Goal: Answer question/provide support: Share knowledge or assist other users

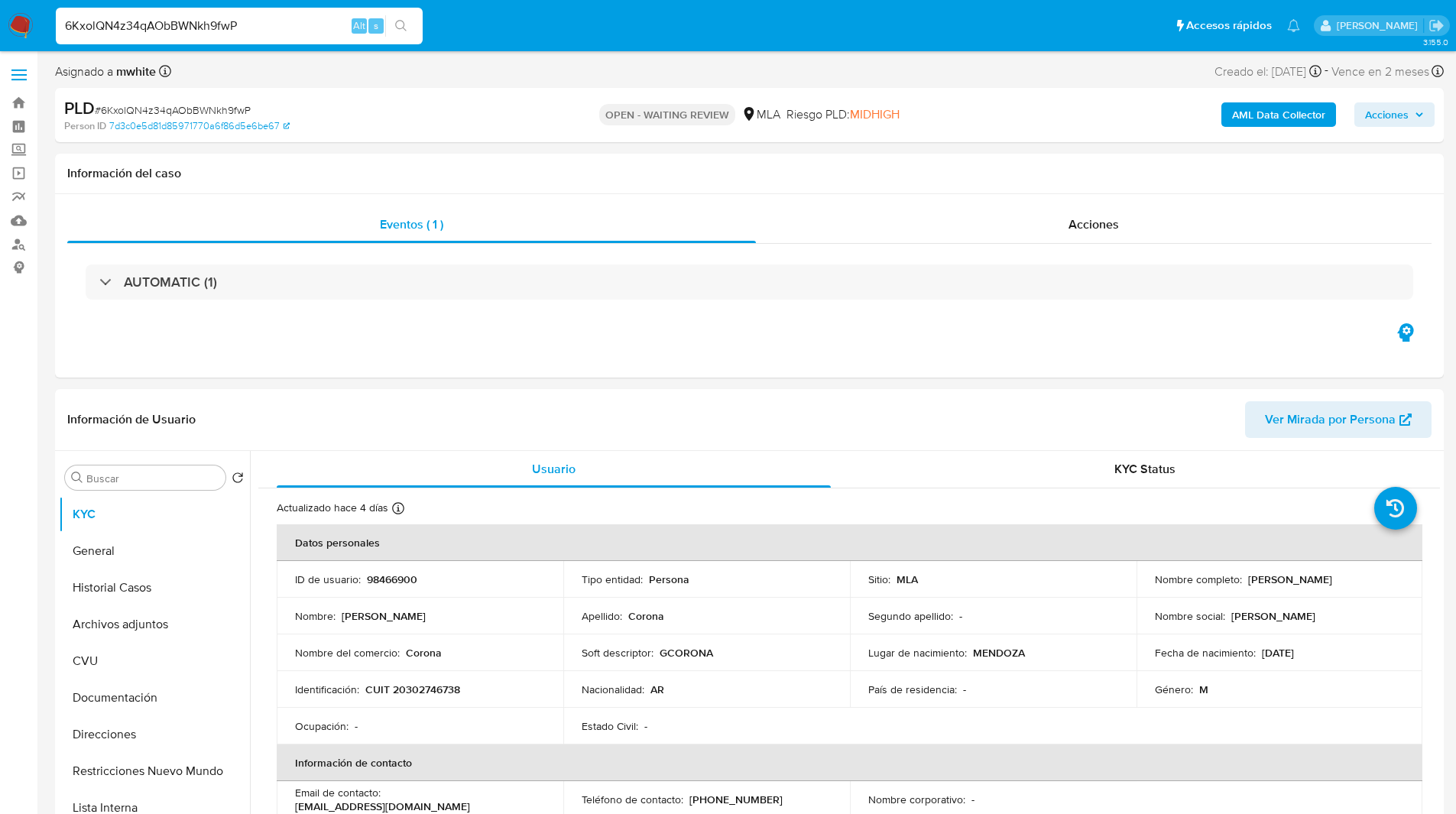
select select "10"
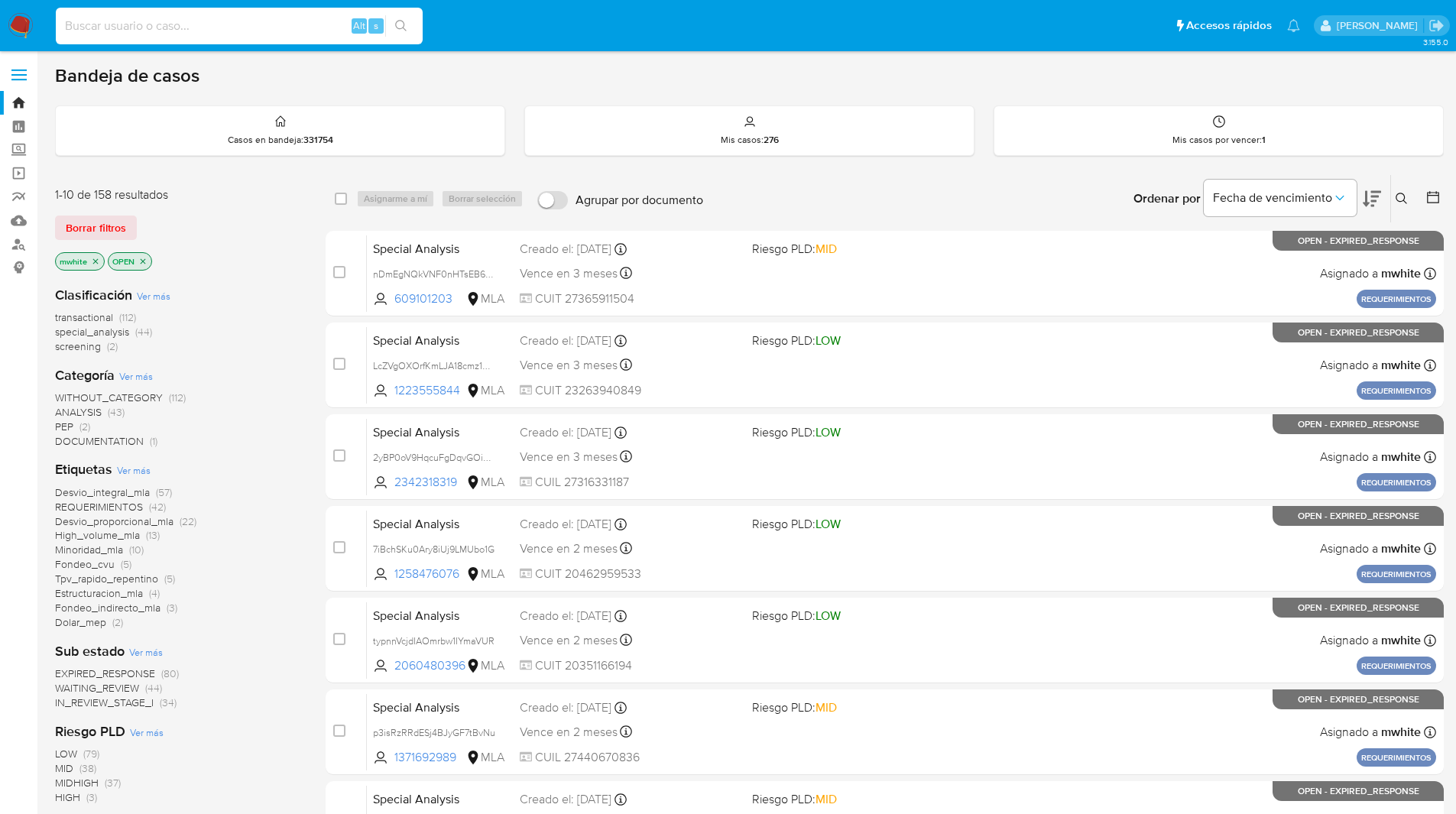
click at [253, 25] on input at bounding box center [239, 26] width 367 height 20
paste input "6KxolQN4z34qAObBWNkh9fwP"
type input "6KxolQN4z34qAObBWNkh9fwP"
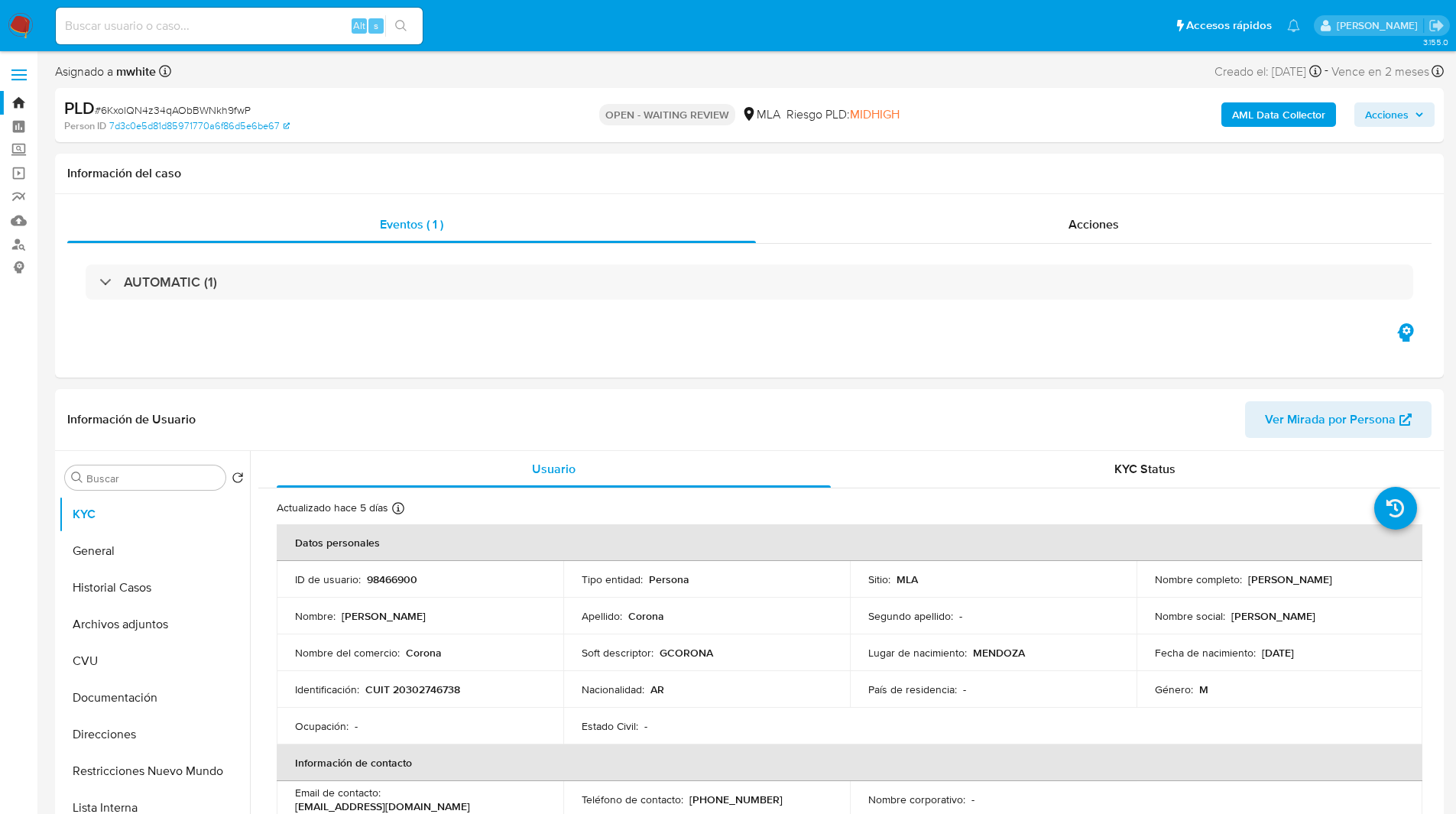
select select "10"
click at [808, 166] on h1 "Información del caso" at bounding box center [749, 173] width 1364 height 15
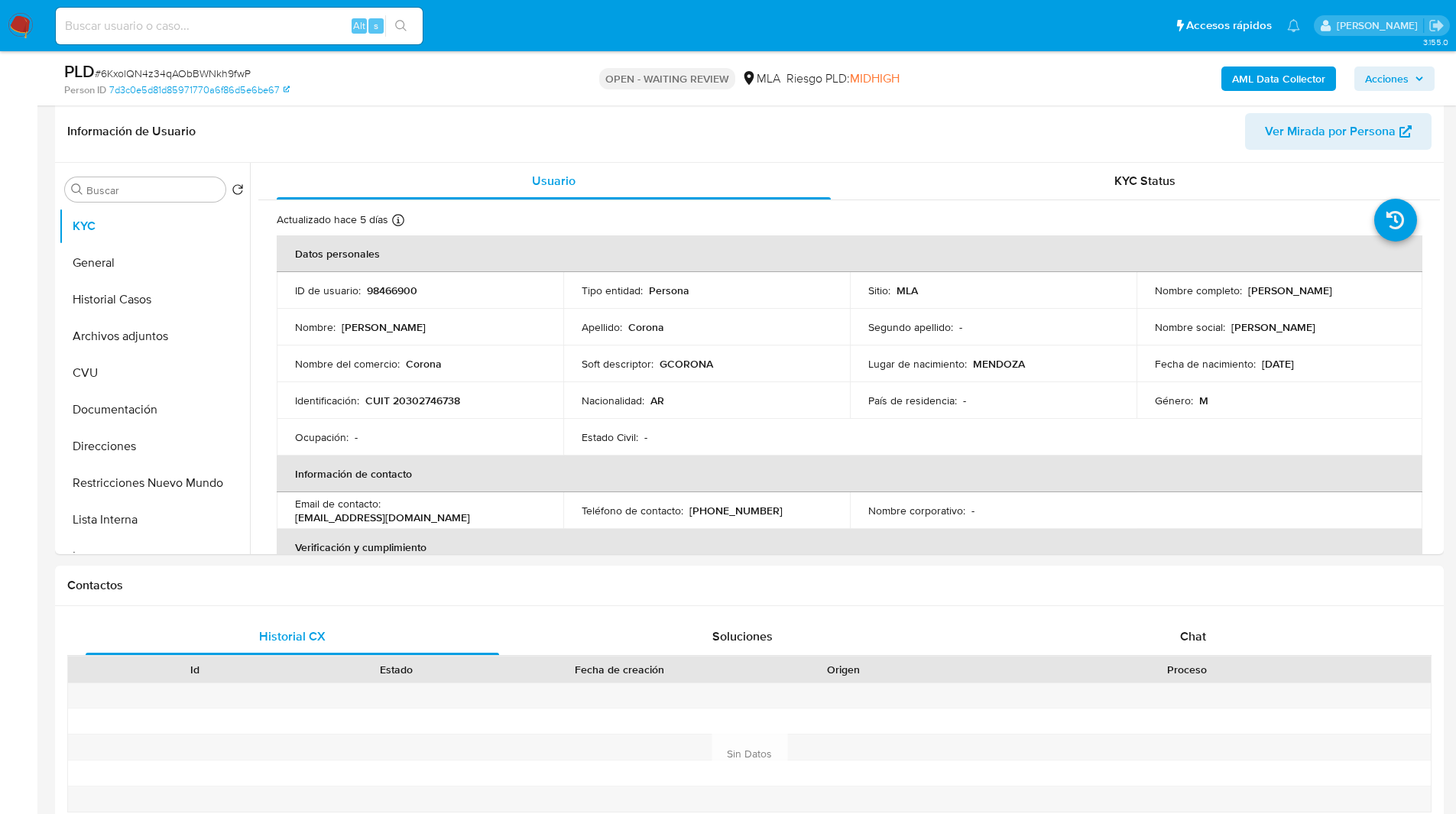
scroll to position [272, 0]
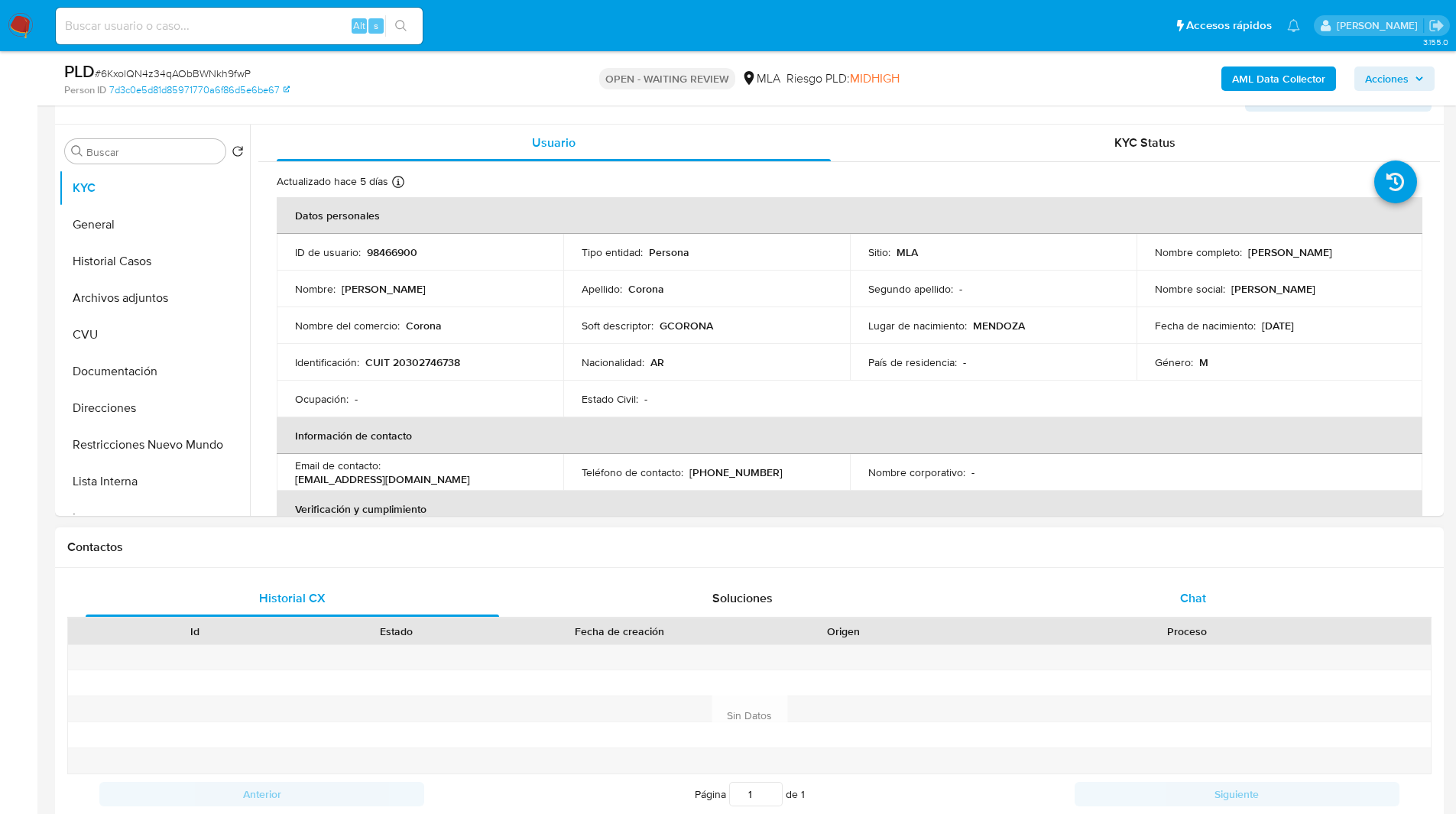
click at [1091, 598] on div "Chat" at bounding box center [1193, 598] width 413 height 37
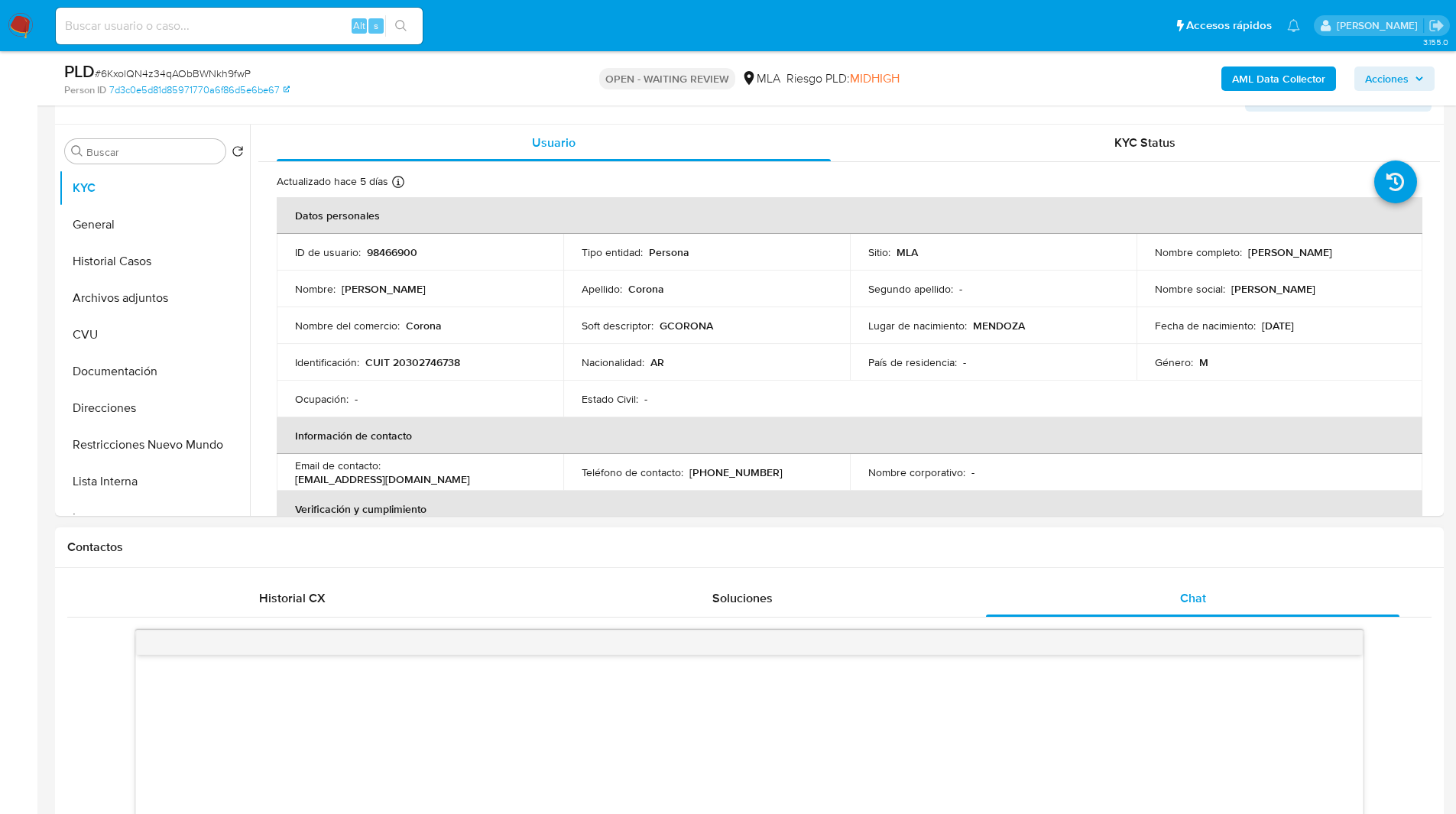
click at [966, 551] on h1 "Contactos" at bounding box center [749, 547] width 1364 height 15
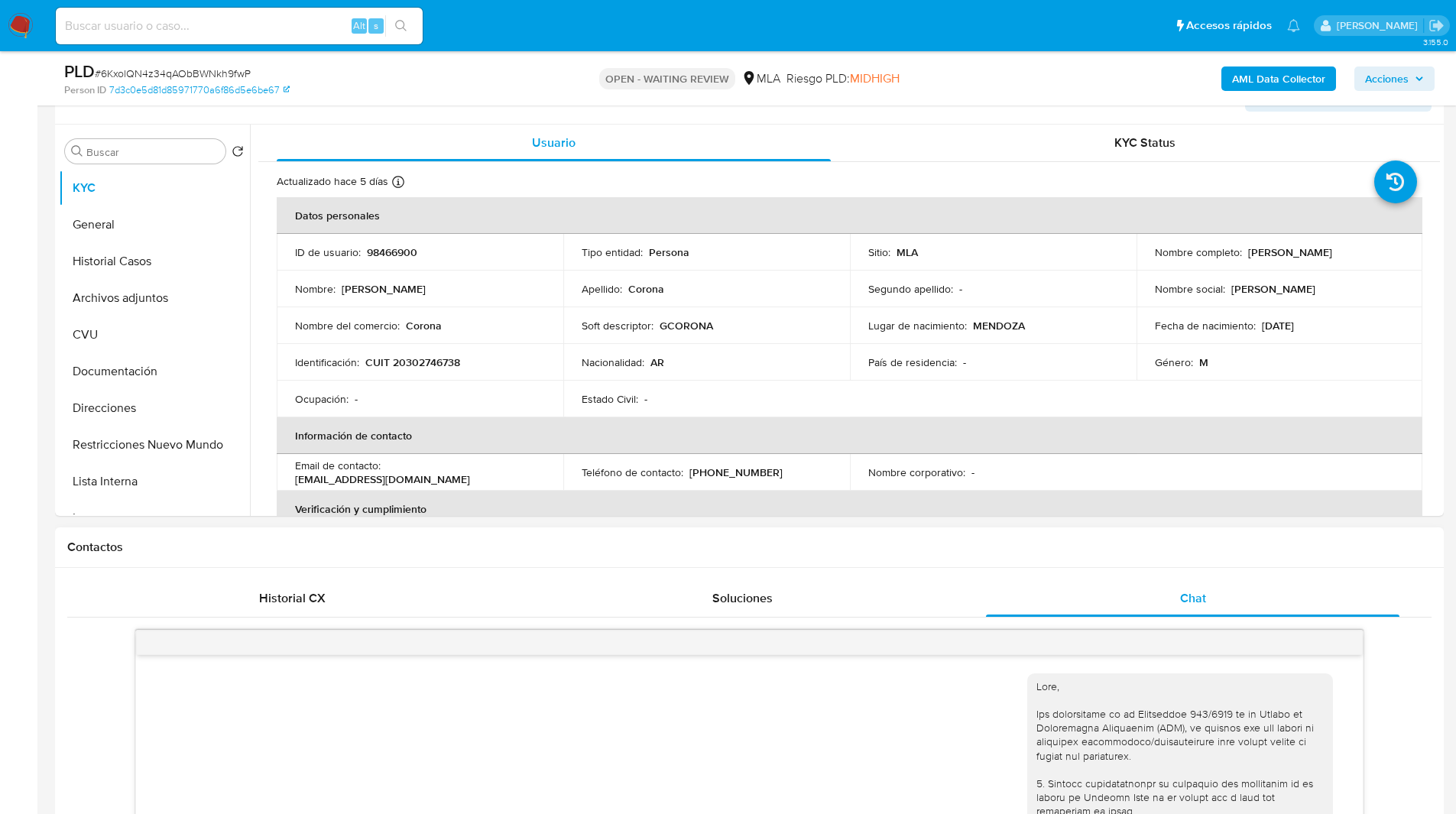
scroll to position [456, 0]
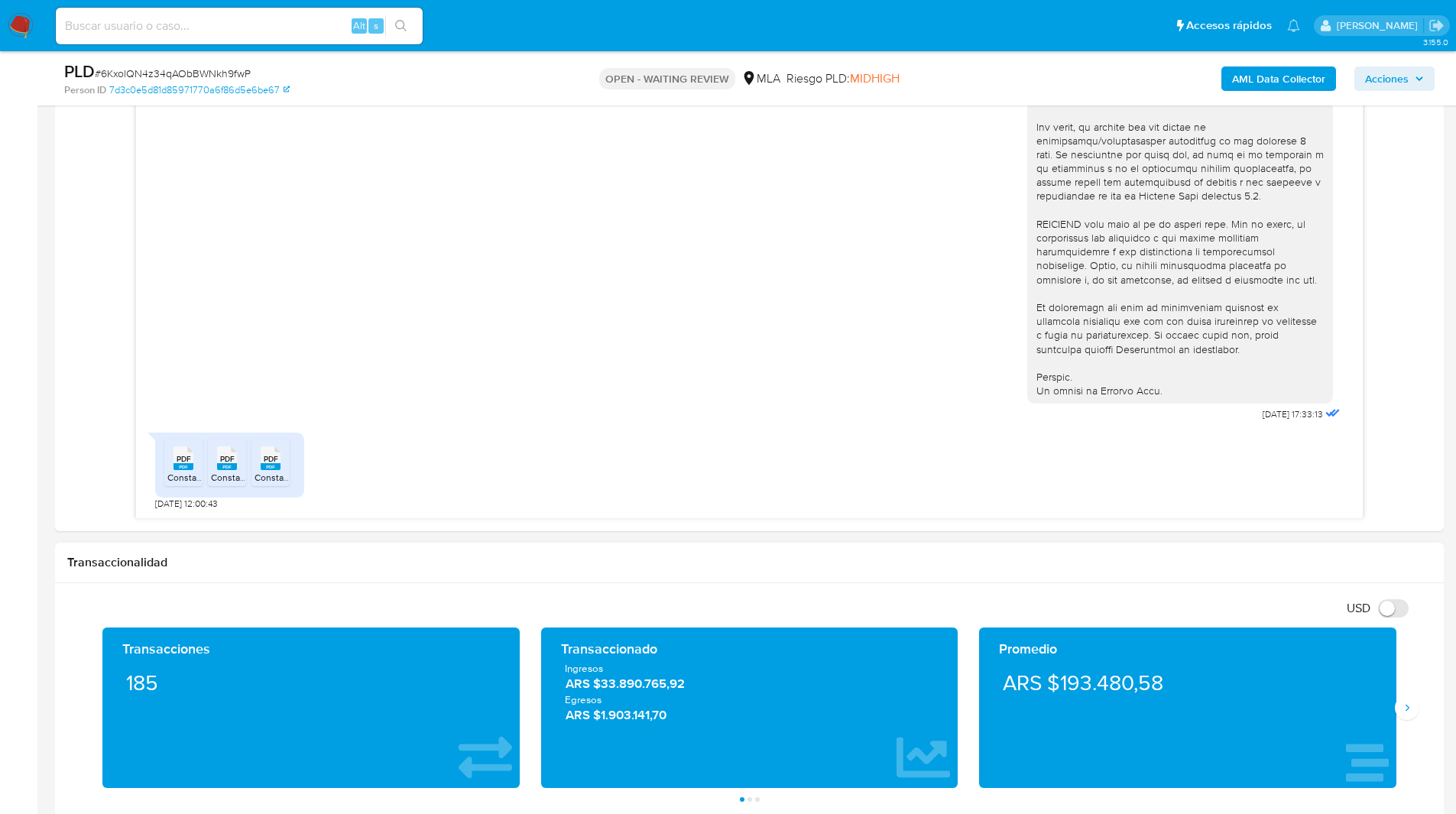
click at [759, 580] on div "Transaccionalidad" at bounding box center [749, 563] width 1389 height 41
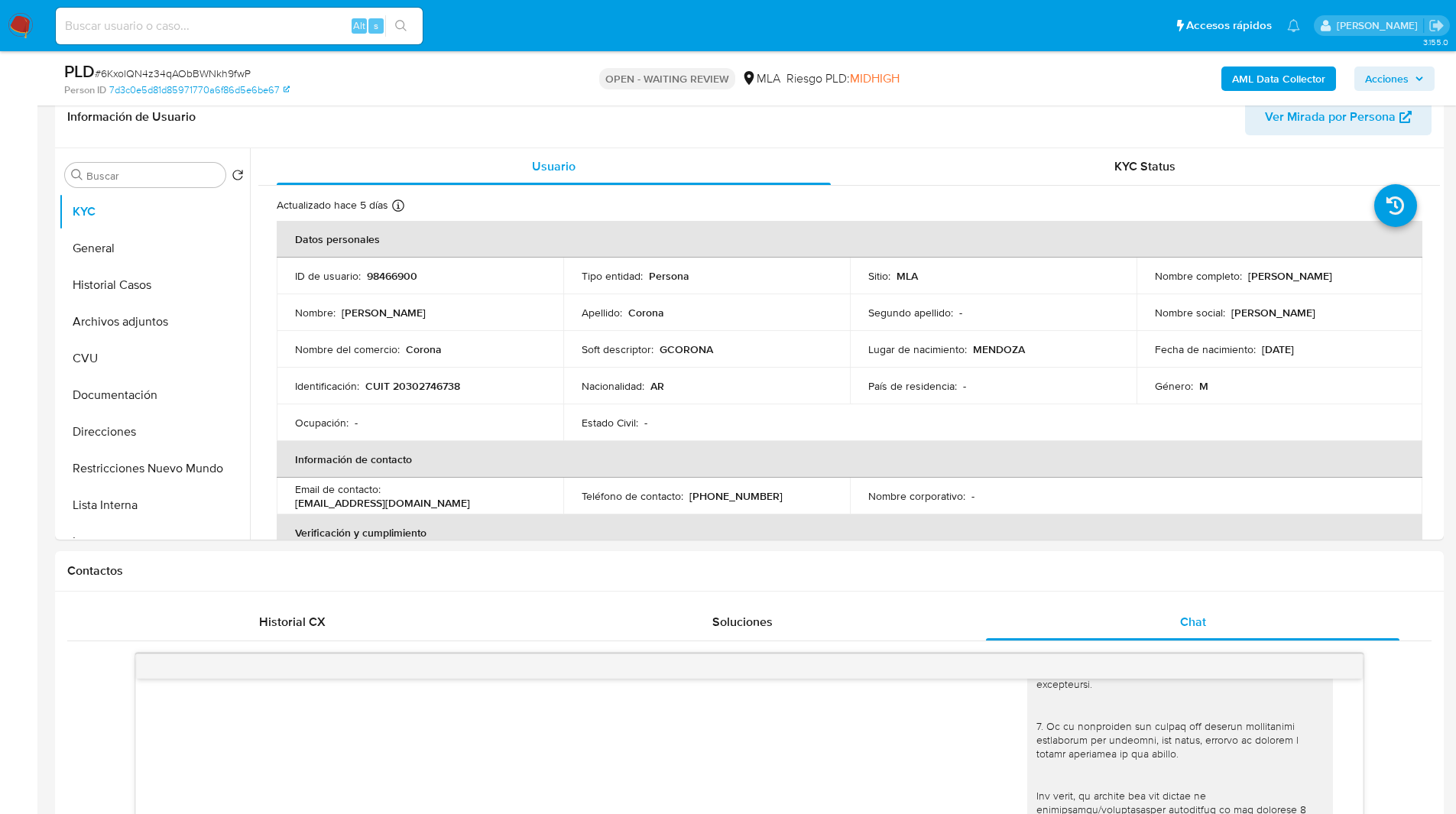
scroll to position [0, 0]
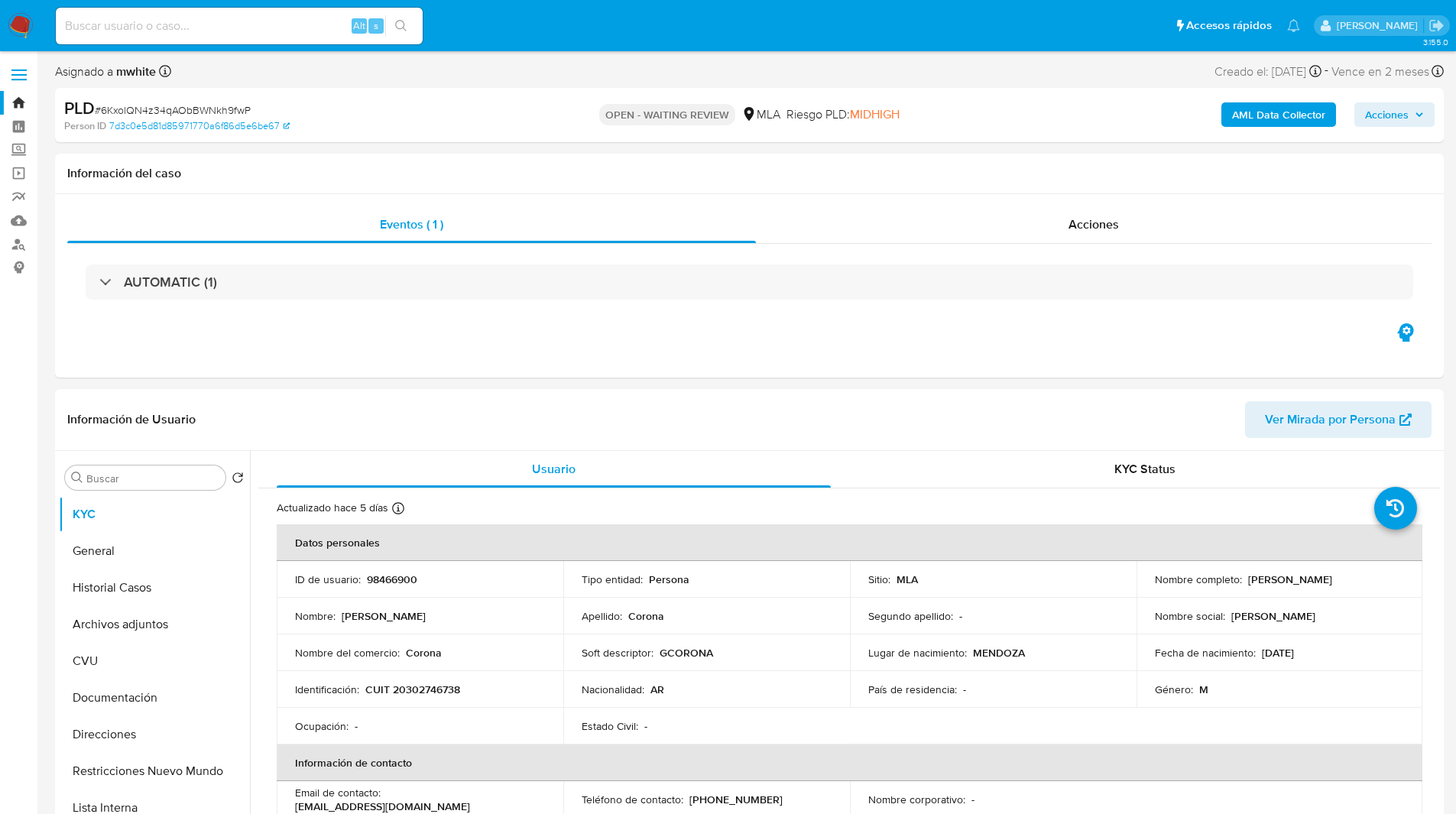
click at [821, 46] on nav "Pausado Ver notificaciones Alt s Accesos rápidos Presiona las siguientes teclas…" at bounding box center [728, 25] width 1456 height 51
click at [401, 121] on div "Person ID 7d3c0e5d81d85971770a6f86d5e6be67" at bounding box center [290, 126] width 453 height 14
click at [396, 128] on div "Person ID 7d3c0e5d81d85971770a6f86d5e6be67" at bounding box center [290, 126] width 453 height 14
select select "10"
click at [900, 84] on div "Asignado a mwhite Asignado el: [DATE] 14:14:54 Creado el: [DATE] Creado el: [DA…" at bounding box center [749, 74] width 1389 height 27
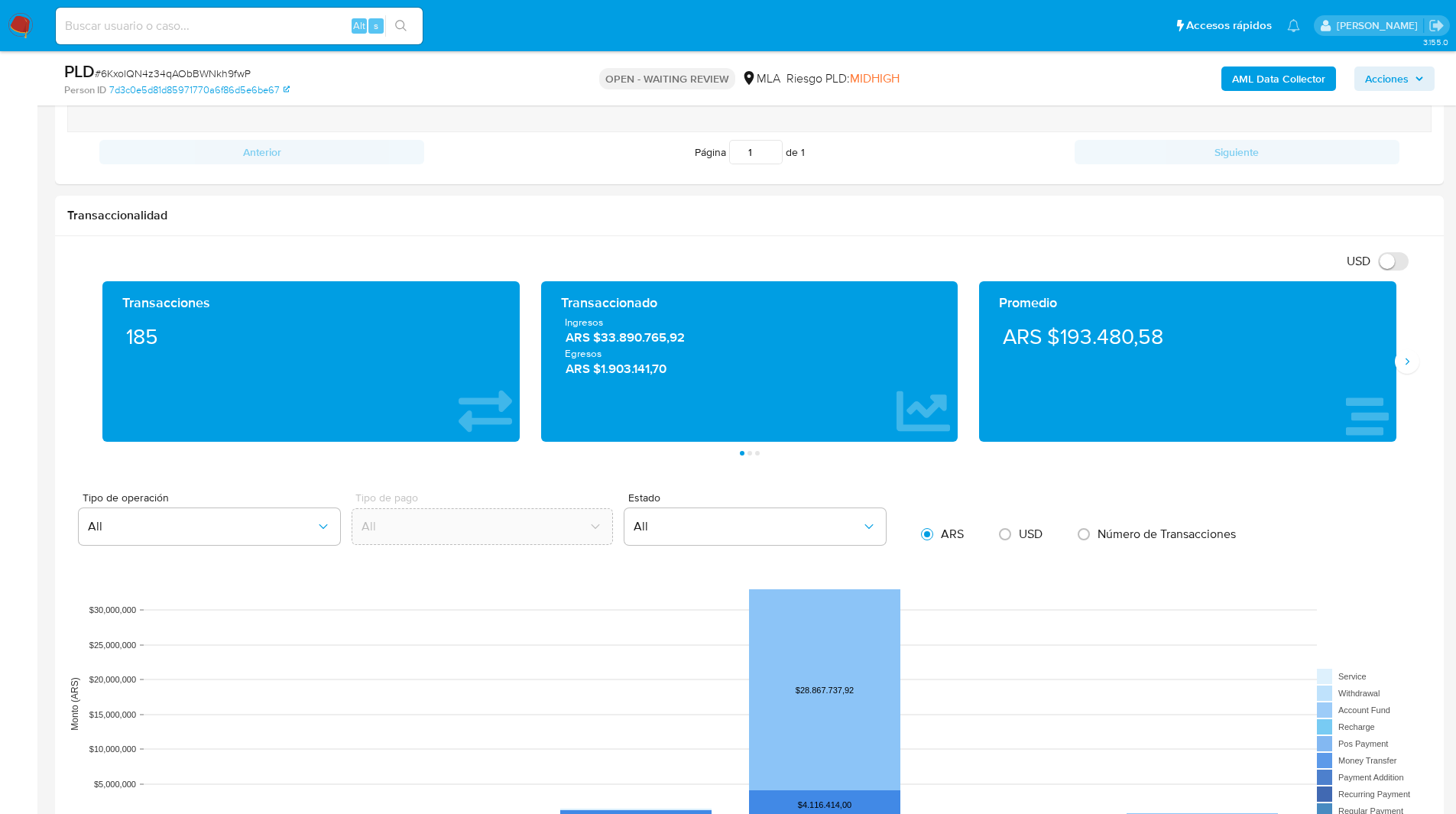
scroll to position [906, 0]
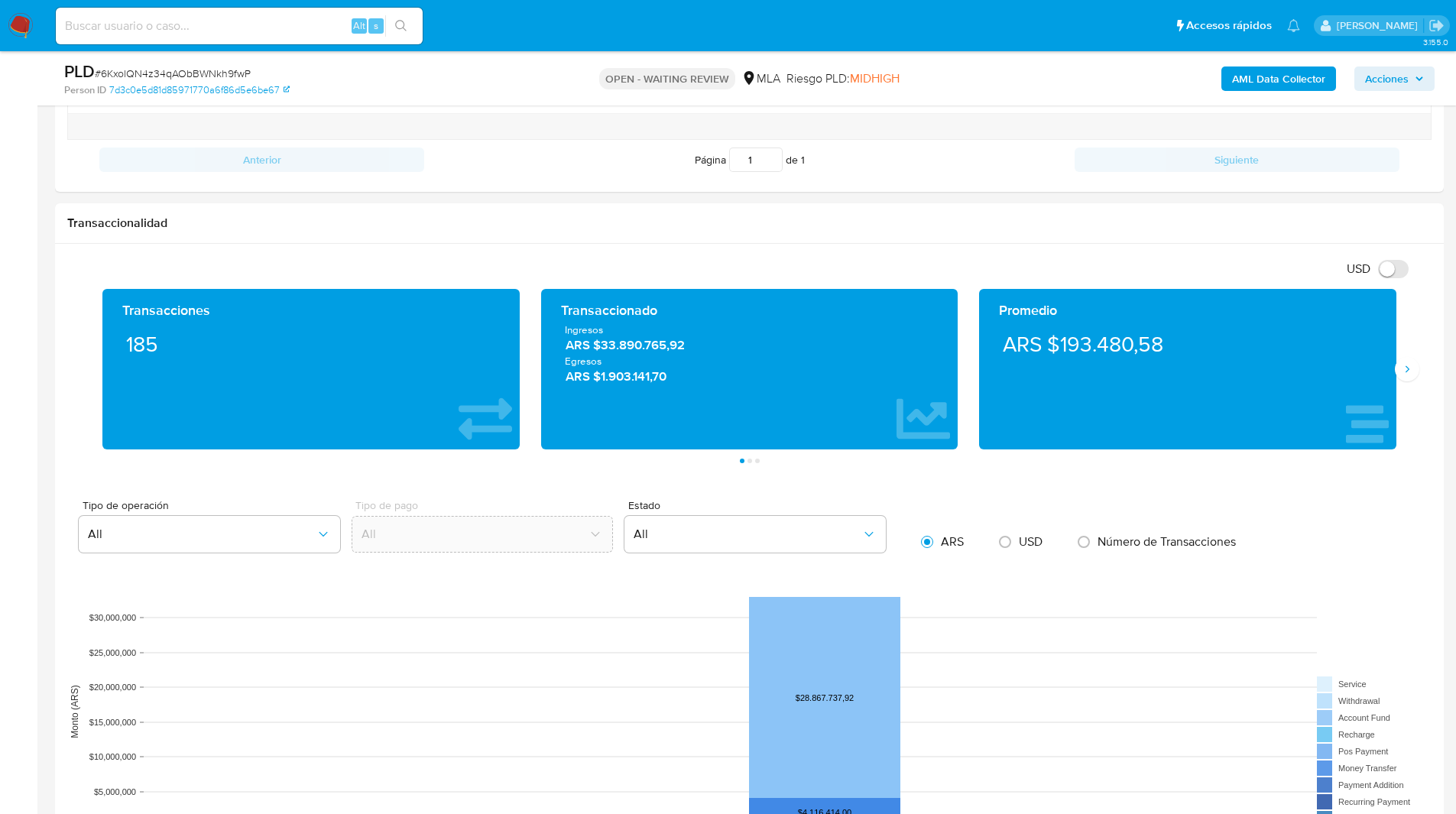
click at [145, 75] on span "# 6KxolQN4z34qAObBWNkh9fwP" at bounding box center [173, 73] width 156 height 15
copy span "6KxolQN4z34qAObBWNkh9fwP"
click at [4, 32] on nav "Pausado Ver notificaciones Alt s Accesos rápidos Presiona las siguientes teclas…" at bounding box center [728, 25] width 1456 height 51
click at [22, 25] on img at bounding box center [21, 26] width 26 height 26
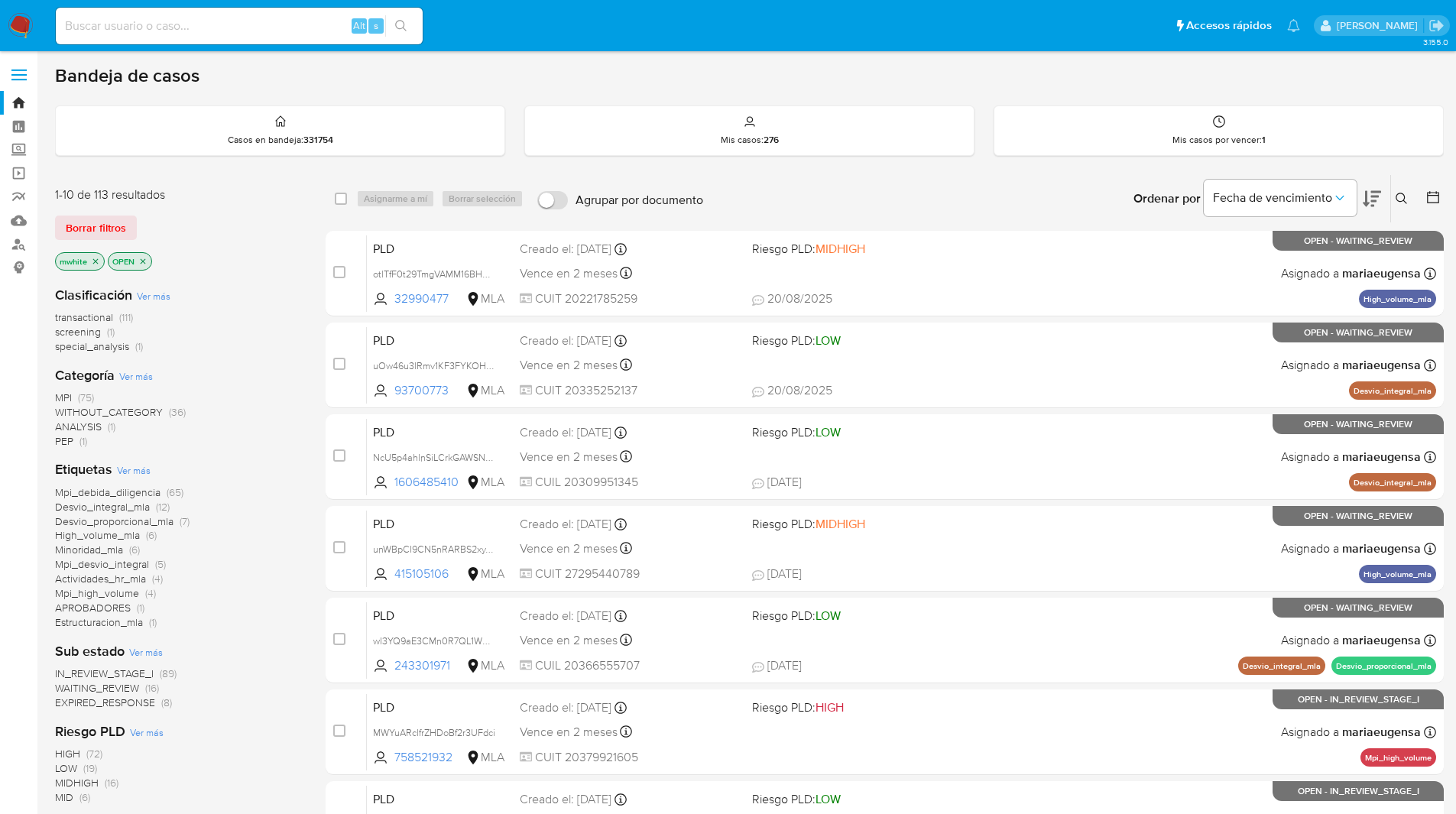
click at [1090, 64] on div "Bandeja de casos" at bounding box center [749, 76] width 1389 height 23
click at [1400, 199] on icon at bounding box center [1402, 199] width 12 height 12
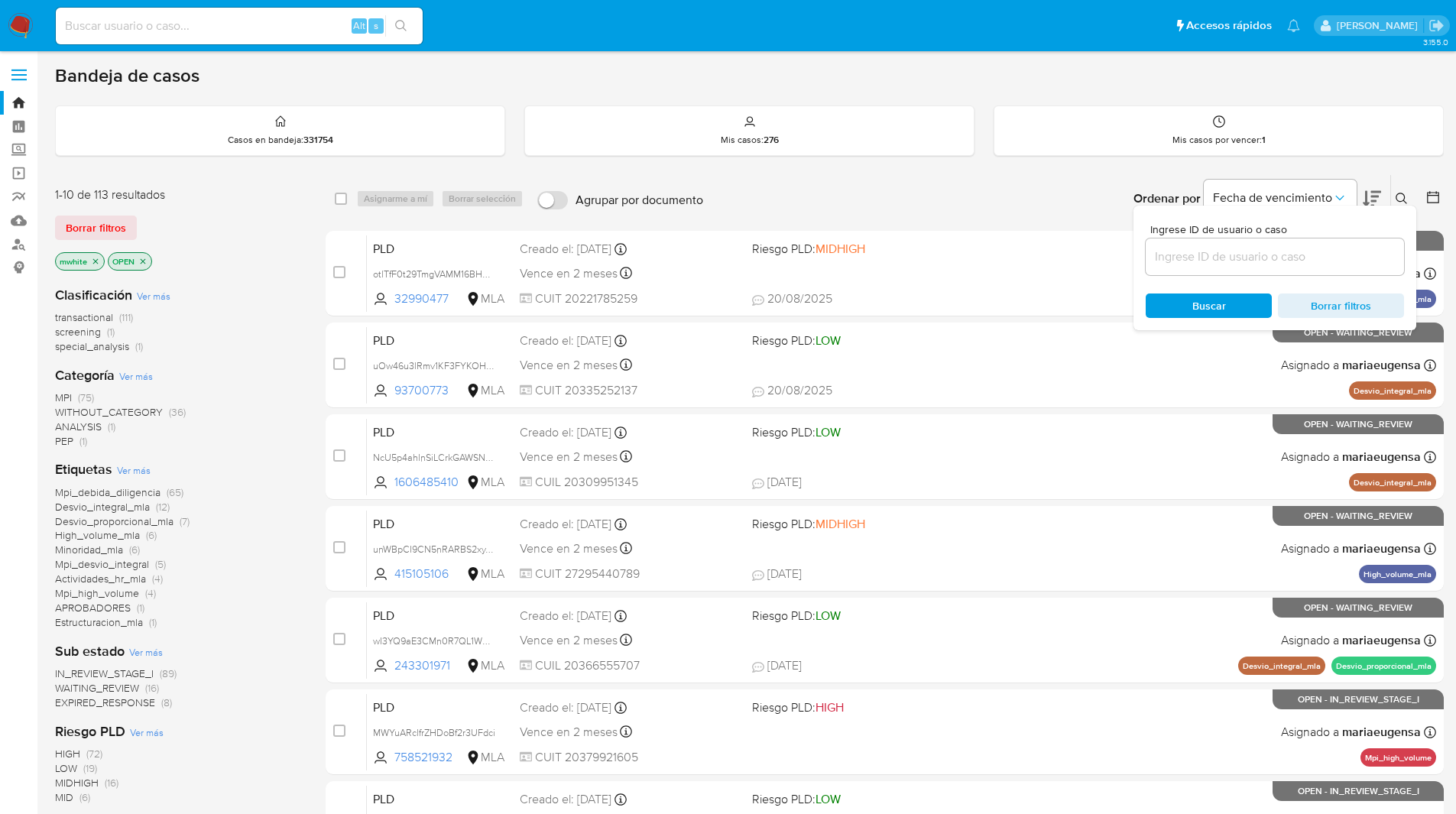
click at [1308, 244] on div at bounding box center [1275, 257] width 258 height 37
click at [1233, 256] on input at bounding box center [1275, 257] width 258 height 20
paste input "6KxolQN4z34qAObBWNkh9fwP"
type input "6KxolQN4z34qAObBWNkh9fwP"
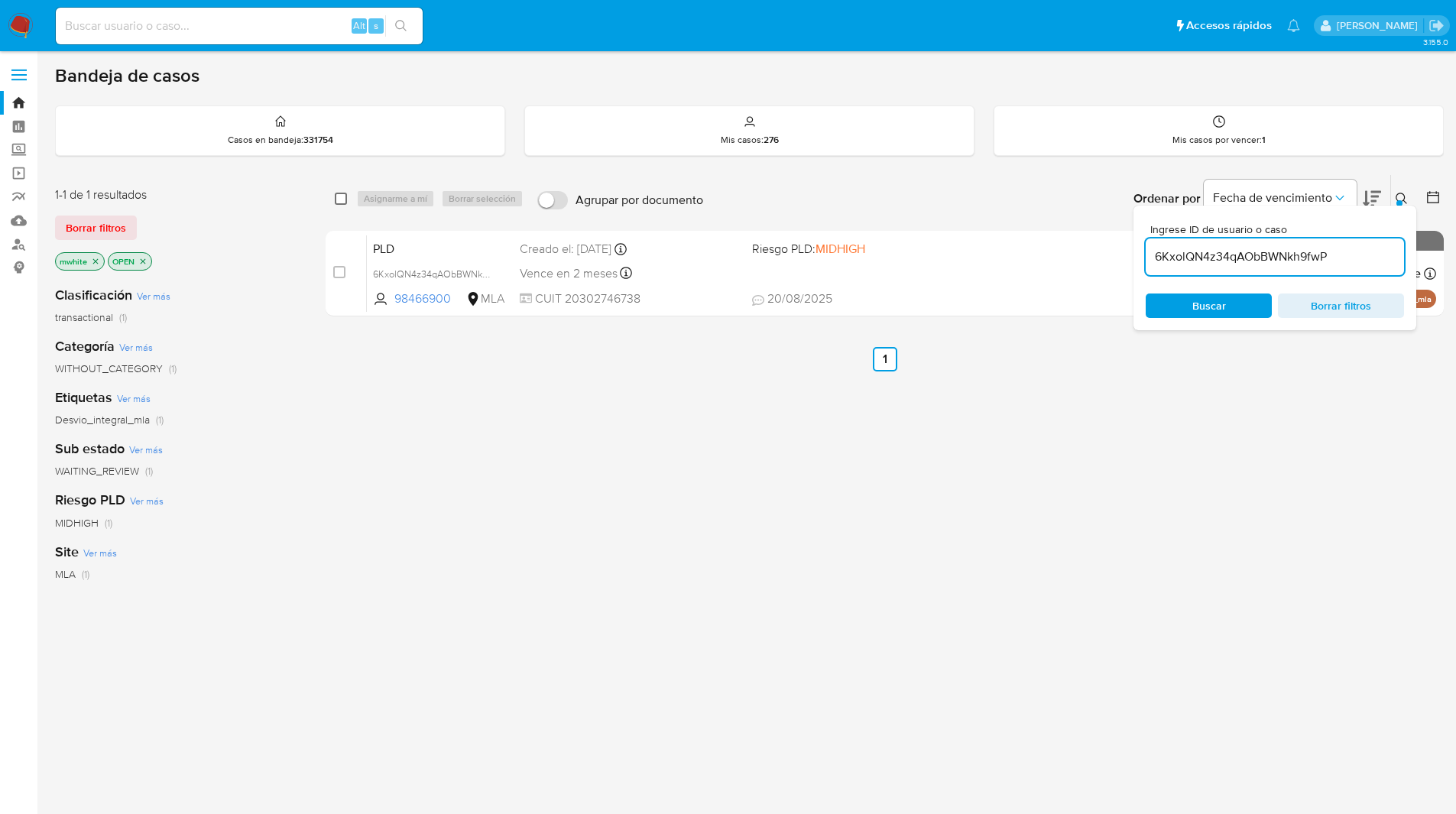
click at [335, 197] on input "checkbox" at bounding box center [341, 199] width 12 height 12
checkbox input "true"
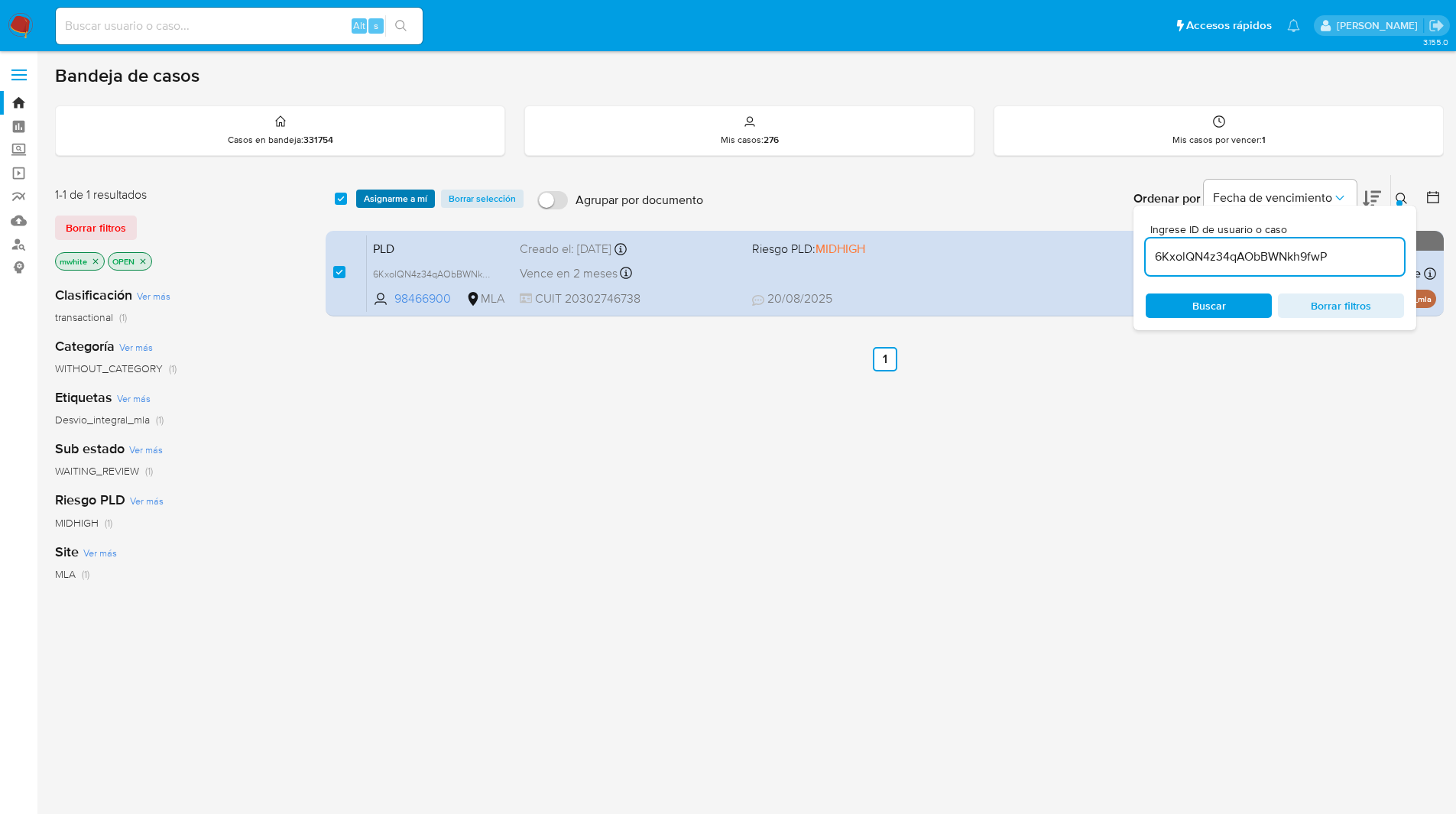
click at [409, 207] on span "Asignarme a mí" at bounding box center [396, 199] width 63 height 15
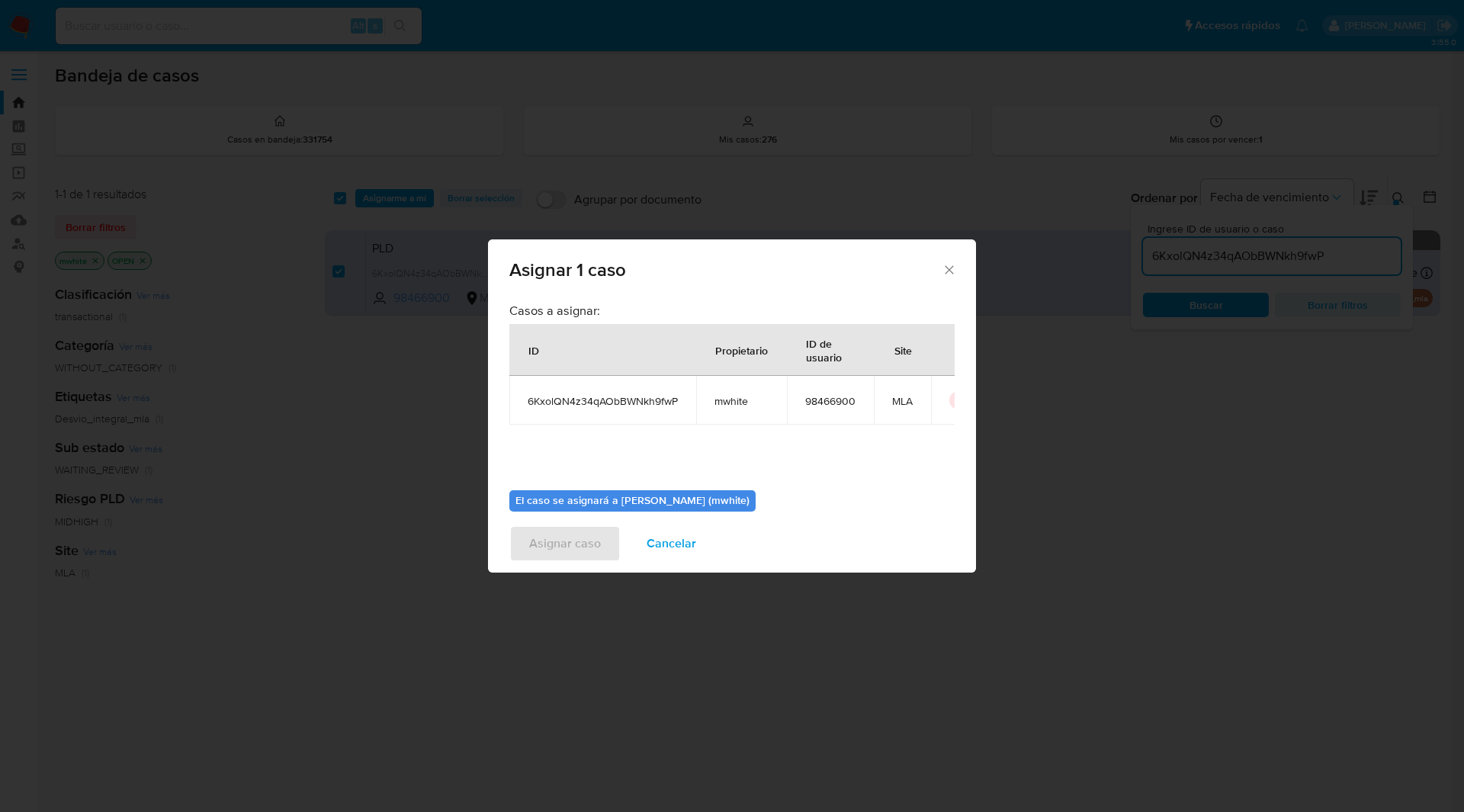
click at [725, 403] on span "mwhite" at bounding box center [742, 401] width 54 height 14
copy span "mwhite"
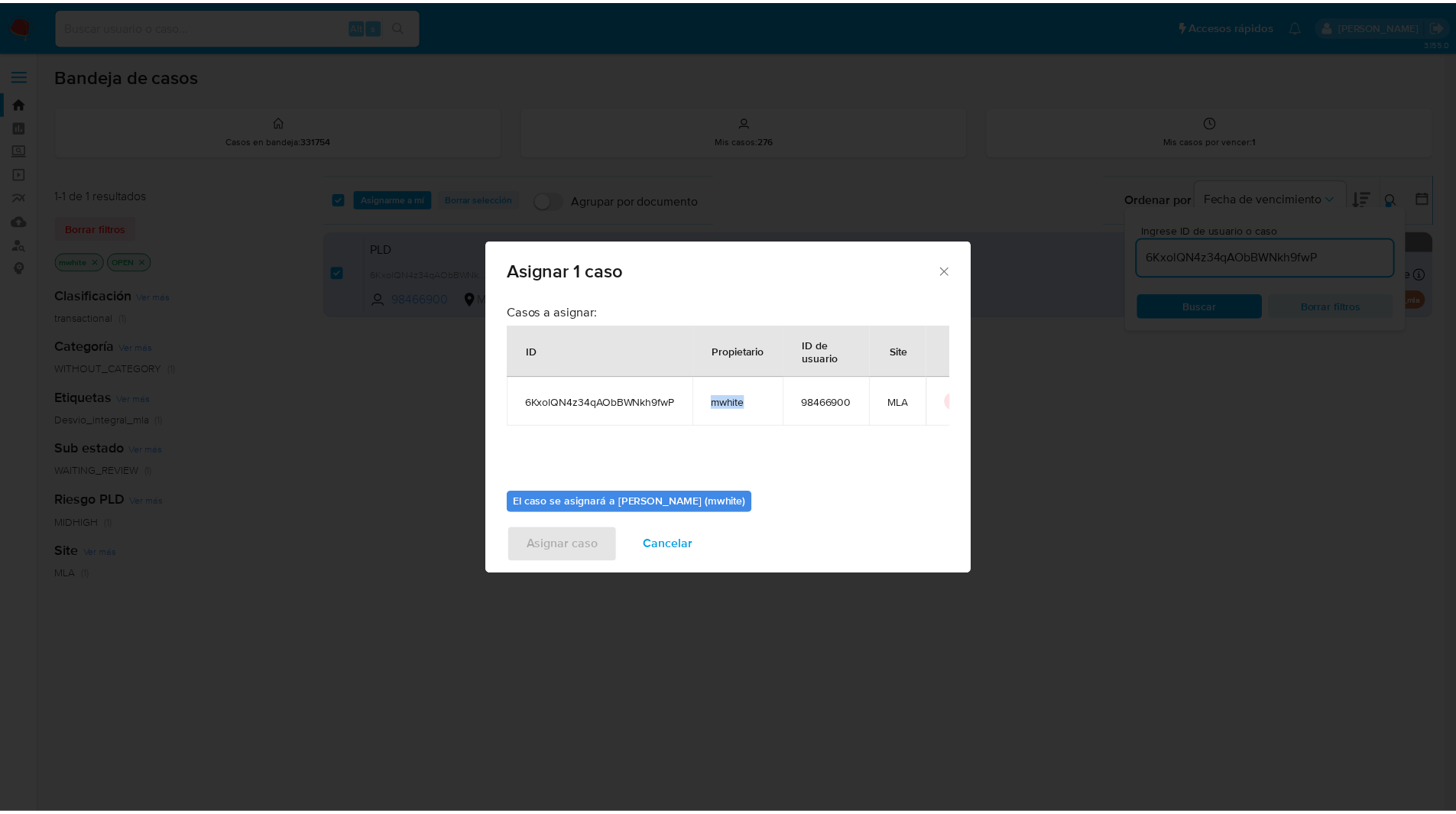
scroll to position [79, 0]
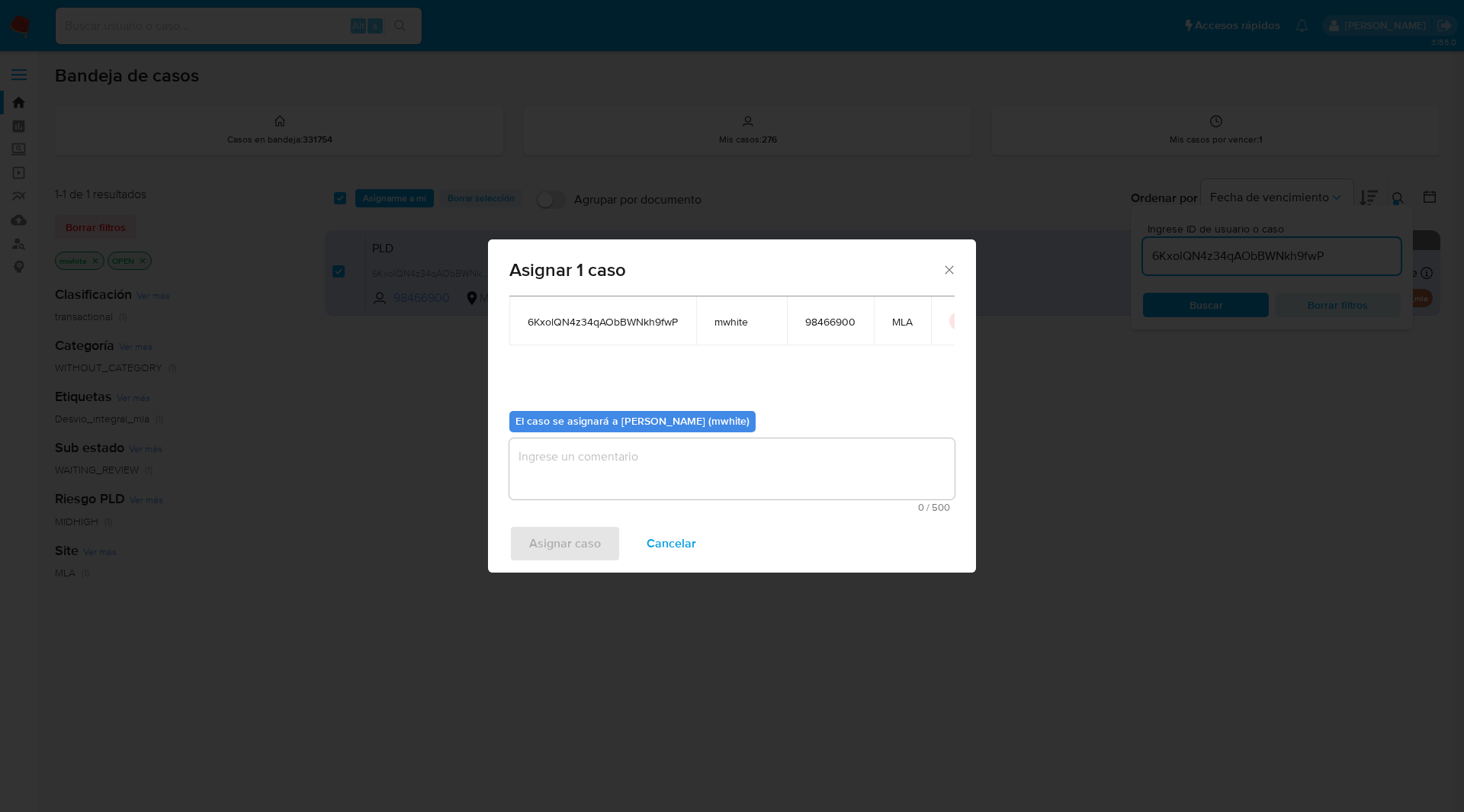
click at [617, 460] on textarea "assign-modal" at bounding box center [732, 468] width 445 height 61
paste textarea "mwhite"
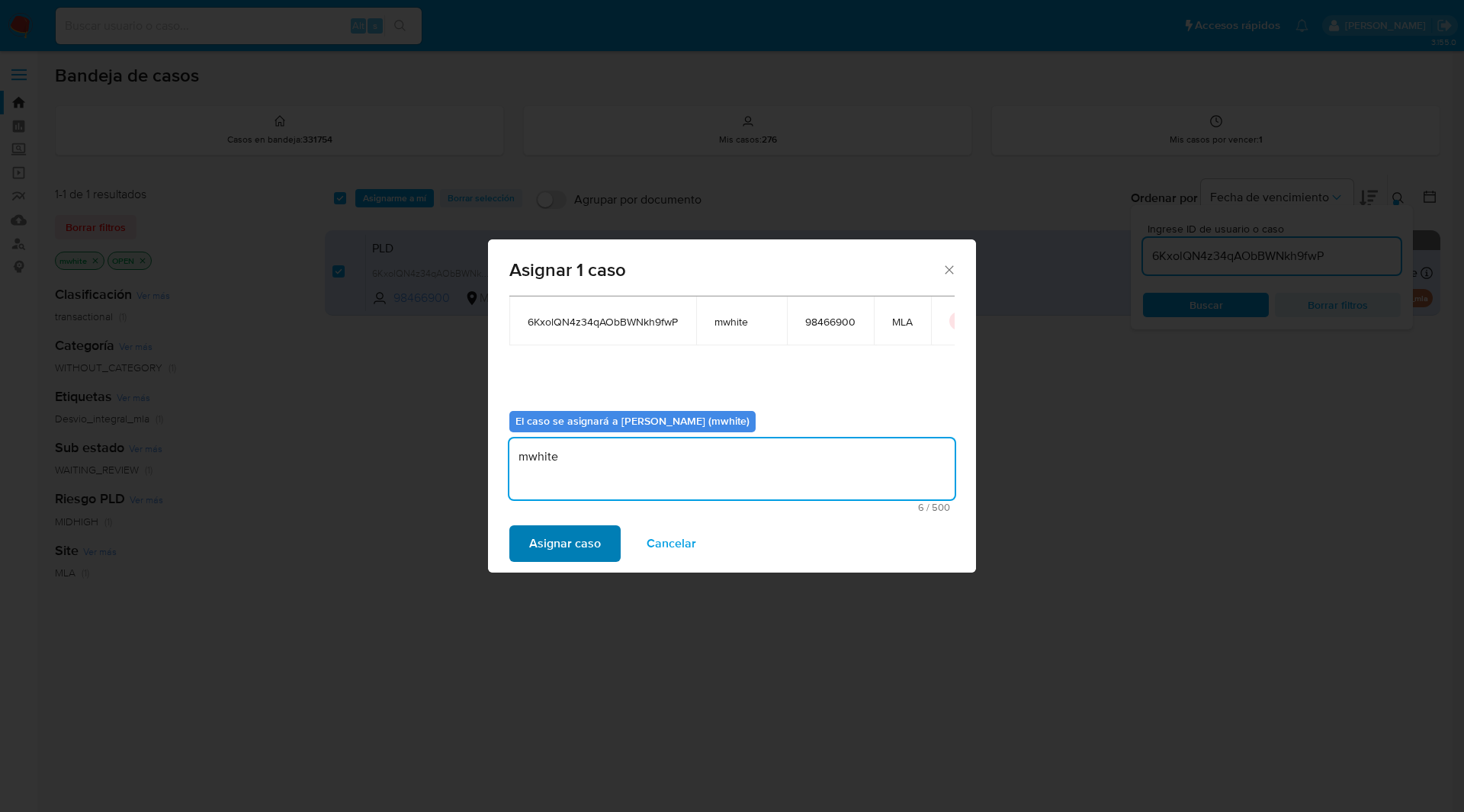
type textarea "mwhite"
click at [593, 530] on span "Asignar caso" at bounding box center [565, 544] width 72 height 34
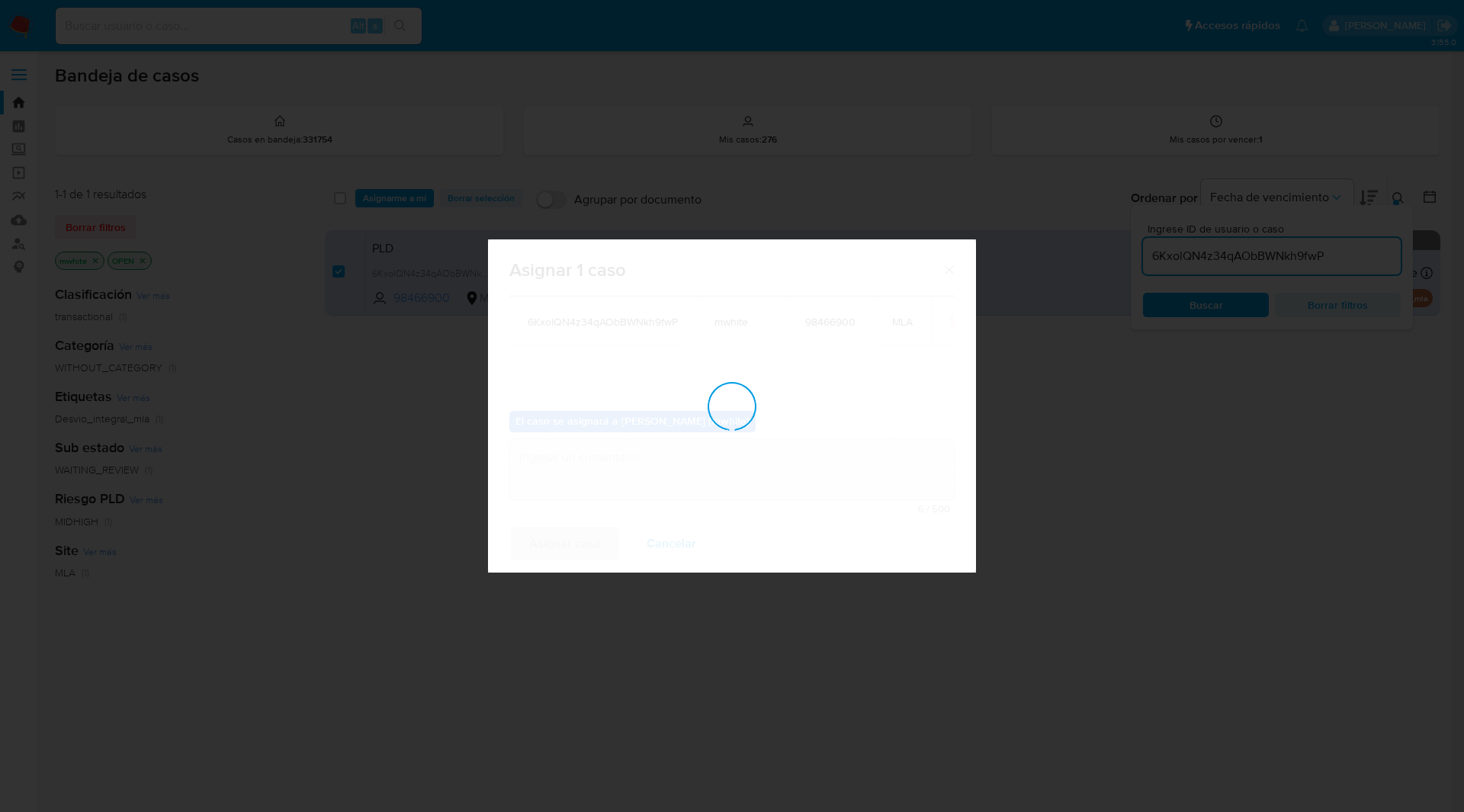
checkbox input "false"
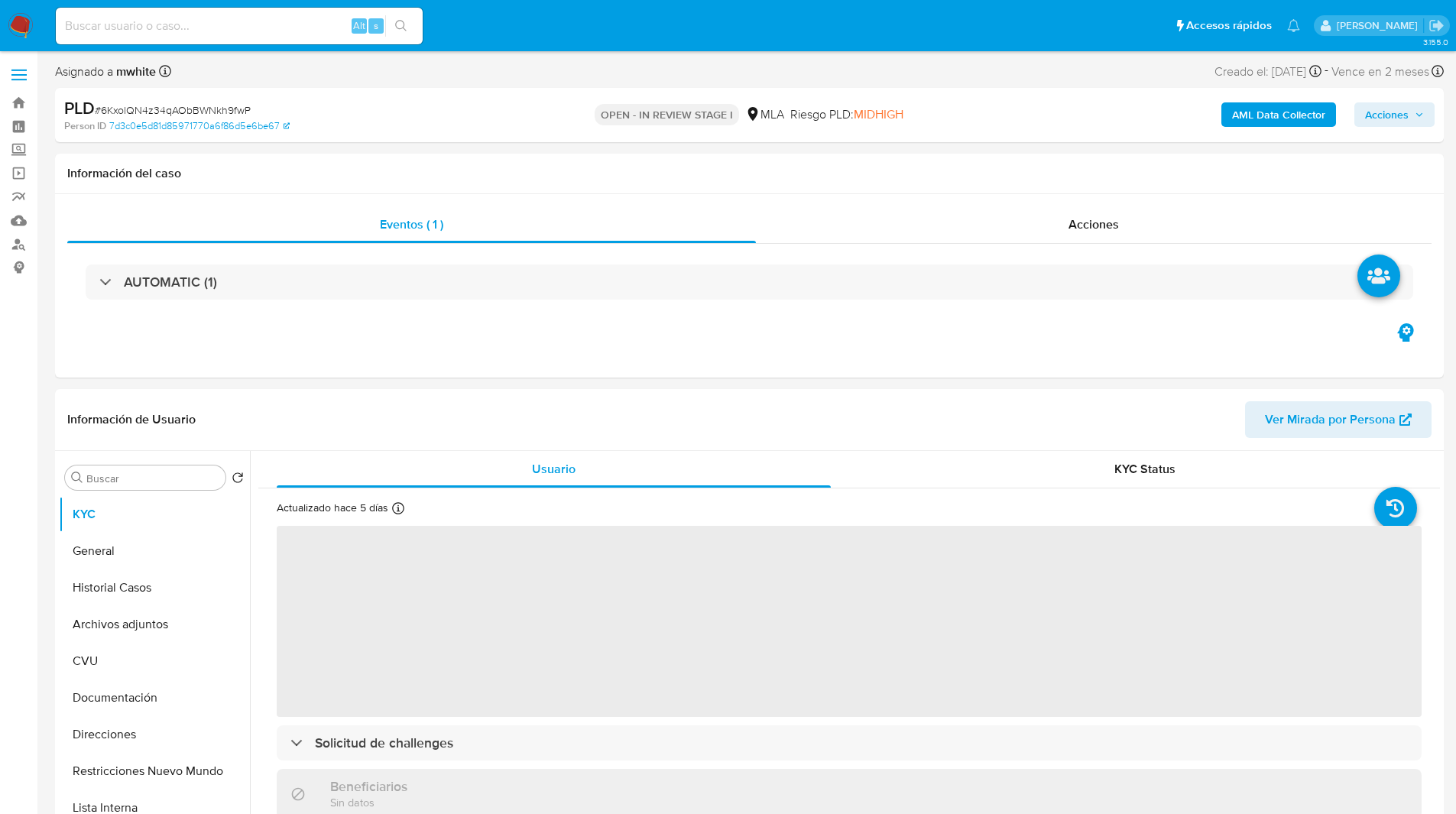
click at [518, 43] on ul "Pausado Ver notificaciones Alt s Accesos rápidos Presiona las siguientes teclas…" at bounding box center [677, 25] width 1259 height 39
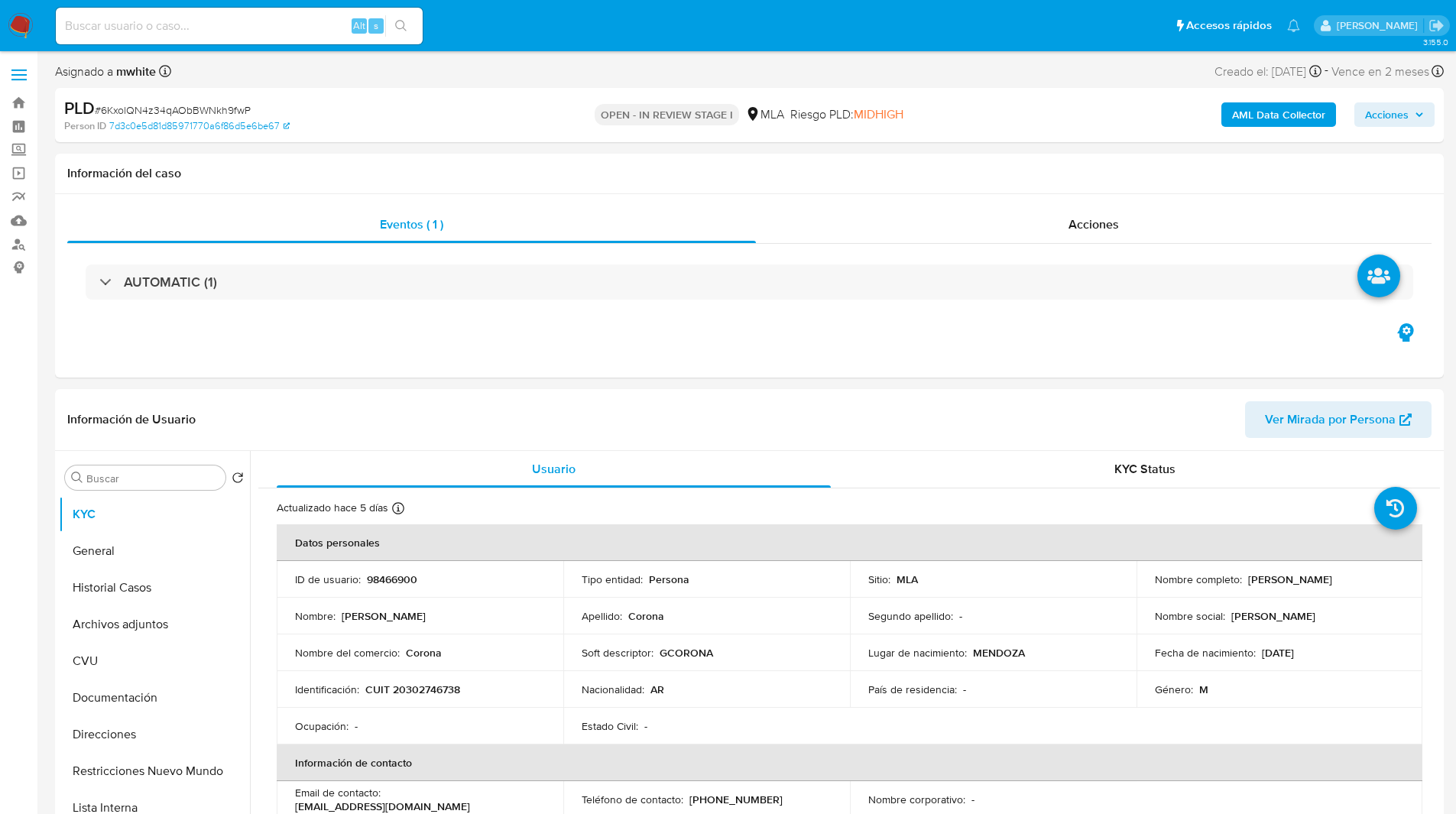
select select "10"
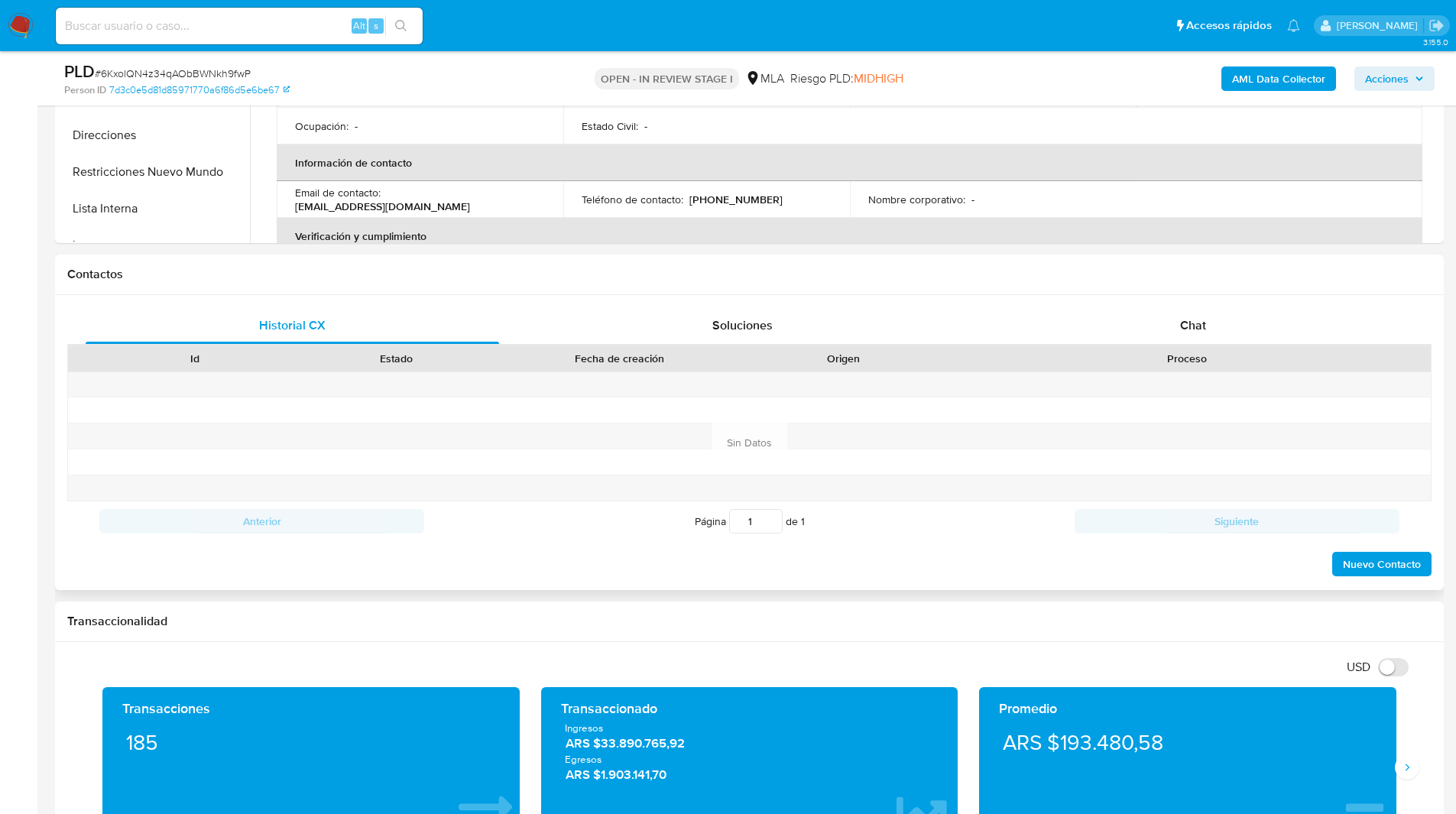
scroll to position [544, 0]
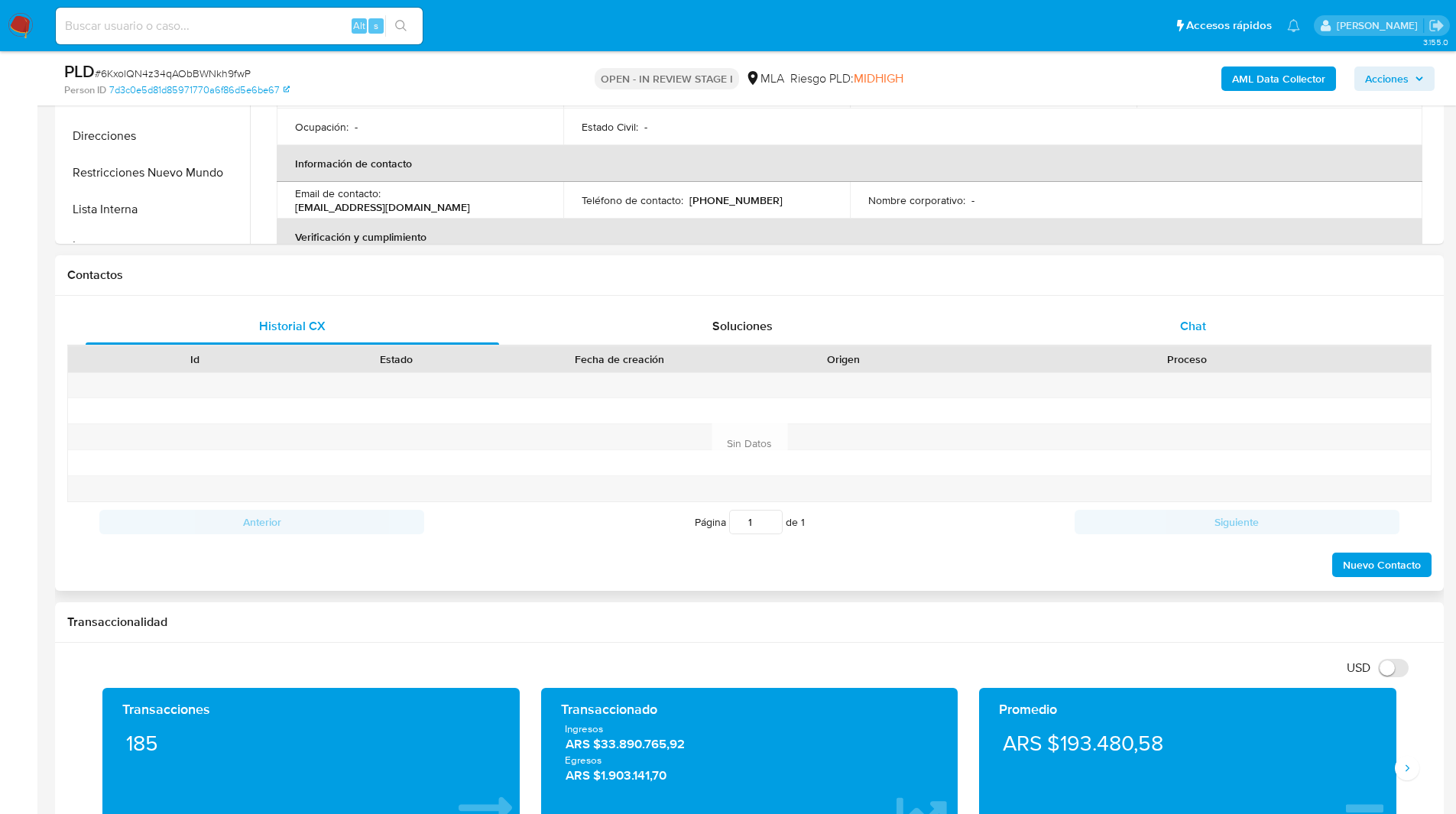
click at [1191, 325] on span "Chat" at bounding box center [1193, 325] width 26 height 18
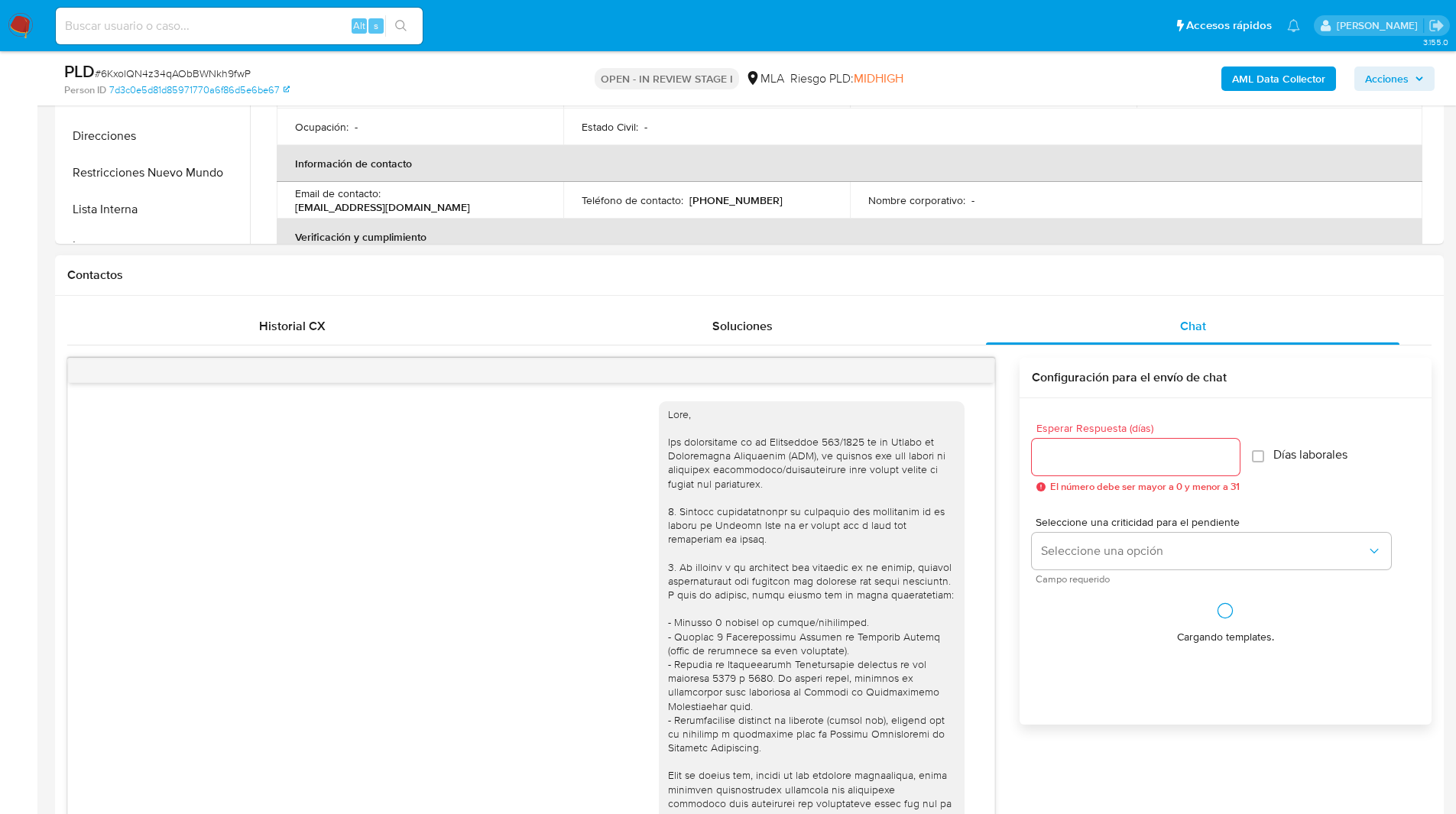
scroll to position [456, 0]
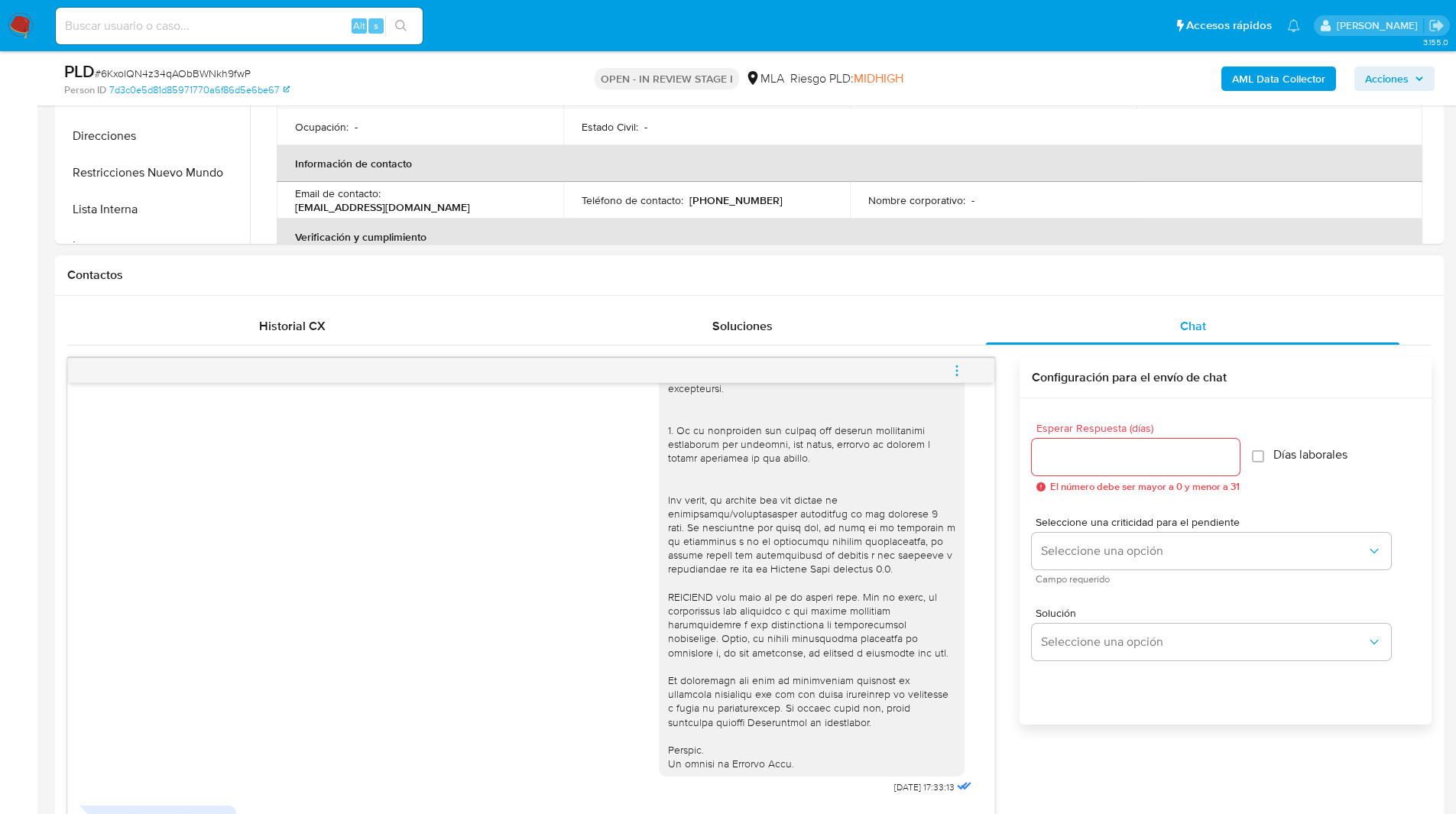
drag, startPoint x: 738, startPoint y: 331, endPoint x: 864, endPoint y: 294, distance: 131.3
click at [864, 294] on div "Contactos Historial CX Soluciones Chat Id Estado Fecha de creación Origen Proce…" at bounding box center [749, 654] width 1389 height 799
click at [726, 328] on span "Soluciones" at bounding box center [743, 325] width 60 height 18
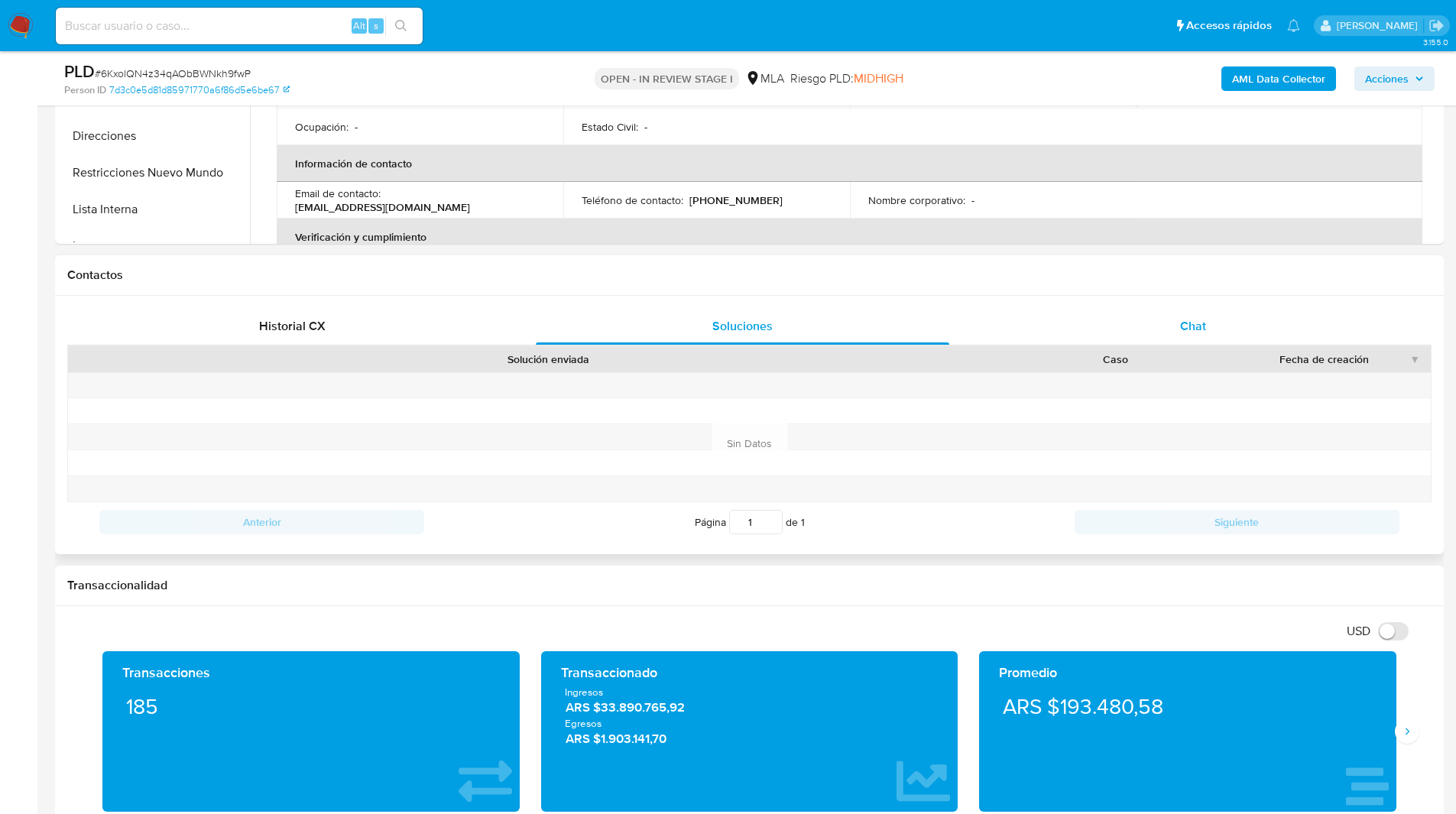
click at [1143, 321] on div "Chat" at bounding box center [1193, 326] width 413 height 37
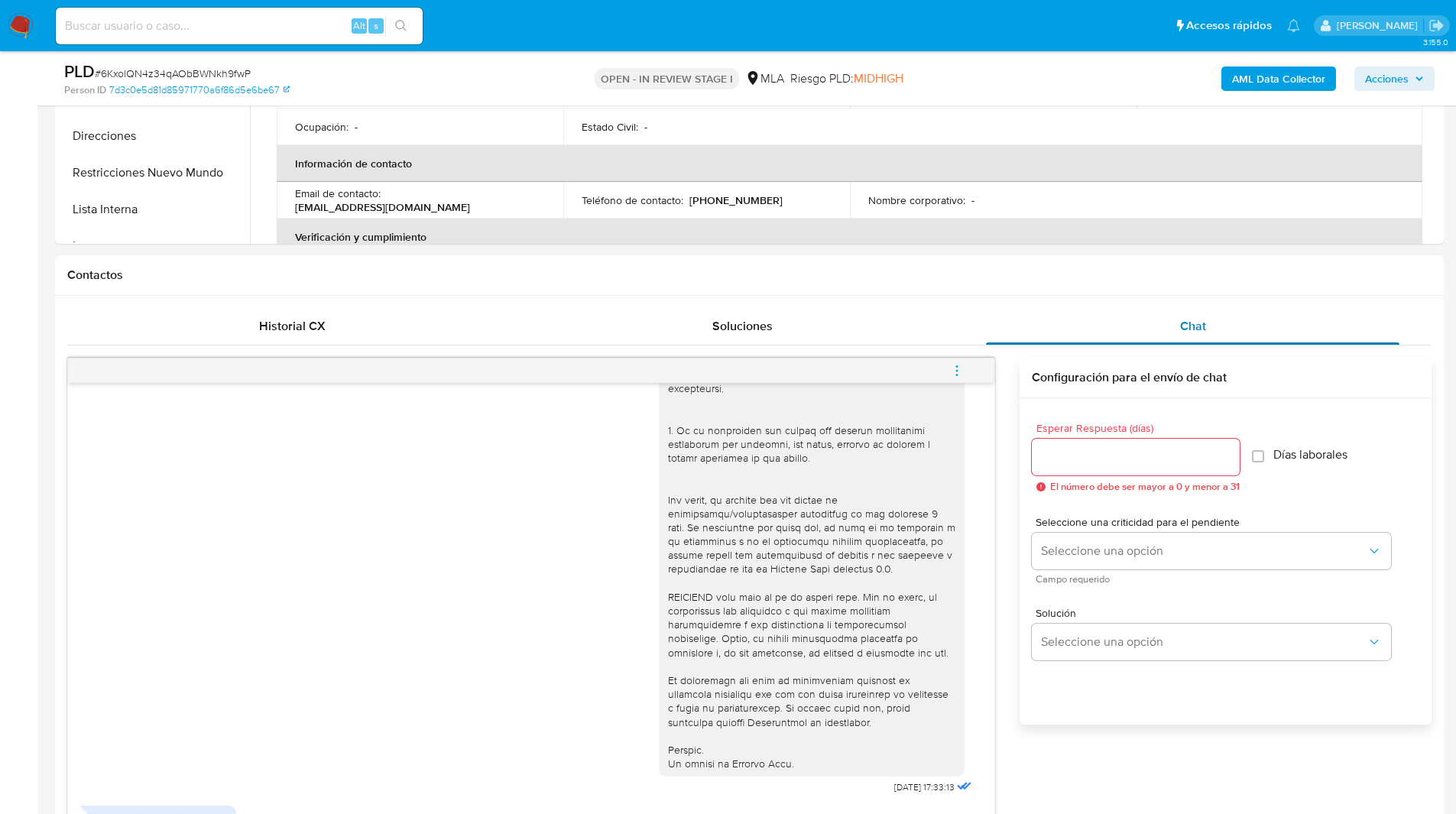
click at [1134, 321] on div "Chat" at bounding box center [1193, 326] width 413 height 37
click at [976, 276] on h1 "Contactos" at bounding box center [749, 275] width 1364 height 15
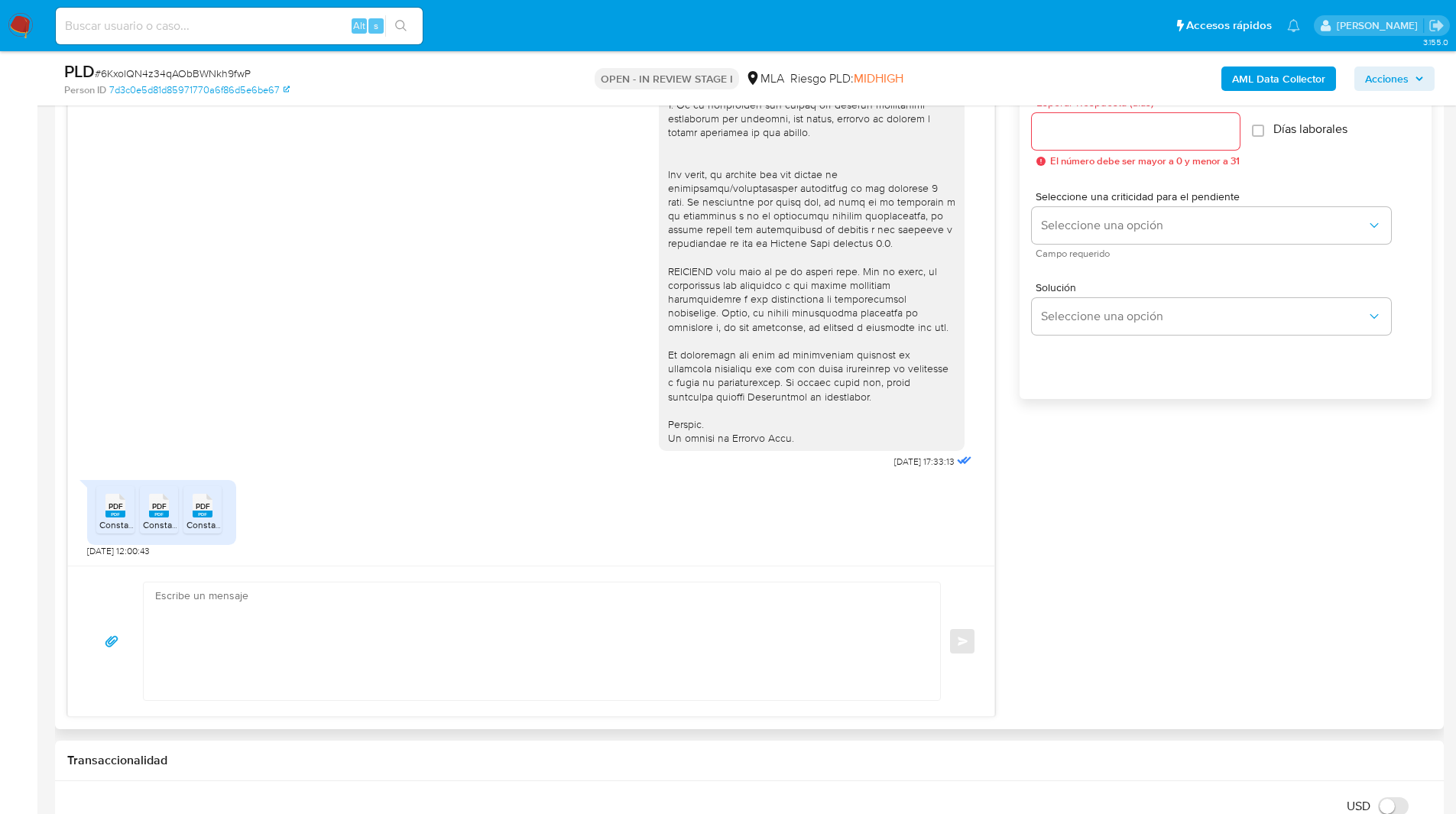
click at [1171, 483] on div "18/08/2025 17:33:13 PDF PDF Constancia ATM GuillermoCorona 08-2025.pdf PDF PDF …" at bounding box center [749, 375] width 1364 height 684
click at [1059, 16] on ul "Pausado Ver notificaciones Alt s Accesos rápidos Presiona las siguientes teclas…" at bounding box center [677, 25] width 1259 height 39
click at [295, 609] on textarea at bounding box center [538, 641] width 766 height 118
paste textarea "Hola, Esperamos que te encuentres muy bien. Te consultamos si tuviste oportunid…"
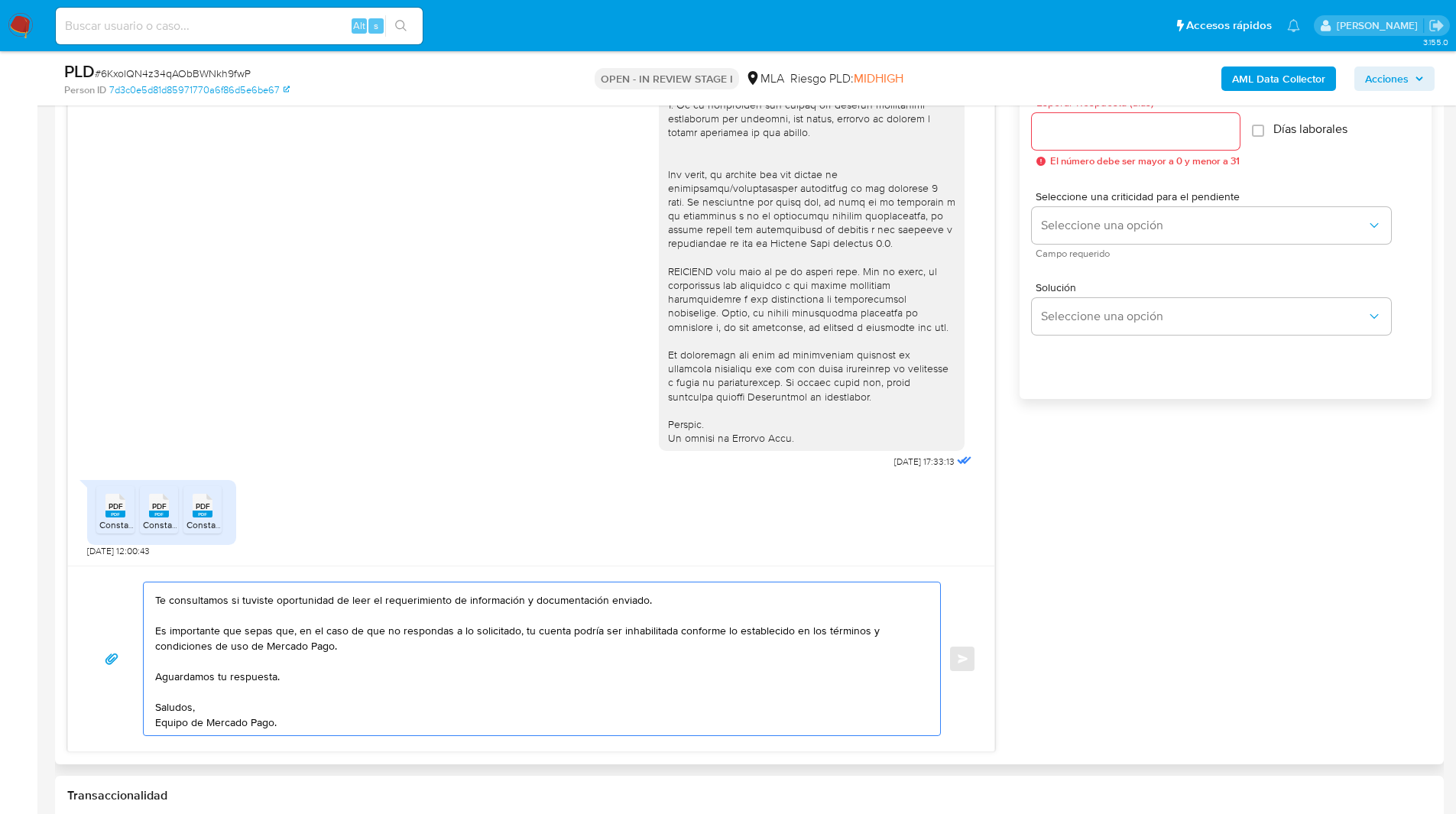
scroll to position [36, 0]
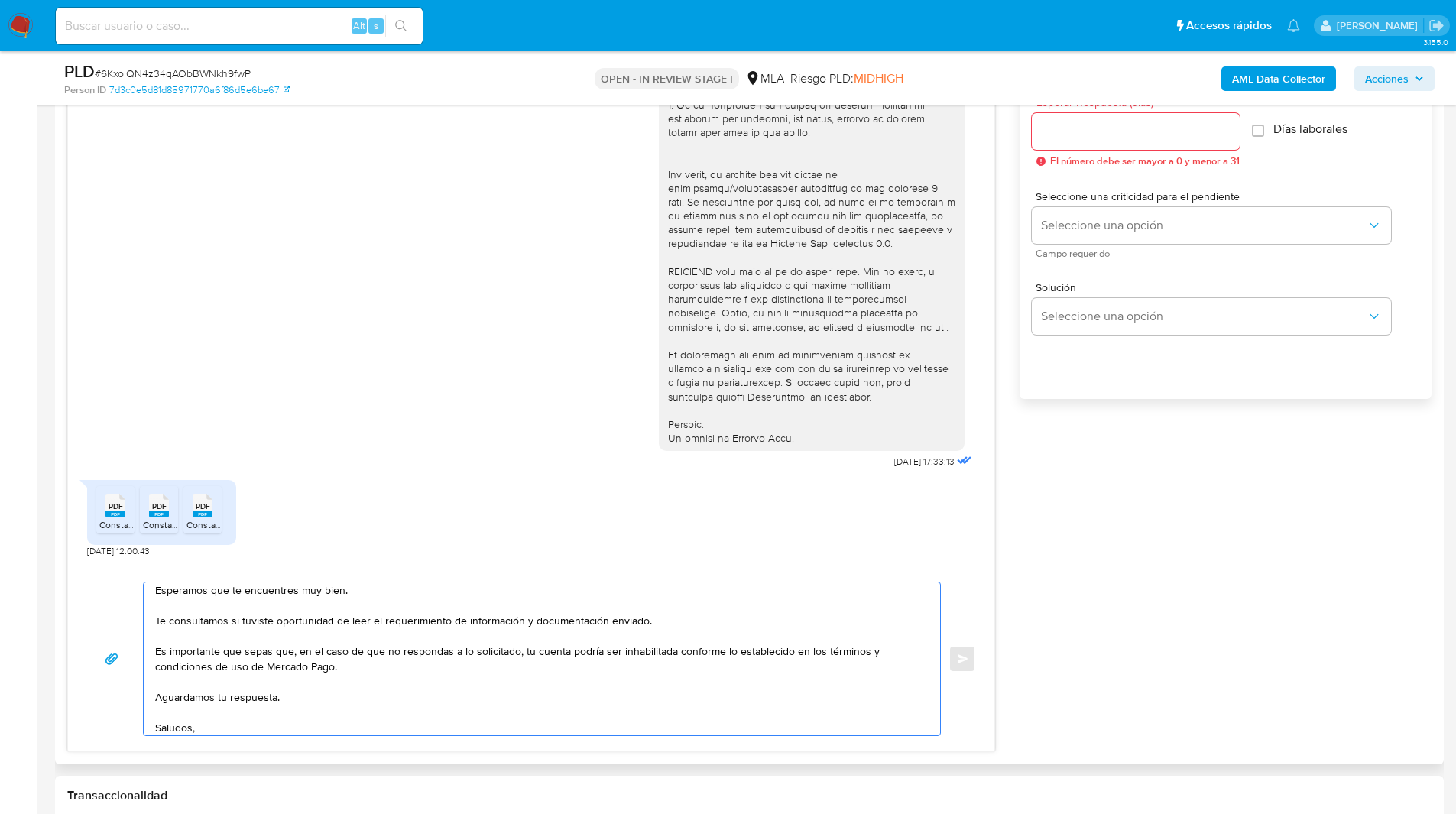
drag, startPoint x: 170, startPoint y: 621, endPoint x: 718, endPoint y: 621, distance: 548.0
click at [718, 621] on textarea "Hola, Esperamos que te encuentres muy bien. Te consultamos si tuviste oportunid…" at bounding box center [538, 658] width 766 height 153
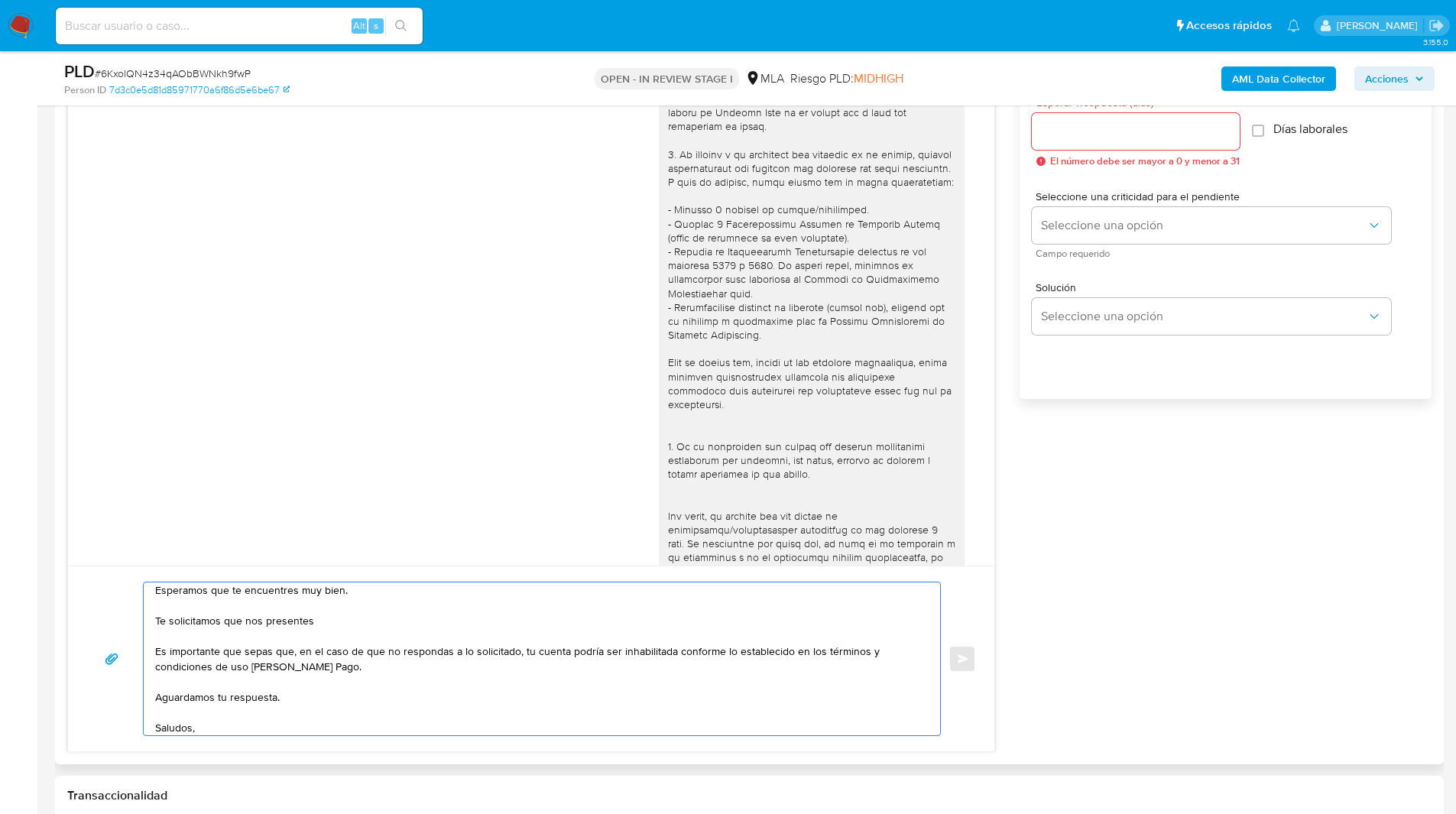
scroll to position [0, 0]
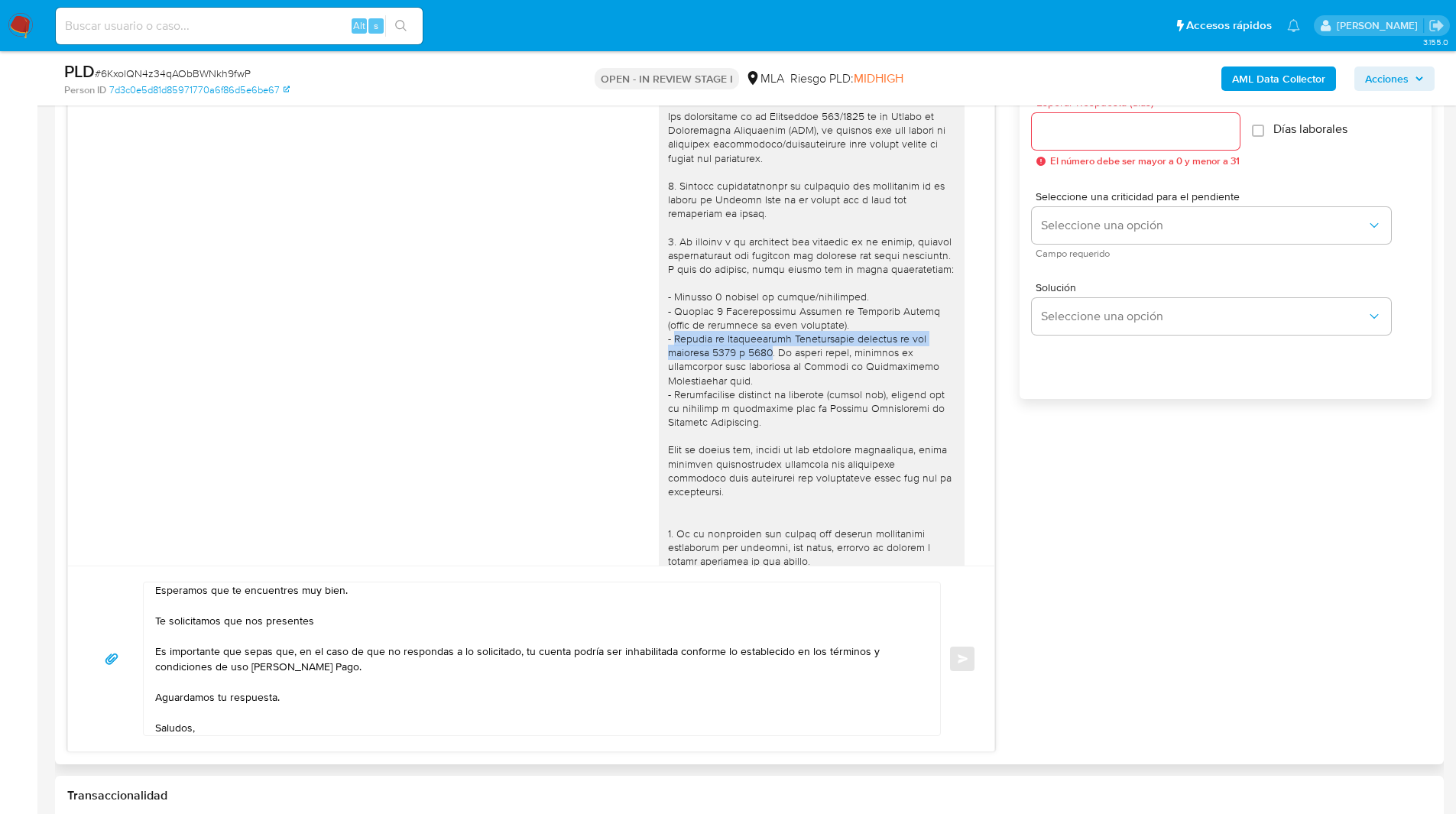
drag, startPoint x: 662, startPoint y: 355, endPoint x: 762, endPoint y: 362, distance: 100.2
click at [762, 362] on div at bounding box center [811, 478] width 288 height 792
copy div "Resumen de Comprobantes Electrónicos emitidos de los períodos 2024 y 2025"
click at [357, 615] on textarea "Hola, Esperamos que te encuentres muy bien. Te solicitamos que nos presentes Es…" at bounding box center [538, 658] width 766 height 153
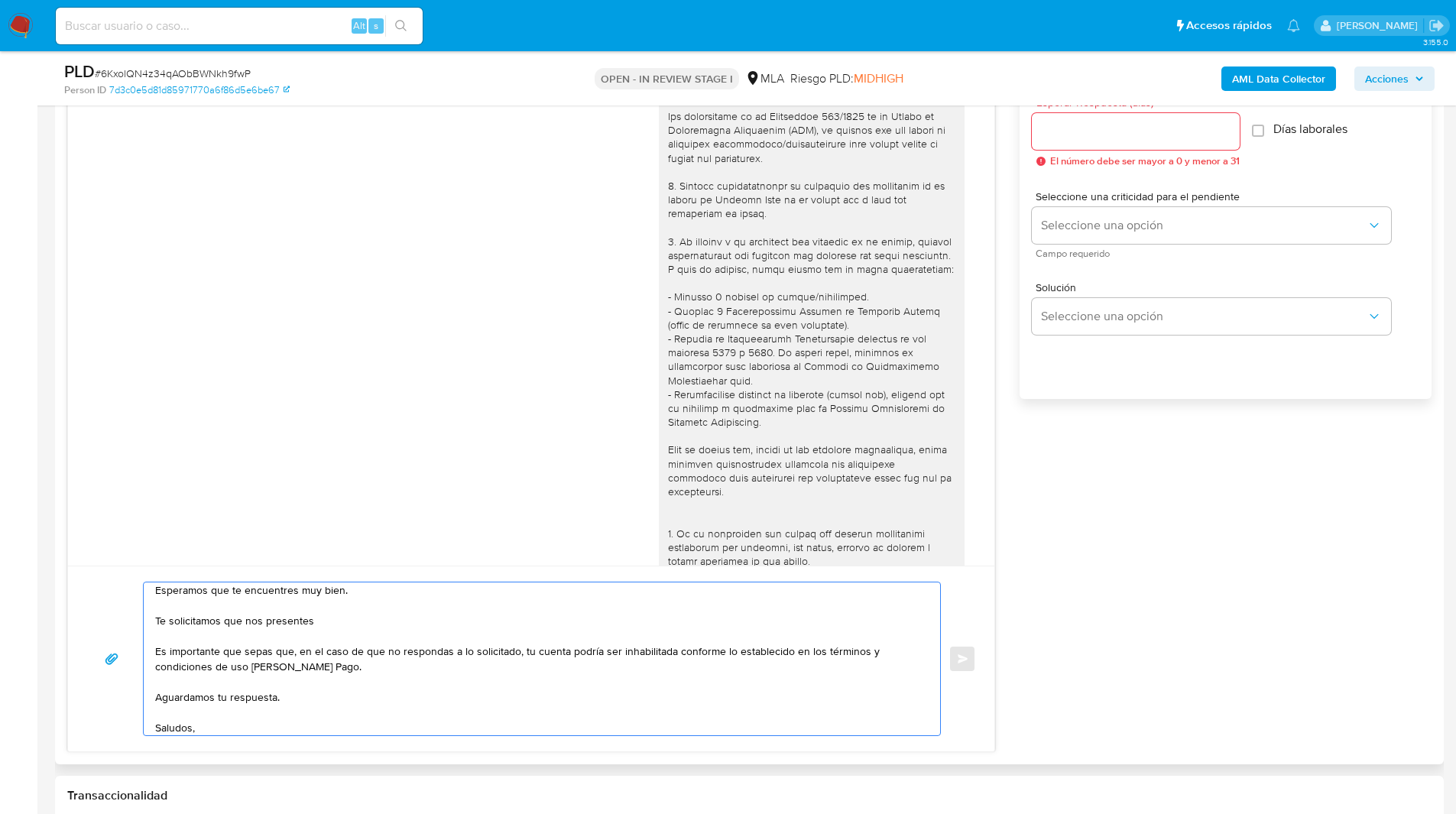
paste textarea "Resumen de Comprobantes Electrónicos emitidos de los períodos 2024 y 2025"
click at [310, 618] on textarea "Hola, Esperamos que te encuentres muy bien. Te solicitamos que nos presentesRes…" at bounding box center [538, 658] width 766 height 153
click at [731, 618] on textarea "Hola, Esperamos que te encuentres muy bien. Te solicitamos que nos presentes el…" at bounding box center [538, 658] width 766 height 153
click at [428, 726] on textarea "Hola, Esperamos que te encuentres muy bien. Te solicitamos que nos presentes el…" at bounding box center [538, 658] width 766 height 153
click at [718, 624] on textarea "Hola, Esperamos que te encuentres muy bien. Te solicitamos que nos presentes el…" at bounding box center [538, 658] width 766 height 153
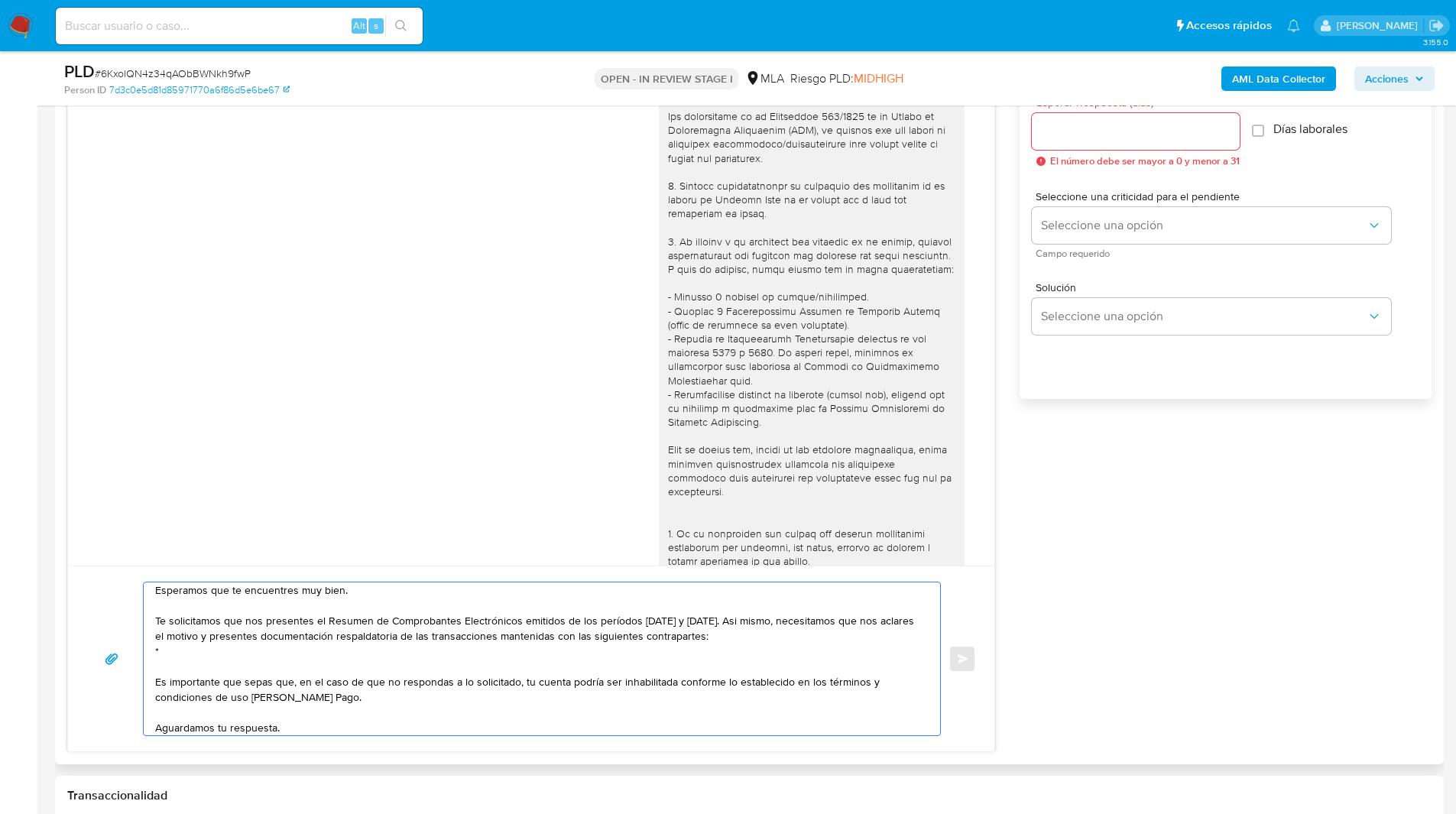
paste textarea "Dlocal Argentina Sa - 30715778722"
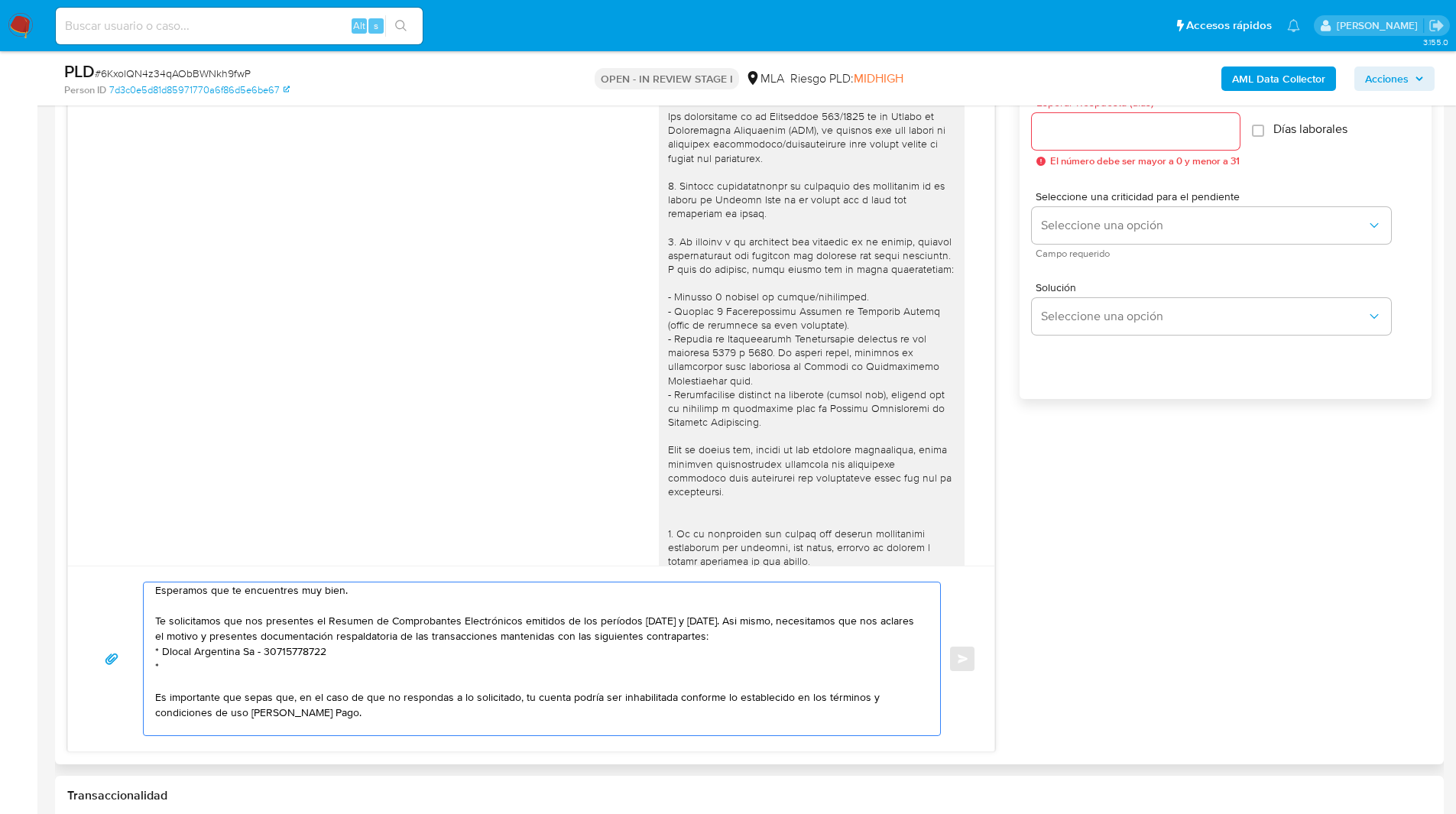
paste textarea "Bodegas Esmeralda S.A. - 30502584428"
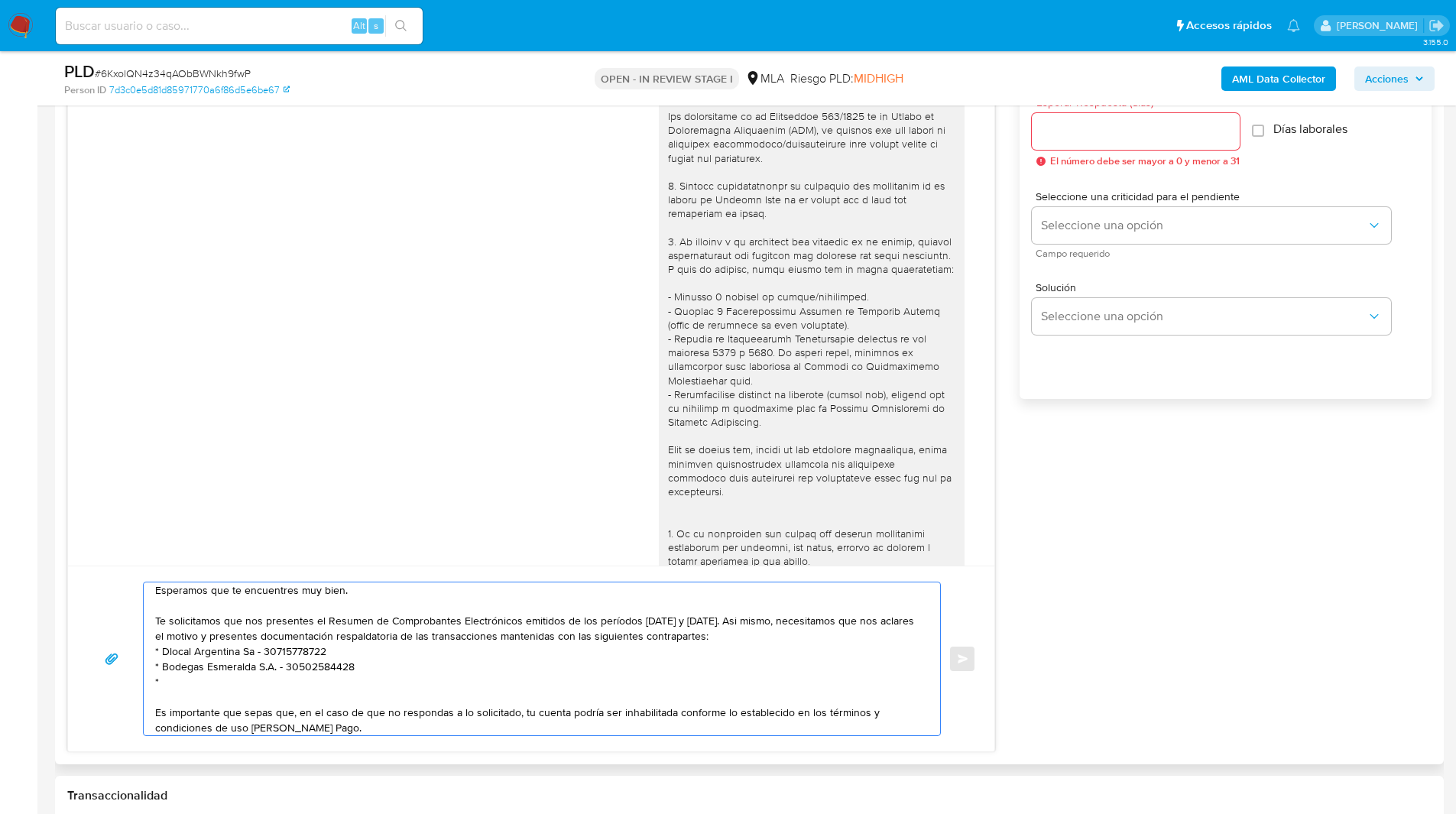
paste textarea "Casano Grafica Sa - CUIL 30500188711"
click at [384, 668] on textarea "Hola, Esperamos que te encuentres muy bien. Te solicitamos que nos presentes el…" at bounding box center [538, 658] width 766 height 153
click at [279, 681] on textarea "Hola, Esperamos que te encuentres muy bien. Te solicitamos que nos presentes el…" at bounding box center [538, 658] width 766 height 153
click at [287, 662] on textarea "Hola, Esperamos que te encuentres muy bien. Te solicitamos que nos presentes el…" at bounding box center [538, 658] width 766 height 153
paste textarea "CUIT"
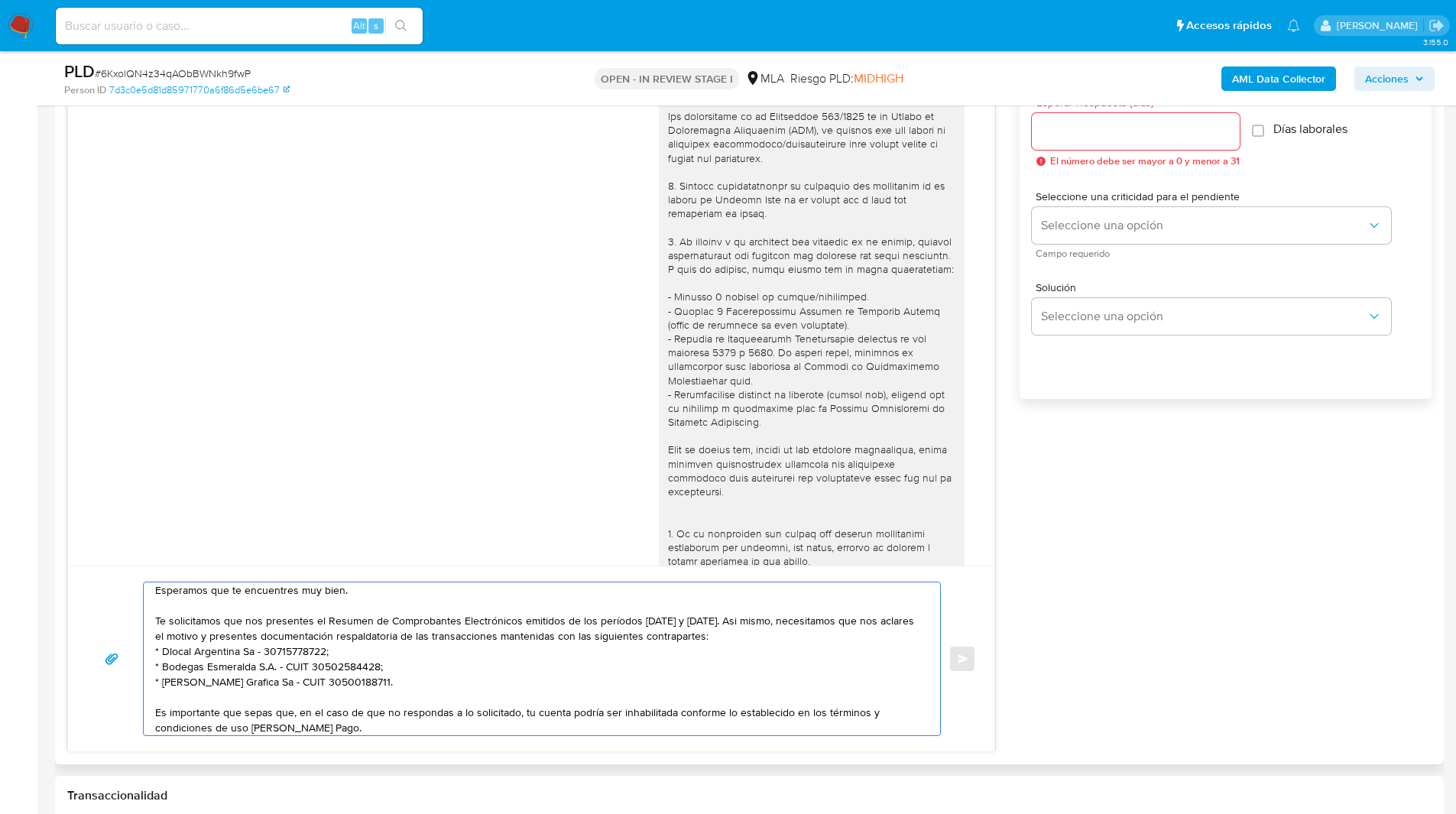
click at [263, 647] on textarea "Hola, Esperamos que te encuentres muy bien. Te solicitamos que nos presentes el…" at bounding box center [538, 658] width 766 height 153
paste textarea "CUIT"
type textarea "Hola, Esperamos que te encuentres muy bien. Te solicitamos que nos presentes el…"
click at [1079, 123] on input "Esperar Respuesta (días)" at bounding box center [1136, 132] width 208 height 20
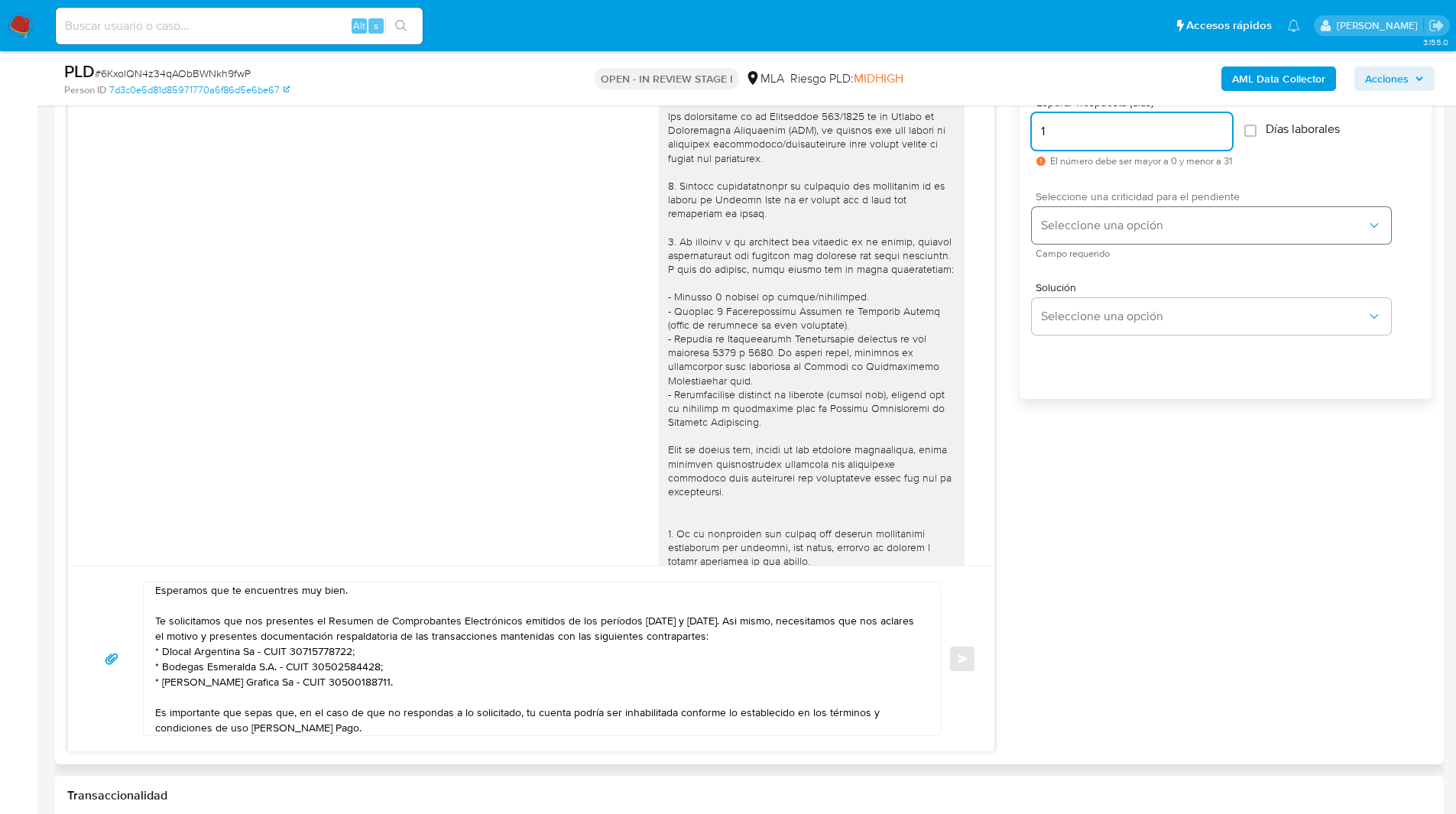
type input "1"
click at [1104, 228] on span "Seleccione una opción" at bounding box center [1204, 225] width 325 height 15
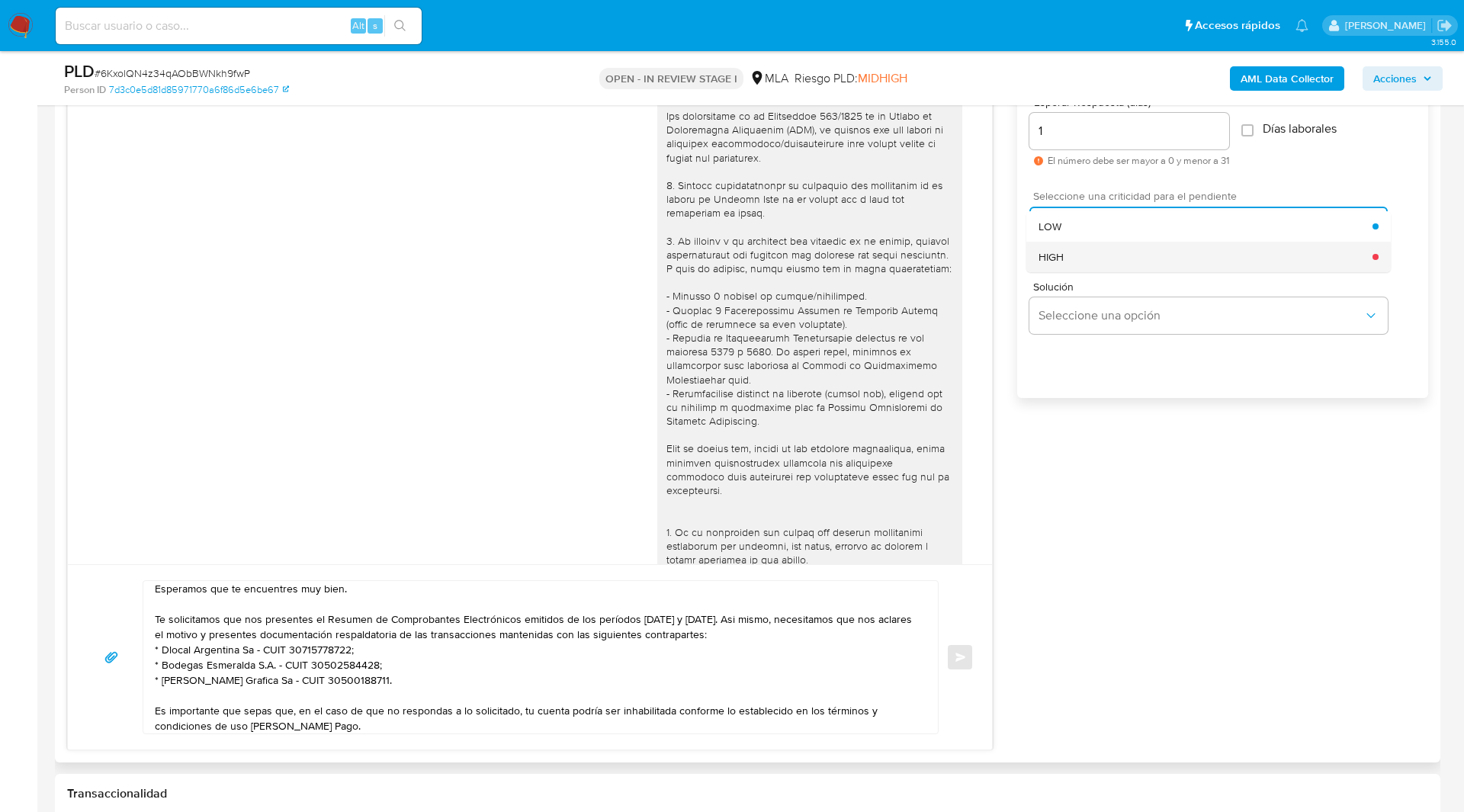
click at [1089, 251] on div "HIGH" at bounding box center [1206, 257] width 334 height 31
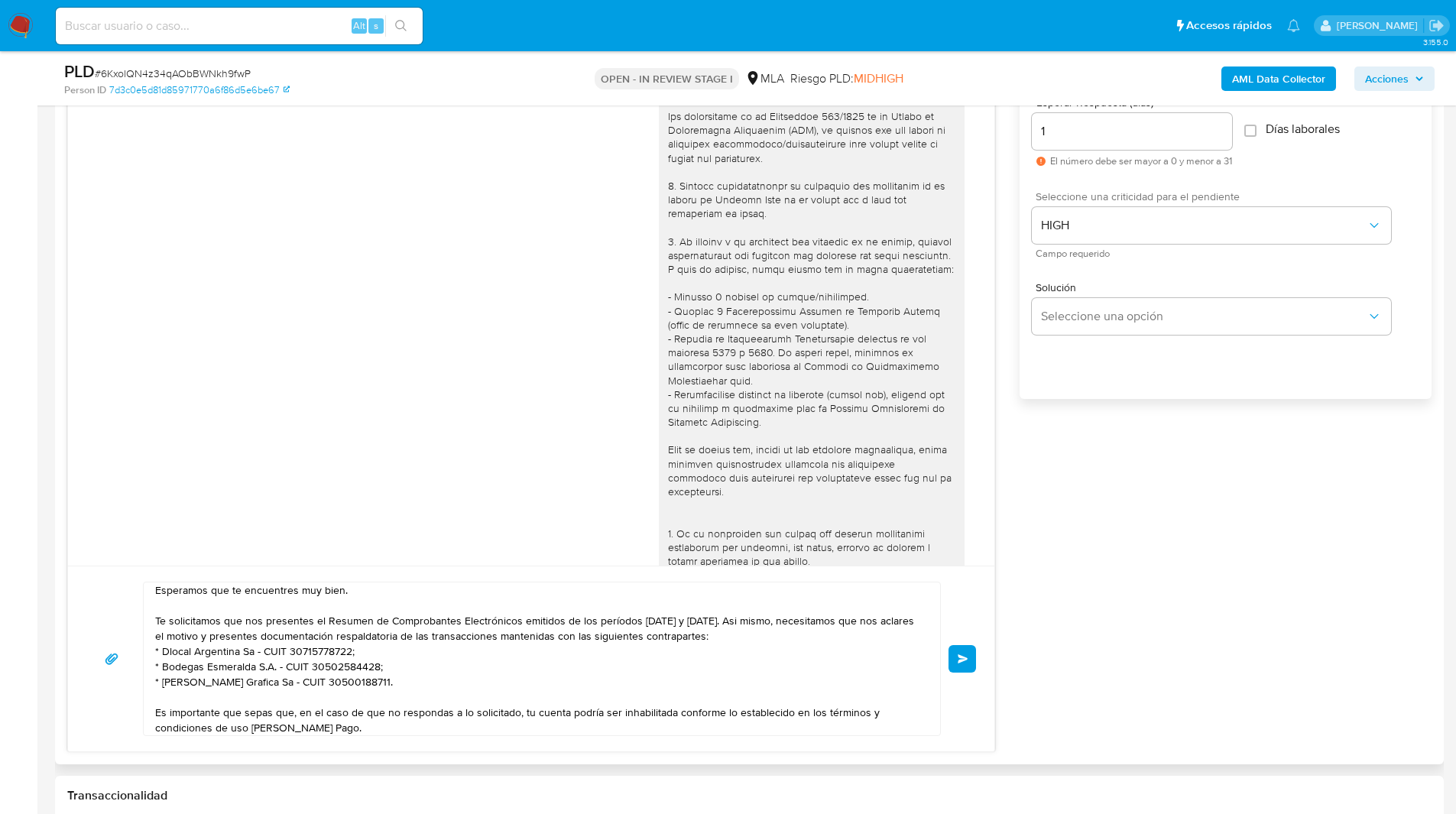
click at [952, 663] on button "Enviar" at bounding box center [962, 659] width 28 height 28
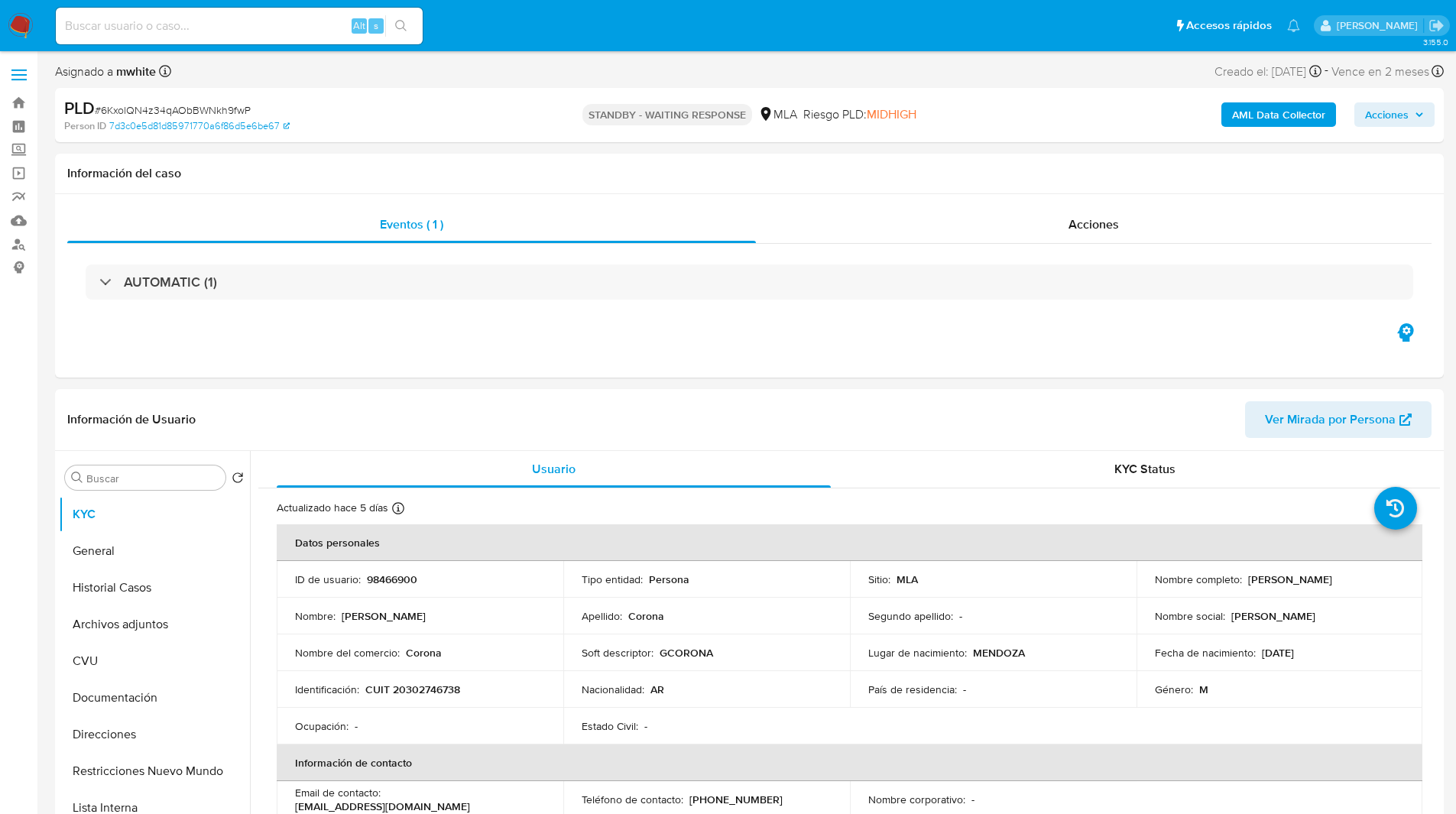
click at [261, 30] on input at bounding box center [239, 26] width 367 height 20
paste input "T4uOfiXmVESIzLsyhJjxmf2k"
type input "T4uOfiXmVESIzLsyhJjxmf2k"
select select "10"
type input "T4uOfiXmVESIzLsyhJjxmf2k"
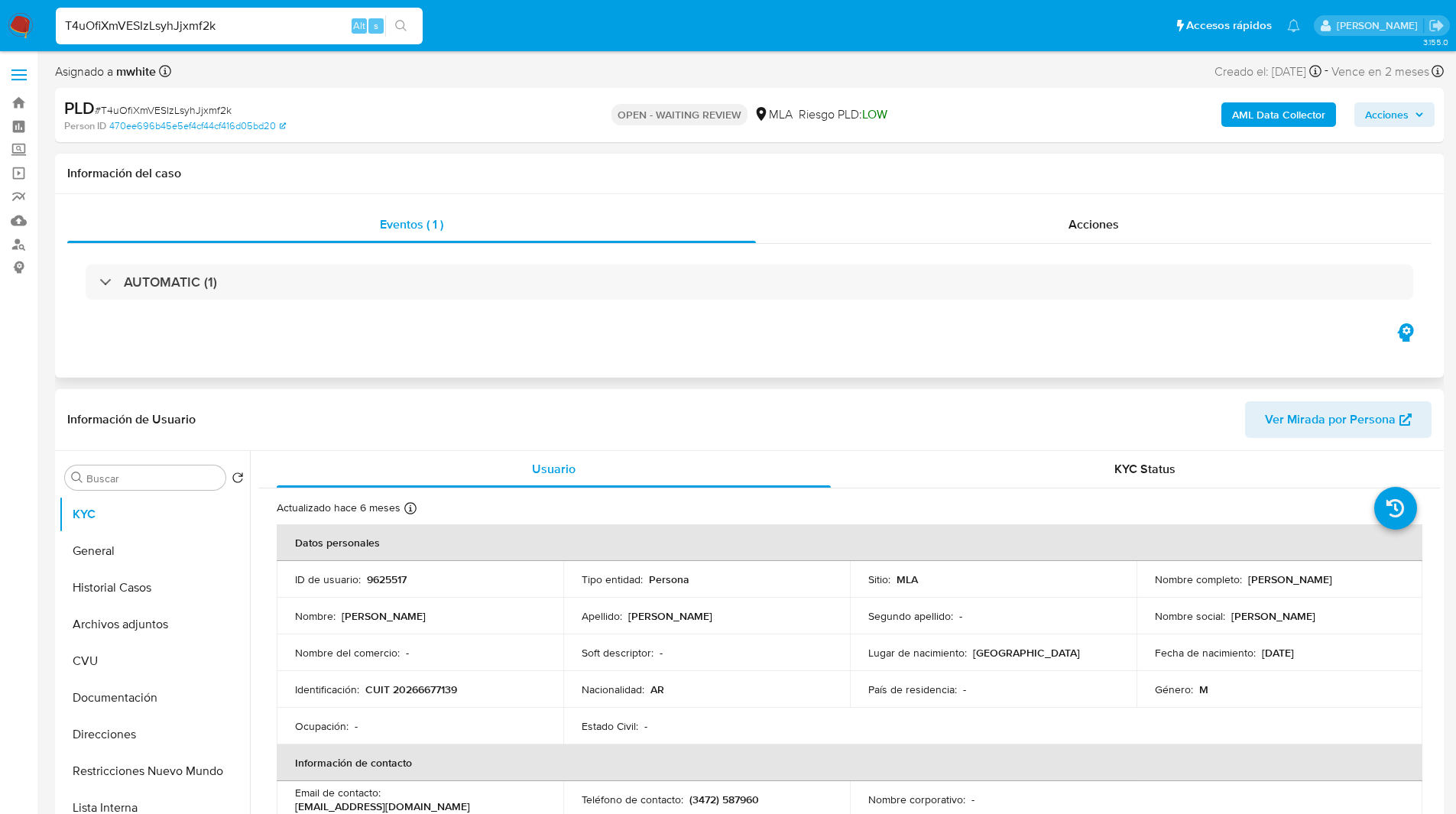
click at [589, 355] on div "Eventos ( 1 ) Acciones AUTOMATIC (1)" at bounding box center [749, 286] width 1389 height 183
select select "10"
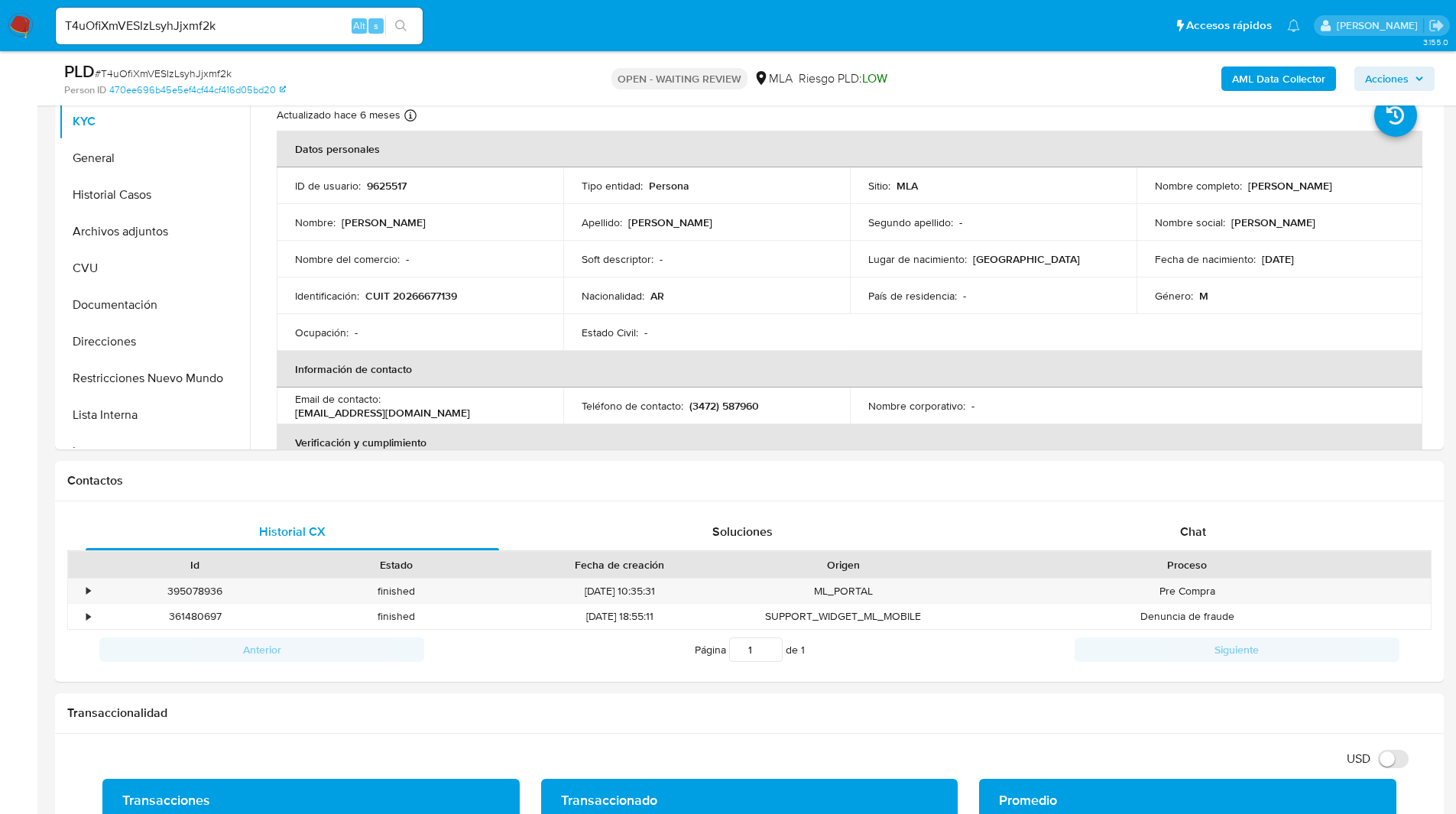
scroll to position [339, 0]
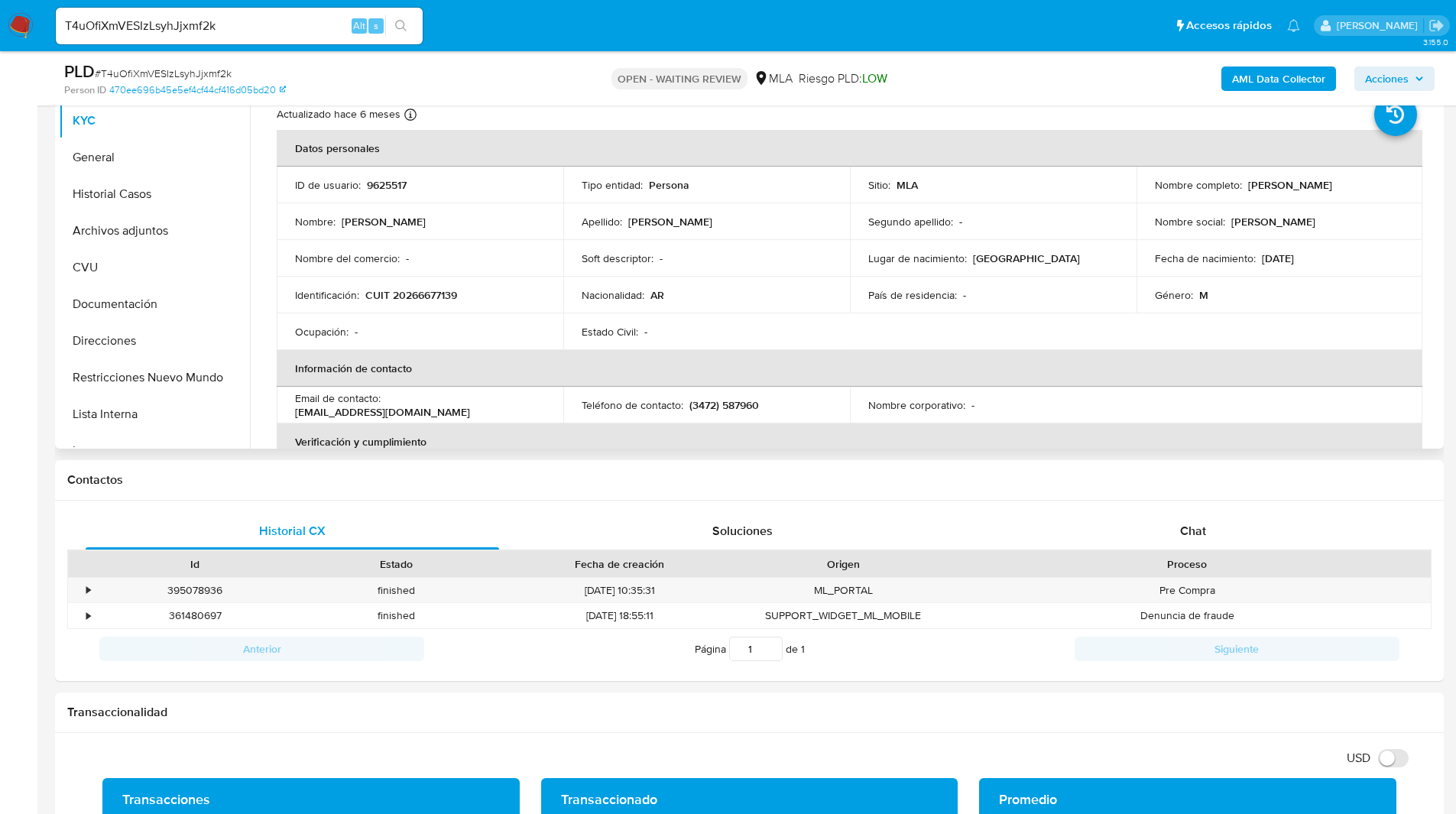
click at [382, 169] on td "ID de usuario : 9625517" at bounding box center [420, 185] width 287 height 37
click at [390, 181] on p "9625517" at bounding box center [387, 185] width 40 height 14
copy p "9625517"
click at [792, 49] on nav "Pausado Ver notificaciones T4uOfiXmVESIzLsyhJjxmf2k Alt s Accesos rápidos Presi…" at bounding box center [728, 25] width 1456 height 51
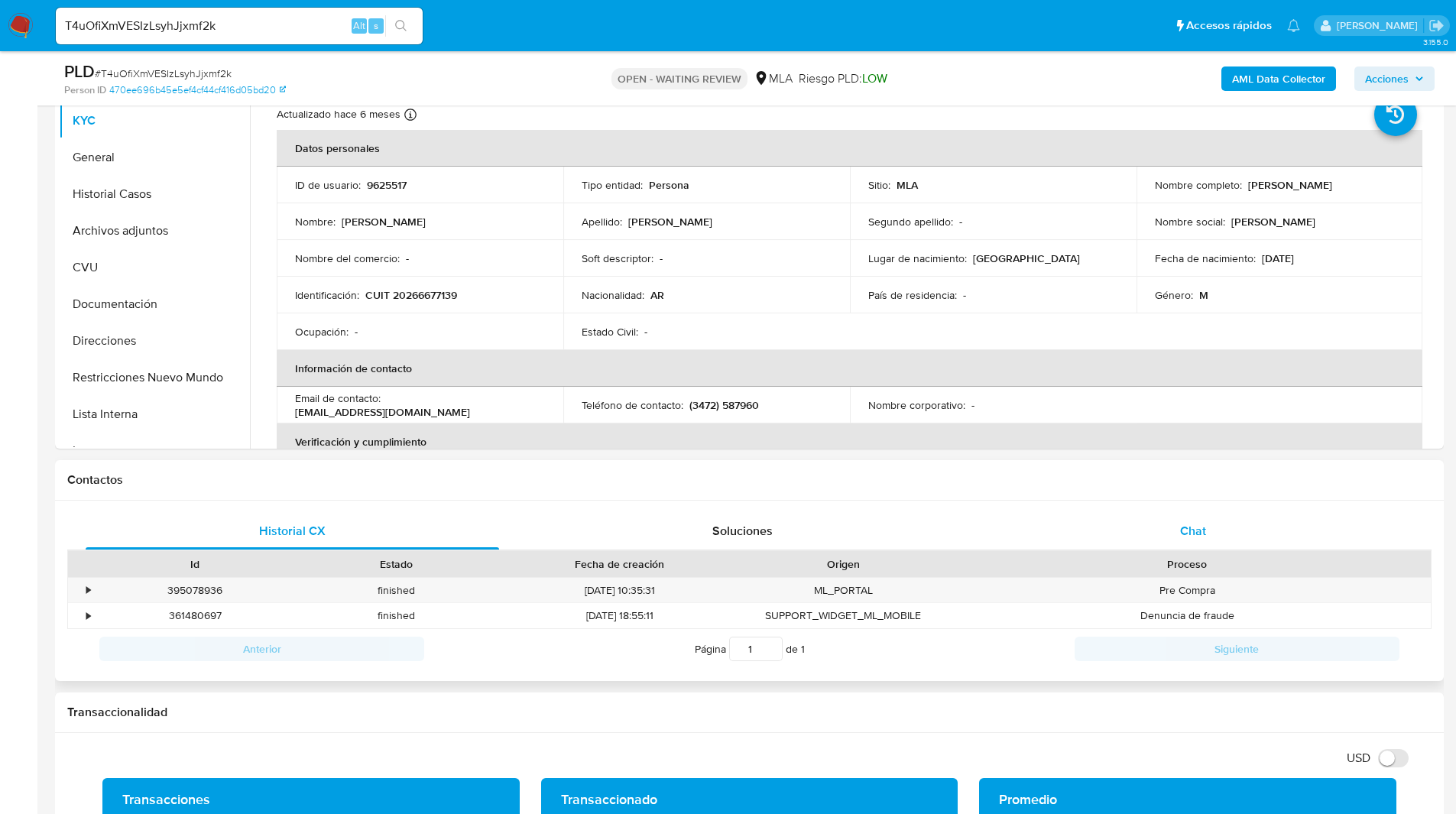
click at [1094, 533] on div "Chat" at bounding box center [1193, 531] width 413 height 37
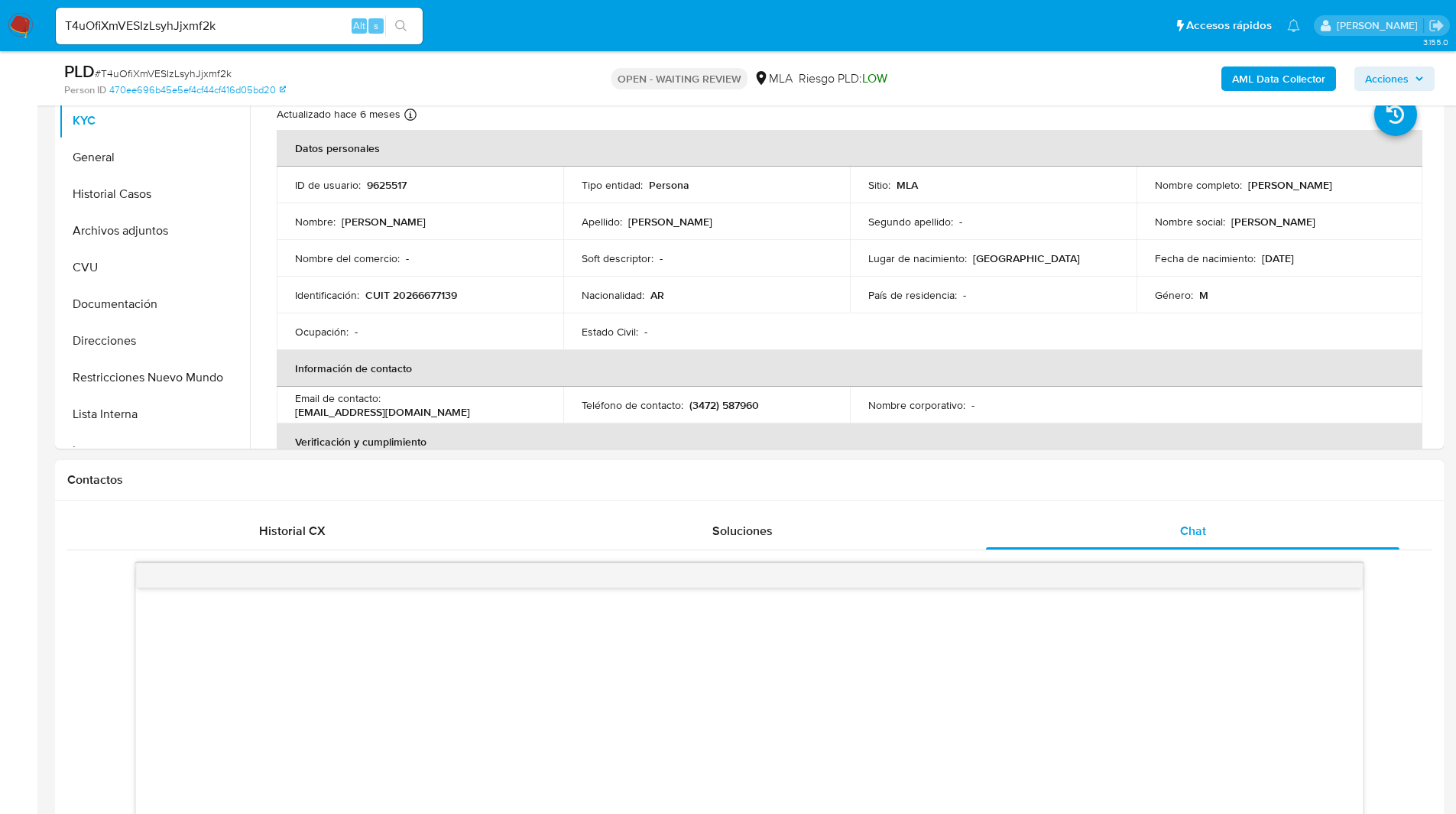
click at [925, 488] on div "Contactos" at bounding box center [749, 480] width 1389 height 41
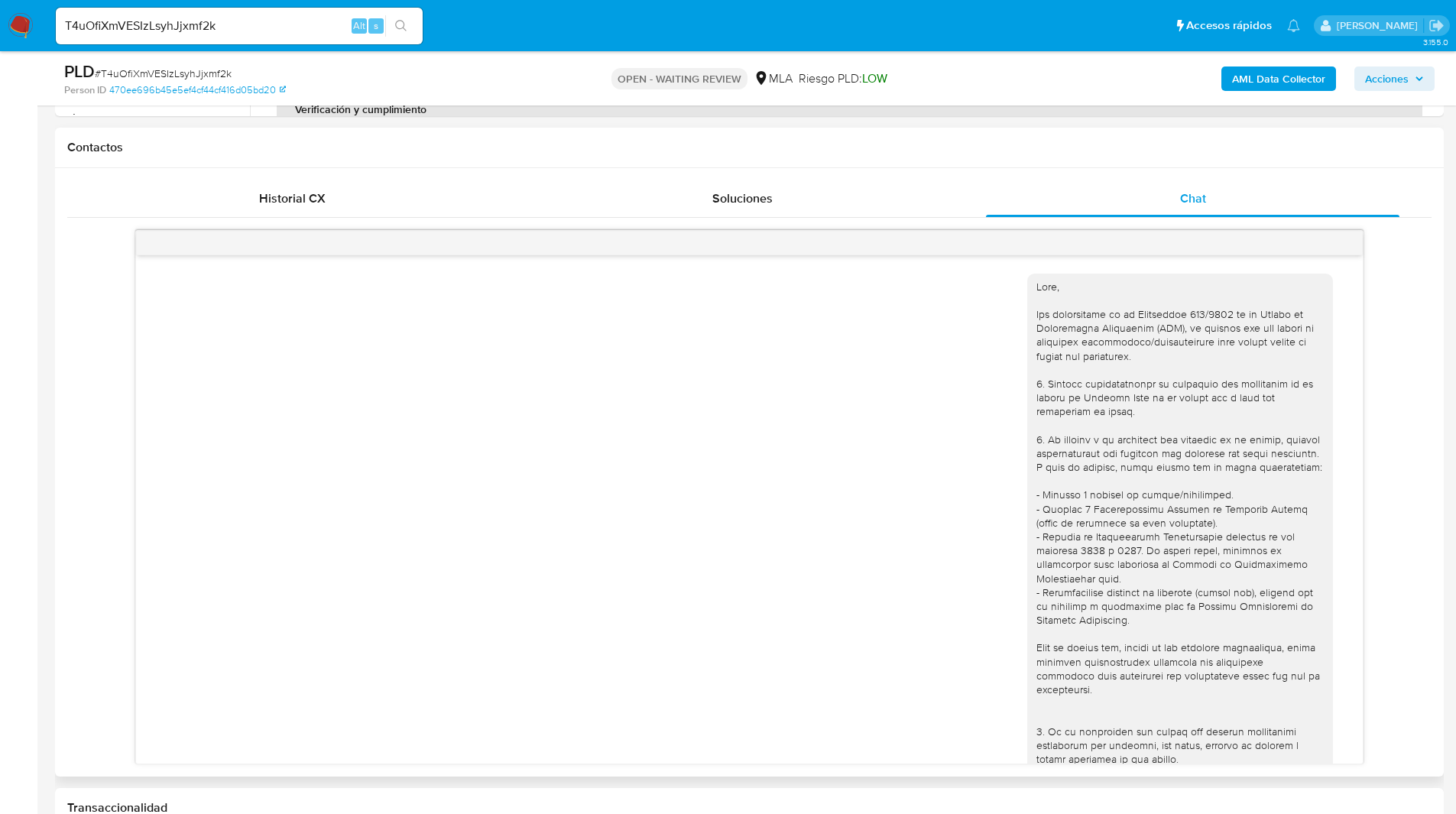
scroll to position [672, 0]
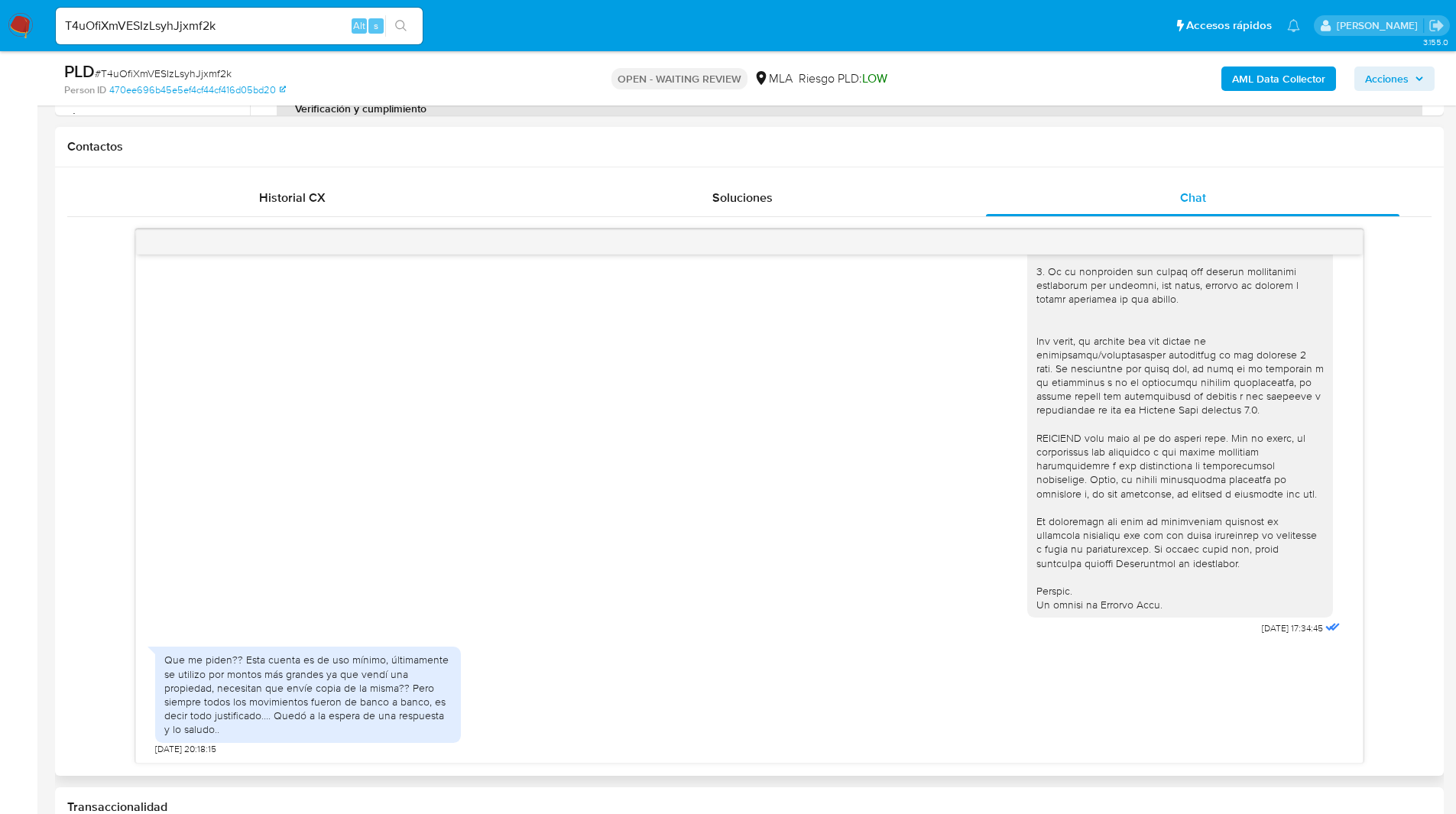
click at [58, 572] on div "Historial CX Soluciones Chat Id Estado Fecha de creación Origen Proceso • 39507…" at bounding box center [749, 471] width 1389 height 608
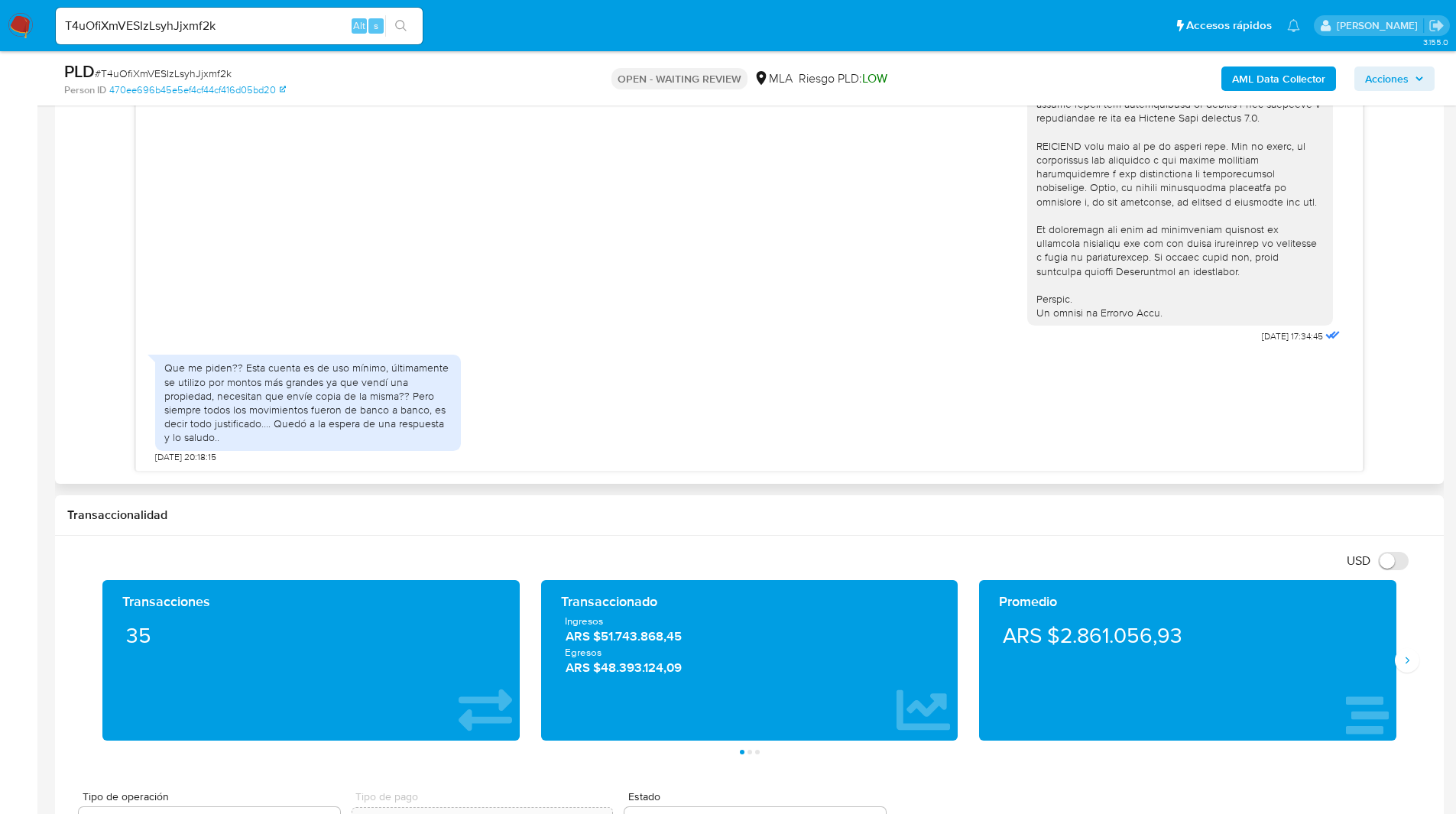
scroll to position [769, 0]
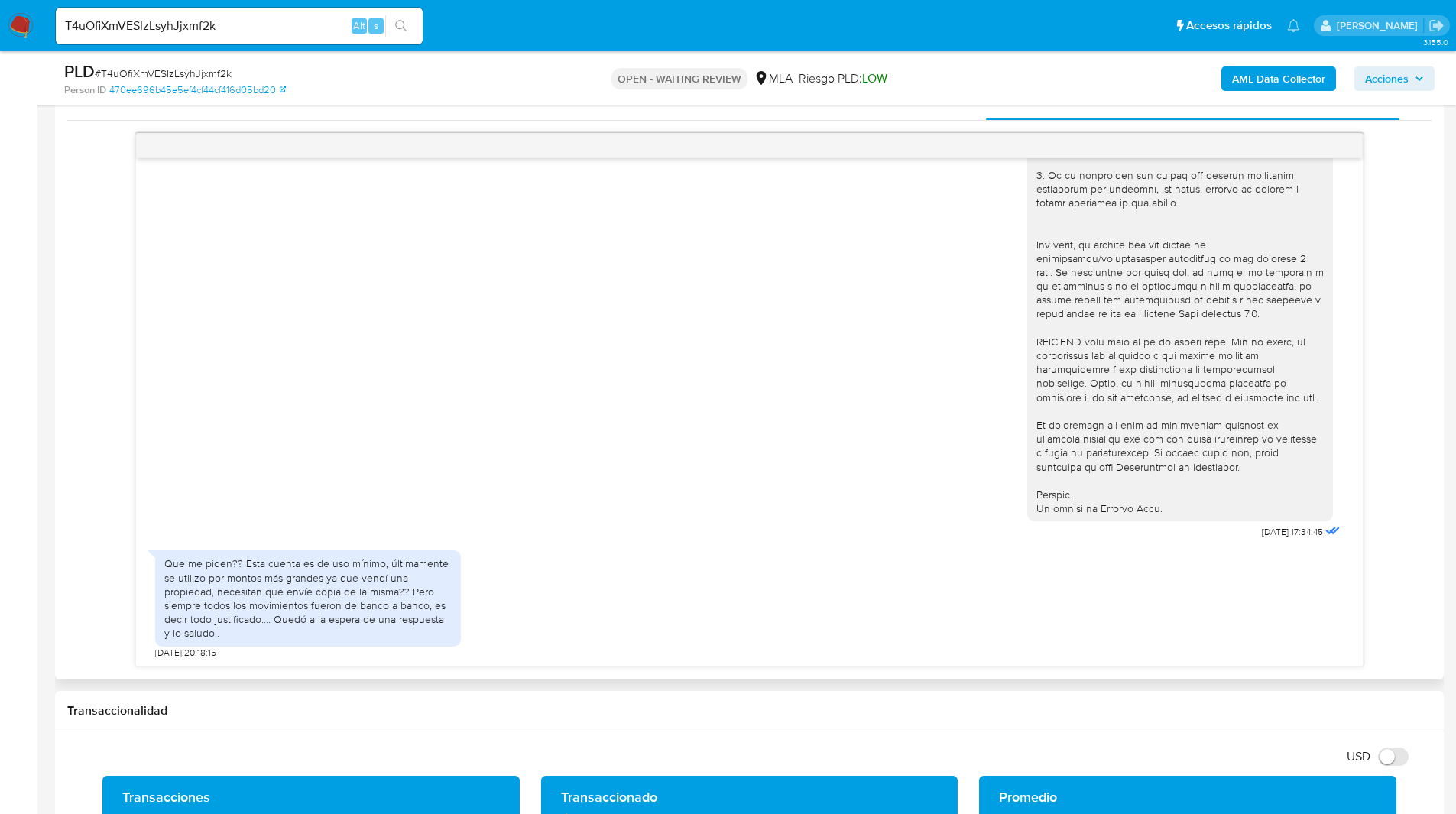
click at [103, 497] on div "18/08/2025 17:34:45 Que me piden?? Esta cuenta es de uso mínimo, últimamente se…" at bounding box center [749, 399] width 1364 height 534
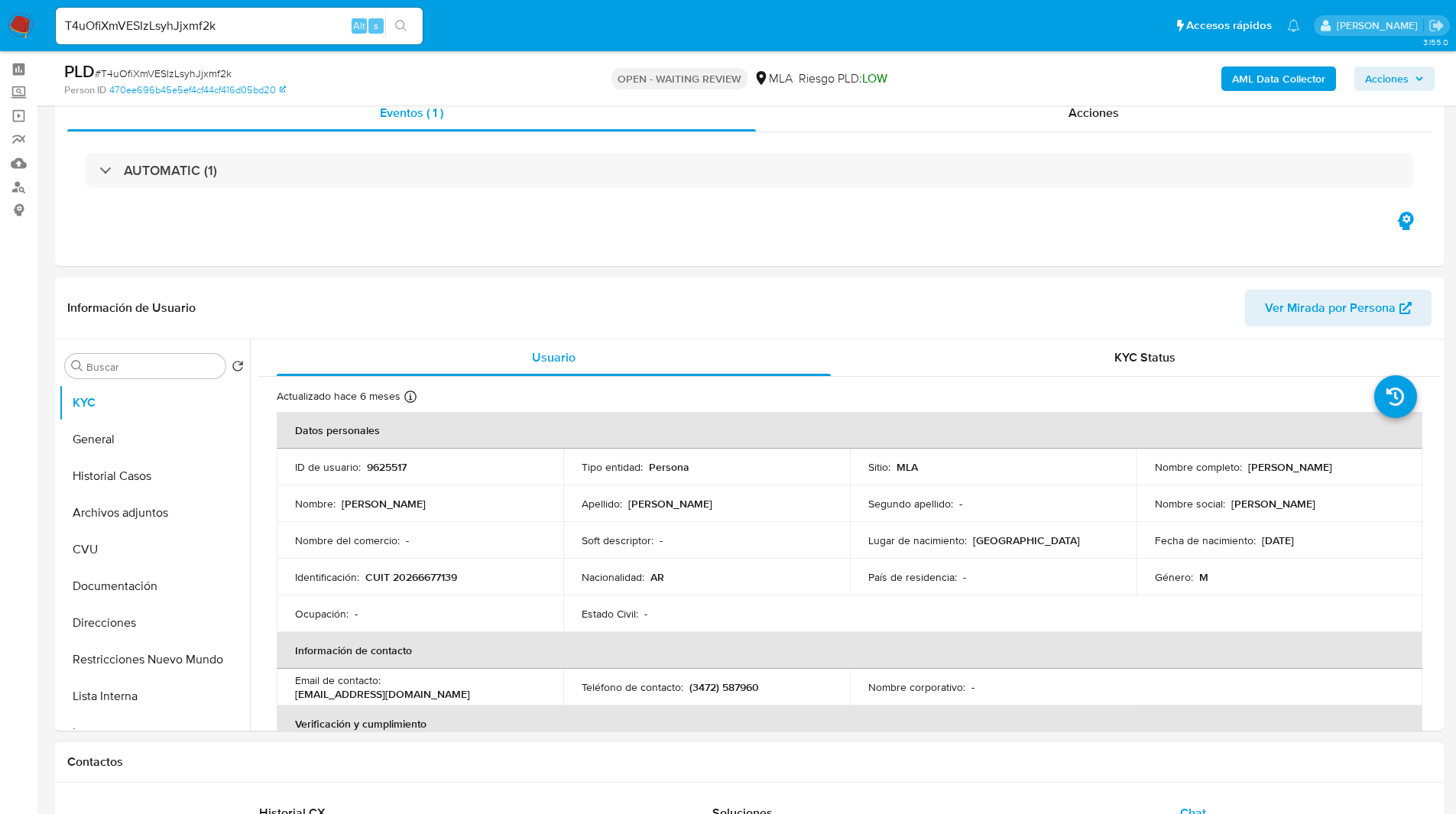
scroll to position [0, 0]
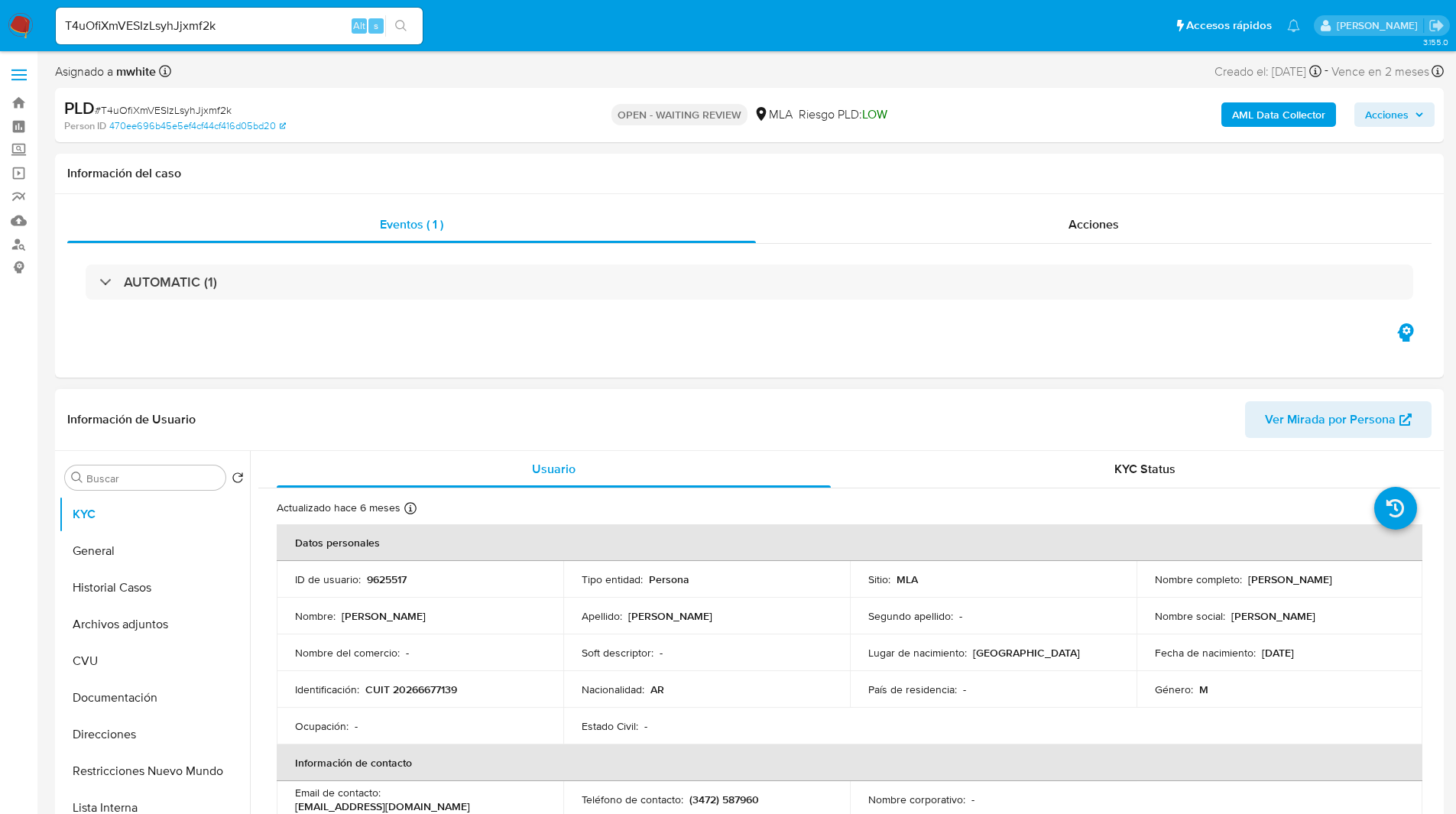
click at [431, 690] on p "CUIT 20266677139" at bounding box center [411, 689] width 92 height 14
copy p "20266677139"
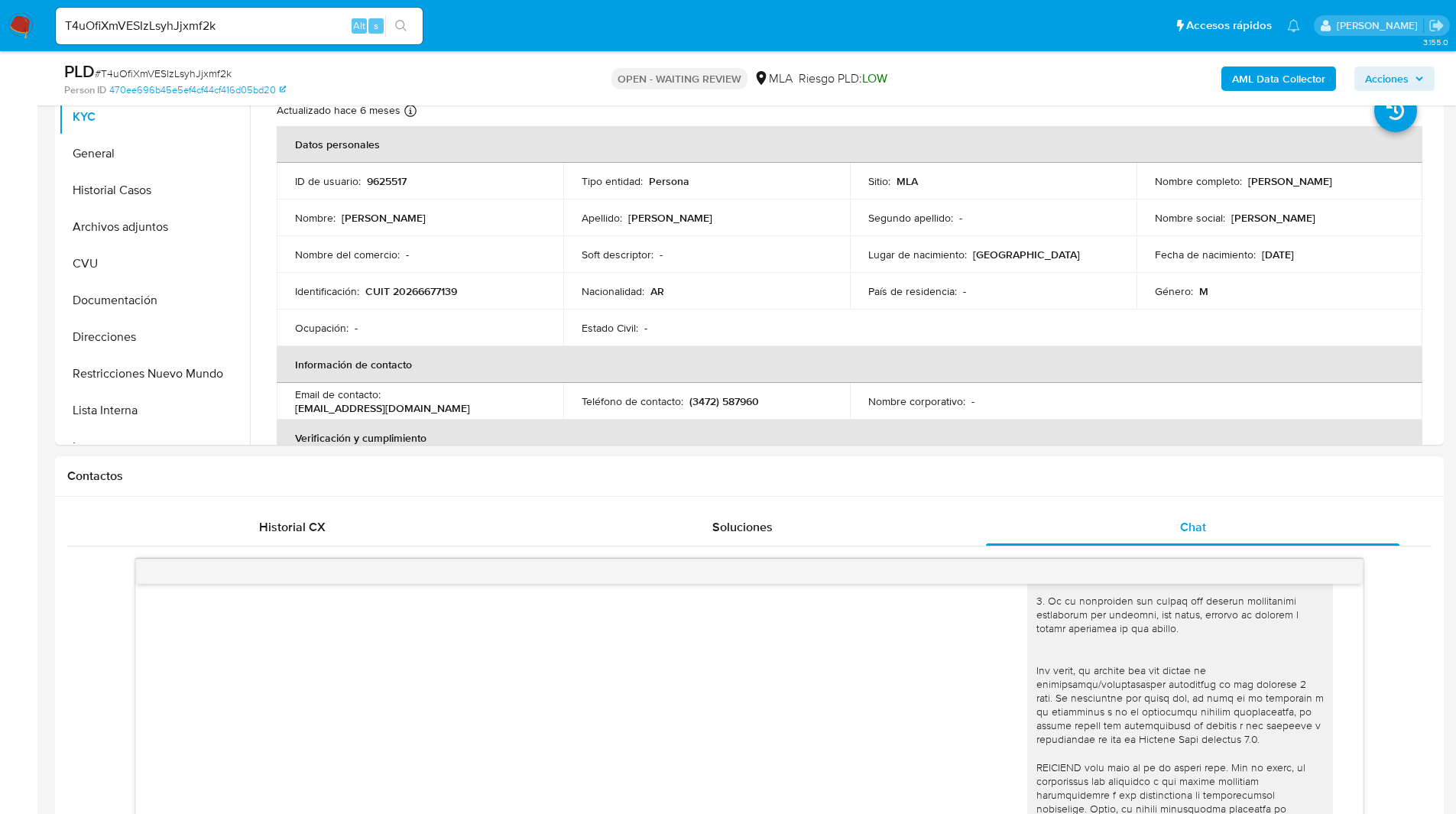
click at [959, 489] on div "Contactos" at bounding box center [749, 476] width 1389 height 41
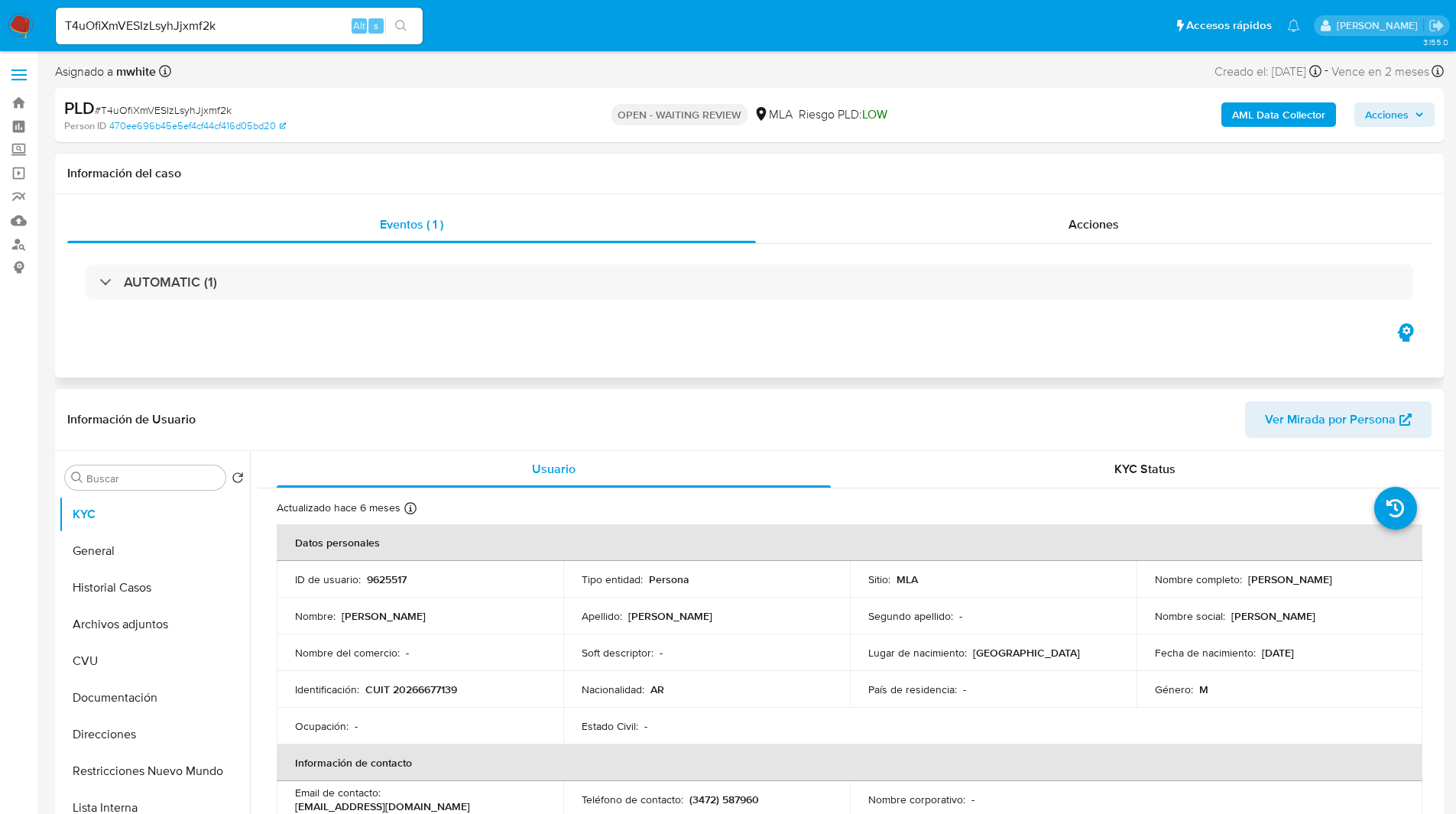
click at [387, 181] on div "Información del caso" at bounding box center [749, 173] width 1389 height 41
click at [376, 175] on h1 "Información del caso" at bounding box center [749, 173] width 1364 height 15
click at [861, 348] on div "Eventos ( 1 ) Acciones AUTOMATIC (1)" at bounding box center [749, 286] width 1389 height 183
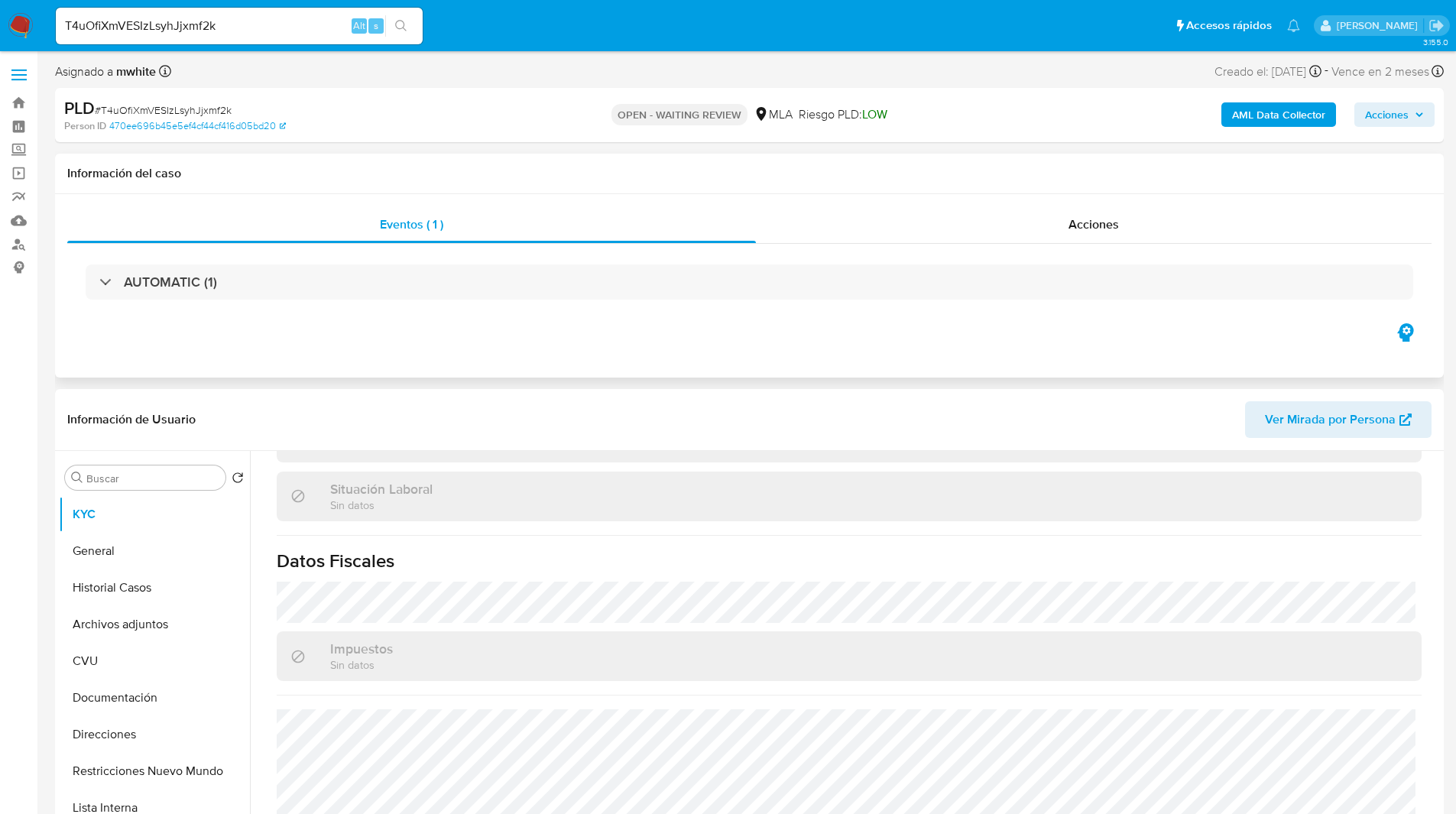
click at [838, 318] on div "AUTOMATIC (1)" at bounding box center [749, 281] width 1364 height 76
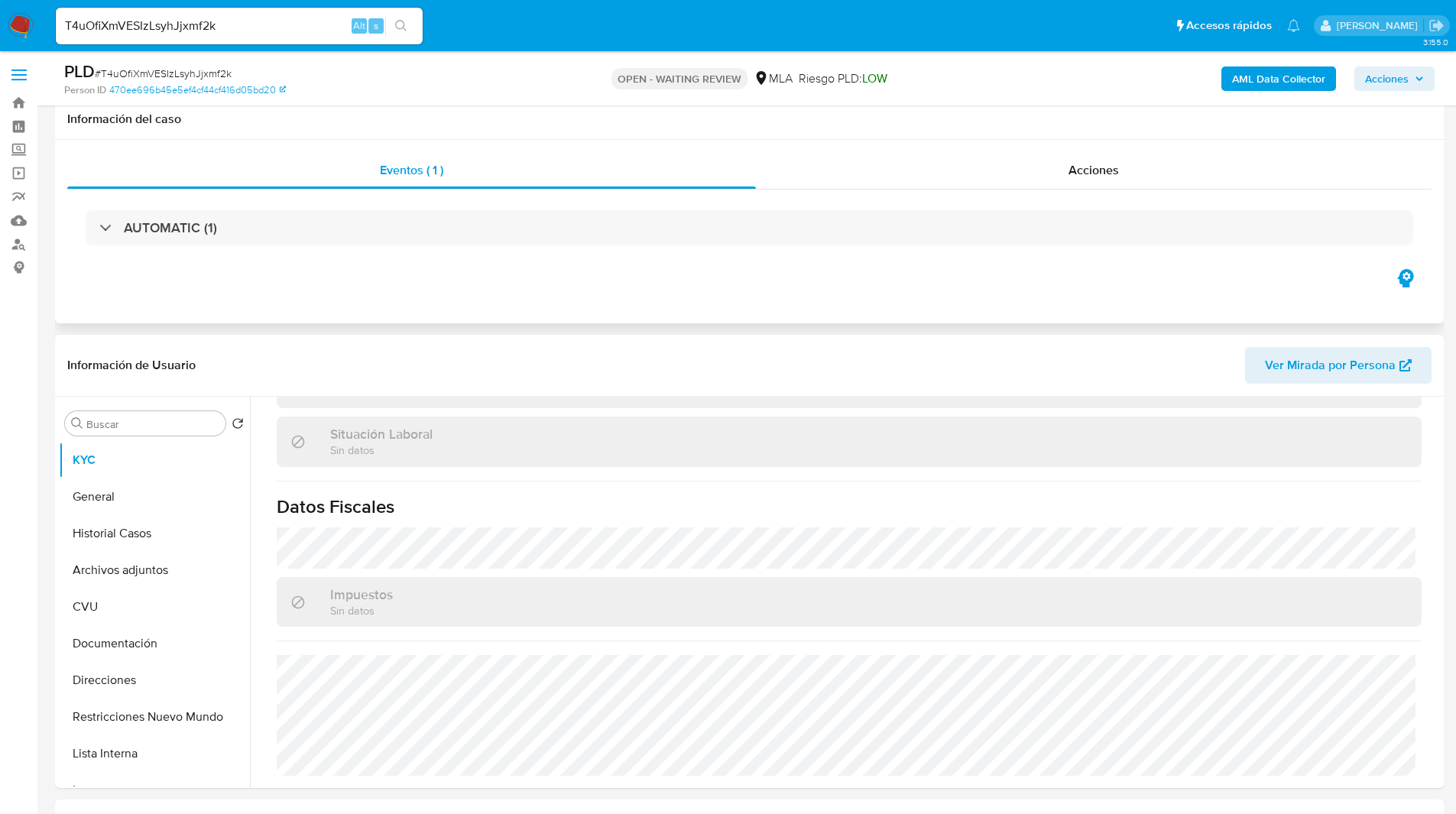
scroll to position [409, 0]
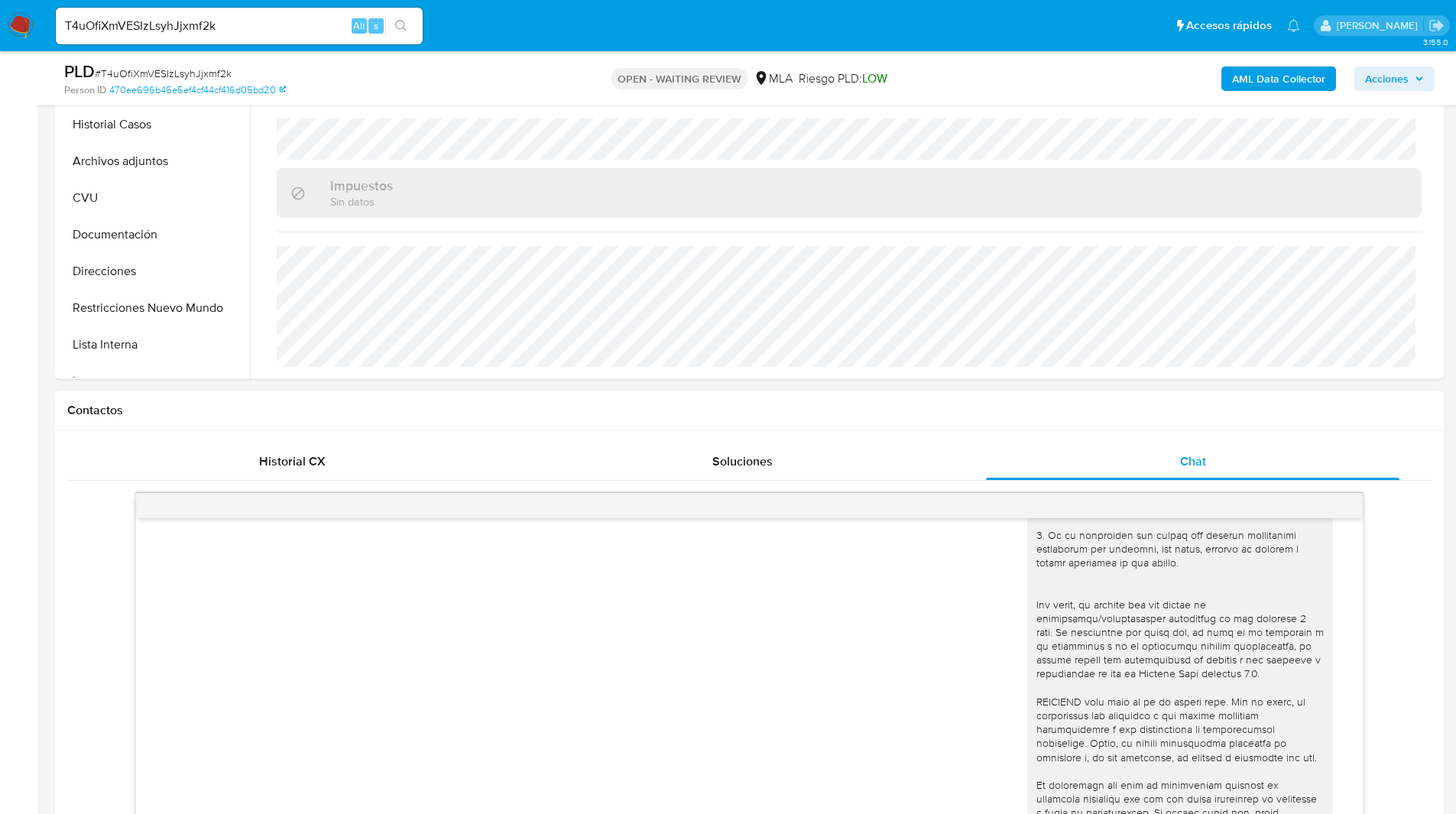
click at [616, 405] on h1 "Contactos" at bounding box center [749, 410] width 1364 height 15
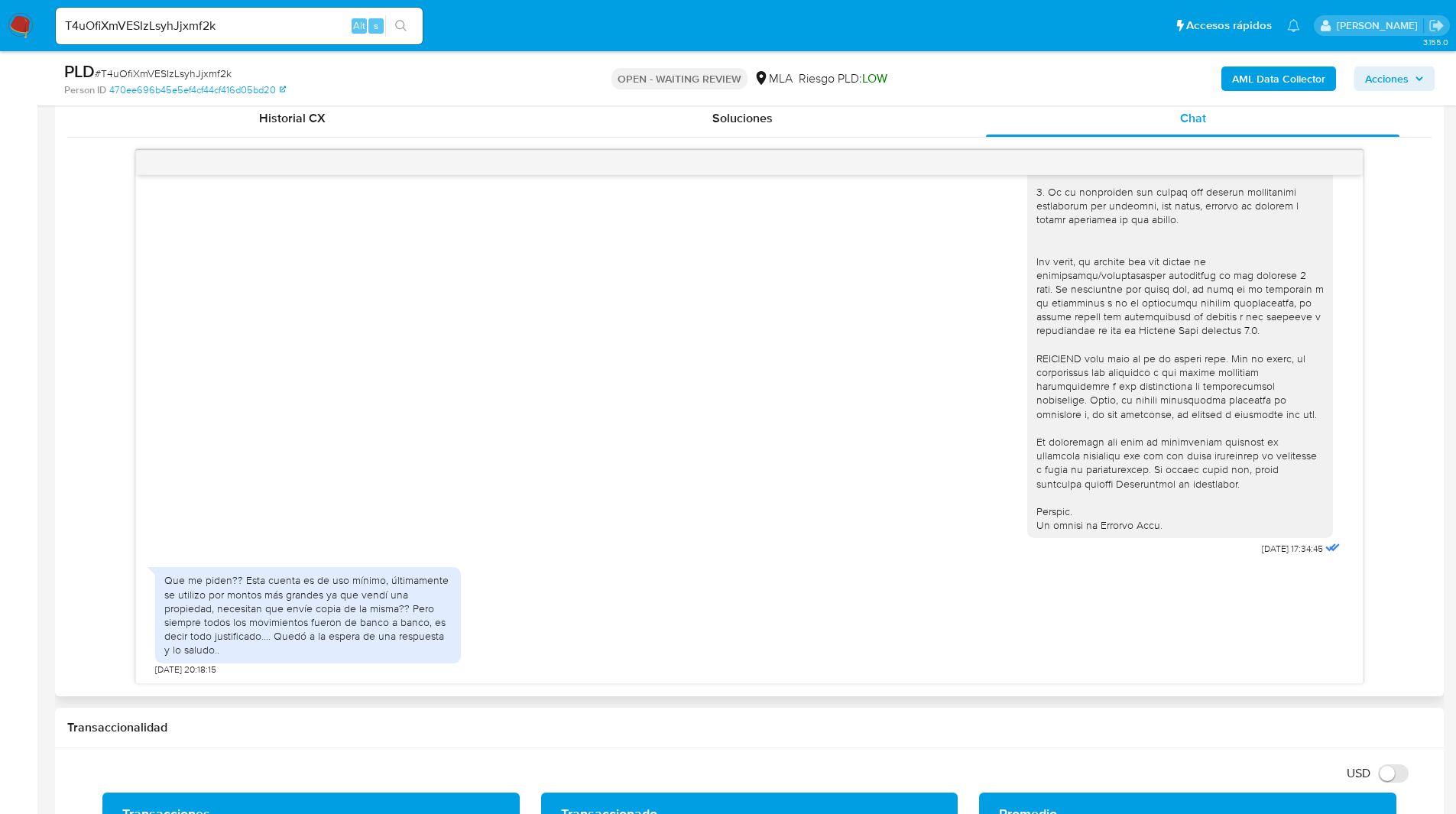
scroll to position [762, 0]
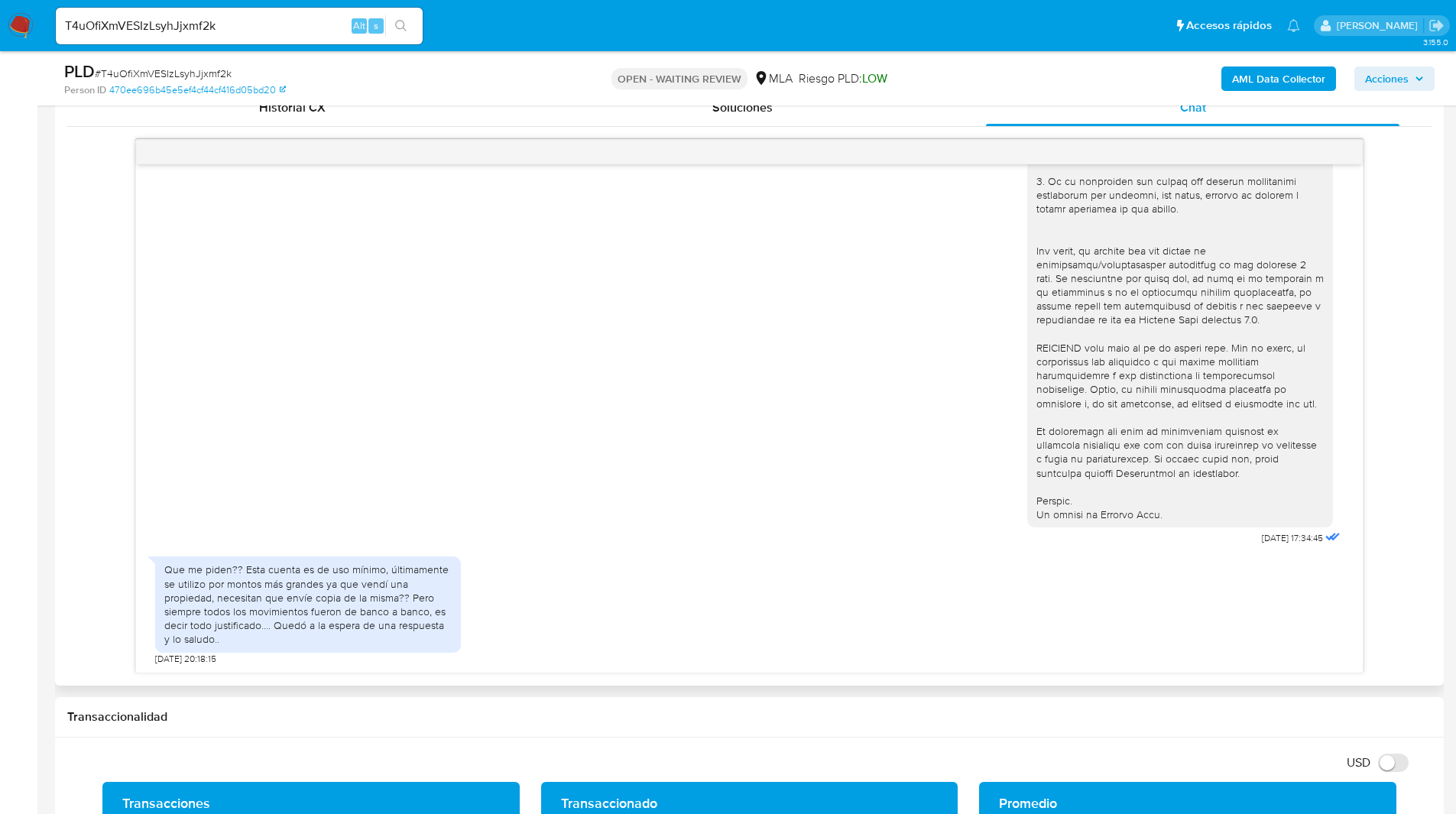
click at [288, 578] on div "Que me piden?? Esta cuenta es de uso mínimo, últimamente se utilizo por montos …" at bounding box center [308, 604] width 288 height 83
click at [865, 271] on div "[DATE] 17:34:45" at bounding box center [749, 130] width 1188 height 836
click at [109, 25] on input "T4uOfiXmVESIzLsyhJjxmf2k" at bounding box center [239, 26] width 367 height 20
click at [14, 24] on img at bounding box center [21, 26] width 26 height 26
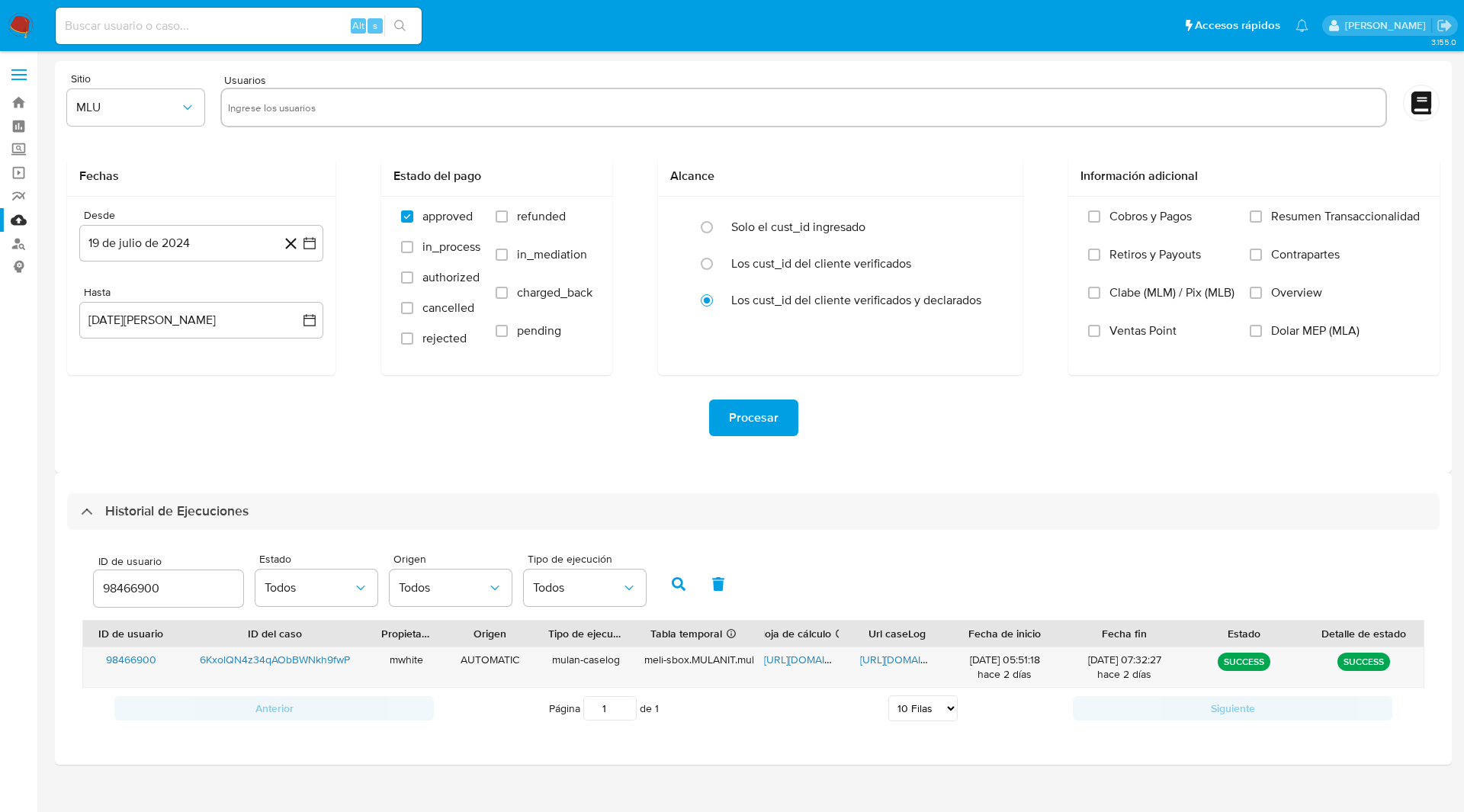
select select "10"
click at [148, 584] on input "98466900" at bounding box center [168, 588] width 149 height 20
click at [675, 580] on icon "button" at bounding box center [679, 584] width 14 height 14
click at [814, 664] on span "[URL][DOMAIN_NAME]" at bounding box center [816, 659] width 105 height 15
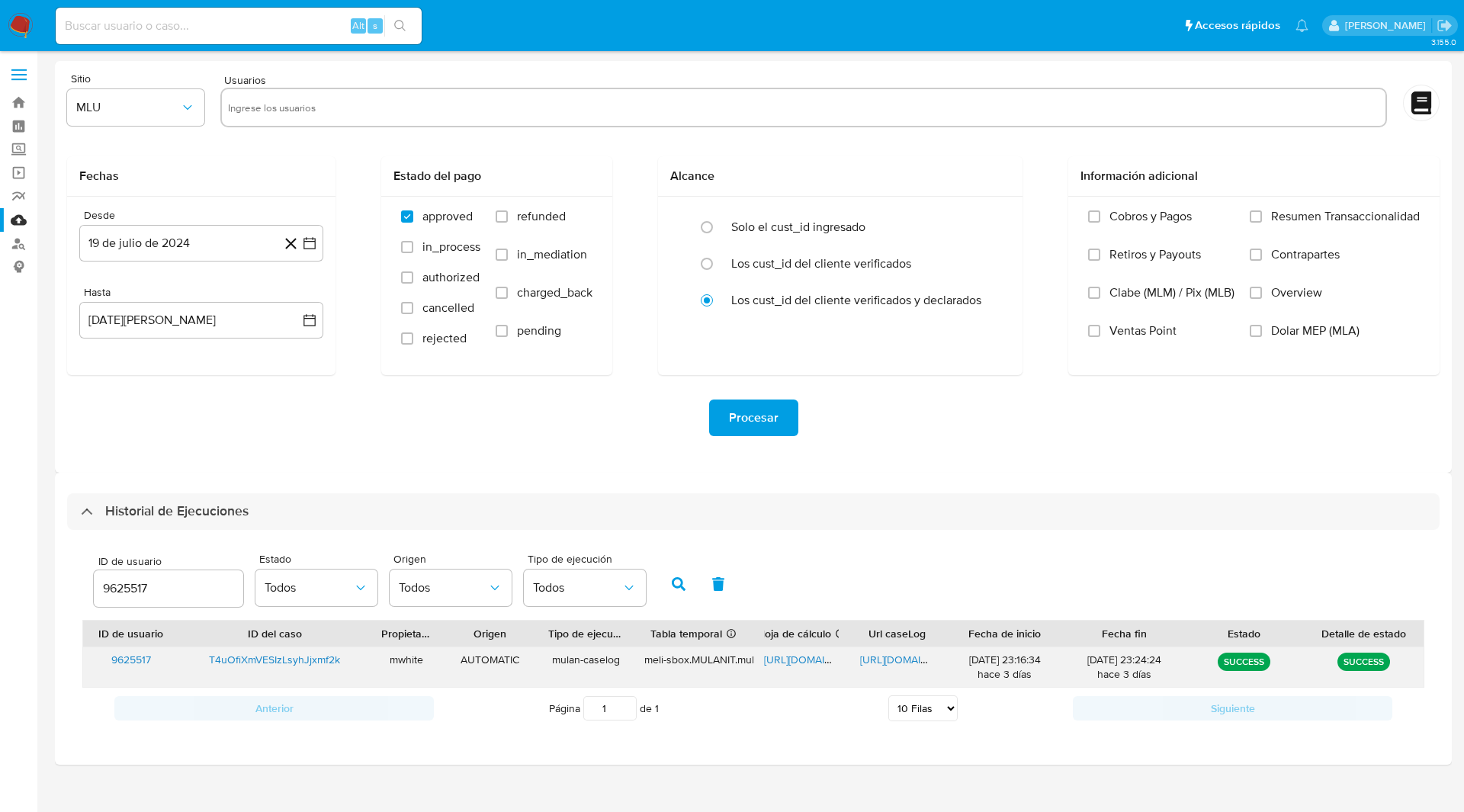
click at [895, 667] on div "[URL][DOMAIN_NAME]" at bounding box center [897, 667] width 96 height 40
click at [909, 657] on span "[URL][DOMAIN_NAME]" at bounding box center [912, 659] width 105 height 15
click at [122, 591] on input "9625517" at bounding box center [168, 588] width 149 height 20
click at [673, 576] on button "button" at bounding box center [679, 584] width 40 height 37
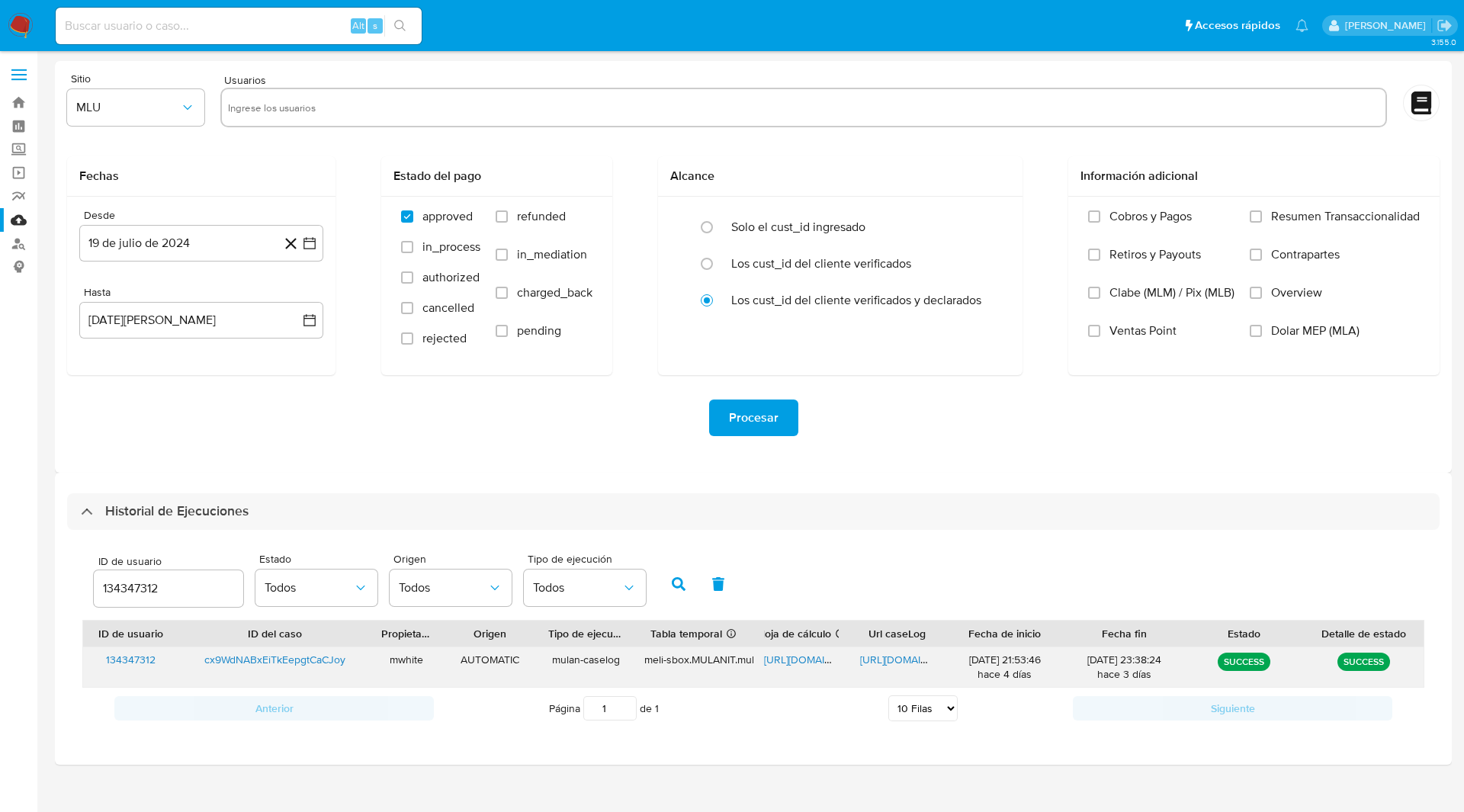
click at [806, 664] on span "https://docs.google.com/spreadsheets/d/1bTO12IR5eOSuhWh20rPSg_d4azua68wWFOPCDlr…" at bounding box center [816, 659] width 105 height 15
click at [898, 659] on span "https://docs.google.com/document/d/1y2gqJ3ZQuXgR7nH-VS4rmxow8MPE6nwQ-orqI-_lWsI…" at bounding box center [912, 659] width 105 height 15
click at [145, 584] on input "134347312" at bounding box center [168, 588] width 149 height 20
click at [678, 586] on icon "button" at bounding box center [679, 584] width 14 height 14
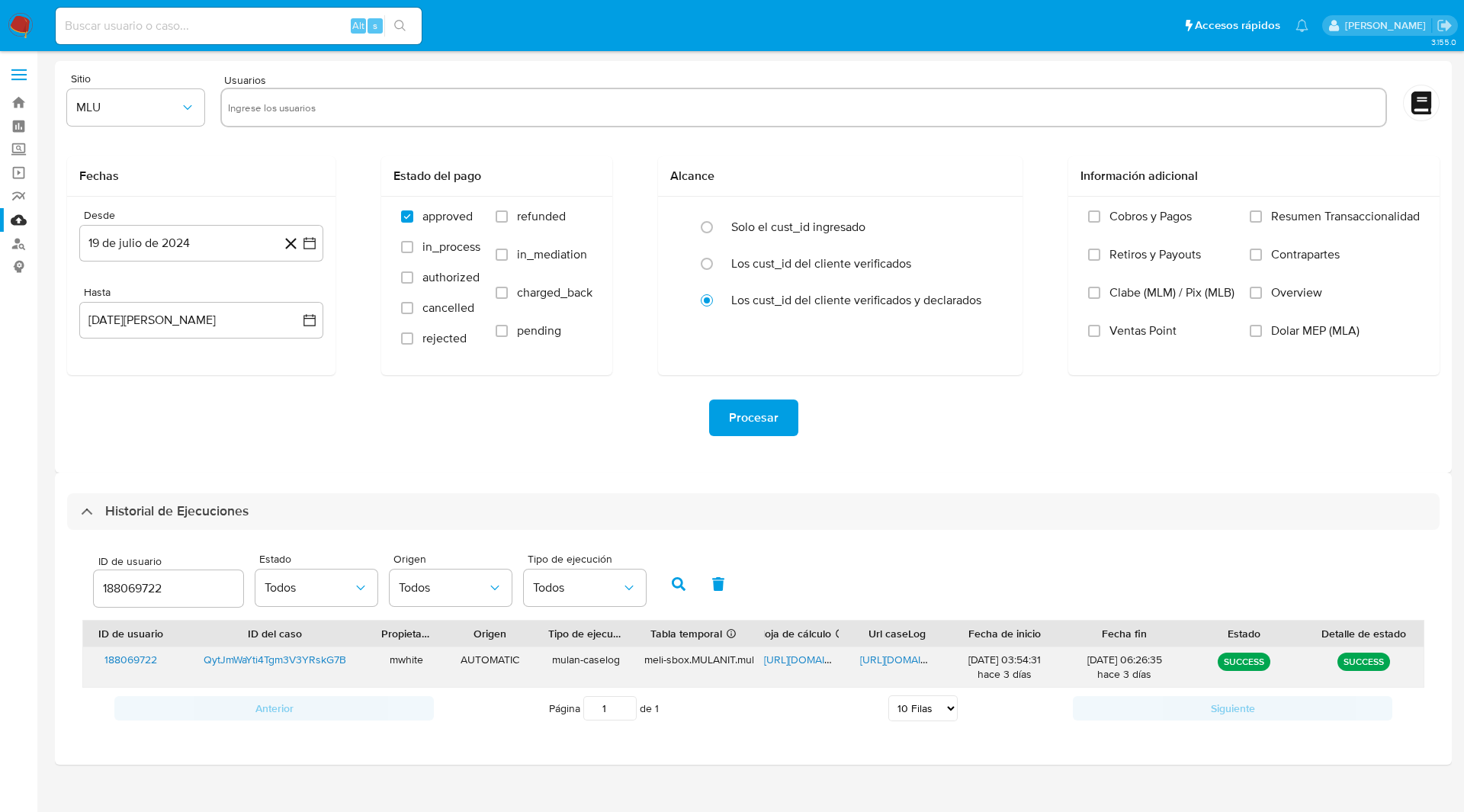
click at [799, 661] on span "https://docs.google.com/spreadsheets/d/1Y9CMM4aboxvXAM_IH81-gAkKVGinY2aLQU6TpNt…" at bounding box center [816, 659] width 105 height 15
click at [885, 658] on span "https://docs.google.com/document/d/1t5qhrcmetSkyoV6Gz6N5eu89U4vmg3KNvnZcjcTj3kU…" at bounding box center [912, 659] width 105 height 15
click at [138, 591] on input "188069722" at bounding box center [168, 588] width 149 height 20
type input "72875853"
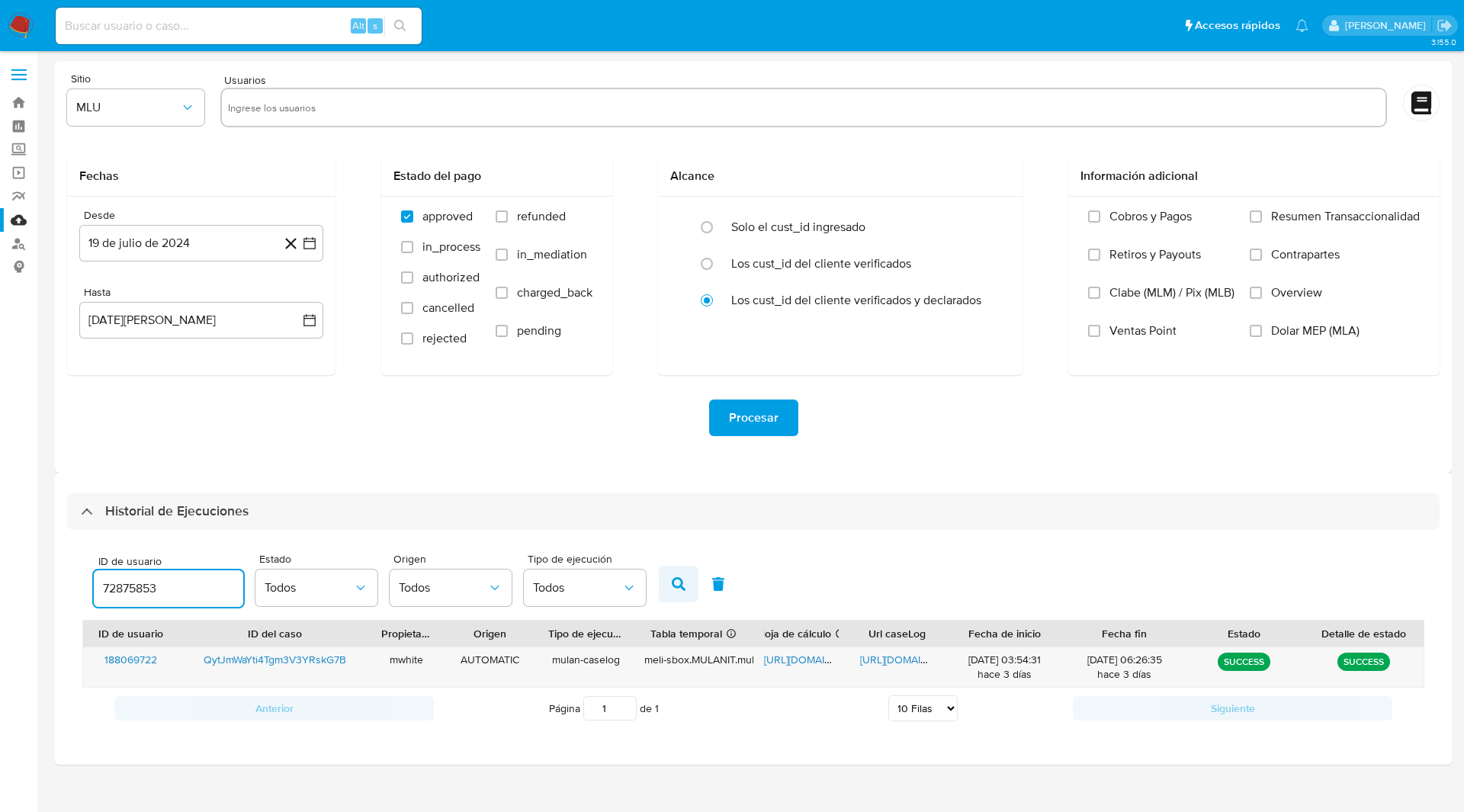
click at [665, 584] on button "button" at bounding box center [679, 584] width 40 height 37
click at [931, 128] on div at bounding box center [803, 109] width 1167 height 43
click at [892, 144] on form "Sitio MLU Usuarios Fechas Desde 19 de julio de 2024 19-07-2024 Hasta 19 de agos…" at bounding box center [753, 267] width 1372 height 388
click at [792, 659] on span "https://docs.google.com/spreadsheets/d/1GJqebUubvSDoQYVZiZMHczrV6nC024dhu50UCEo…" at bounding box center [816, 659] width 105 height 15
click at [886, 662] on span "https://docs.google.com/document/d/1UV2trLDy1Lkc1h7dGuAJnDS2nbtLjBB5-uNWlyWSTA4…" at bounding box center [912, 659] width 105 height 15
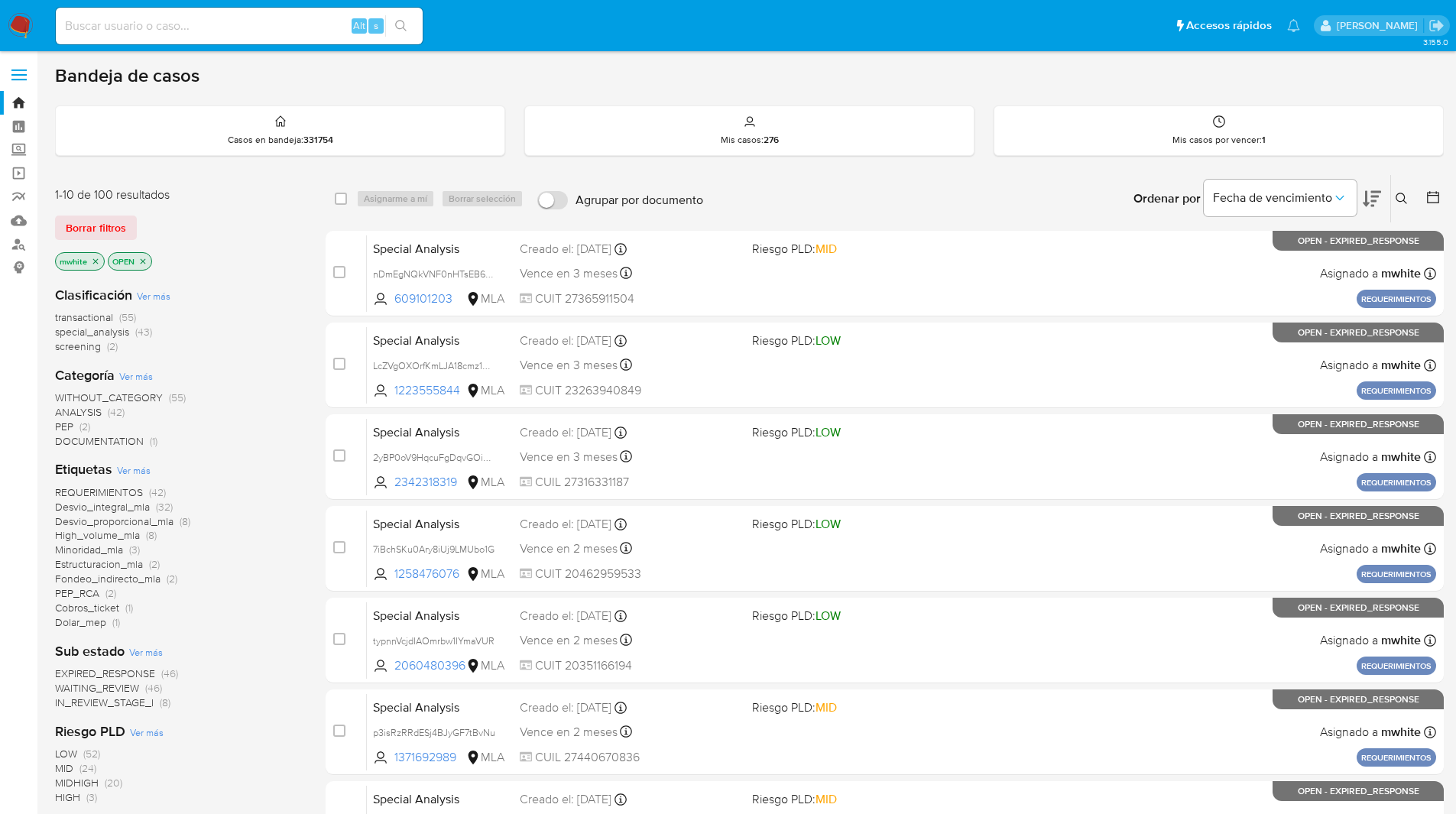
click at [1395, 199] on button at bounding box center [1404, 199] width 25 height 18
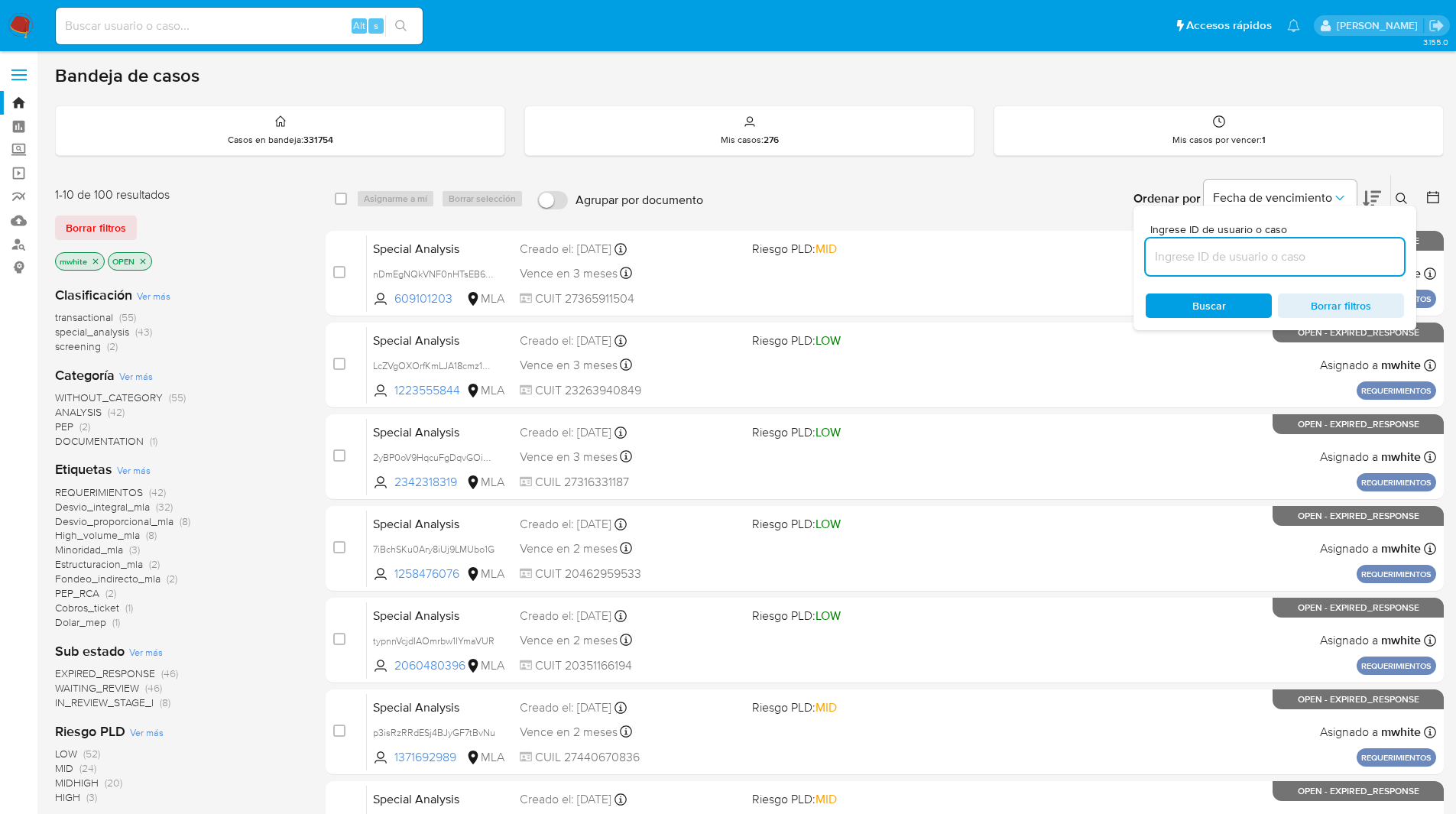
click at [1238, 254] on input at bounding box center [1275, 257] width 258 height 20
type input "T4uOfiXmVESIzLsyhJjxmf2k"
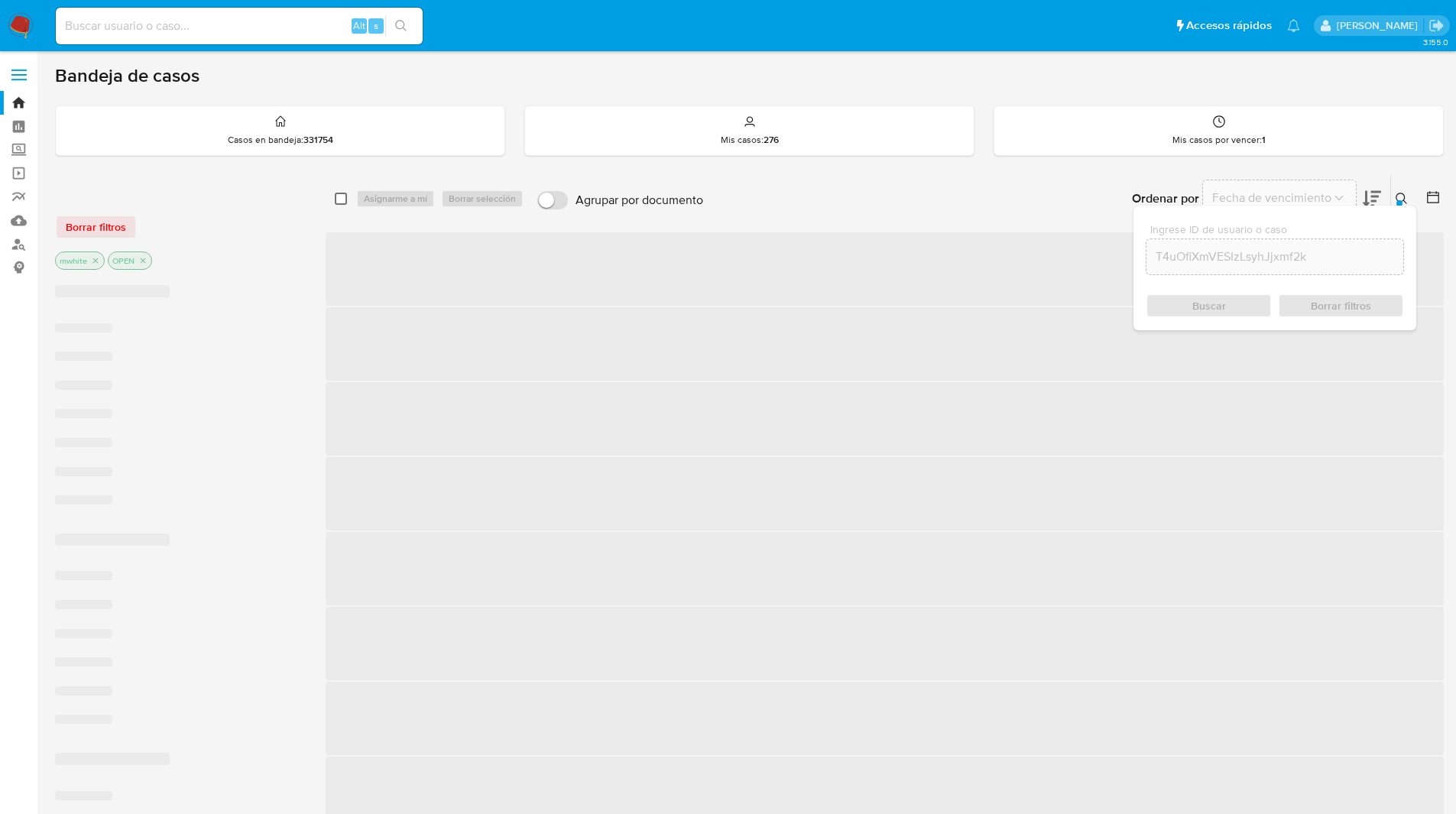
click at [340, 204] on input "checkbox" at bounding box center [341, 199] width 12 height 12
checkbox input "true"
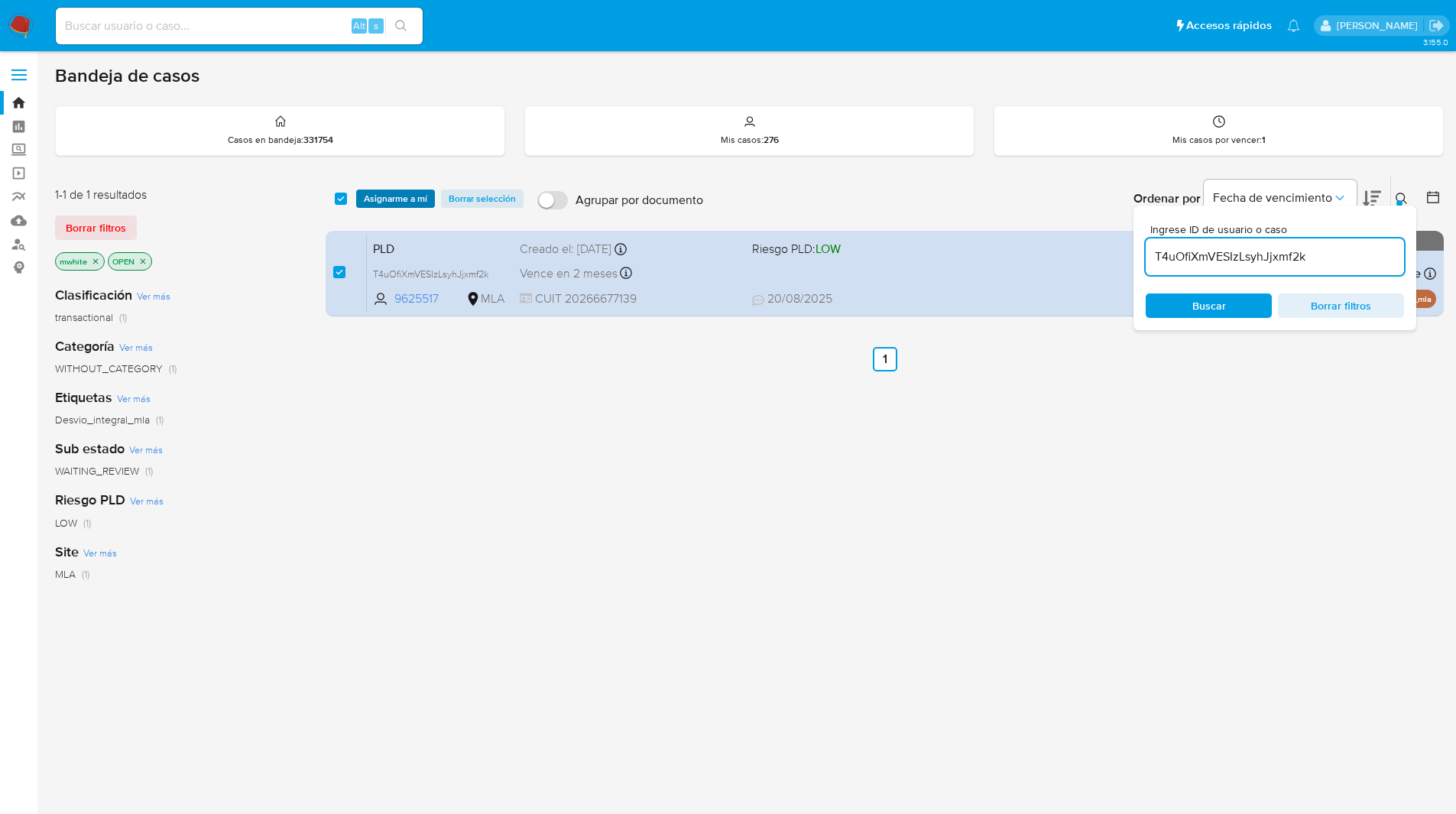
click at [377, 202] on span "Asignarme a mí" at bounding box center [396, 199] width 63 height 15
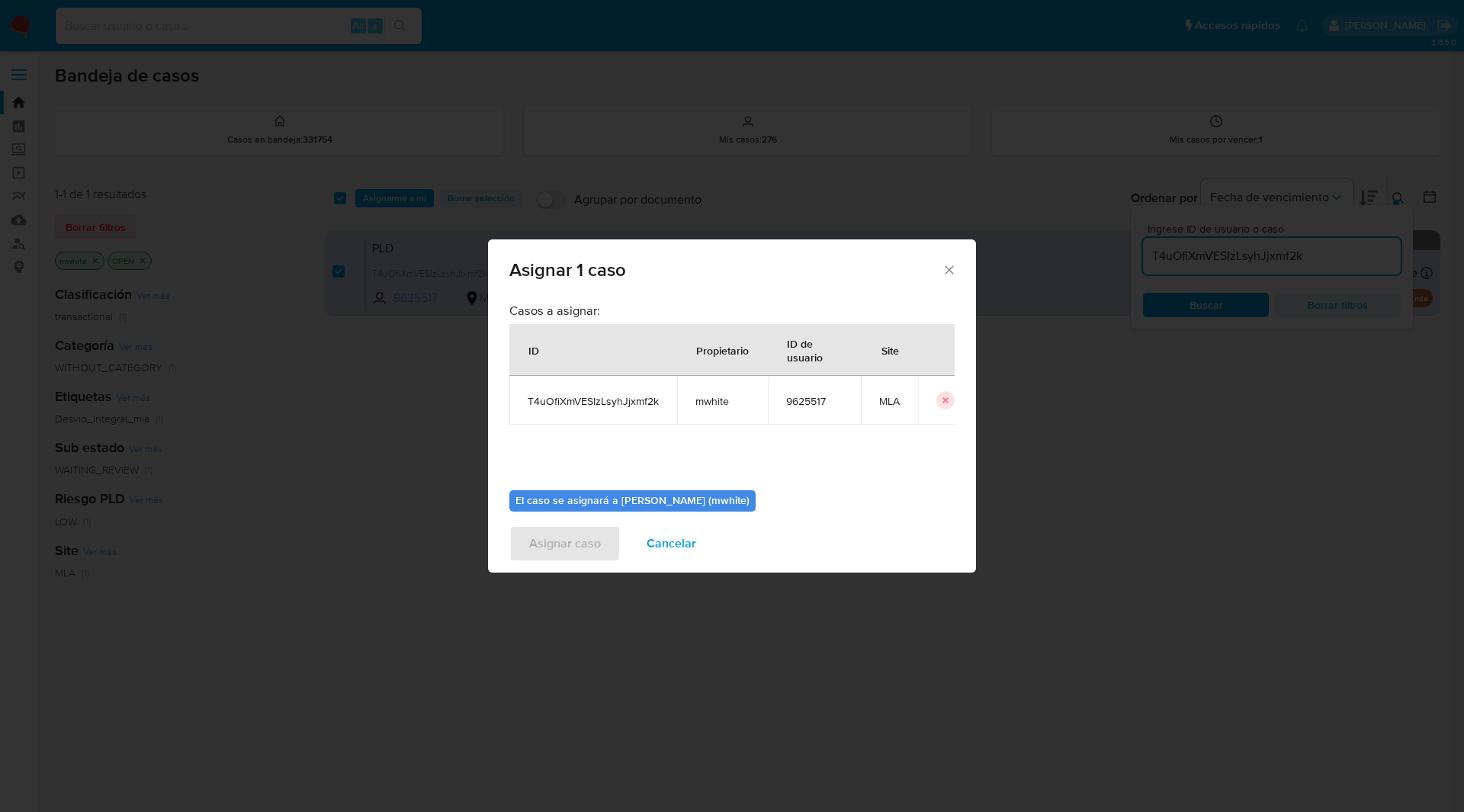
click at [716, 412] on td "mwhite" at bounding box center [722, 400] width 91 height 48
click at [704, 399] on span "mwhite" at bounding box center [722, 401] width 54 height 14
copy span "mwhite"
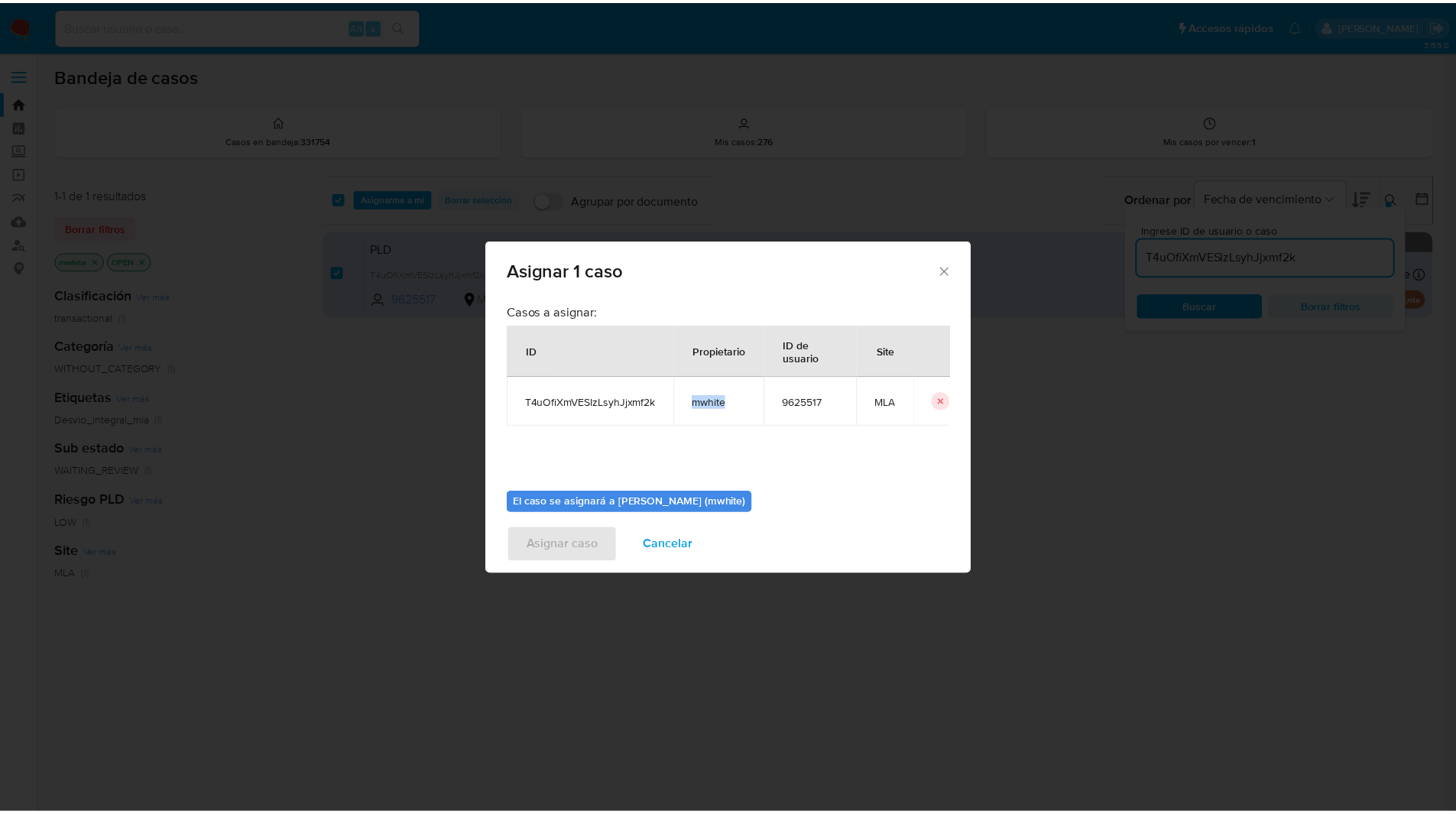
scroll to position [79, 0]
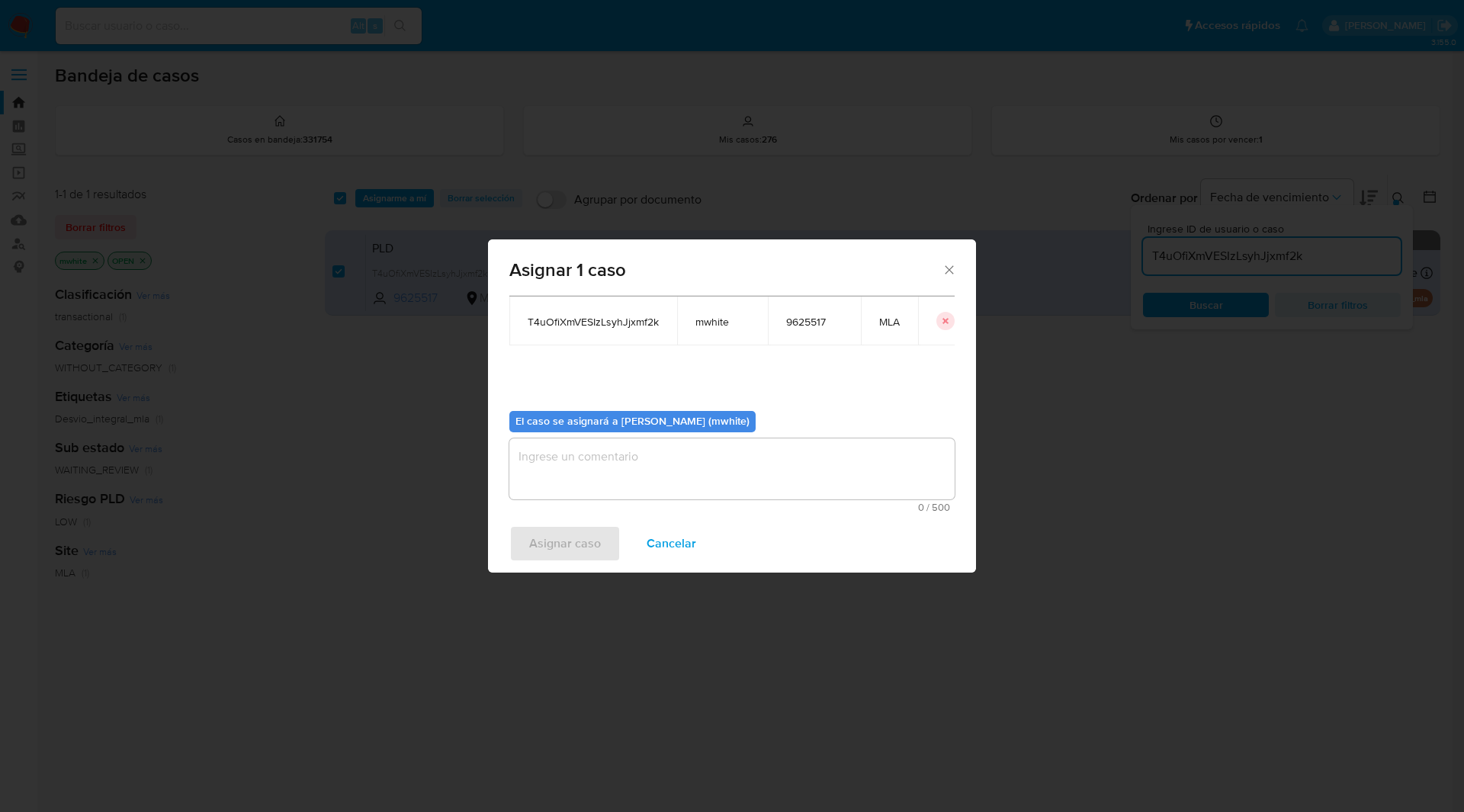
click at [598, 475] on textarea "assign-modal" at bounding box center [732, 468] width 445 height 61
paste textarea "mwhite"
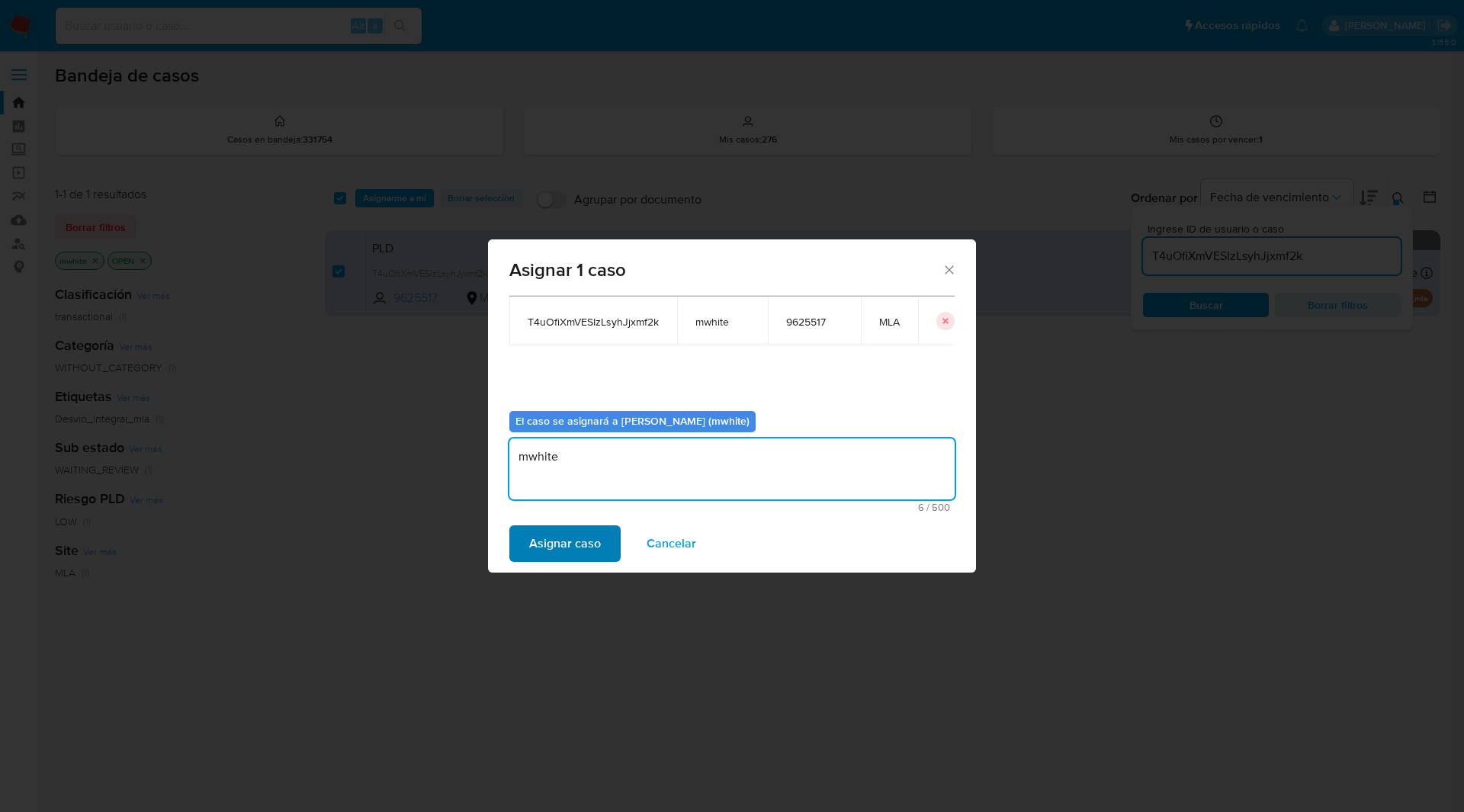
type textarea "mwhite"
click at [562, 527] on span "Asignar caso" at bounding box center [565, 544] width 72 height 34
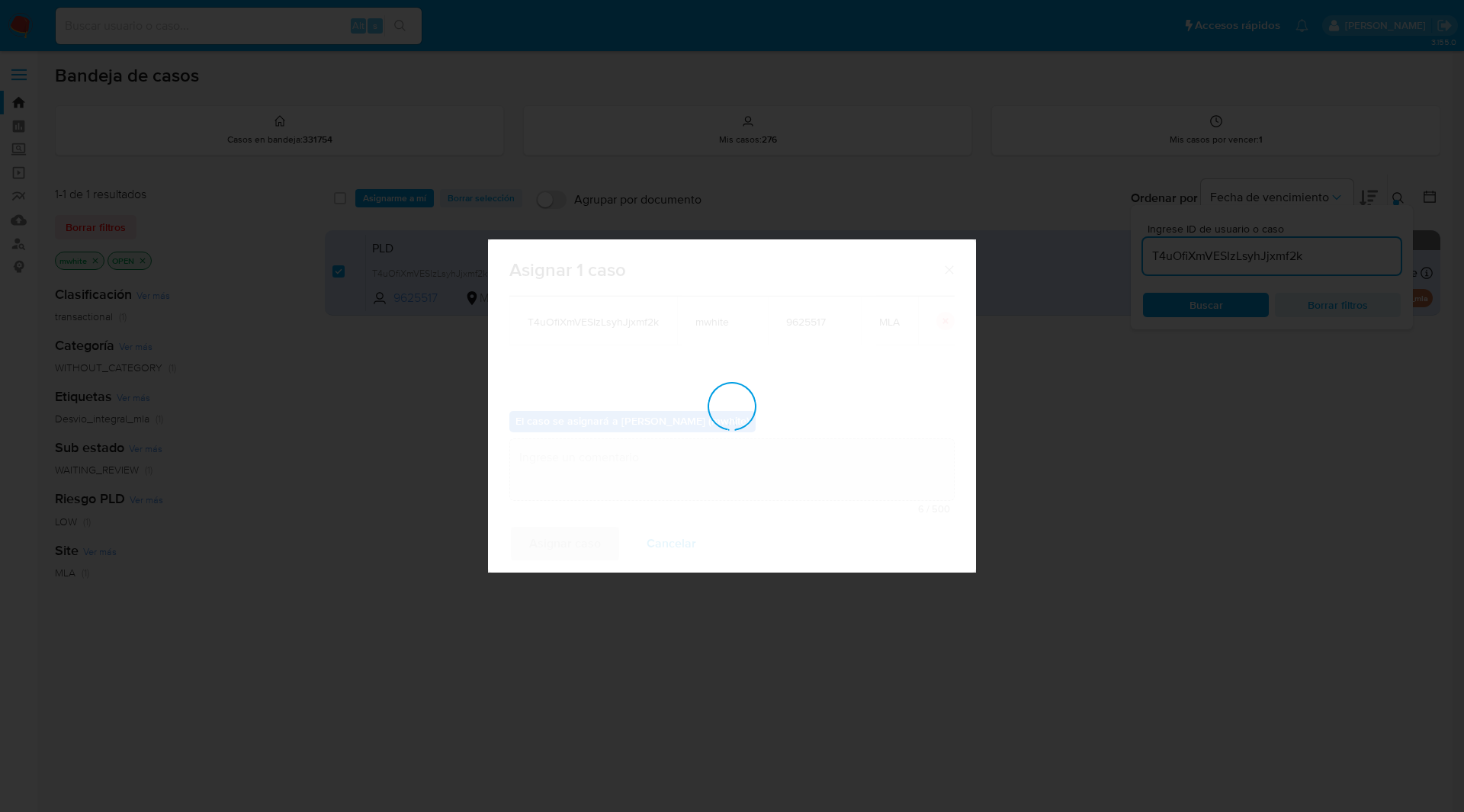
checkbox input "false"
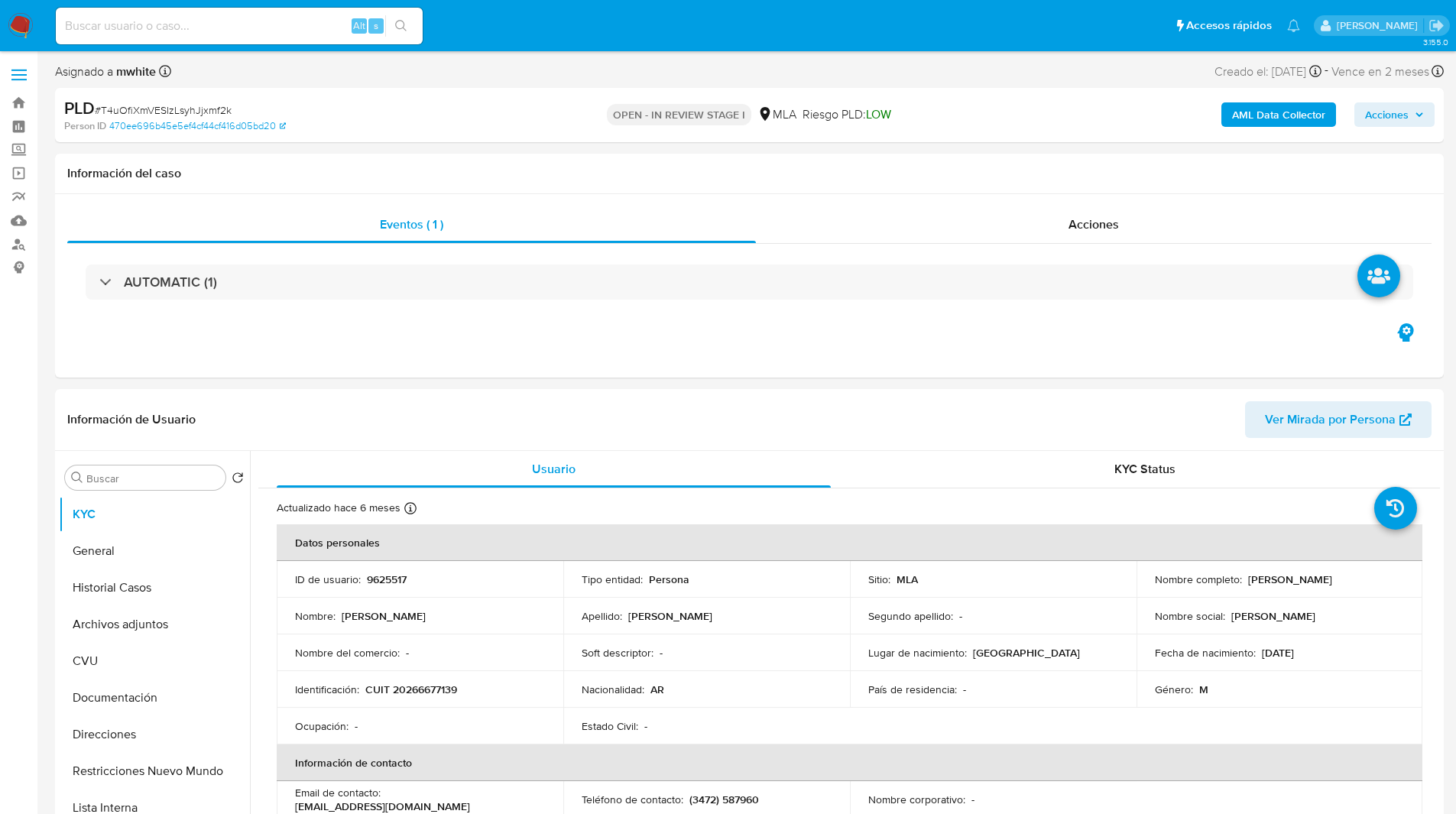
select select "10"
click at [526, 96] on div "PLD # T4uOfiXmVESIzLsyhJjxmf2k Person ID 470ee696b45e5ef4cf44cf416d05bd20 OPEN …" at bounding box center [749, 115] width 1389 height 54
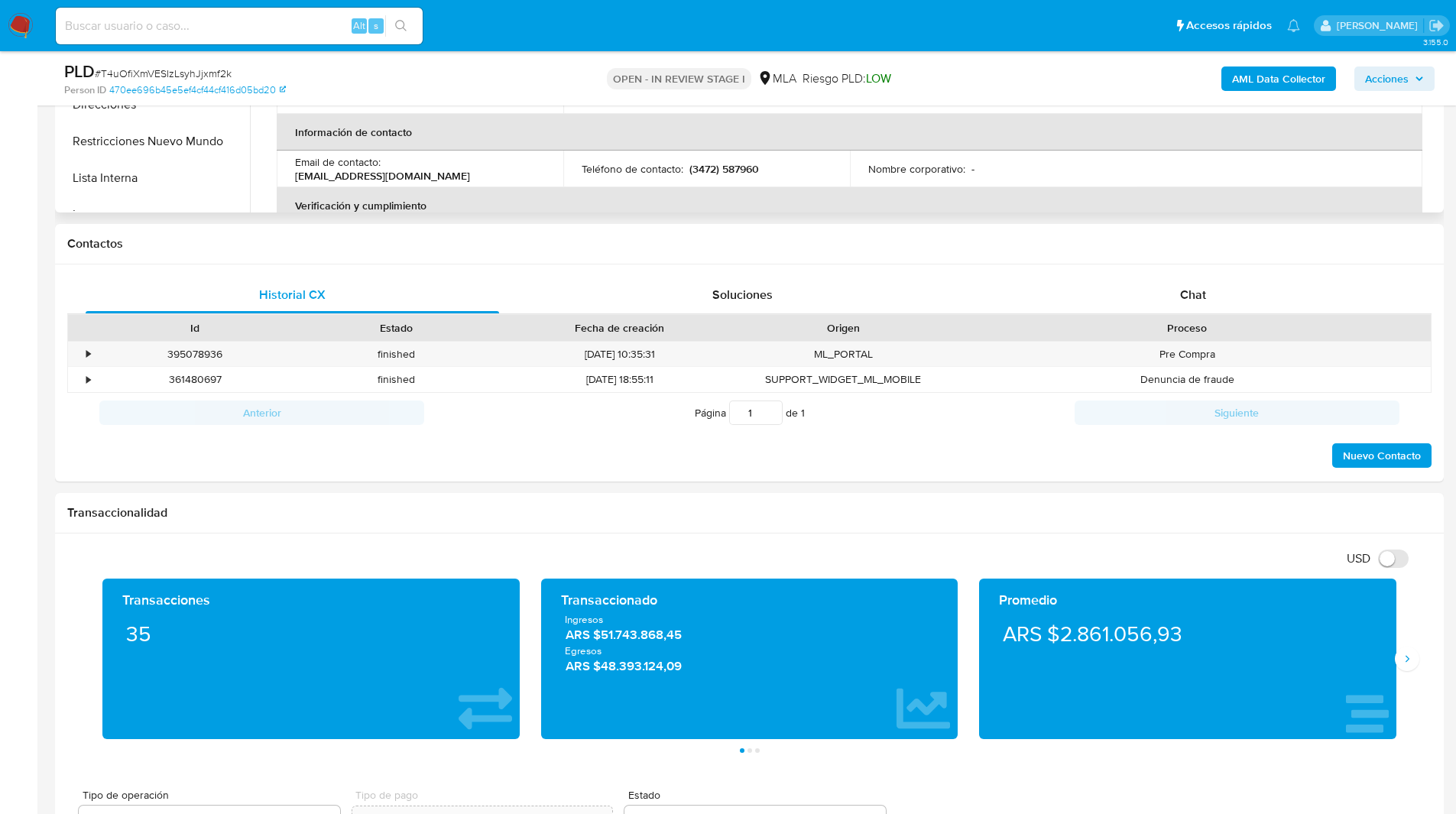
scroll to position [594, 0]
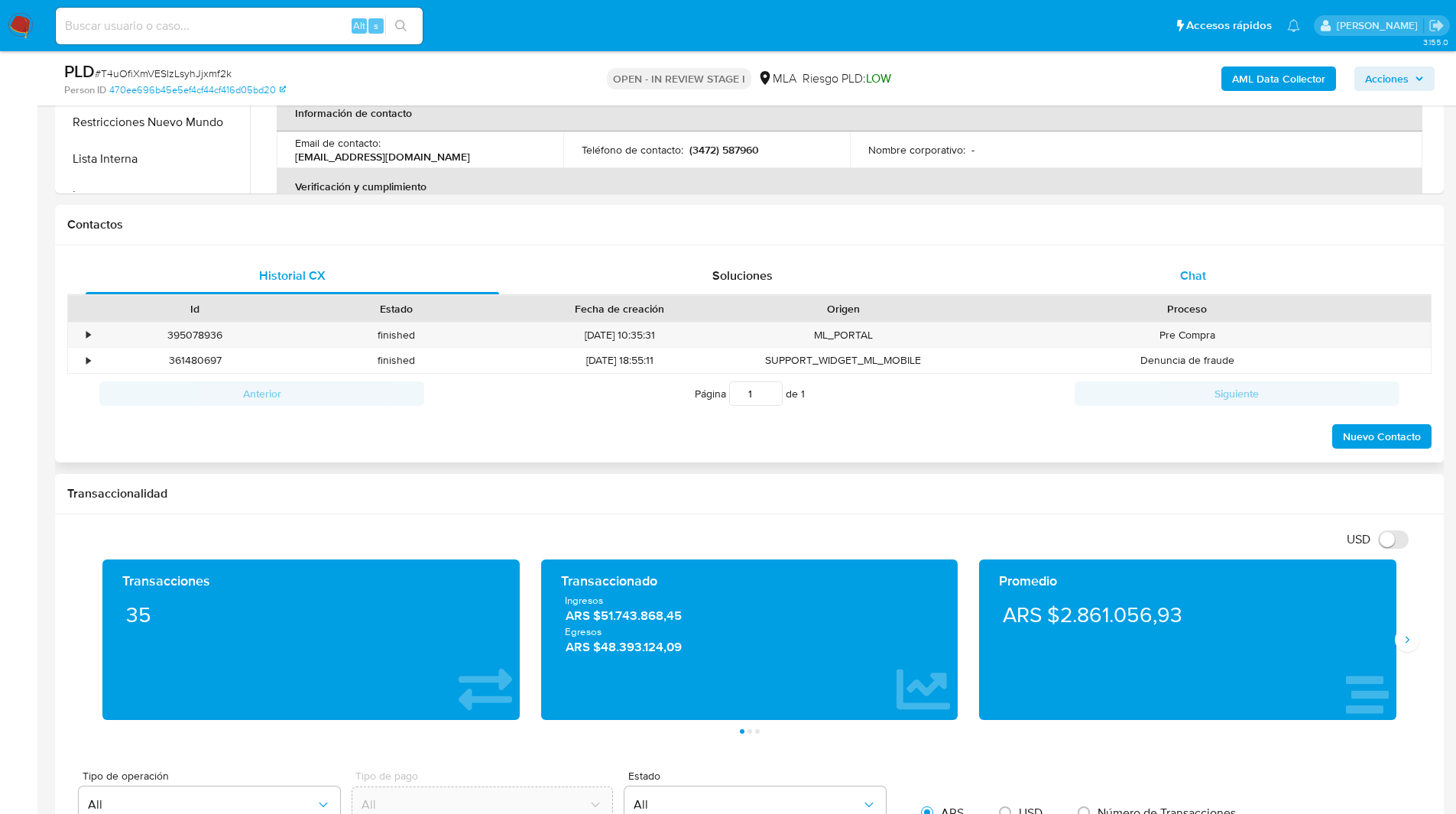
click at [1178, 273] on div "Chat" at bounding box center [1193, 276] width 413 height 37
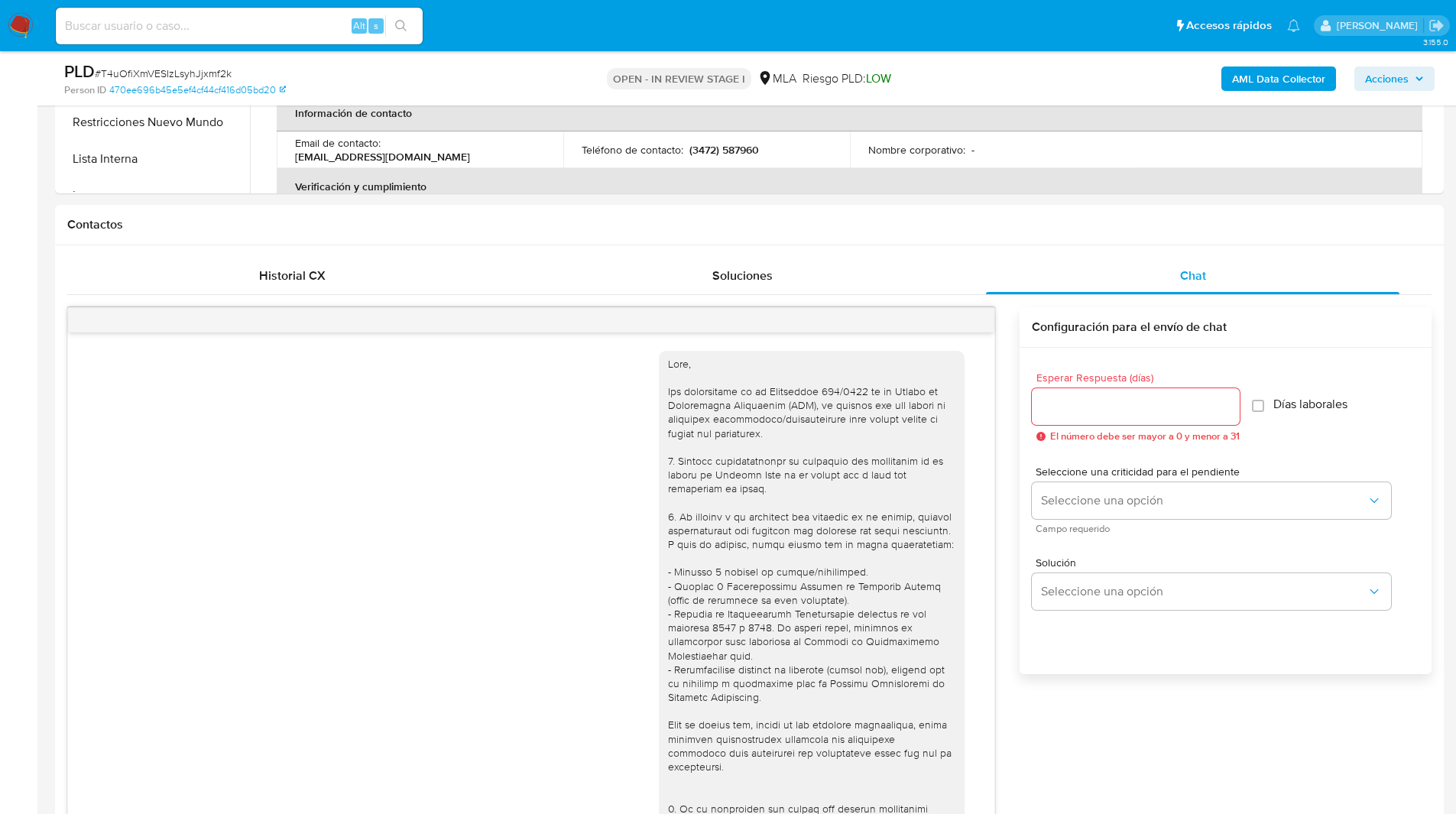
scroll to position [487, 0]
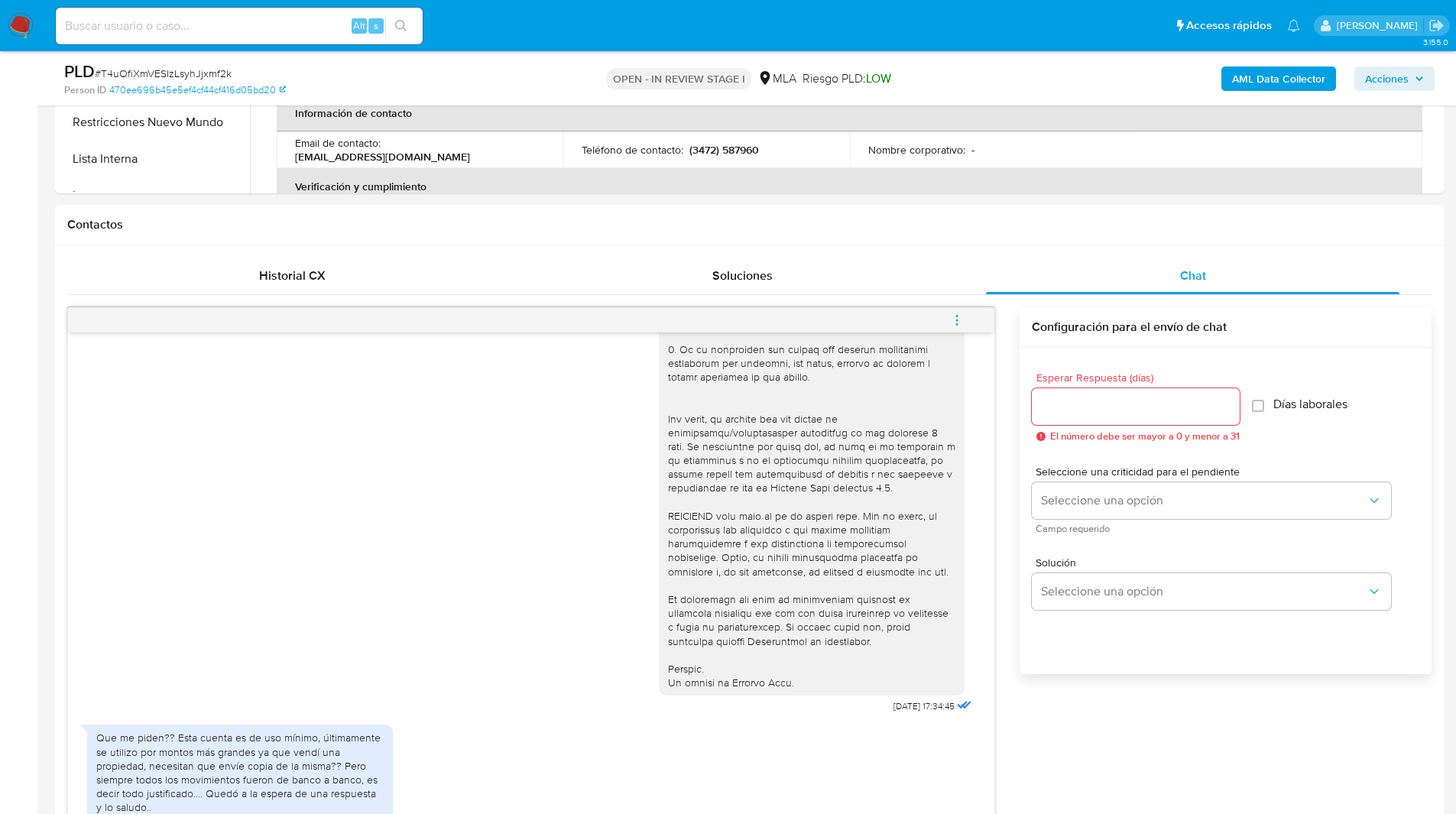
click at [1038, 220] on h1 "Contactos" at bounding box center [749, 224] width 1364 height 15
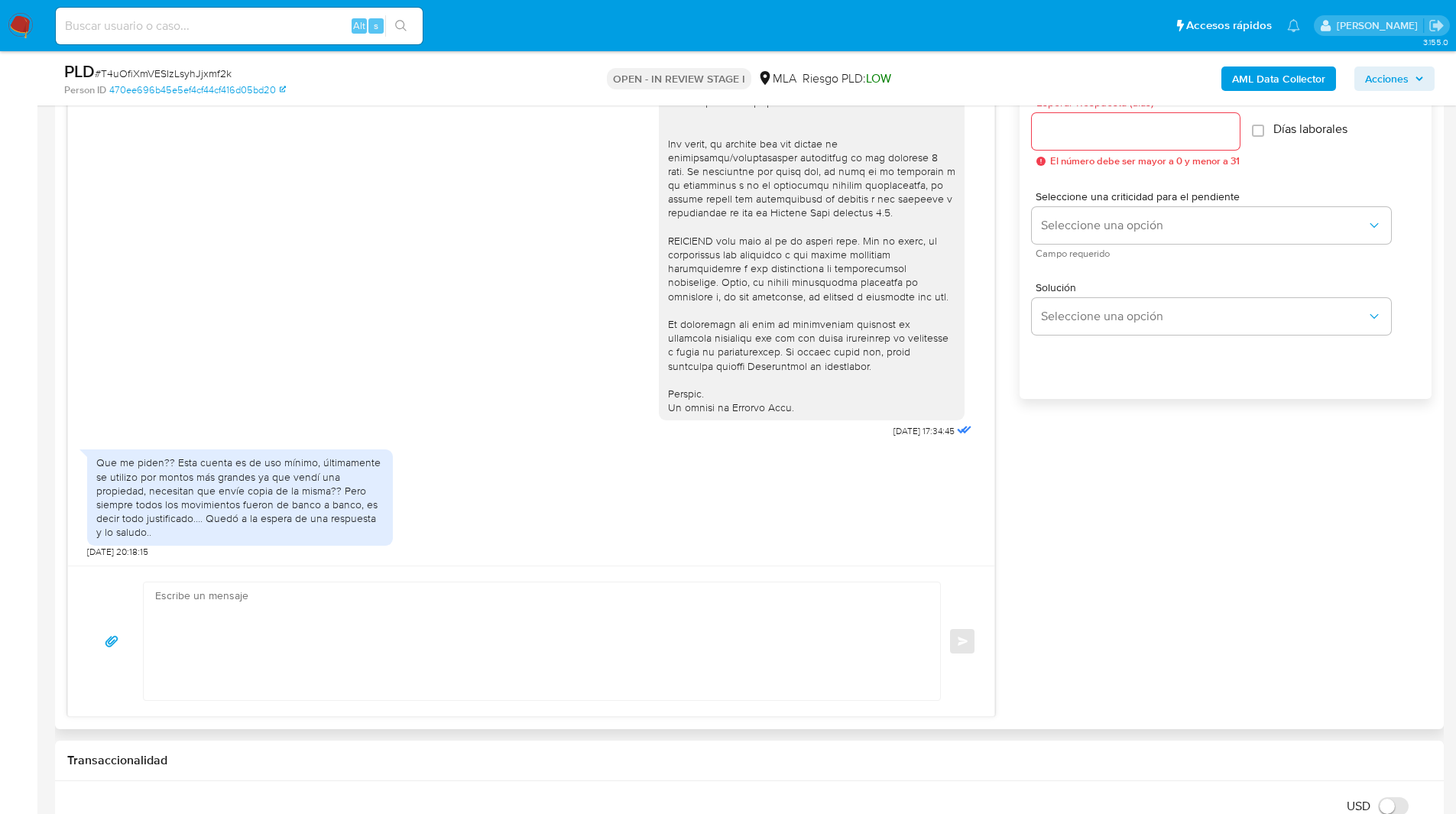
scroll to position [870, 0]
click at [271, 641] on textarea at bounding box center [538, 640] width 766 height 118
paste textarea "Hola, Esperamos que te encuentres muy bien. Te consultamos si tuviste oportunid…"
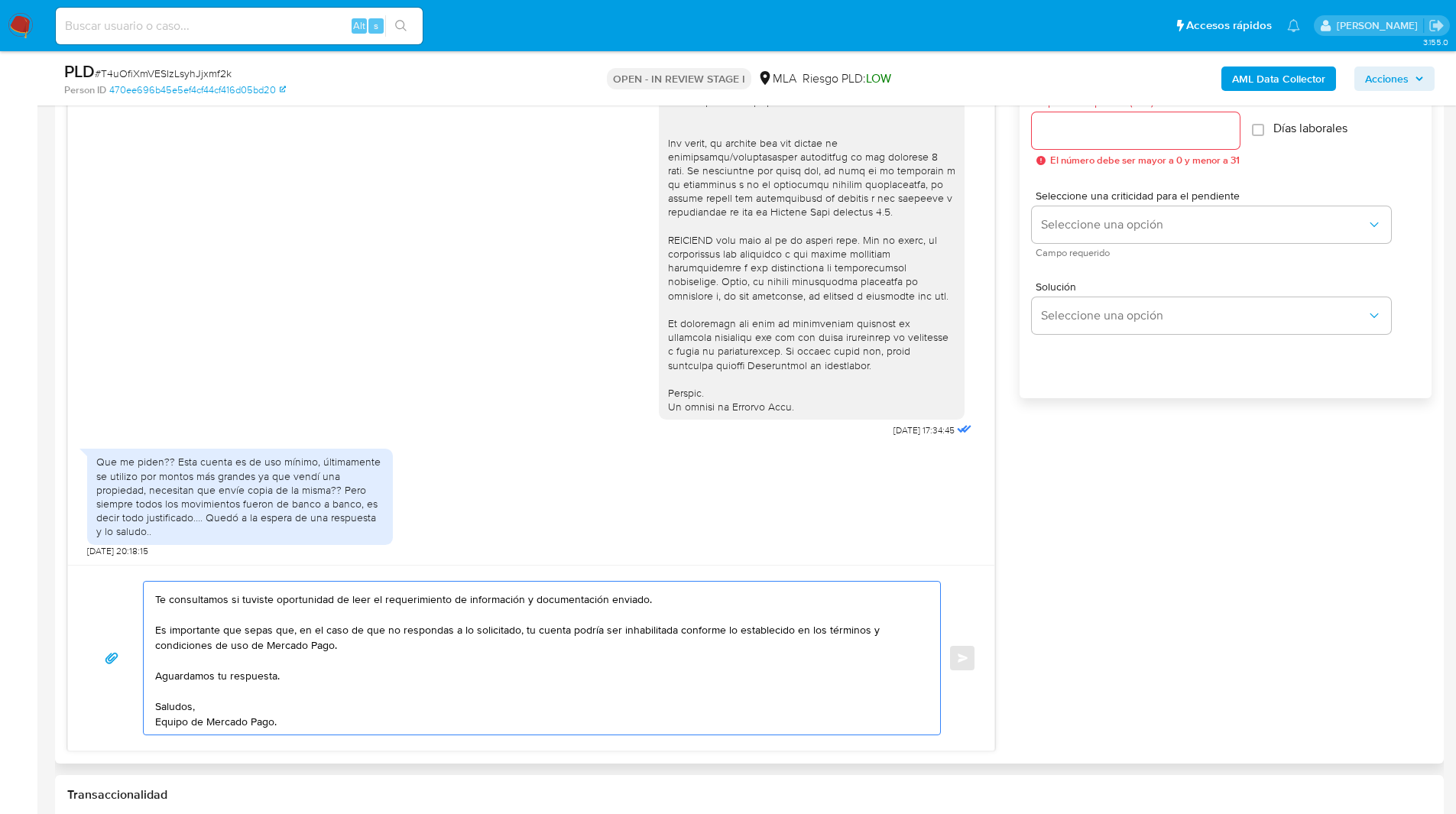
scroll to position [0, 0]
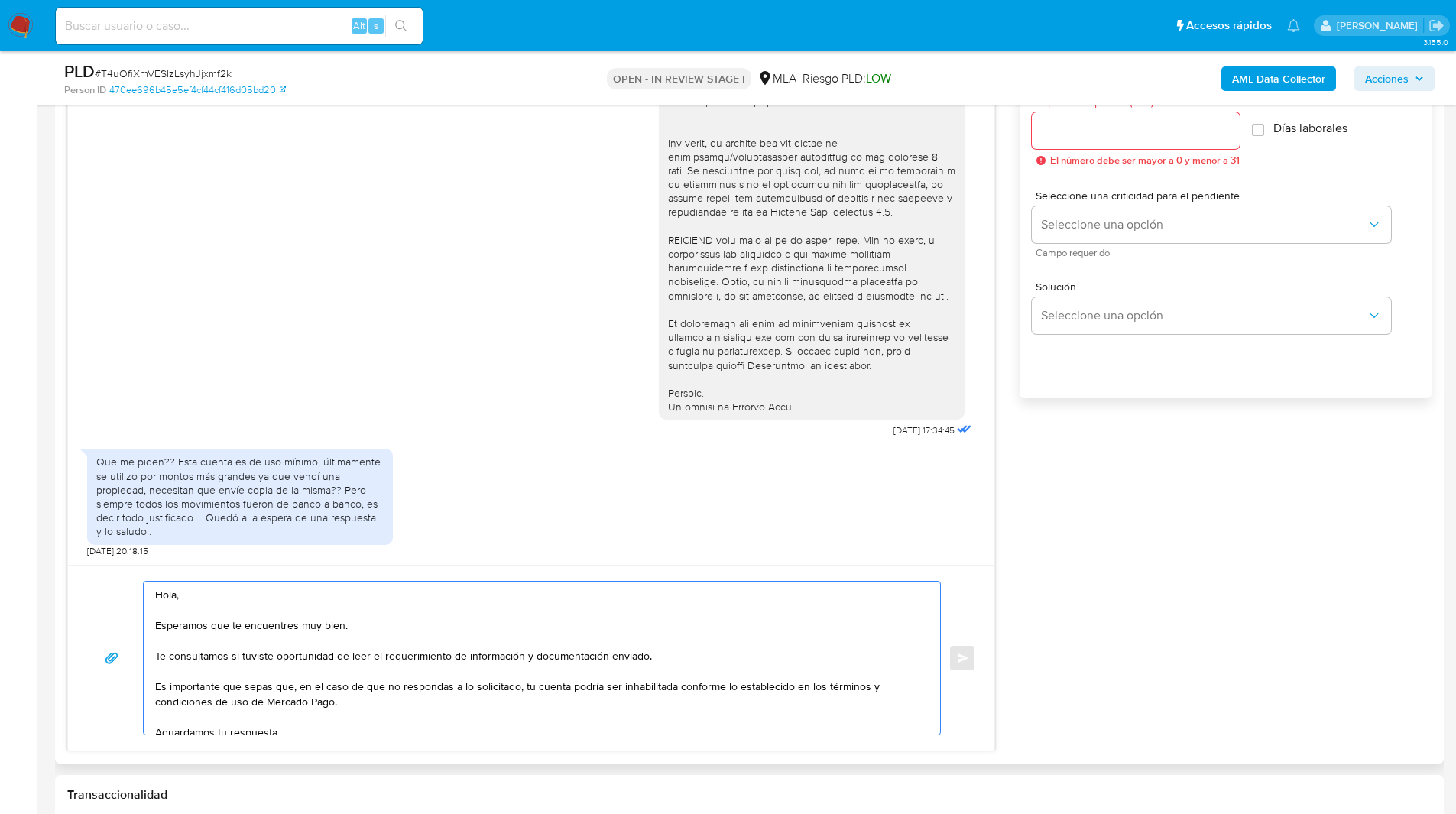
click at [177, 659] on textarea "Hola, Esperamos que te encuentres muy bien. Te consultamos si tuviste oportunid…" at bounding box center [538, 658] width 766 height 153
drag, startPoint x: 168, startPoint y: 656, endPoint x: 742, endPoint y: 661, distance: 574.0
click at [742, 661] on textarea "Hola, Esperamos que te encuentres muy bien. Te consultamos si tuviste oportunid…" at bounding box center [538, 658] width 766 height 153
click at [660, 654] on textarea "Hola, Esperamos que te encuentres muy bien. Te solicitamos que presentes docume…" at bounding box center [538, 658] width 766 height 153
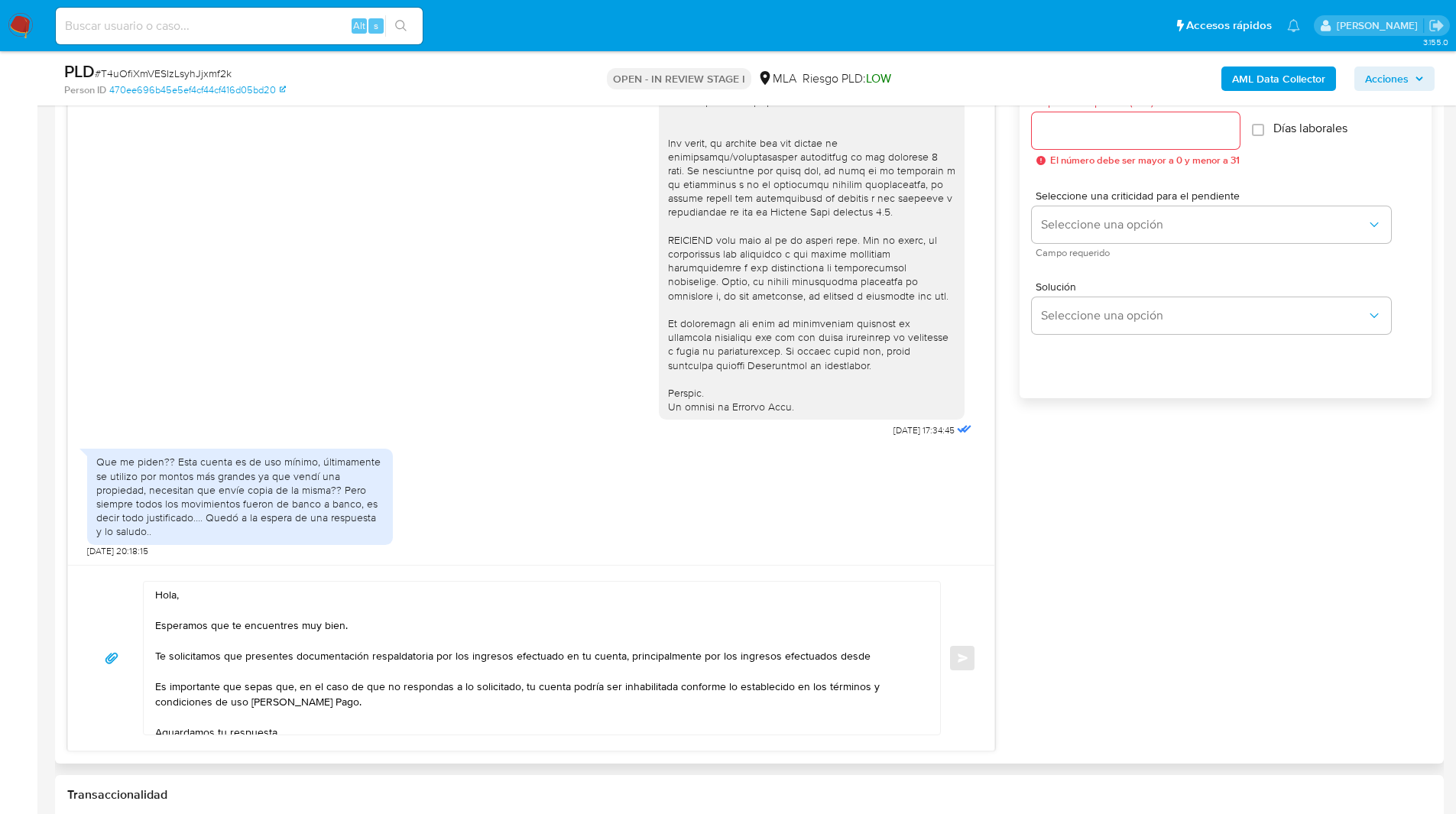
click at [846, 615] on textarea "Hola, Esperamos que te encuentres muy bien. Te solicitamos que presentes docume…" at bounding box center [538, 658] width 766 height 153
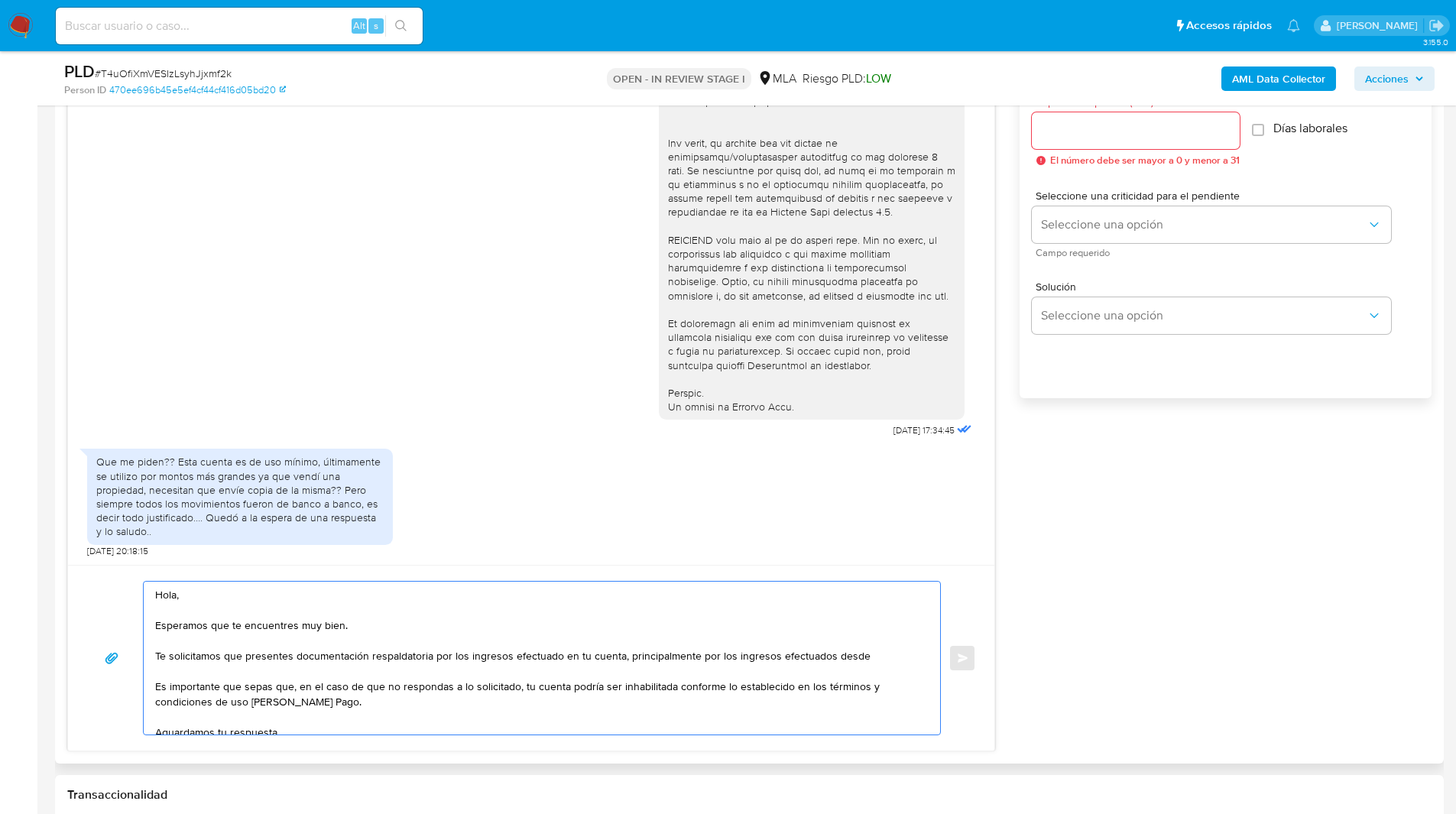
click at [876, 655] on textarea "Hola, Esperamos que te encuentres muy bien. Te solicitamos que presentes docume…" at bounding box center [538, 658] width 766 height 153
paste textarea "Invertironline S.A. - CUIL 33707852459"
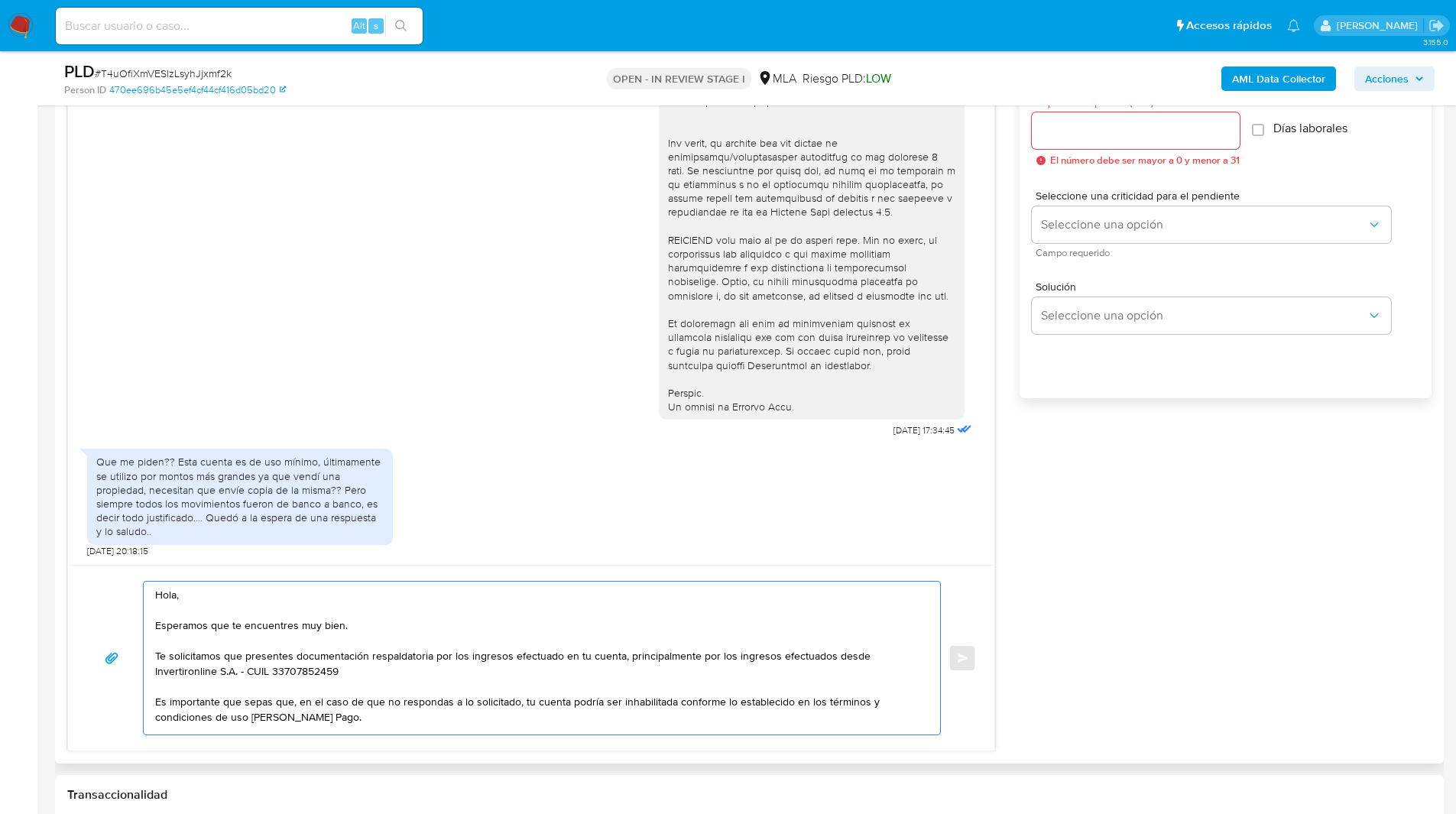
click at [270, 673] on textarea "Hola, Esperamos que te encuentres muy bien. Te solicitamos que presentes docume…" at bounding box center [538, 658] width 766 height 153
click at [365, 672] on textarea "Hola, Esperamos que te encuentres muy bien. Te solicitamos que presentes docume…" at bounding box center [538, 658] width 766 height 153
click at [787, 642] on textarea "Hola, Esperamos que te encuentres muy bien. Te solicitamos que presentes docume…" at bounding box center [538, 658] width 766 height 153
click at [514, 672] on textarea "Hola, Esperamos que te encuentres muy bien. Te solicitamos que presentes docume…" at bounding box center [538, 658] width 766 height 153
paste textarea "Marta Beatriz Garbero - CUIT 27111352971"
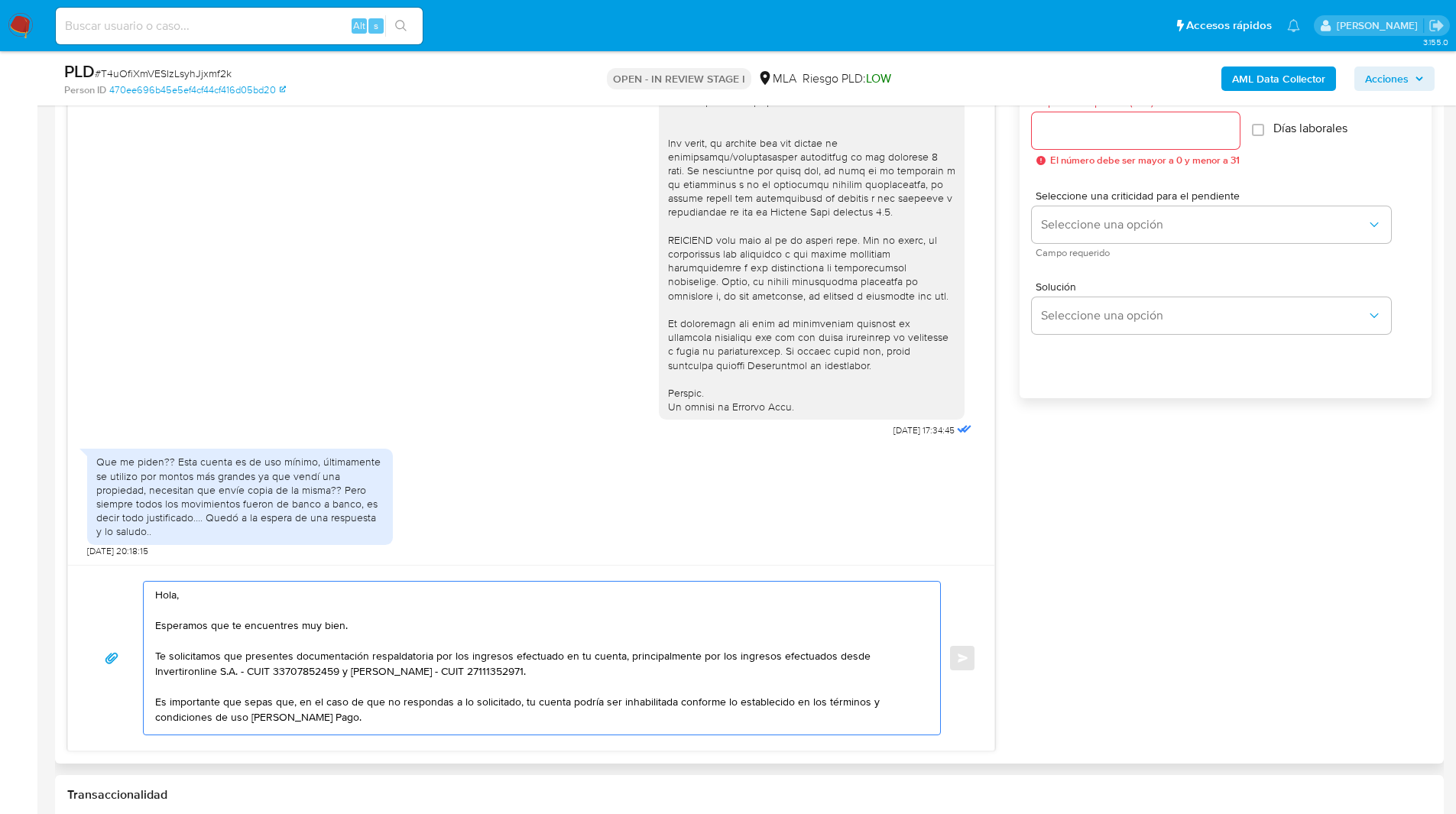
type textarea "Hola, Esperamos que te encuentres muy bien. Te solicitamos que presentes docume…"
click at [1108, 123] on input "Esperar Respuesta (días)" at bounding box center [1136, 131] width 208 height 20
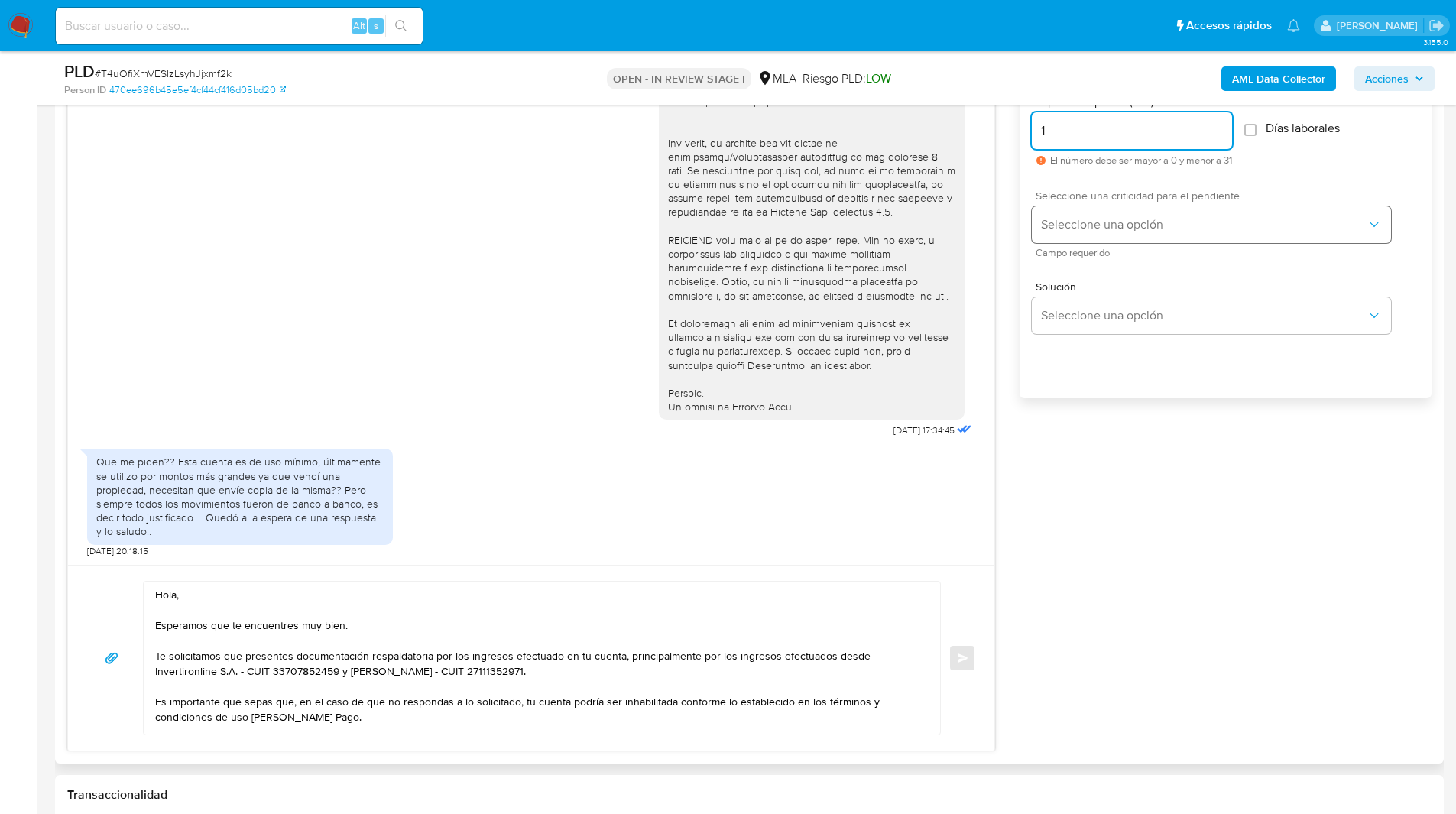
type input "1"
click at [1102, 218] on span "Seleccione una opción" at bounding box center [1204, 224] width 325 height 15
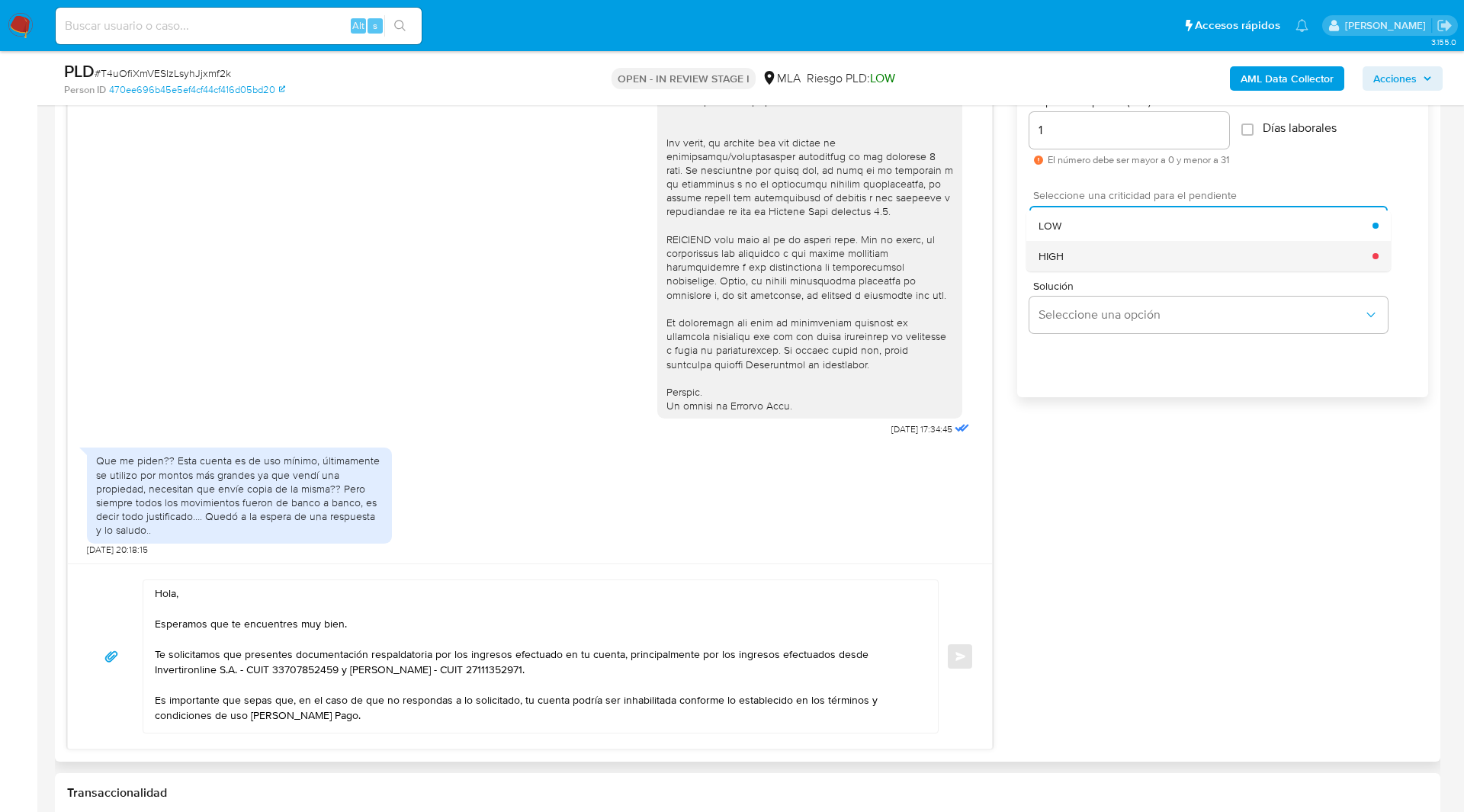
click at [1139, 261] on div "HIGH" at bounding box center [1206, 256] width 334 height 31
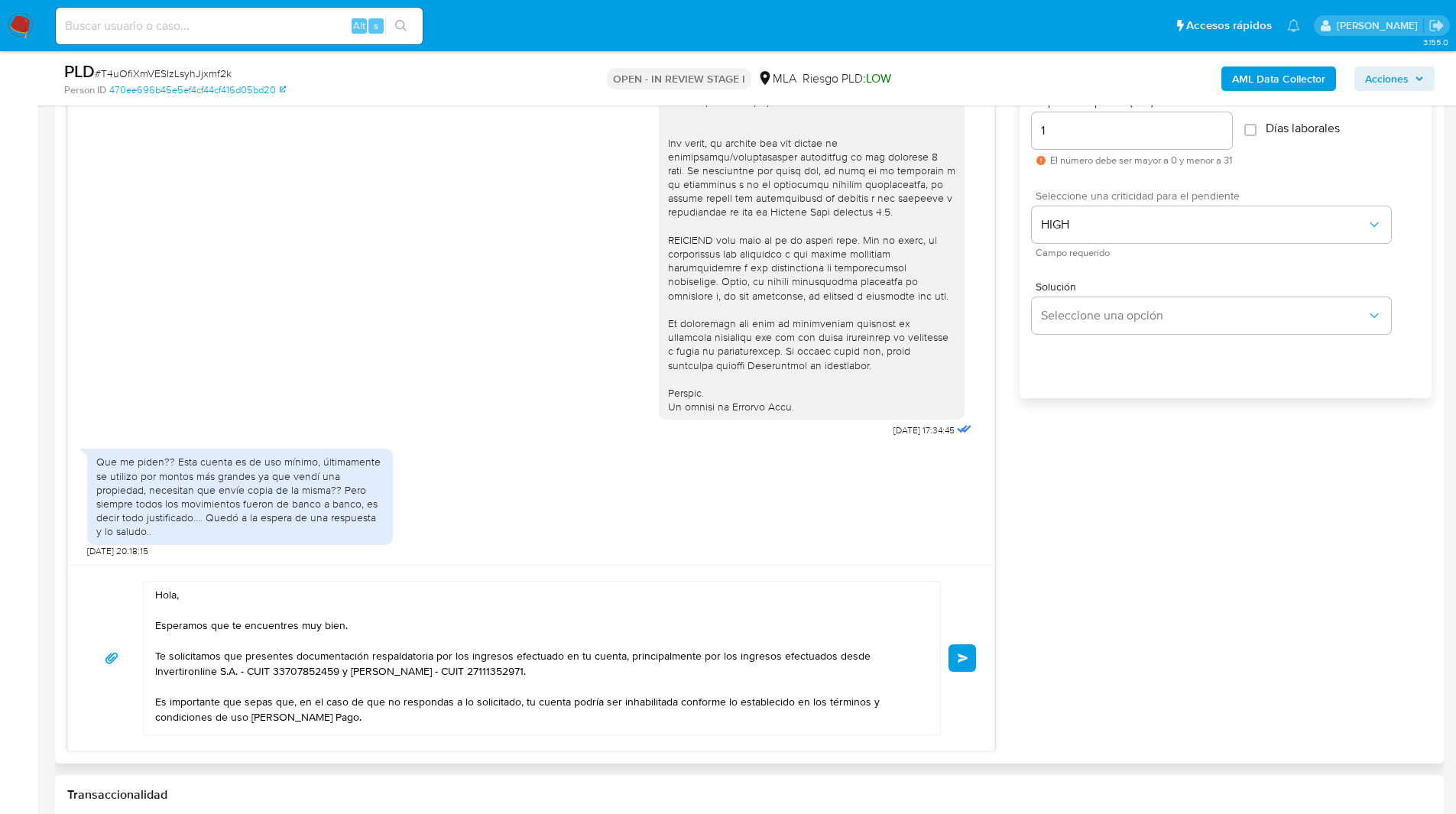
click at [965, 655] on span "Enviar" at bounding box center [963, 658] width 11 height 9
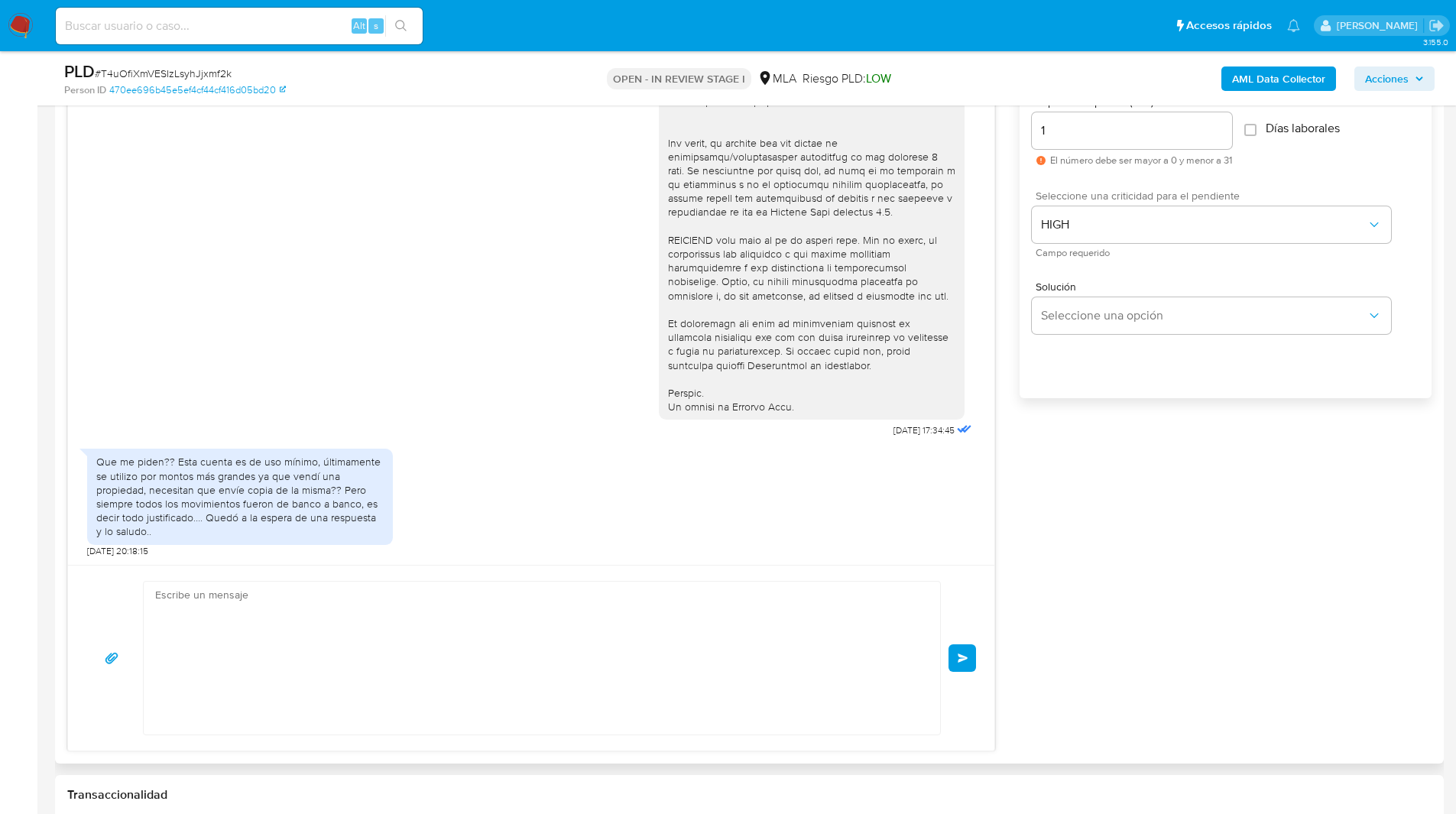
scroll to position [782, 0]
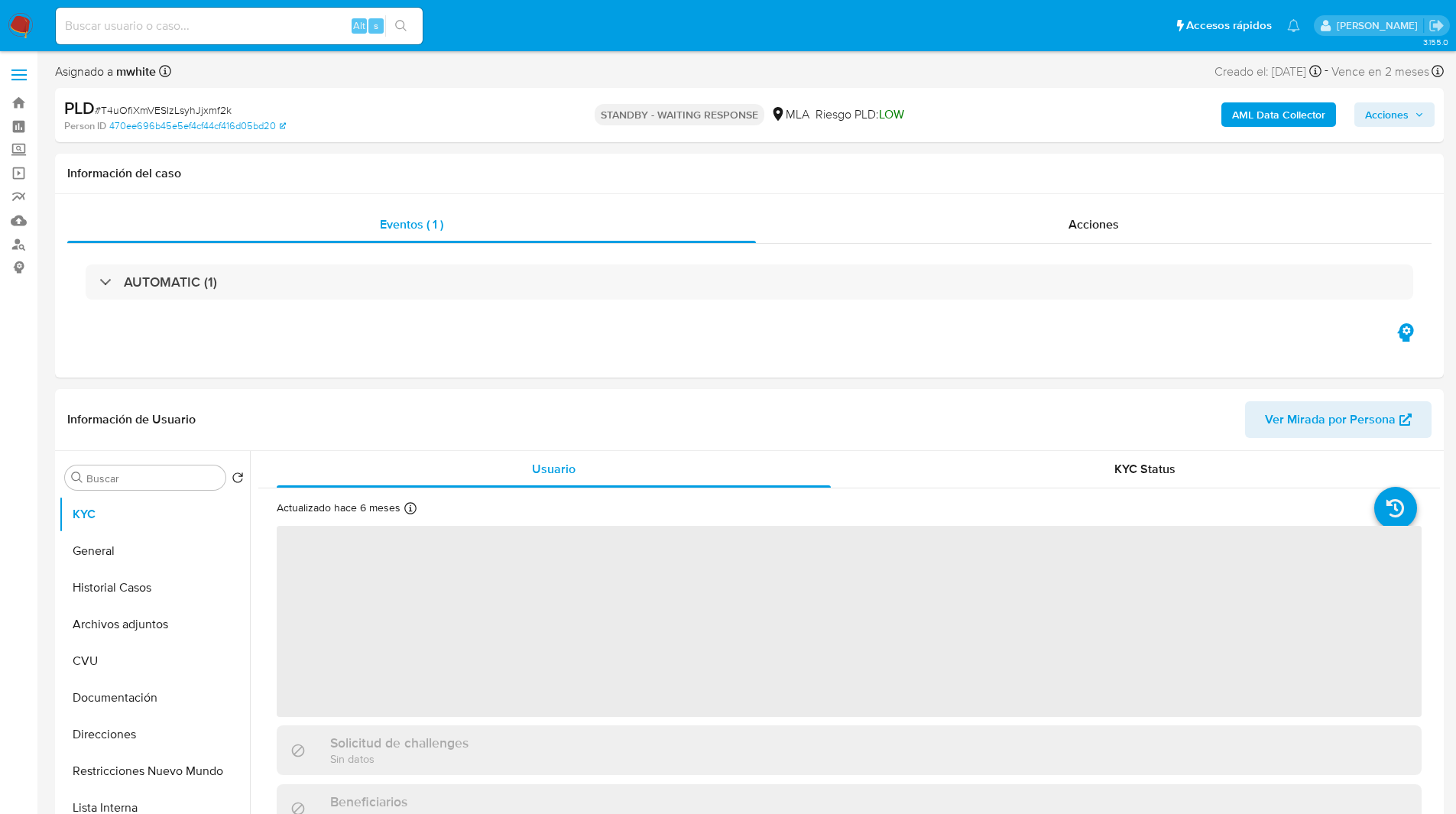
click at [876, 93] on div "PLD # T4uOfiXmVESIzLsyhJjxmf2k Person ID 470ee696b45e5ef4cf44cf416d05bd20 STAND…" at bounding box center [749, 115] width 1389 height 54
select select "10"
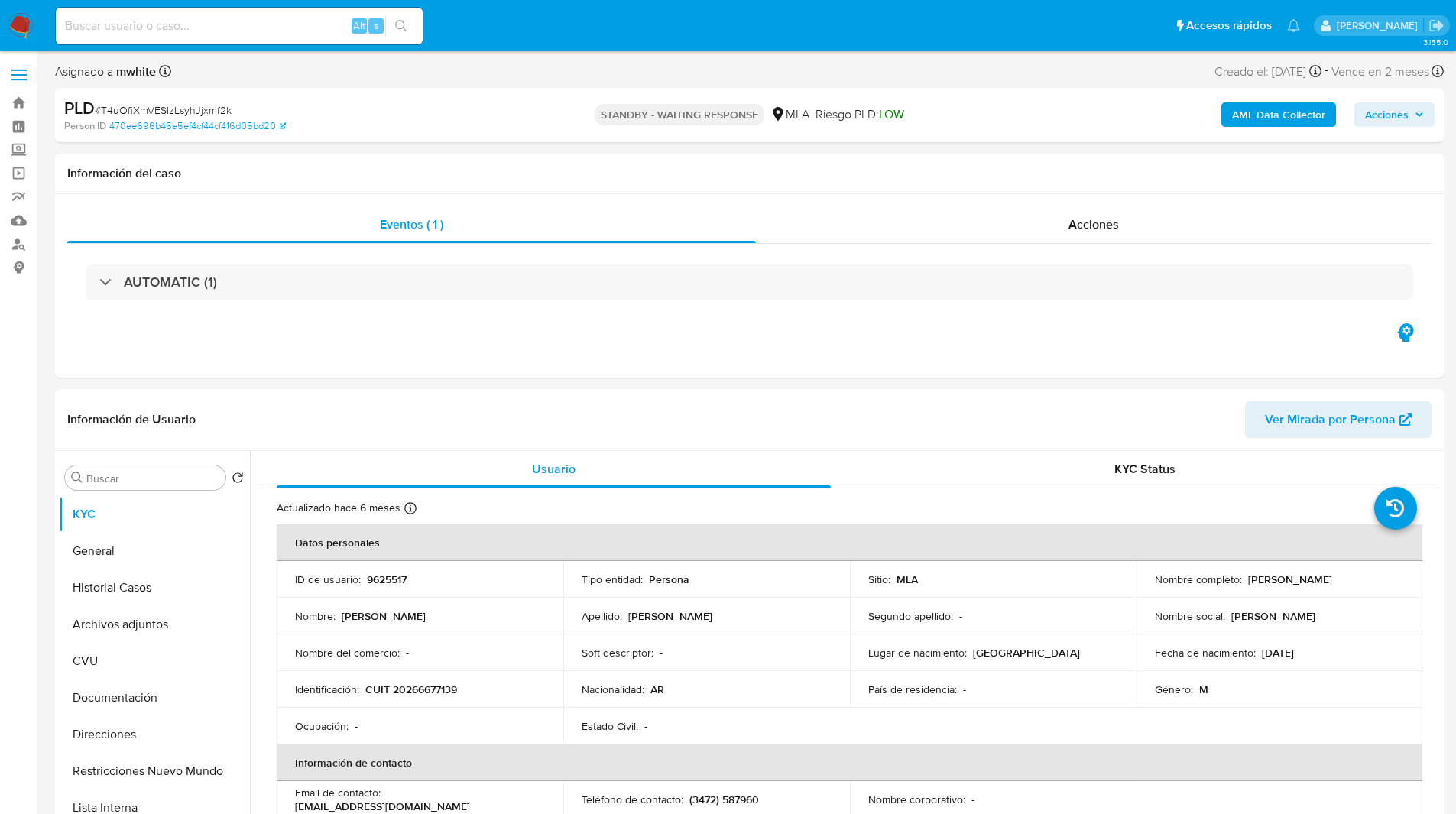
click at [949, 84] on div "Asignado a mwhite Asignado el: [DATE] 14:15:18 Creado el: [DATE] Creado el: [DA…" at bounding box center [749, 74] width 1389 height 27
click at [440, 171] on h1 "Información del caso" at bounding box center [749, 173] width 1364 height 15
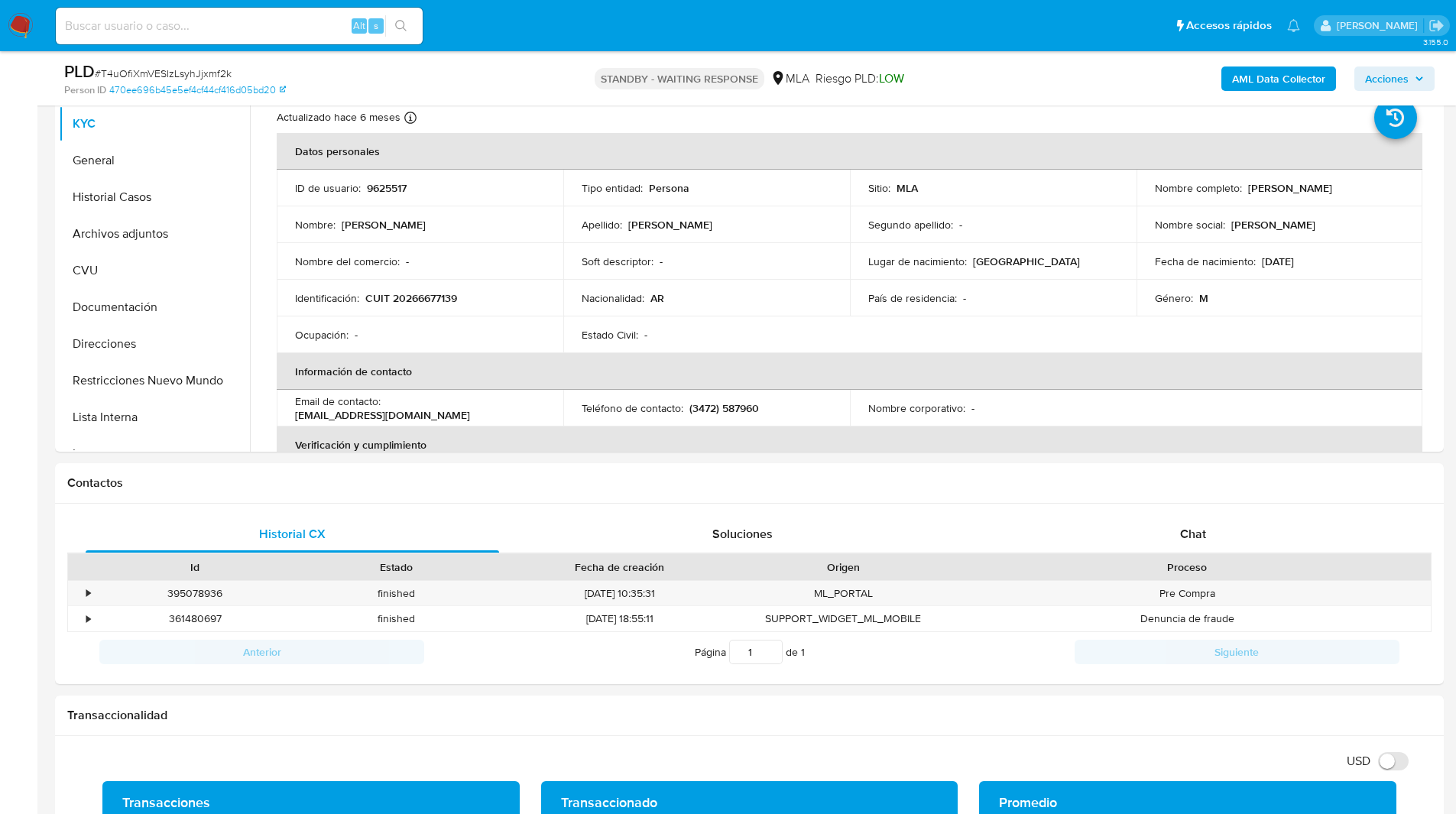
scroll to position [355, 0]
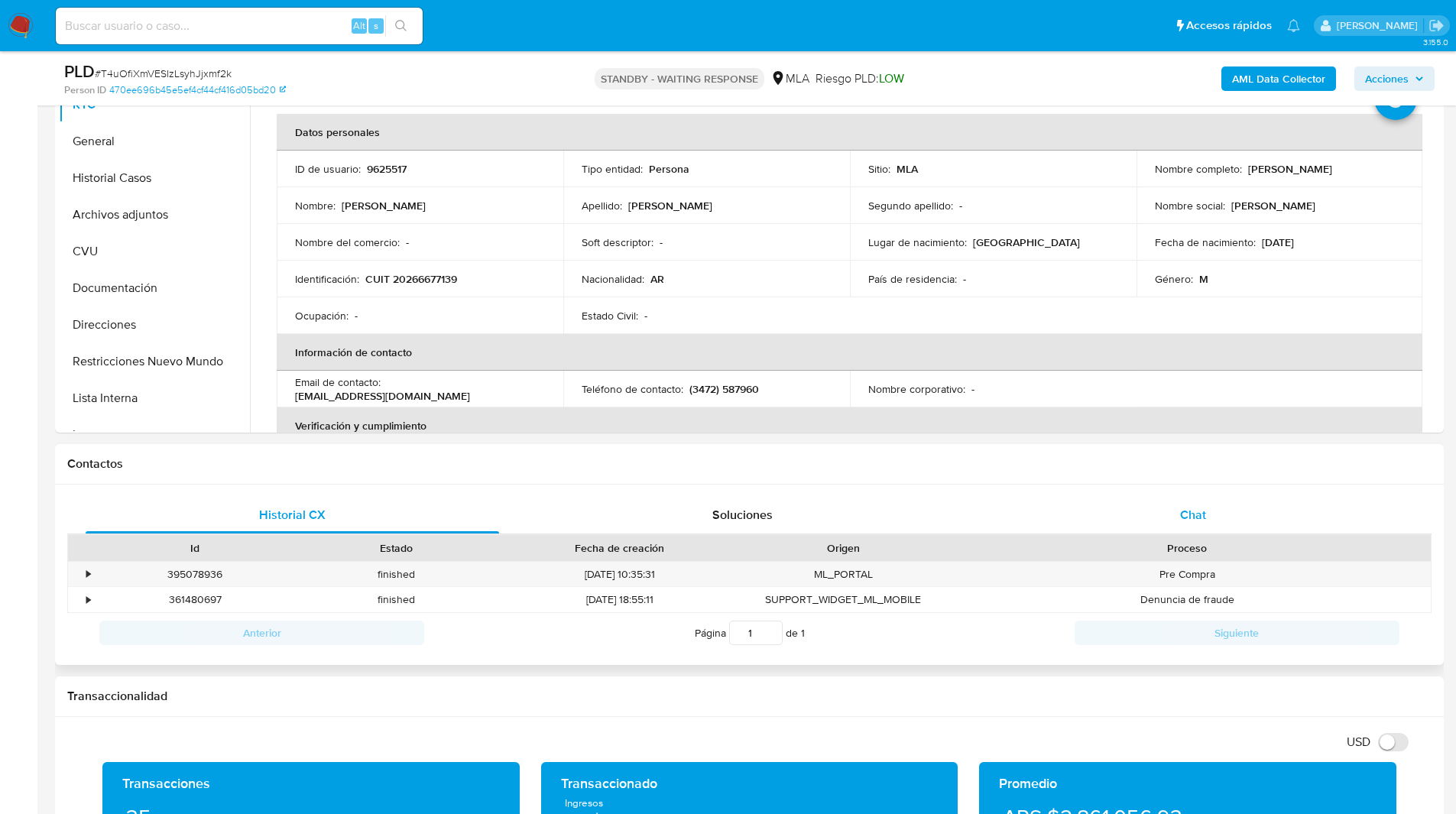
click at [1195, 525] on div "Chat" at bounding box center [1193, 515] width 413 height 37
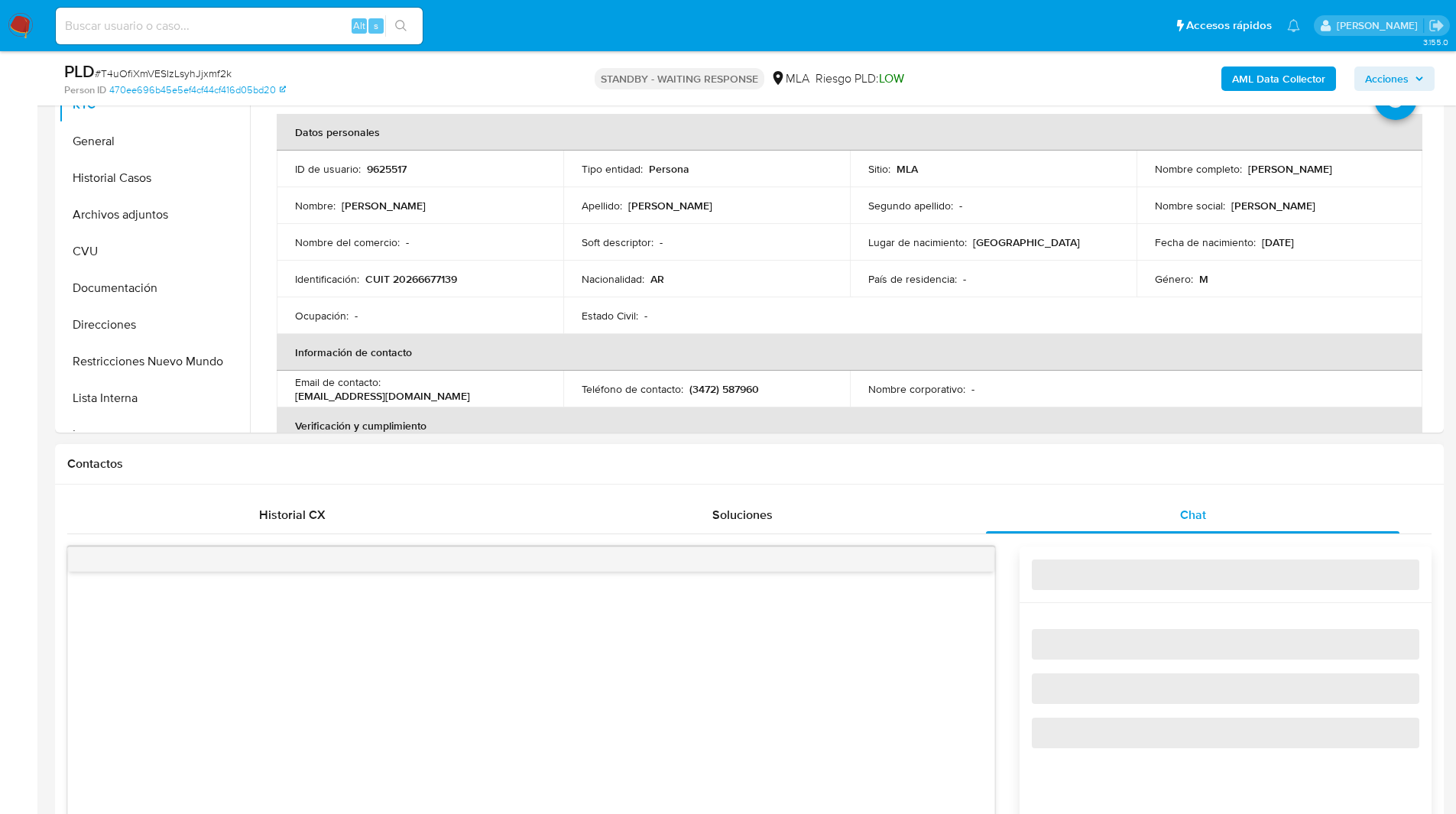
click at [1068, 473] on div "Contactos" at bounding box center [749, 464] width 1389 height 41
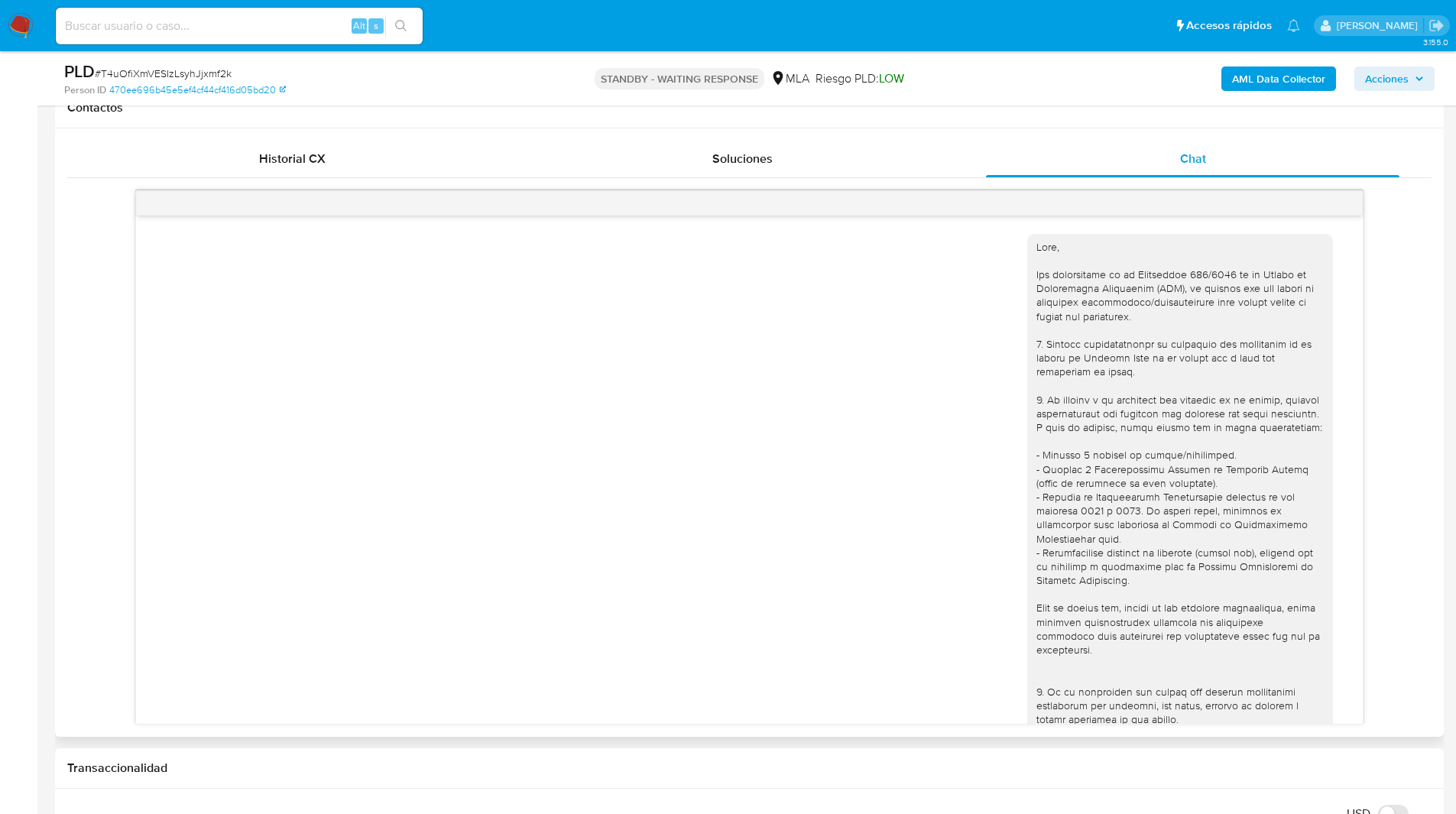
scroll to position [782, 0]
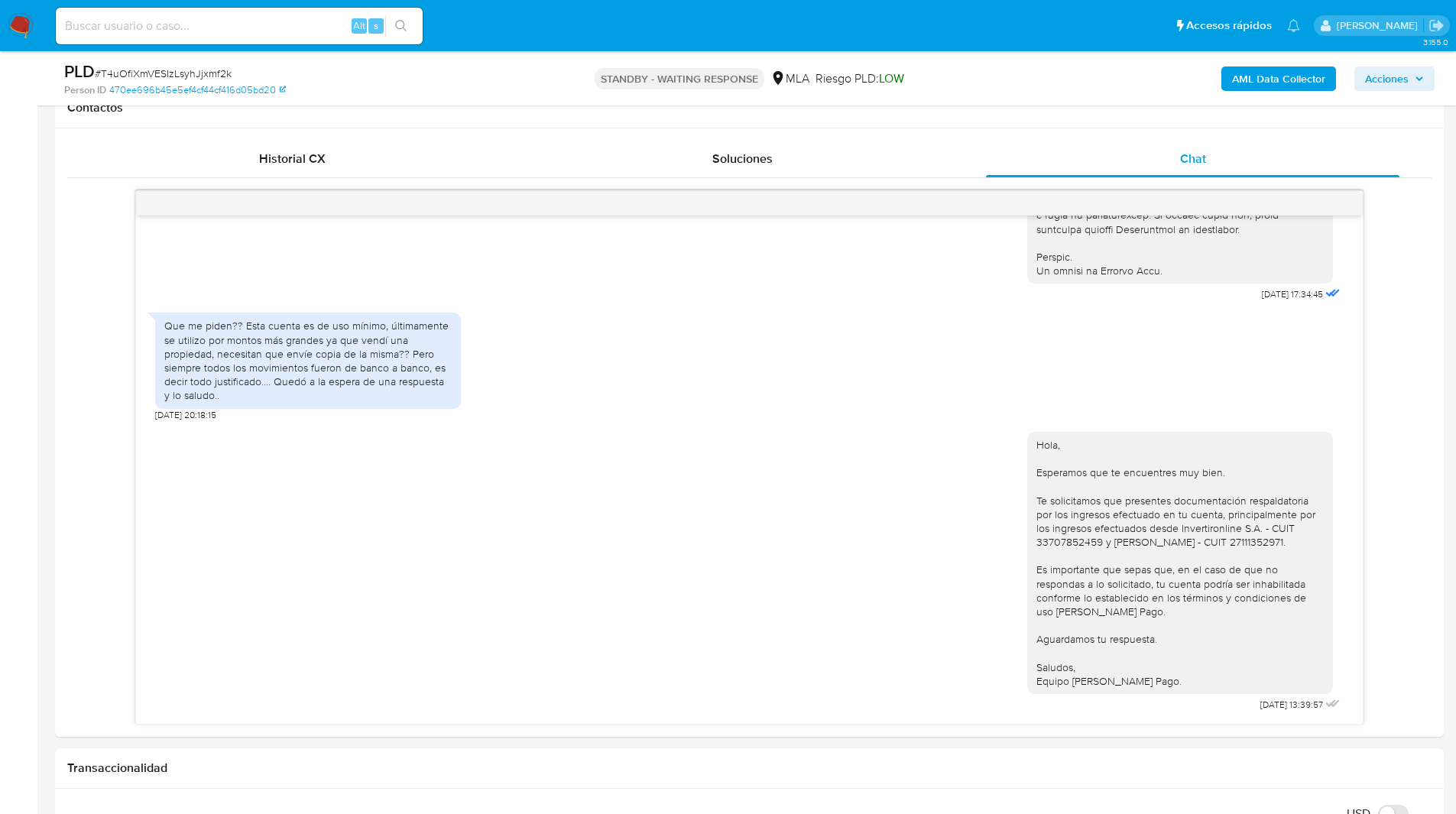
click at [155, 36] on div "Alt s" at bounding box center [239, 26] width 367 height 37
click at [151, 30] on input at bounding box center [239, 26] width 367 height 20
paste input "cx9WdNABxEiTkEepgtCaCJoy"
type input "cx9WdNABxEiTkEepgtCaCJoy"
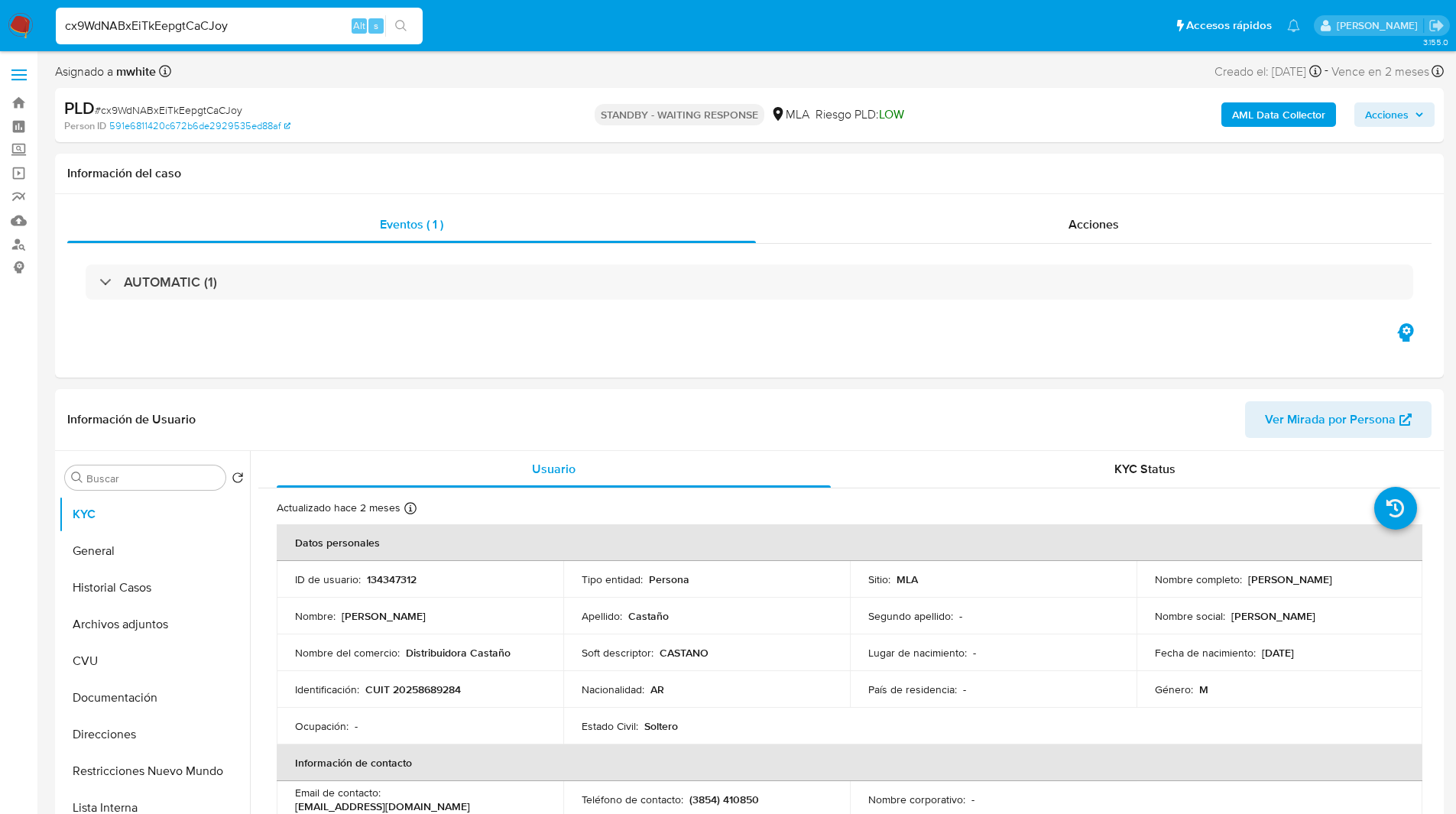
select select "10"
click at [420, 690] on p "CUIT 20258689284" at bounding box center [413, 689] width 96 height 14
copy p "20258689284"
click at [831, 335] on div "Eventos ( 1 ) Acciones AUTOMATIC (1)" at bounding box center [749, 286] width 1389 height 183
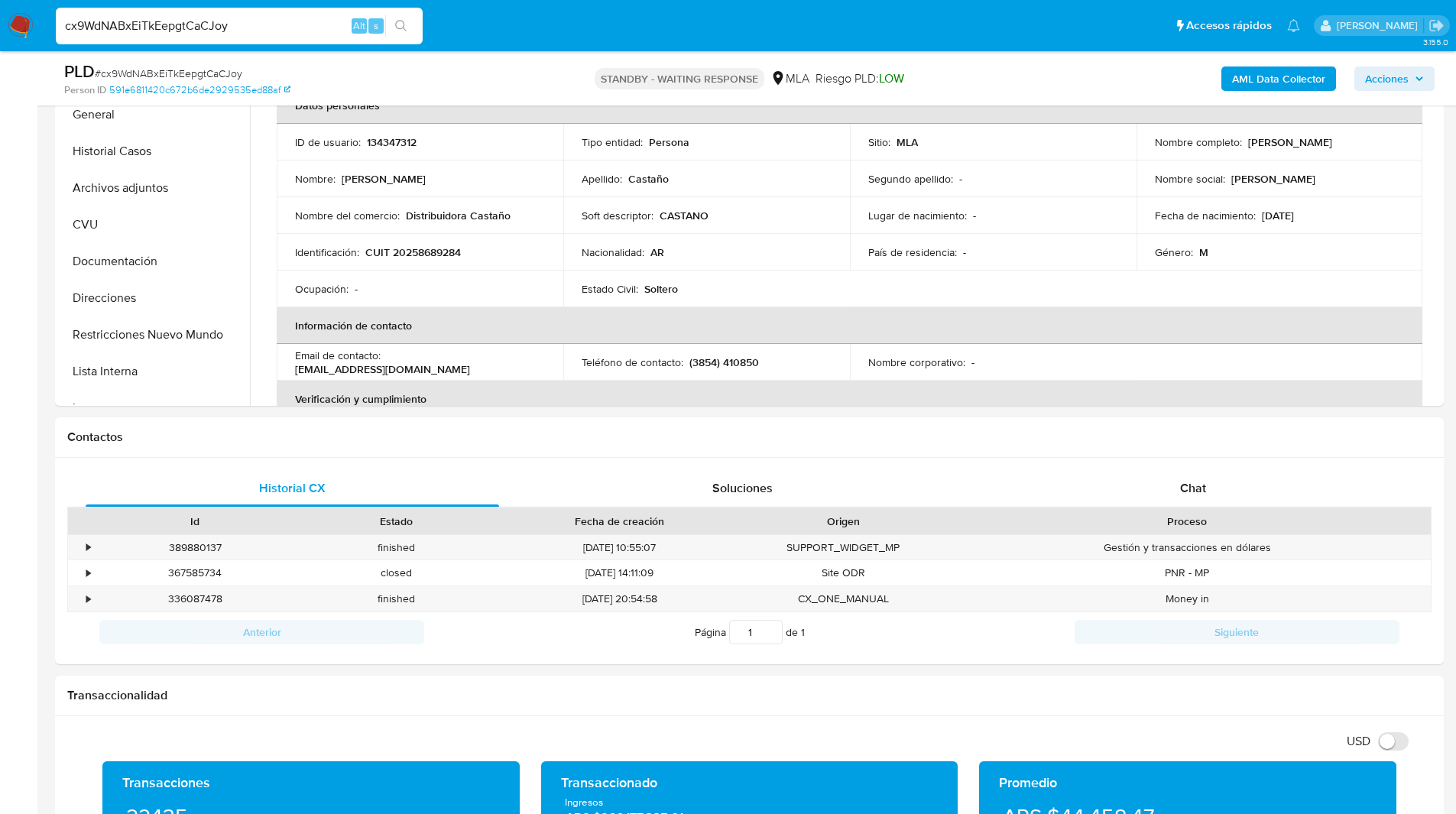
scroll to position [391, 0]
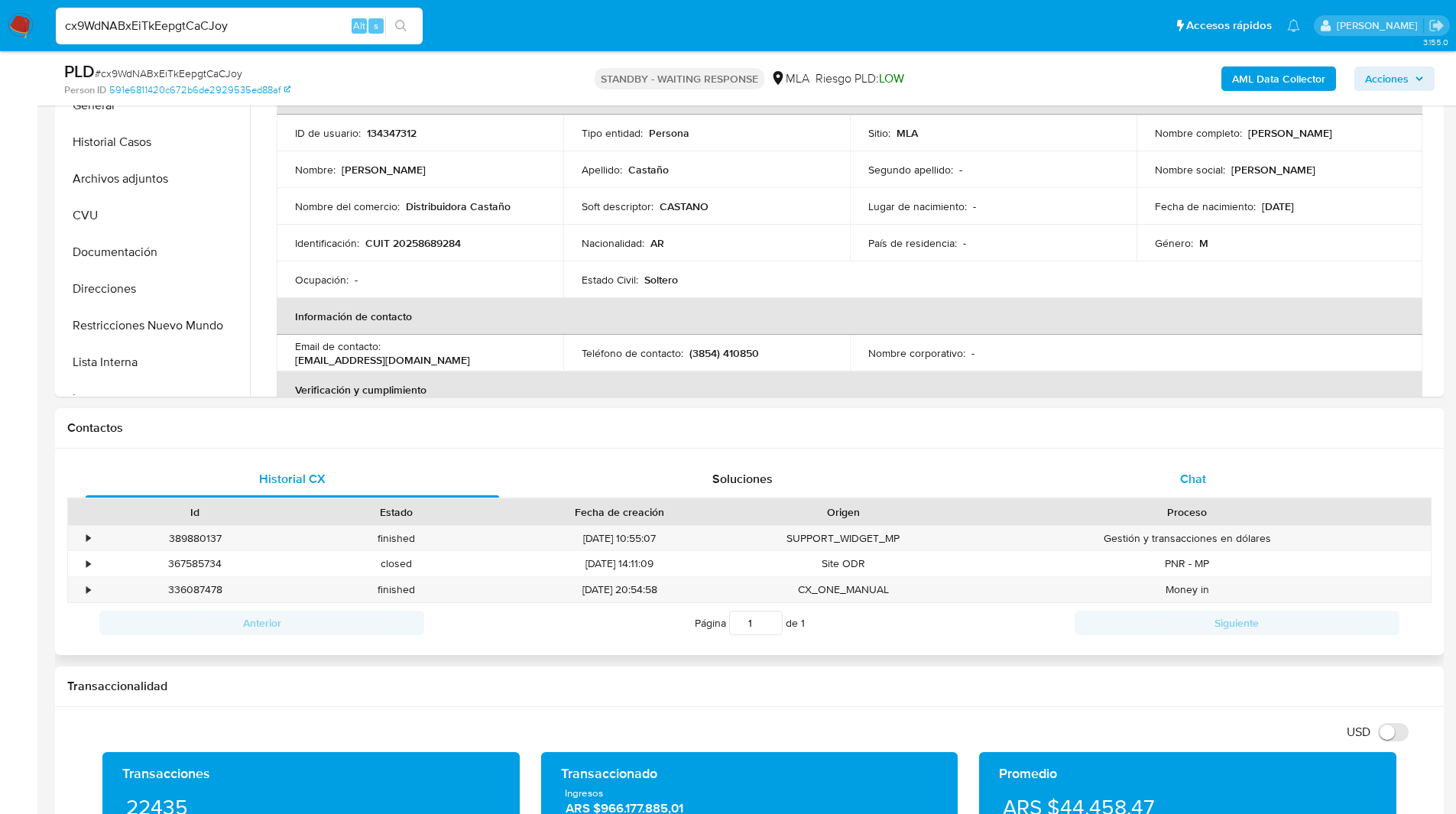
click at [1191, 480] on span "Chat" at bounding box center [1193, 479] width 26 height 18
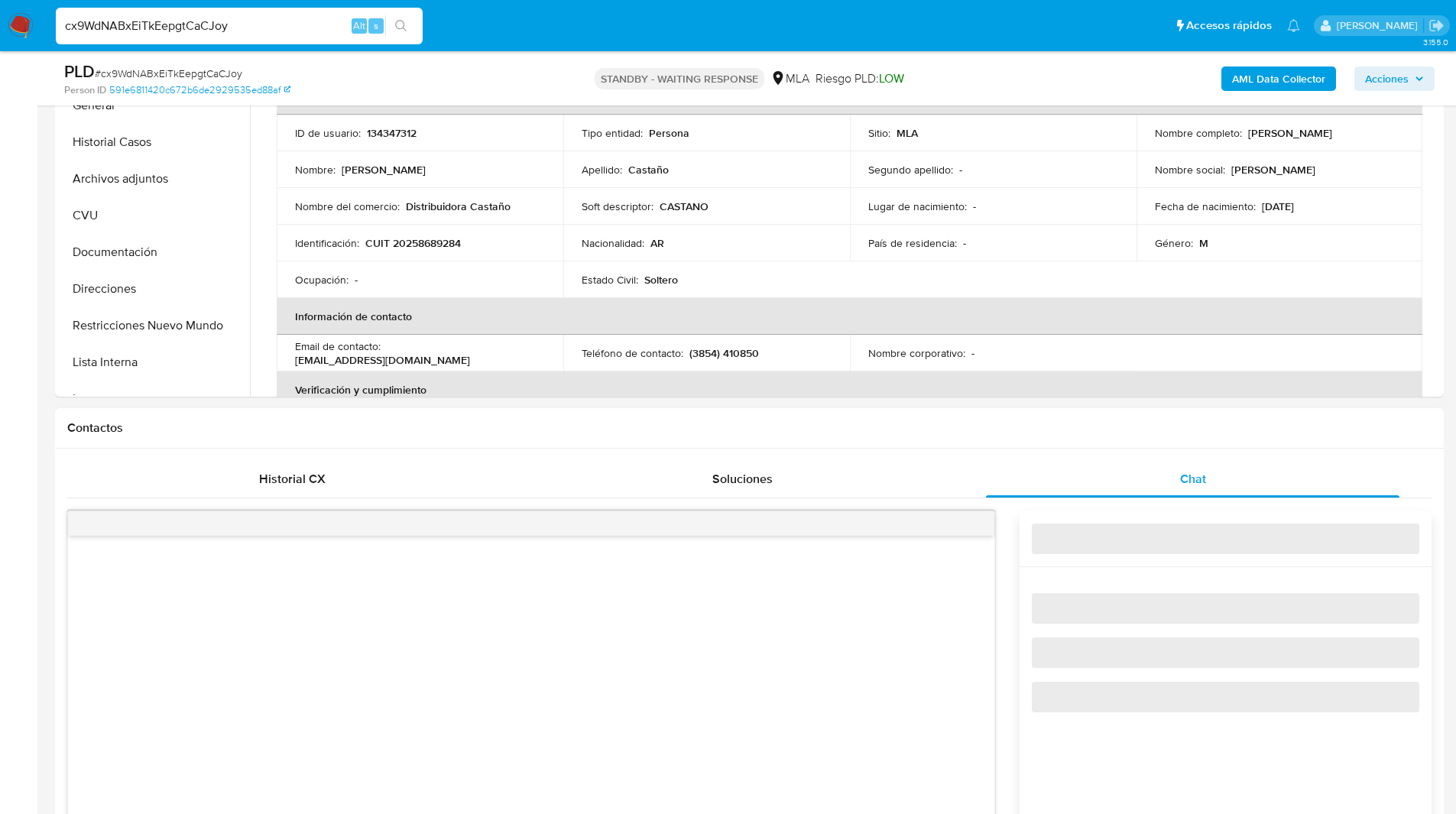
click at [978, 433] on h1 "Contactos" at bounding box center [749, 428] width 1364 height 15
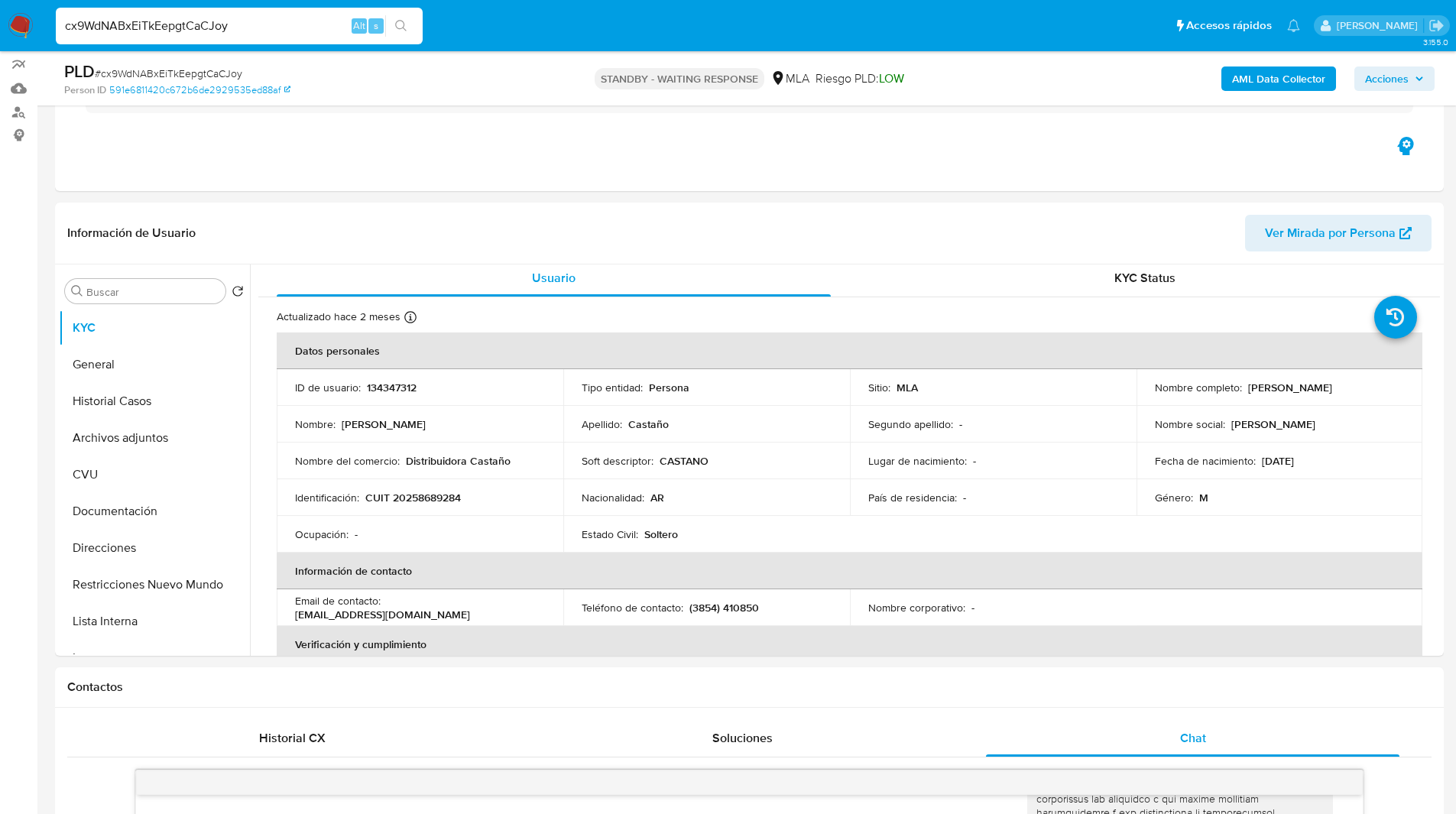
scroll to position [6, 0]
click at [827, 170] on div "Eventos ( 1 ) Acciones AUTOMATIC (1)" at bounding box center [749, 99] width 1389 height 183
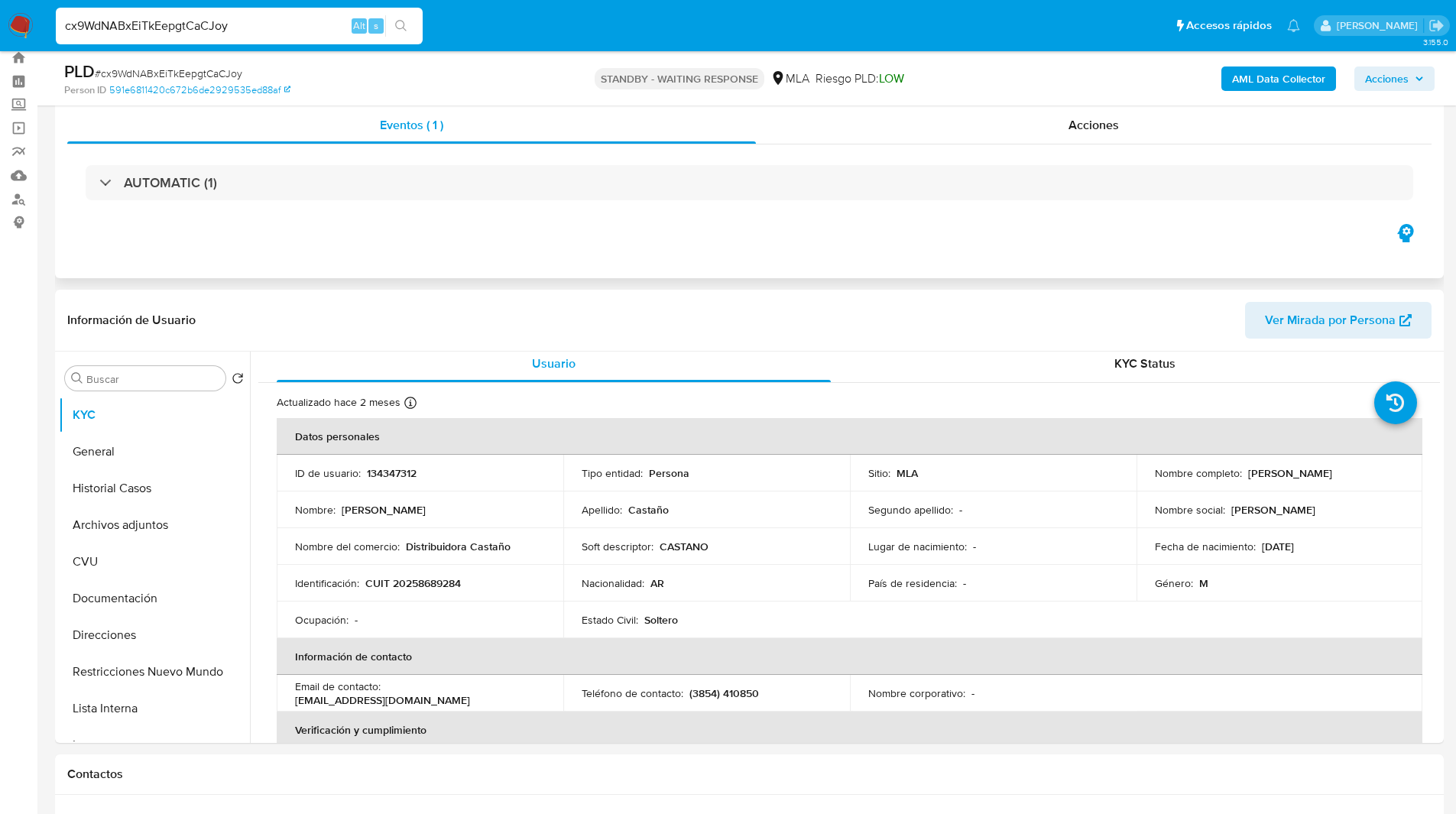
click at [753, 223] on div "Eventos ( 1 ) Acciones AUTOMATIC (1)" at bounding box center [749, 187] width 1389 height 183
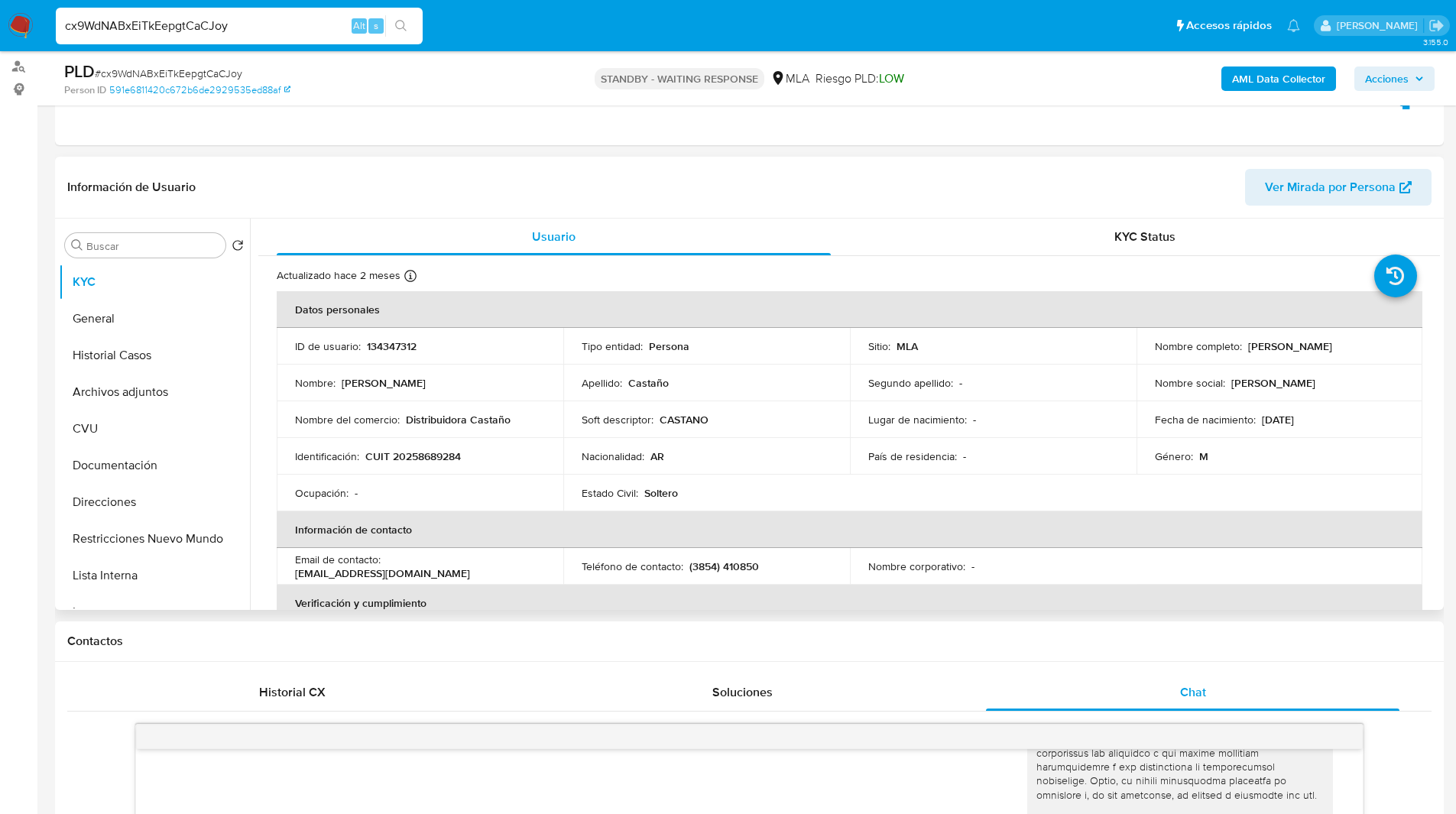
scroll to position [100, 0]
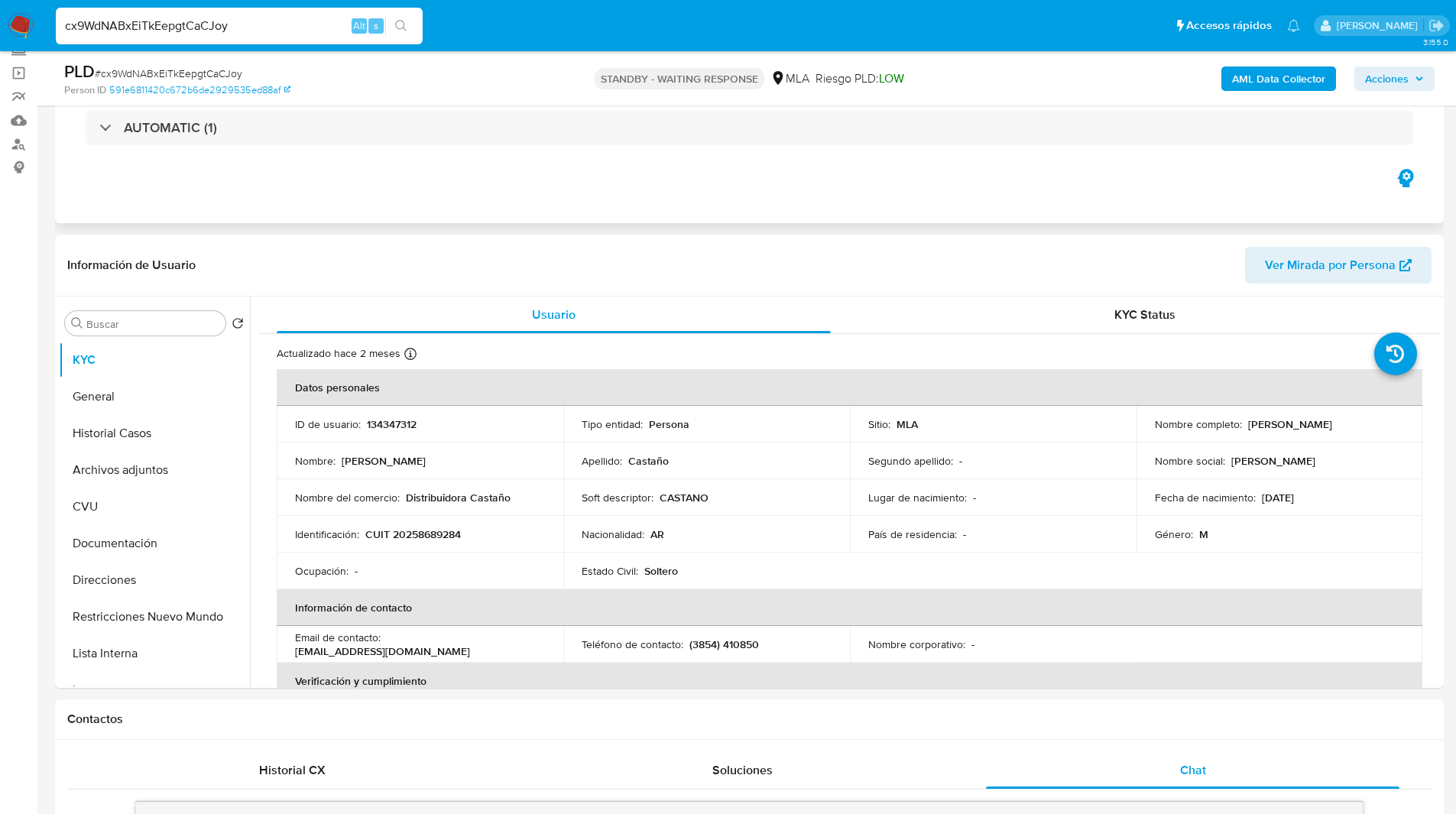
click at [502, 185] on div "Eventos ( 1 ) Acciones AUTOMATIC (1)" at bounding box center [749, 132] width 1389 height 183
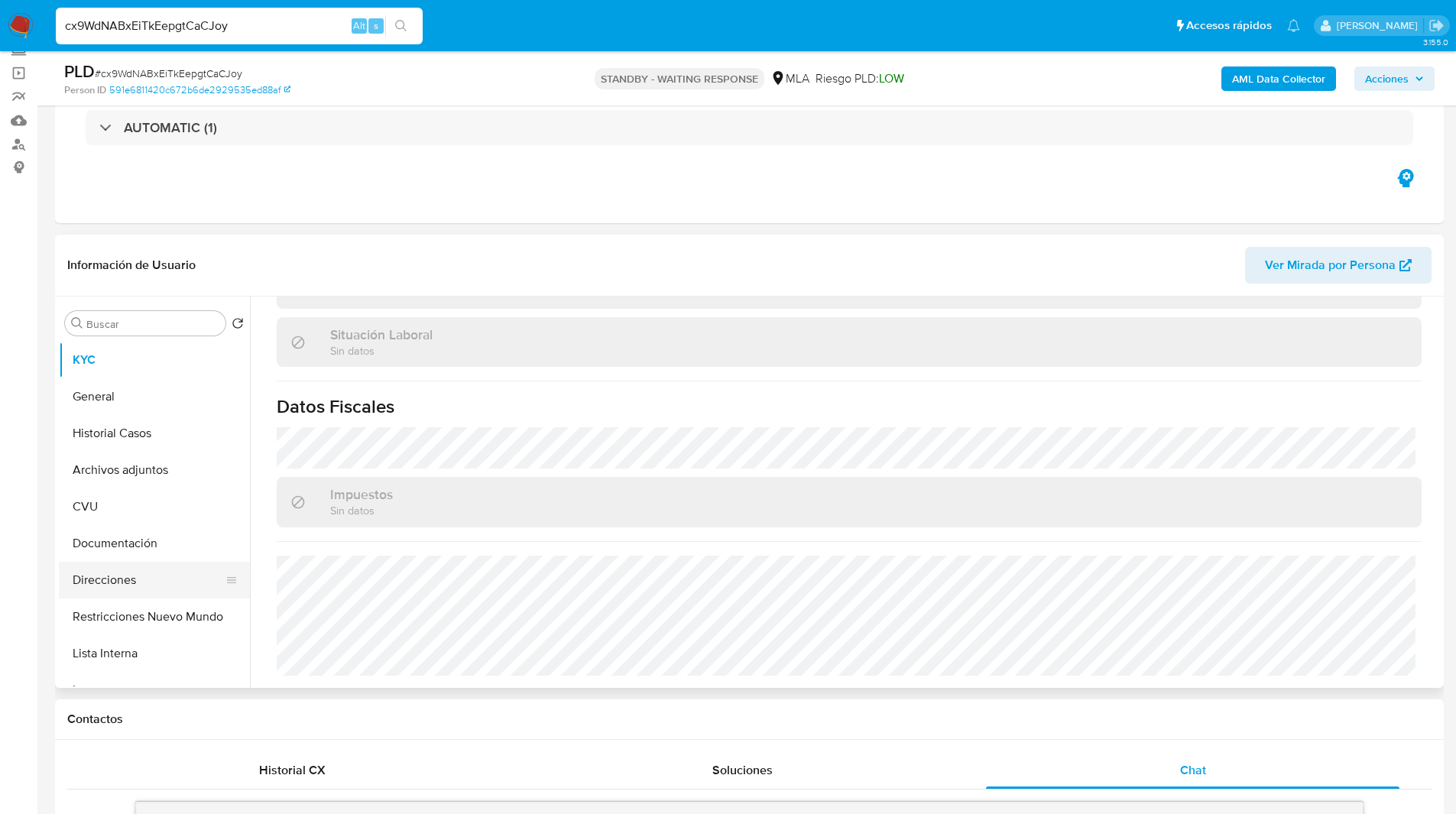
click at [151, 578] on button "Direcciones" at bounding box center [148, 580] width 179 height 37
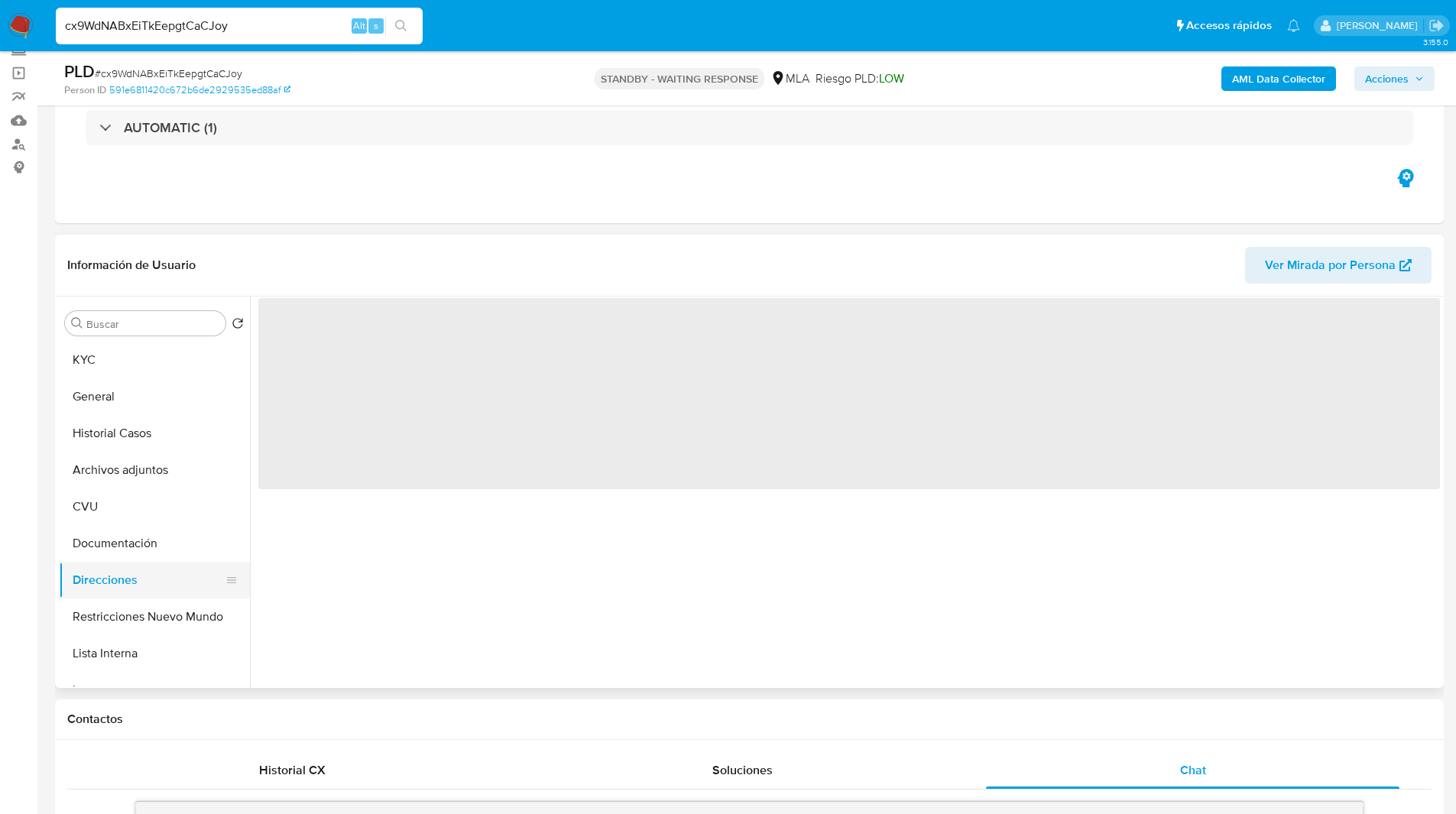
scroll to position [0, 0]
click at [396, 214] on div "Eventos ( 1 ) Acciones AUTOMATIC (1)" at bounding box center [749, 132] width 1389 height 183
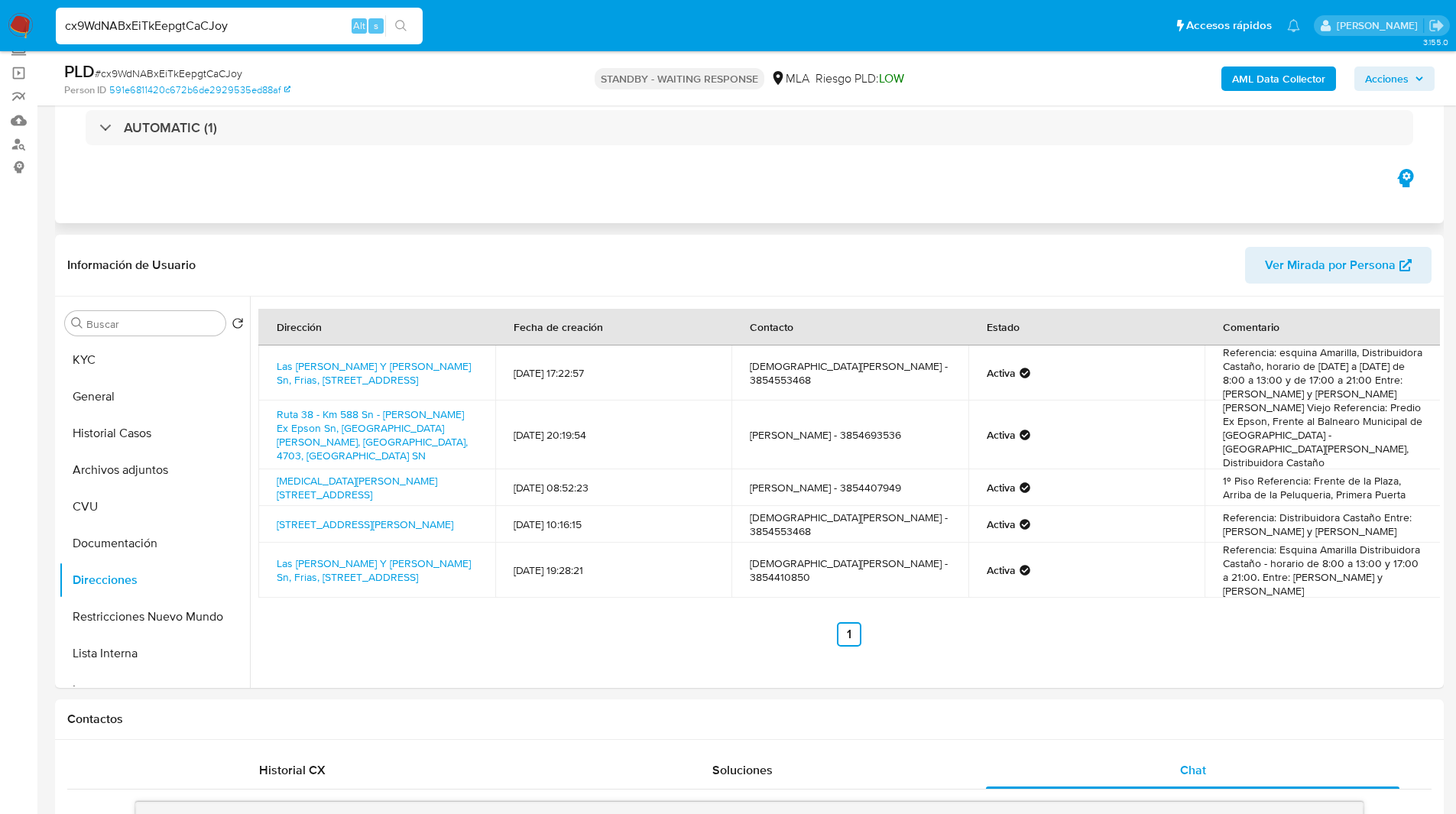
click at [504, 217] on div "Eventos ( 1 ) Acciones AUTOMATIC (1)" at bounding box center [749, 132] width 1389 height 183
click at [355, 516] on link "Las Heras 48, Frías, Santiago Del Estero, 4230, Argentina 48" at bounding box center [365, 524] width 177 height 15
click at [869, 674] on div "Dirección Fecha de creación Contacto Estado Comentario Las Heras Y Alvear Sn, F…" at bounding box center [844, 492] width 1190 height 391
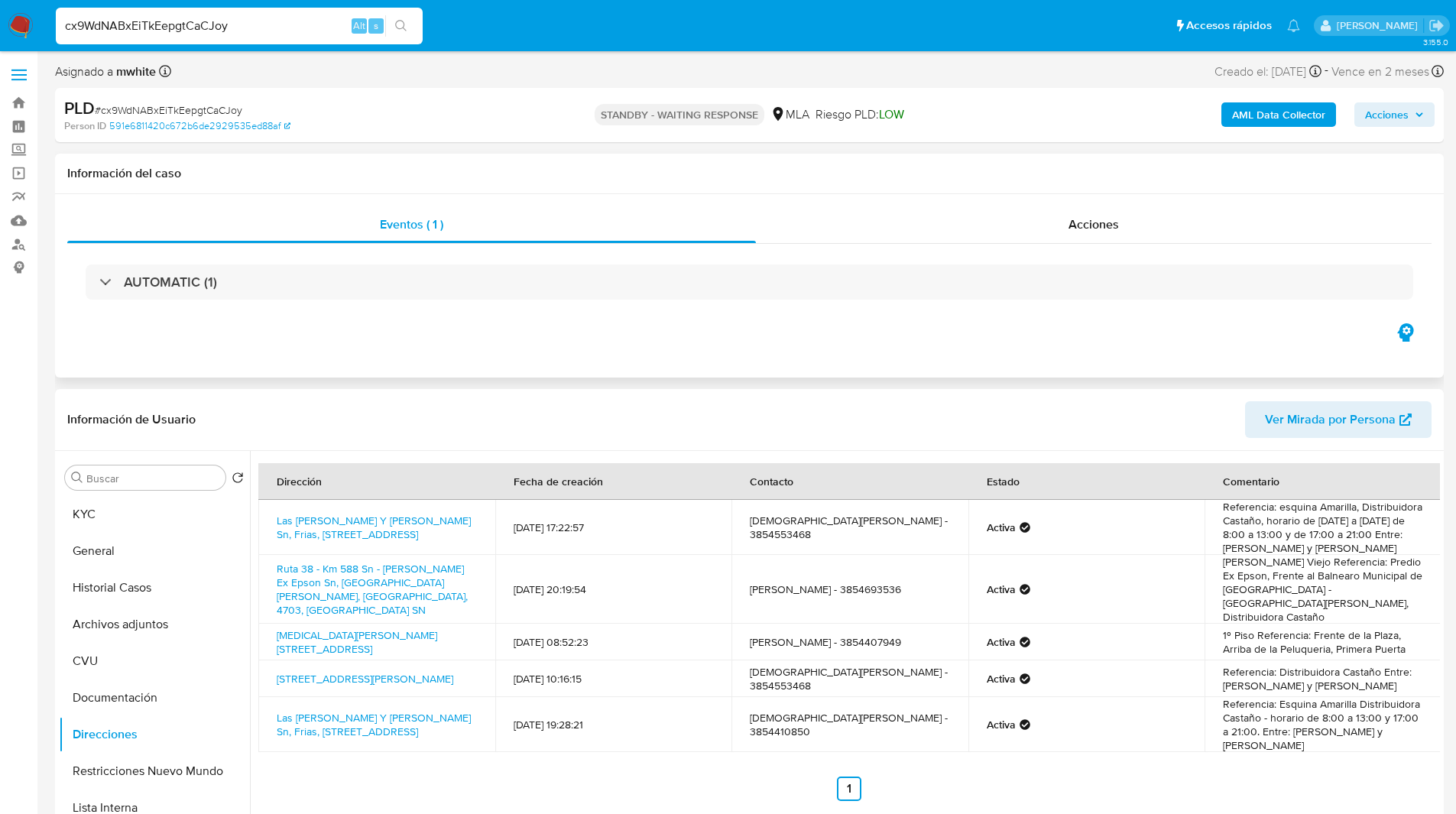
click at [841, 318] on div "AUTOMATIC (1)" at bounding box center [749, 281] width 1364 height 76
click at [121, 552] on button "General" at bounding box center [148, 551] width 179 height 37
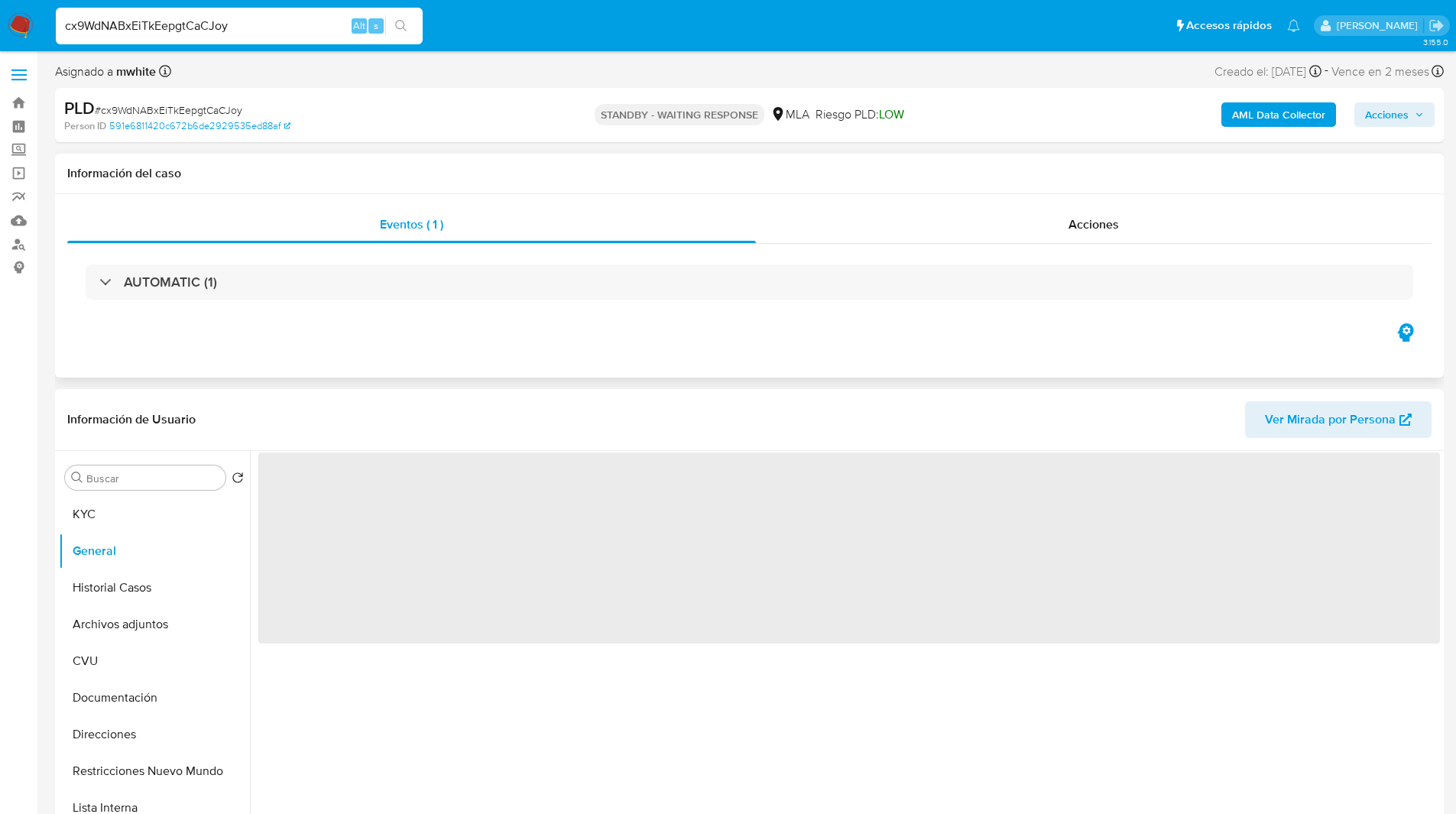
click at [550, 358] on div "Eventos ( 1 ) Acciones AUTOMATIC (1)" at bounding box center [749, 286] width 1389 height 183
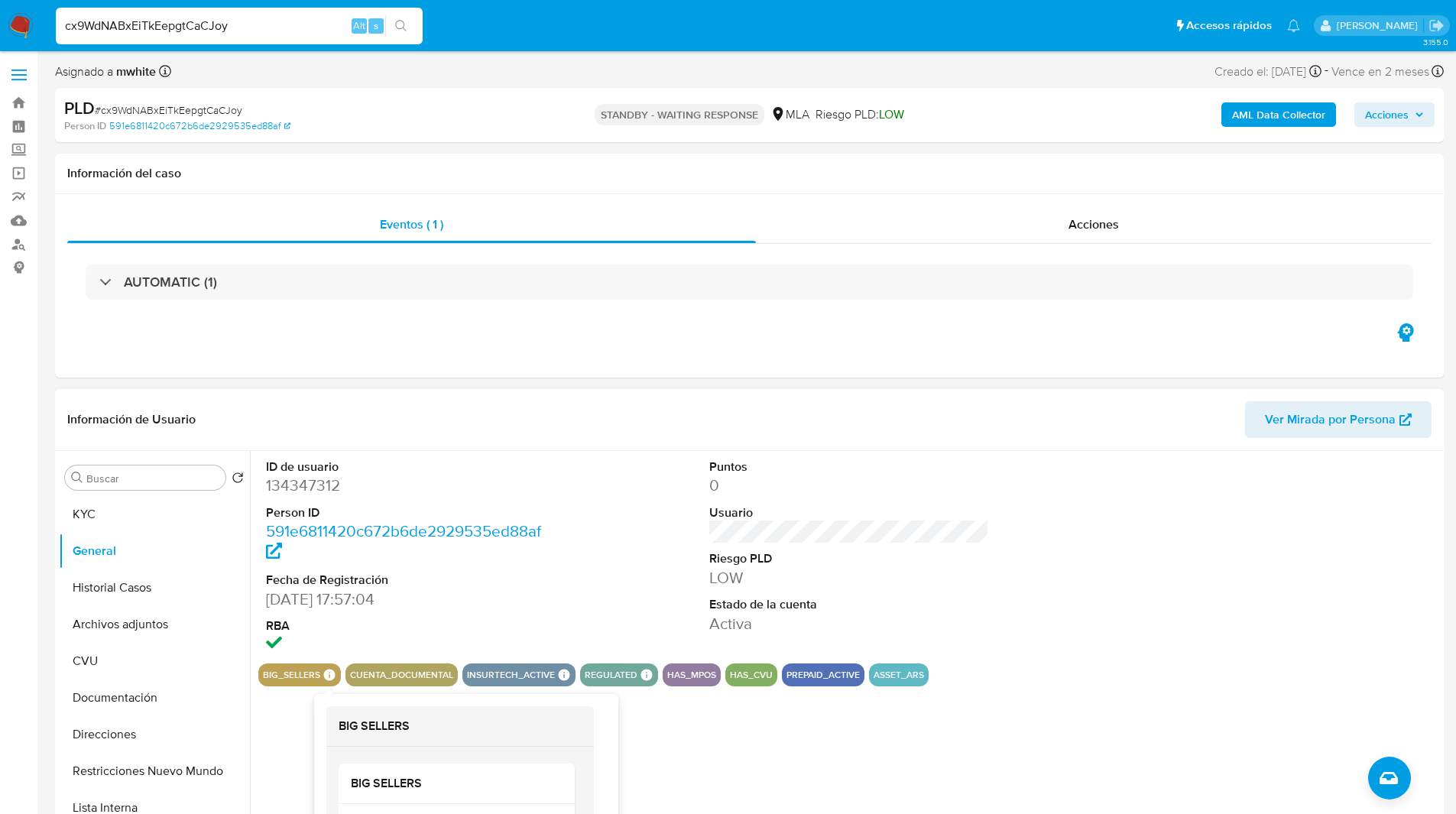
click at [329, 673] on icon at bounding box center [329, 674] width 12 height 12
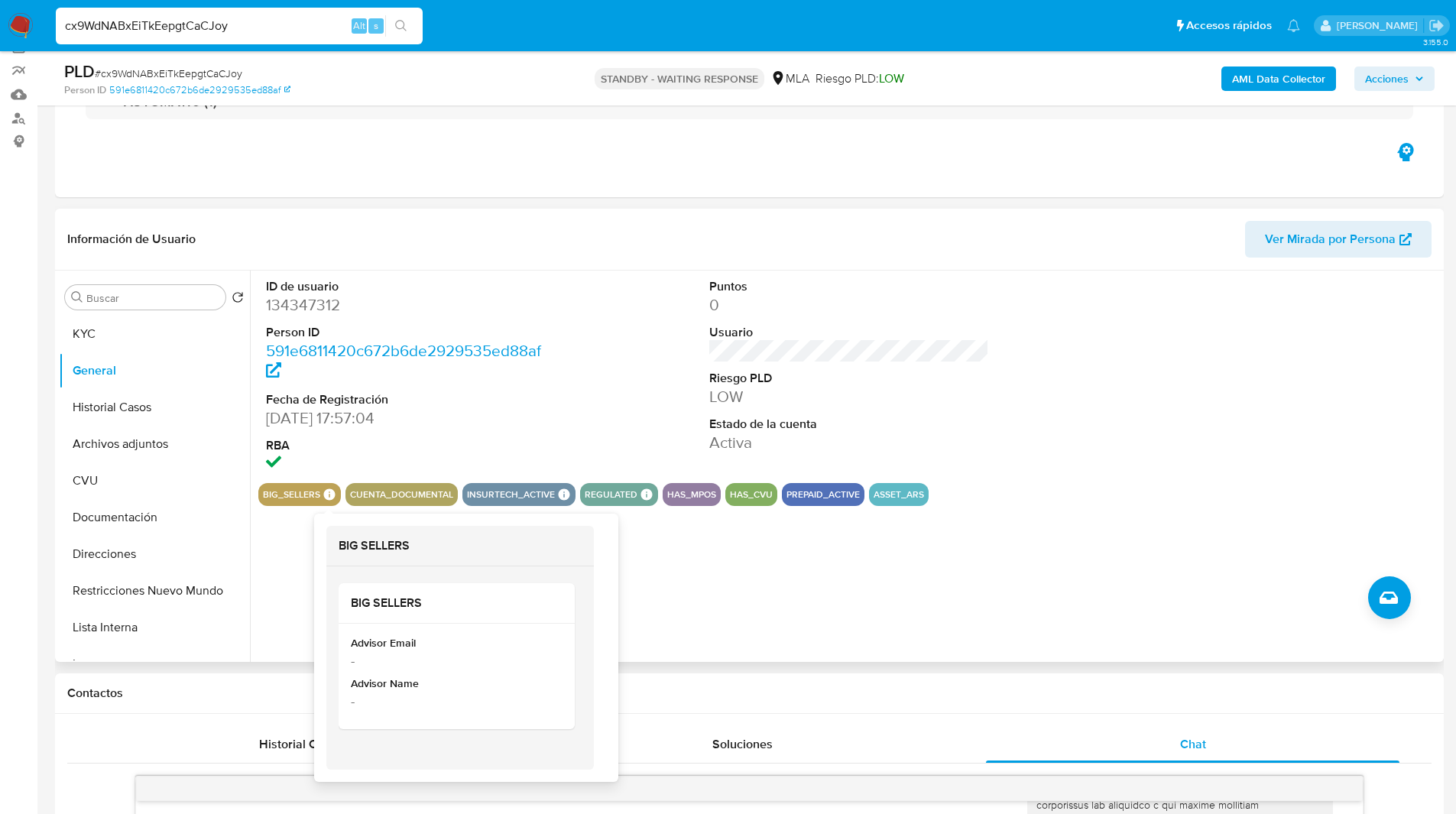
scroll to position [133, 0]
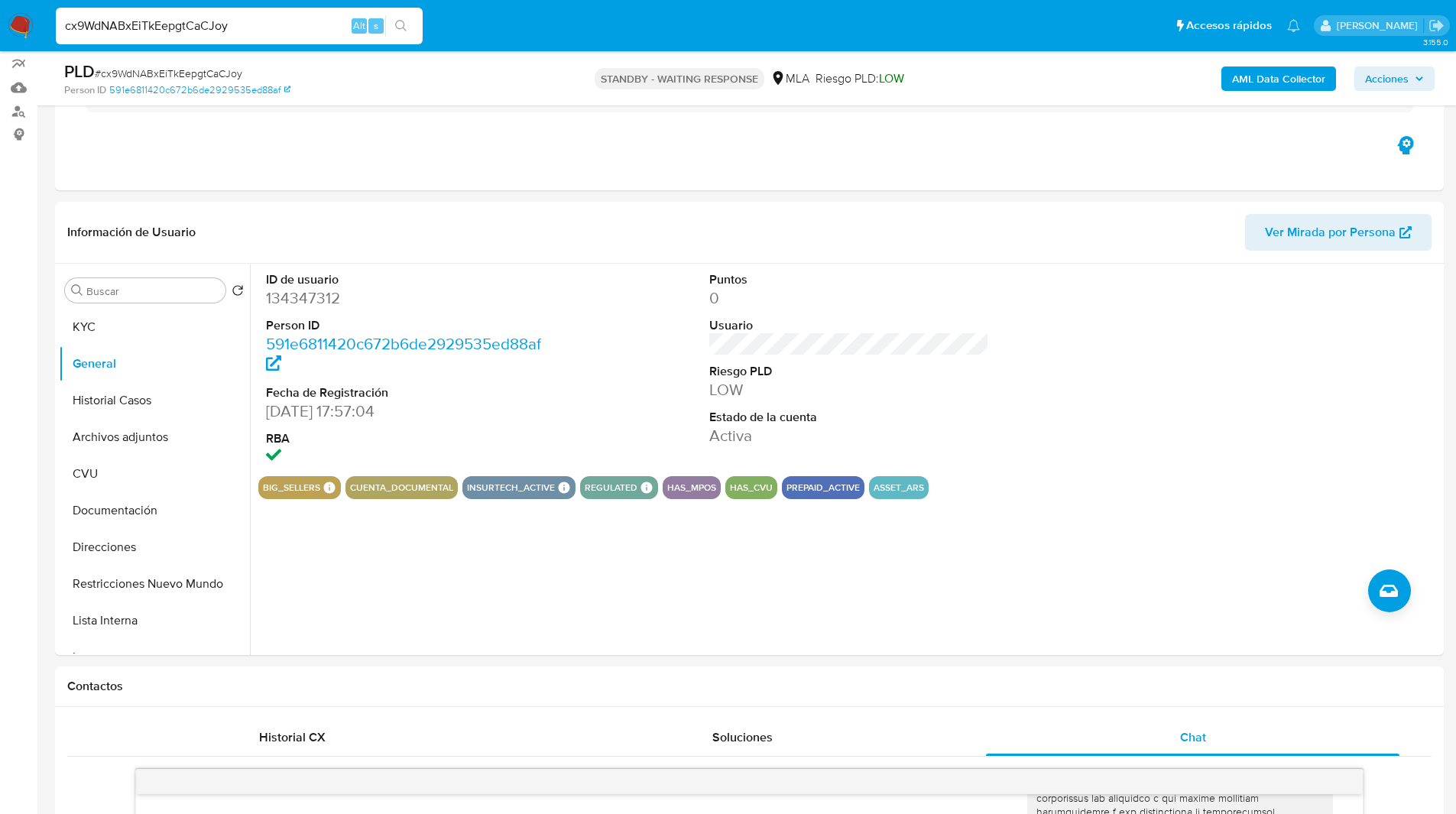
click at [175, 23] on input "cx9WdNABxEiTkEepgtCaCJoy" at bounding box center [239, 26] width 367 height 20
paste input "QytJmWaYti4Tgm3V3YRskG7B"
type input "QytJmWaYti4Tgm3V3YRskG7B"
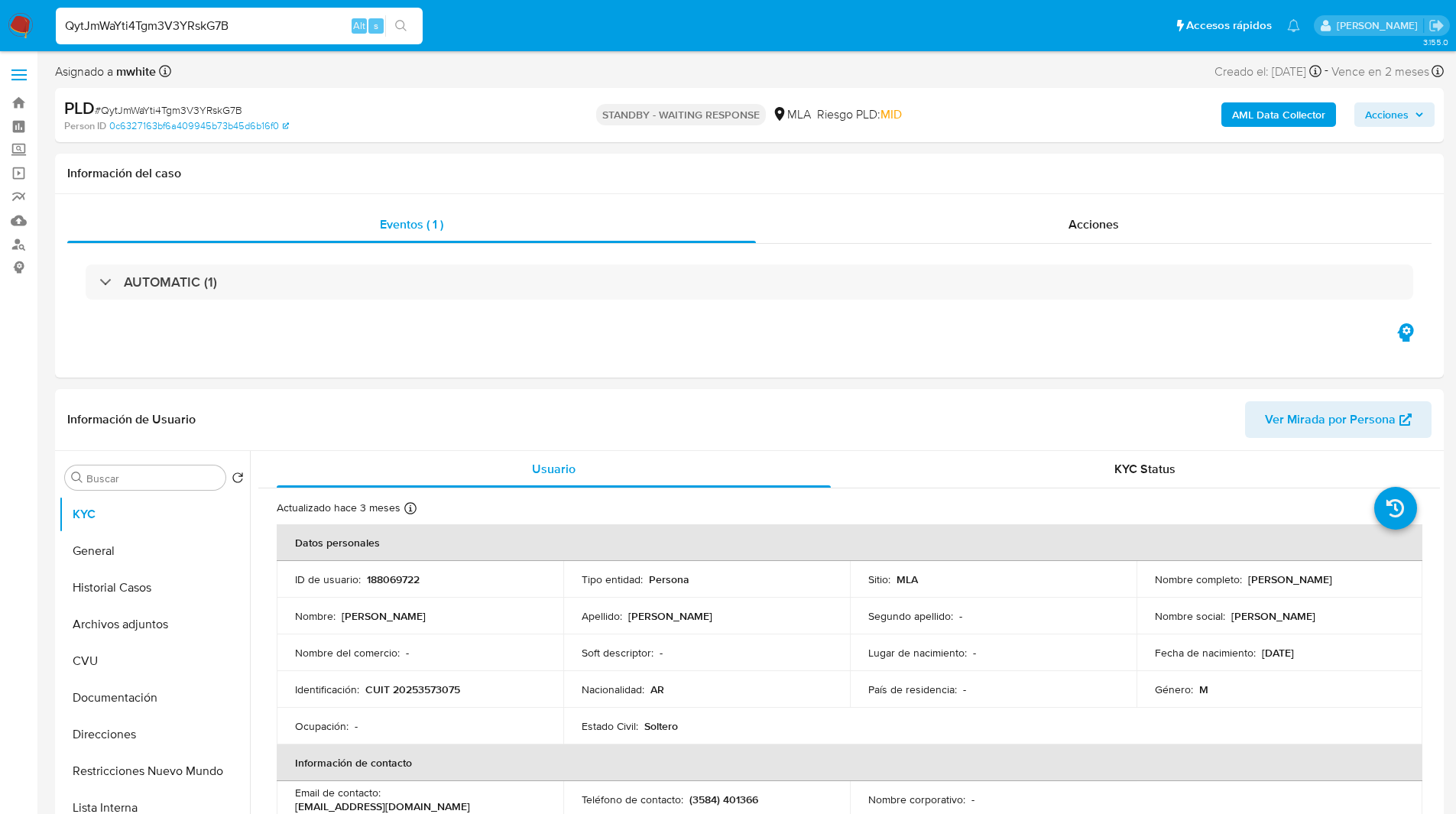
select select "10"
click at [870, 91] on div "PLD # QytJmWaYti4Tgm3V3YRskG7B Person ID 0c6327163bf6a409945b73b45d6b16f0 STAND…" at bounding box center [749, 115] width 1389 height 54
click at [460, 174] on h1 "Información del caso" at bounding box center [749, 173] width 1364 height 15
drag, startPoint x: 831, startPoint y: 63, endPoint x: 686, endPoint y: 53, distance: 145.3
click at [831, 63] on div "Asignado a mwhite Asignado el: 18/08/2025 14:15:27 Creado el: 12/08/2025 Creado…" at bounding box center [749, 74] width 1389 height 27
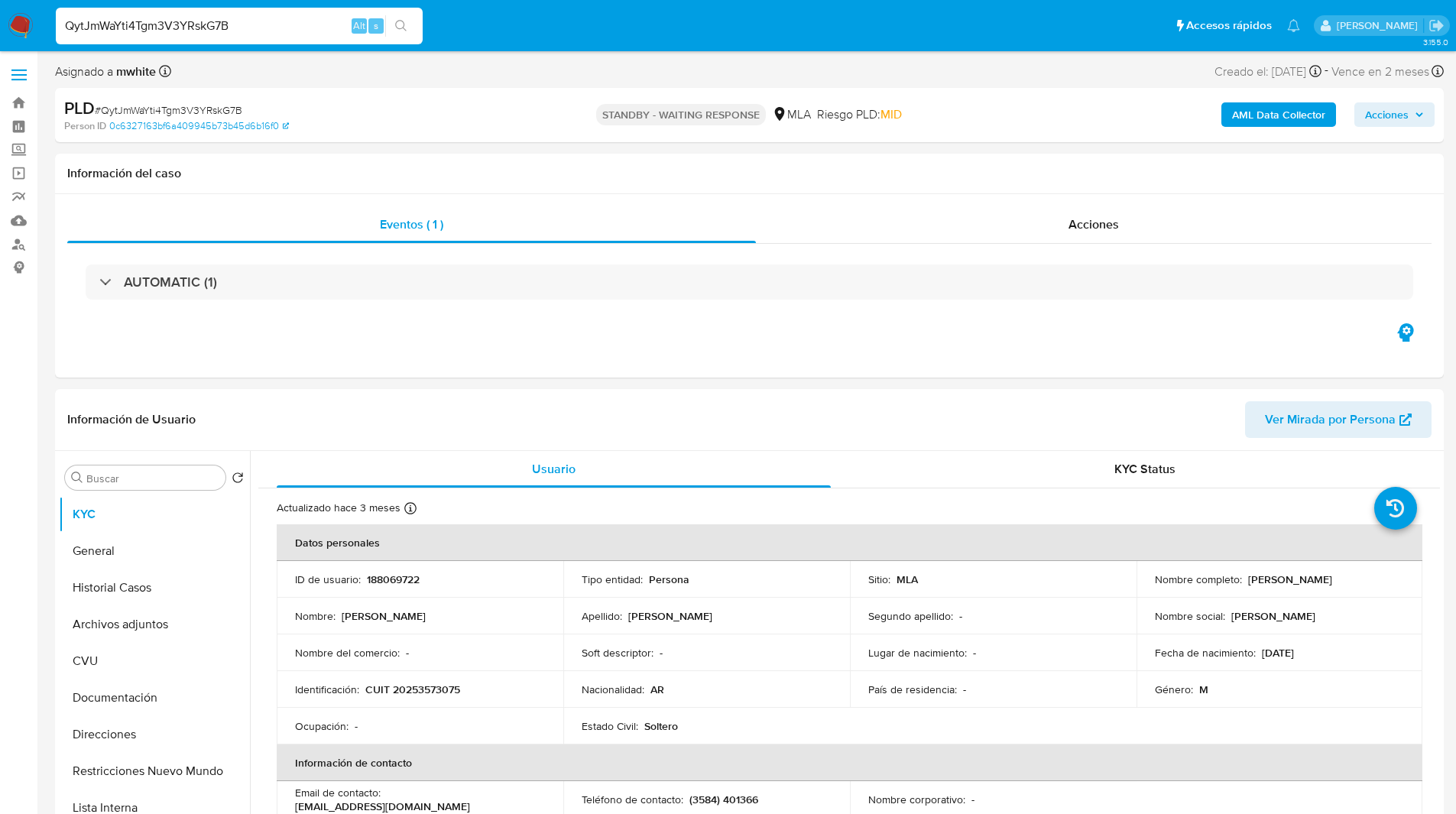
click at [909, 98] on div "STANDBY - WAITING RESPONSE MLA Riesgo PLD: MID" at bounding box center [749, 115] width 453 height 36
drag, startPoint x: 599, startPoint y: 152, endPoint x: 609, endPoint y: 149, distance: 10.4
click at [579, 158] on div "Información del caso" at bounding box center [749, 173] width 1389 height 41
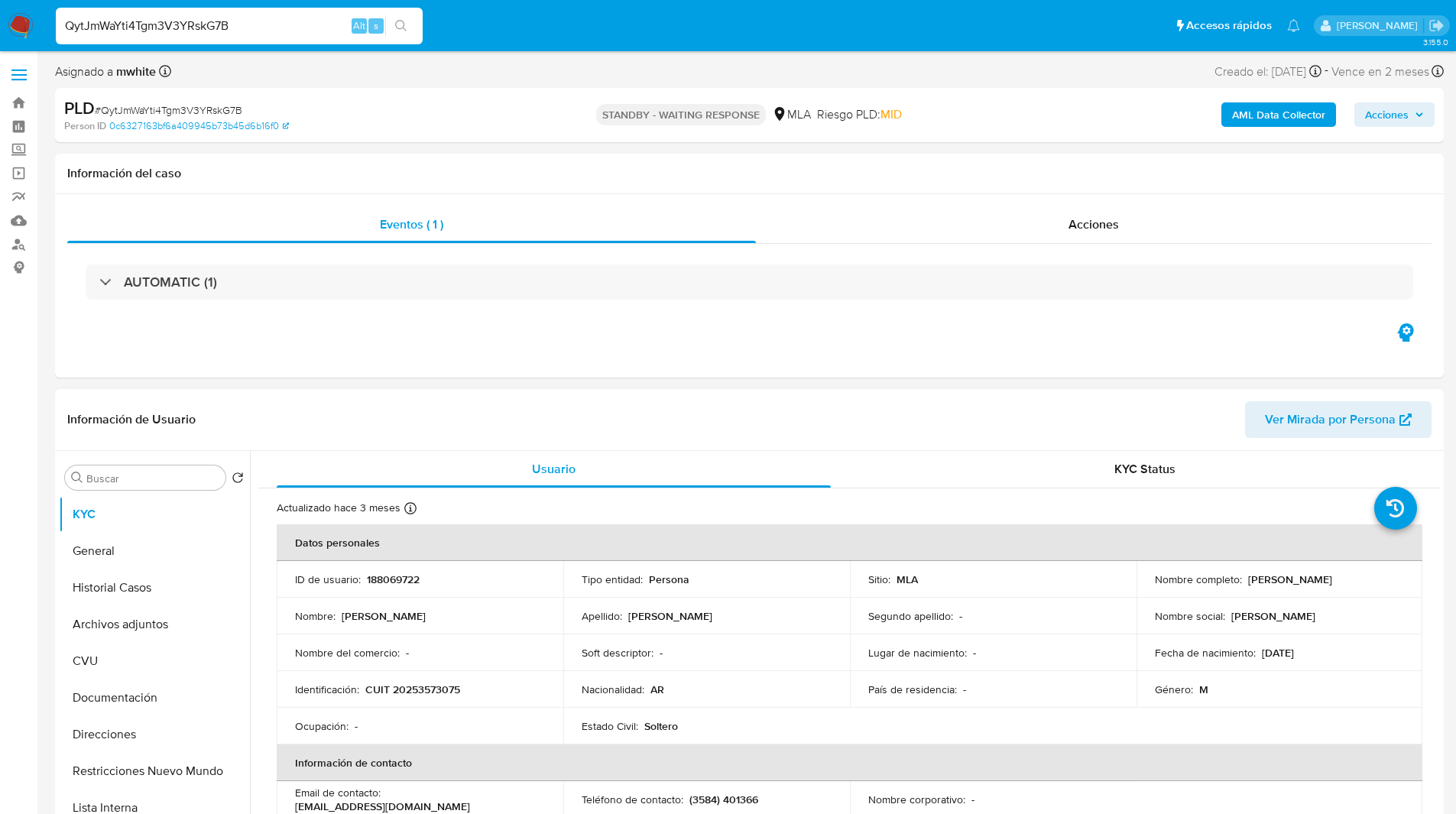
click at [404, 580] on p "188069722" at bounding box center [393, 579] width 52 height 14
copy p "188069722"
click at [409, 688] on p "CUIT 20253573075" at bounding box center [413, 689] width 95 height 14
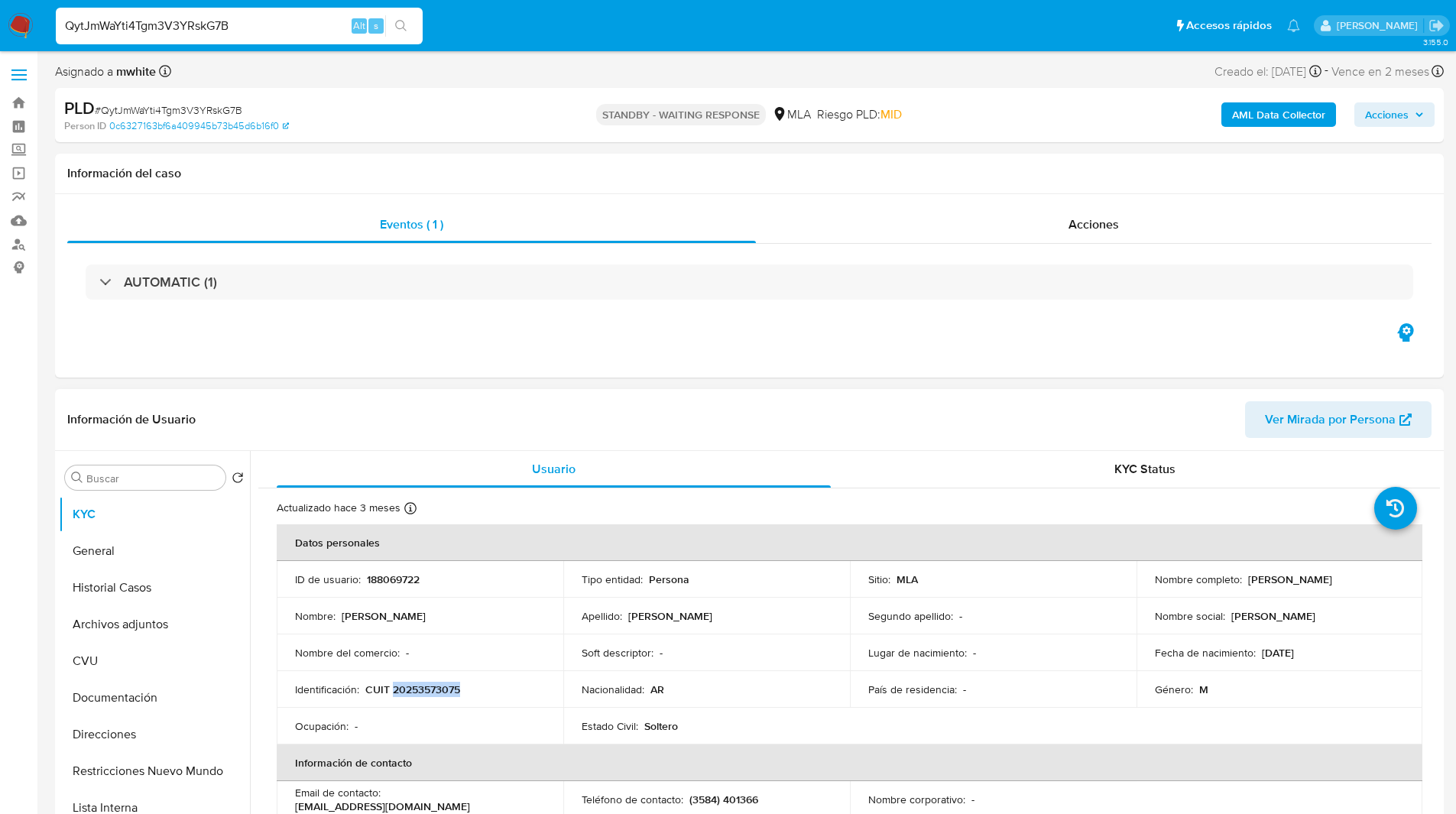
copy p "20253573075"
click at [846, 361] on div "Eventos ( 1 ) Acciones AUTOMATIC (1)" at bounding box center [749, 286] width 1389 height 183
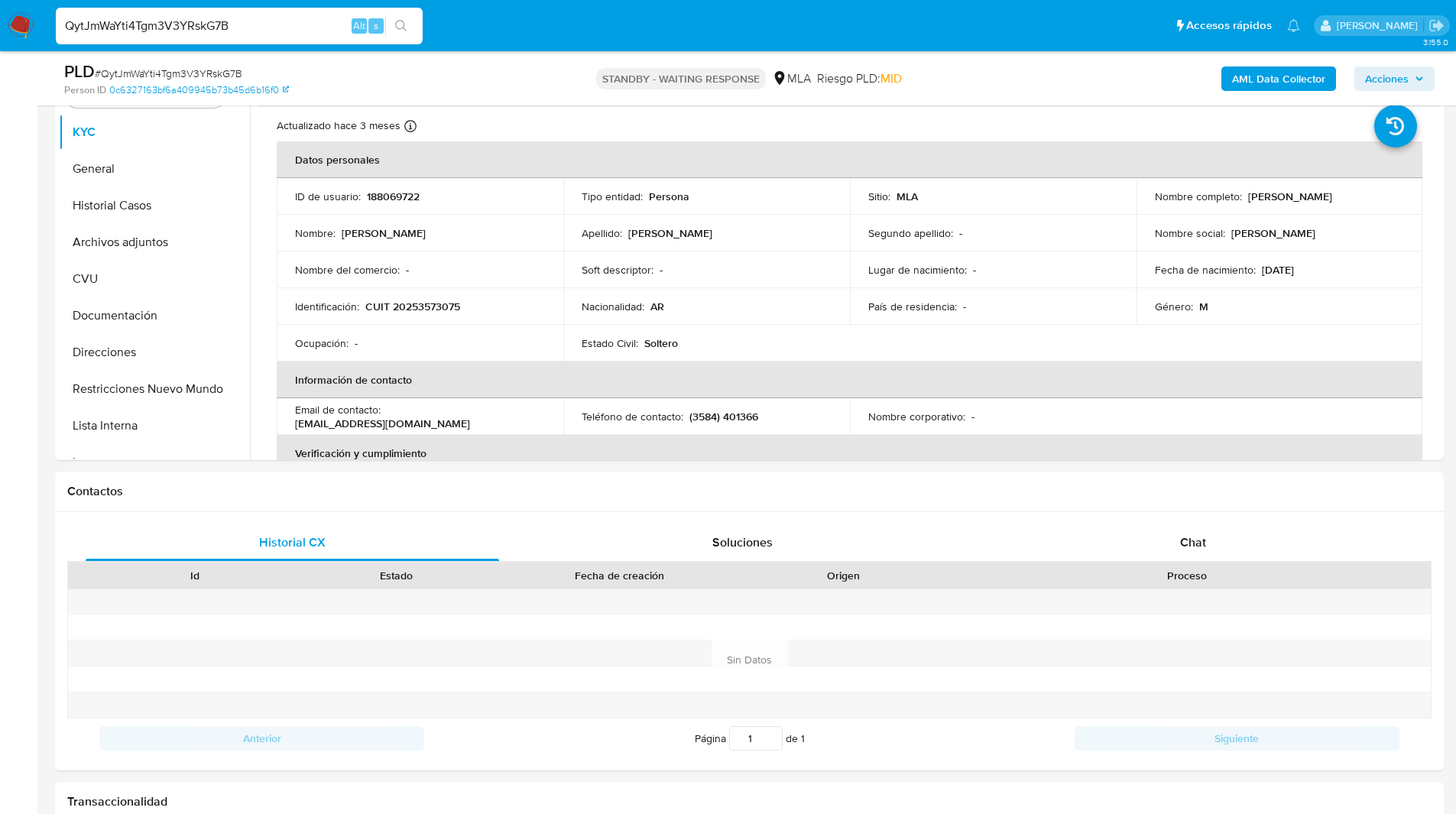
scroll to position [334, 0]
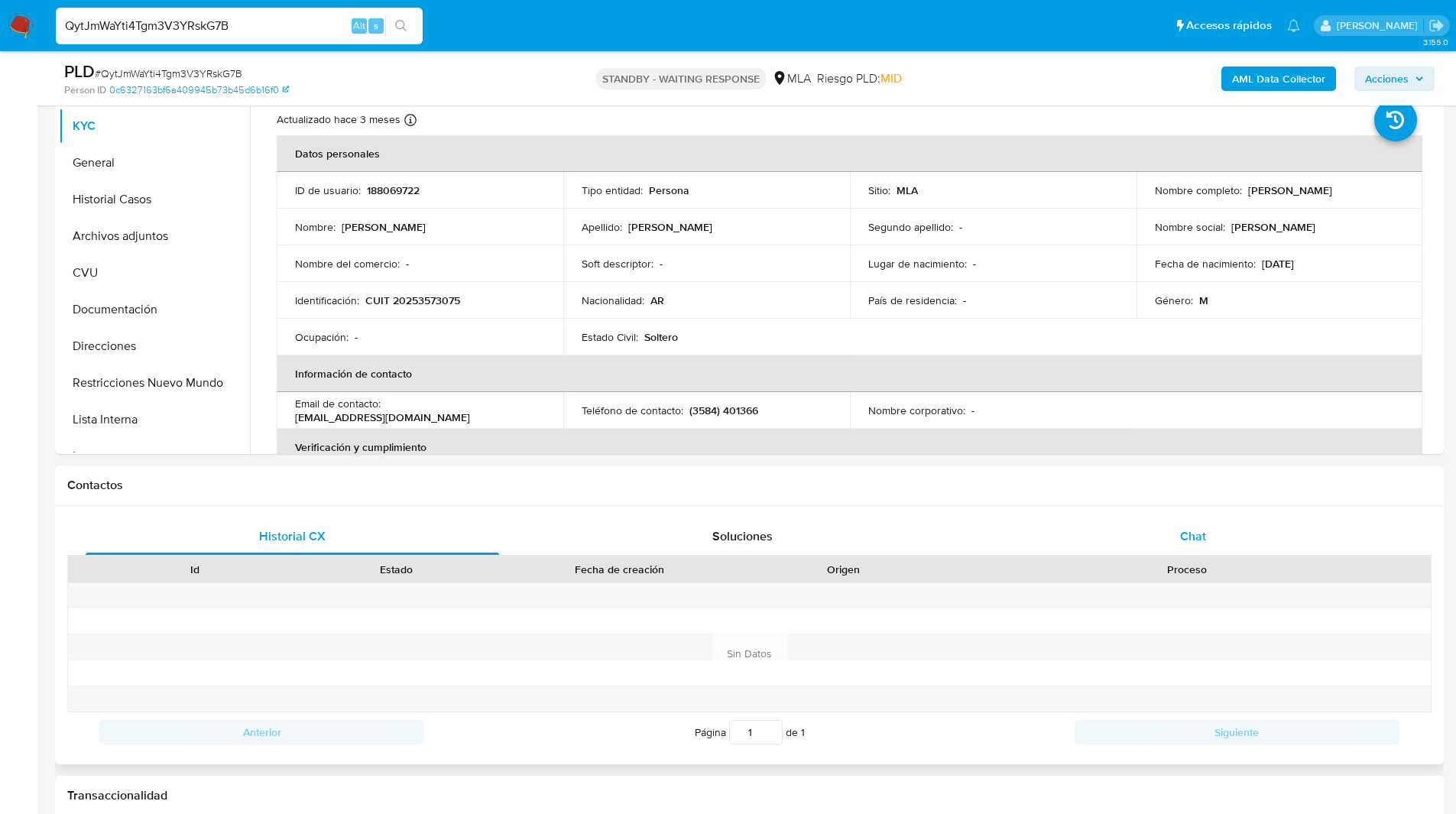
click at [1174, 546] on div "Chat" at bounding box center [1193, 536] width 413 height 37
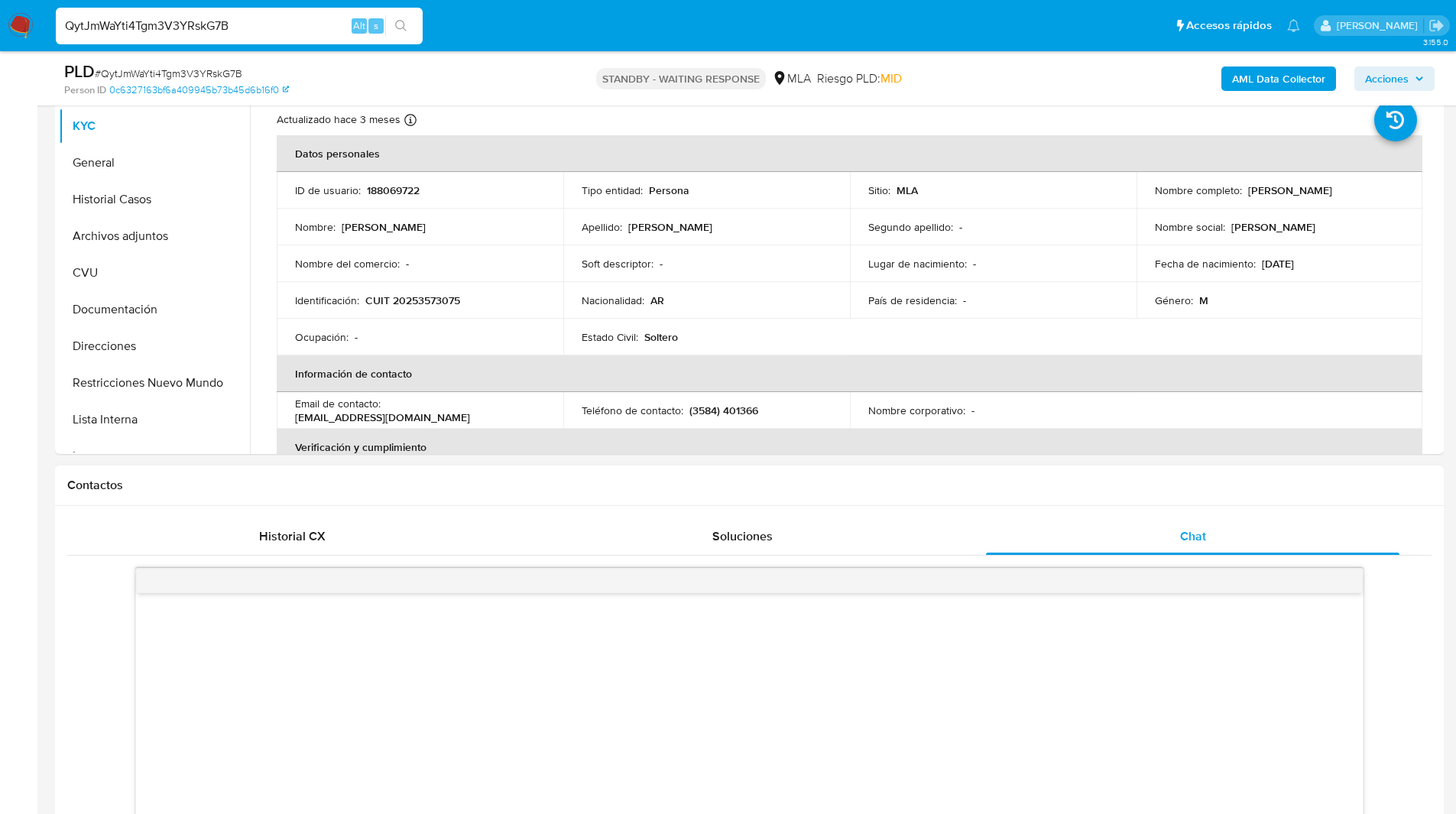
click at [1095, 481] on h1 "Contactos" at bounding box center [749, 485] width 1364 height 15
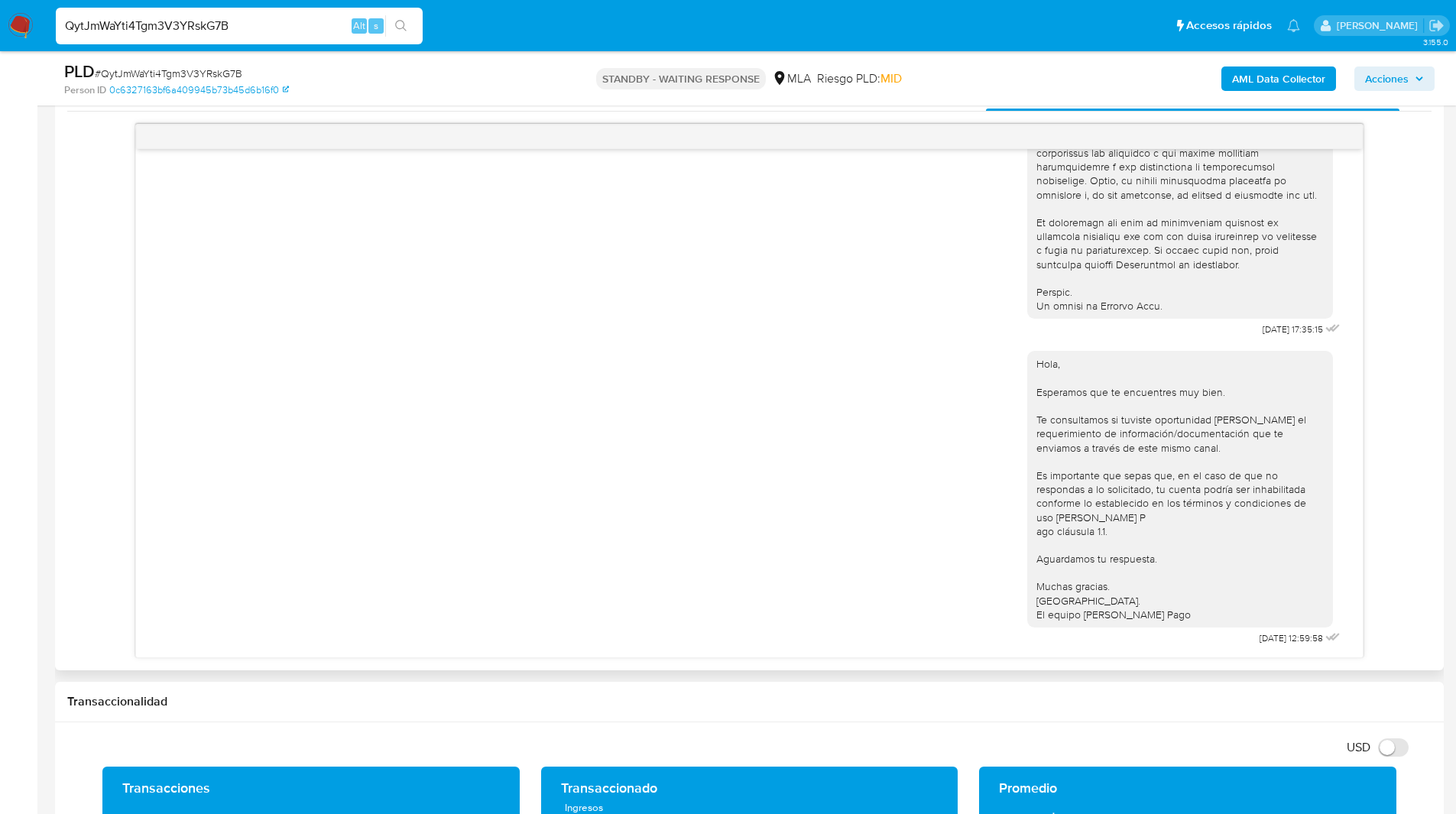
scroll to position [781, 0]
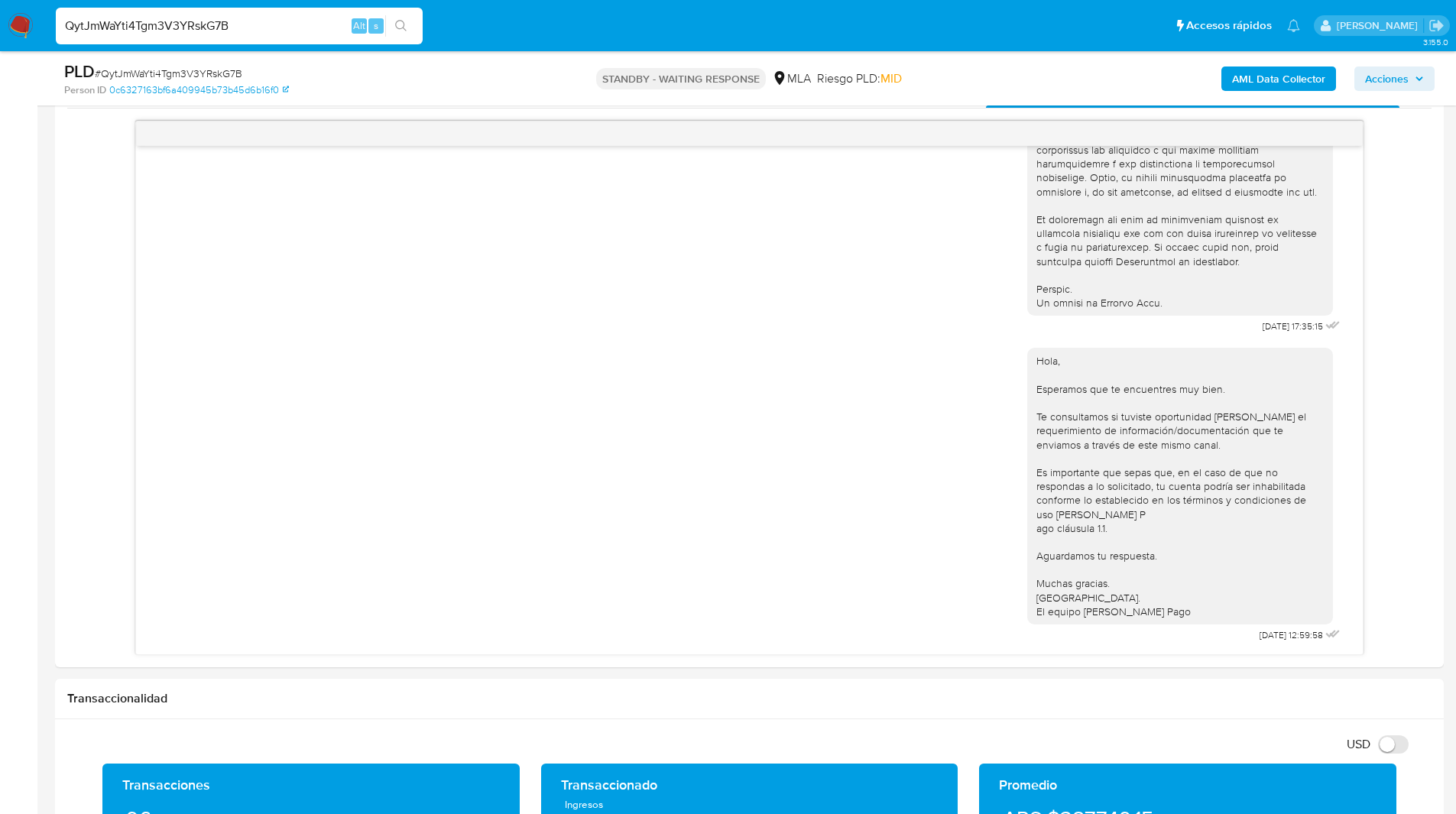
click at [890, 39] on ul "Pausado Ver notificaciones QytJmWaYti4Tgm3V3YRskG7B Alt s Accesos rápidos Presi…" at bounding box center [677, 25] width 1259 height 39
click at [207, 25] on input "QytJmWaYti4Tgm3V3YRskG7B" at bounding box center [239, 26] width 367 height 20
paste input "aLmI4l60O5FiyrToTP5Rmy5i"
type input "aLmI4l60O5FiyrToTP5Rmy5i"
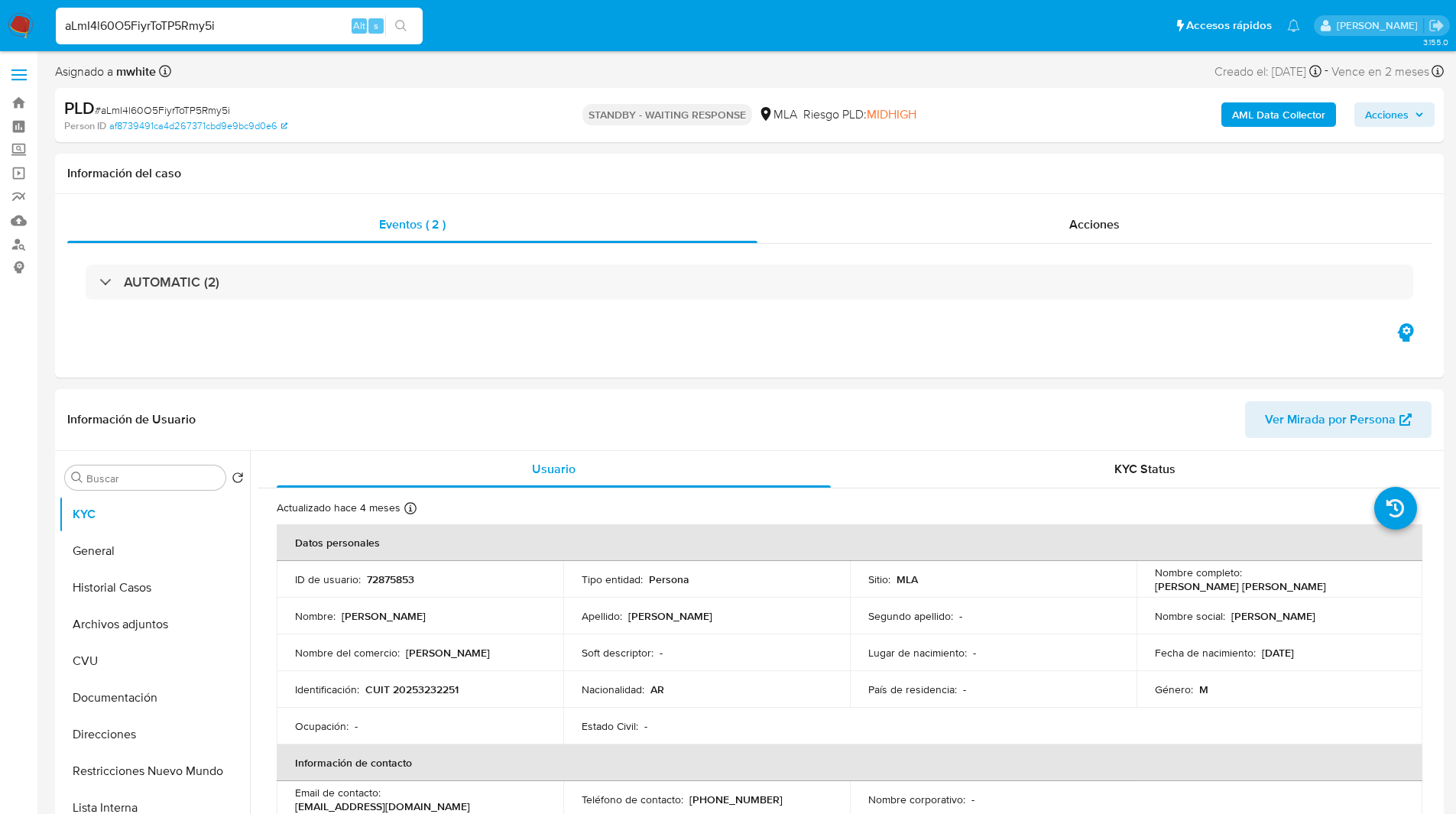
select select "10"
click at [164, 25] on input "aLmI4l60O5FiyrToTP5Rmy5i" at bounding box center [239, 26] width 367 height 20
click at [882, 62] on div "Asignado a mwhite Asignado el: 18/08/2025 14:15:27 Creado el: 12/08/2025 Creado…" at bounding box center [749, 74] width 1389 height 27
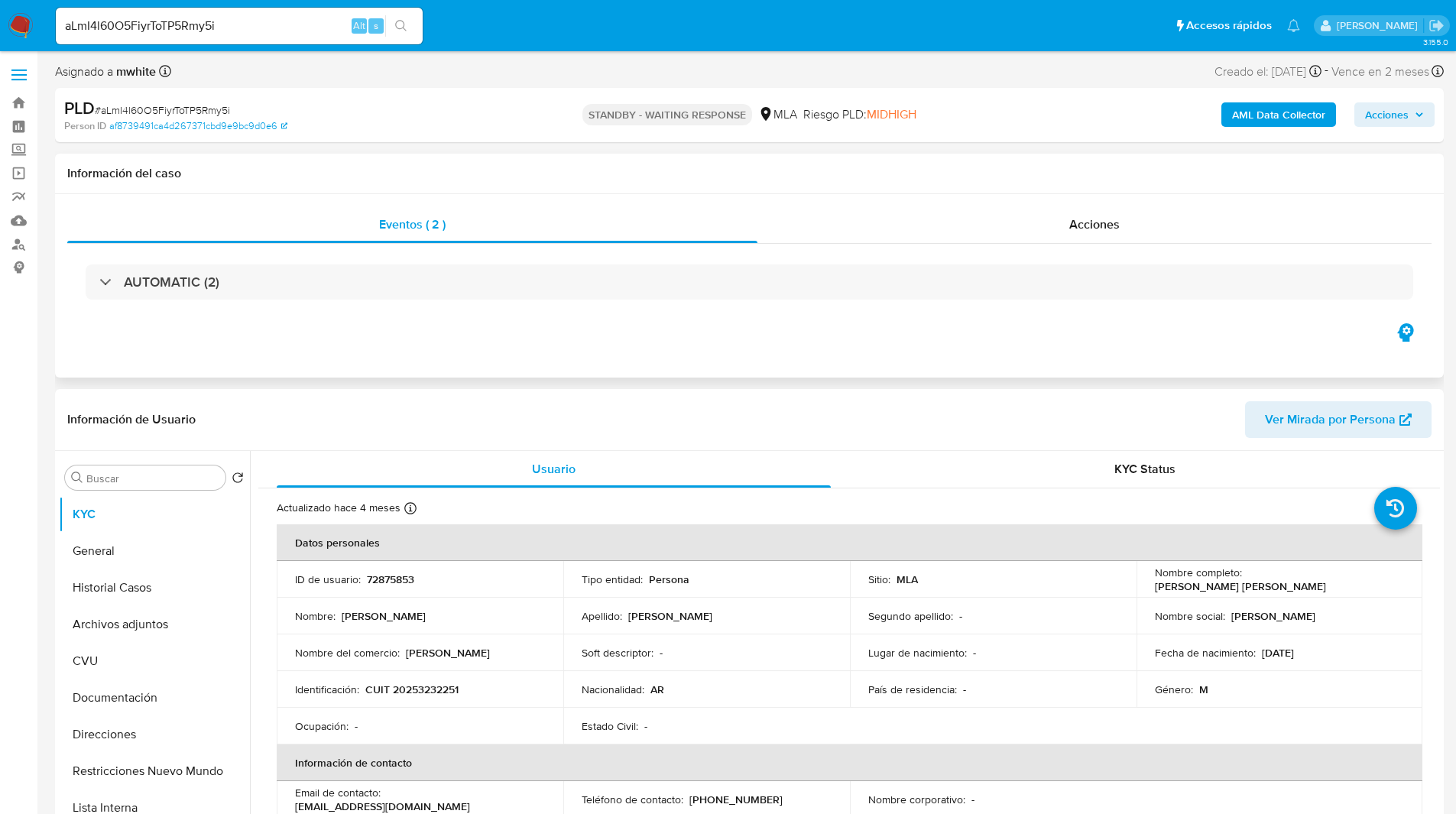
click at [589, 321] on div "Eventos ( 2 ) Acciones AUTOMATIC (2)" at bounding box center [749, 286] width 1389 height 183
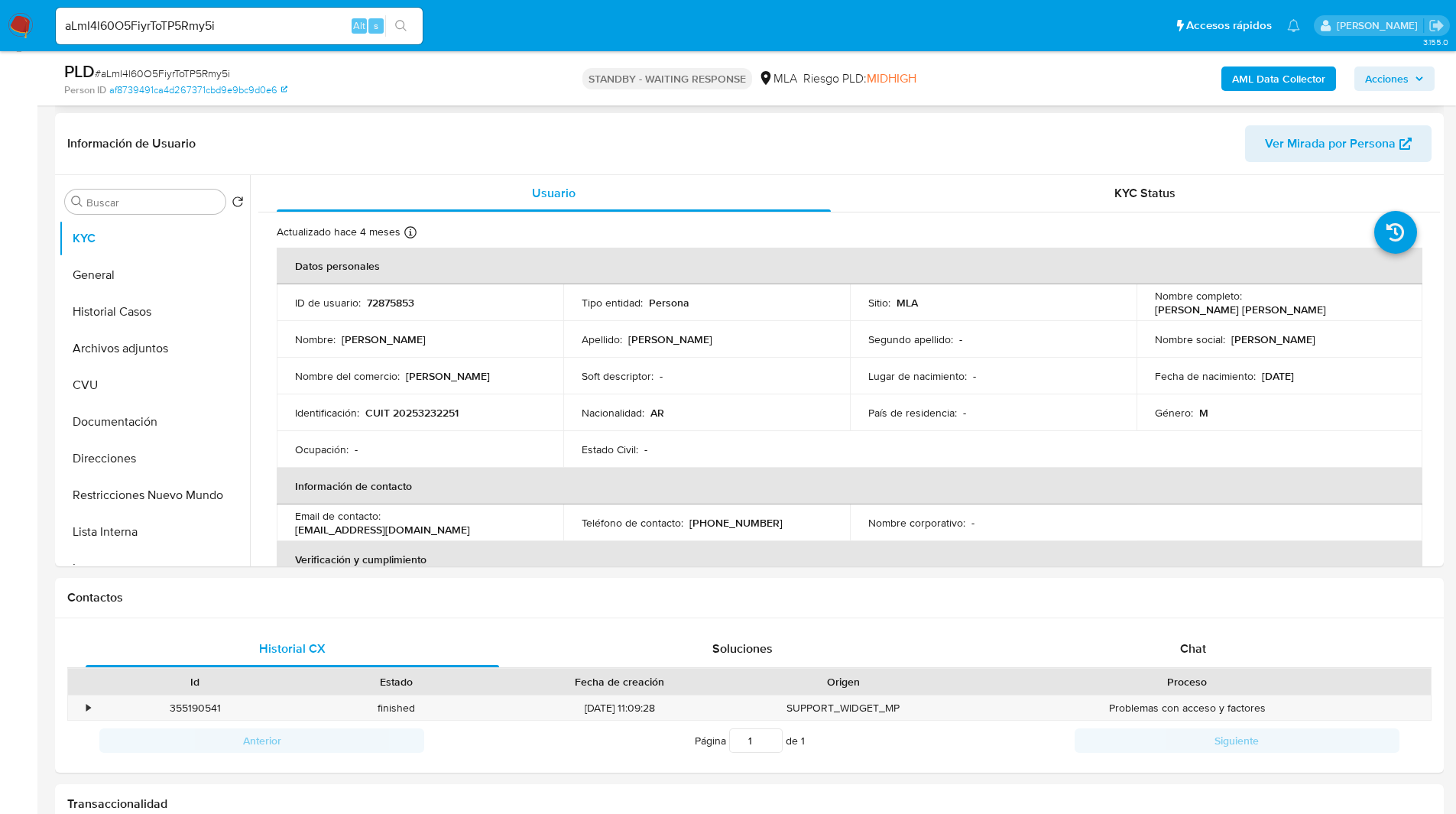
scroll to position [222, 0]
click at [429, 415] on p "CUIT 20253232251" at bounding box center [412, 412] width 93 height 14
copy p "20253232251"
click at [1177, 642] on div "Chat" at bounding box center [1193, 648] width 413 height 37
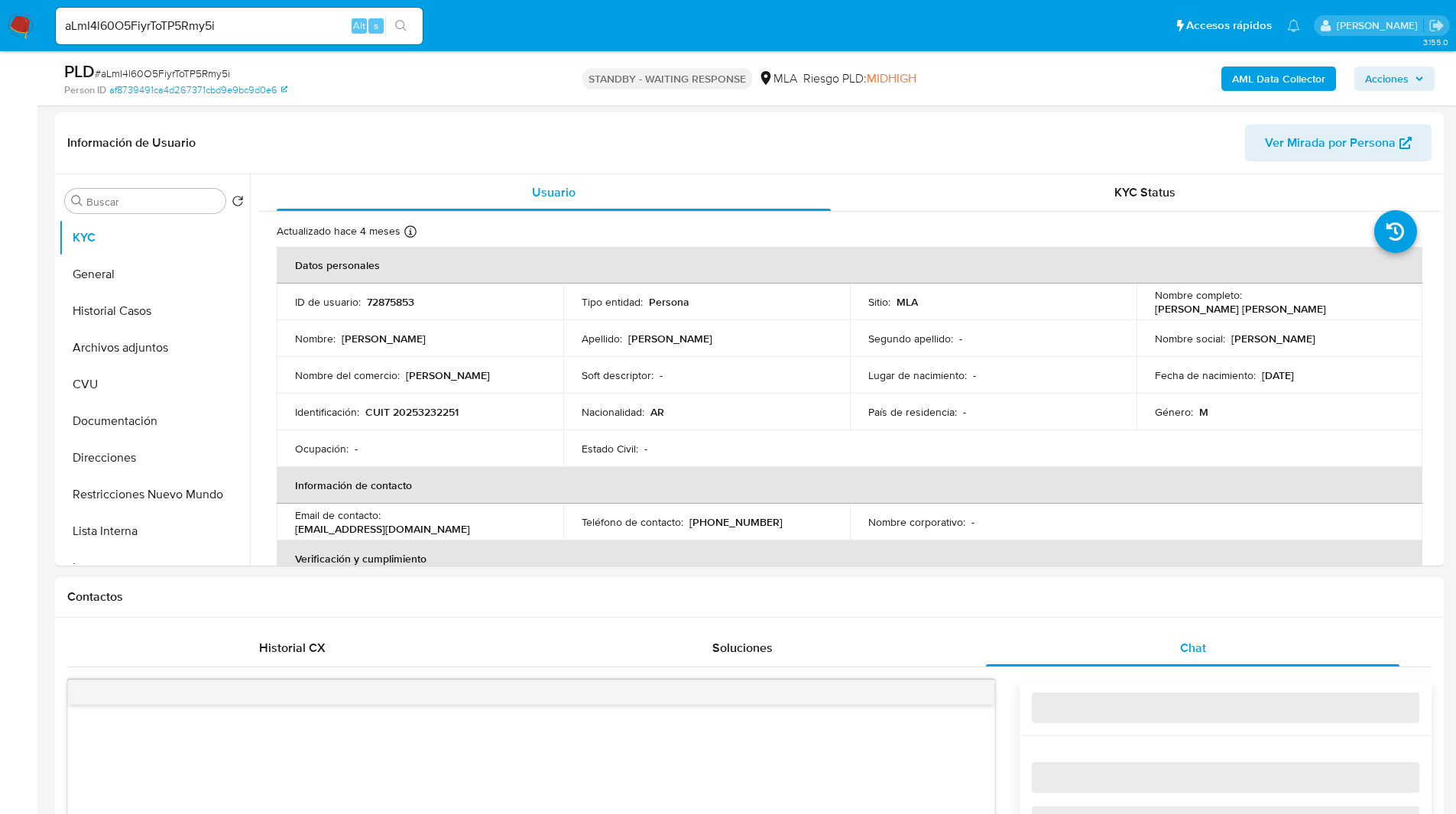
click at [927, 587] on div "Contactos" at bounding box center [749, 597] width 1389 height 41
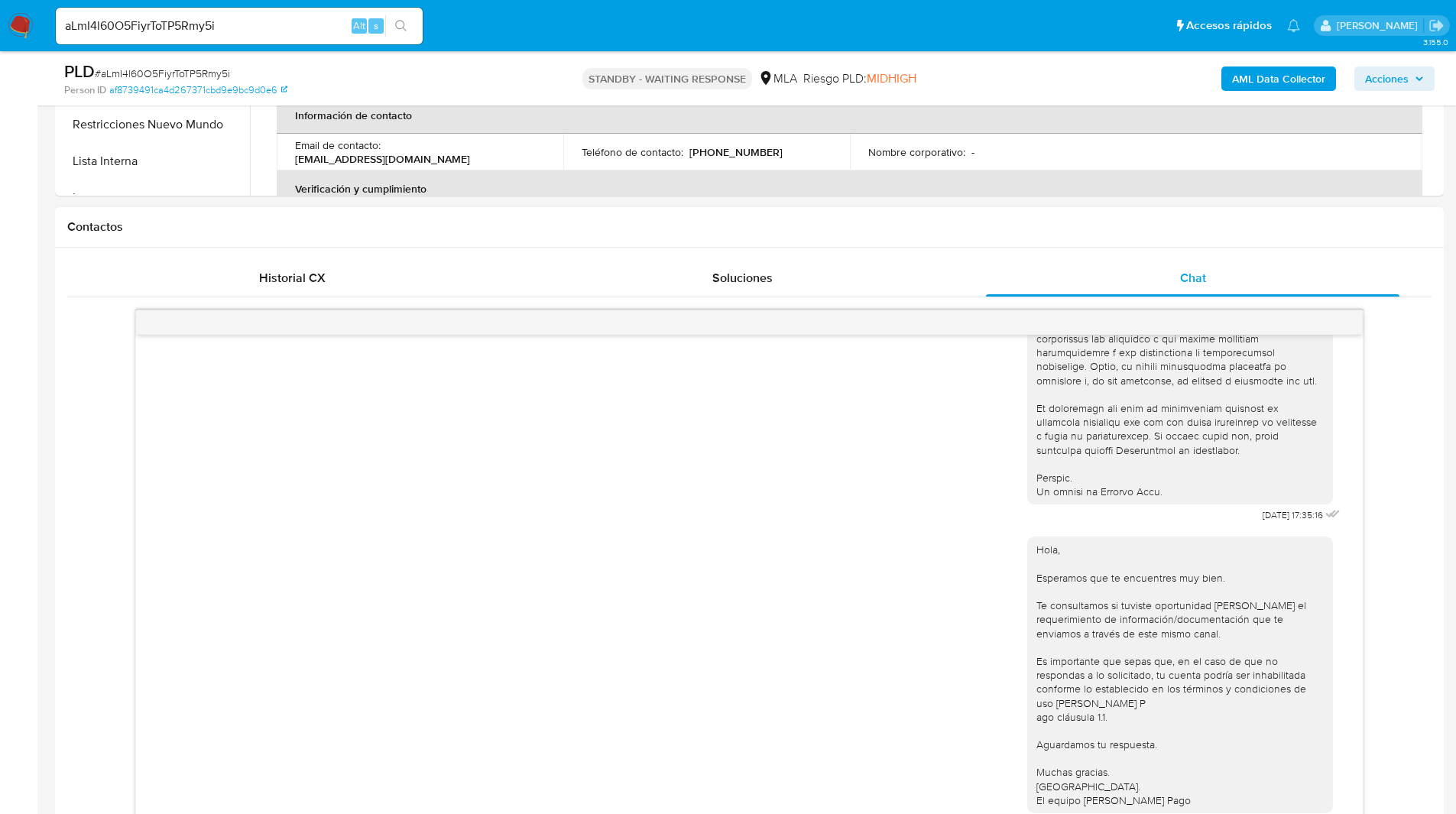
scroll to position [598, 0]
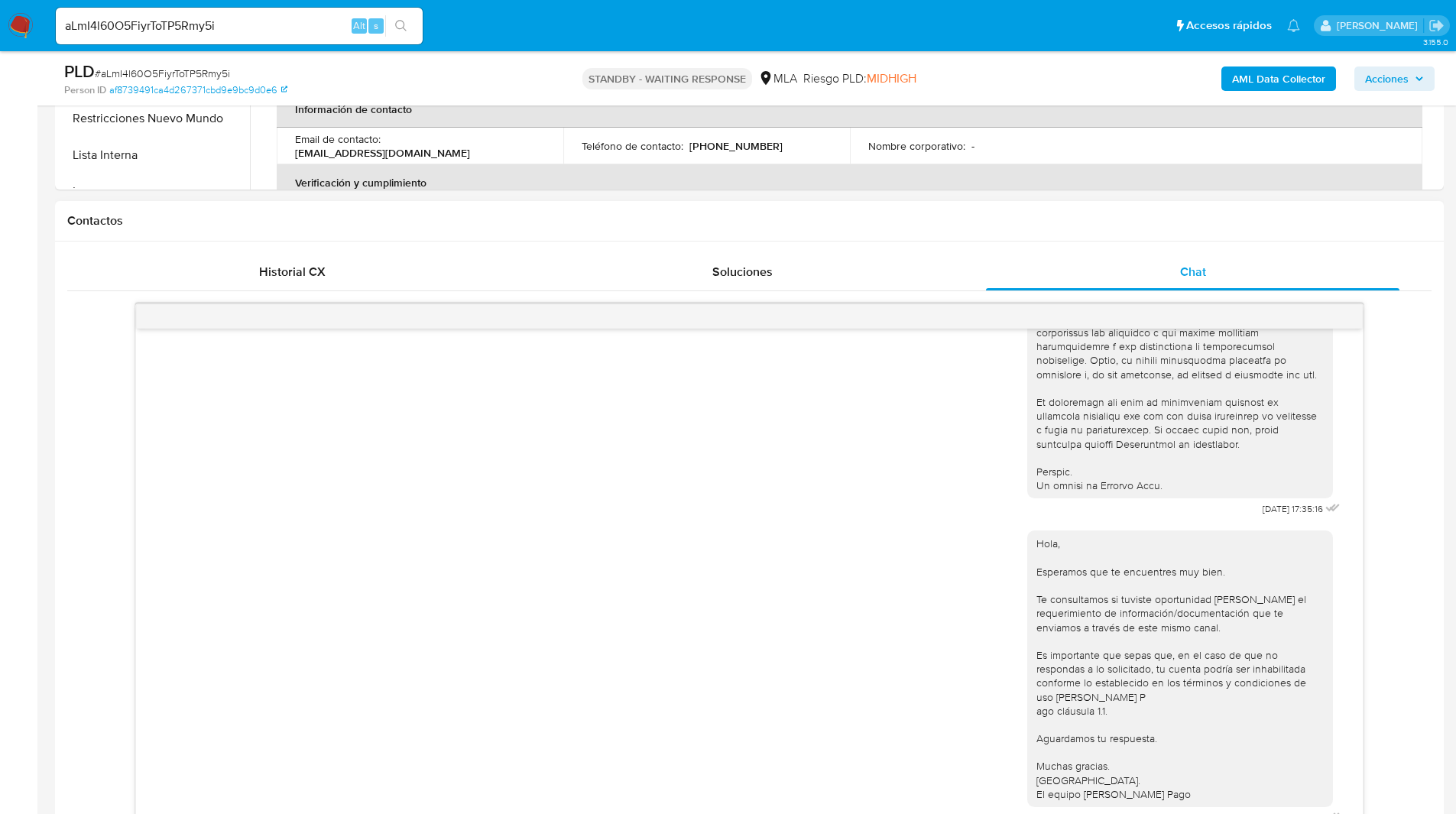
drag, startPoint x: 762, startPoint y: 271, endPoint x: 902, endPoint y: 242, distance: 143.0
click at [894, 244] on div "Historial CX Soluciones Chat Id Estado Fecha de creación Origen Proceso • 35519…" at bounding box center [749, 545] width 1389 height 608
click at [821, 235] on div "Contactos" at bounding box center [749, 221] width 1389 height 41
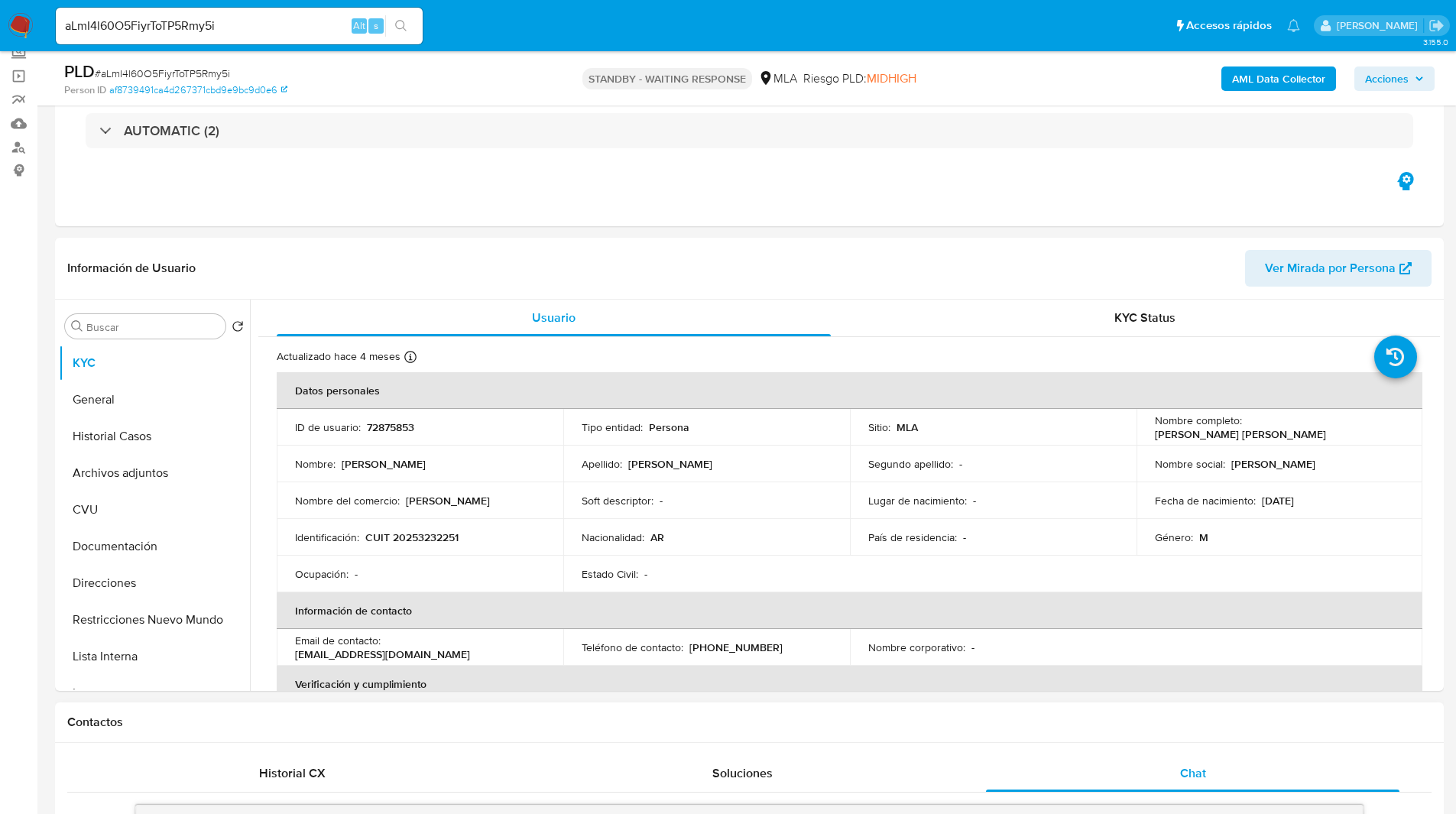
scroll to position [0, 0]
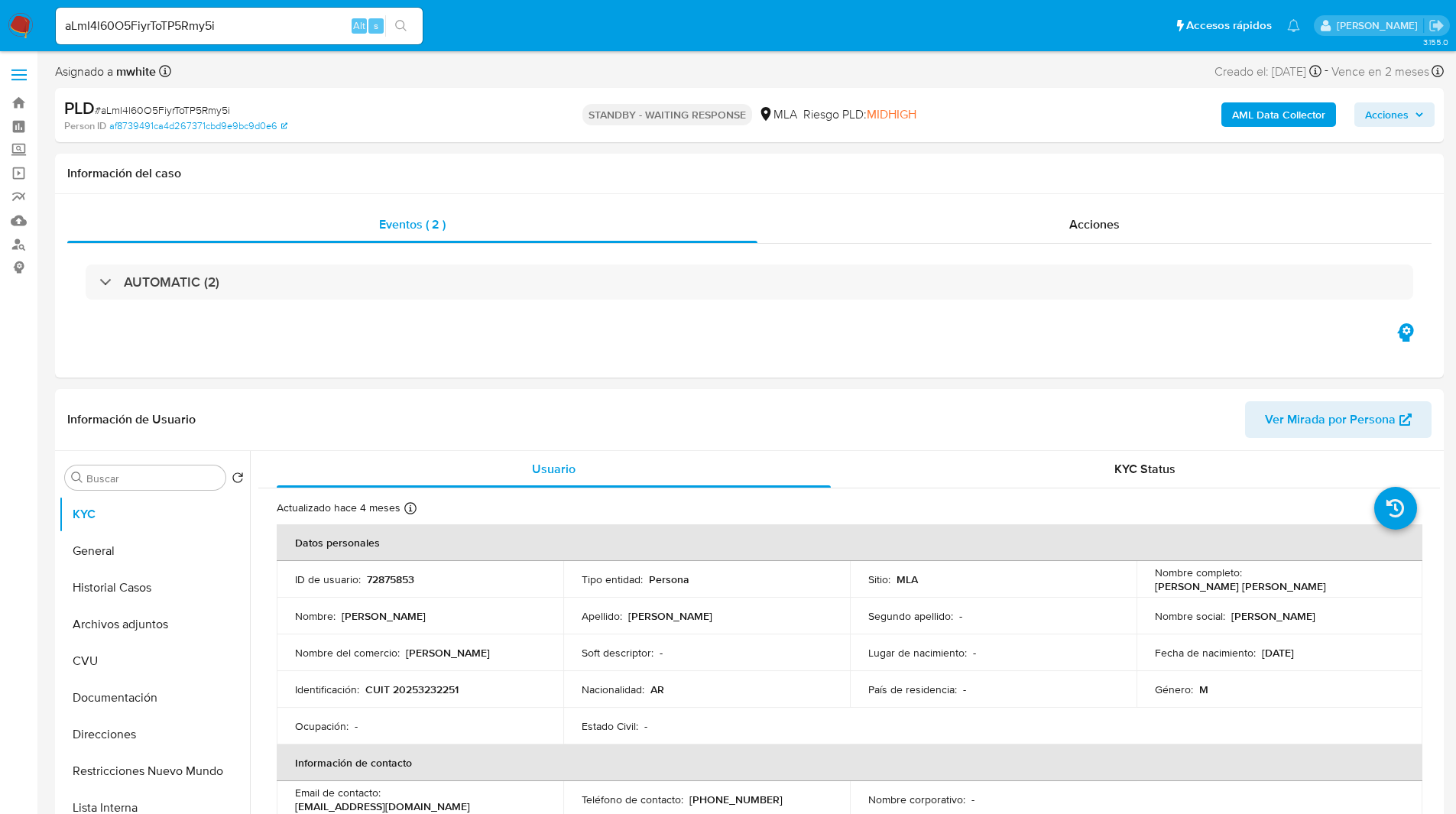
click at [815, 75] on div "Asignado a mwhite Asignado el: 18/08/2025 14:15:27 Creado el: 12/08/2025 Creado…" at bounding box center [749, 74] width 1389 height 27
click at [834, 376] on div "Eventos ( 2 ) Acciones AUTOMATIC (2)" at bounding box center [749, 286] width 1389 height 183
click at [908, 427] on header "Información de Usuario Ver Mirada por Persona" at bounding box center [749, 419] width 1364 height 37
click at [497, 92] on div "PLD # aLmI4l60O5FiyrToTP5Rmy5i Person ID af8739491ca4d267371cbd9e9bc9d0e6 STAND…" at bounding box center [749, 115] width 1389 height 54
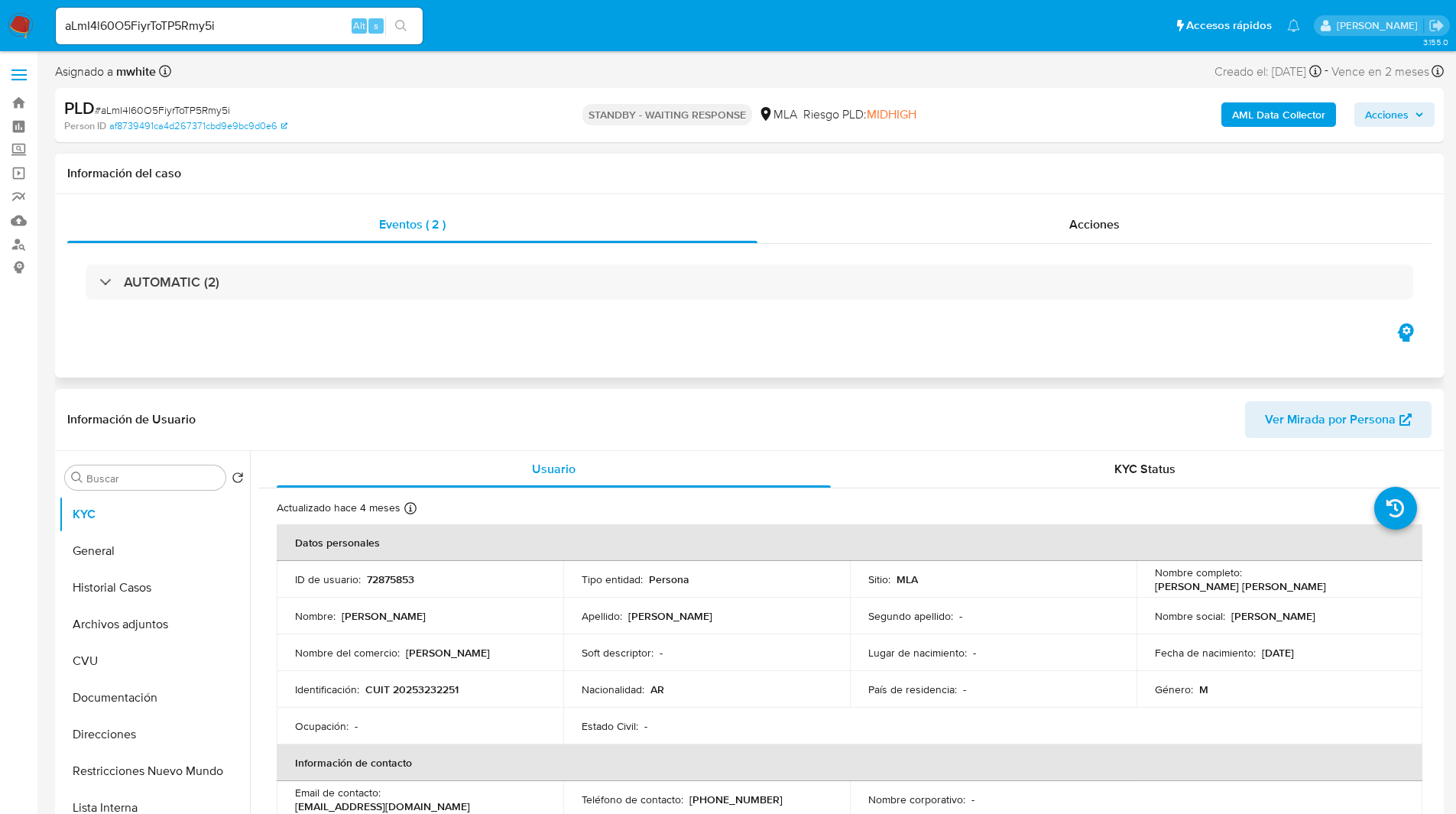
click at [884, 310] on div "AUTOMATIC (2)" at bounding box center [749, 281] width 1364 height 76
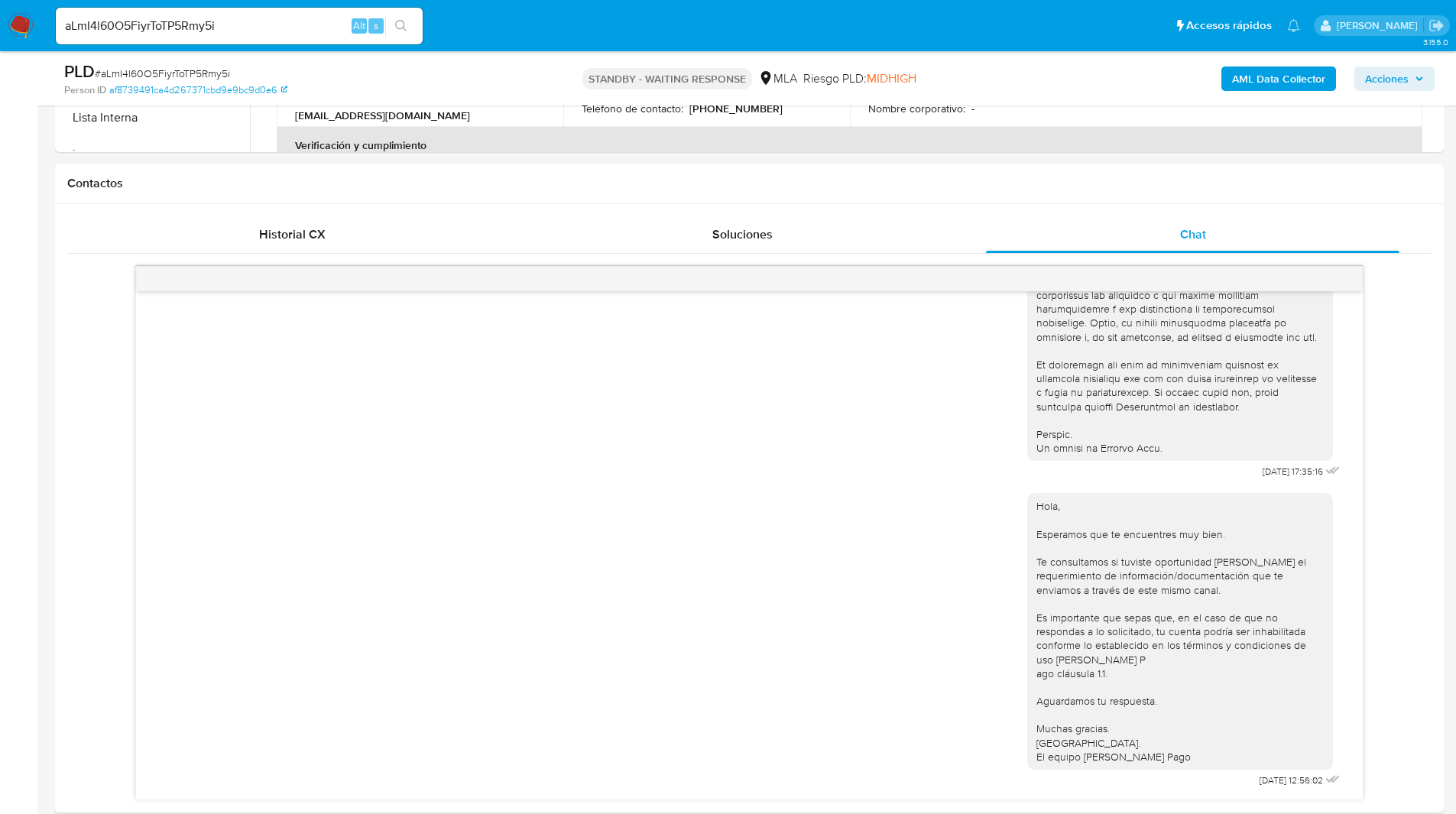
scroll to position [637, 0]
drag, startPoint x: 1275, startPoint y: 781, endPoint x: 1222, endPoint y: 779, distance: 53.0
click at [1222, 779] on div "Hola, Esperamos que te encuentres muy bien. Te consultamos si tuviste oportunid…" at bounding box center [1185, 635] width 316 height 308
copy span "22/08/2025"
click at [860, 177] on h1 "Contactos" at bounding box center [749, 183] width 1364 height 15
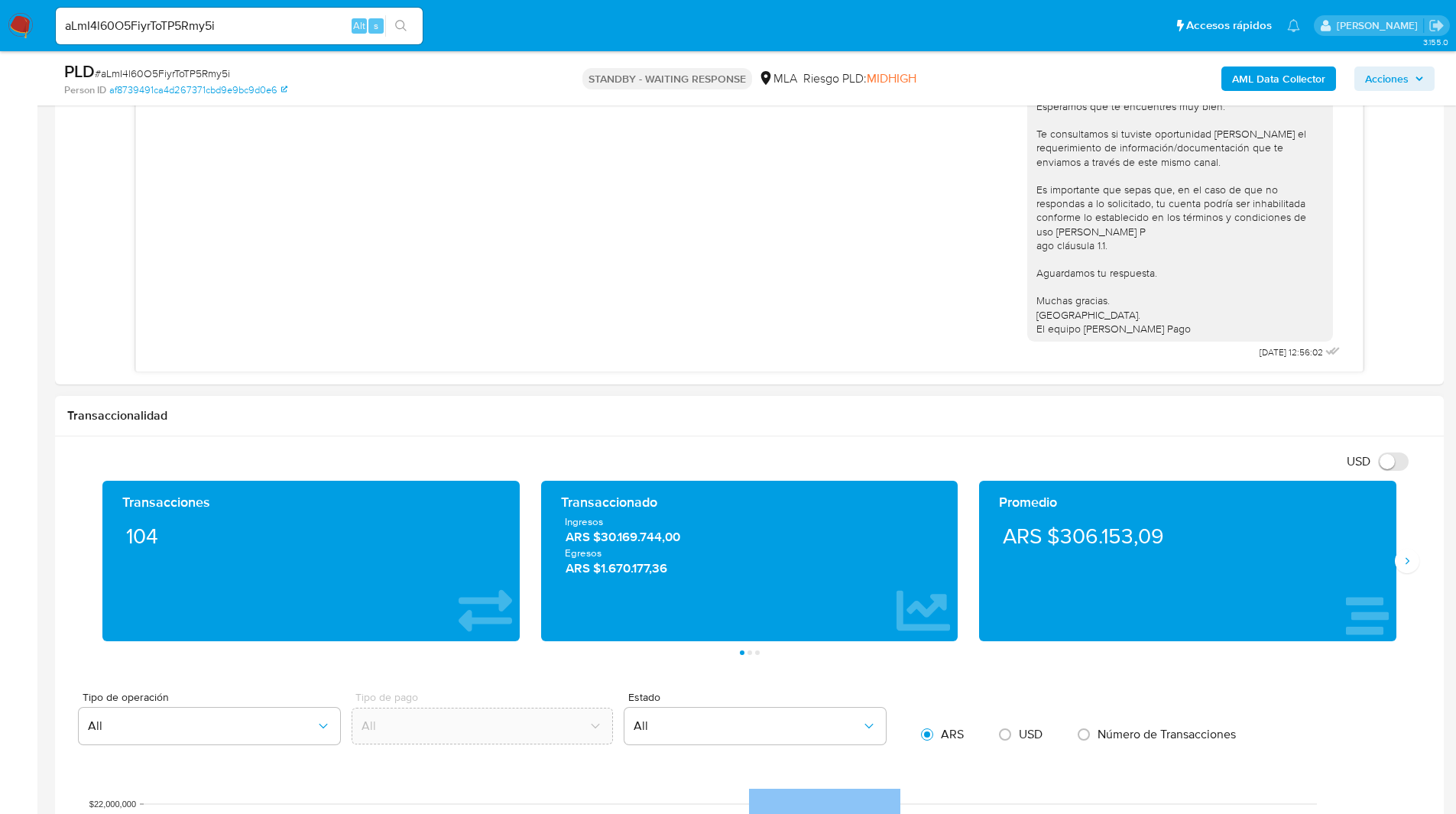
scroll to position [1065, 0]
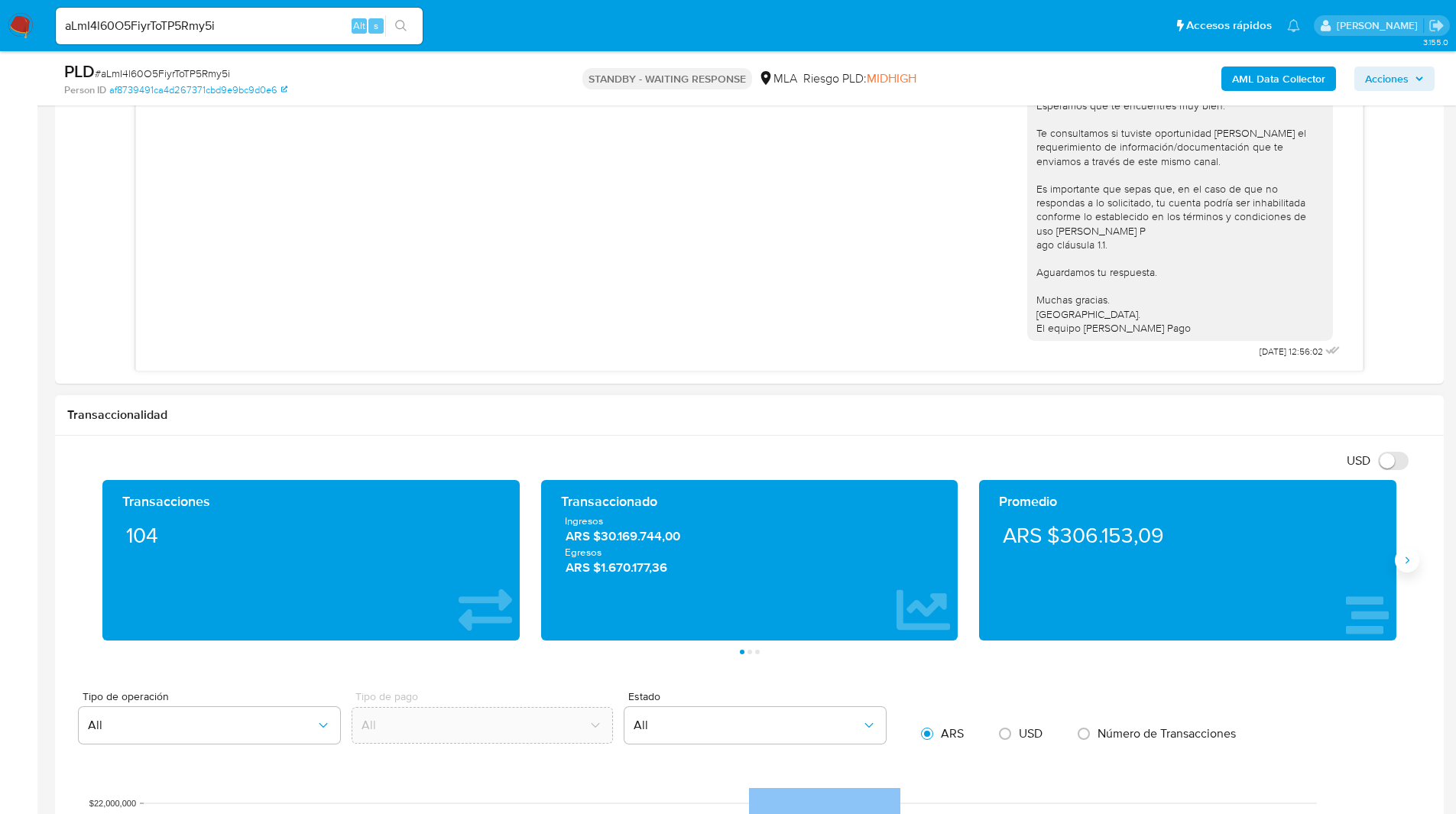
click at [1410, 561] on icon "Siguiente" at bounding box center [1407, 560] width 12 height 12
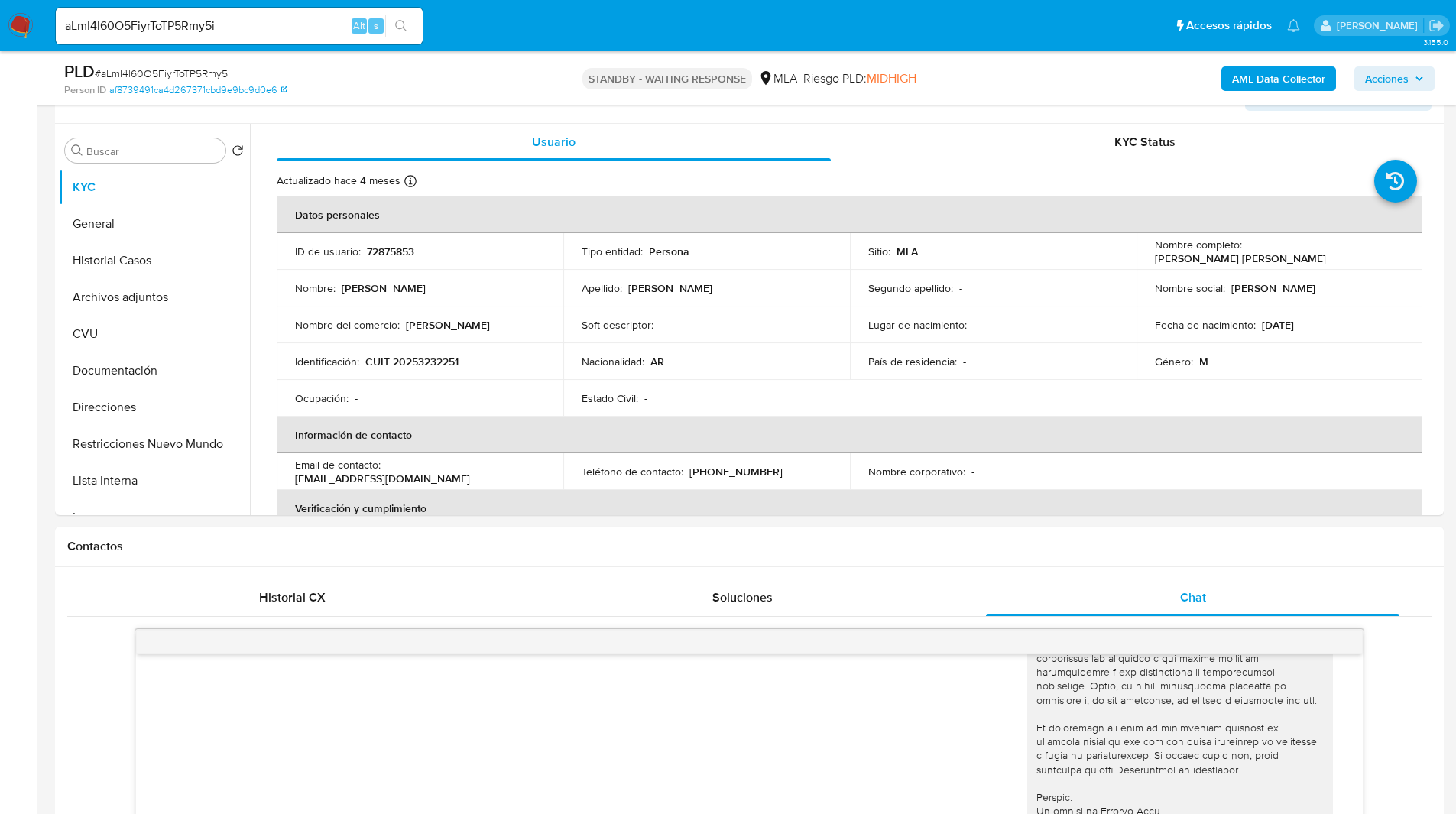
scroll to position [0, 0]
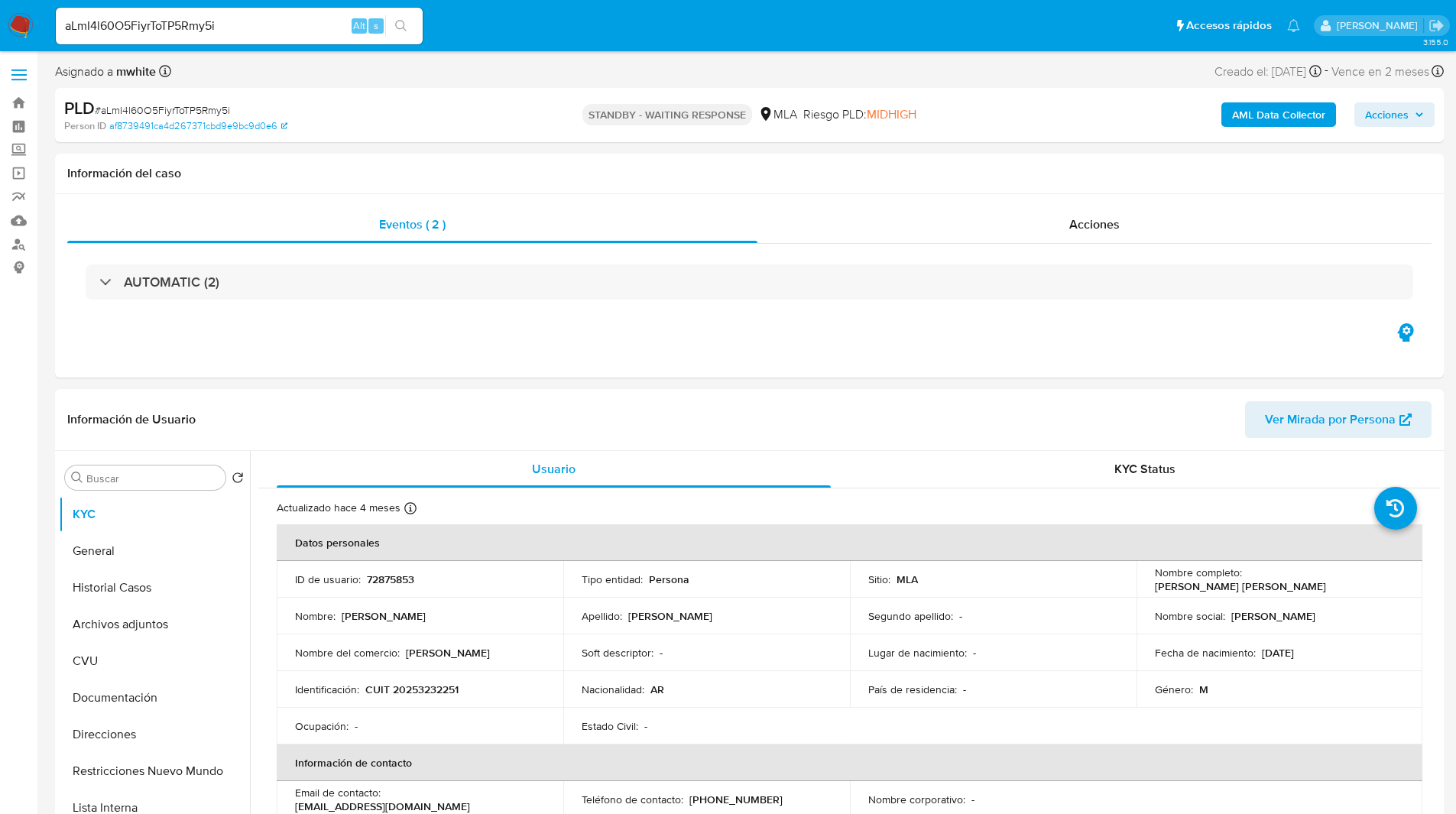
click at [238, 32] on input "aLmI4l60O5FiyrToTP5Rmy5i" at bounding box center [239, 26] width 367 height 20
paste input "1230087068"
type input "1230087068"
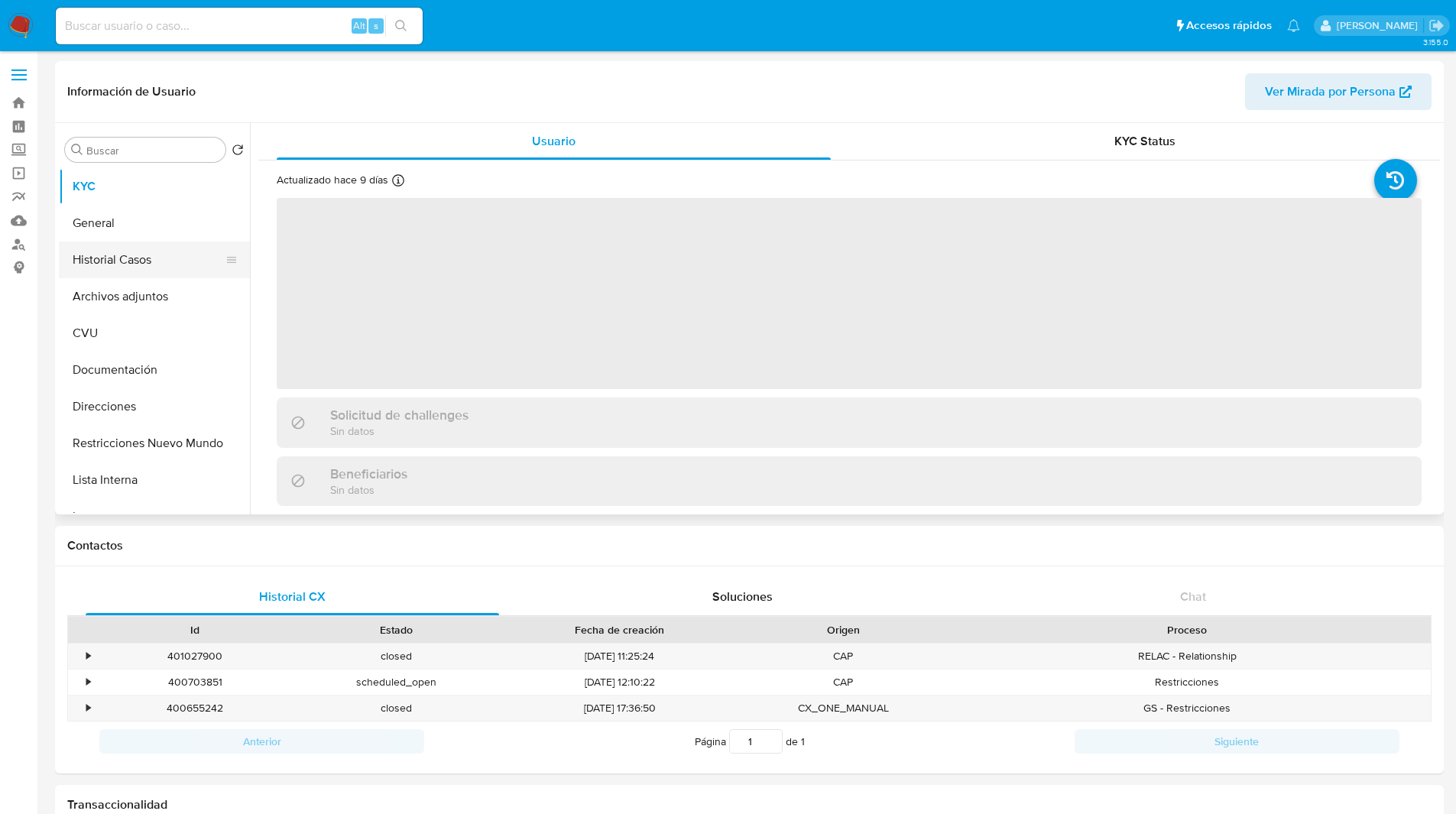
click at [159, 261] on button "Historial Casos" at bounding box center [148, 260] width 179 height 37
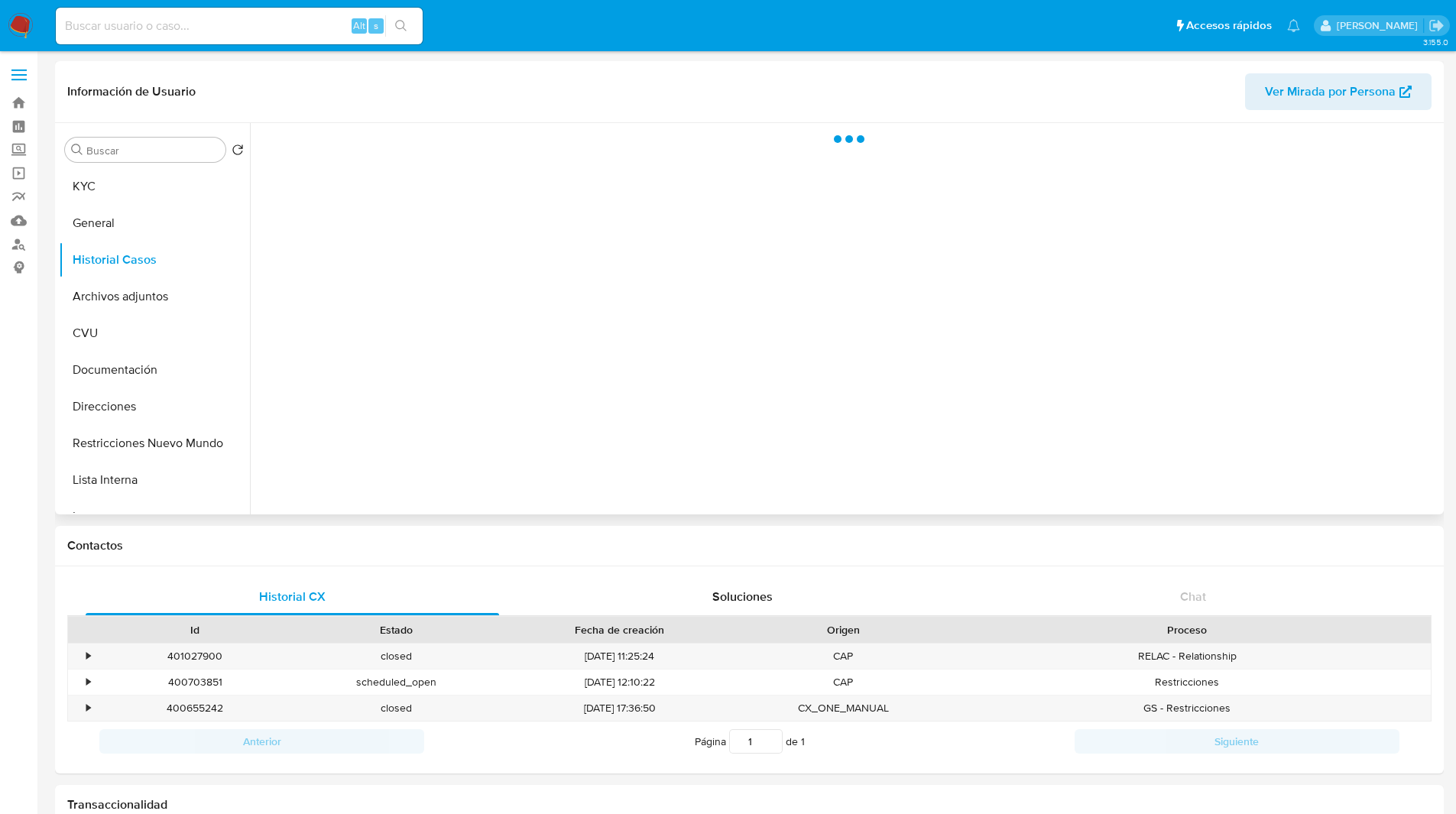
select select "10"
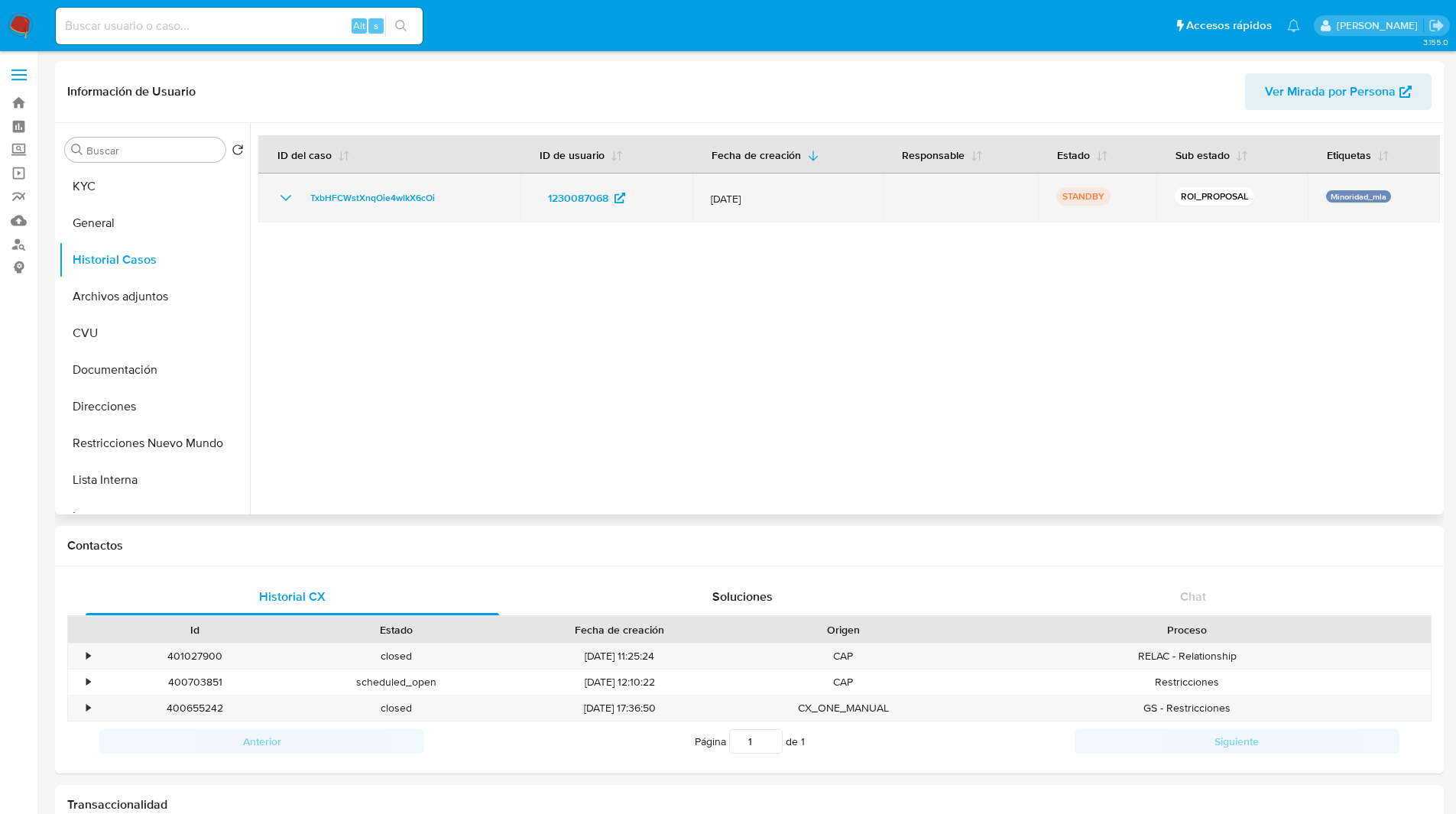
click at [357, 219] on td "TxbHFCWstXnqOie4wlkX6cOi" at bounding box center [389, 197] width 262 height 49
click at [345, 200] on span "TxbHFCWstXnqOie4wlkX6cOi" at bounding box center [372, 198] width 125 height 18
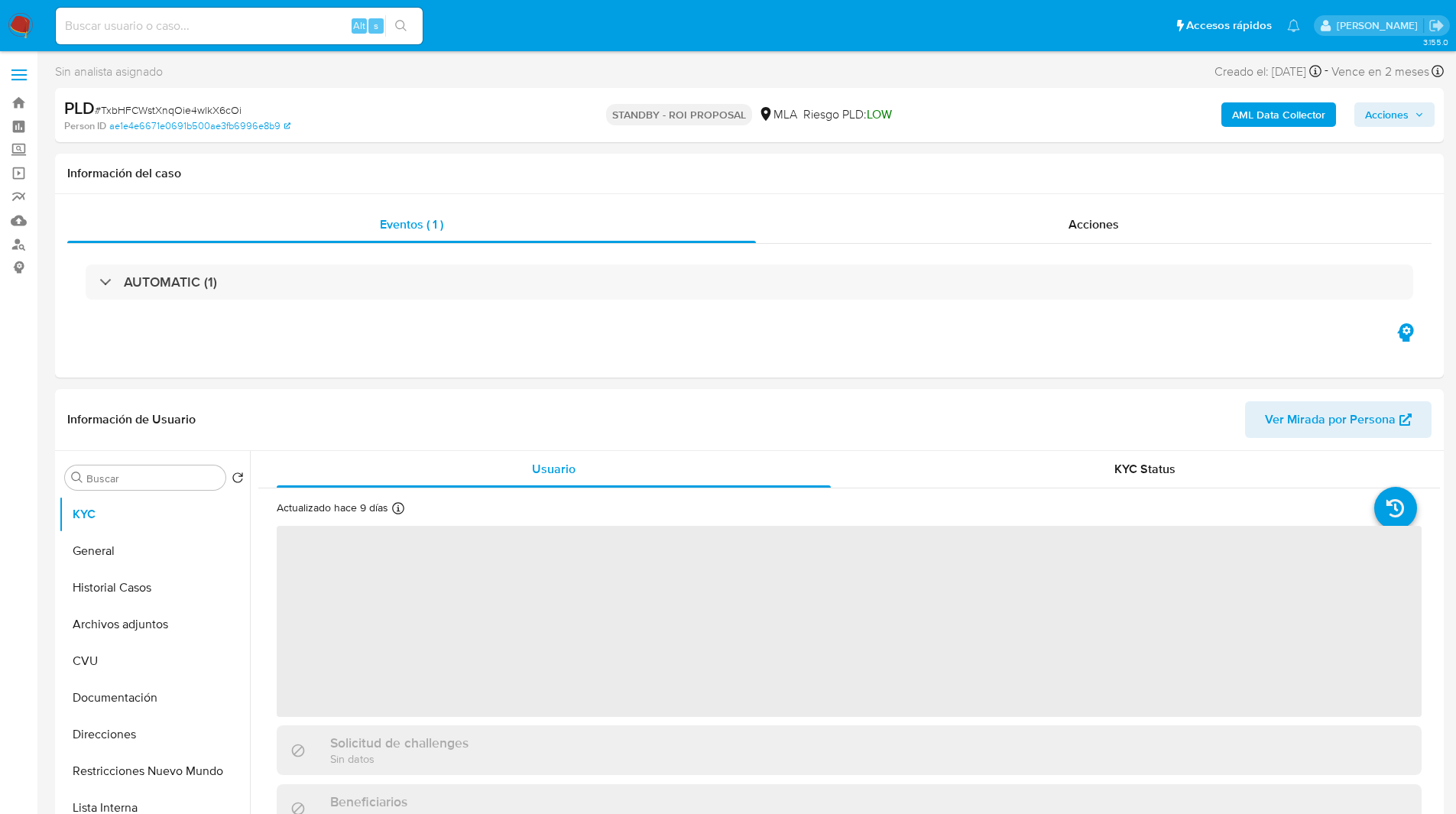
select select "10"
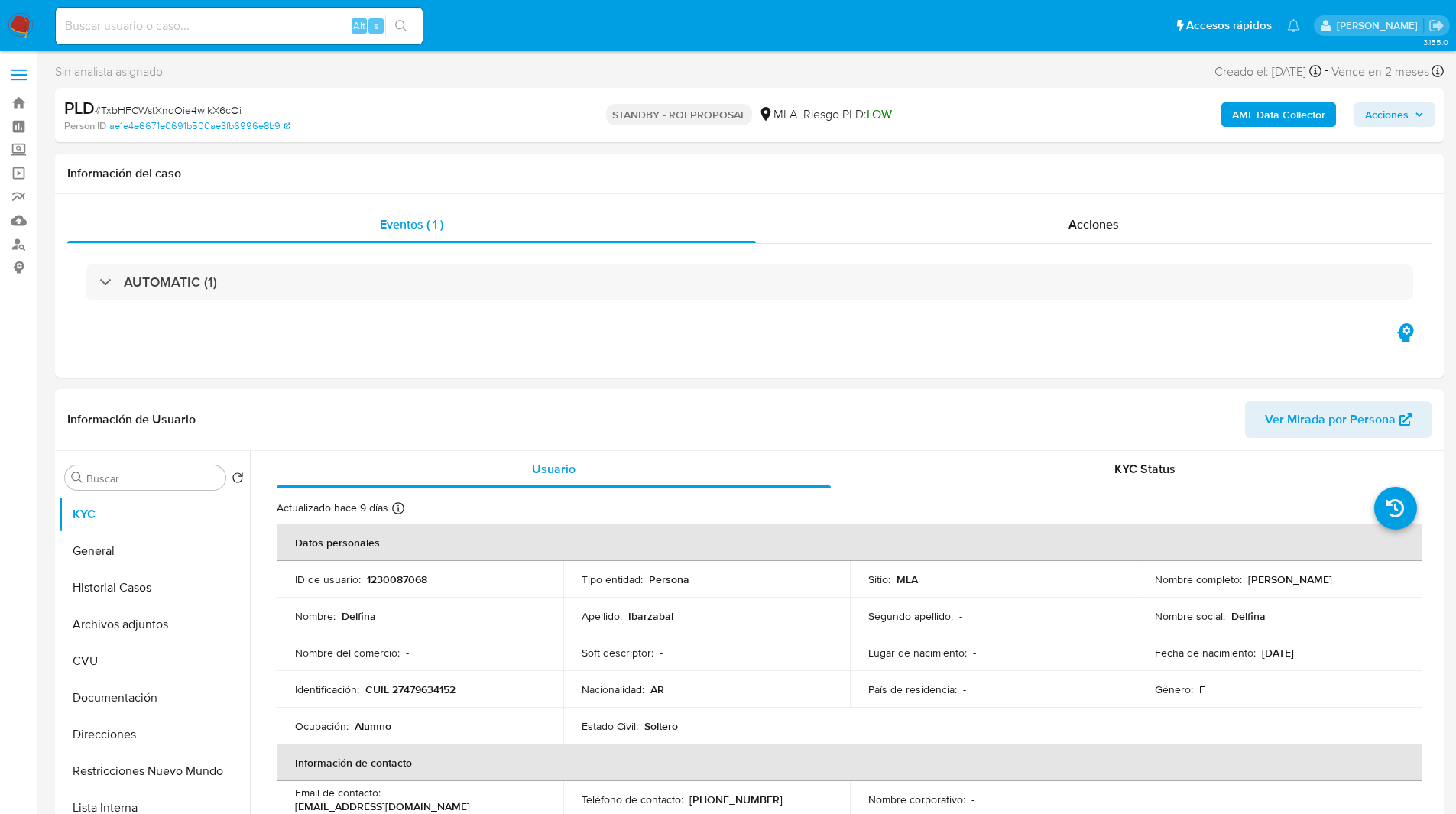
click at [547, 113] on div "[PERSON_NAME] - ROI PROPOSAL MLA [PERSON_NAME] PLD: LOW" at bounding box center [749, 115] width 453 height 36
click at [597, 86] on div "Sin analista asignado Asignado el: [DATE] 16:30:59 Creado el: [DATE] Creado el:…" at bounding box center [749, 74] width 1389 height 27
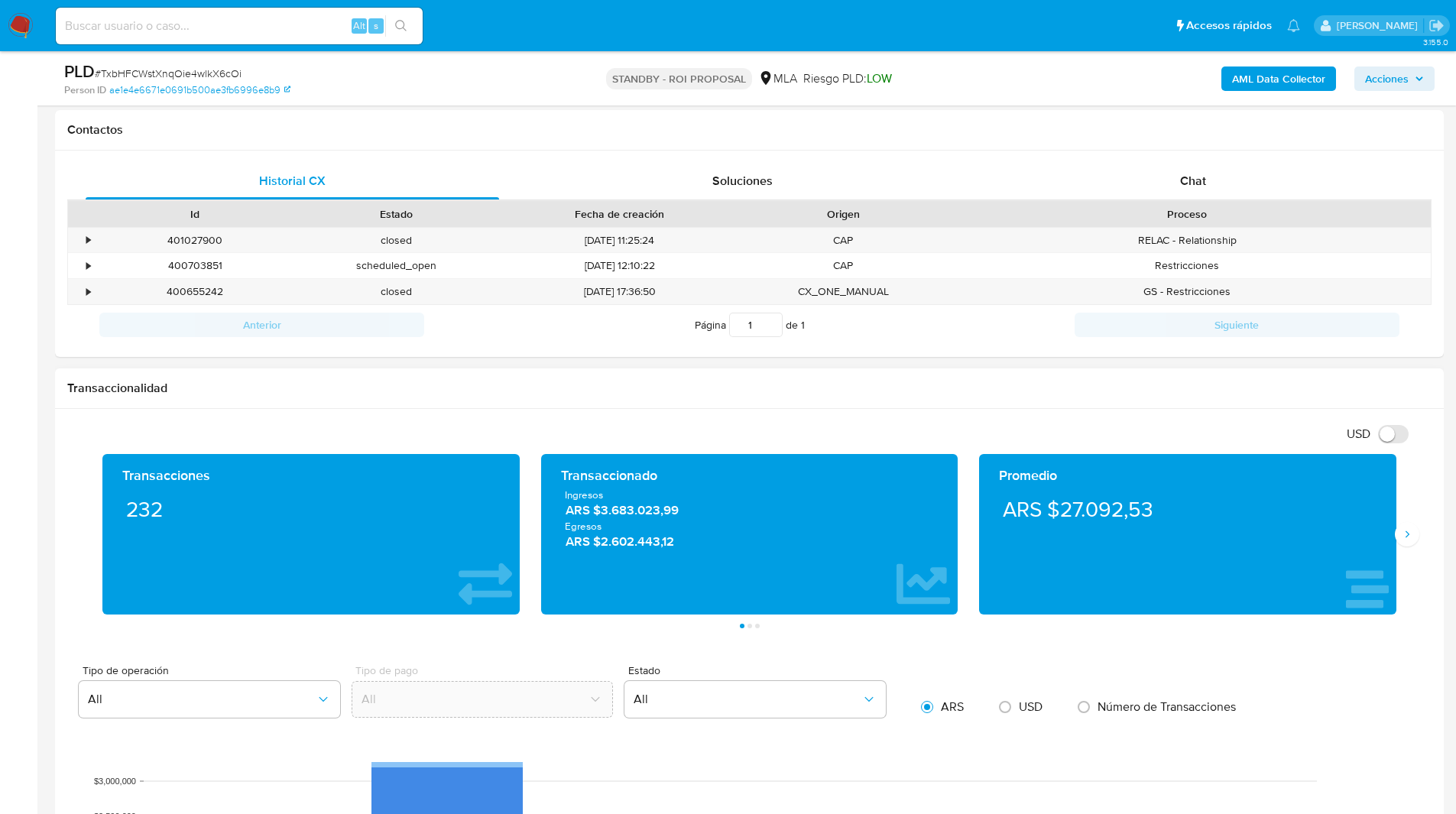
click at [1054, 399] on div "Transaccionalidad" at bounding box center [749, 388] width 1389 height 41
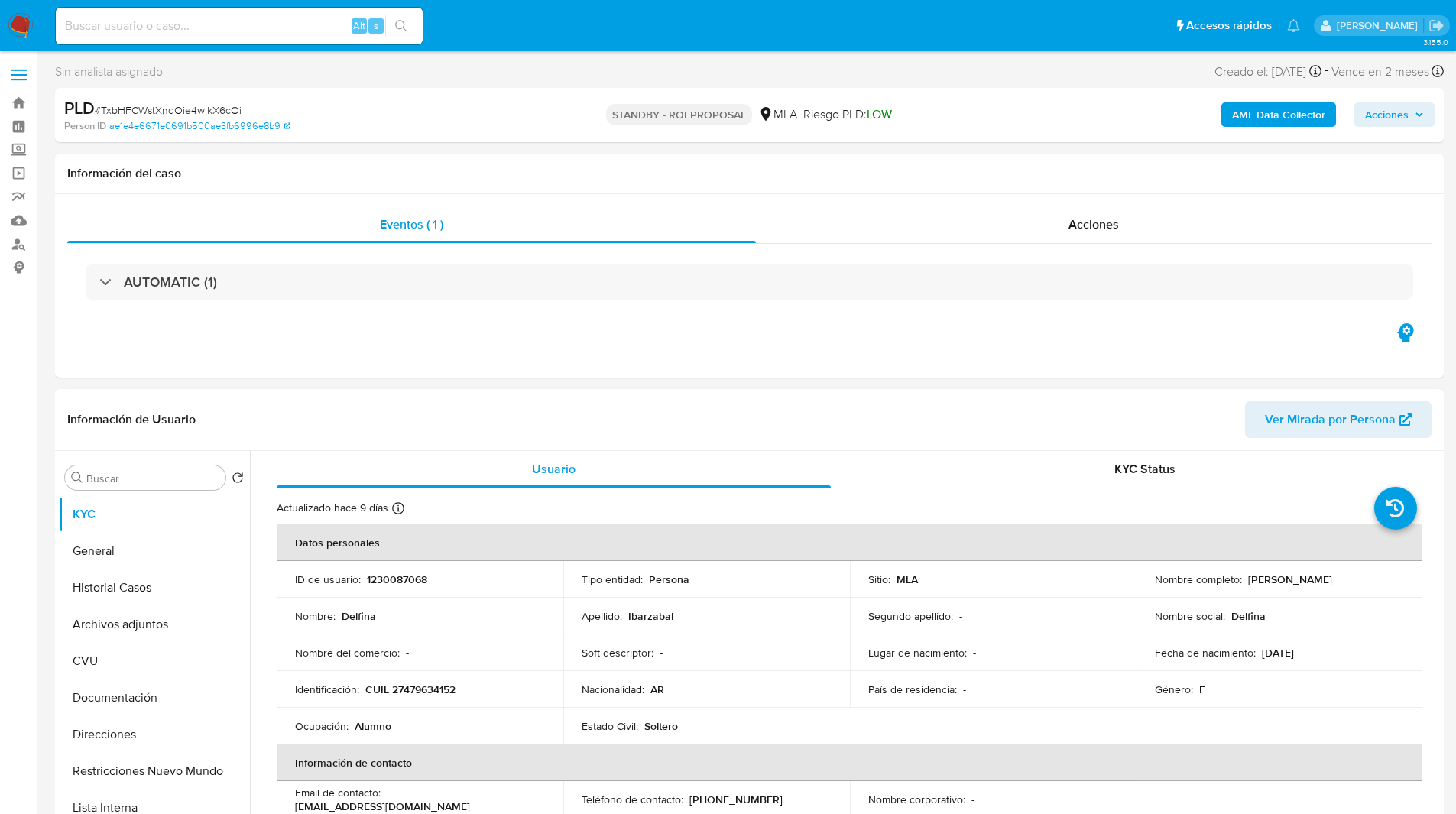
click at [407, 579] on p "1230087068" at bounding box center [397, 579] width 60 height 14
copy p "1230087068"
click at [817, 24] on ul "Pausado Ver notificaciones Alt s Accesos rápidos Presiona las siguientes teclas…" at bounding box center [677, 25] width 1259 height 39
click at [885, 106] on span "LOW" at bounding box center [879, 114] width 25 height 18
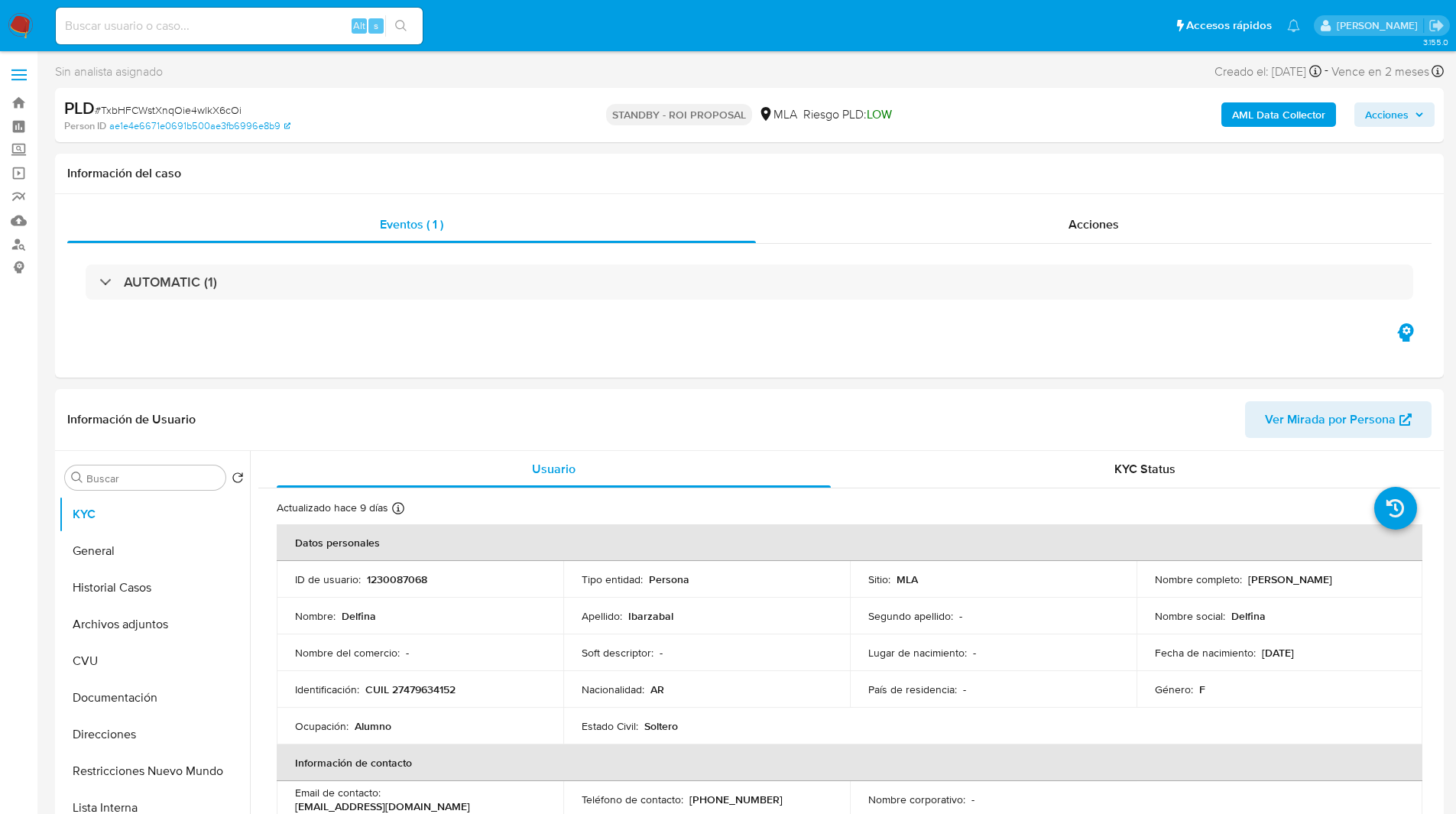
click at [836, 109] on span "Riesgo PLD: LOW" at bounding box center [848, 115] width 89 height 17
click at [217, 113] on span "# TxbHFCWstXnqOie4wlkX6cOi" at bounding box center [168, 110] width 147 height 15
copy span "TxbHFCWstXnqOie4wlkX6cOi"
click at [475, 23] on ul "Pausado Ver notificaciones Alt s Accesos rápidos Presiona las siguientes teclas…" at bounding box center [677, 25] width 1259 height 39
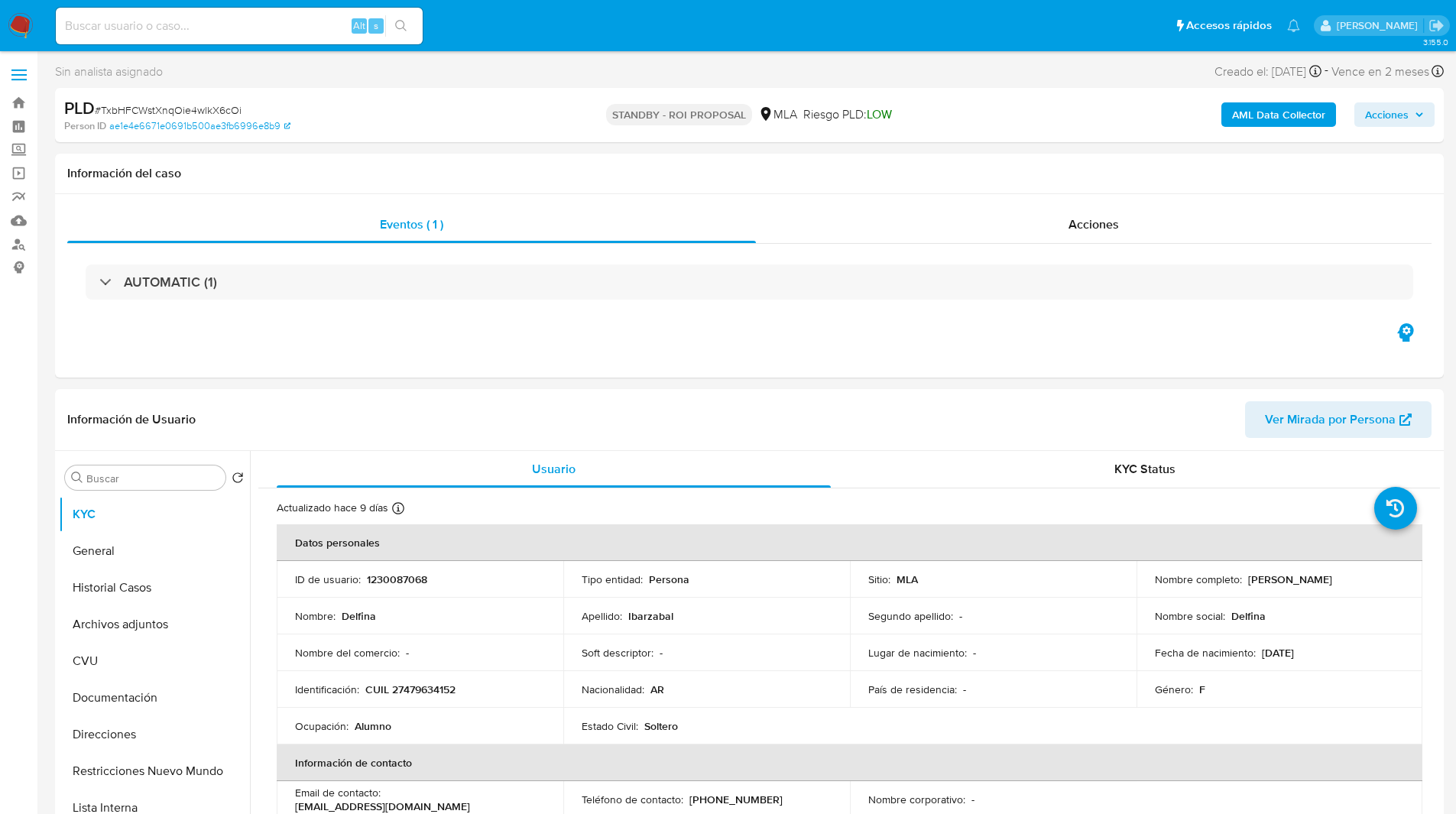
click at [443, 117] on div "PLD # TxbHFCWstXnqOie4wlkX6cOi" at bounding box center [289, 109] width 451 height 23
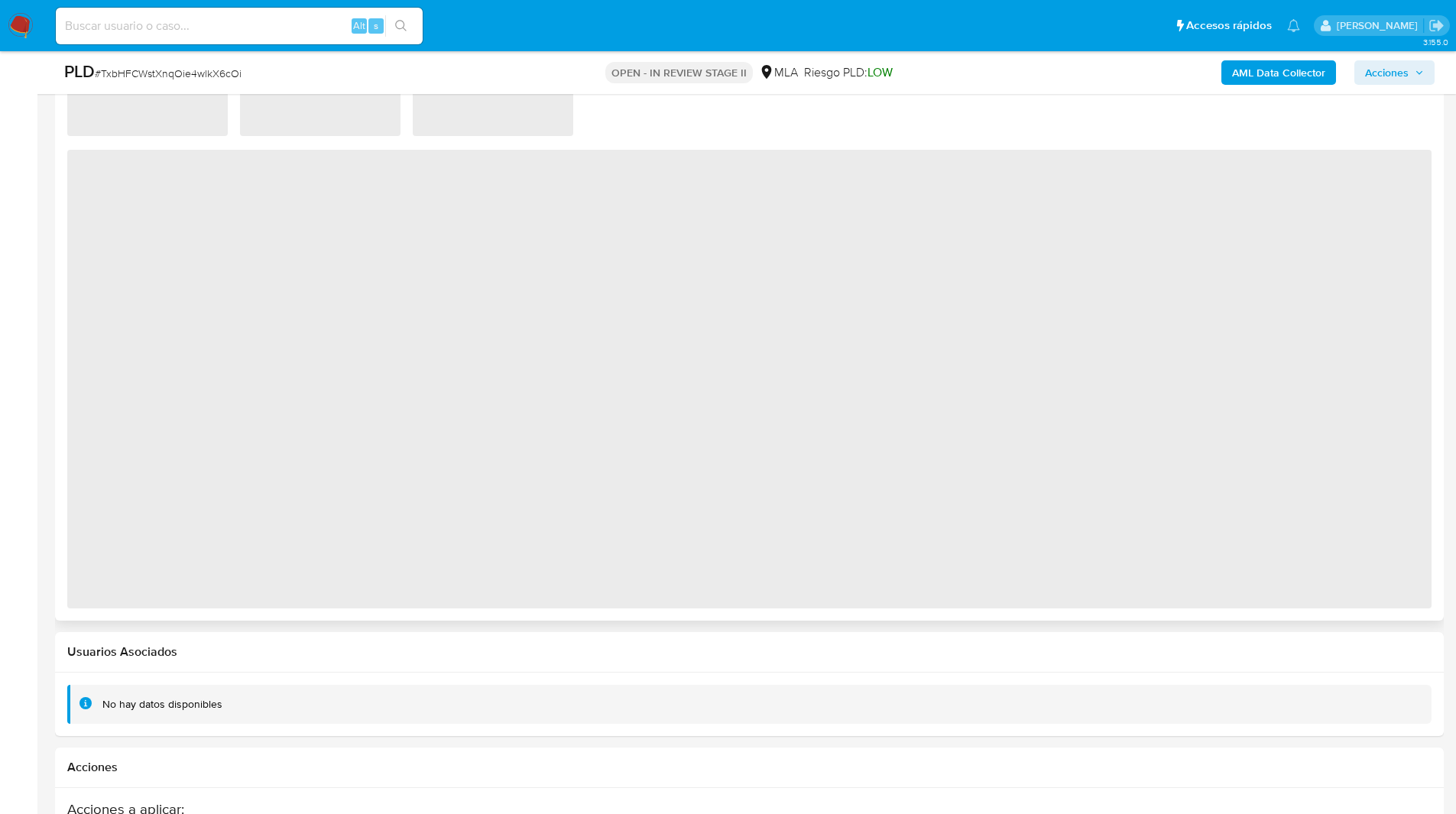
select select "10"
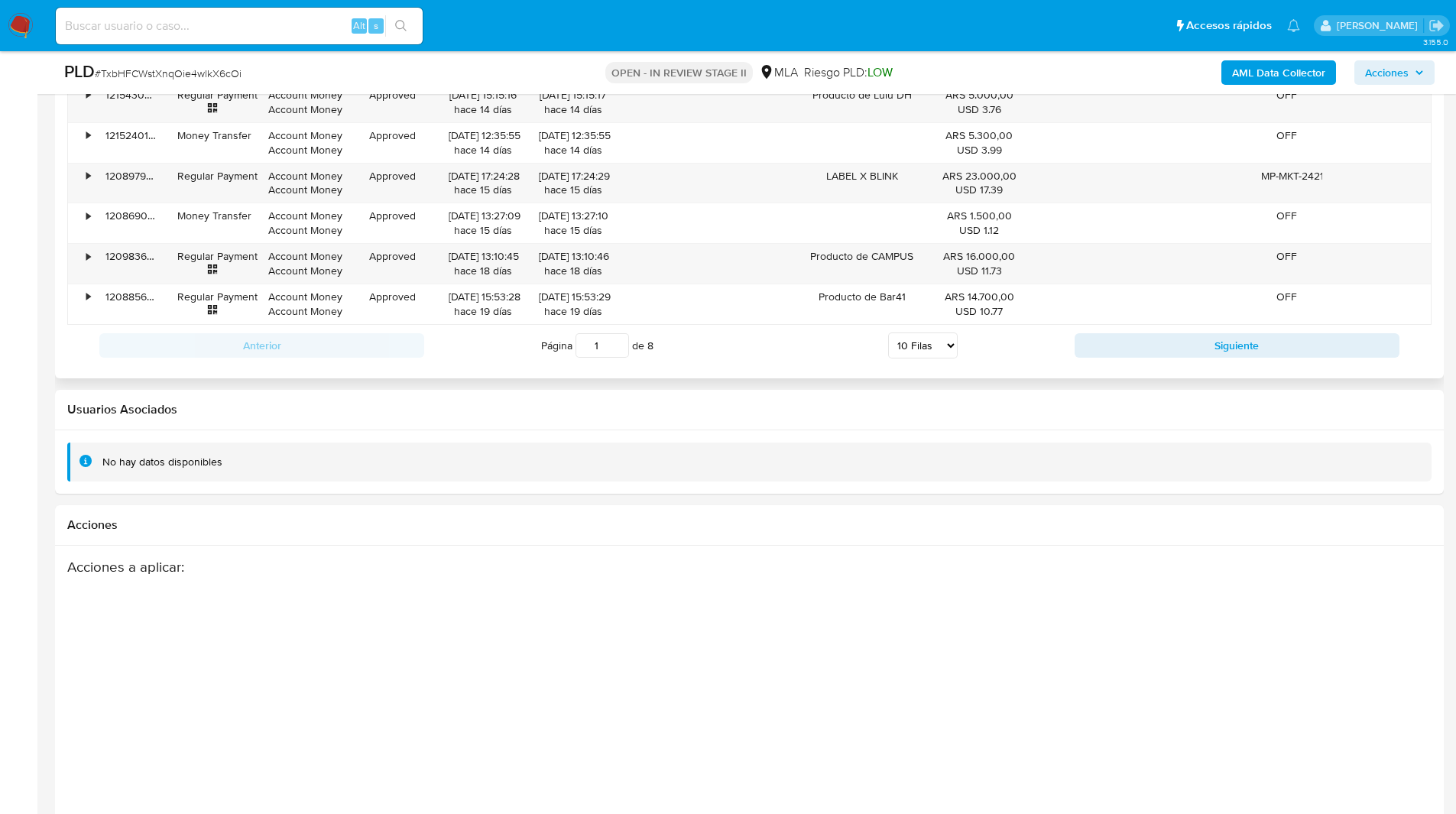
scroll to position [2051, 0]
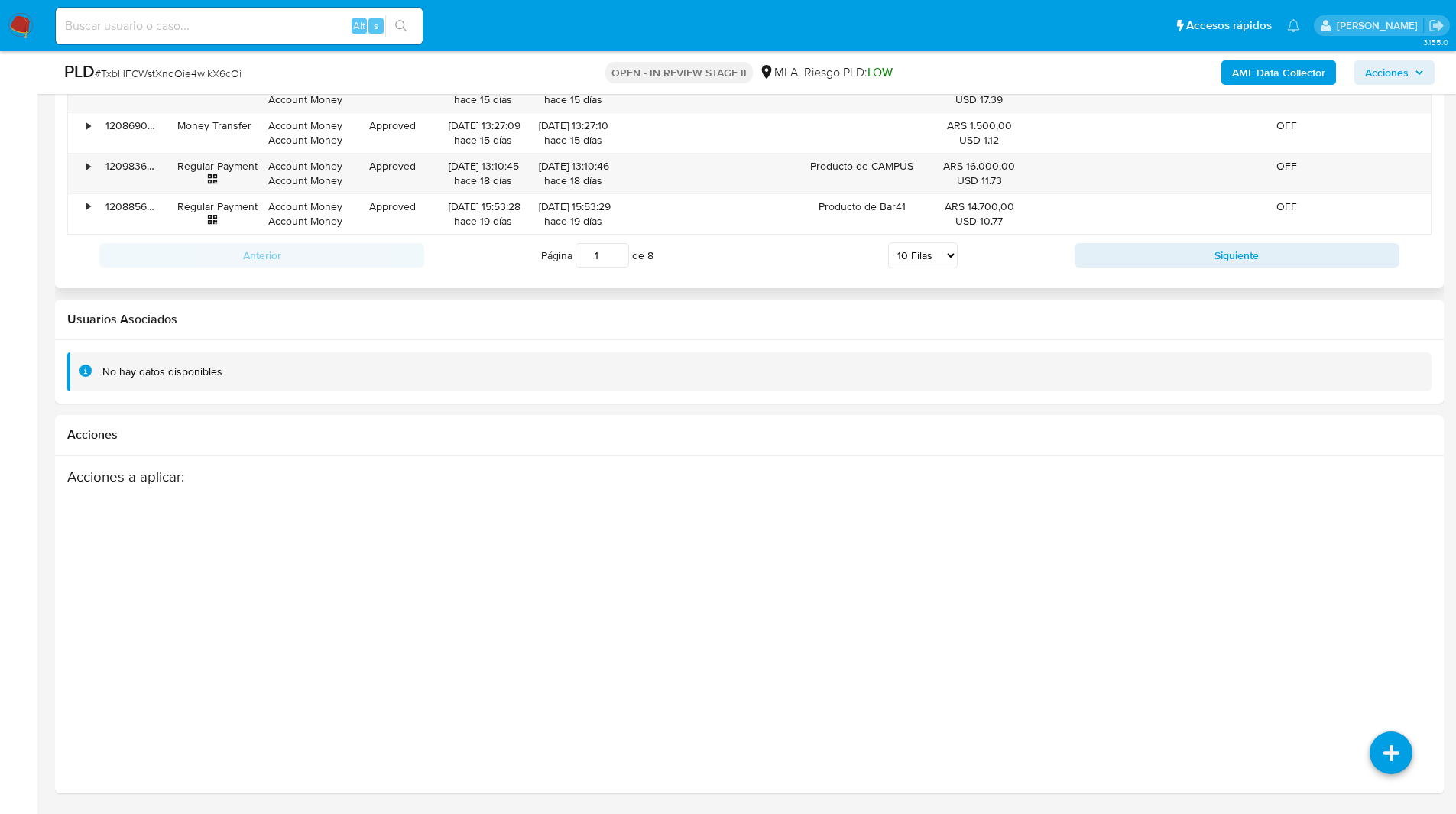
click at [1384, 69] on span "Acciones" at bounding box center [1387, 72] width 43 height 25
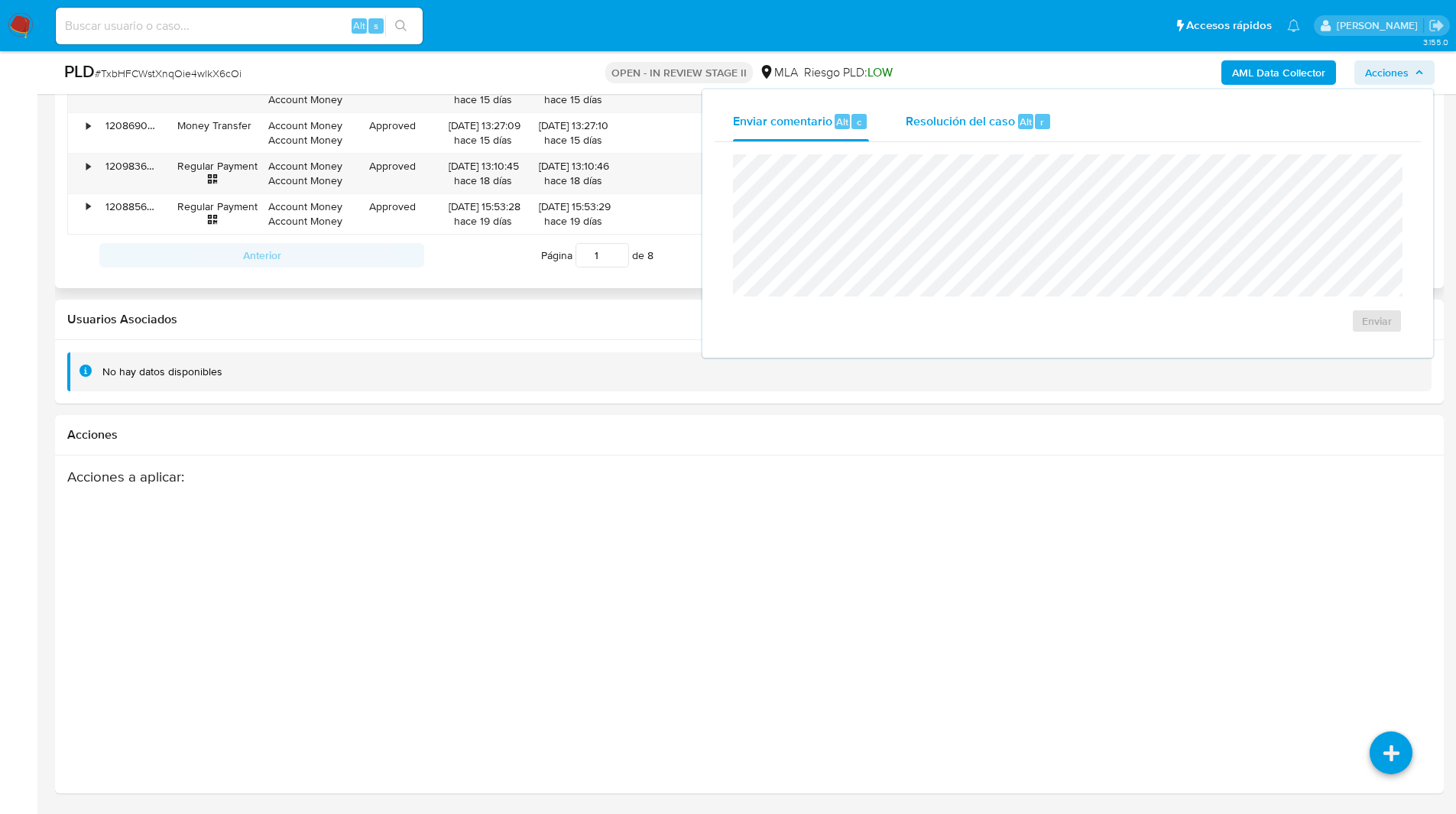
click at [1055, 130] on button "Resolución del caso Alt r" at bounding box center [979, 122] width 183 height 40
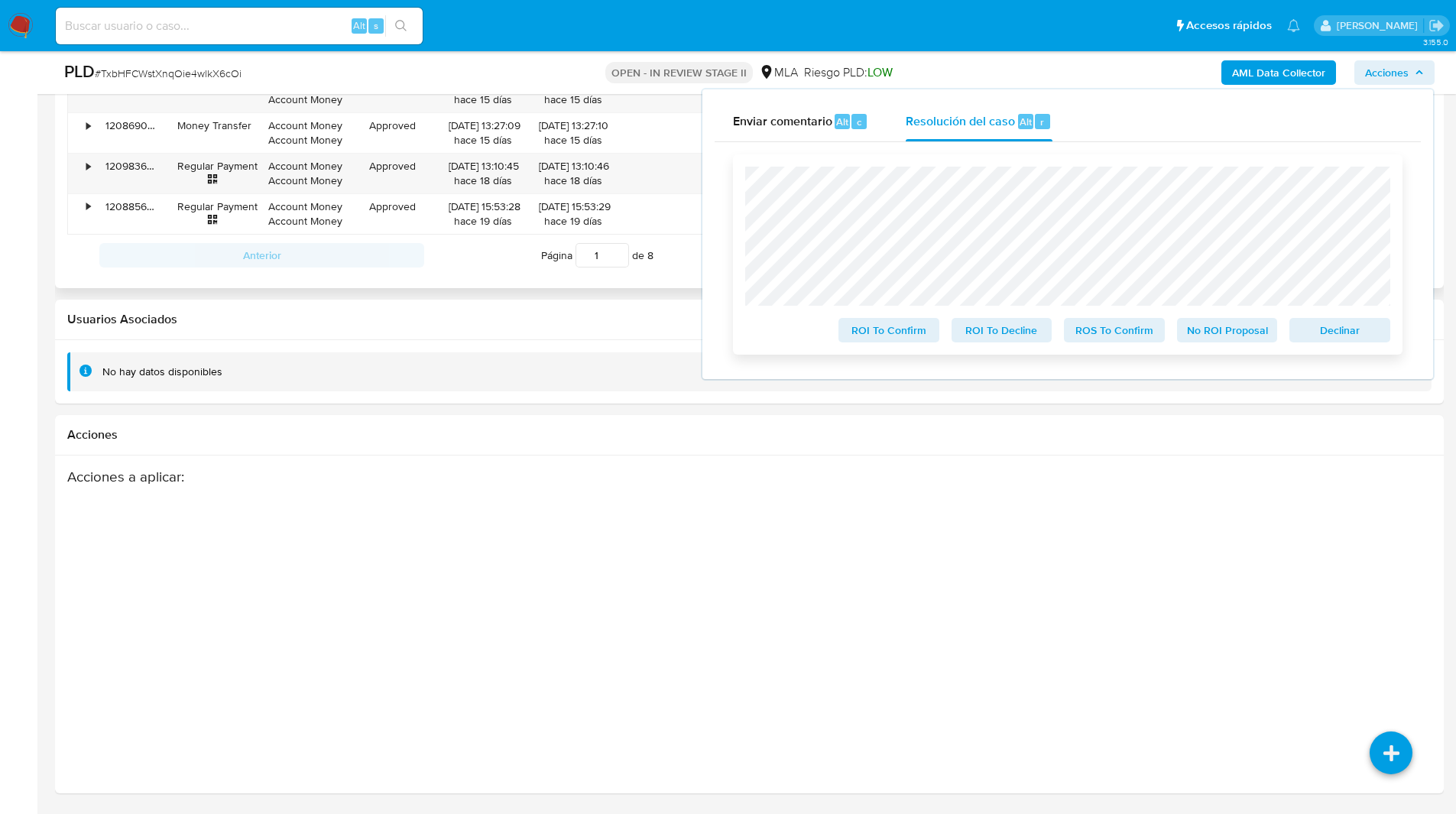
click at [1344, 341] on span "Declinar" at bounding box center [1340, 330] width 79 height 22
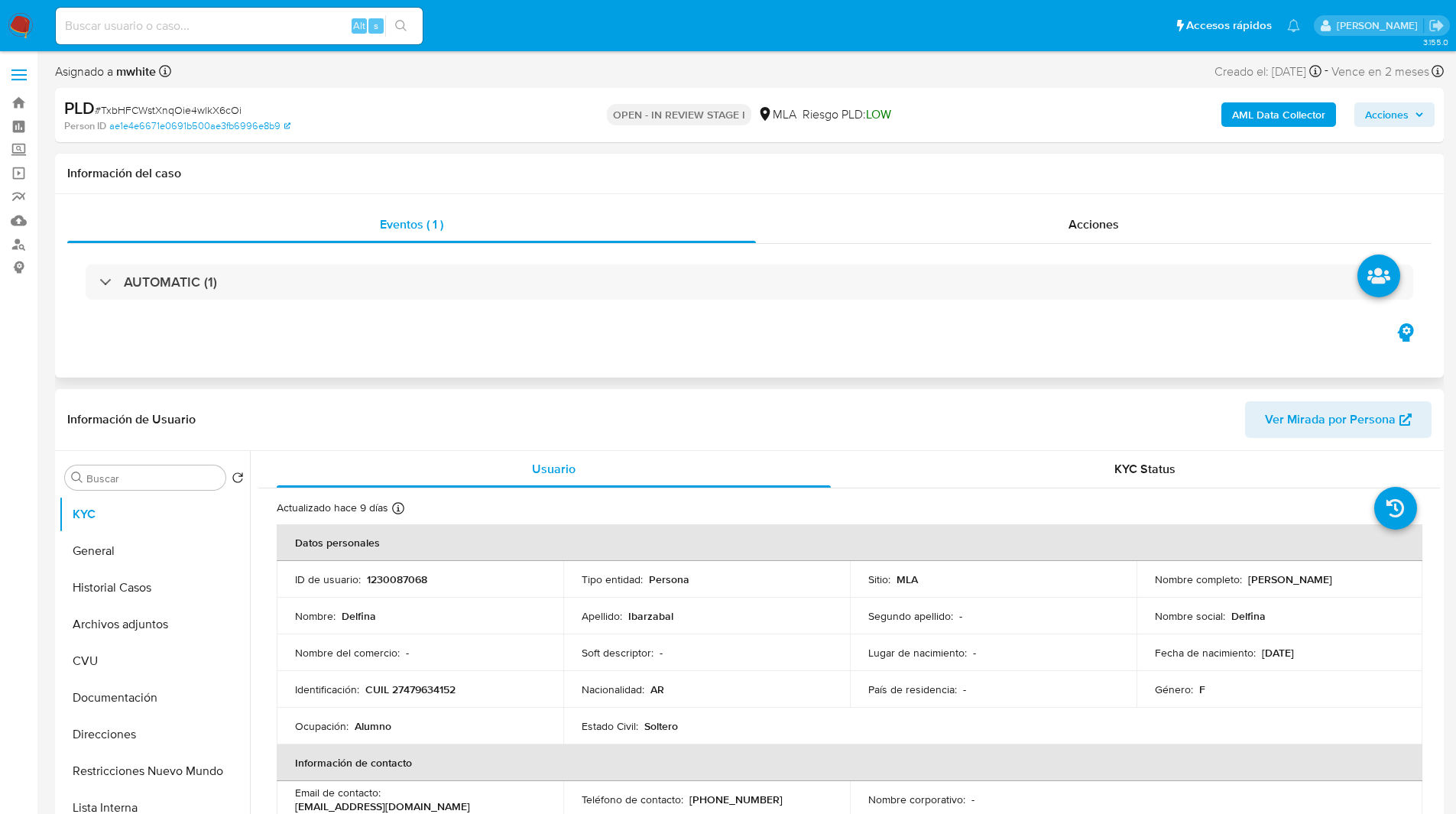
select select "10"
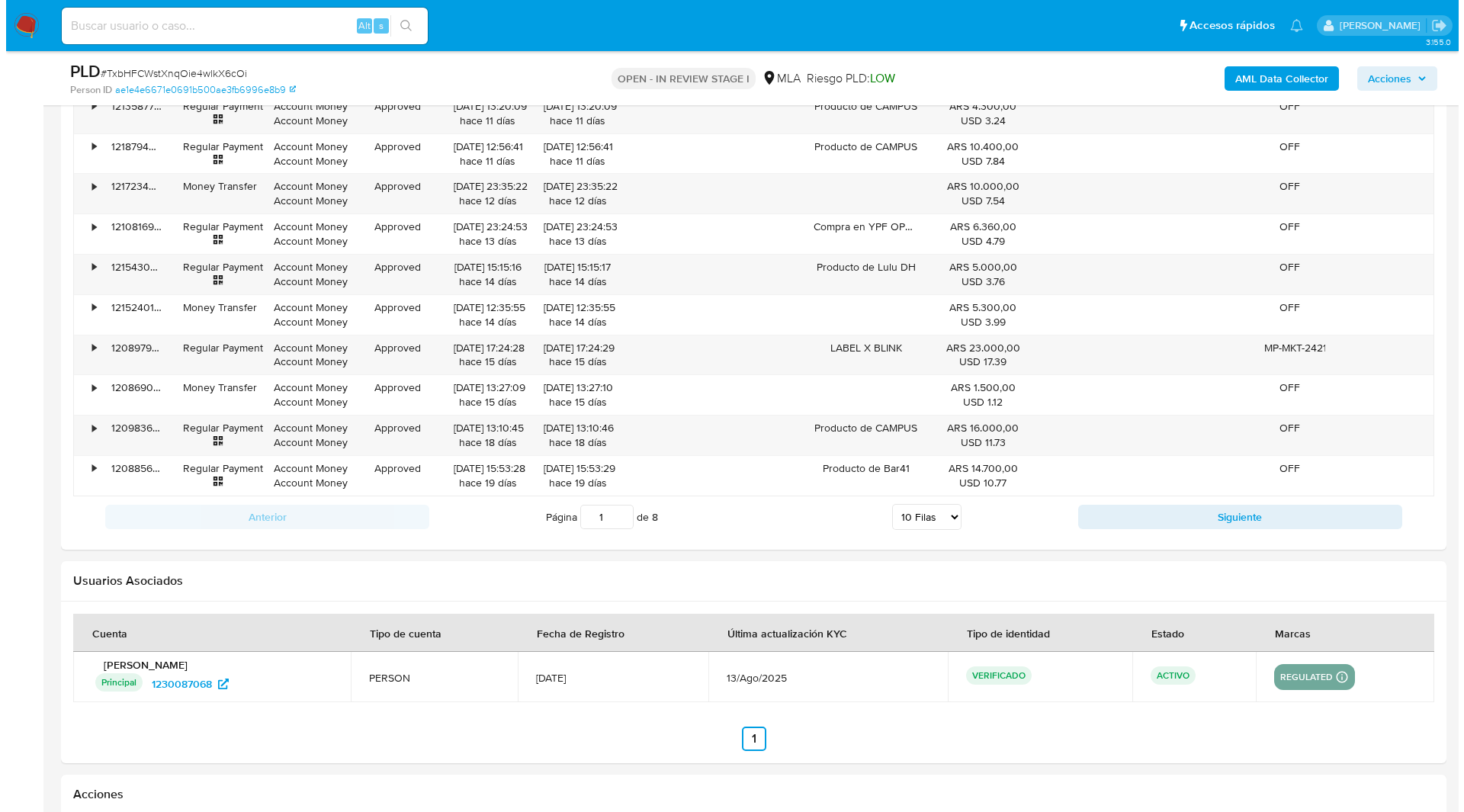
scroll to position [2166, 0]
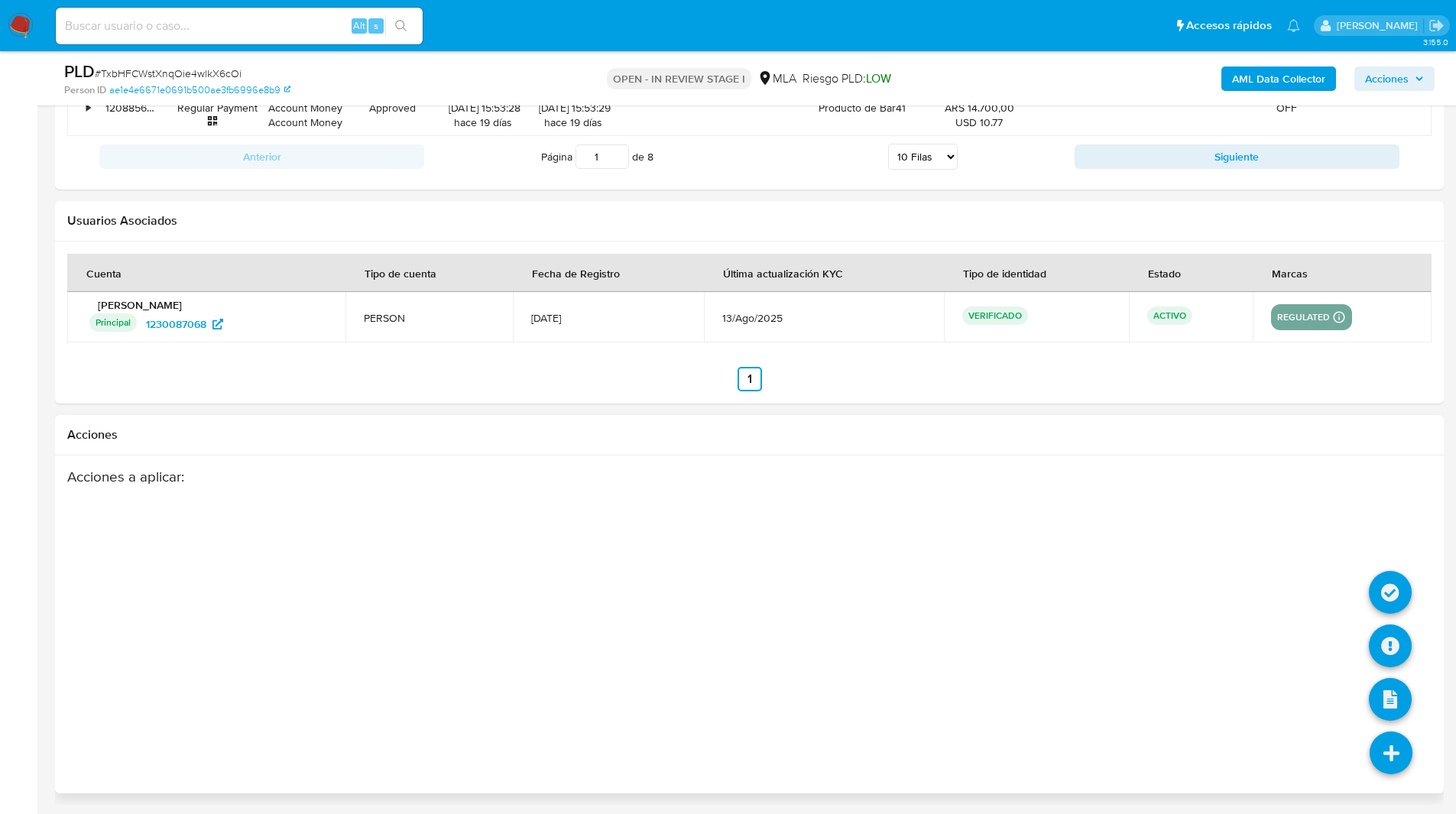
click at [1386, 567] on li at bounding box center [1390, 594] width 43 height 62
click at [1391, 580] on icon at bounding box center [1390, 592] width 43 height 43
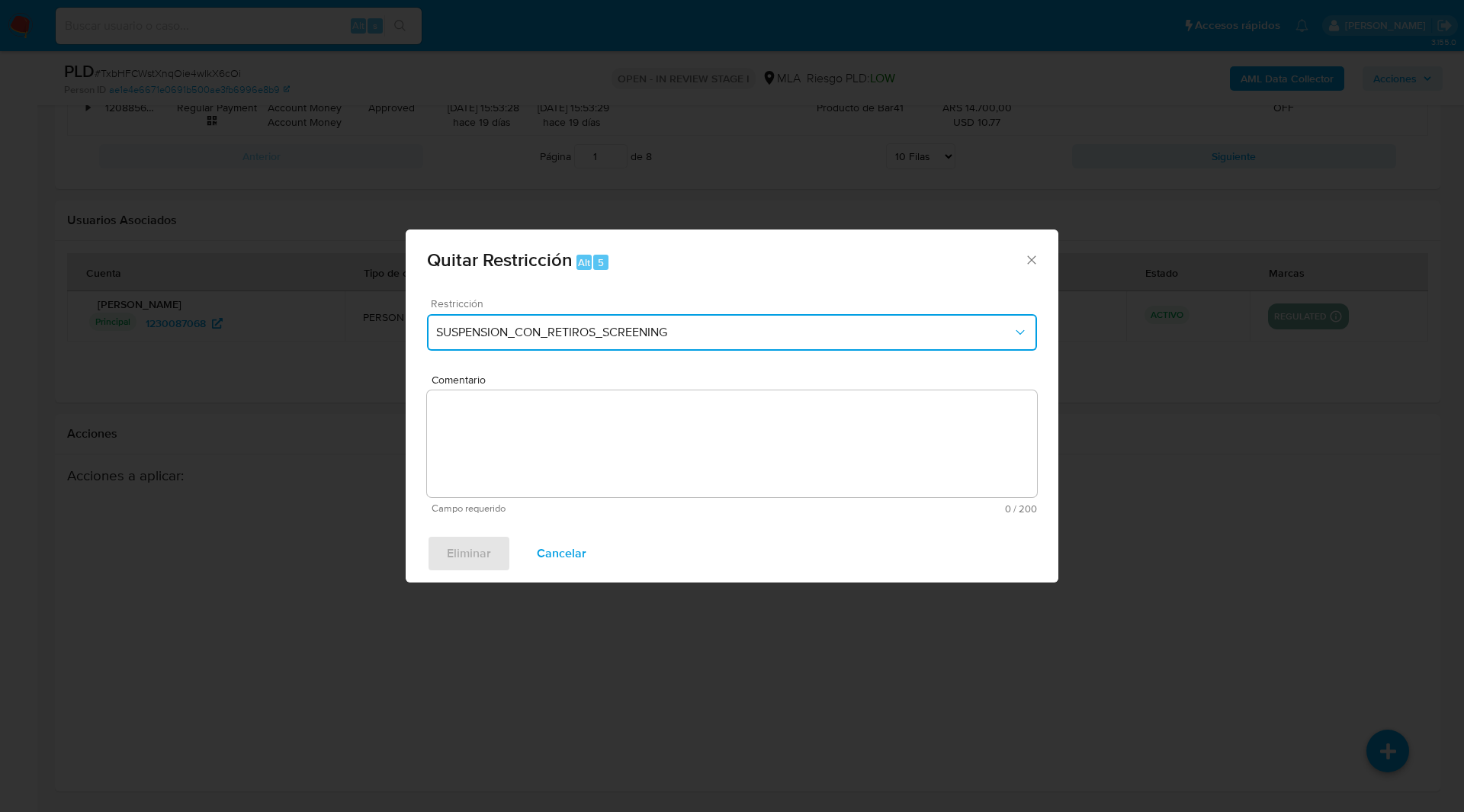
click at [655, 328] on span "SUSPENSION_CON_RETIROS_SCREENING" at bounding box center [724, 332] width 576 height 15
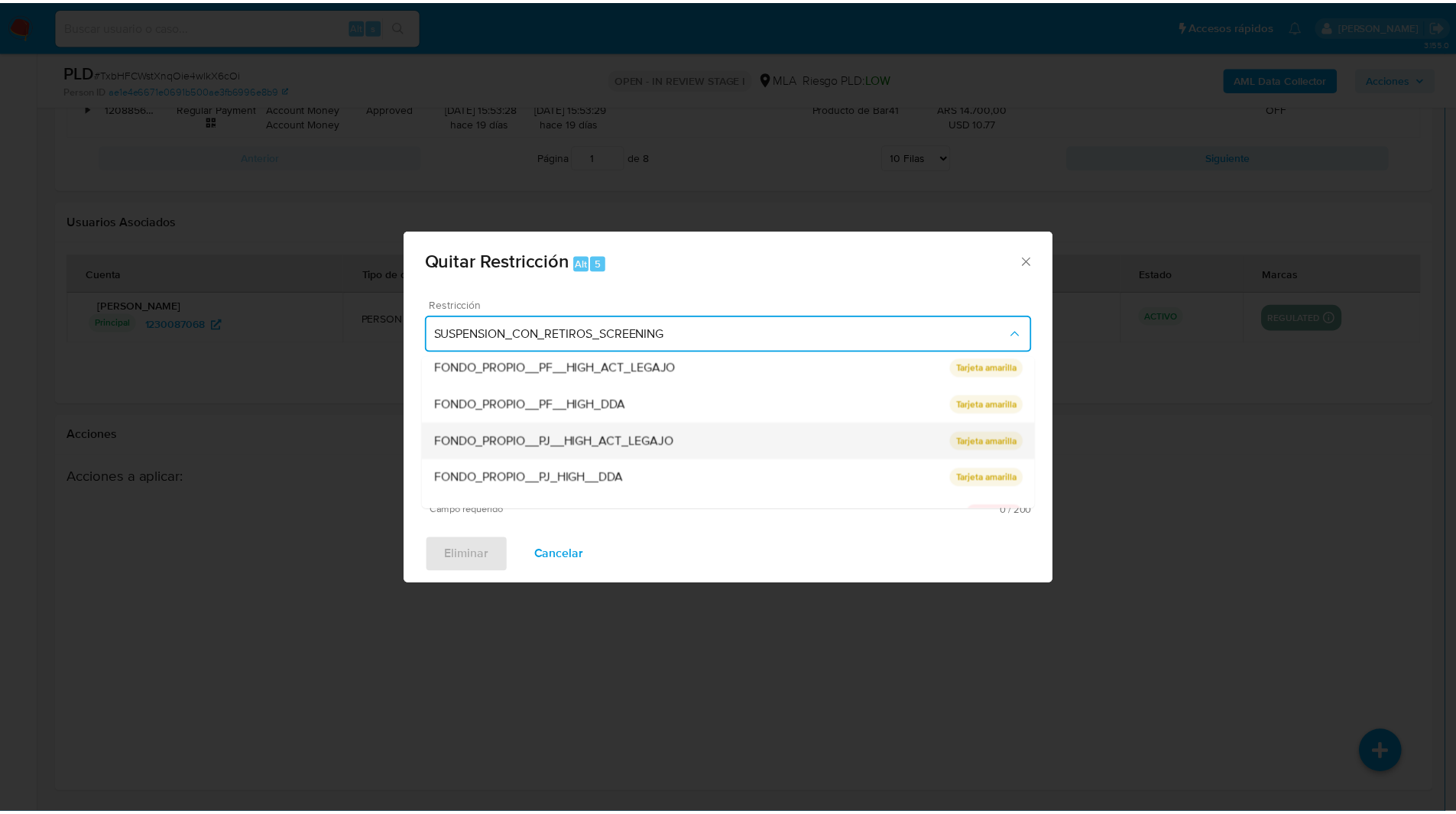
scroll to position [324, 0]
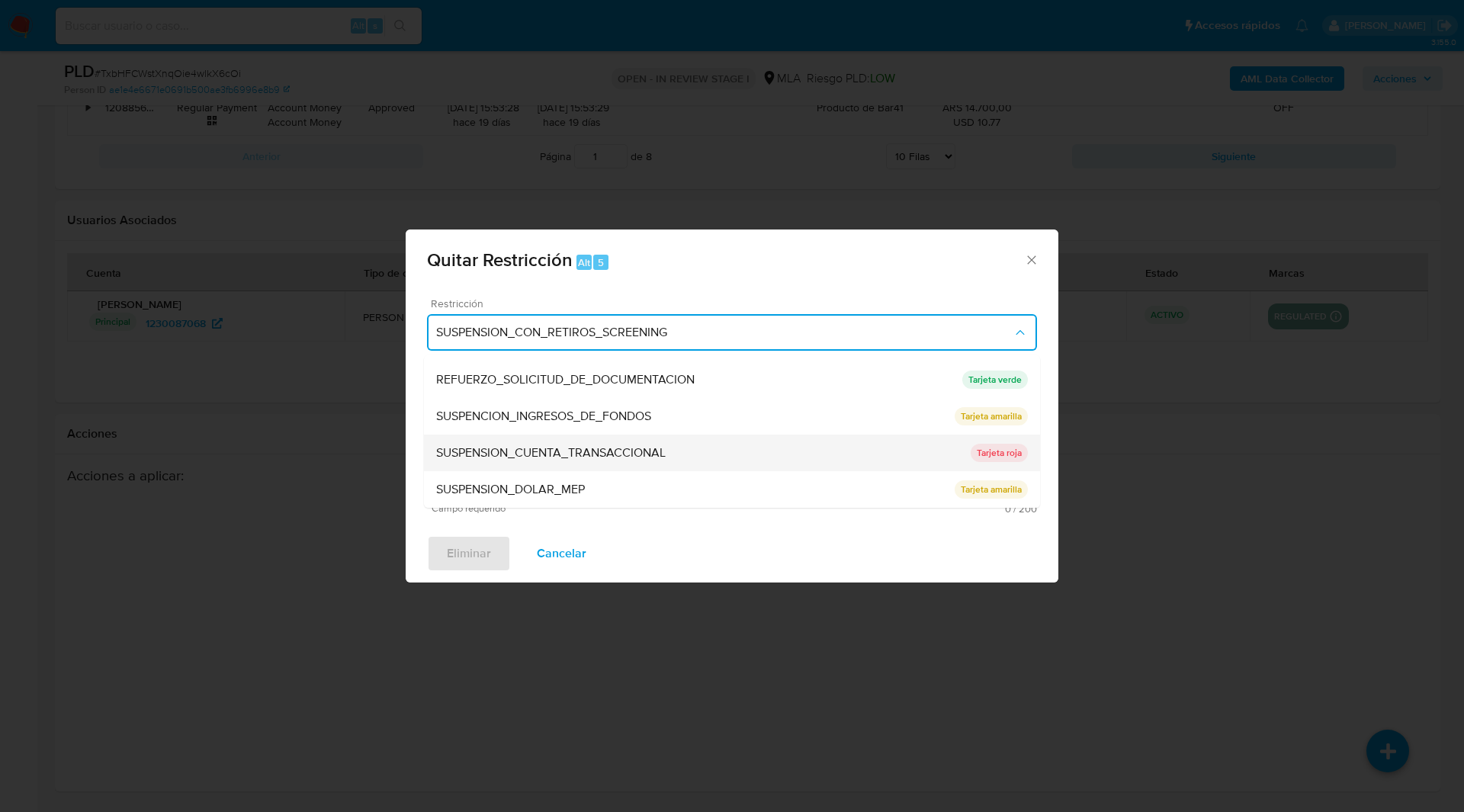
click at [564, 453] on span "SUSPENSION_CUENTA_TRANSACCIONAL" at bounding box center [551, 453] width 229 height 15
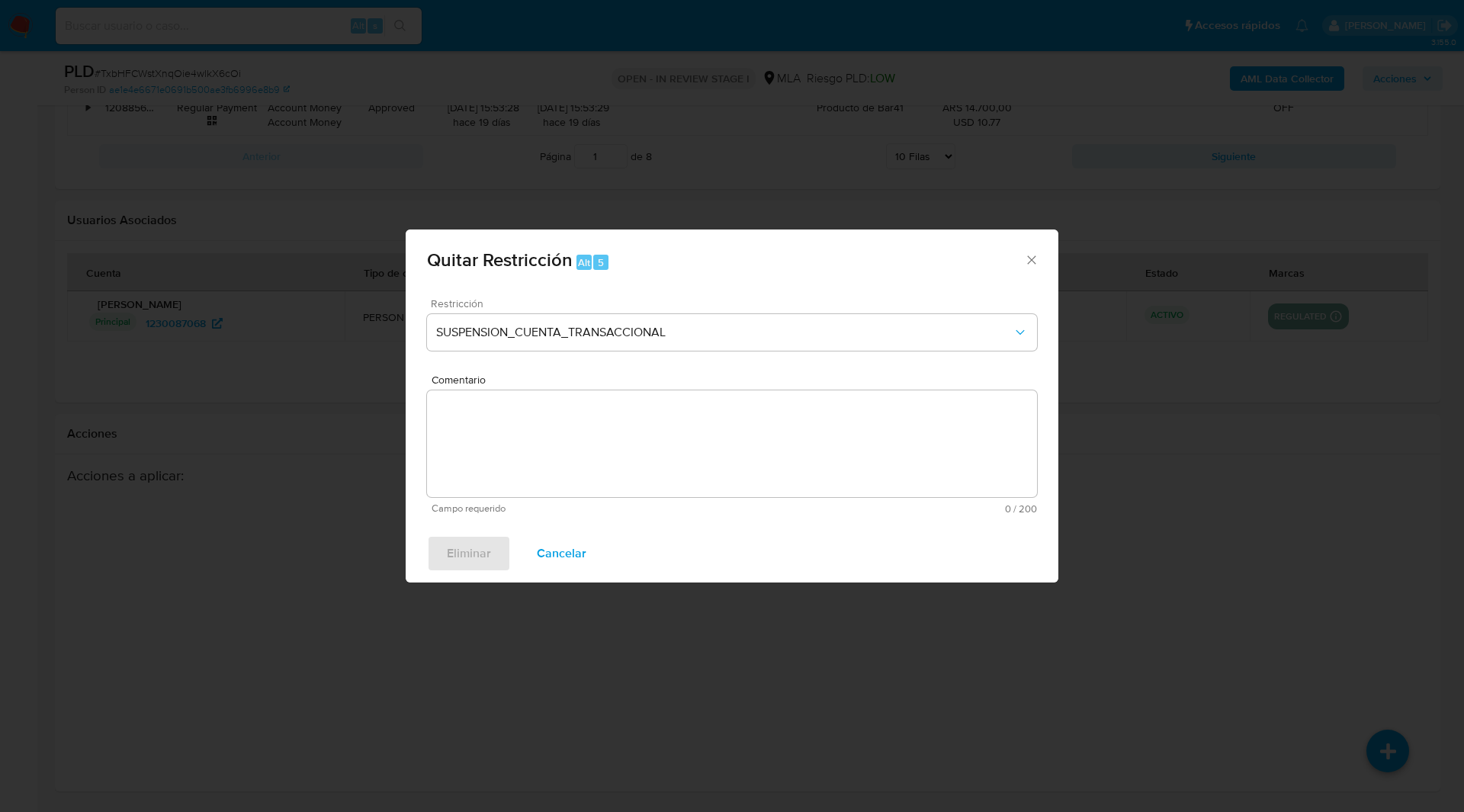
click at [632, 468] on textarea "Comentario" at bounding box center [732, 443] width 610 height 107
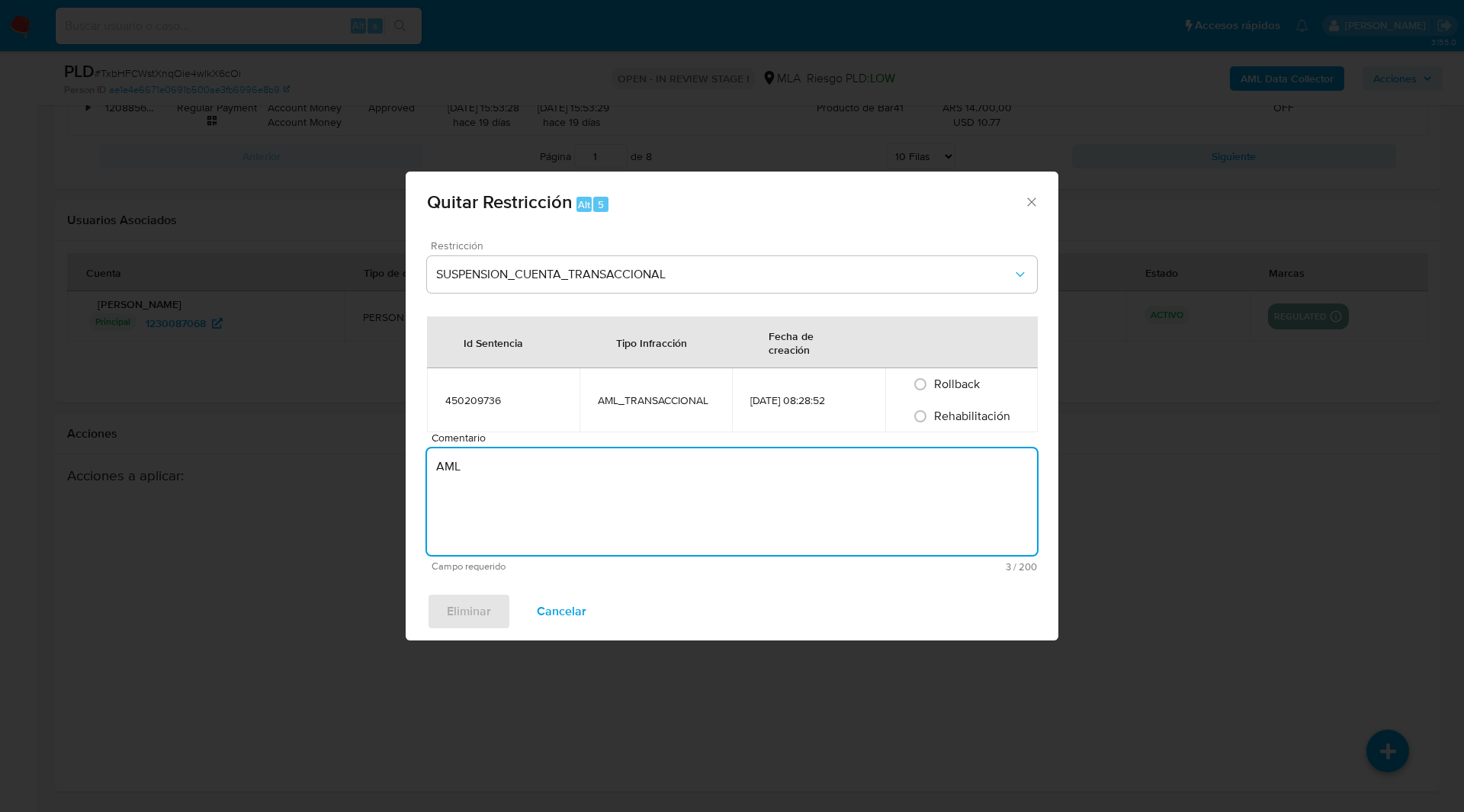
type textarea "AML"
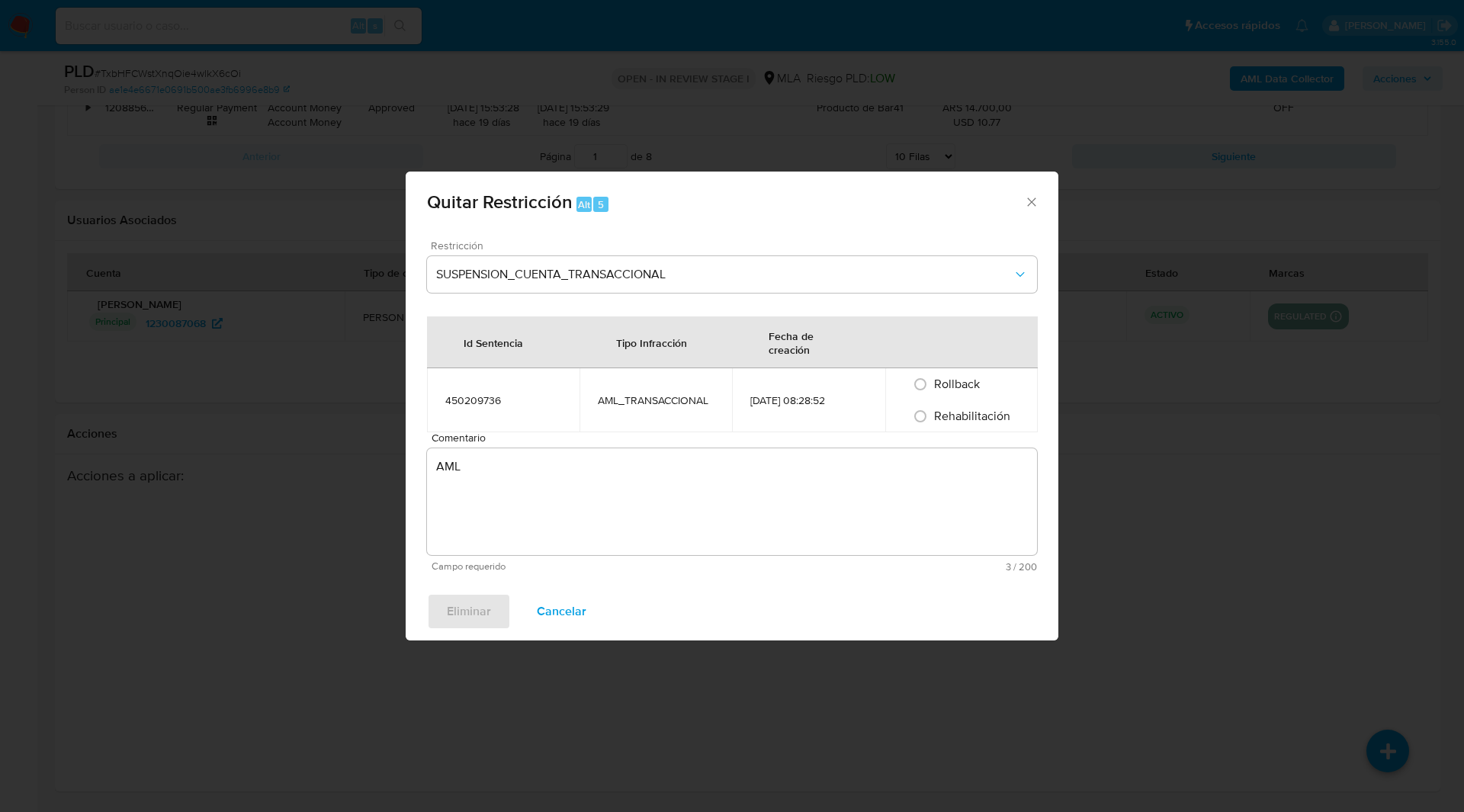
click at [977, 421] on span "Rehabilitación" at bounding box center [972, 415] width 76 height 18
click at [932, 421] on input "Rehabilitación" at bounding box center [921, 416] width 25 height 25
radio input "true"
click at [482, 615] on span "Eliminar" at bounding box center [469, 611] width 44 height 34
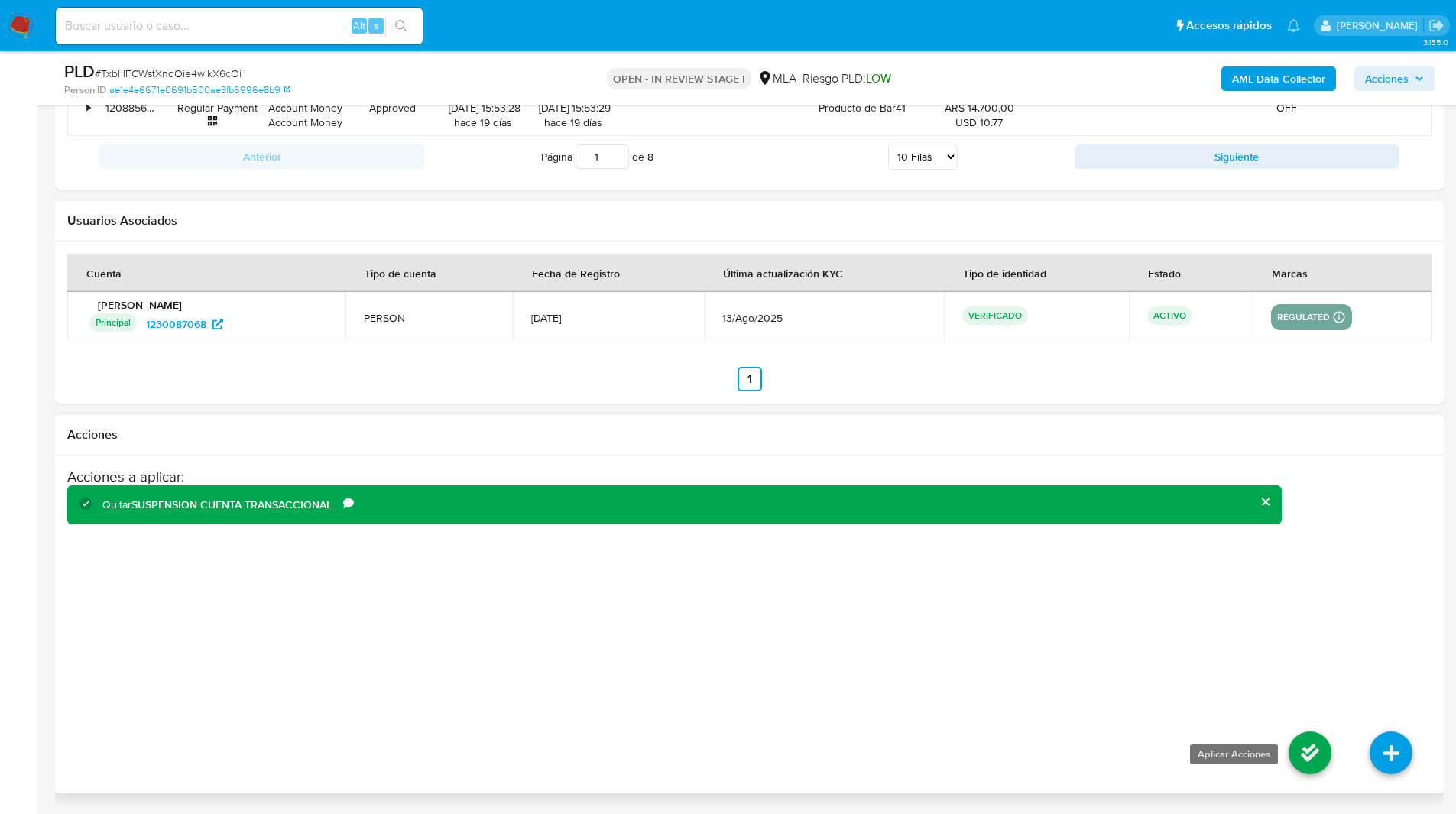
click at [1307, 745] on icon at bounding box center [1310, 753] width 43 height 43
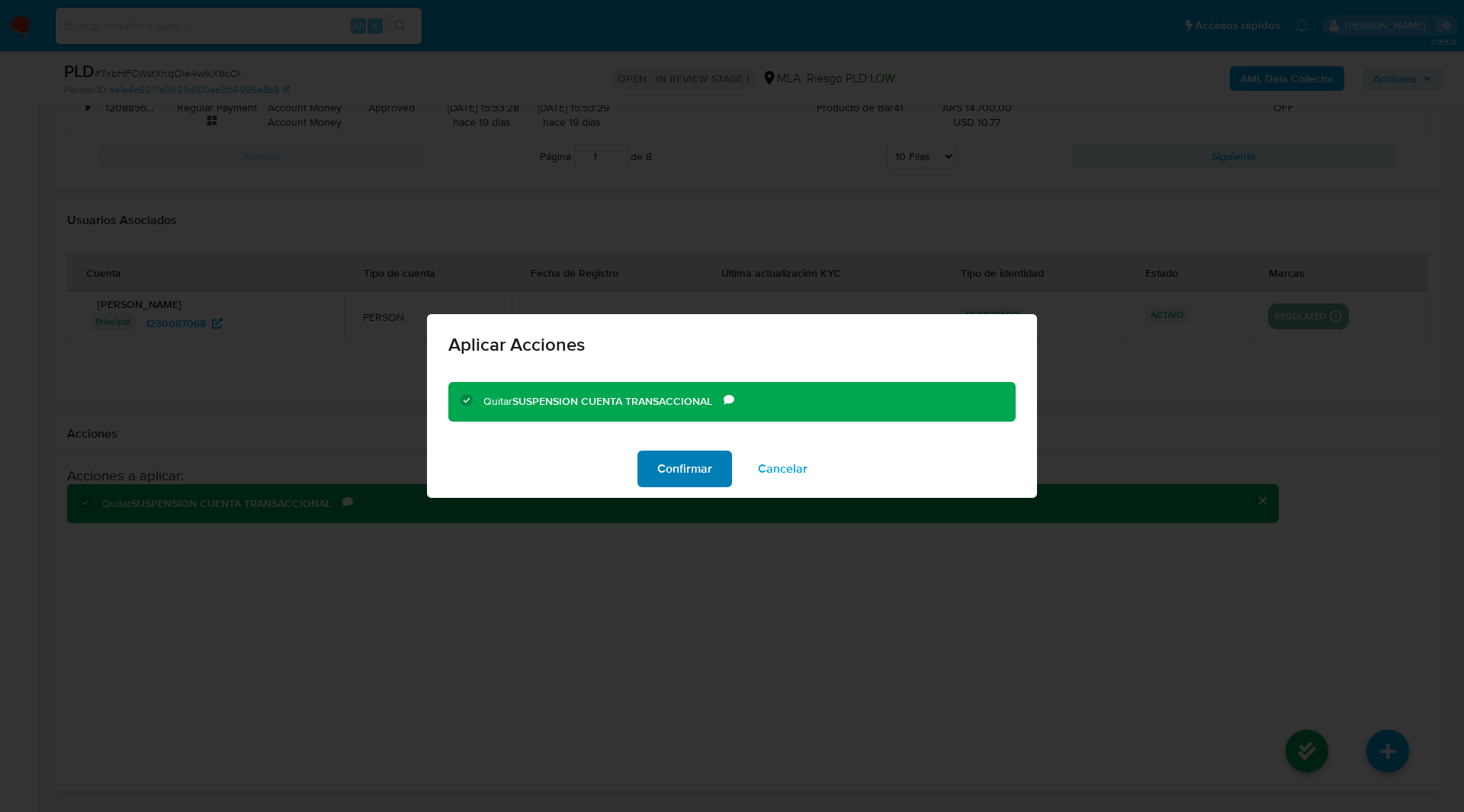
click at [706, 474] on span "Confirmar" at bounding box center [684, 469] width 55 height 34
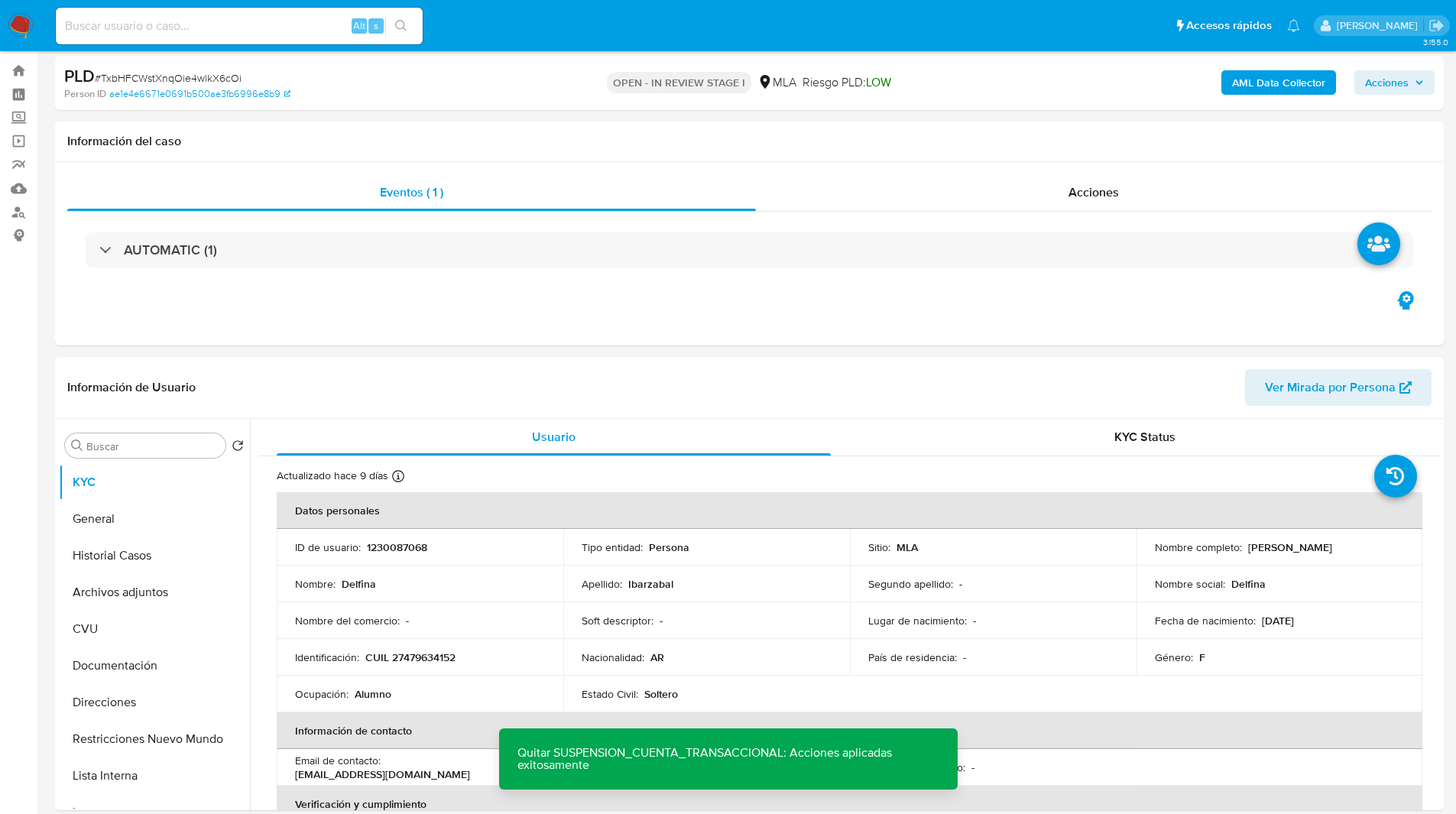
scroll to position [0, 0]
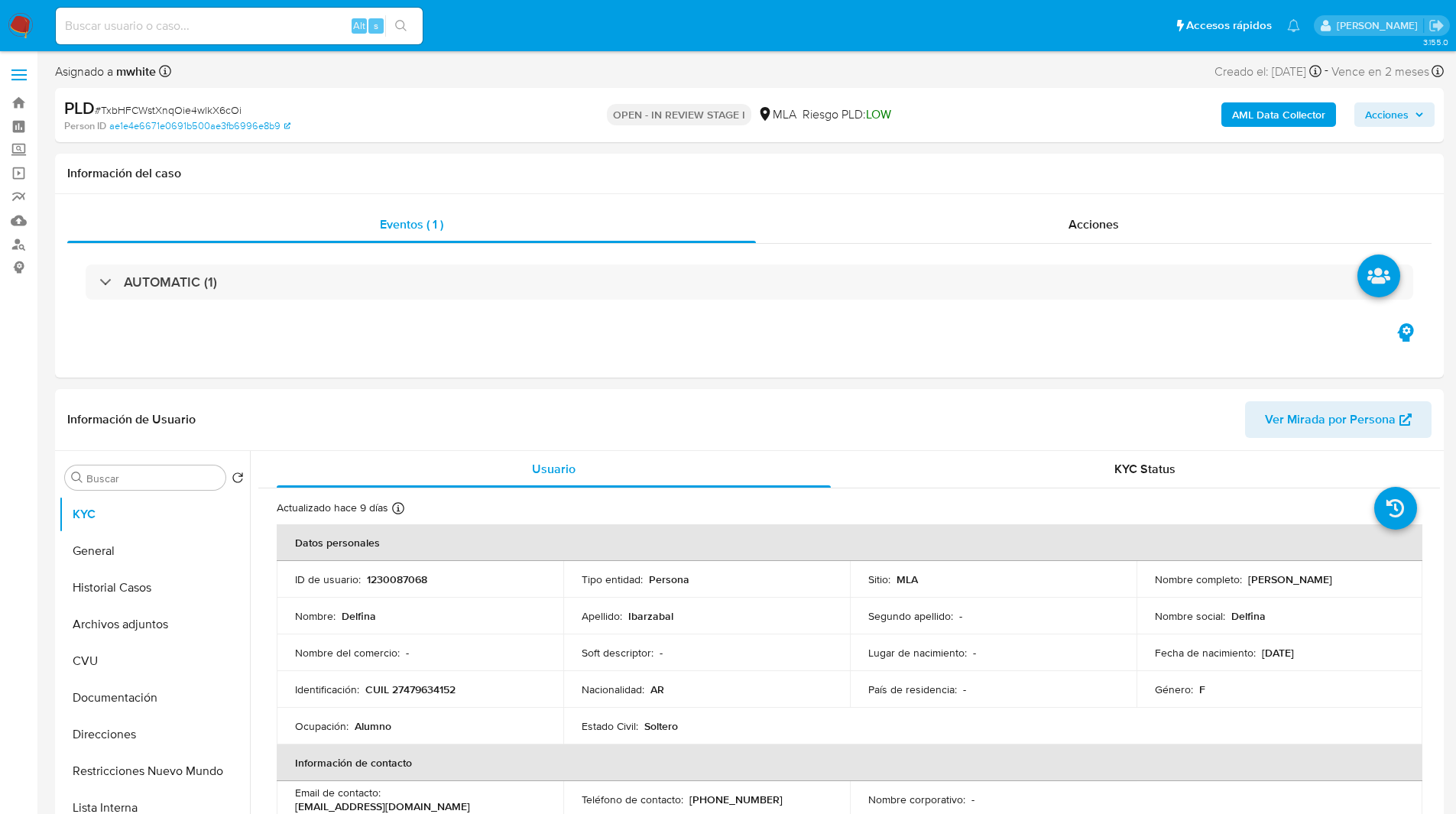
click at [486, 125] on div "Person ID ae1e4e6671e0691b500ae3fb6996e8b9" at bounding box center [290, 126] width 453 height 14
click at [307, 114] on div "PLD # TxbHFCWstXnqOie4wlkX6cOi" at bounding box center [289, 109] width 451 height 23
click at [312, 118] on div "PLD # TxbHFCWstXnqOie4wlkX6cOi" at bounding box center [289, 109] width 451 height 23
click at [317, 113] on div "PLD # TxbHFCWstXnqOie4wlkX6cOi" at bounding box center [289, 109] width 451 height 23
click at [305, 109] on div "PLD # TxbHFCWstXnqOie4wlkX6cOi" at bounding box center [289, 109] width 451 height 23
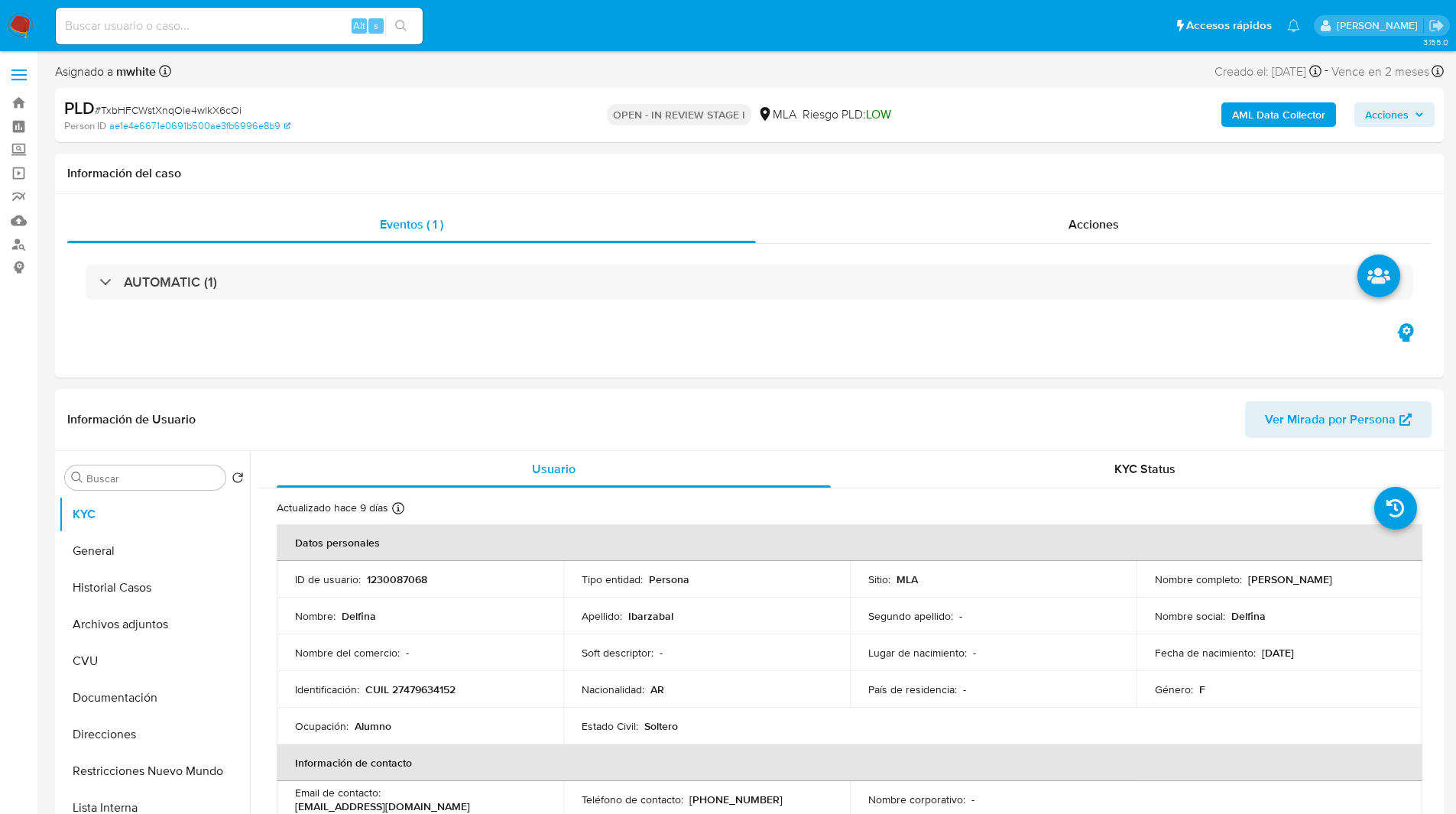
click at [285, 106] on div "PLD # TxbHFCWstXnqOie4wlkX6cOi" at bounding box center [289, 109] width 451 height 23
click at [302, 109] on div "PLD # TxbHFCWstXnqOie4wlkX6cOi" at bounding box center [289, 109] width 451 height 23
click at [806, 173] on h1 "Información del caso" at bounding box center [749, 173] width 1364 height 15
click at [508, 77] on div "Asignado a mwhite Asignado el: 17/07/2025 16:30:59 Creado el: 12/07/2025 Creado…" at bounding box center [749, 74] width 1389 height 27
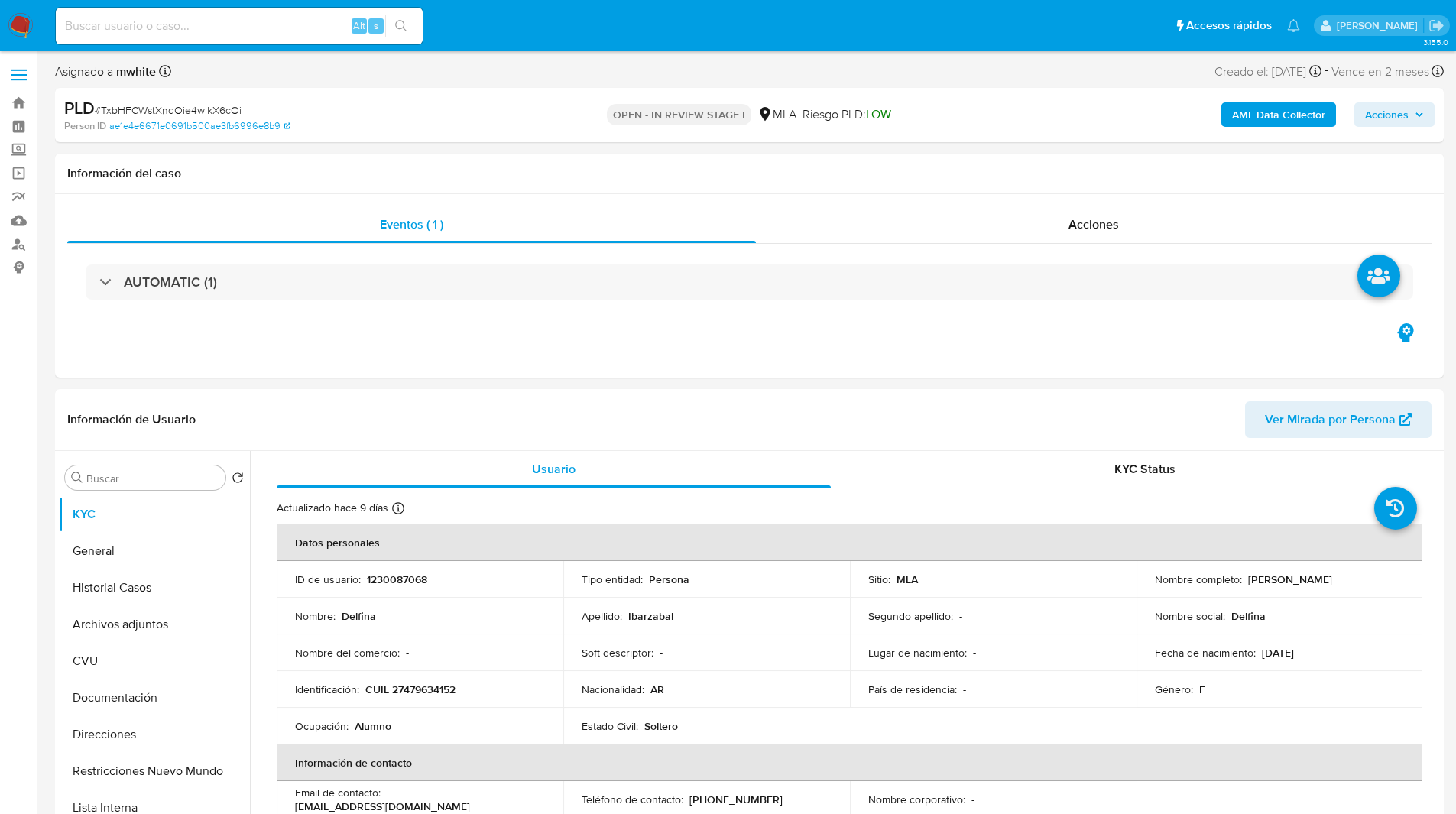
click at [477, 124] on div "Person ID ae1e4e6671e0691b500ae3fb6996e8b9" at bounding box center [290, 126] width 453 height 14
click at [423, 123] on div "Person ID ae1e4e6671e0691b500ae3fb6996e8b9" at bounding box center [290, 126] width 453 height 14
click at [534, 188] on div "Información del caso" at bounding box center [749, 173] width 1389 height 41
click at [803, 219] on div "Acciones" at bounding box center [1094, 225] width 676 height 37
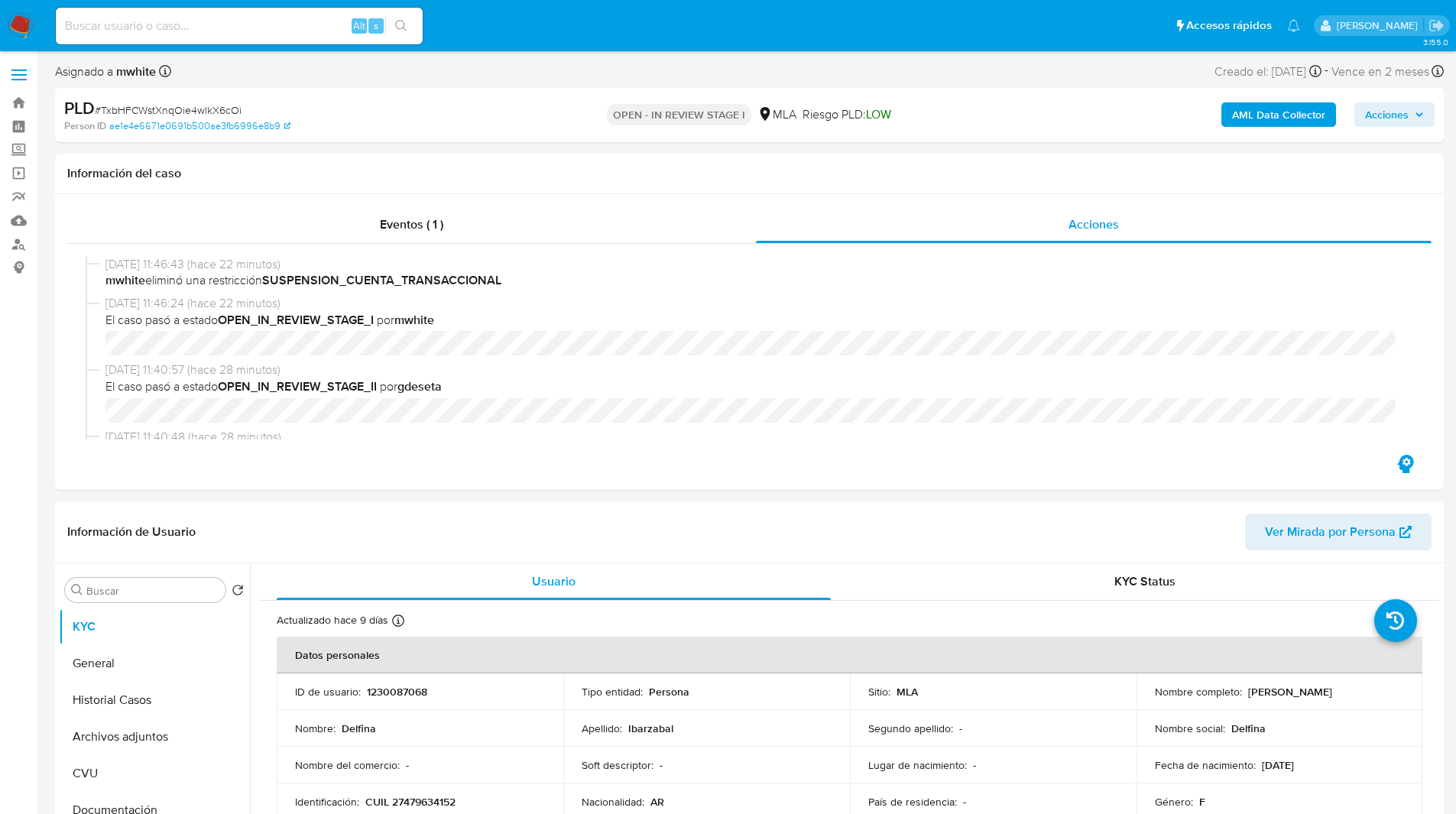
click at [918, 90] on div "PLD # TxbHFCWstXnqOie4wlkX6cOi Person ID ae1e4e6671e0691b500ae3fb6996e8b9 OPEN …" at bounding box center [749, 115] width 1389 height 54
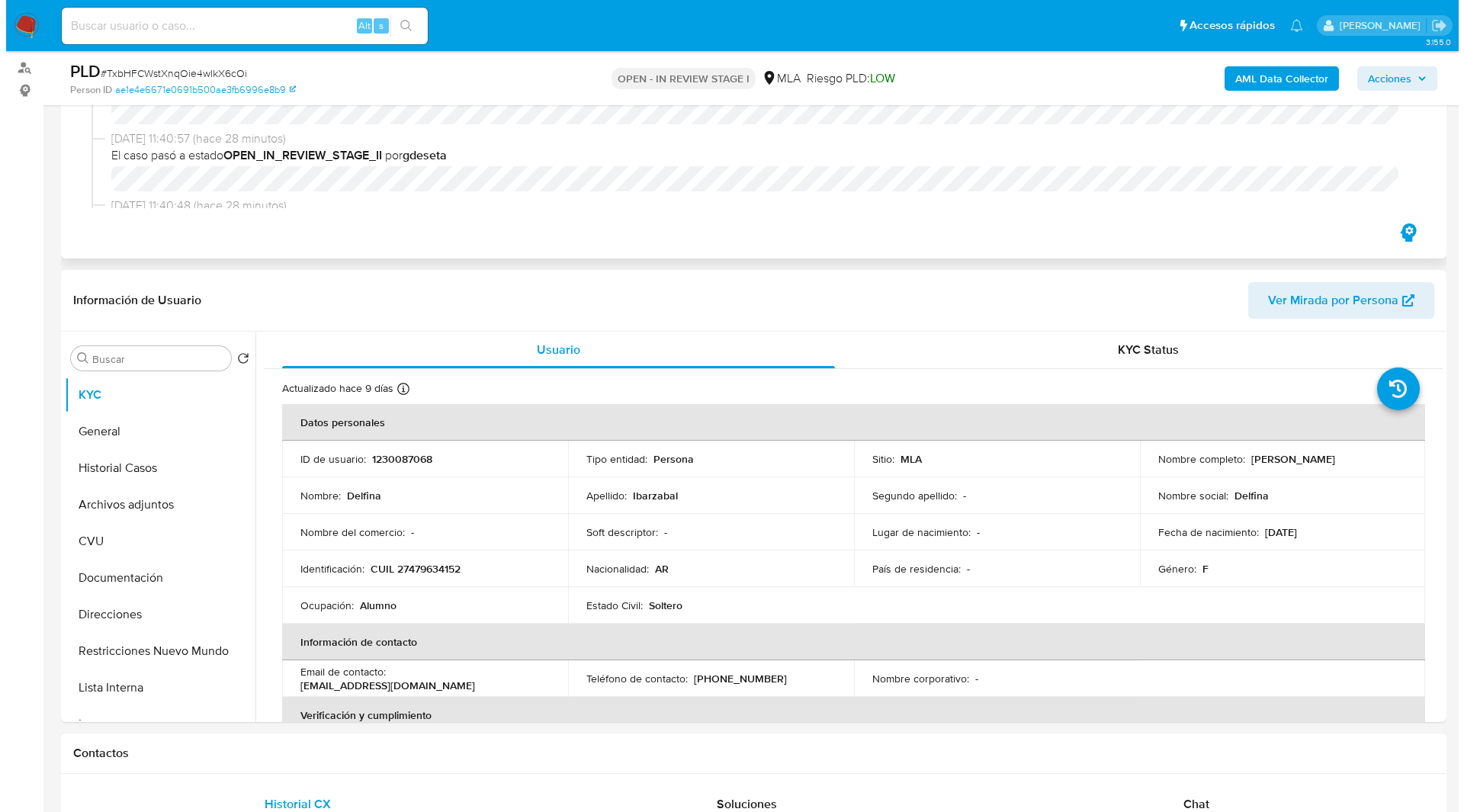
scroll to position [178, 0]
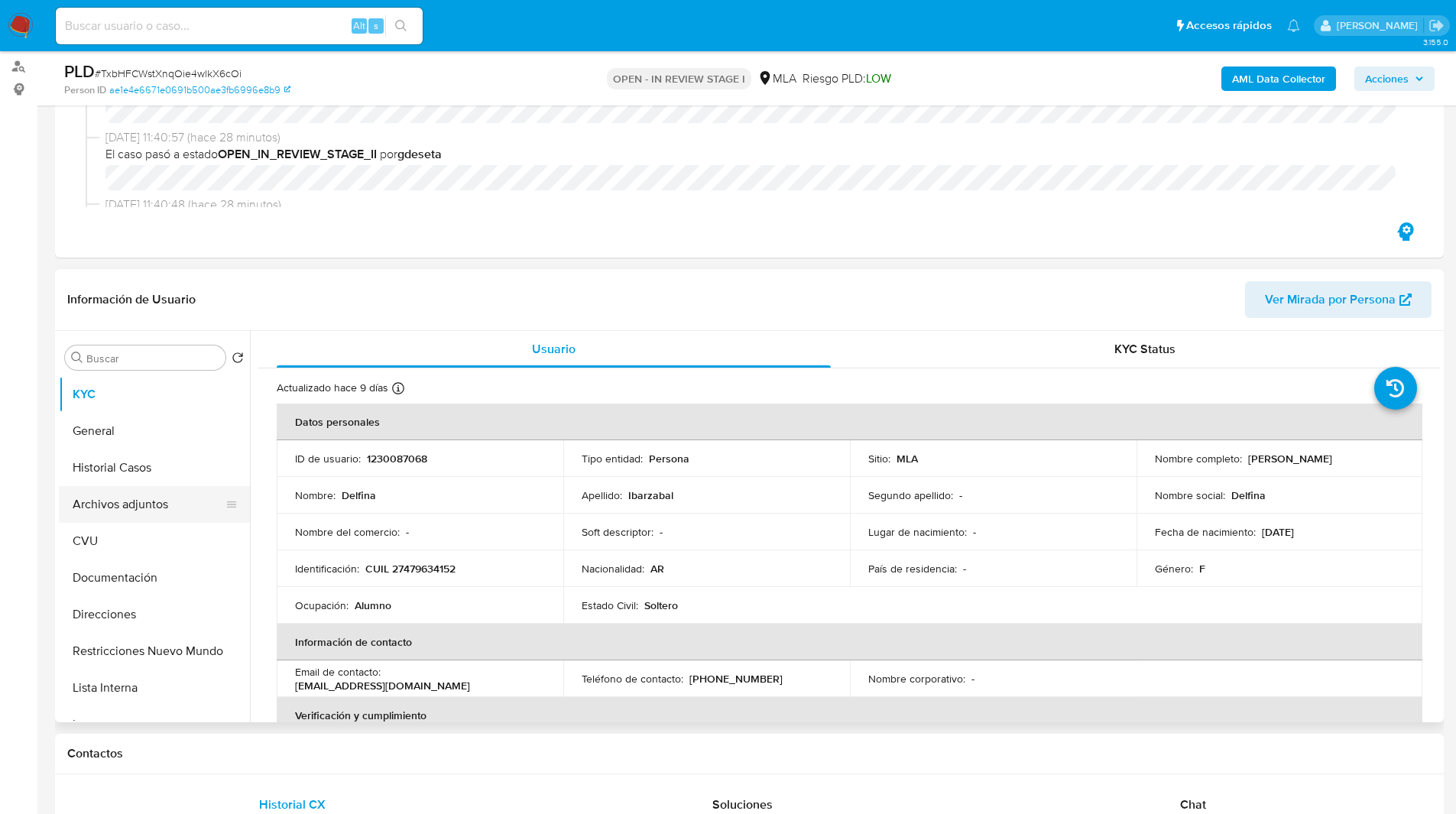
click at [129, 516] on button "Archivos adjuntos" at bounding box center [148, 504] width 179 height 37
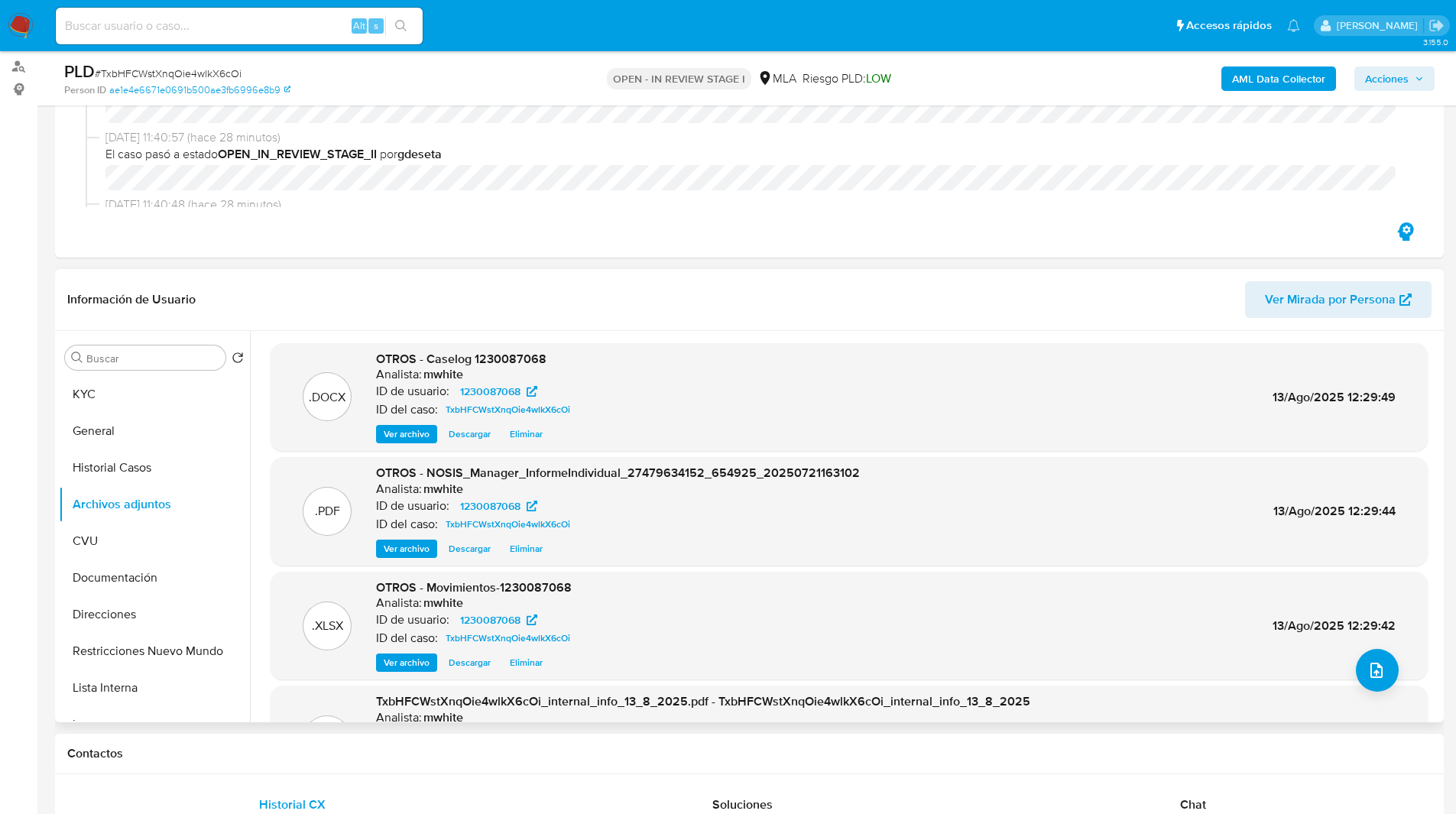
click at [532, 436] on span "Eliminar" at bounding box center [526, 434] width 33 height 15
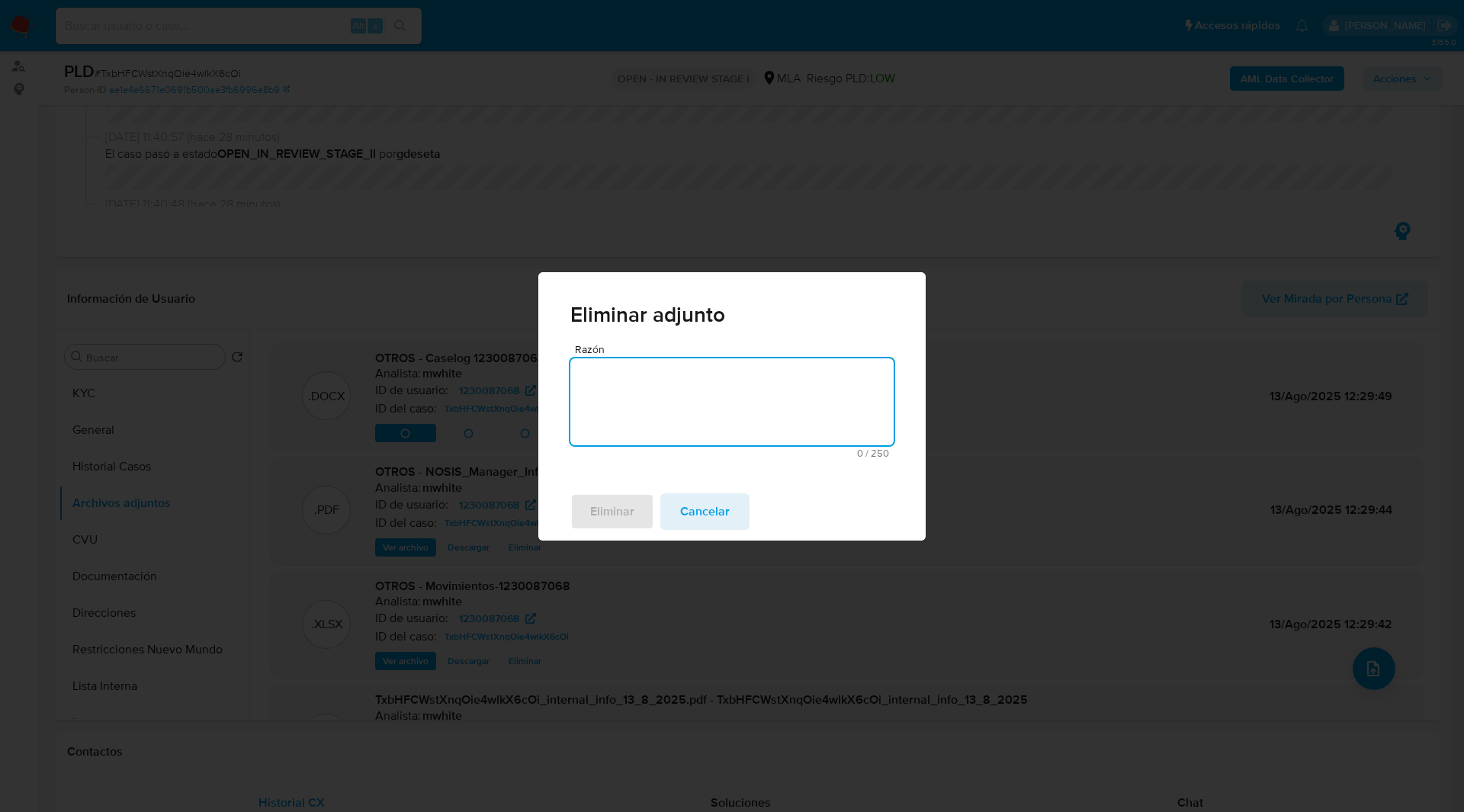
click at [698, 395] on textarea "Razón" at bounding box center [732, 401] width 323 height 87
type textarea "-"
click at [615, 511] on span "Eliminar" at bounding box center [612, 511] width 44 height 34
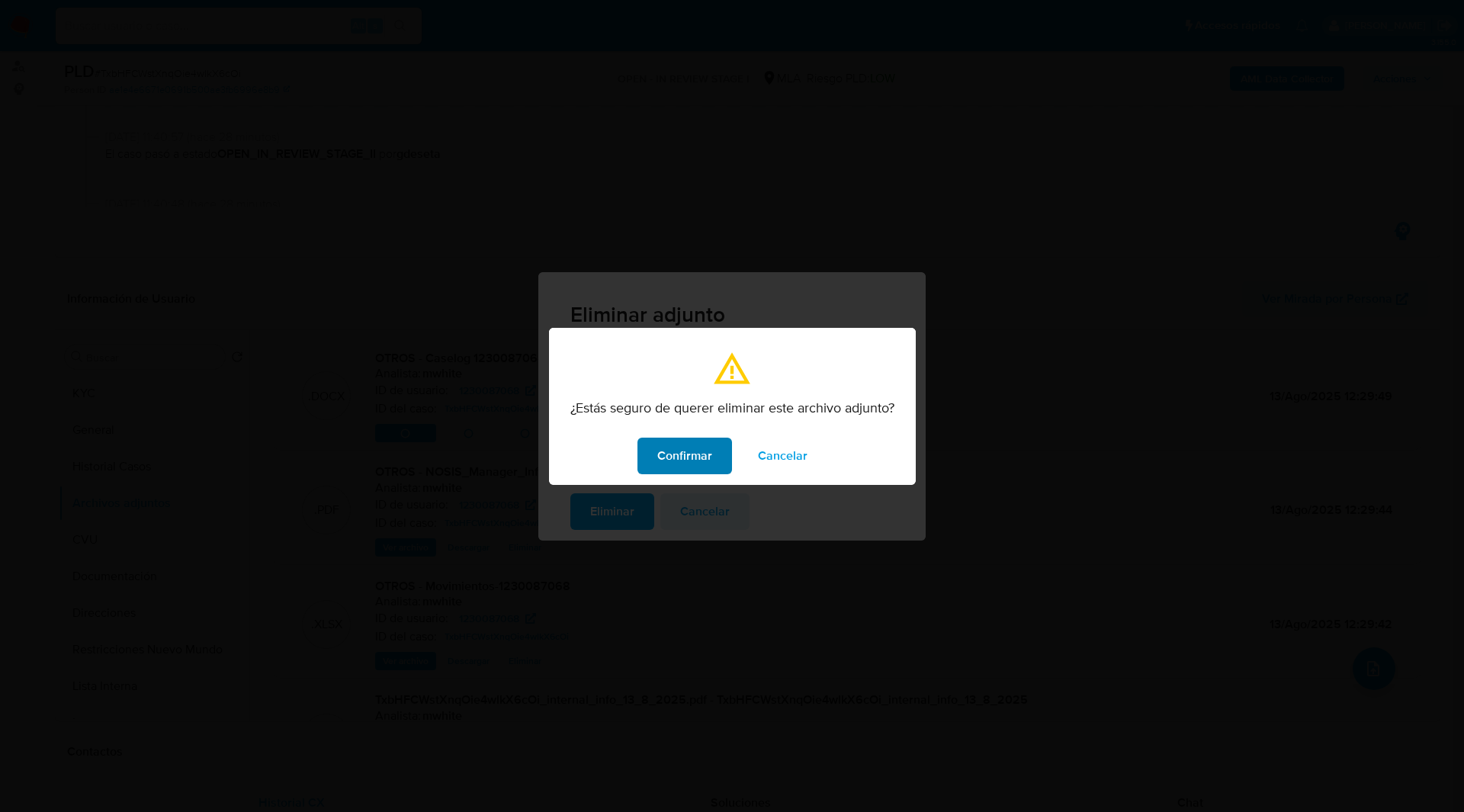
click at [683, 449] on span "Confirmar" at bounding box center [684, 456] width 55 height 34
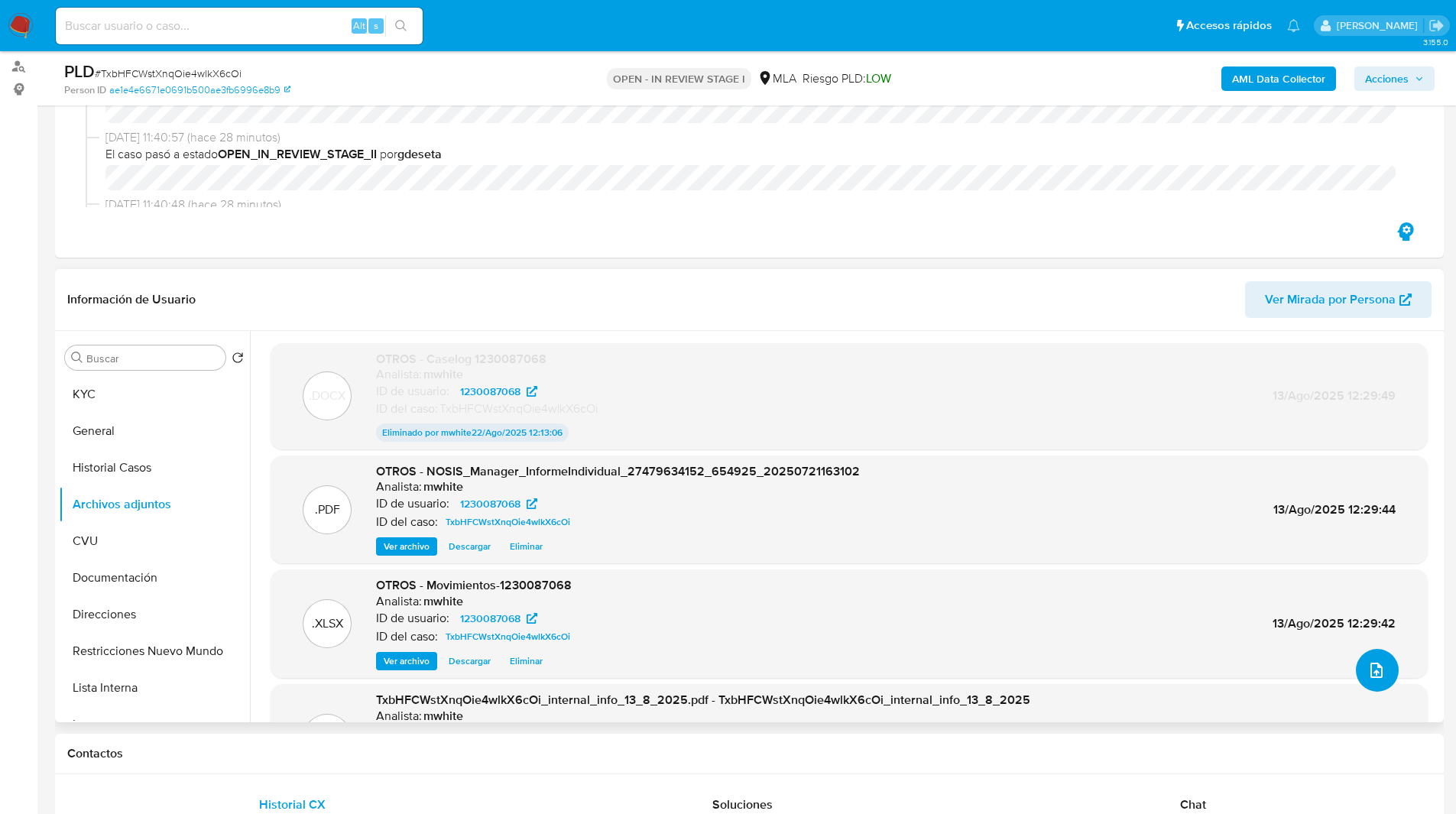
click at [1375, 679] on button "upload-file" at bounding box center [1377, 671] width 43 height 43
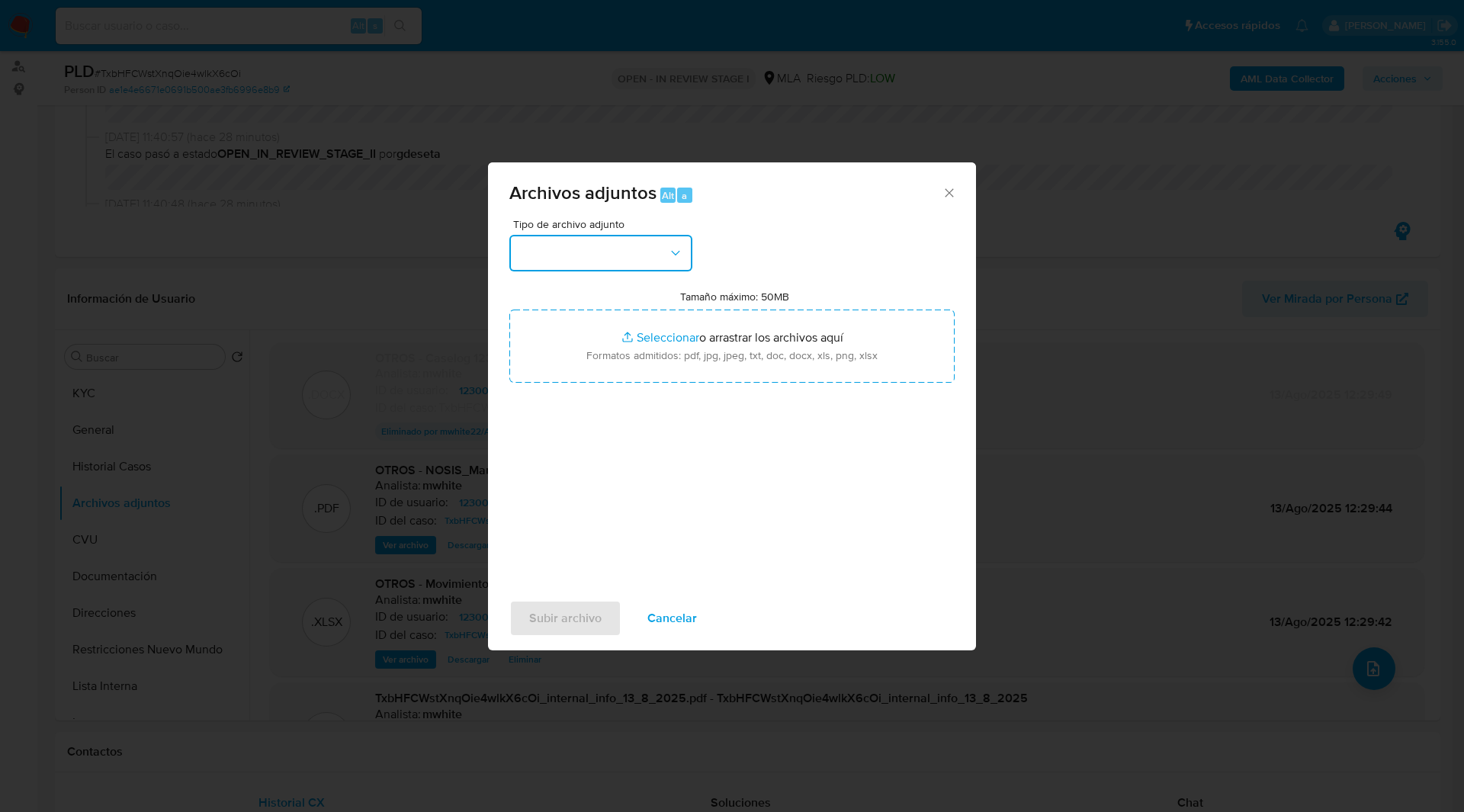
click at [568, 257] on button "button" at bounding box center [601, 253] width 183 height 37
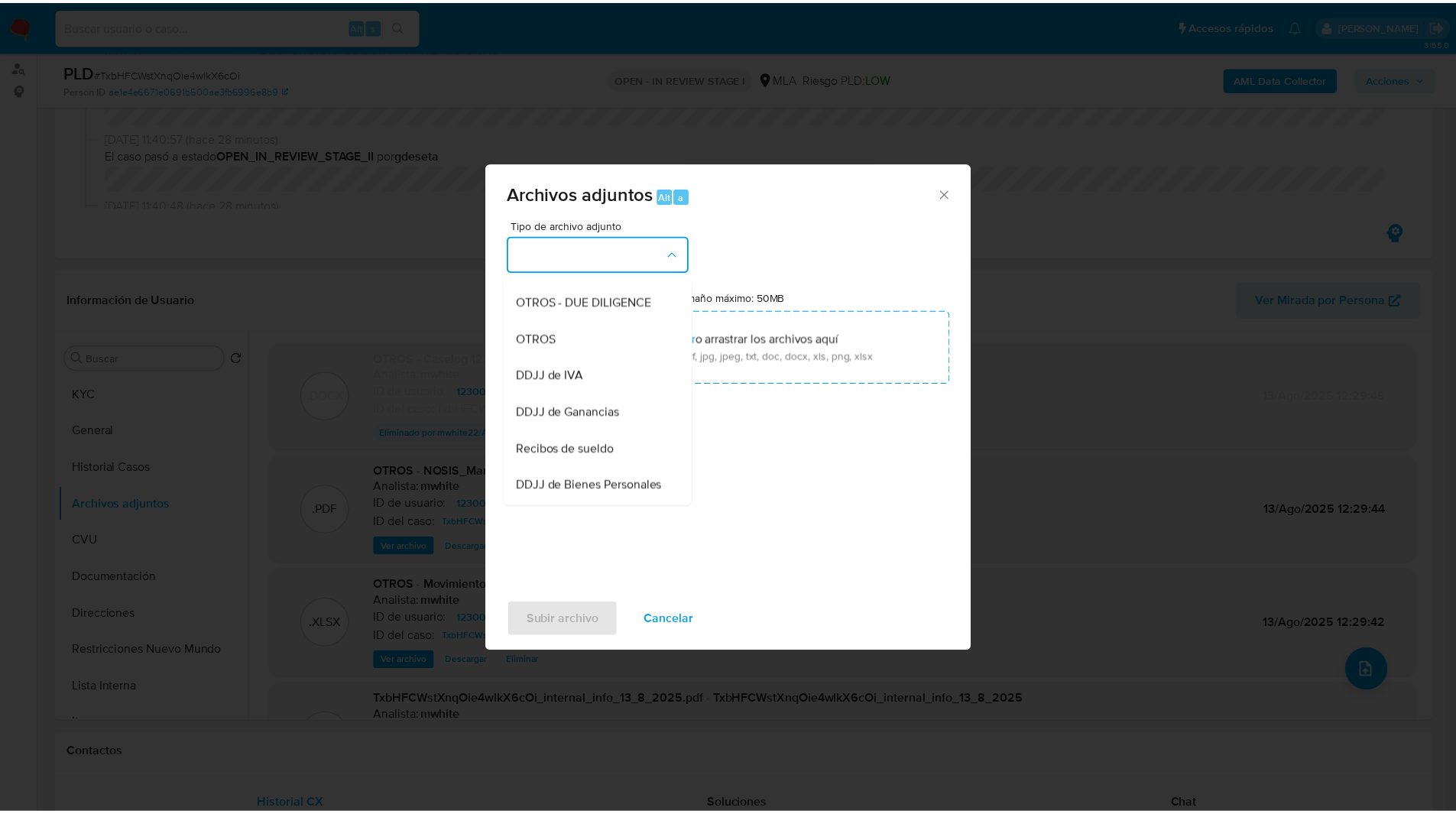
scroll to position [251, 0]
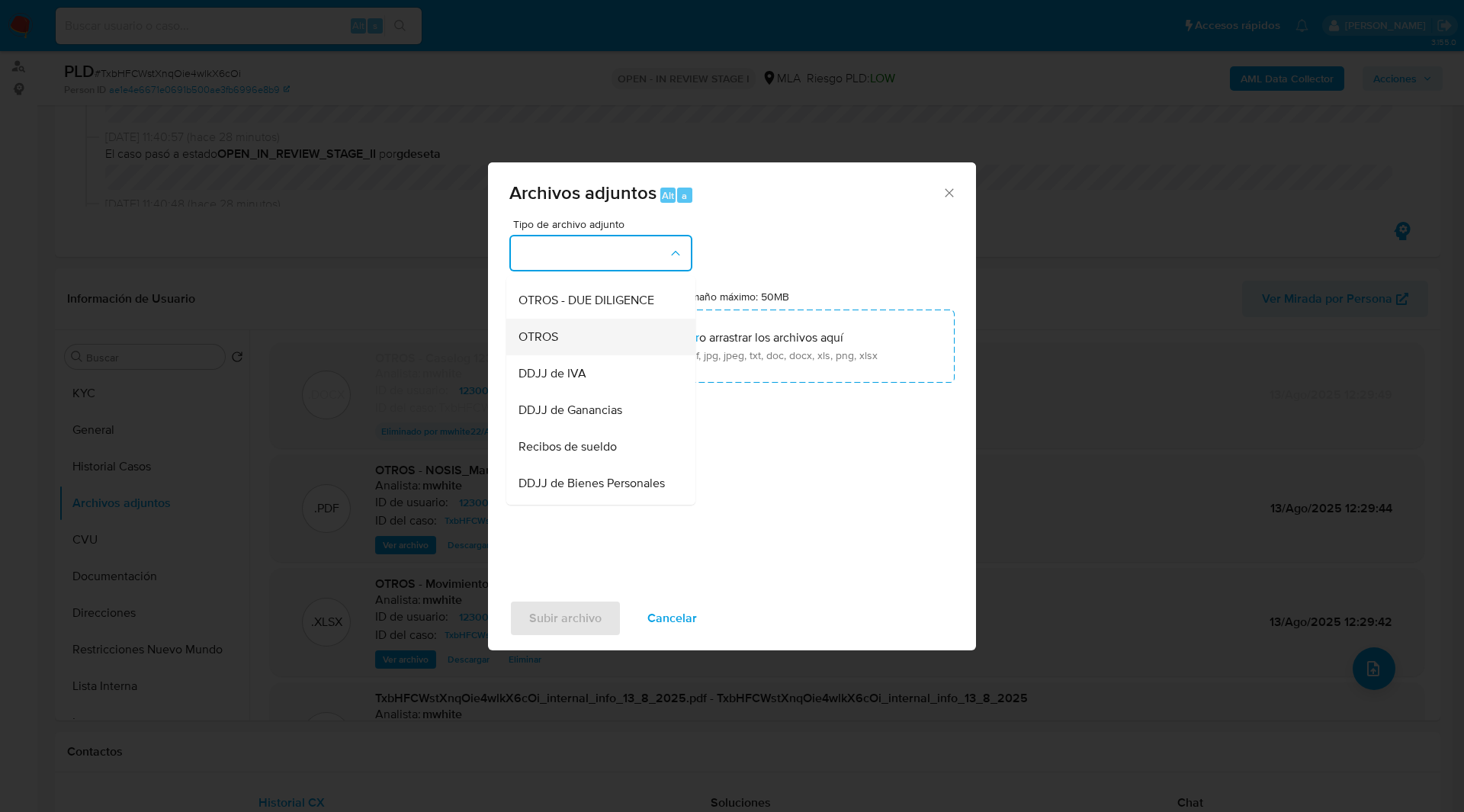
click at [552, 355] on div "OTROS" at bounding box center [596, 337] width 155 height 37
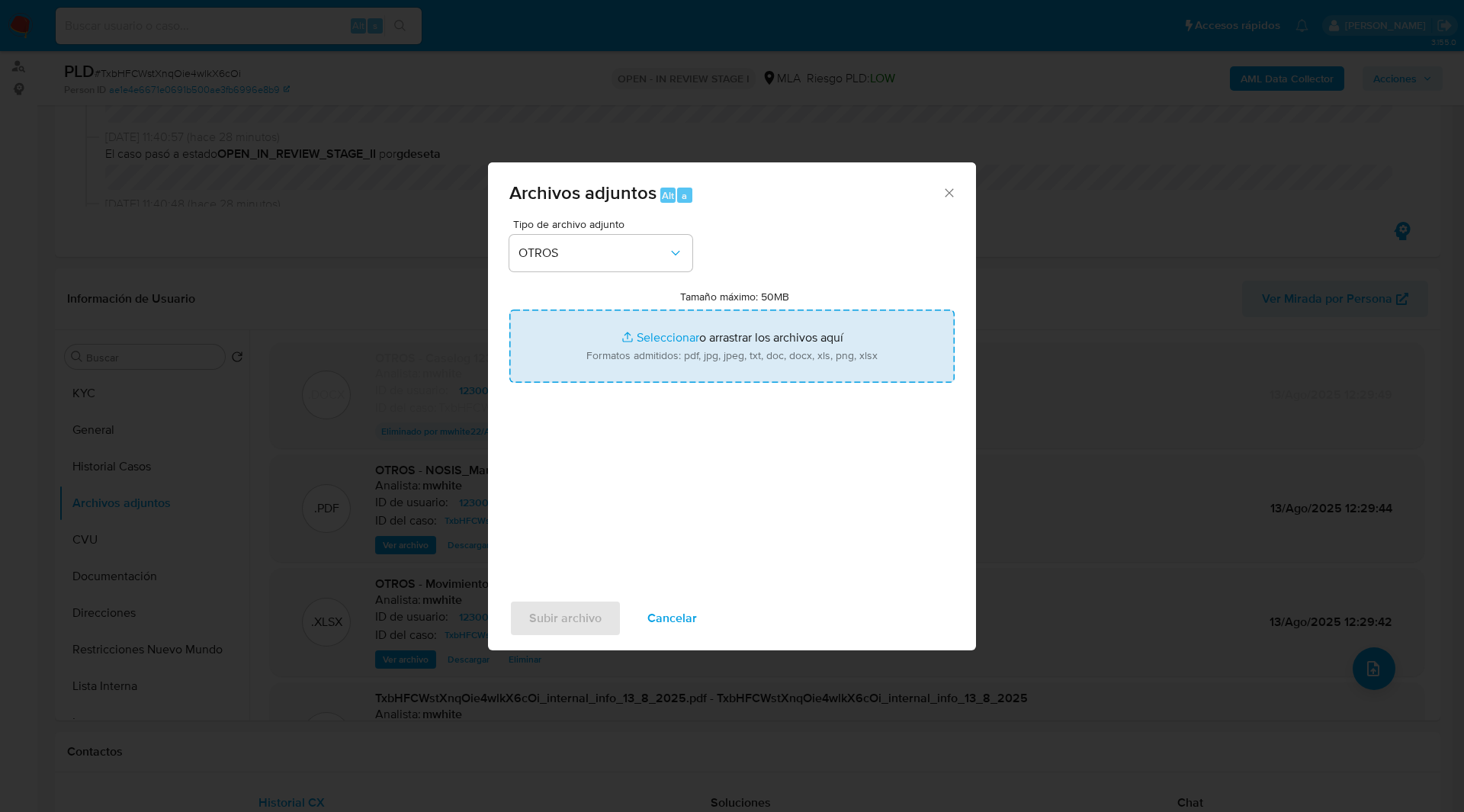
type input "C:\fakepath\V2-Caselog 1230087068.docx"
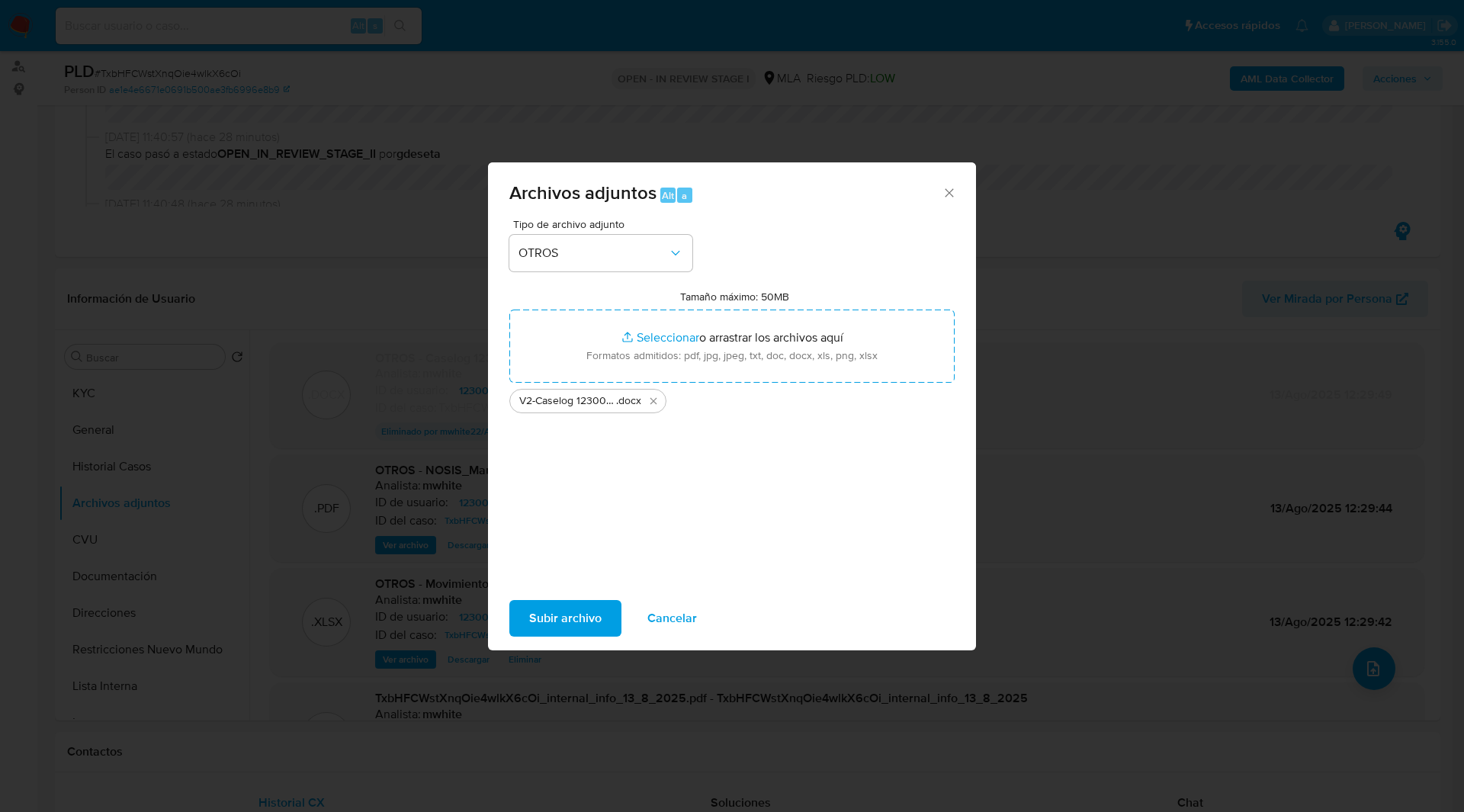
click at [555, 627] on span "Subir archivo" at bounding box center [565, 618] width 72 height 34
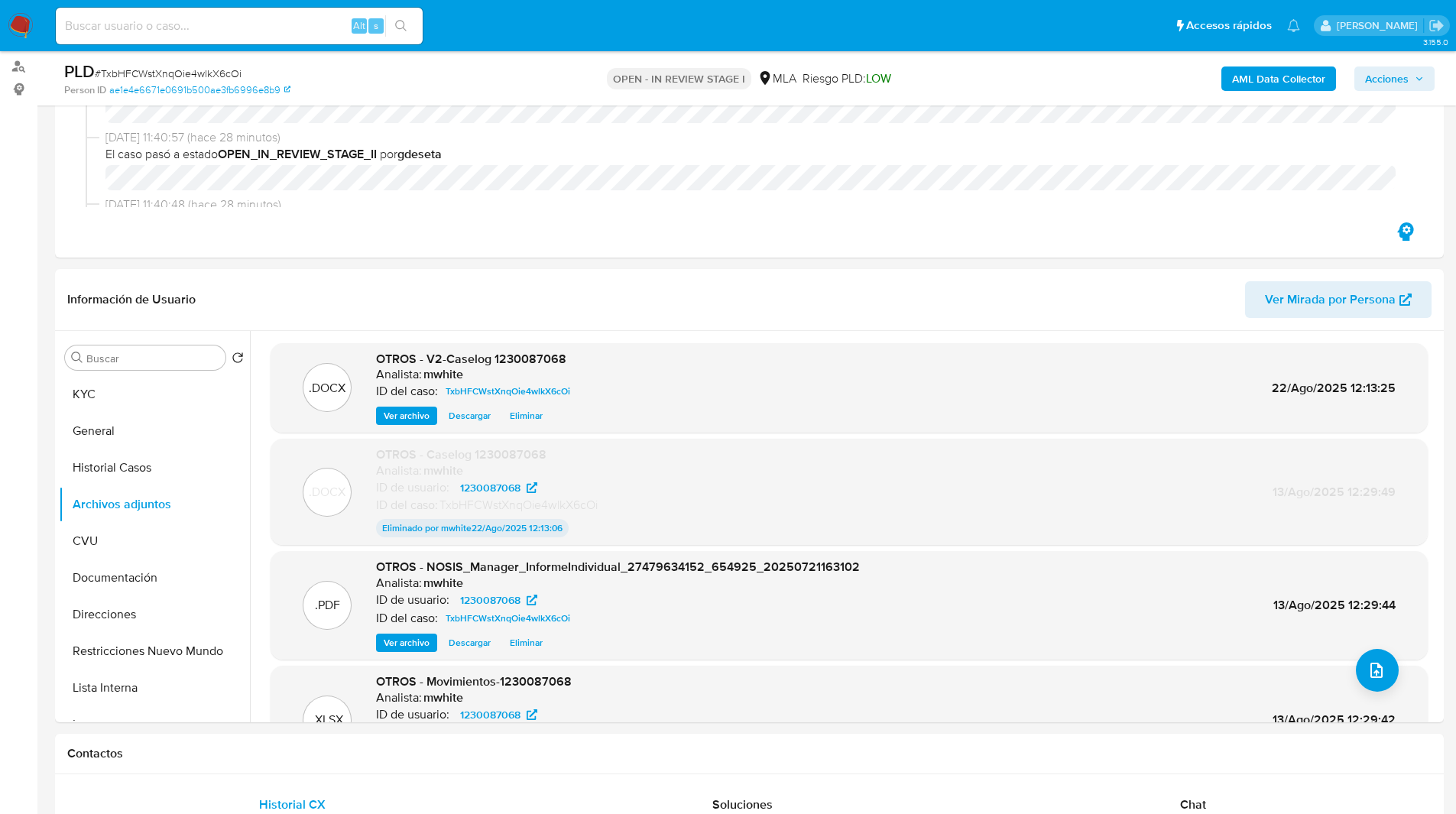
click at [1387, 89] on span "Acciones" at bounding box center [1387, 79] width 43 height 25
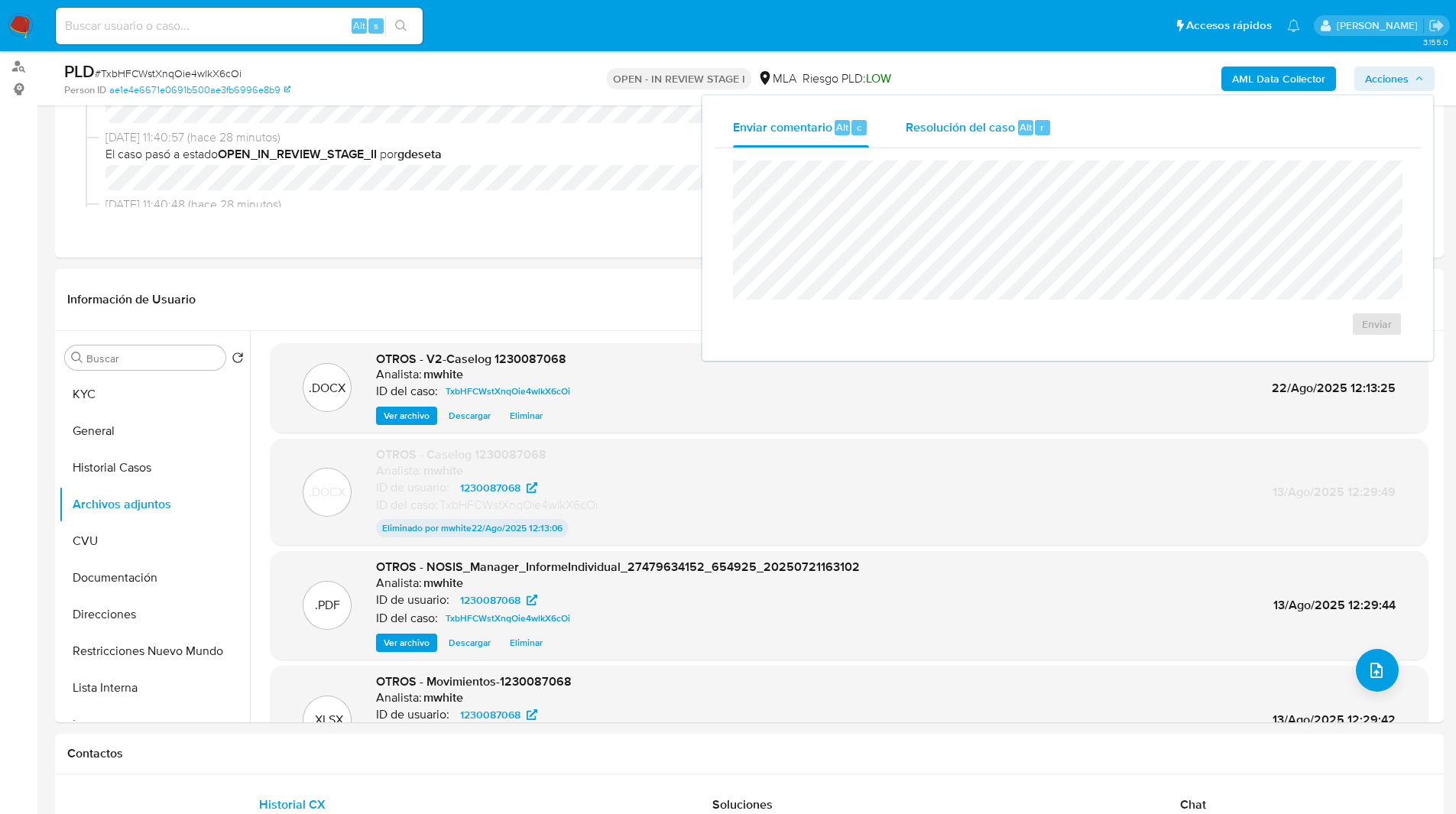
click at [988, 130] on span "Resolución del caso" at bounding box center [961, 126] width 110 height 18
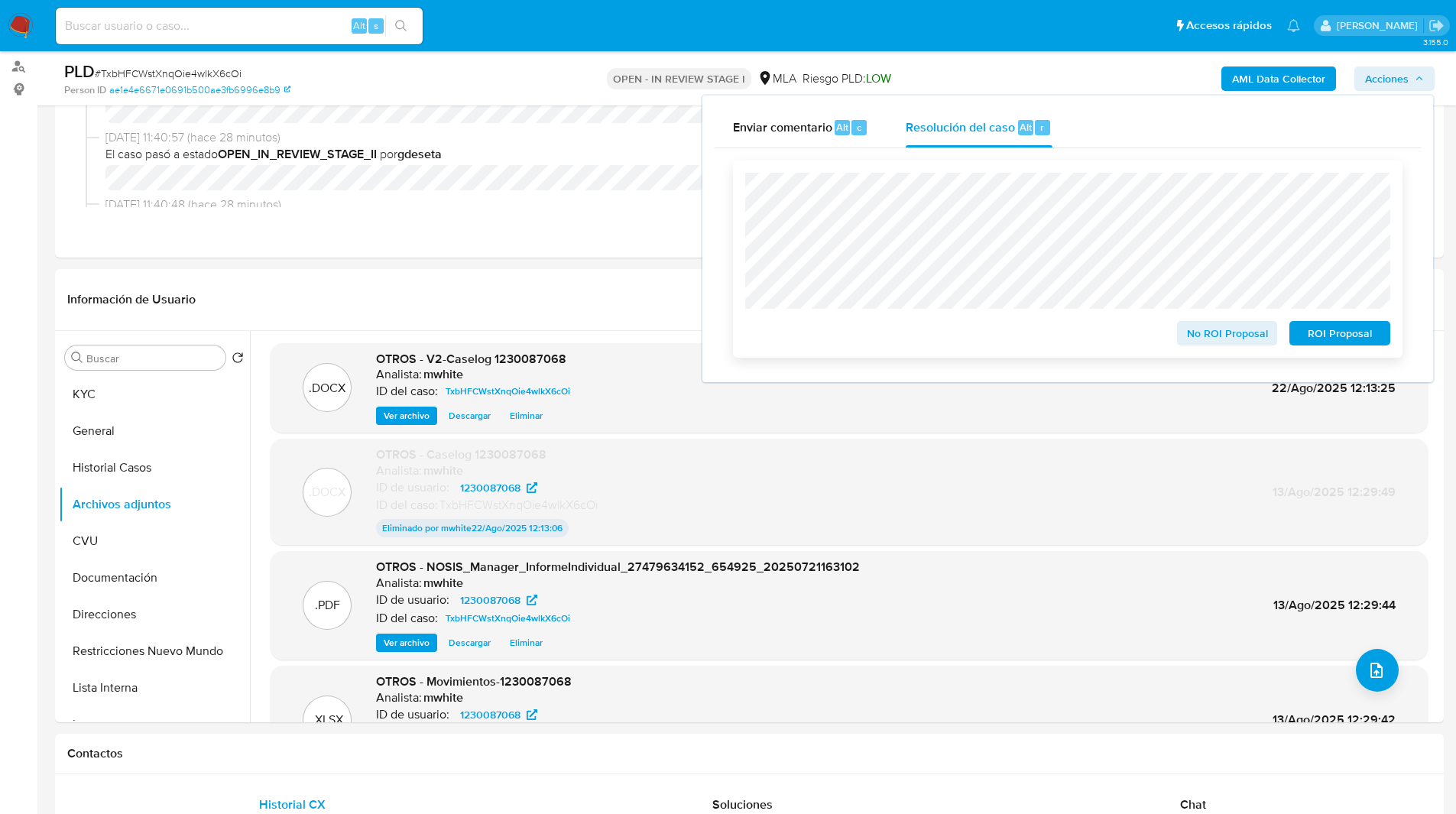
click at [1205, 340] on span "No ROI Proposal" at bounding box center [1227, 333] width 79 height 22
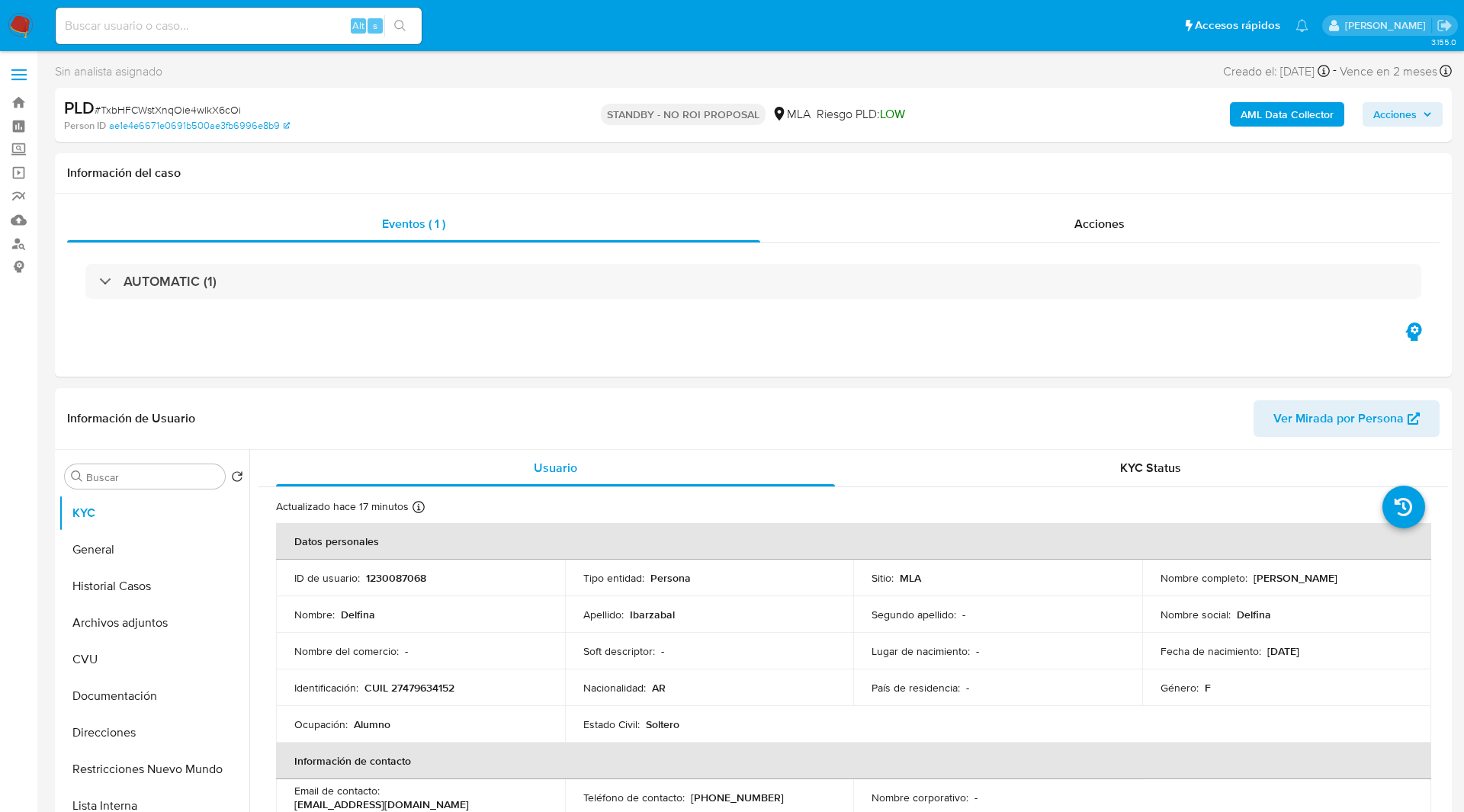
select select "10"
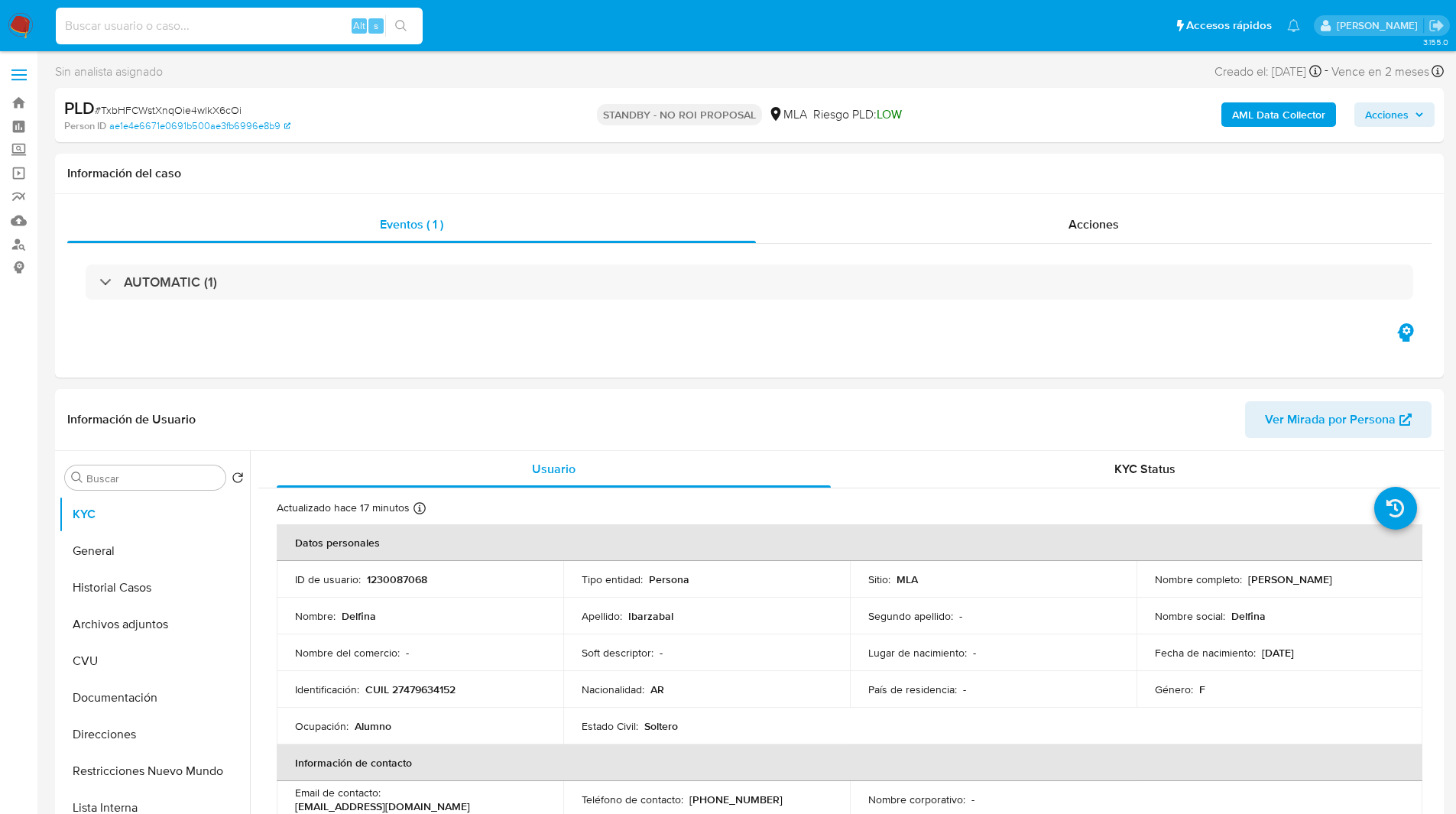
click at [251, 29] on input at bounding box center [239, 26] width 367 height 20
paste input "K4lc3ZB4wz5Dx6ggven5WvsL"
type input "K4lc3ZB4wz5Dx6ggven5WvsL"
select select "10"
click at [434, 686] on p "CUIT 20246751472" at bounding box center [411, 689] width 92 height 14
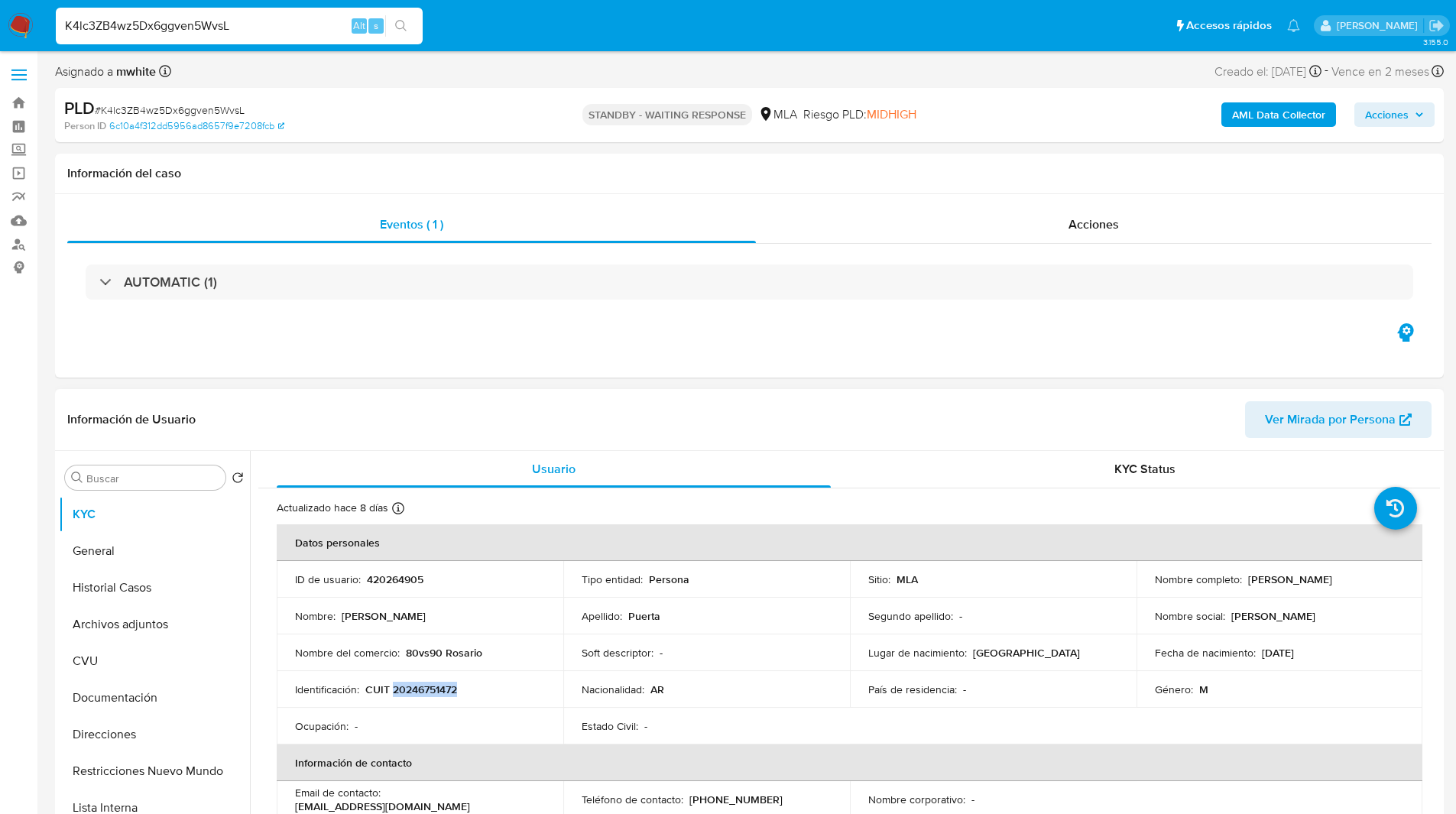
click at [434, 686] on p "CUIT 20246751472" at bounding box center [411, 689] width 92 height 14
copy p "20246751472"
click at [770, 91] on div "PLD # K4lc3ZB4wz5Dx6ggven5WvsL Person ID 6c10a4f312dd5956ad8657f9e7208fcb STAND…" at bounding box center [749, 115] width 1389 height 54
click at [511, 8] on ul "Pausado Ver notificaciones K4lc3ZB4wz5Dx6ggven5WvsL Alt s Accesos rápidos Presi…" at bounding box center [677, 25] width 1259 height 39
click at [883, 330] on div "Eventos ( 1 ) Acciones AUTOMATIC (1)" at bounding box center [749, 286] width 1389 height 183
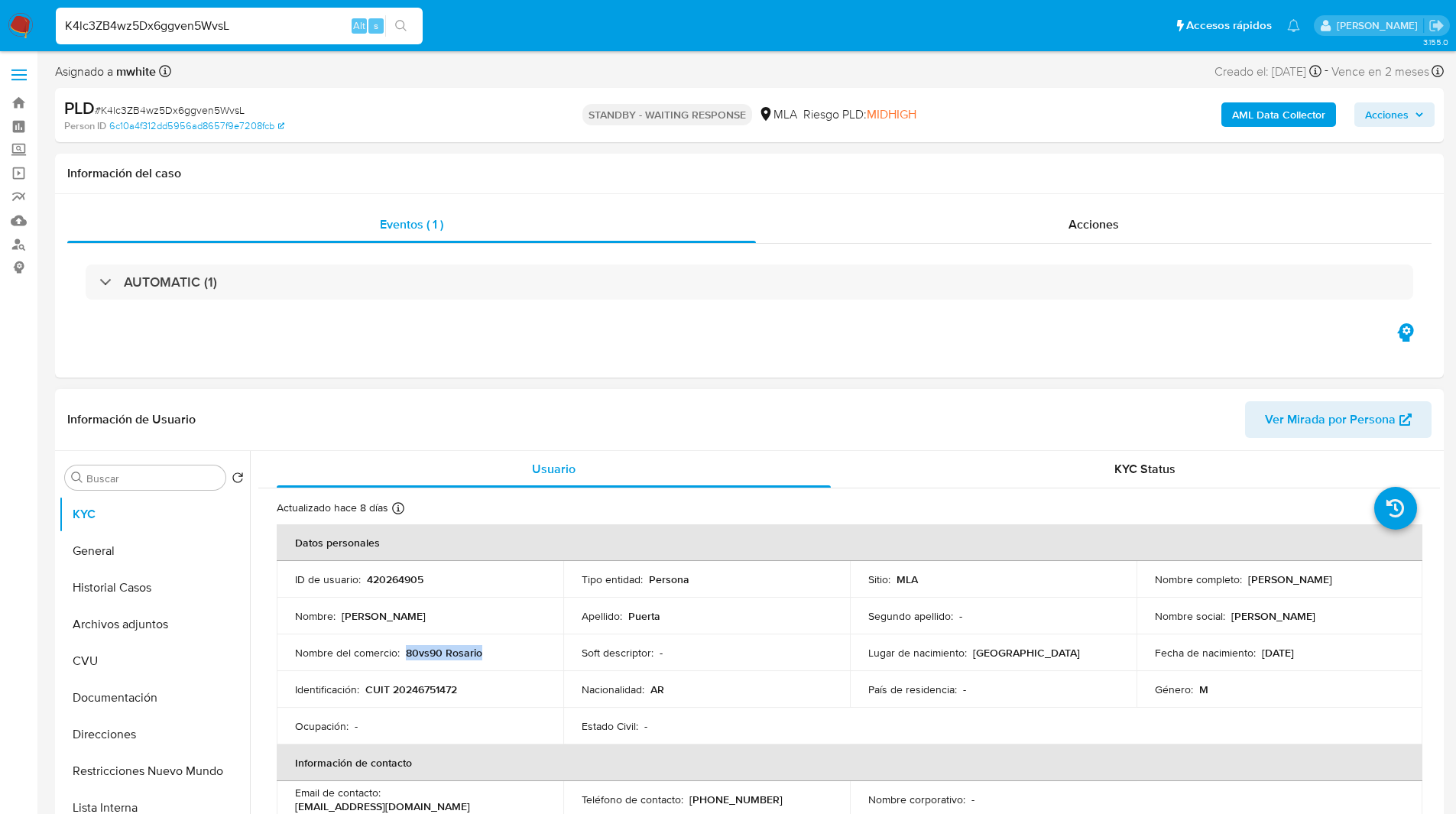
drag, startPoint x: 406, startPoint y: 652, endPoint x: 521, endPoint y: 652, distance: 115.0
click at [521, 652] on div "Nombre del comercio : 80vs90 Rosario" at bounding box center [420, 653] width 250 height 14
copy p "80vs90 Rosario"
click at [487, 369] on div "Eventos ( 1 ) Acciones AUTOMATIC (1)" at bounding box center [749, 286] width 1389 height 183
click at [887, 365] on div "Eventos ( 1 ) Acciones AUTOMATIC (1)" at bounding box center [749, 286] width 1389 height 183
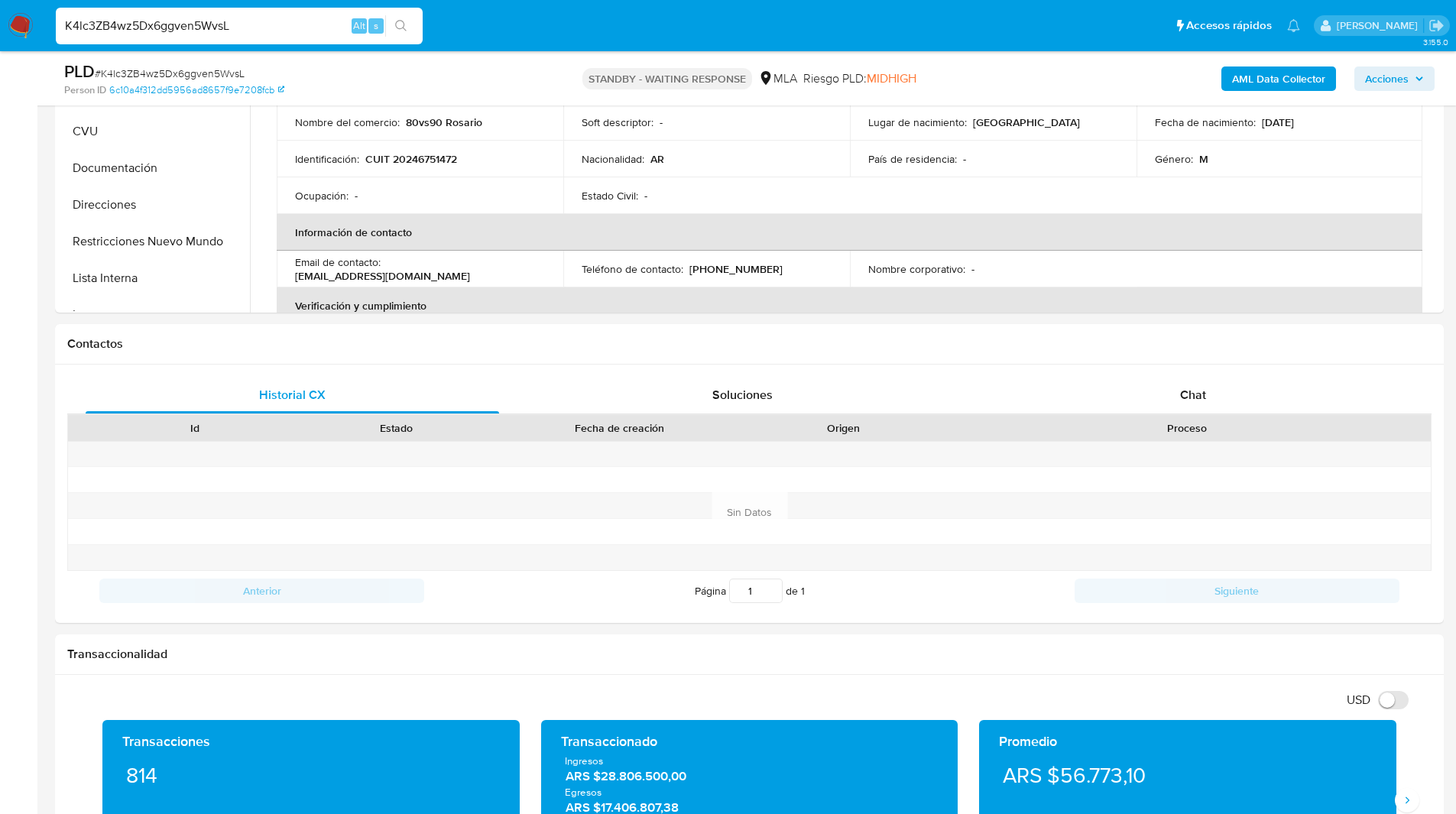
scroll to position [485, 0]
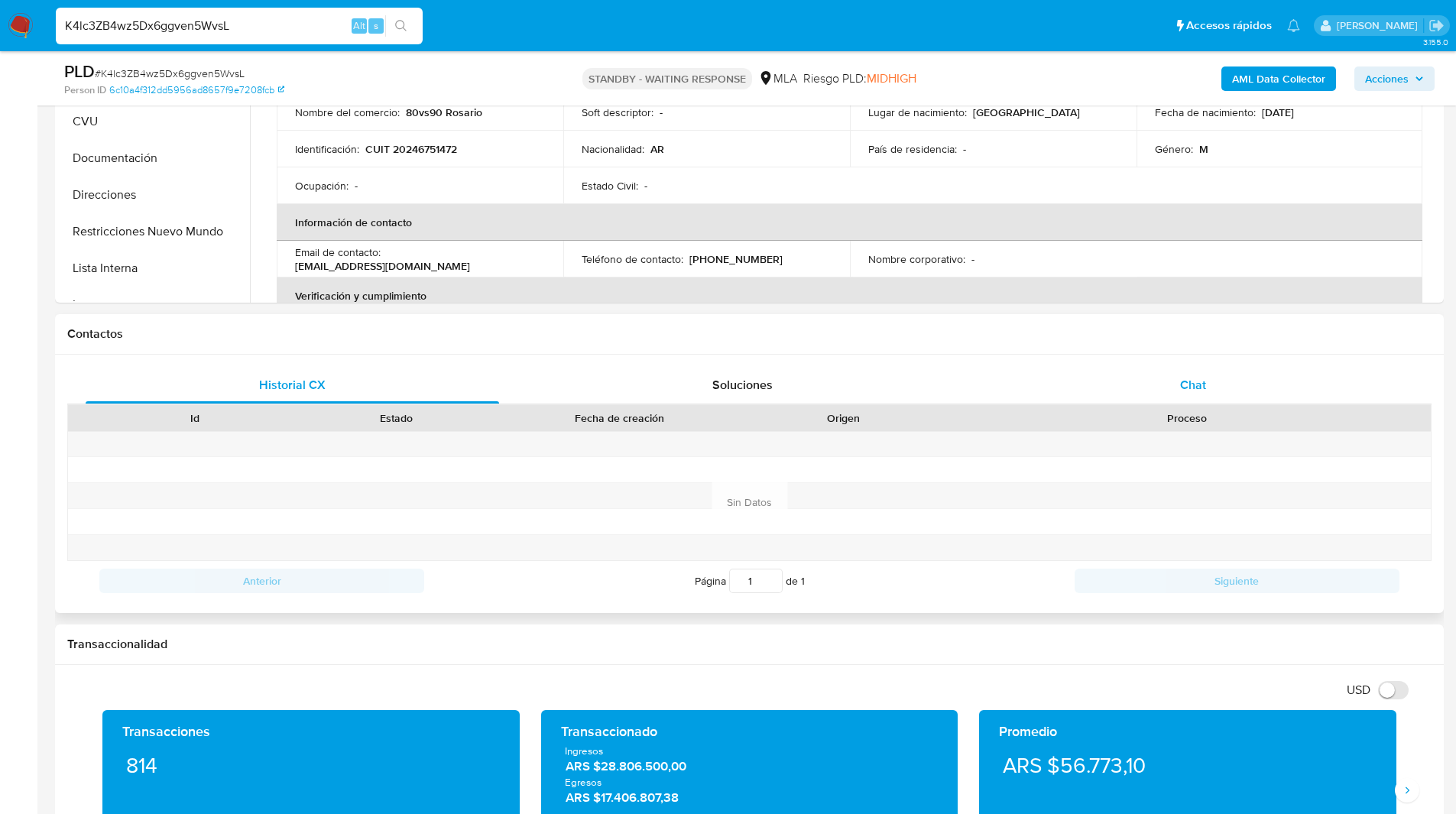
click at [1248, 368] on div "Chat" at bounding box center [1193, 385] width 413 height 37
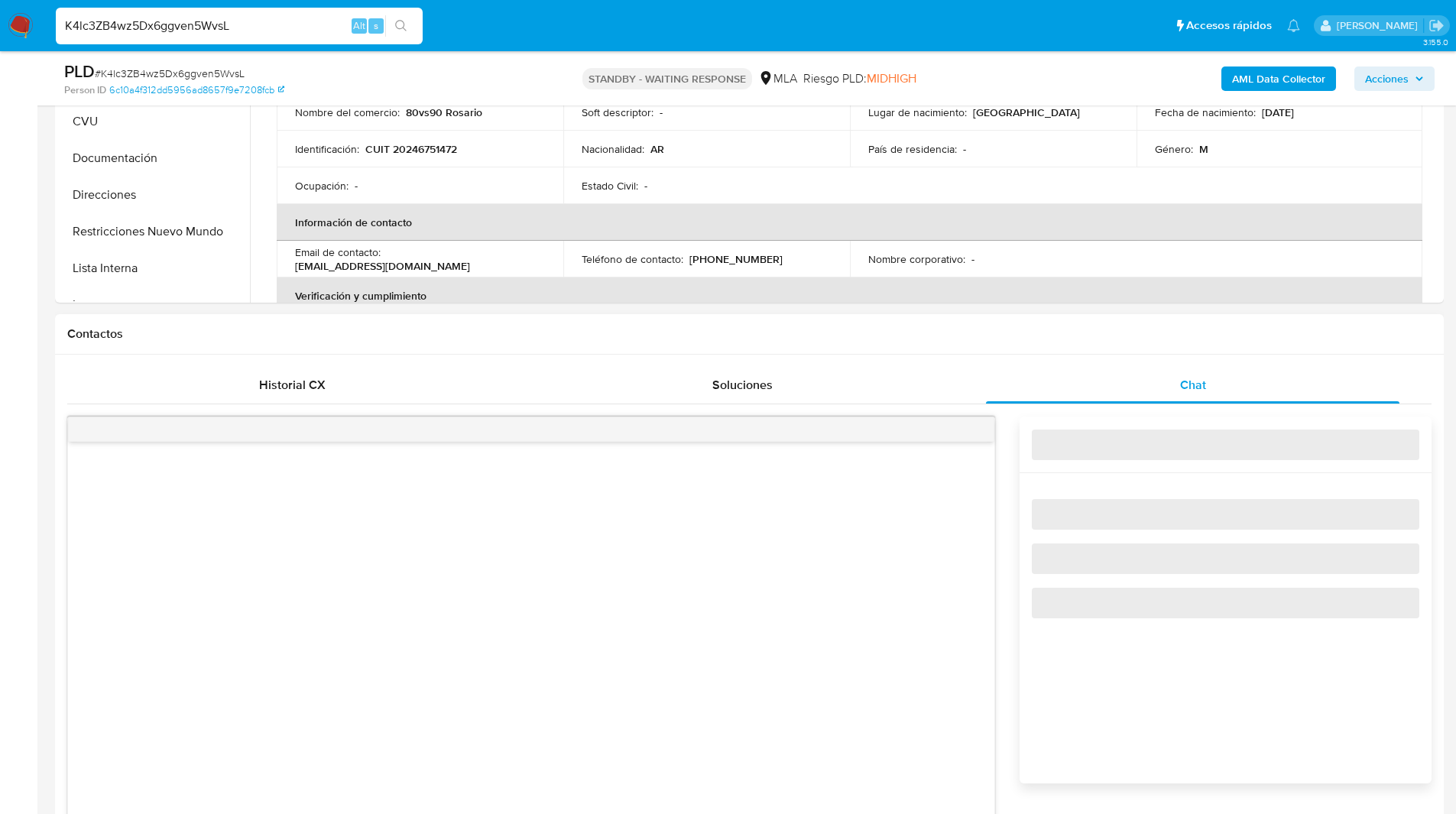
click at [1109, 330] on h1 "Contactos" at bounding box center [749, 334] width 1364 height 15
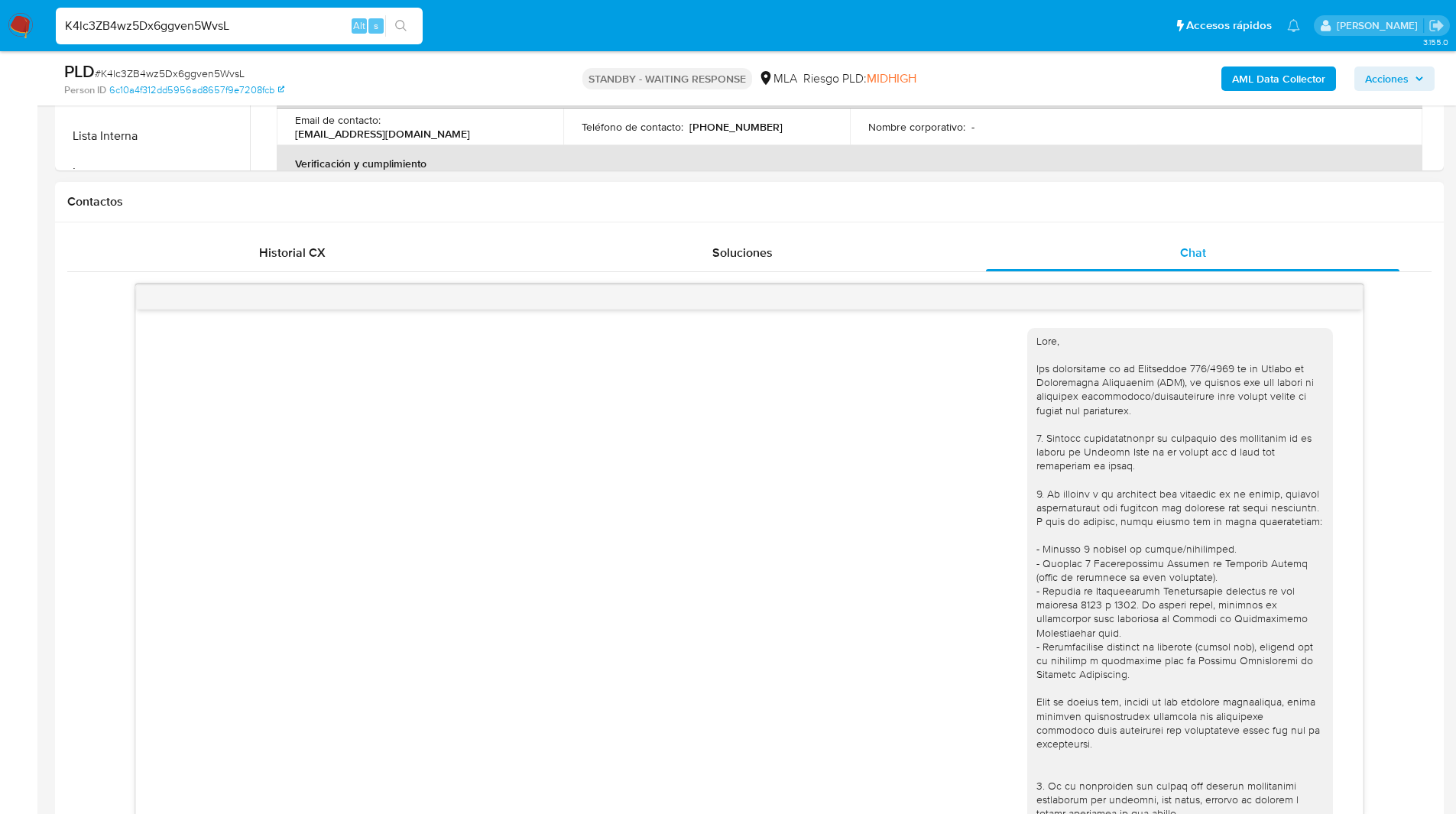
scroll to position [694, 0]
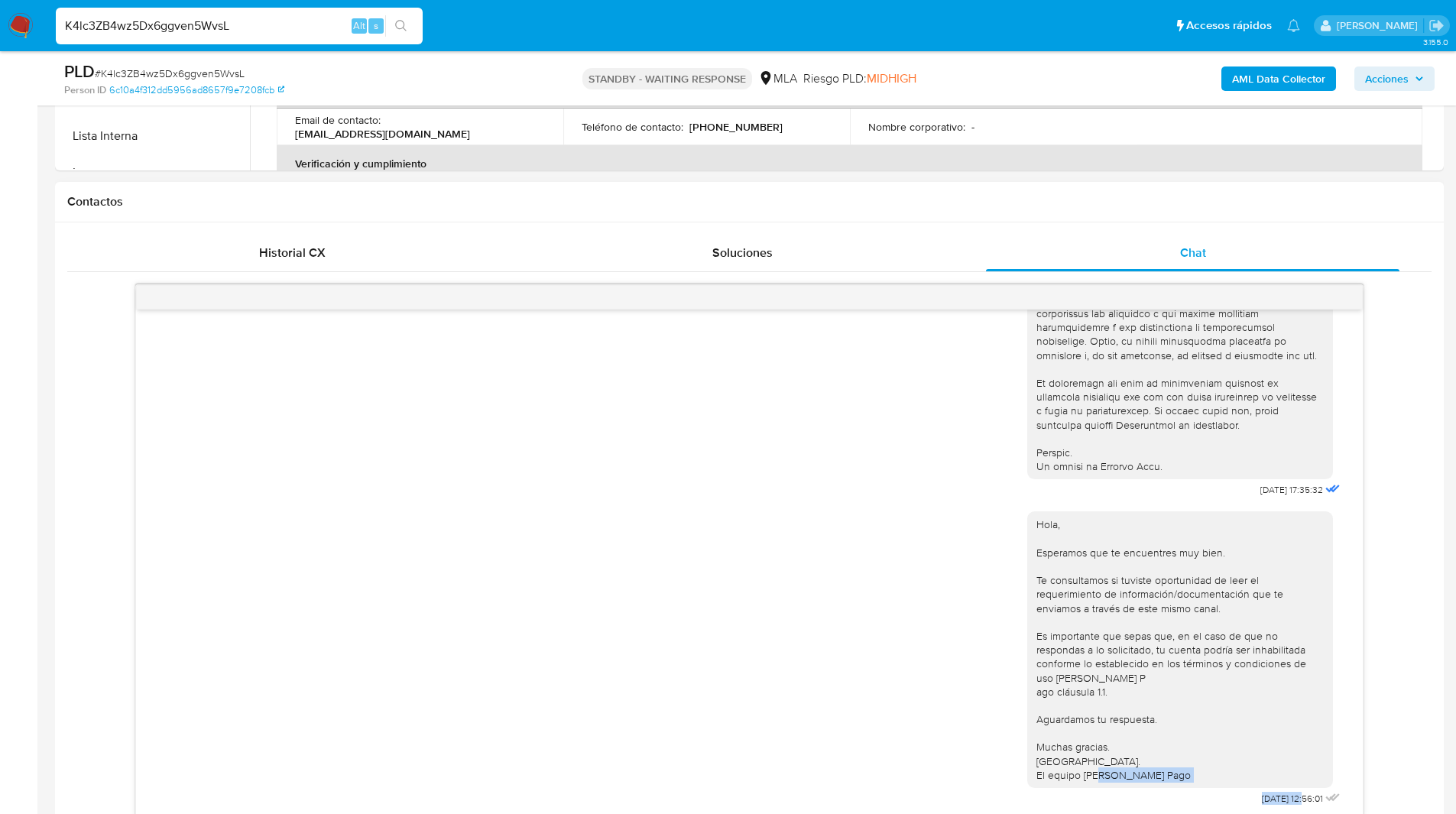
drag, startPoint x: 1279, startPoint y: 797, endPoint x: 1215, endPoint y: 798, distance: 64.0
click at [1215, 798] on div "Hola, Esperamos que te encuentres muy bien. Te consultamos si tuviste oportunid…" at bounding box center [1185, 654] width 316 height 308
copy div "[DATE]"
click at [928, 36] on ul "Pausado Ver notificaciones K4lc3ZB4wz5Dx6ggven5WvsL Alt s Accesos rápidos Presi…" at bounding box center [677, 25] width 1259 height 39
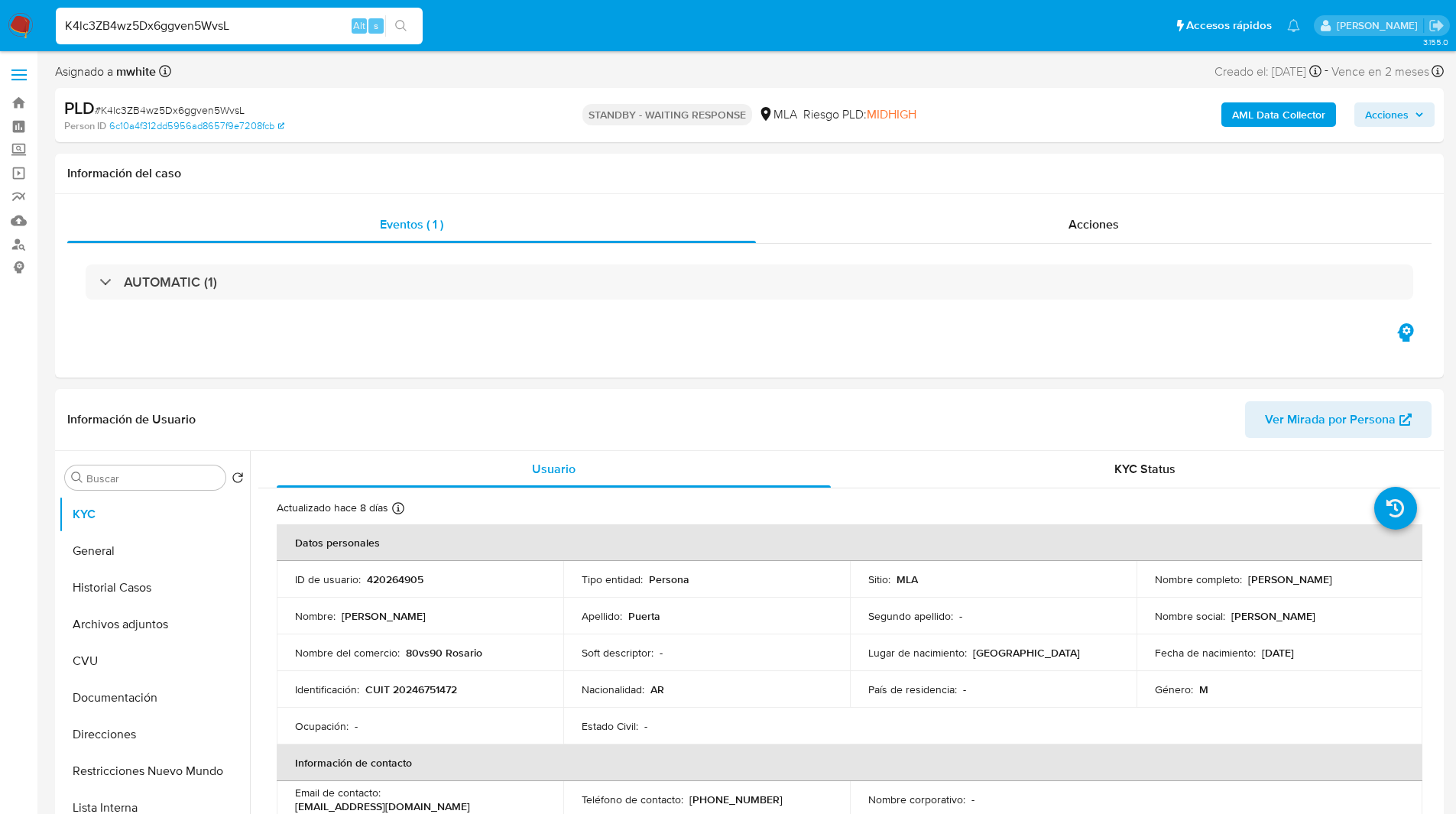
click at [180, 33] on input "K4lc3ZB4wz5Dx6ggven5WvsL" at bounding box center [239, 26] width 367 height 20
paste input "PqZbZnOS6DlFBYNDPl3KjSKv"
type input "PqZbZnOS6DlFBYNDPl3KjSKv"
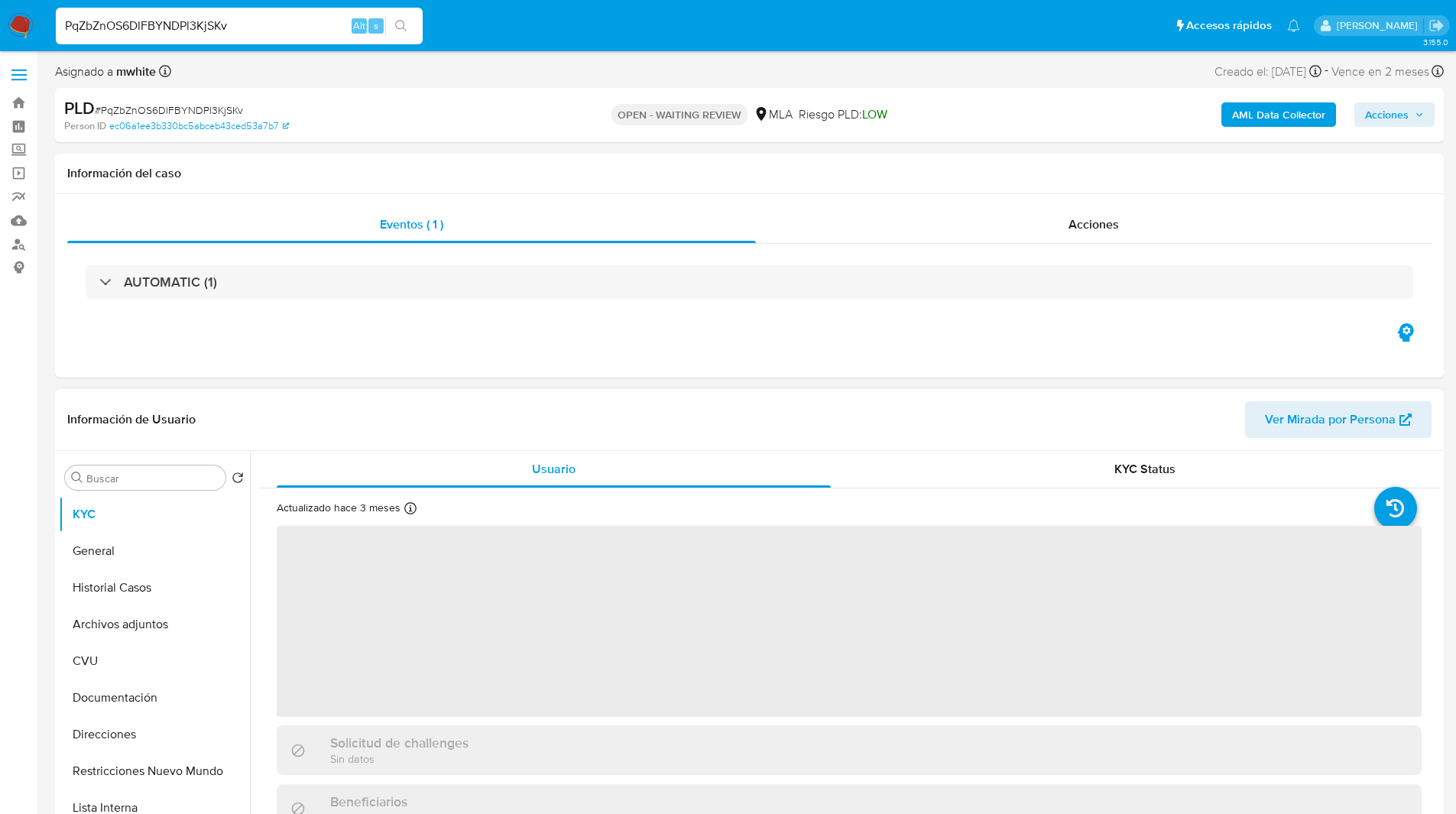
click at [477, 416] on header "Información de Usuario Ver Mirada por Persona" at bounding box center [749, 419] width 1364 height 37
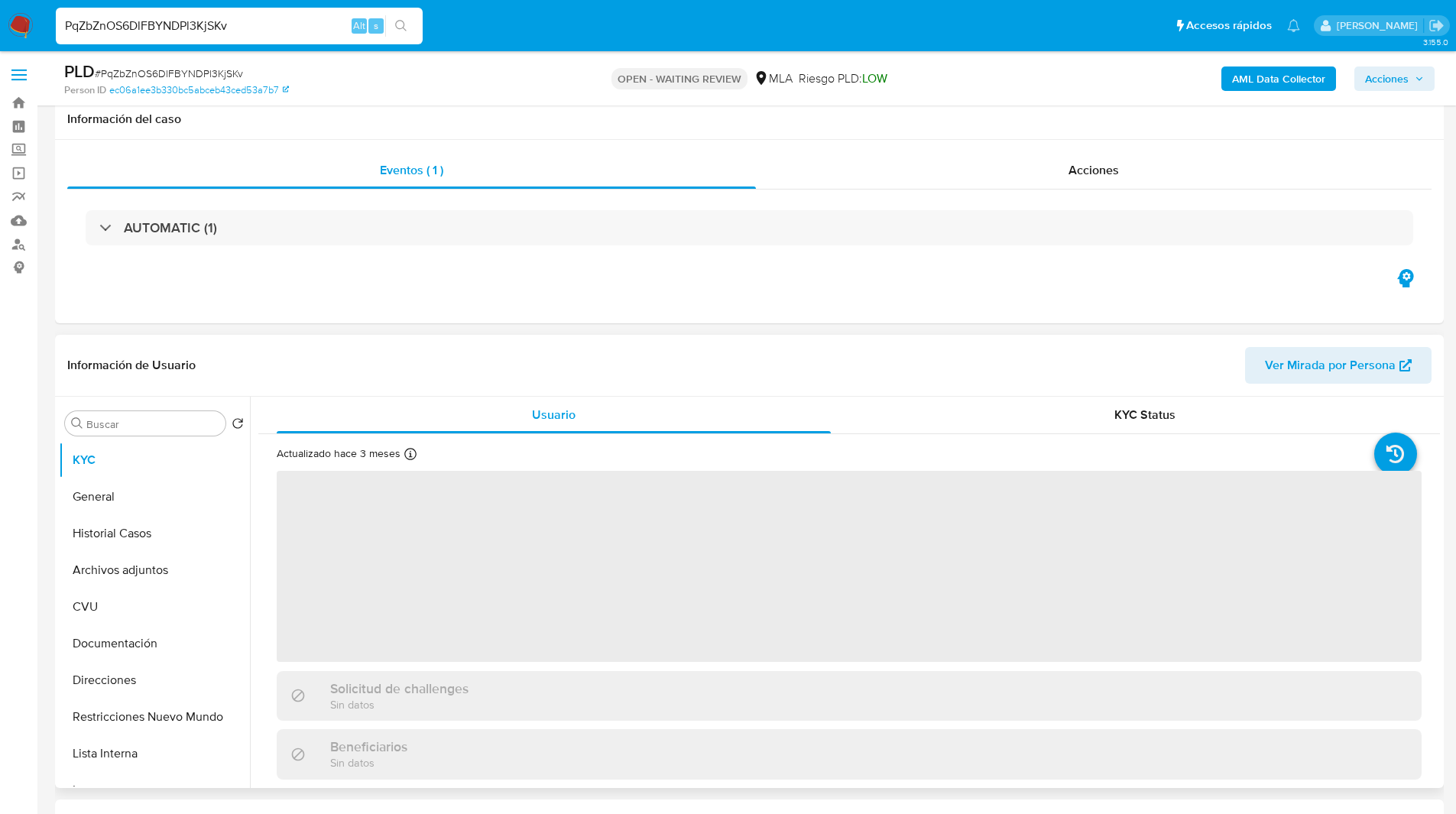
scroll to position [160, 0]
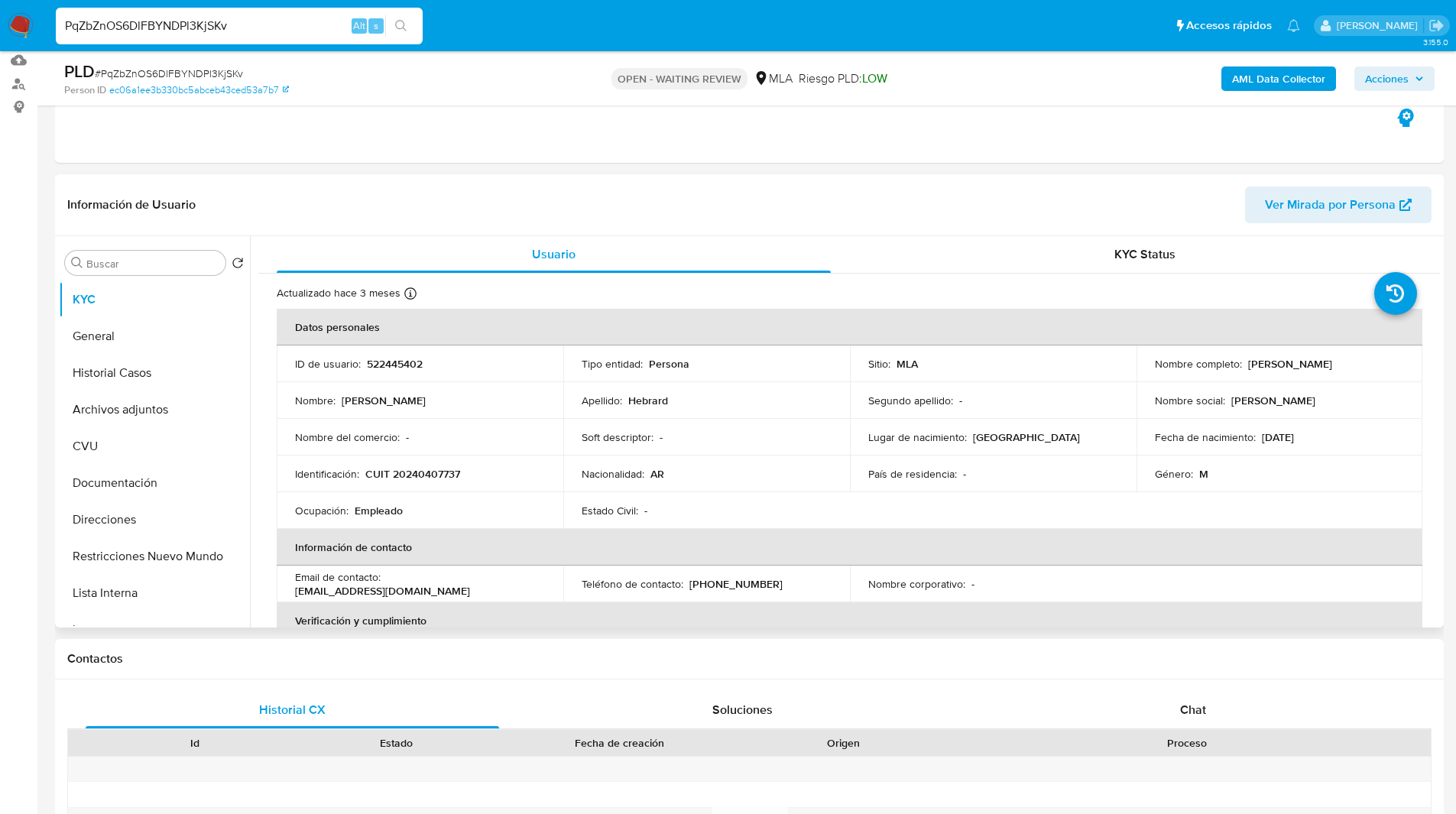
select select "10"
click at [400, 358] on p "522445402" at bounding box center [395, 364] width 56 height 14
copy p "522445402"
click at [1168, 708] on div "Chat" at bounding box center [1193, 710] width 413 height 37
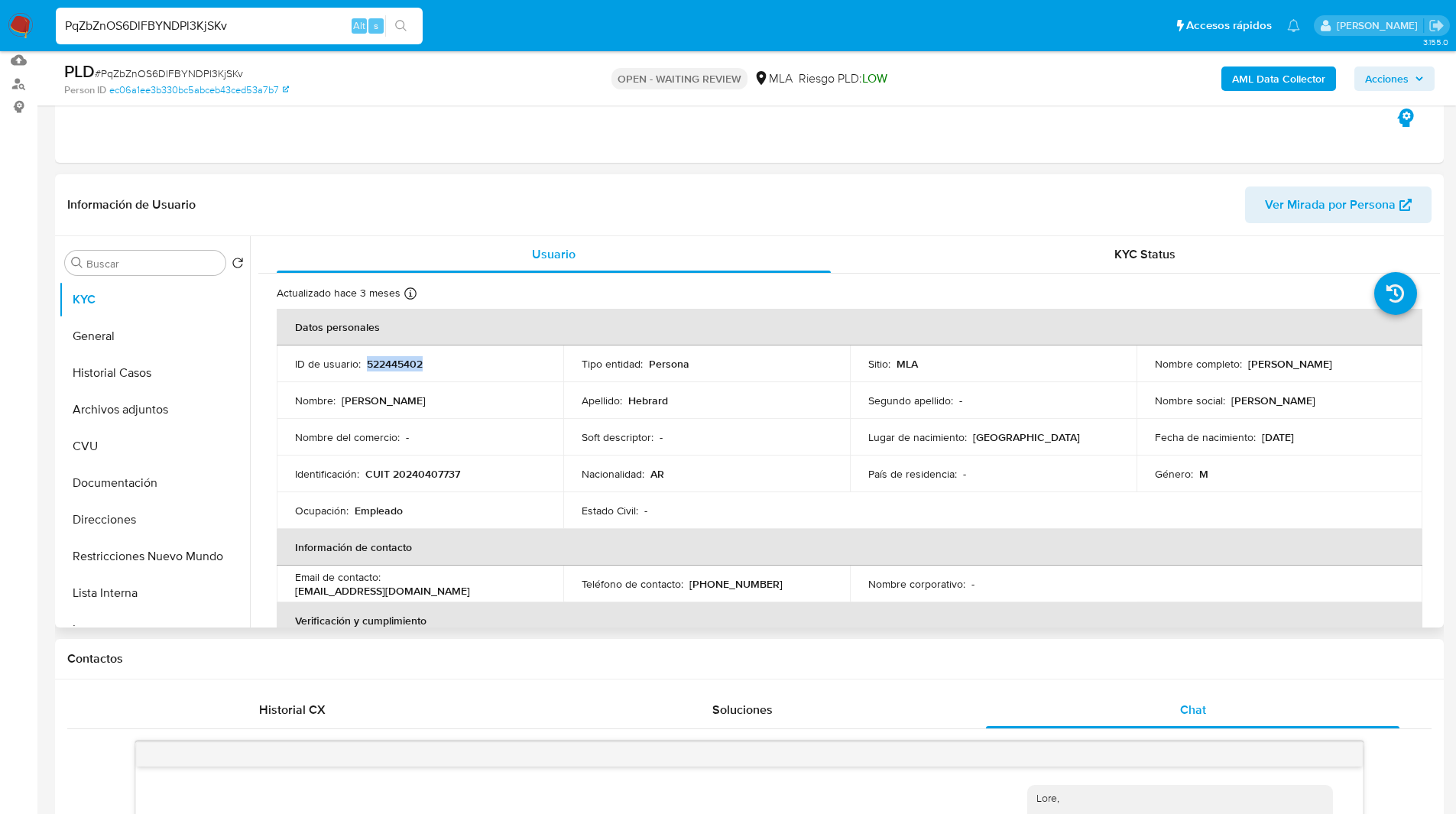
scroll to position [624, 0]
click at [428, 477] on p "CUIT 20240407737" at bounding box center [413, 474] width 95 height 14
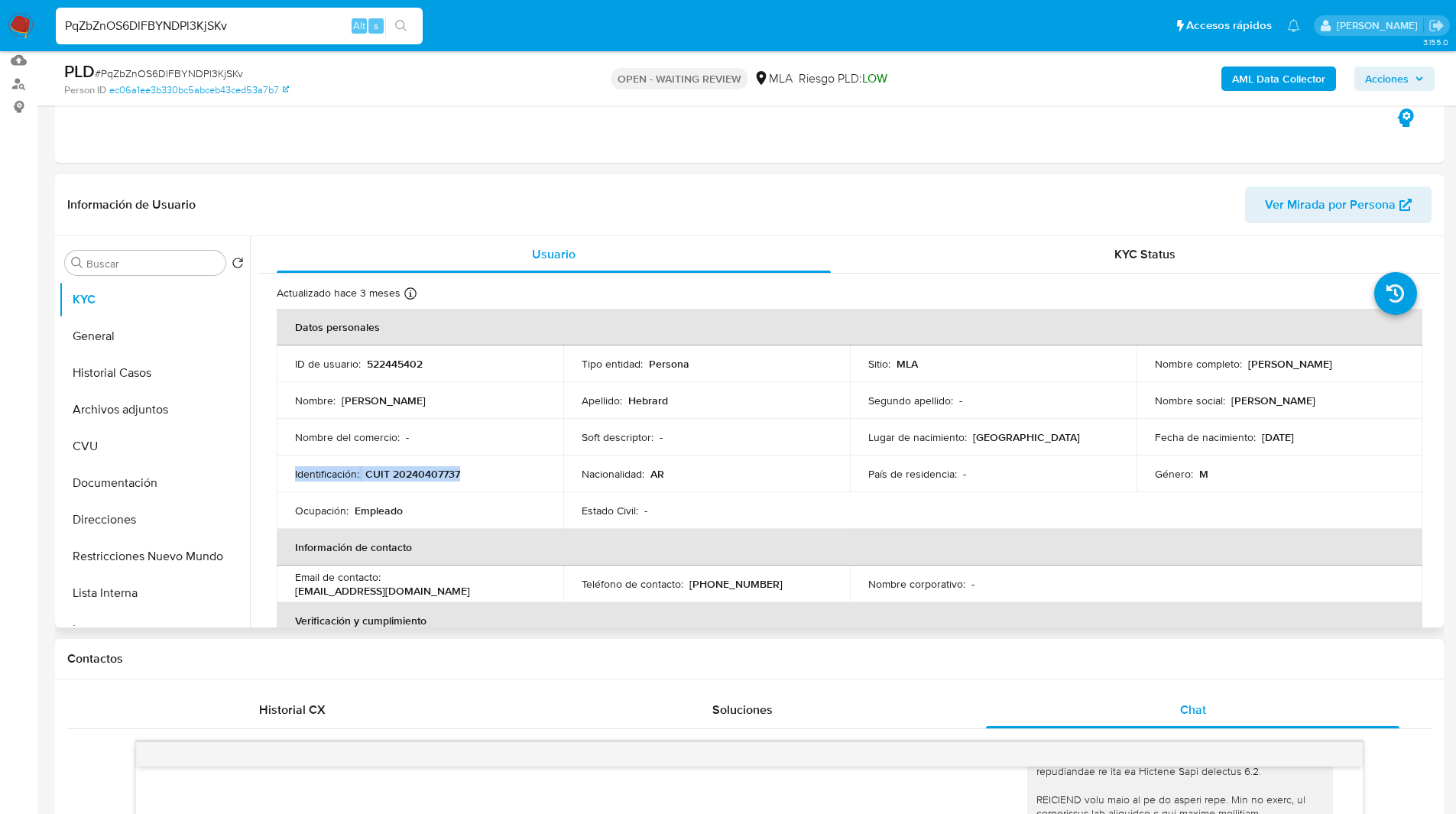
click at [428, 477] on p "CUIT 20240407737" at bounding box center [413, 474] width 95 height 14
copy div "Identificación : CUIT 20240407737"
click at [428, 476] on p "CUIT 20240407737" at bounding box center [413, 474] width 95 height 14
click at [444, 476] on p "CUIT 20240407737" at bounding box center [413, 474] width 95 height 14
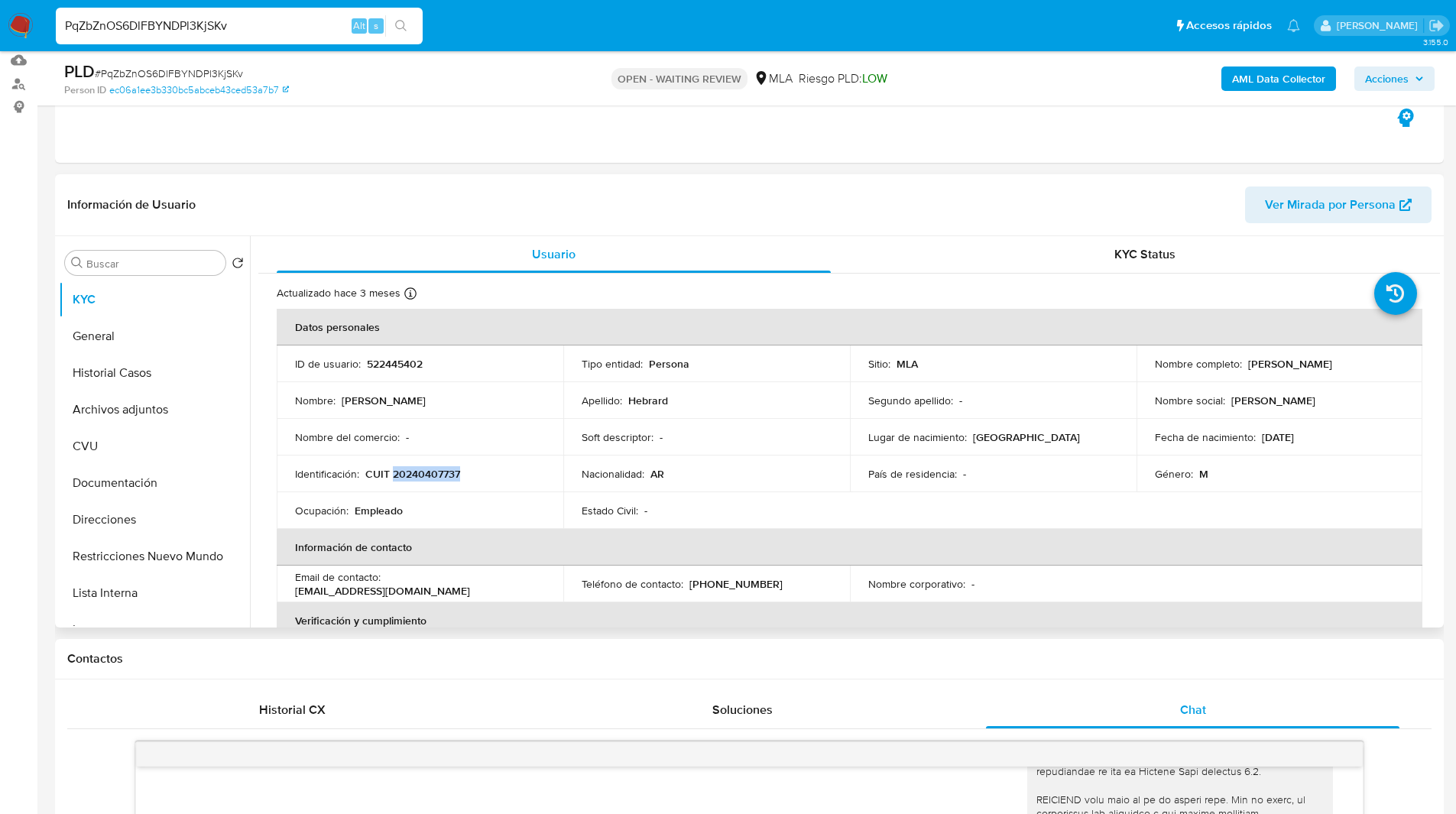
click at [444, 476] on p "CUIT 20240407737" at bounding box center [413, 474] width 95 height 14
click at [666, 197] on header "Información de Usuario Ver Mirada por Persona" at bounding box center [749, 205] width 1364 height 37
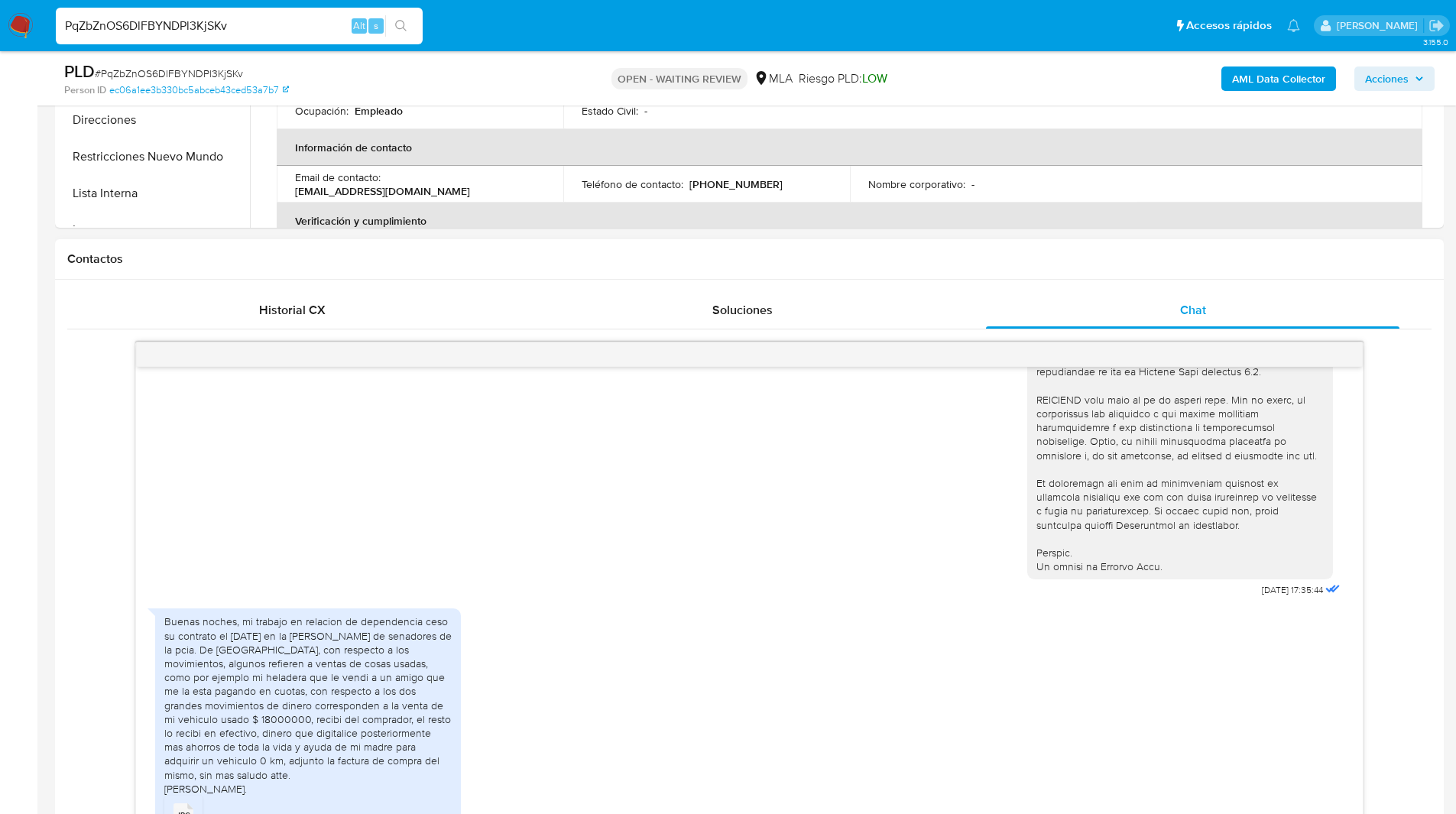
click at [548, 251] on h1 "Contactos" at bounding box center [749, 259] width 1364 height 15
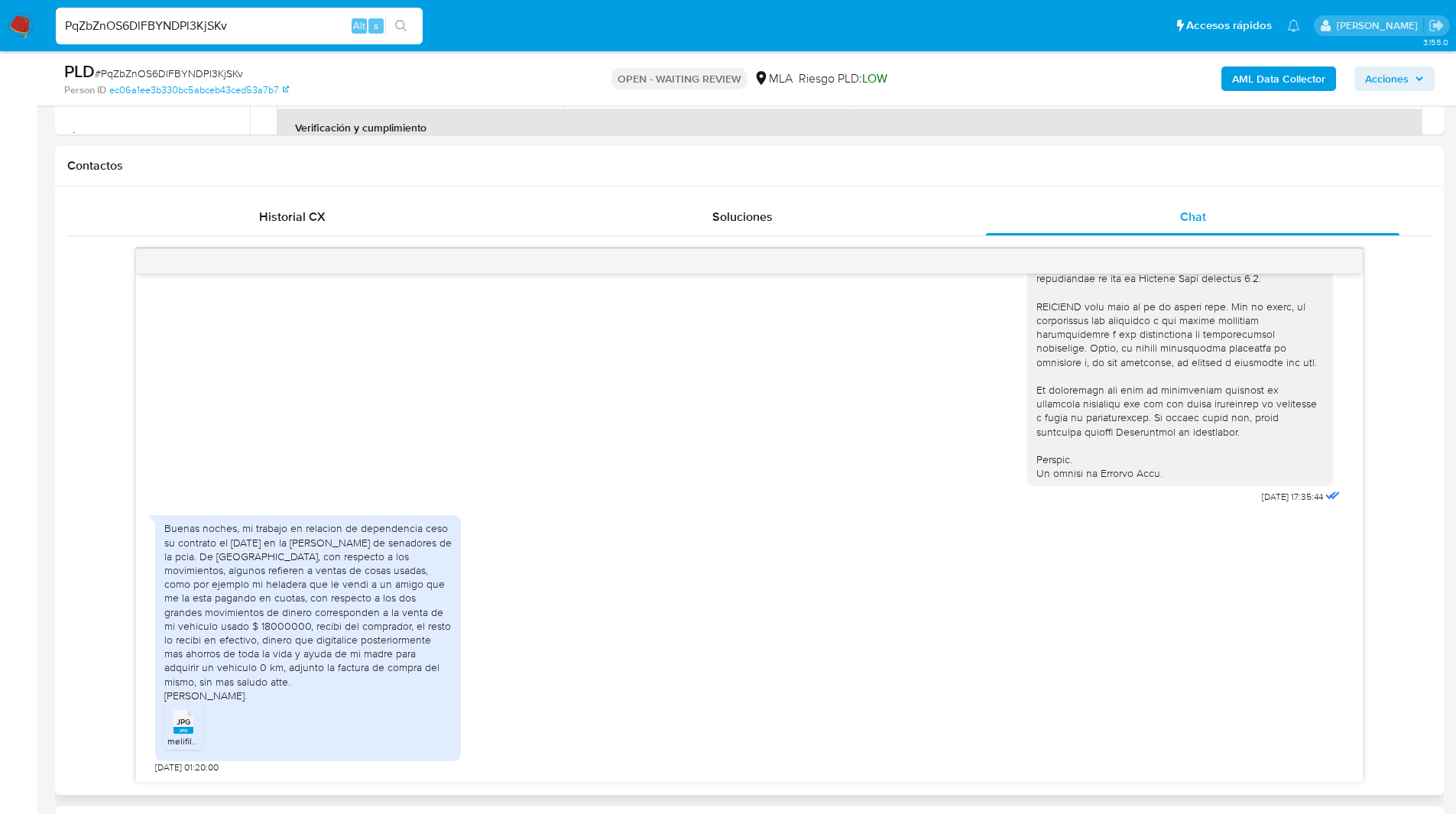
click at [82, 512] on div "18/08/2025 17:35:44 Buenas noches, mi trabajo en relacion de dependencia ceso s…" at bounding box center [749, 515] width 1364 height 534
click at [126, 540] on div "18/08/2025 17:35:44 Buenas noches, mi trabajo en relacion de dependencia ceso s…" at bounding box center [749, 515] width 1364 height 534
click at [190, 730] on rect at bounding box center [184, 730] width 20 height 7
drag, startPoint x: 181, startPoint y: 638, endPoint x: 198, endPoint y: 640, distance: 17.1
click at [198, 640] on div "Buenas noches, mi trabajo en relacion de dependencia ceso su contrato el 31/12/…" at bounding box center [308, 611] width 288 height 180
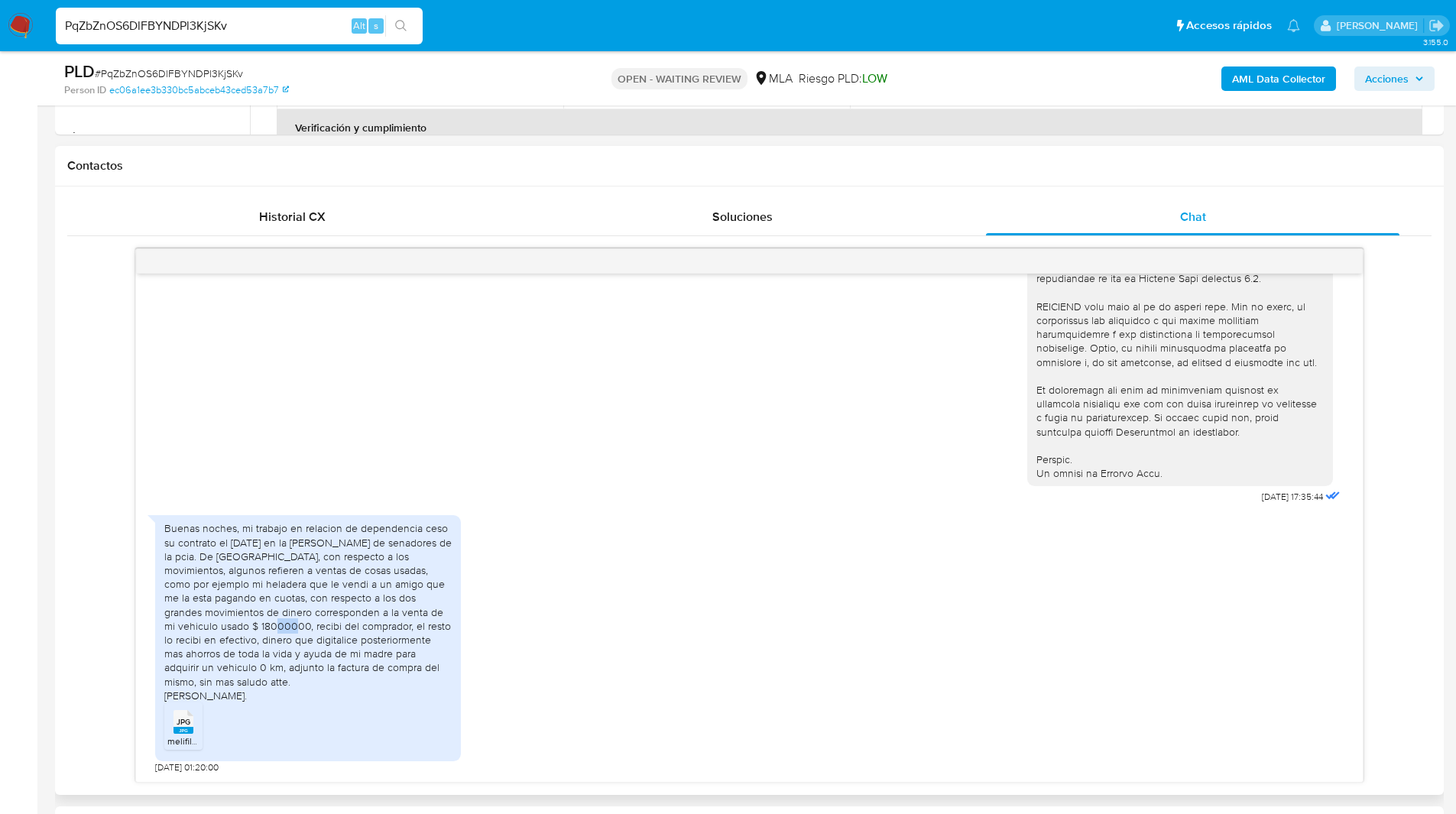
click at [194, 643] on div "Buenas noches, mi trabajo en relacion de dependencia ceso su contrato el 31/12/…" at bounding box center [308, 611] width 288 height 180
click at [527, 170] on h1 "Contactos" at bounding box center [749, 166] width 1364 height 15
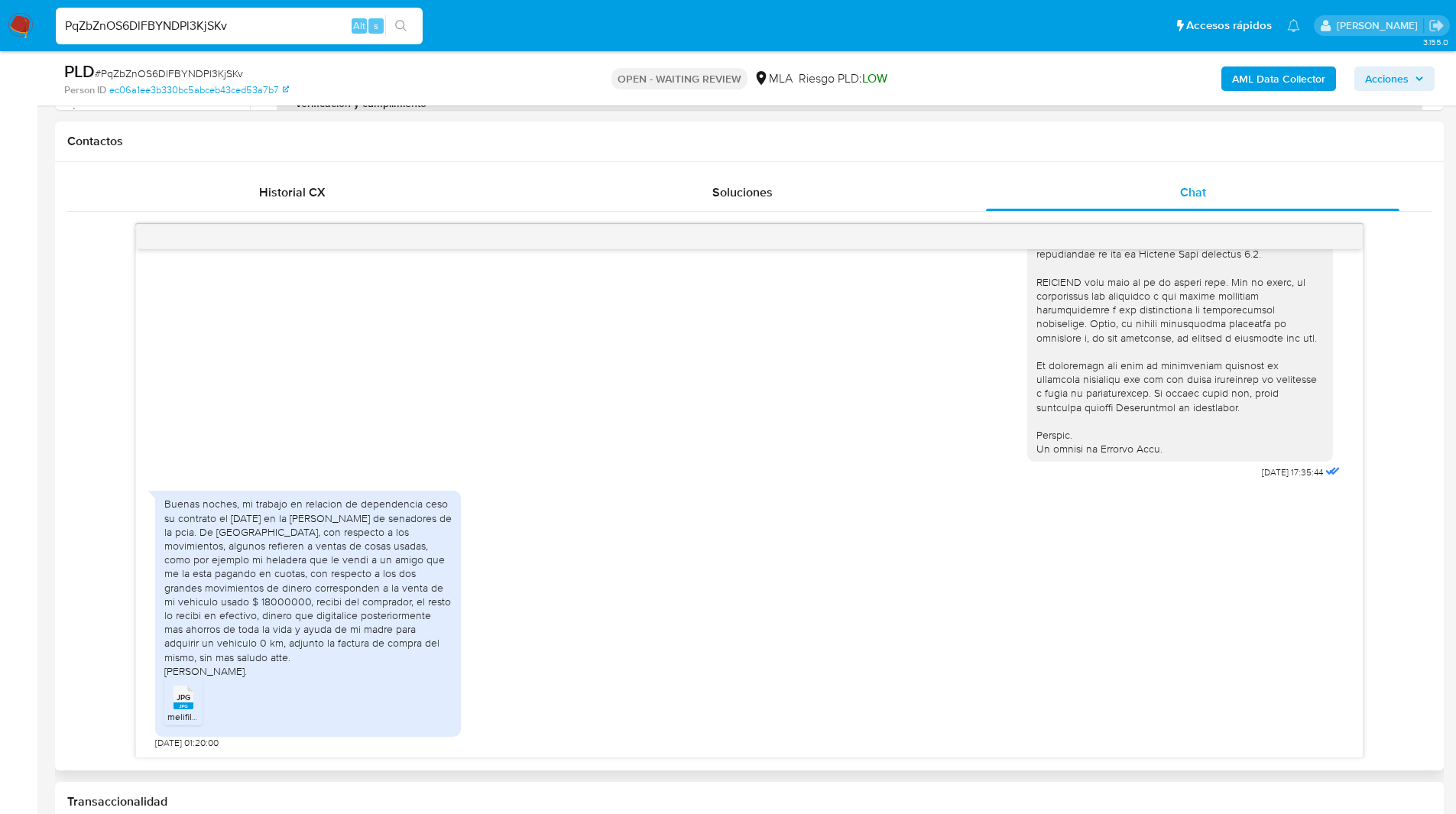
scroll to position [679, 0]
click at [87, 513] on div "18/08/2025 17:35:44 Buenas noches, mi trabajo en relacion de dependencia ceso s…" at bounding box center [749, 489] width 1364 height 534
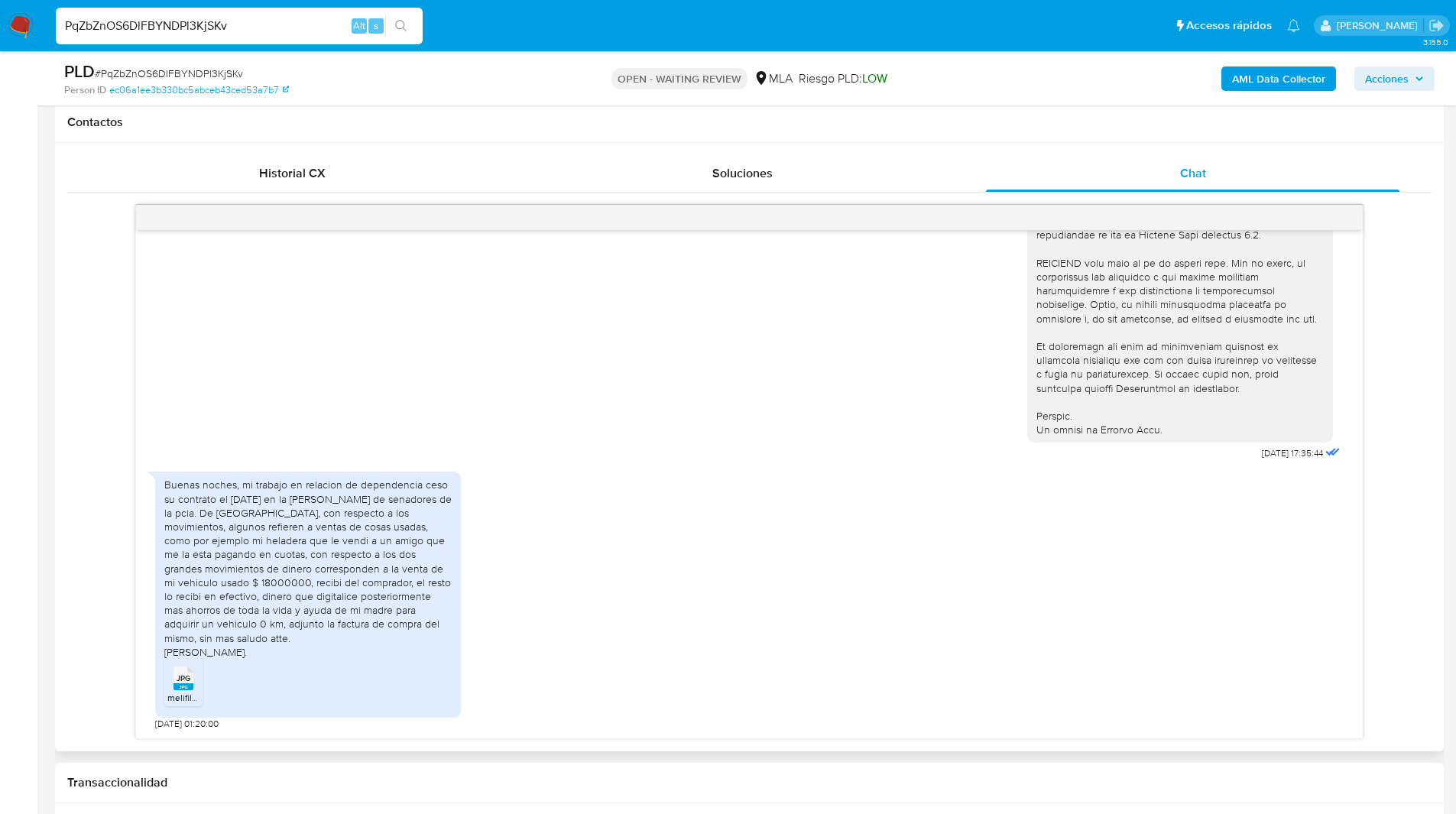
scroll to position [698, 0]
click at [98, 530] on div "18/08/2025 17:35:44 Buenas noches, mi trabajo en relacion de dependencia ceso s…" at bounding box center [749, 471] width 1364 height 534
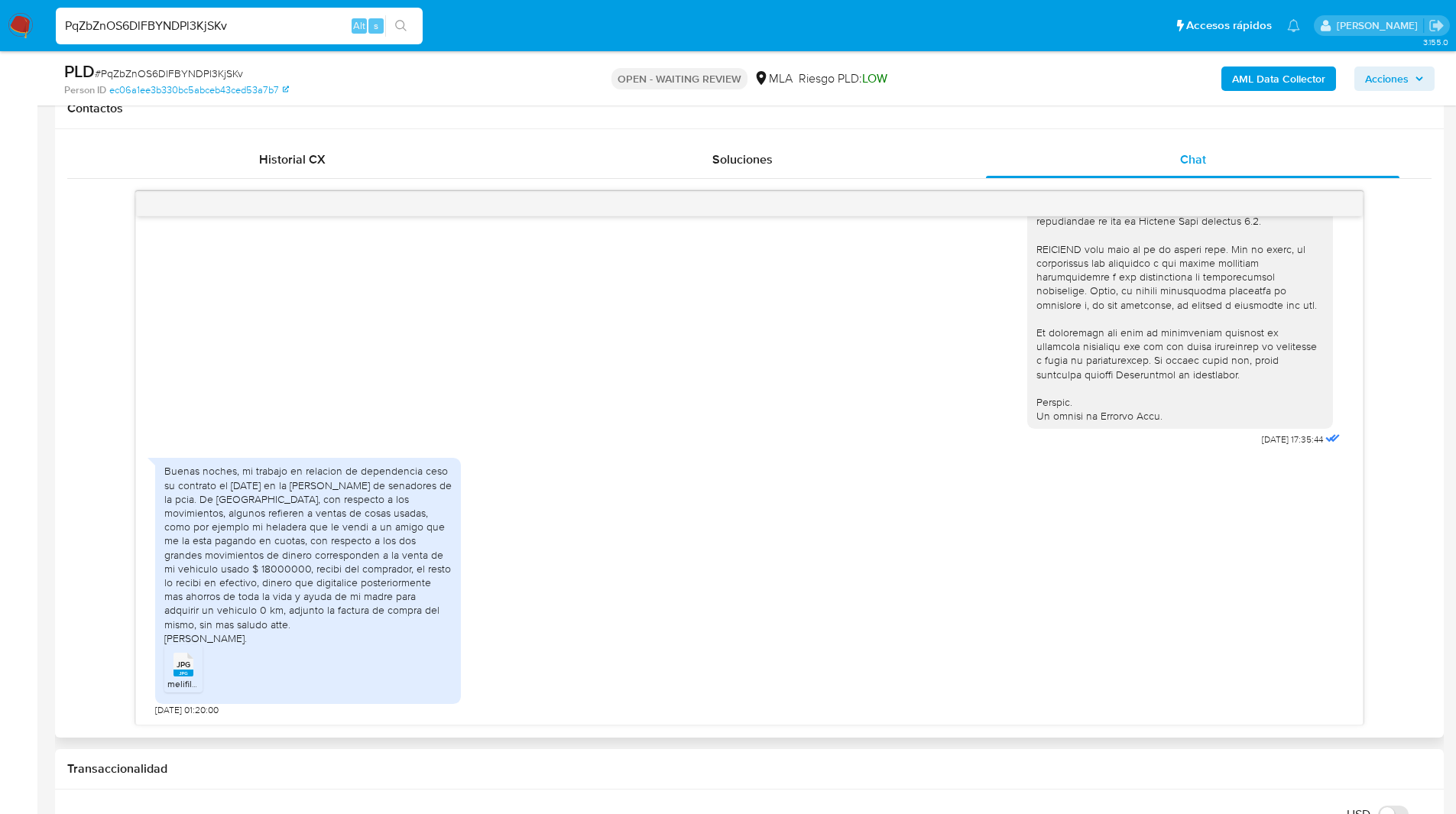
scroll to position [711, 0]
click at [84, 527] on div "18/08/2025 17:35:44 Buenas noches, mi trabajo en relacion de dependencia ceso s…" at bounding box center [749, 457] width 1364 height 534
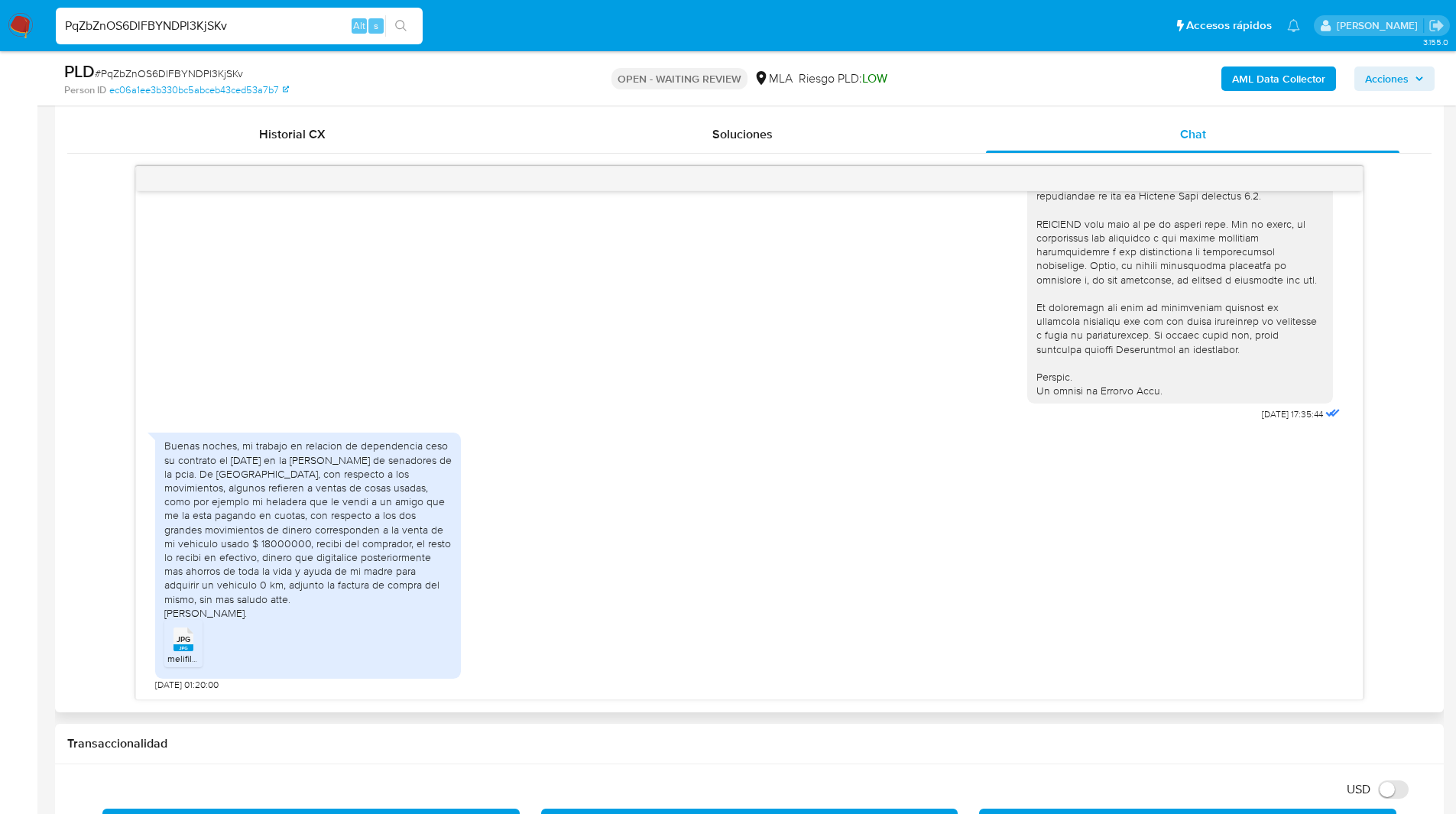
scroll to position [737, 0]
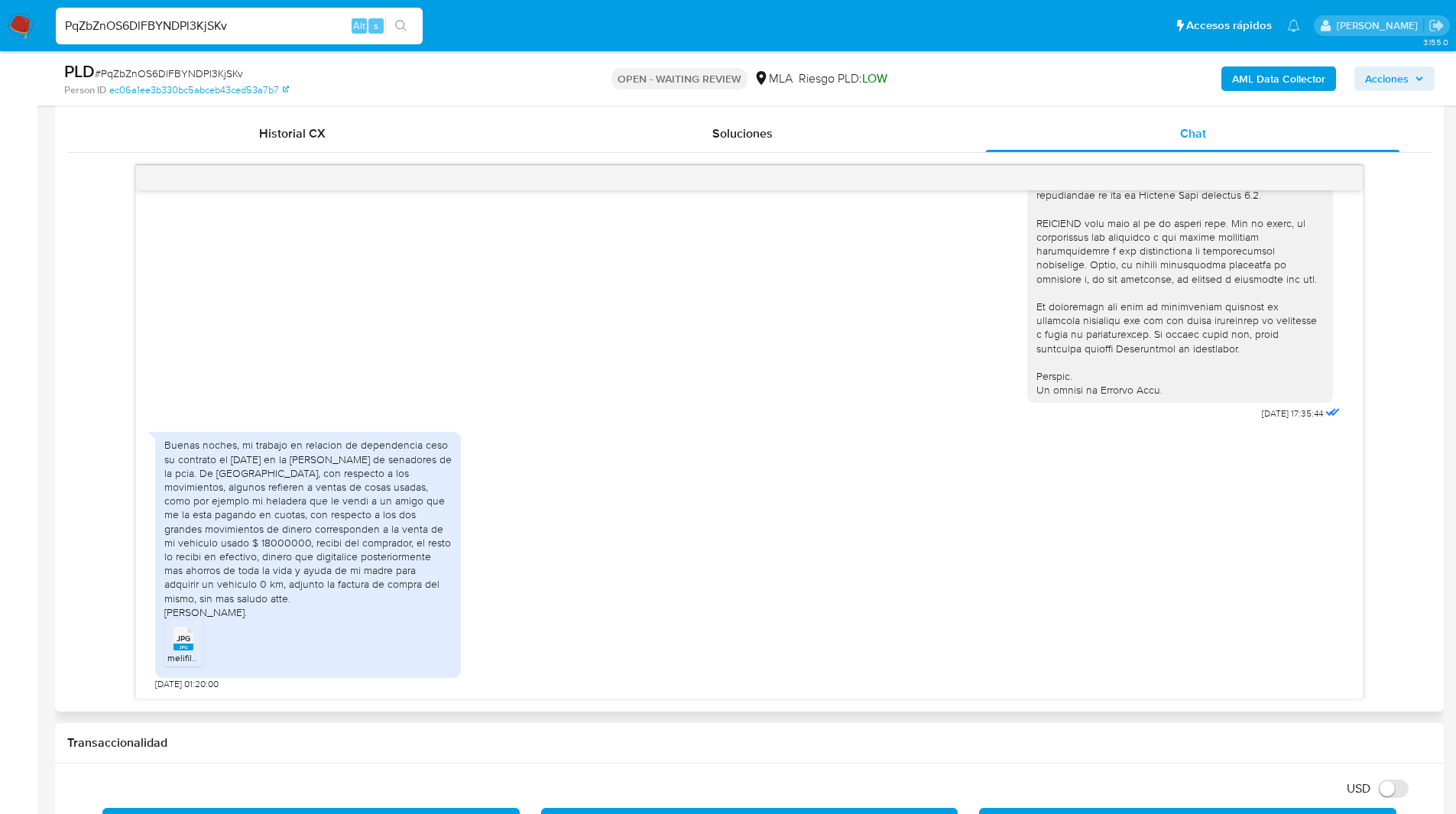
click at [96, 519] on div "18/08/2025 17:35:44 Buenas noches, mi trabajo en relacion de dependencia ceso s…" at bounding box center [749, 432] width 1364 height 534
click at [76, 532] on div "18/08/2025 17:35:44 Buenas noches, mi trabajo en relacion de dependencia ceso s…" at bounding box center [749, 432] width 1364 height 534
click at [87, 597] on div "18/08/2025 17:35:44 Buenas noches, mi trabajo en relacion de dependencia ceso s…" at bounding box center [749, 432] width 1364 height 534
click at [80, 617] on div "18/08/2025 17:35:44 Buenas noches, mi trabajo en relacion de dependencia ceso s…" at bounding box center [749, 432] width 1364 height 534
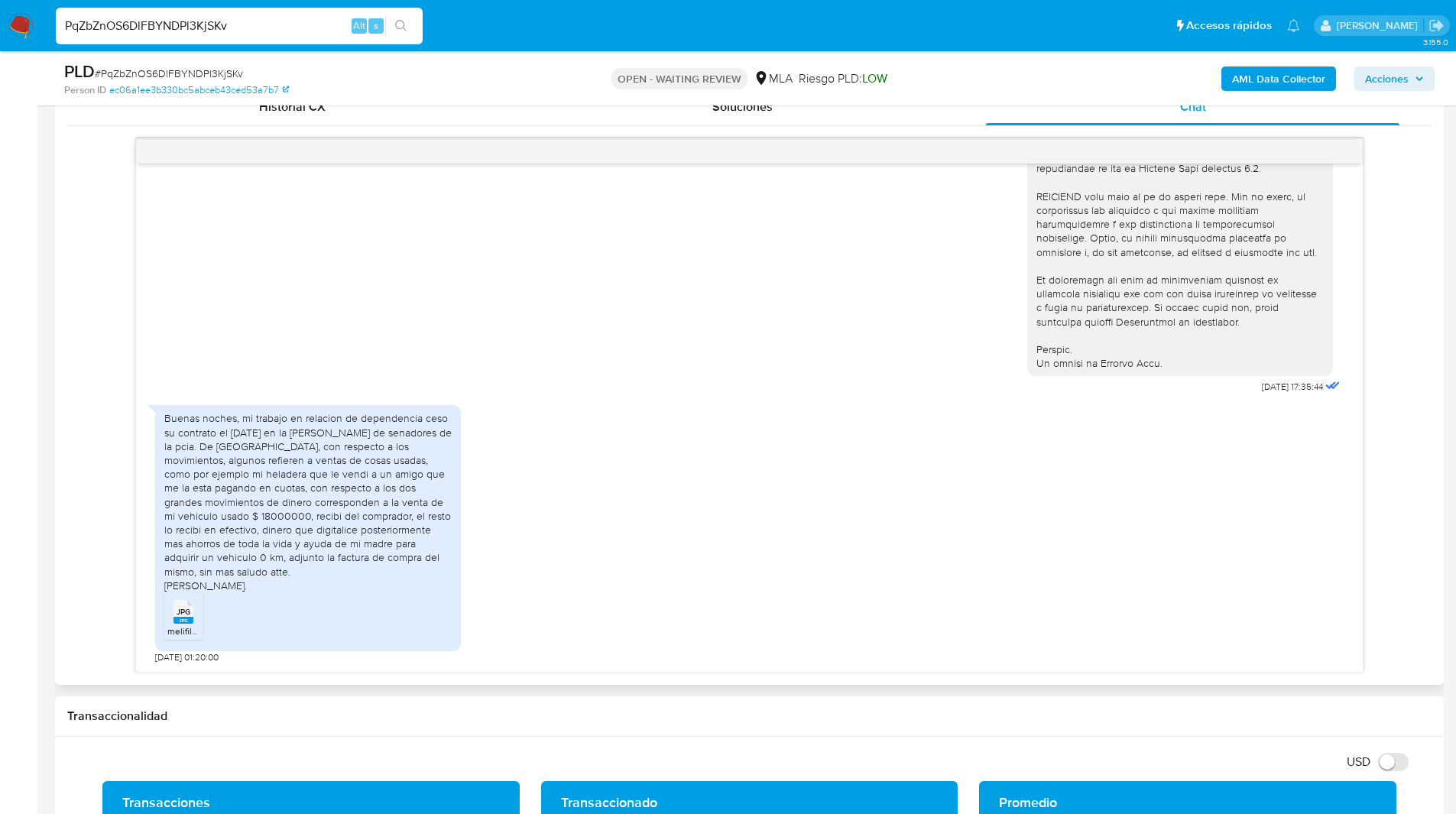
click at [86, 614] on div "18/08/2025 17:35:44 Buenas noches, mi trabajo en relacion de dependencia ceso s…" at bounding box center [749, 405] width 1364 height 534
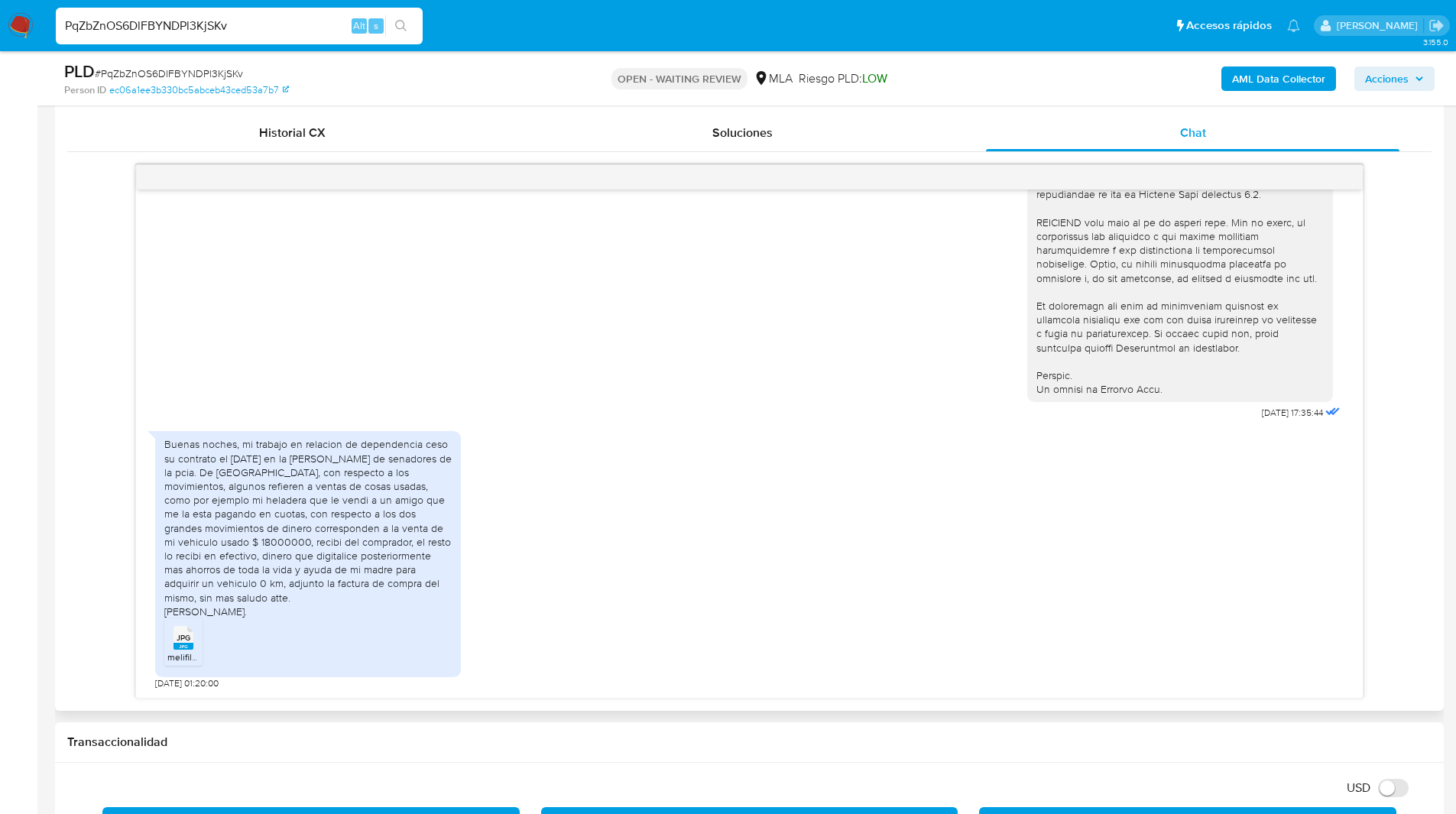
scroll to position [736, 0]
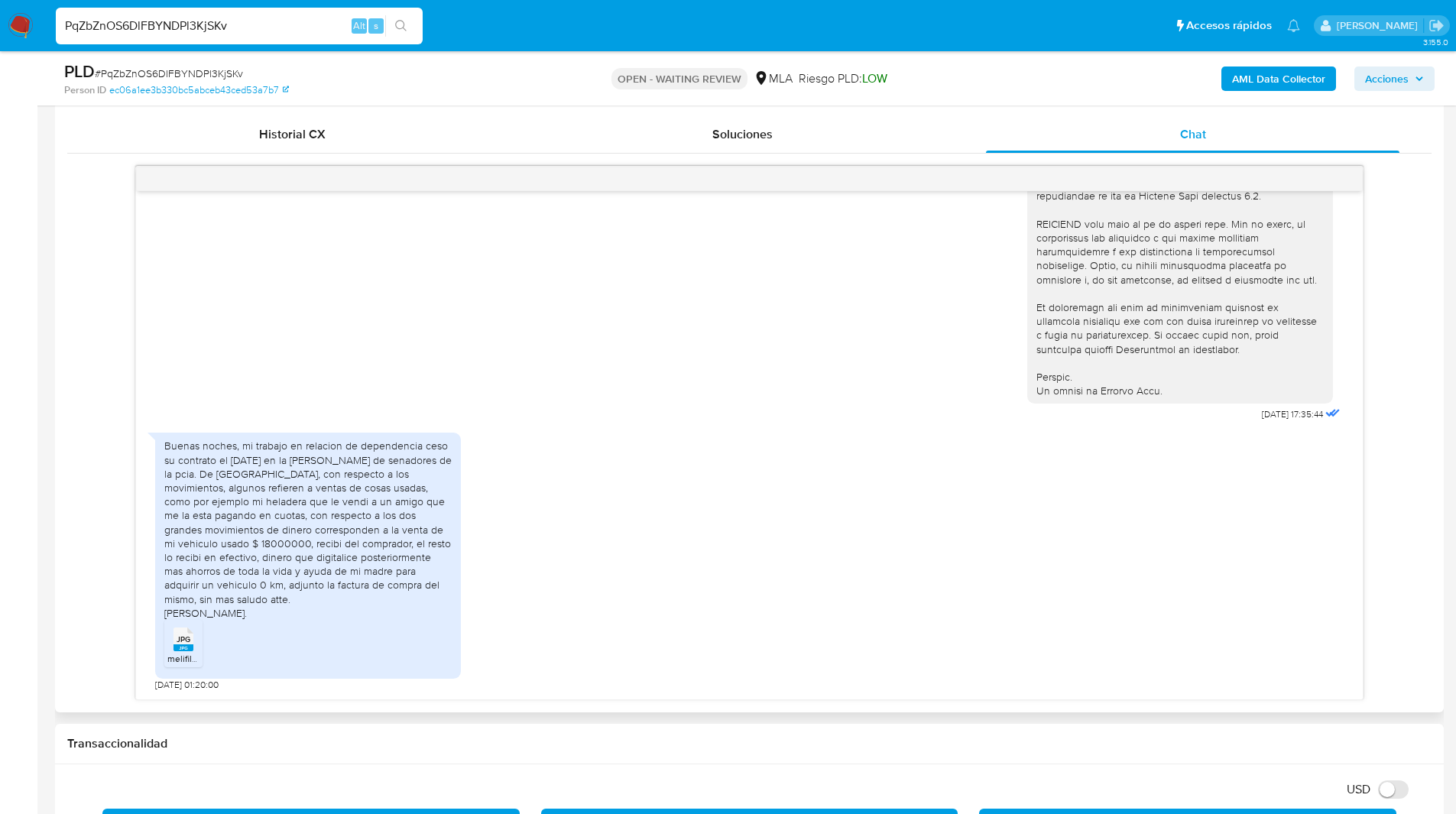
click at [86, 647] on div "18/08/2025 17:35:44 Buenas noches, mi trabajo en relacion de dependencia ceso s…" at bounding box center [749, 432] width 1364 height 534
click at [952, 426] on div "[DATE] 17:35:44" at bounding box center [749, 7] width 1188 height 836
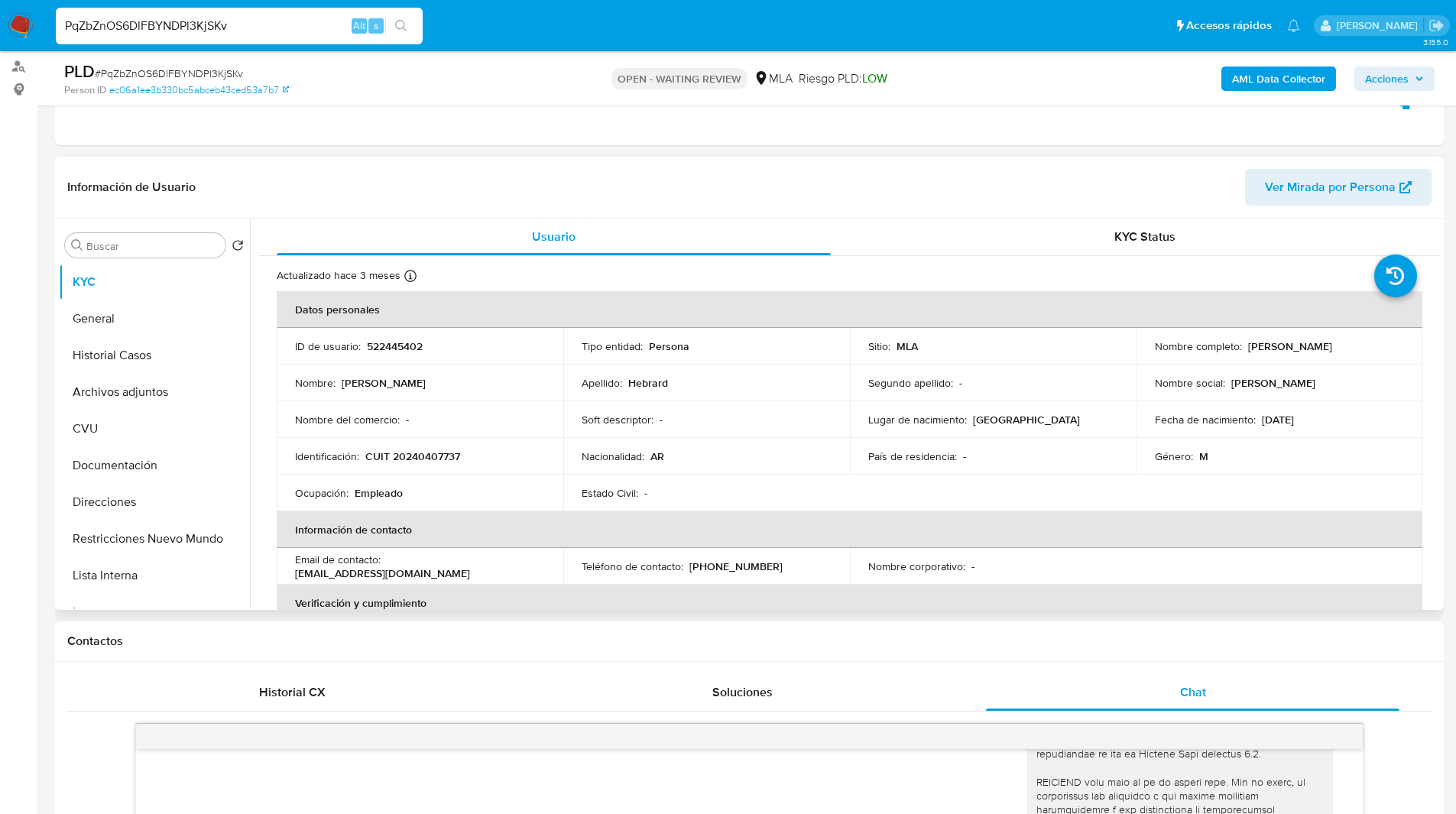
scroll to position [177, 0]
click at [425, 460] on p "CUIT 20240407737" at bounding box center [413, 457] width 95 height 14
copy p "20240407737"
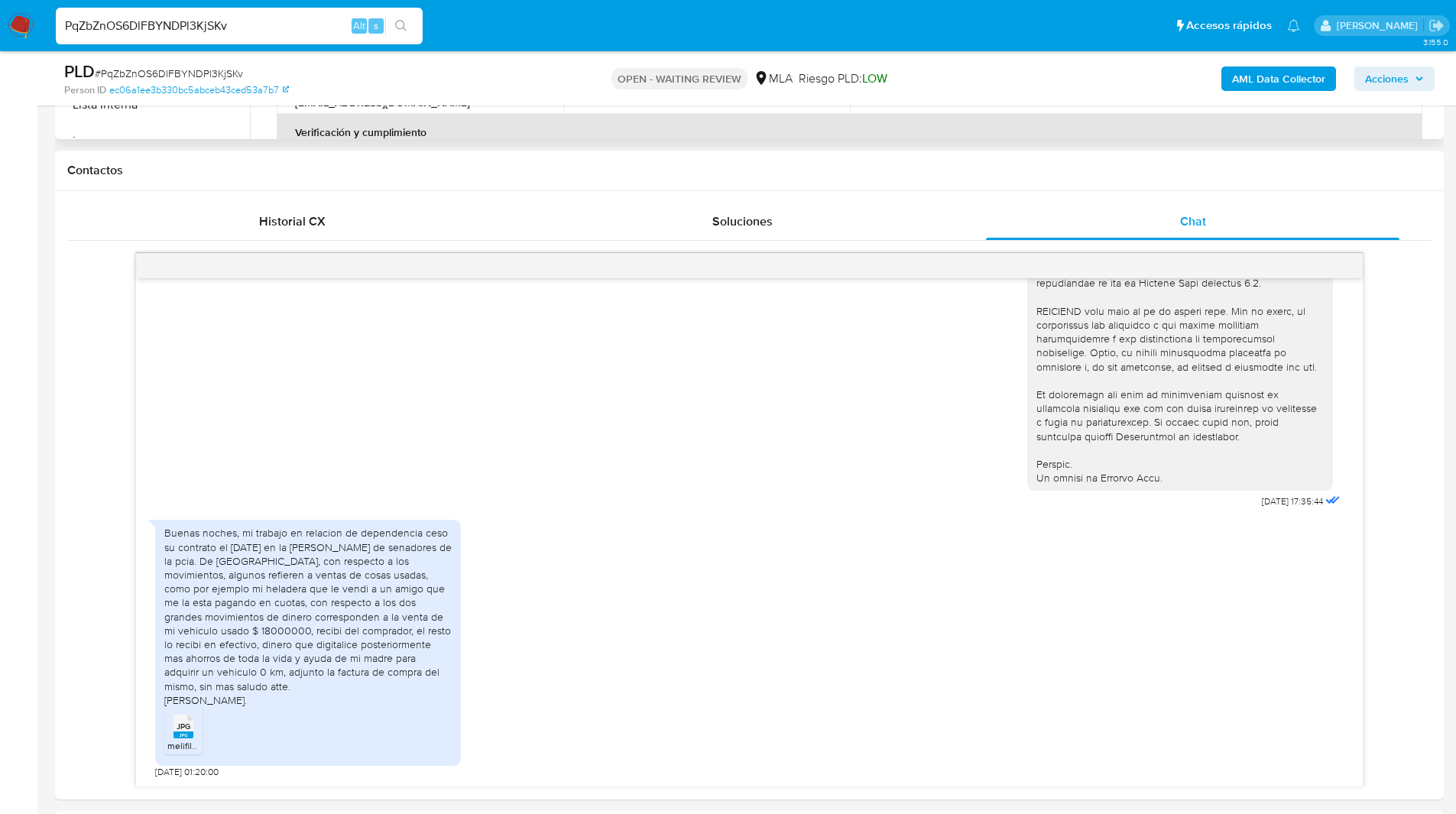
scroll to position [671, 0]
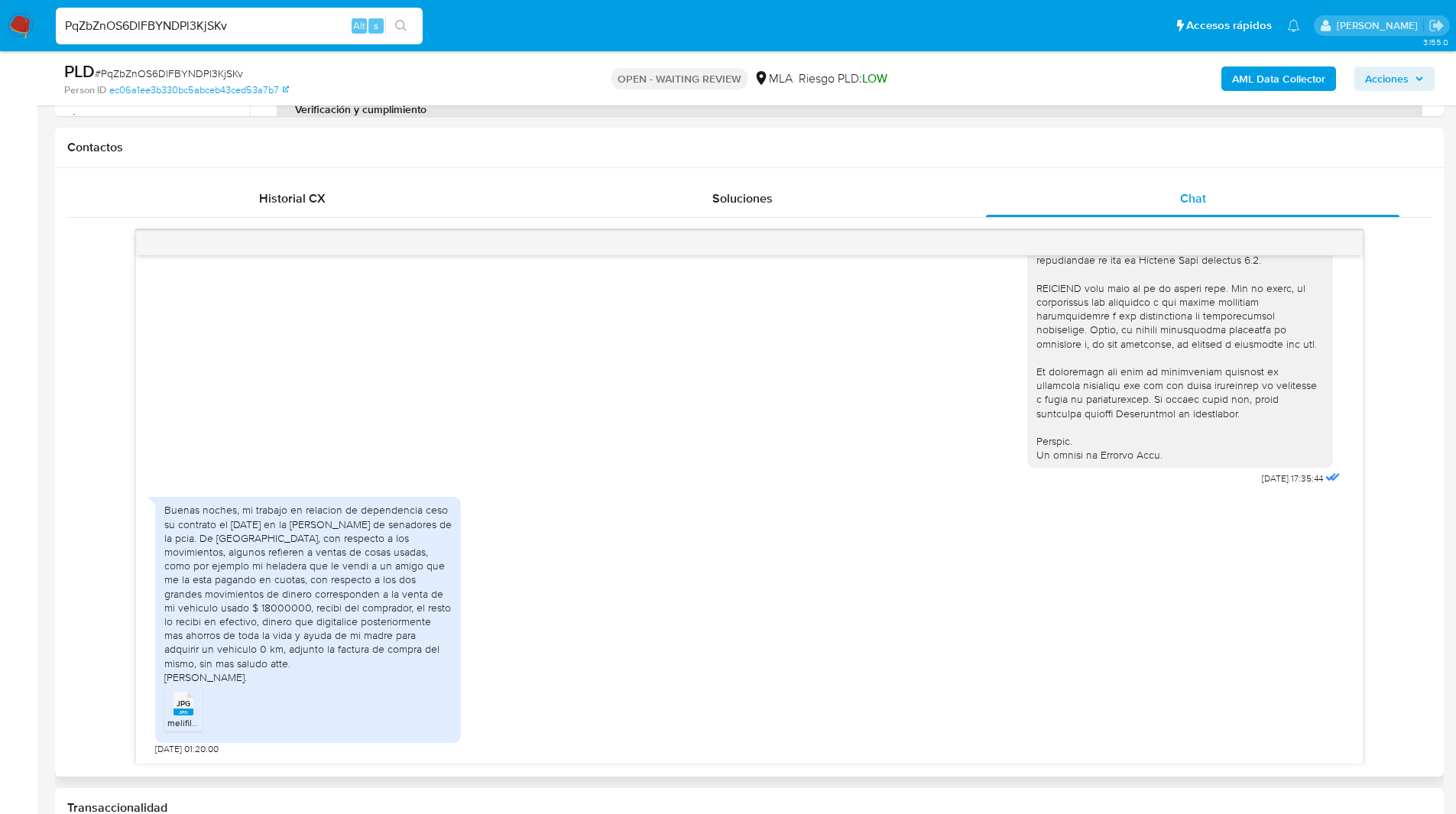
click at [380, 140] on h1 "Contactos" at bounding box center [749, 147] width 1364 height 15
drag, startPoint x: 203, startPoint y: 747, endPoint x: 152, endPoint y: 752, distance: 51.2
click at [152, 752] on div "18/08/2025 17:35:44 Buenas noches, mi trabajo en relacion de dependencia ceso s…" at bounding box center [749, 509] width 1227 height 508
copy span "21/08/2025"
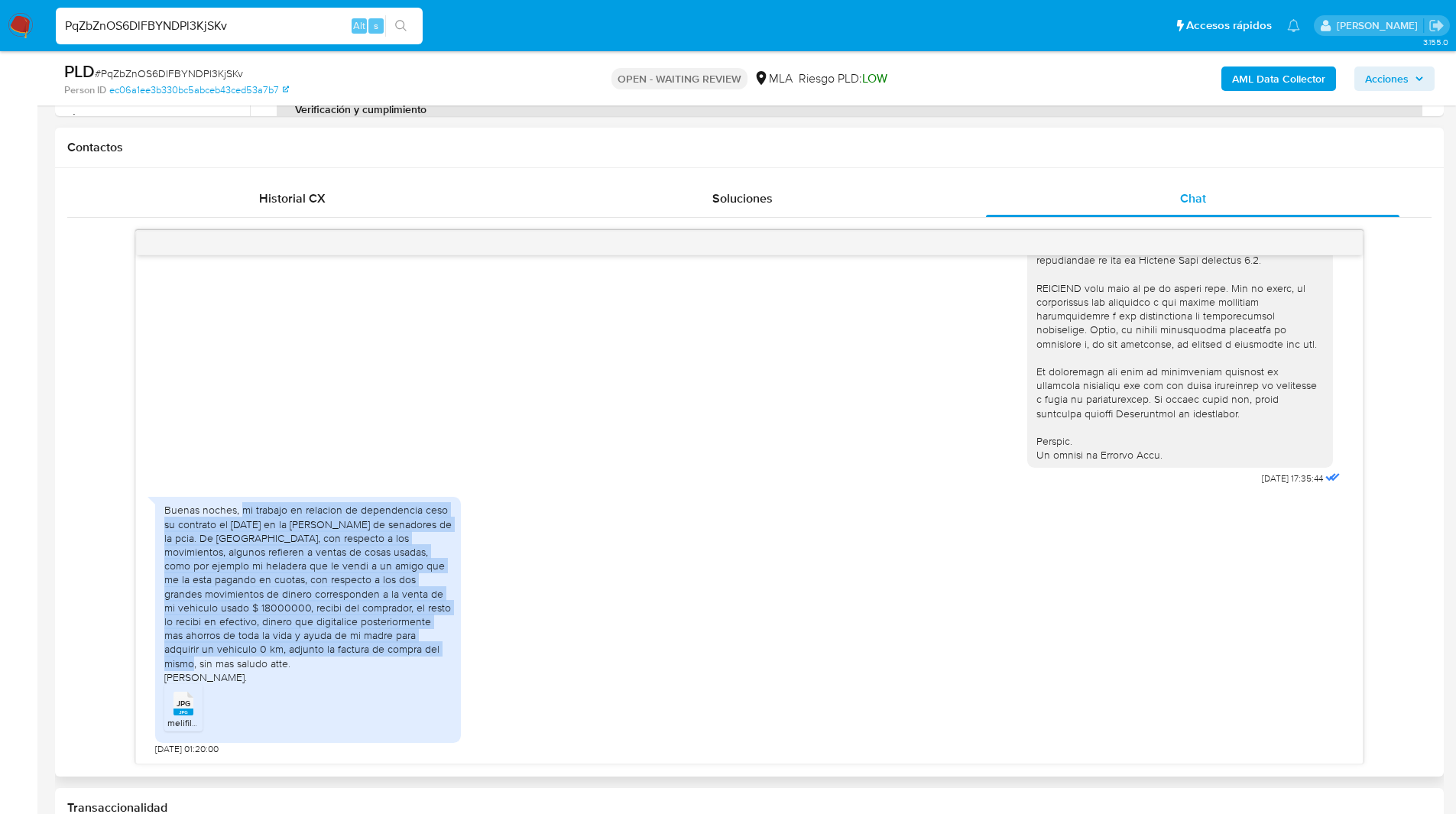
drag, startPoint x: 242, startPoint y: 524, endPoint x: 346, endPoint y: 664, distance: 174.4
click at [346, 664] on div "Buenas noches, mi trabajo en relacion de dependencia ceso su contrato el 31/12/…" at bounding box center [308, 593] width 288 height 180
copy div "mi trabajo en relacion de dependencia ceso su contrato el 31/12/24 en la honora…"
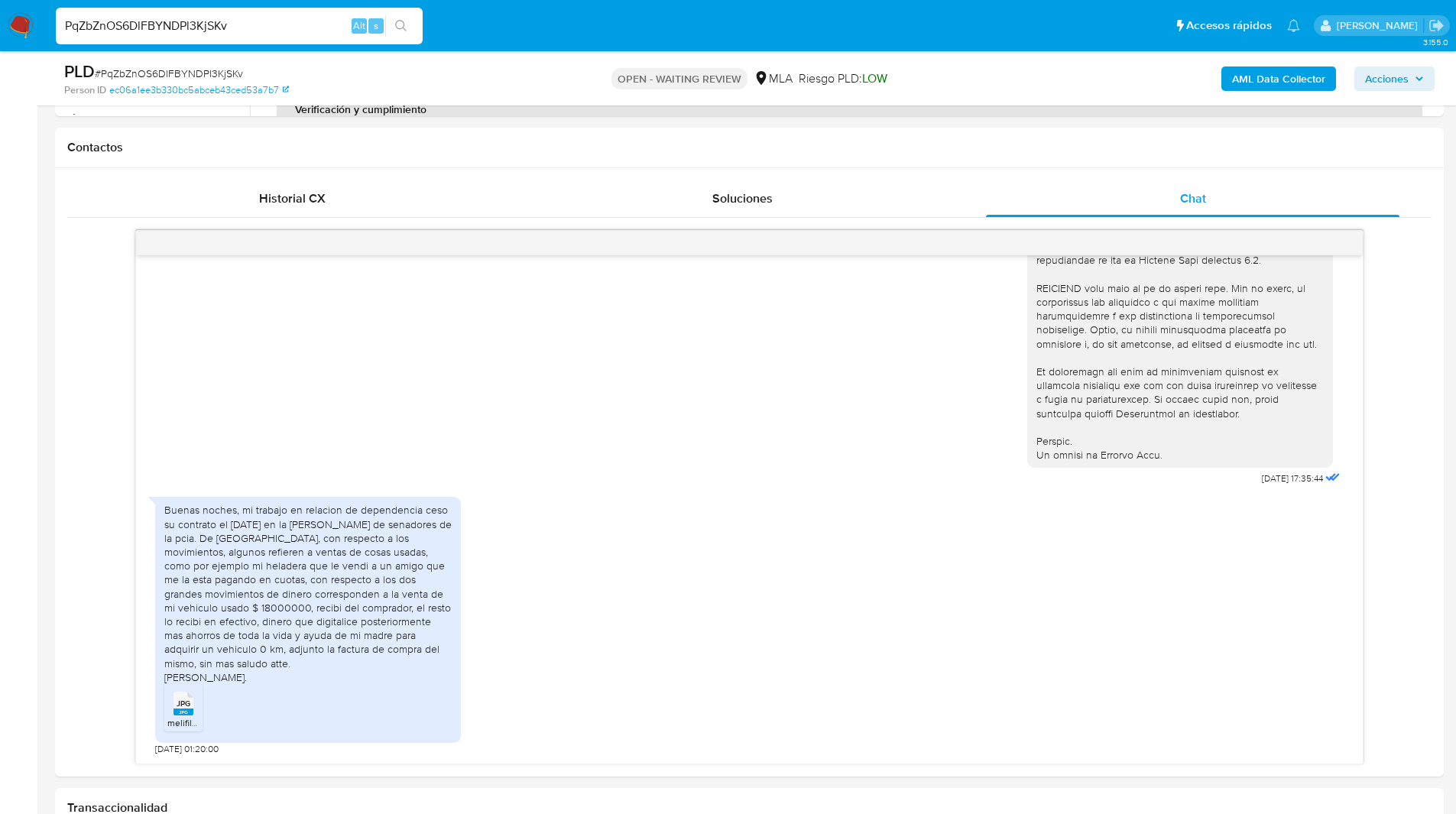
click at [986, 34] on ul "Pausado Ver notificaciones PqZbZnOS6DlFBYNDPl3KjSKv Alt s Accesos rápidos Presi…" at bounding box center [677, 25] width 1259 height 39
click at [194, 43] on div "PqZbZnOS6DlFBYNDPl3KjSKv Alt s" at bounding box center [239, 26] width 367 height 37
click at [174, 28] on input "PqZbZnOS6DlFBYNDPl3KjSKv" at bounding box center [239, 26] width 367 height 20
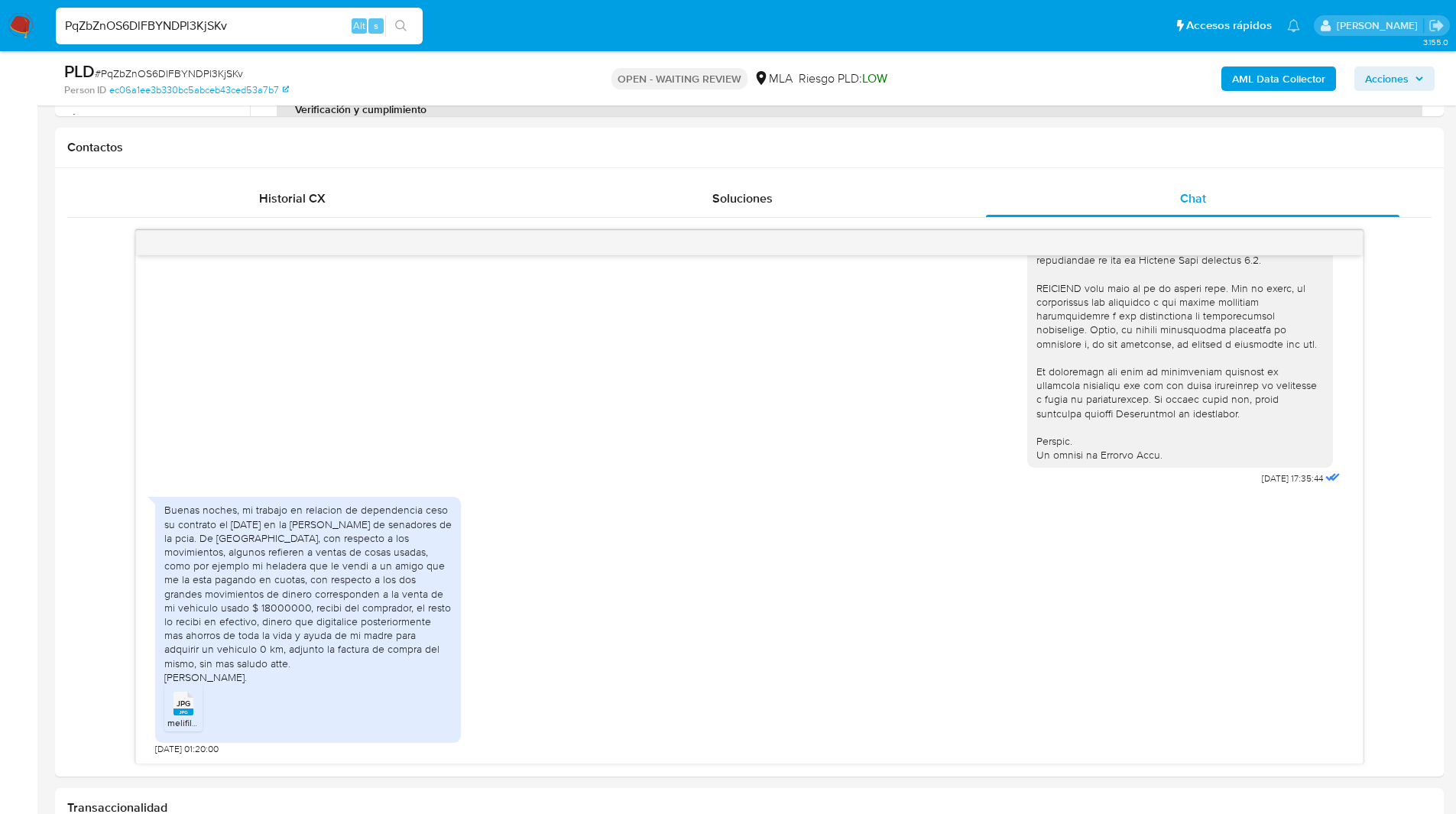
click at [18, 25] on img at bounding box center [21, 26] width 26 height 26
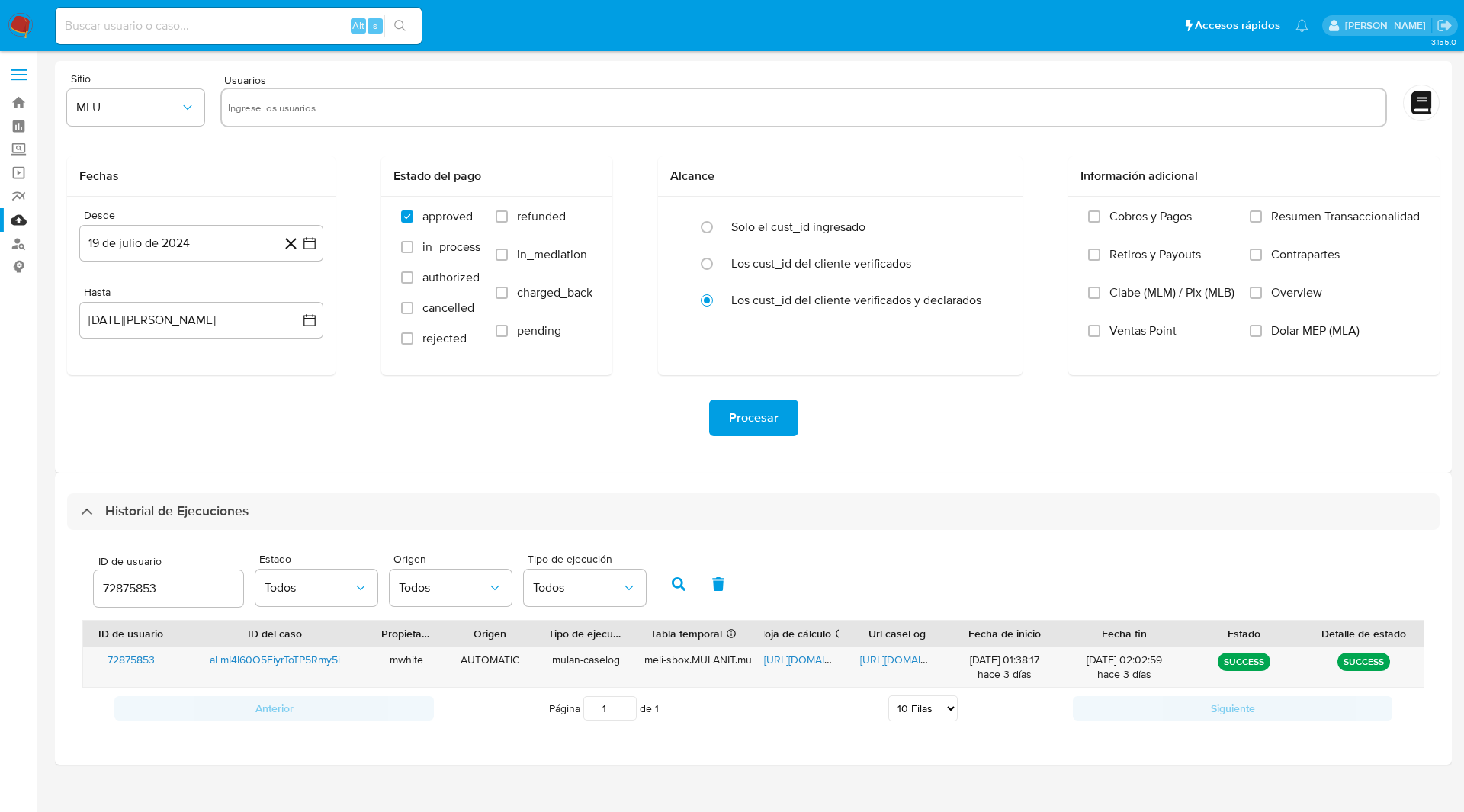
select select "10"
click at [128, 586] on input "72875853" at bounding box center [168, 588] width 149 height 20
click at [674, 573] on button "button" at bounding box center [679, 584] width 40 height 37
click at [805, 662] on span "[URL][DOMAIN_NAME]" at bounding box center [816, 659] width 105 height 15
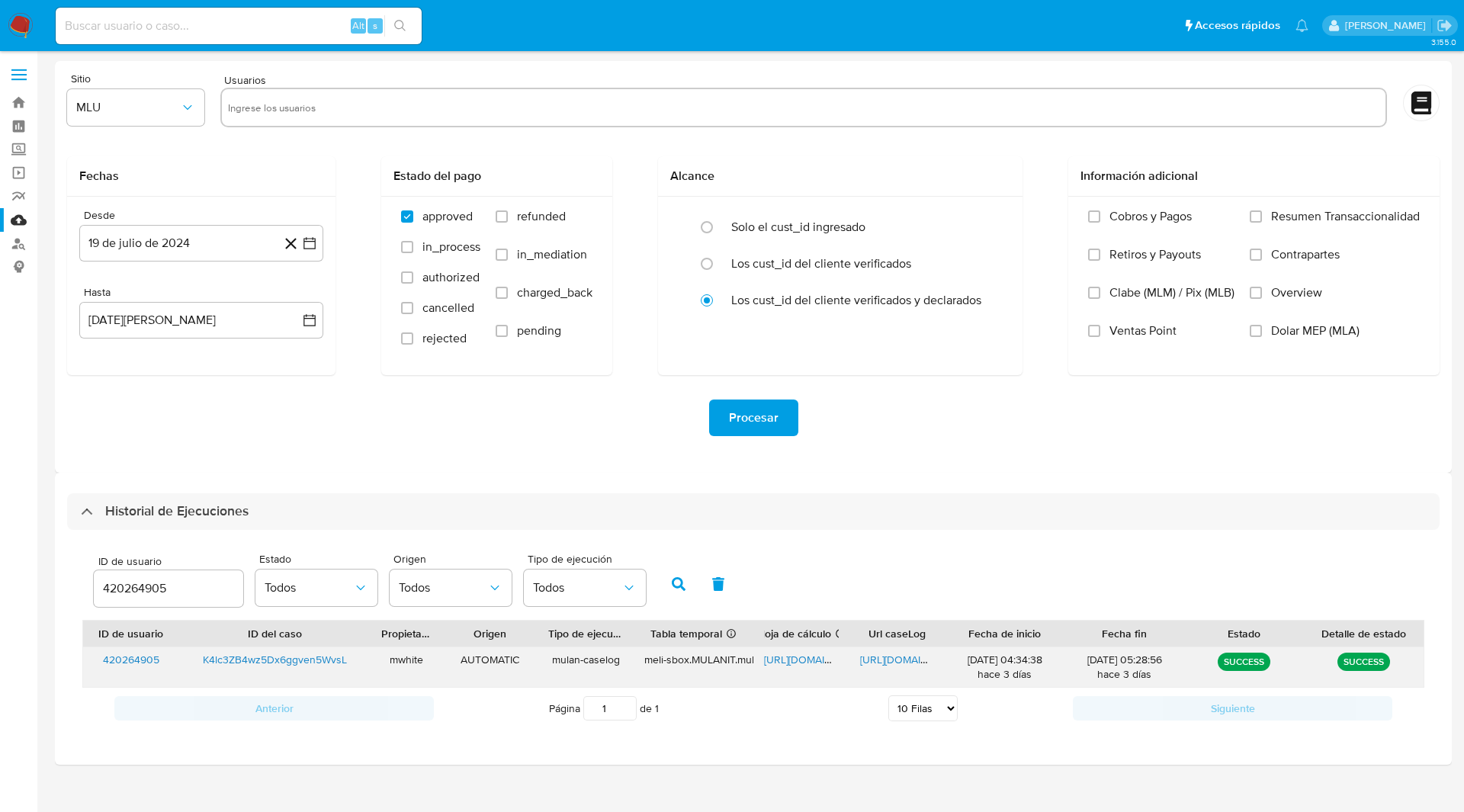
click at [883, 661] on span "[URL][DOMAIN_NAME]" at bounding box center [912, 659] width 105 height 15
click at [765, 24] on ul "Pausado Ver notificaciones Alt s Accesos rápidos Presiona las siguientes teclas…" at bounding box center [682, 25] width 1268 height 38
click at [142, 589] on input "420264905" at bounding box center [168, 588] width 149 height 20
paste input "522445402"
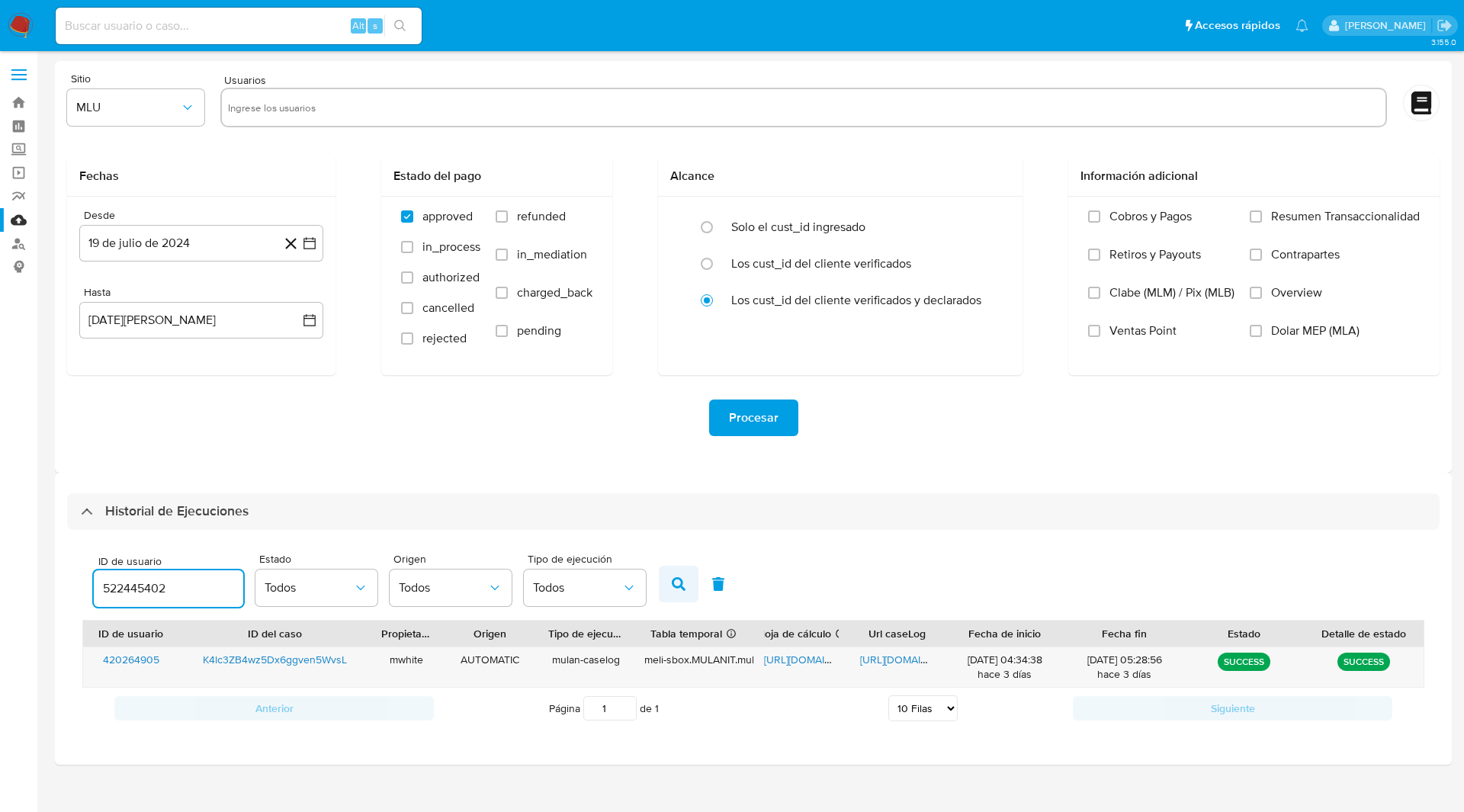
type input "522445402"
click at [662, 579] on button "button" at bounding box center [679, 584] width 40 height 37
click at [808, 663] on span "[URL][DOMAIN_NAME]" at bounding box center [816, 659] width 105 height 15
click at [905, 656] on span "[URL][DOMAIN_NAME]" at bounding box center [912, 659] width 105 height 15
click at [872, 45] on nav "Pausado Ver notificaciones Alt s Accesos rápidos Presiona las siguientes teclas…" at bounding box center [732, 25] width 1464 height 51
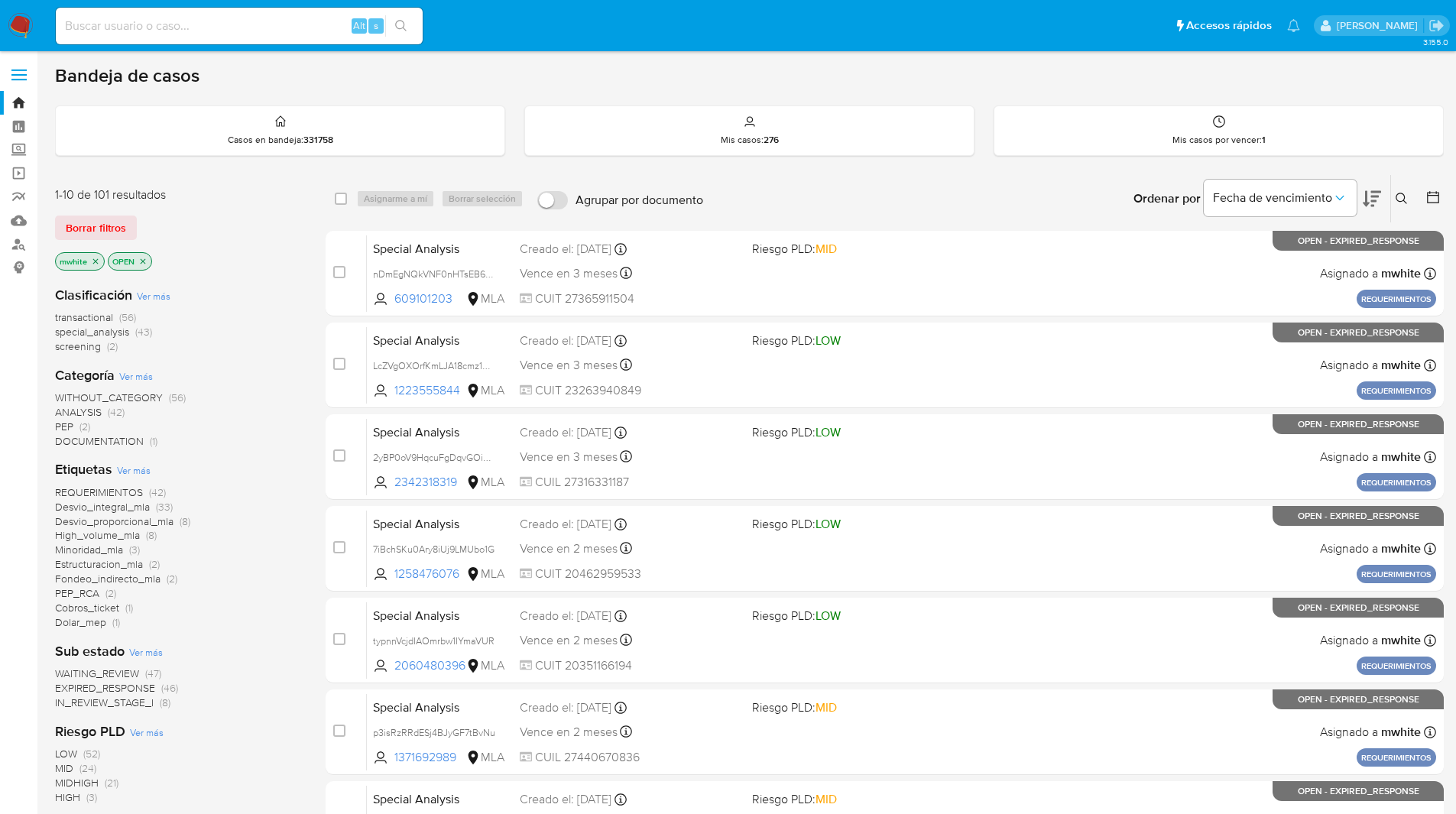
click at [1400, 198] on icon at bounding box center [1402, 199] width 12 height 12
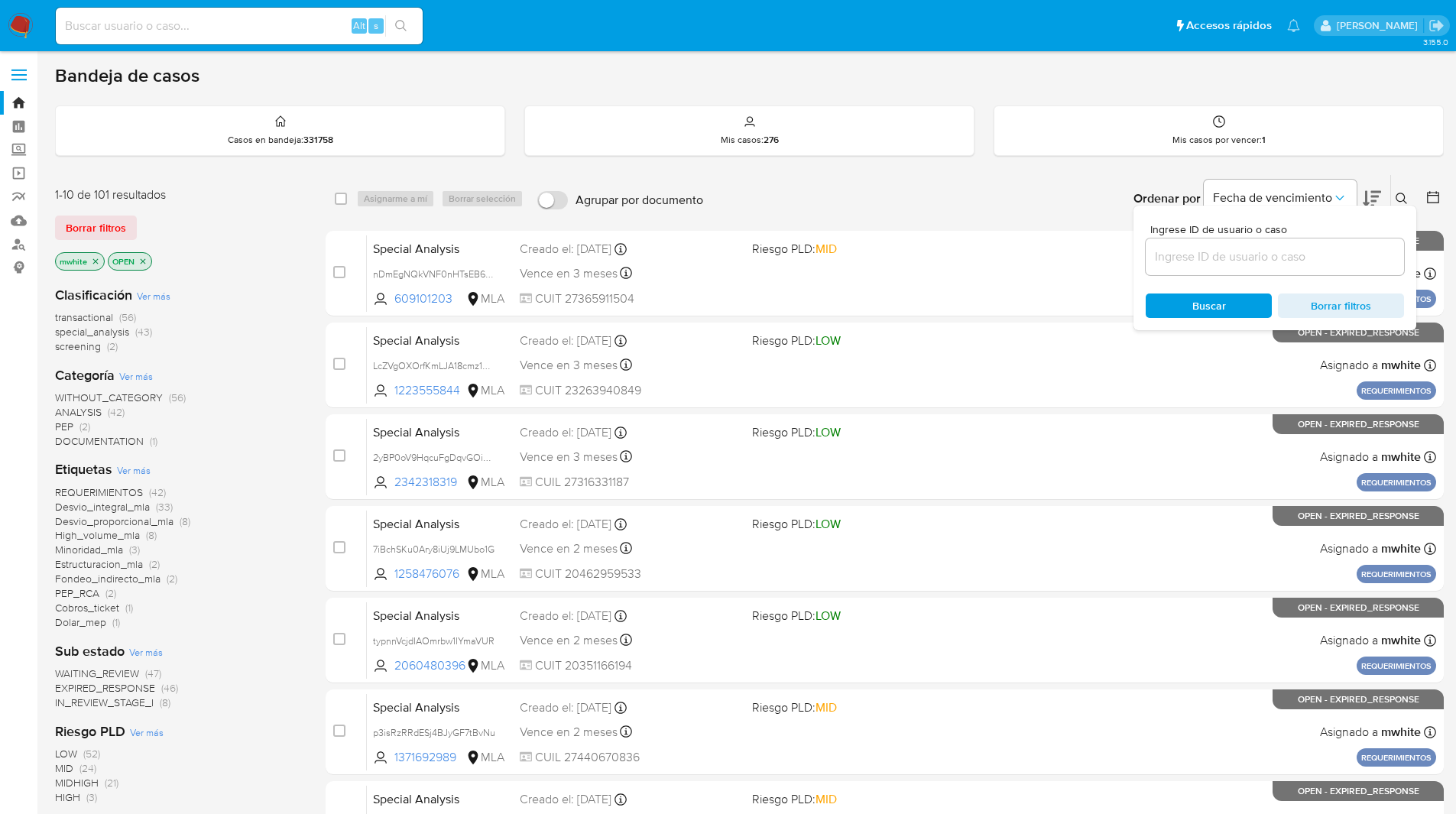
click at [1229, 265] on input at bounding box center [1275, 257] width 258 height 20
type input "PqZbZnOS6DlFBYNDPl3KjSKv"
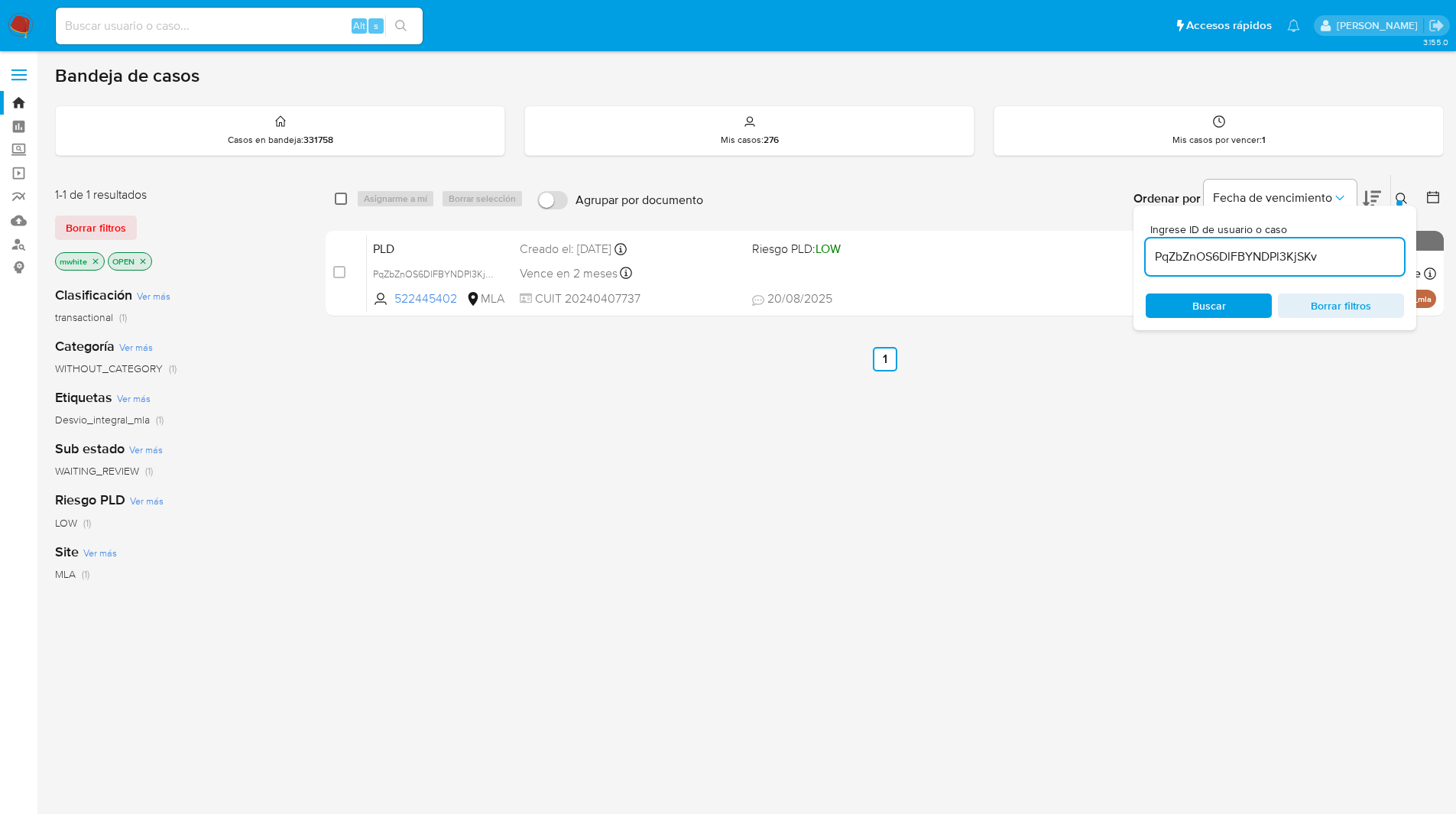
click at [339, 198] on input "checkbox" at bounding box center [341, 199] width 12 height 12
checkbox input "true"
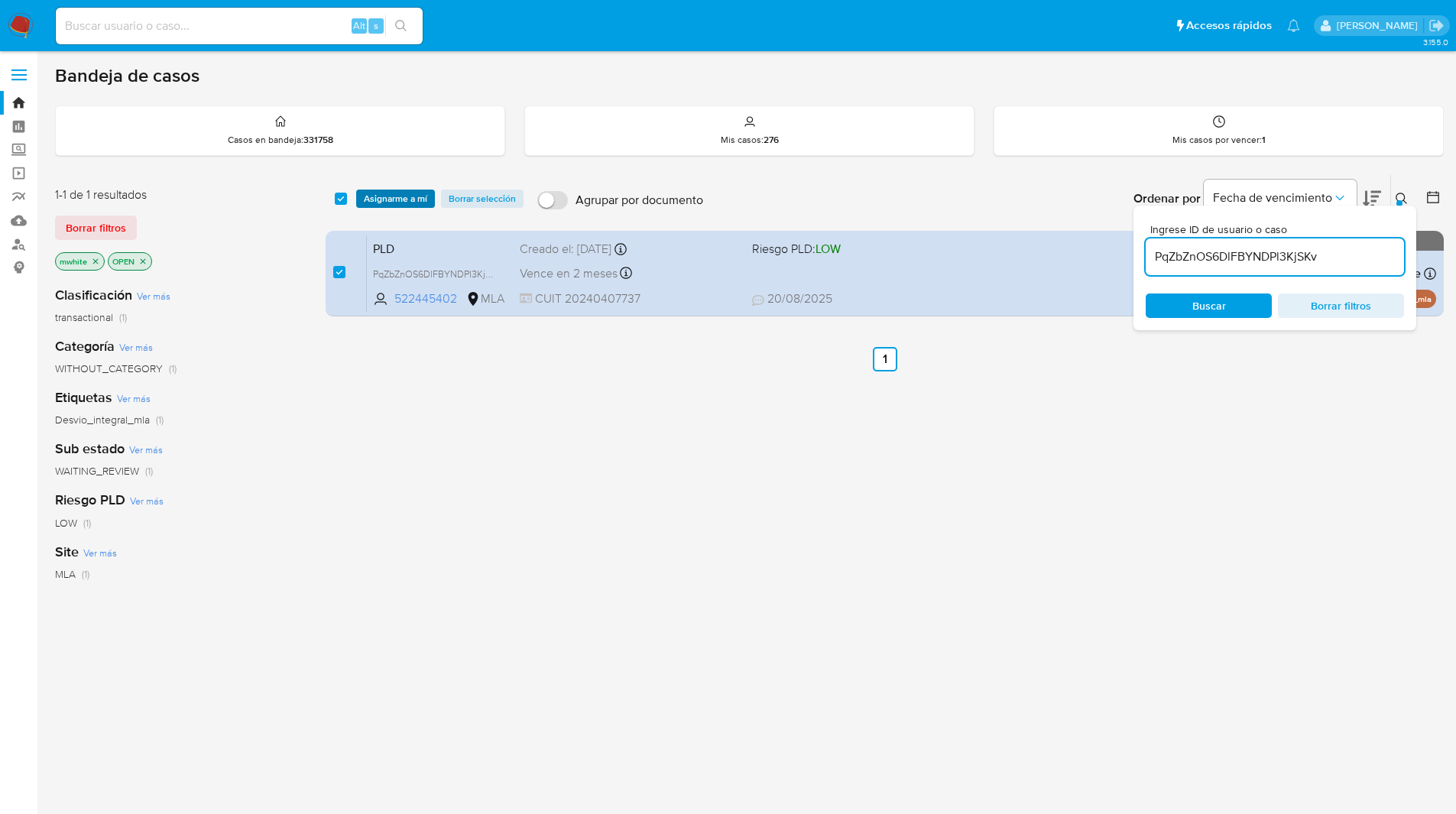
click at [376, 199] on span "Asignarme a mí" at bounding box center [396, 199] width 63 height 15
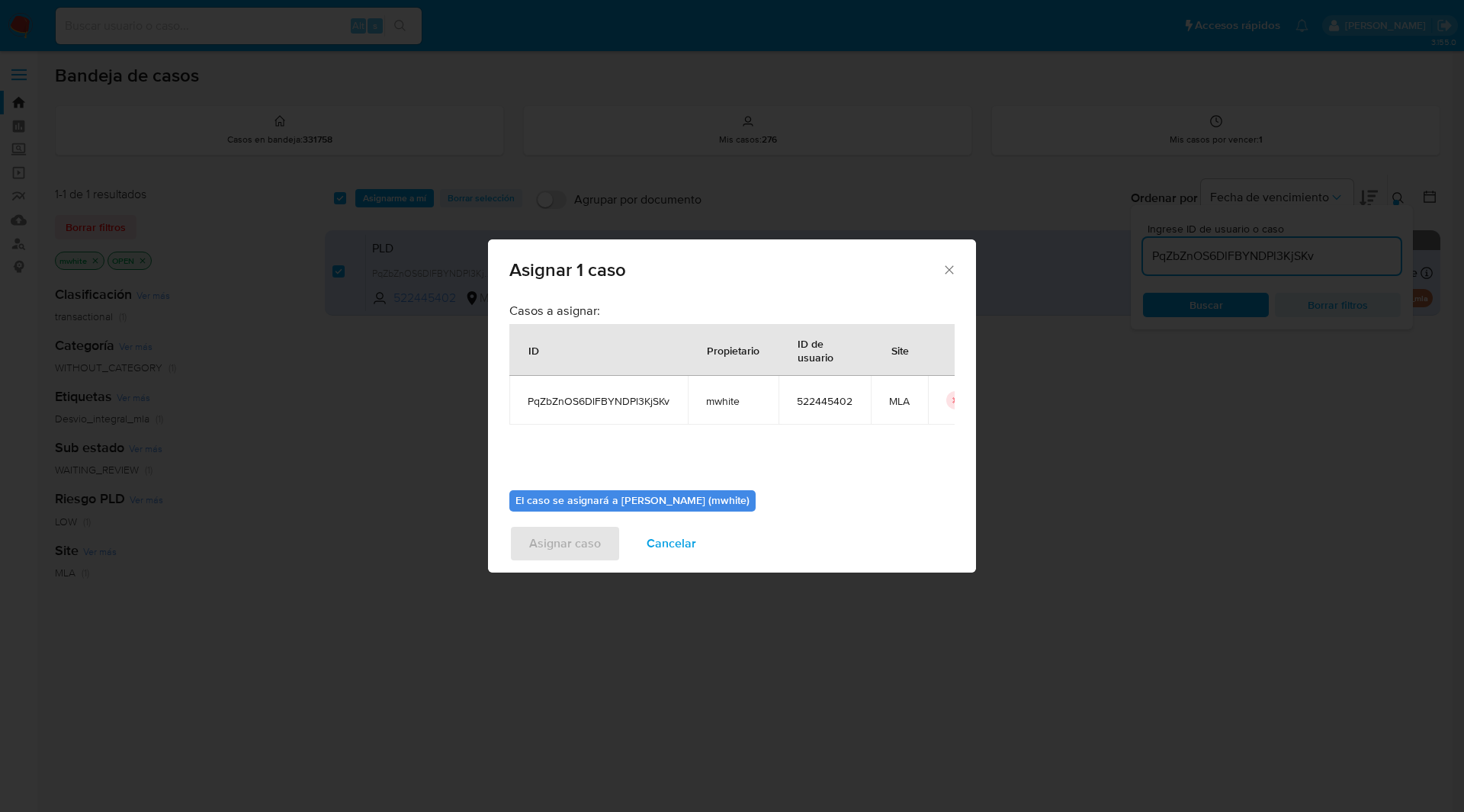
click at [727, 409] on td "mwhite" at bounding box center [733, 400] width 91 height 48
click at [715, 399] on span "mwhite" at bounding box center [733, 401] width 54 height 14
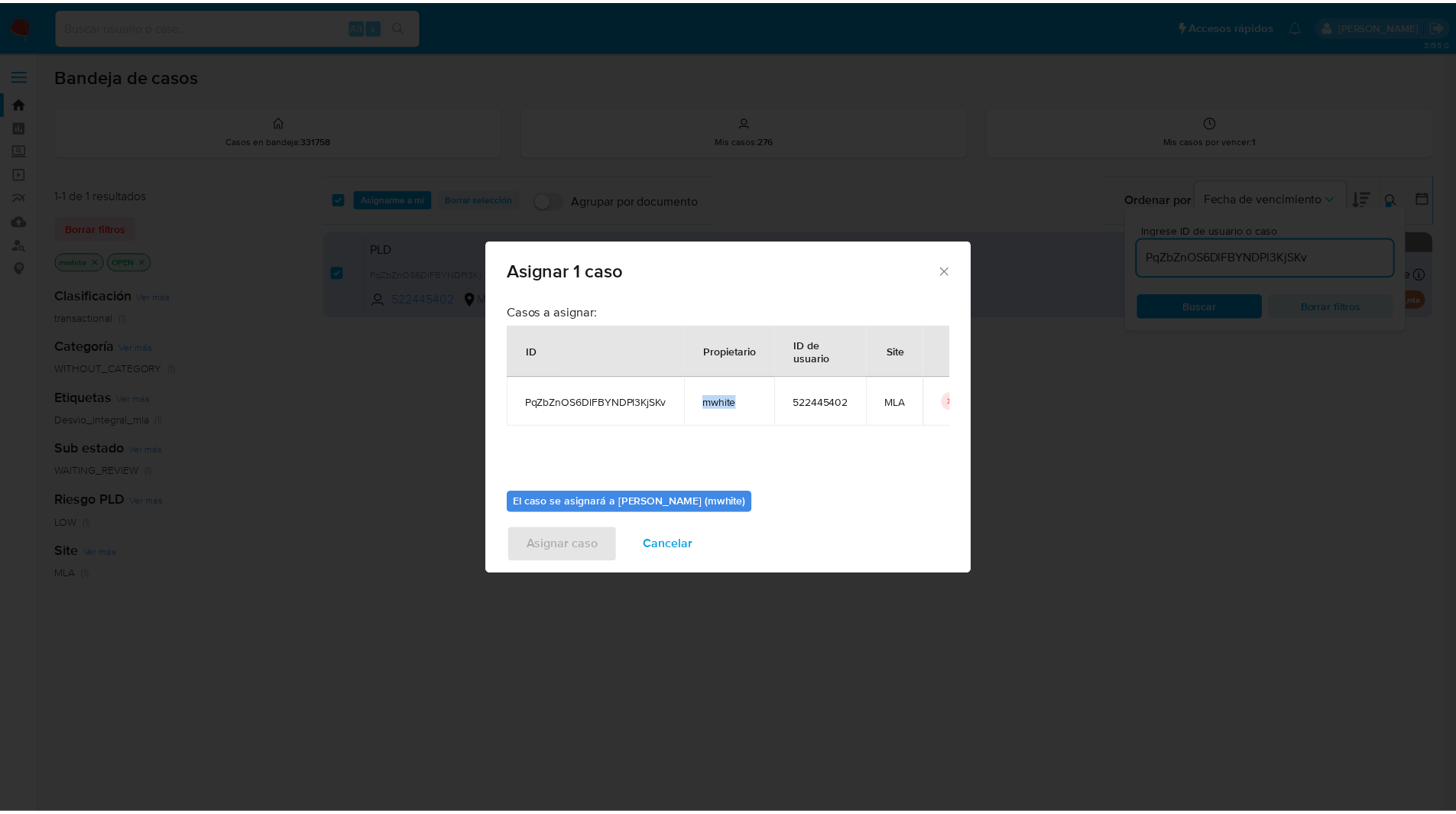
scroll to position [79, 0]
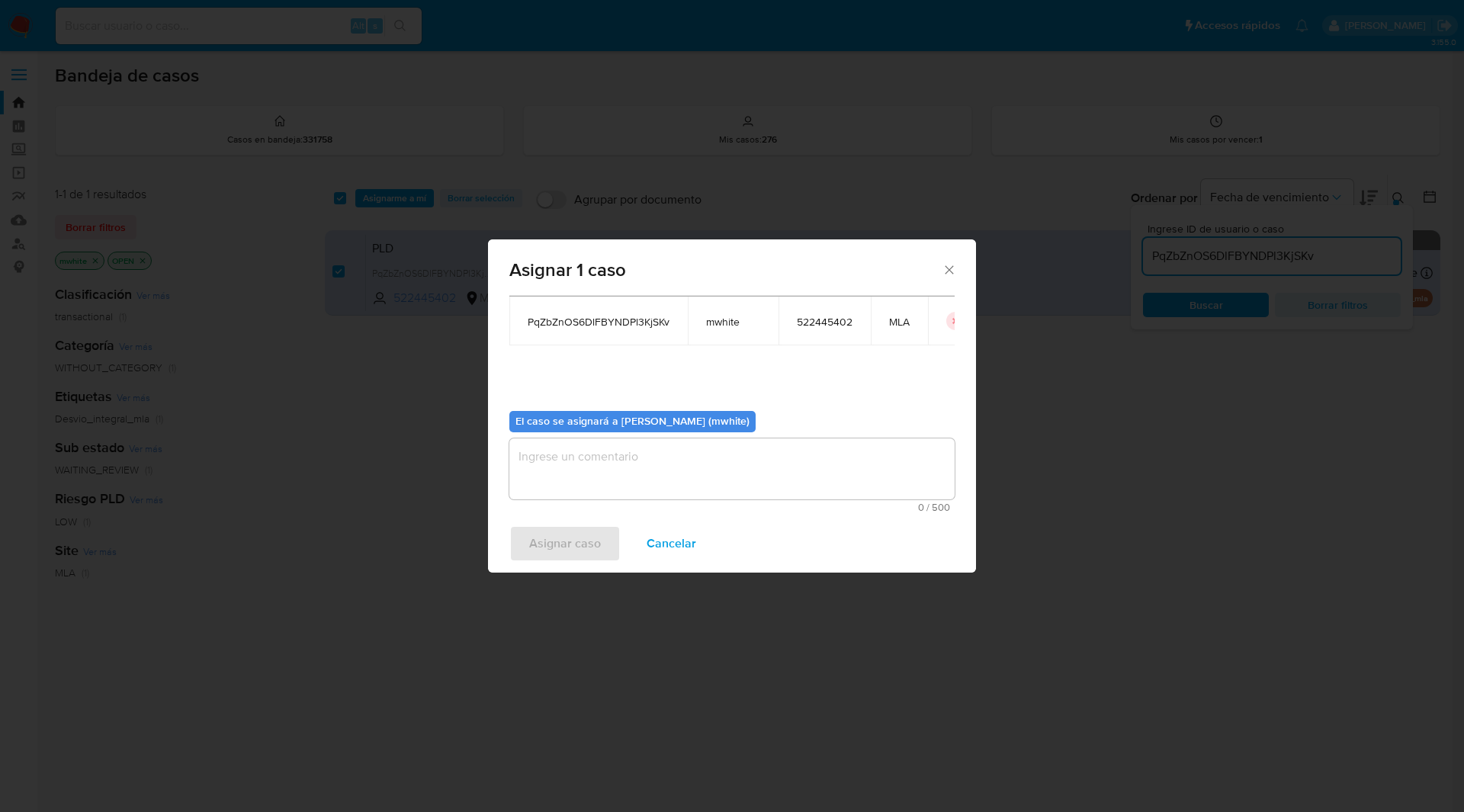
click at [599, 448] on textarea "assign-modal" at bounding box center [732, 468] width 445 height 61
paste textarea "mwhite"
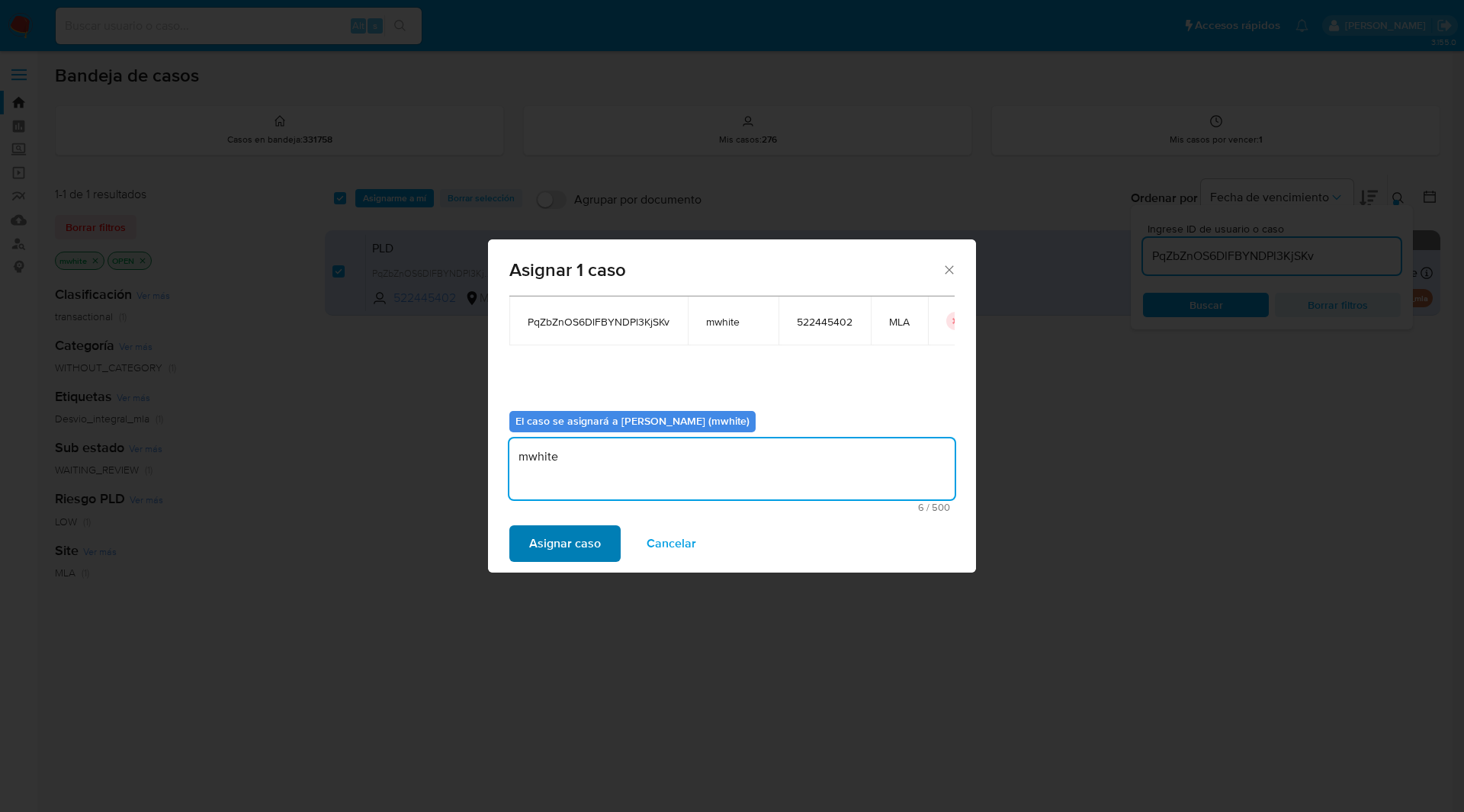
type textarea "mwhite"
click at [580, 539] on span "Asignar caso" at bounding box center [565, 544] width 72 height 34
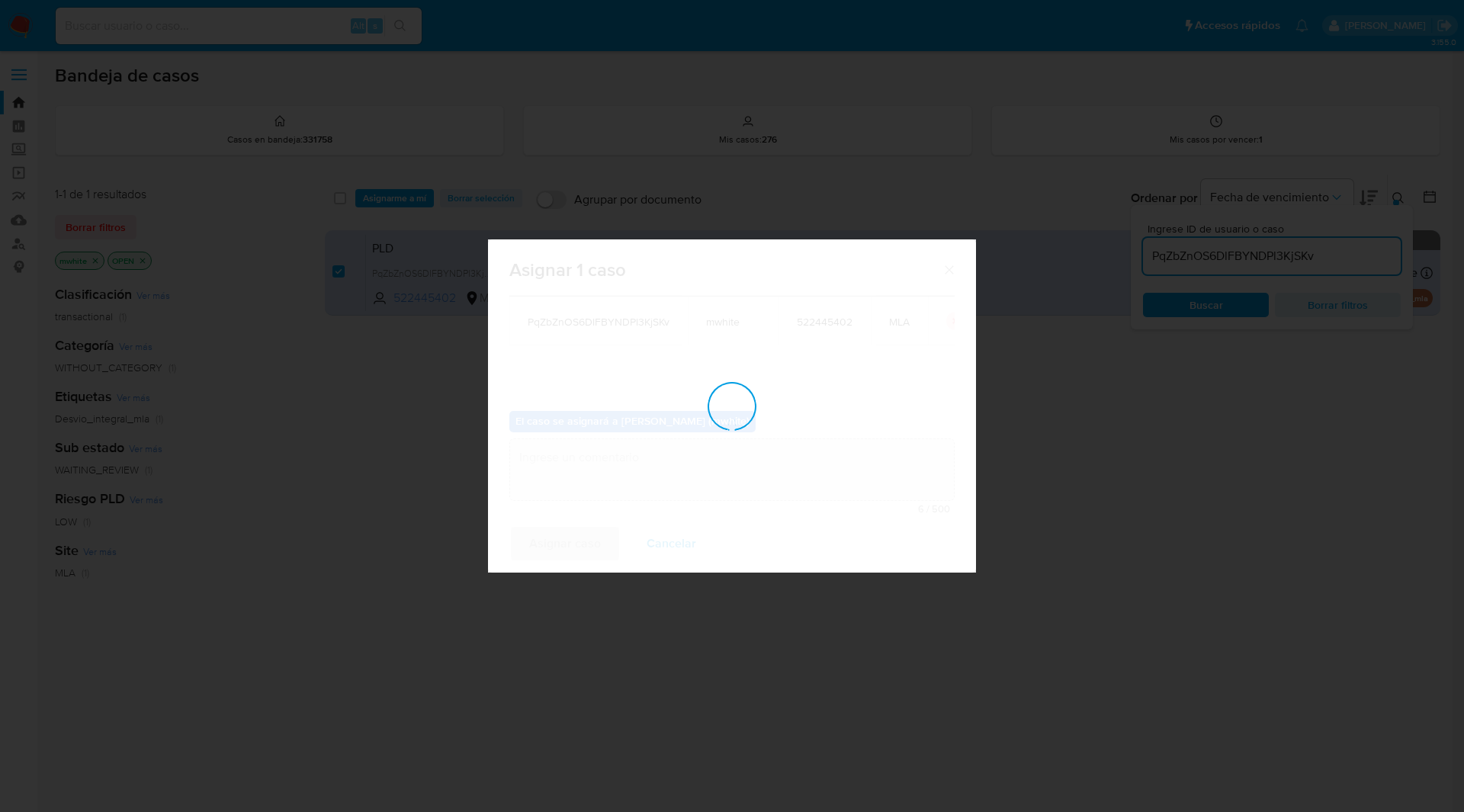
checkbox input "false"
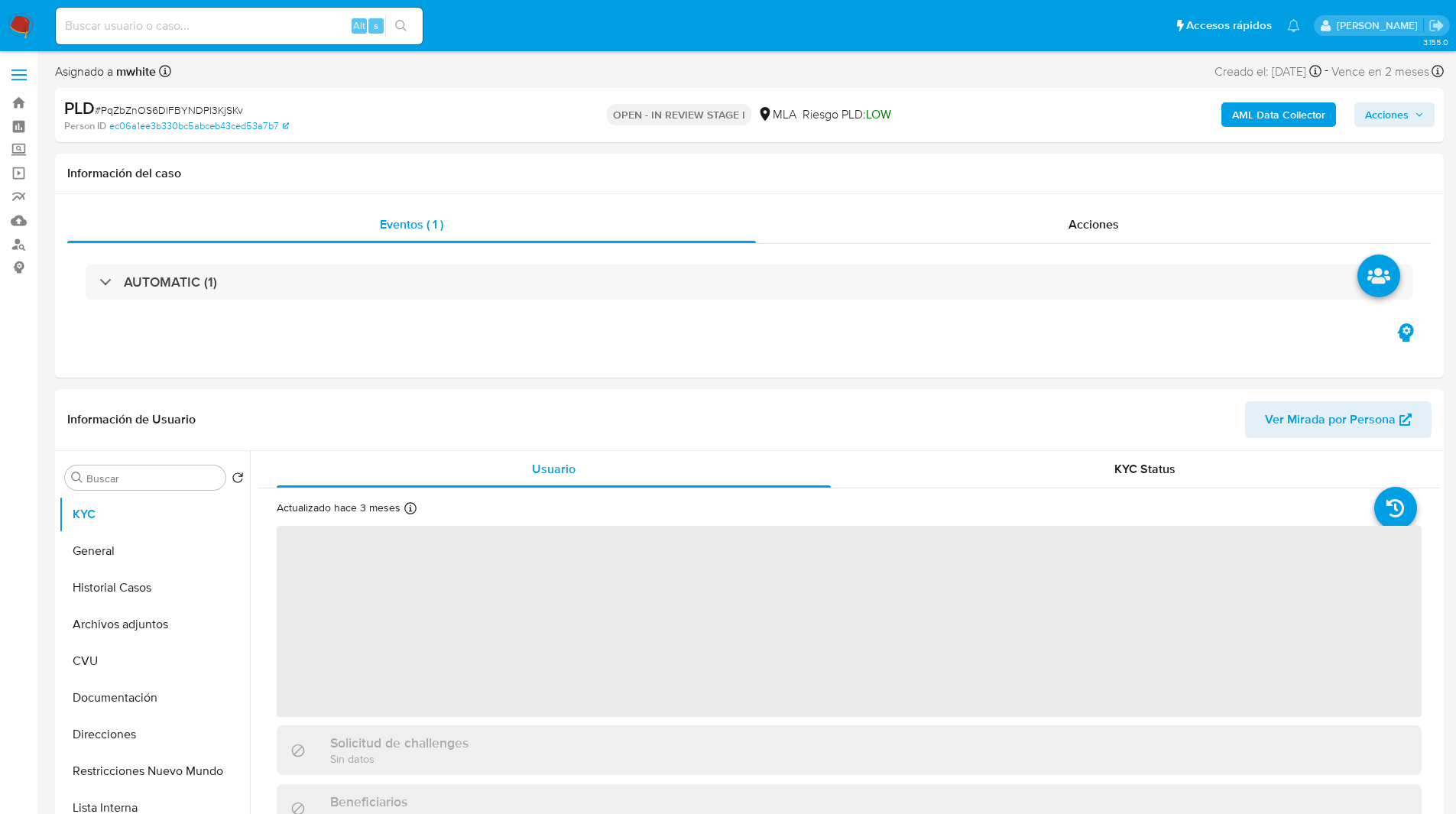
select select "10"
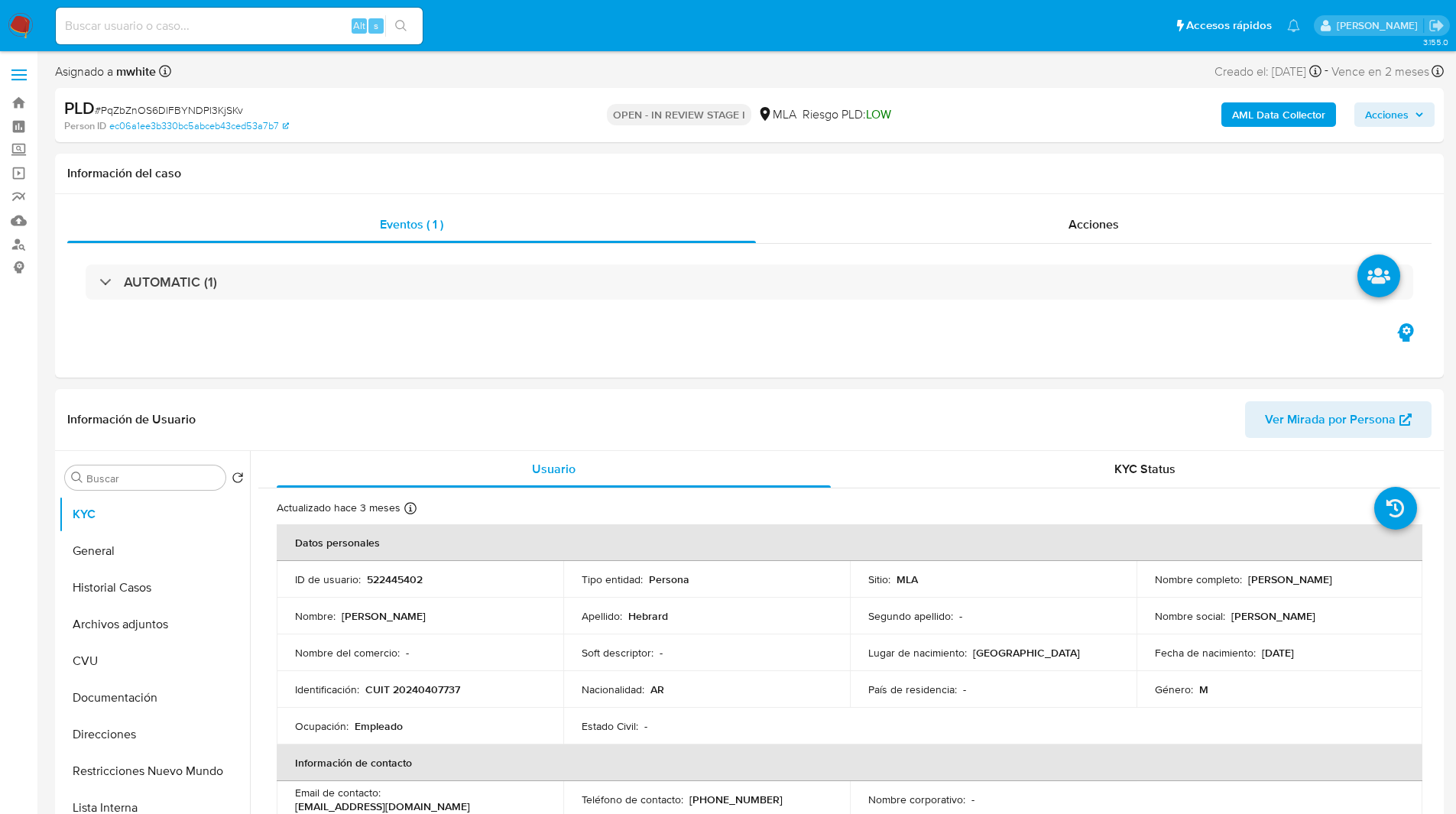
click at [477, 37] on ul "Pausado Ver notificaciones Alt s Accesos rápidos Presiona las siguientes teclas…" at bounding box center [677, 25] width 1259 height 39
click at [596, 313] on div "AUTOMATIC (1)" at bounding box center [749, 281] width 1364 height 76
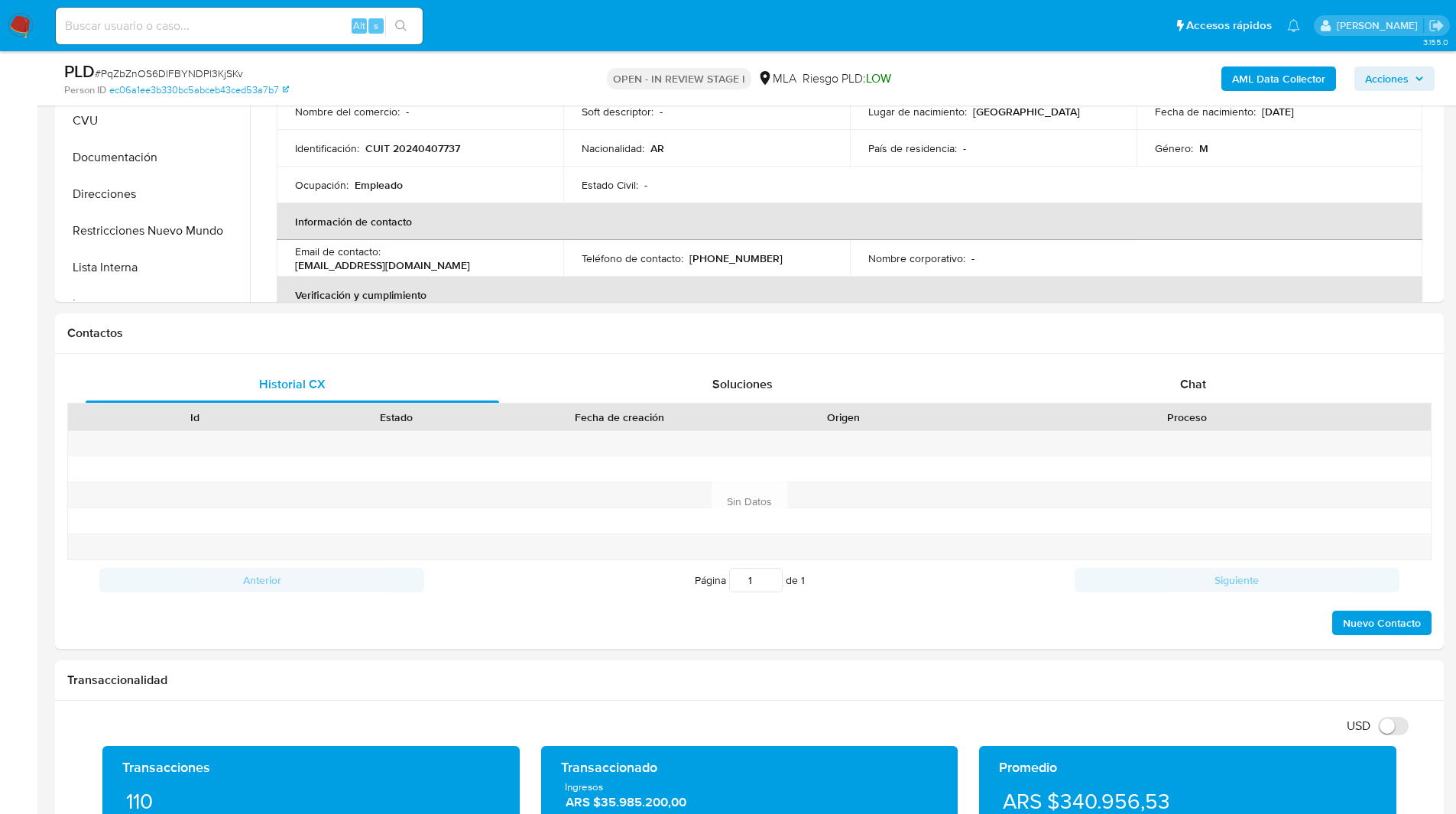
scroll to position [597, 0]
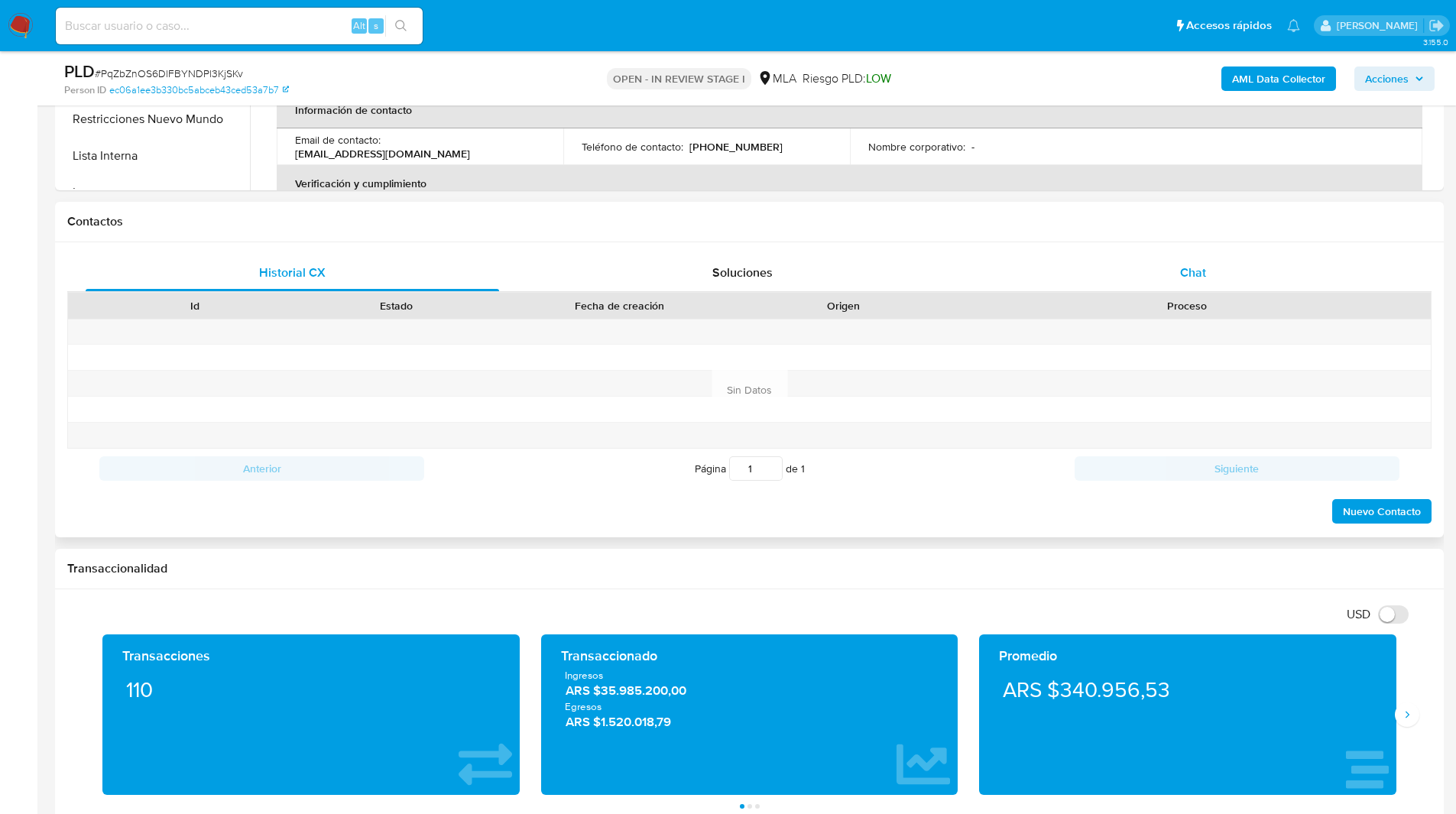
click at [1208, 282] on div "Chat" at bounding box center [1193, 273] width 413 height 37
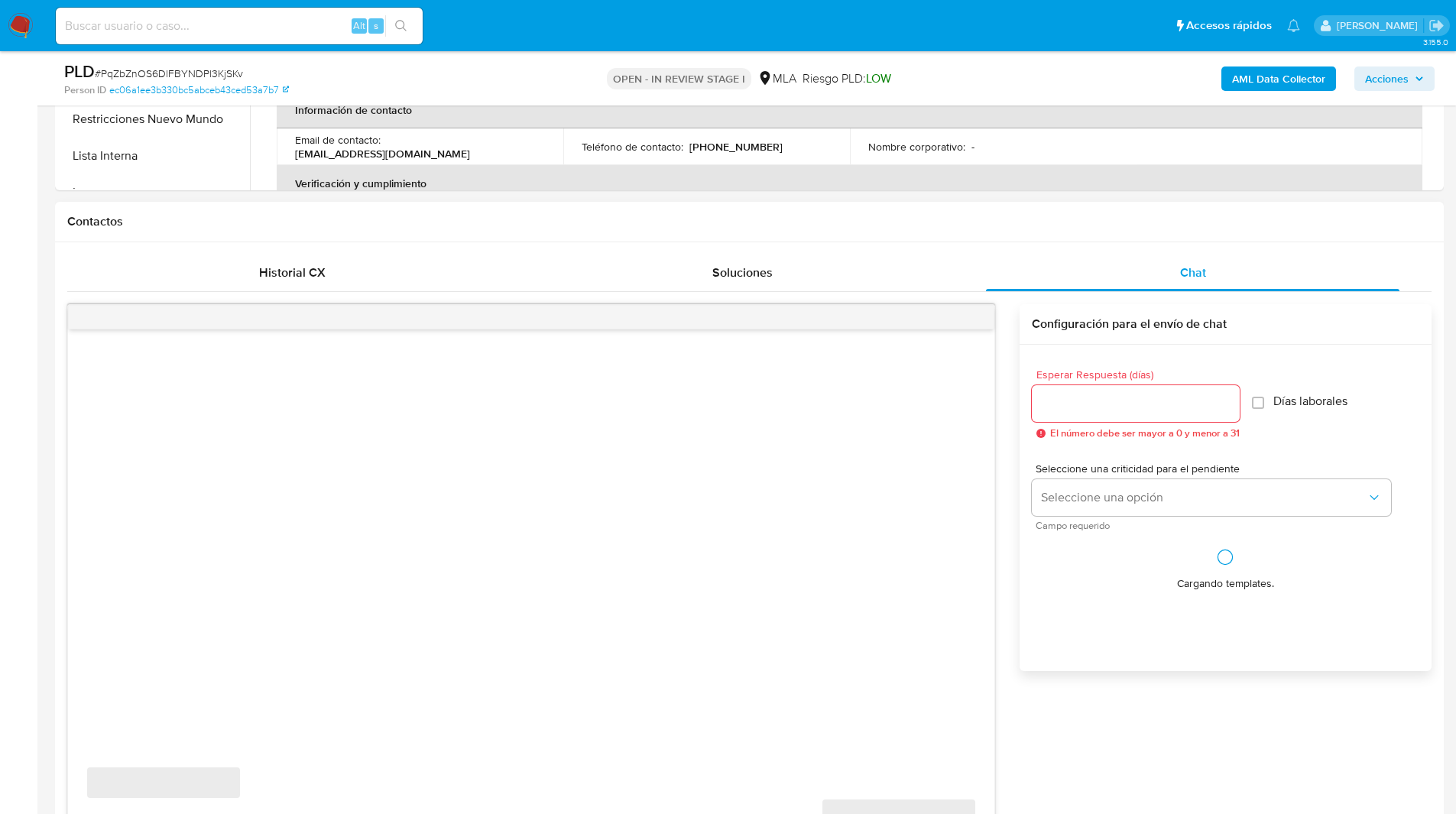
click at [1004, 237] on div "Contactos" at bounding box center [749, 222] width 1389 height 41
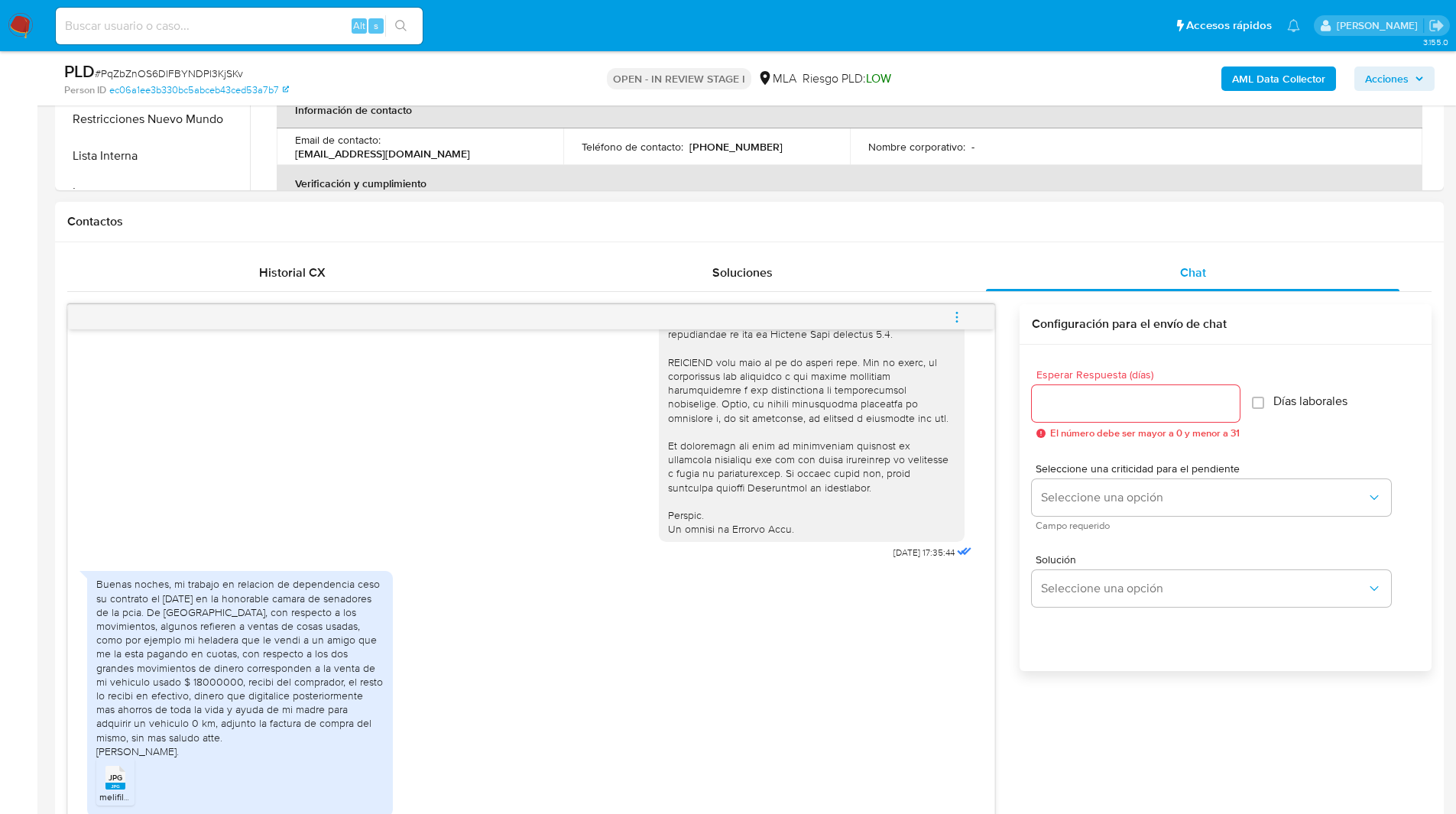
scroll to position [693, 0]
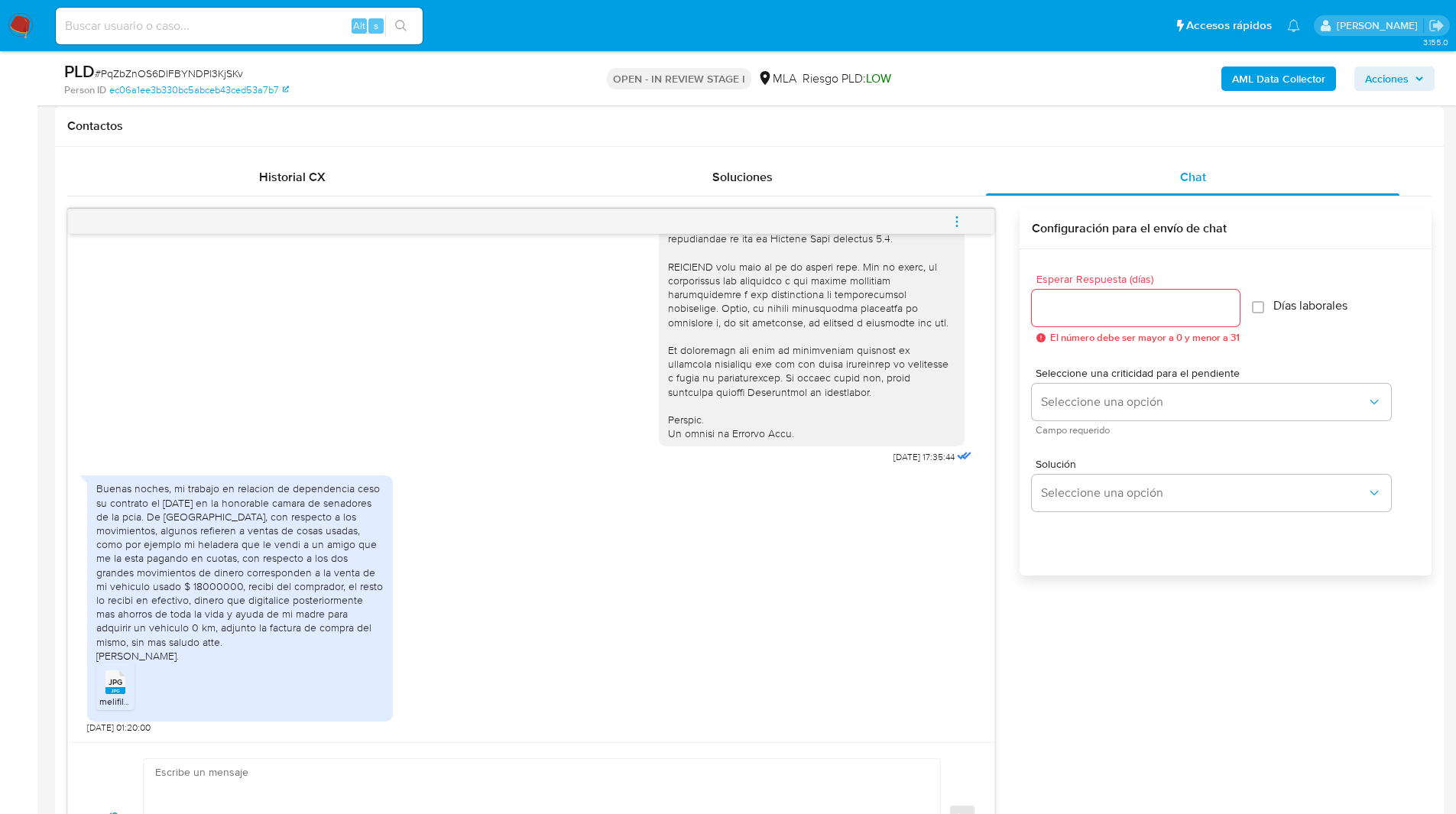
click at [946, 230] on button "menu-action" at bounding box center [956, 222] width 50 height 37
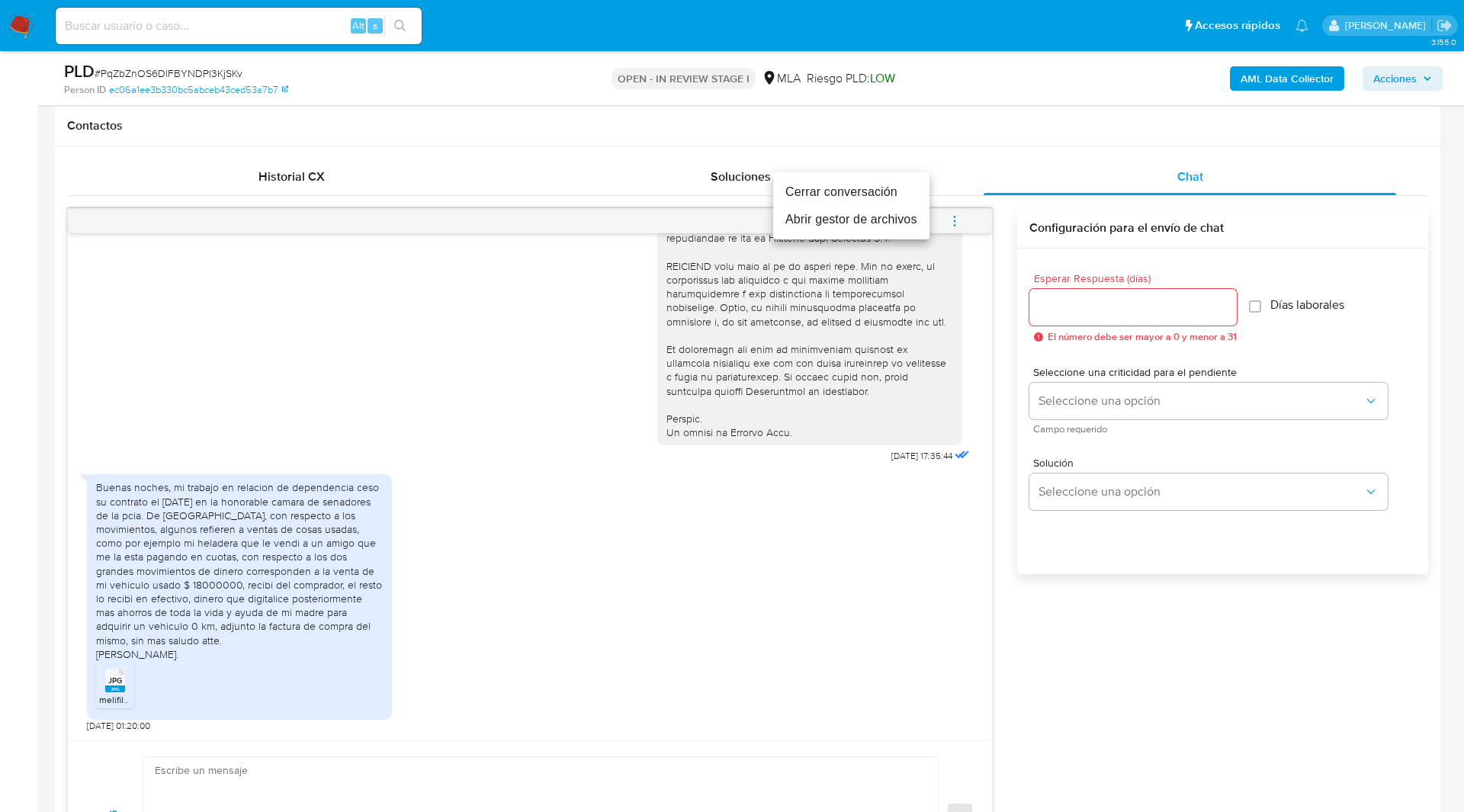
click at [871, 195] on li "Cerrar conversación" at bounding box center [851, 192] width 156 height 28
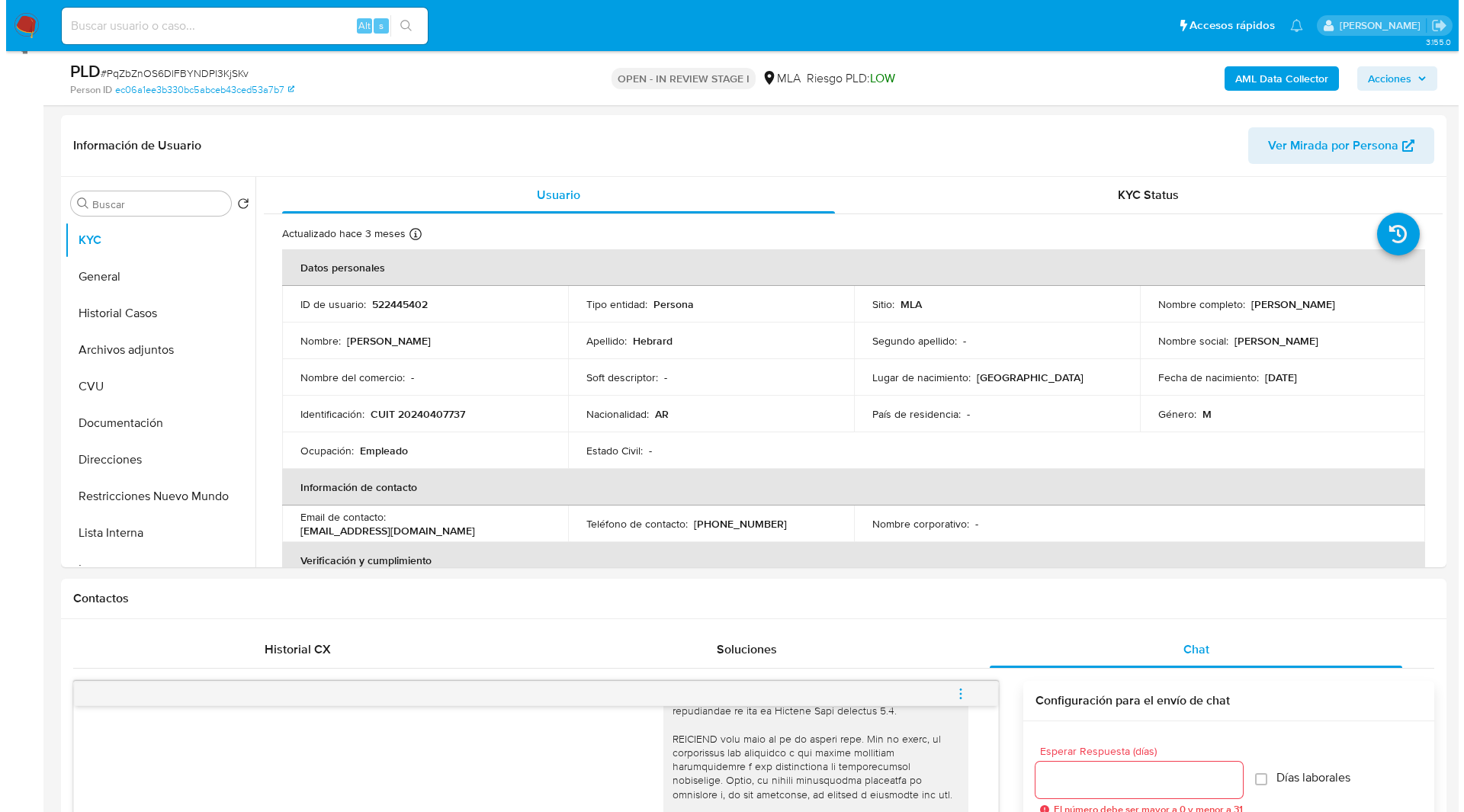
scroll to position [165, 0]
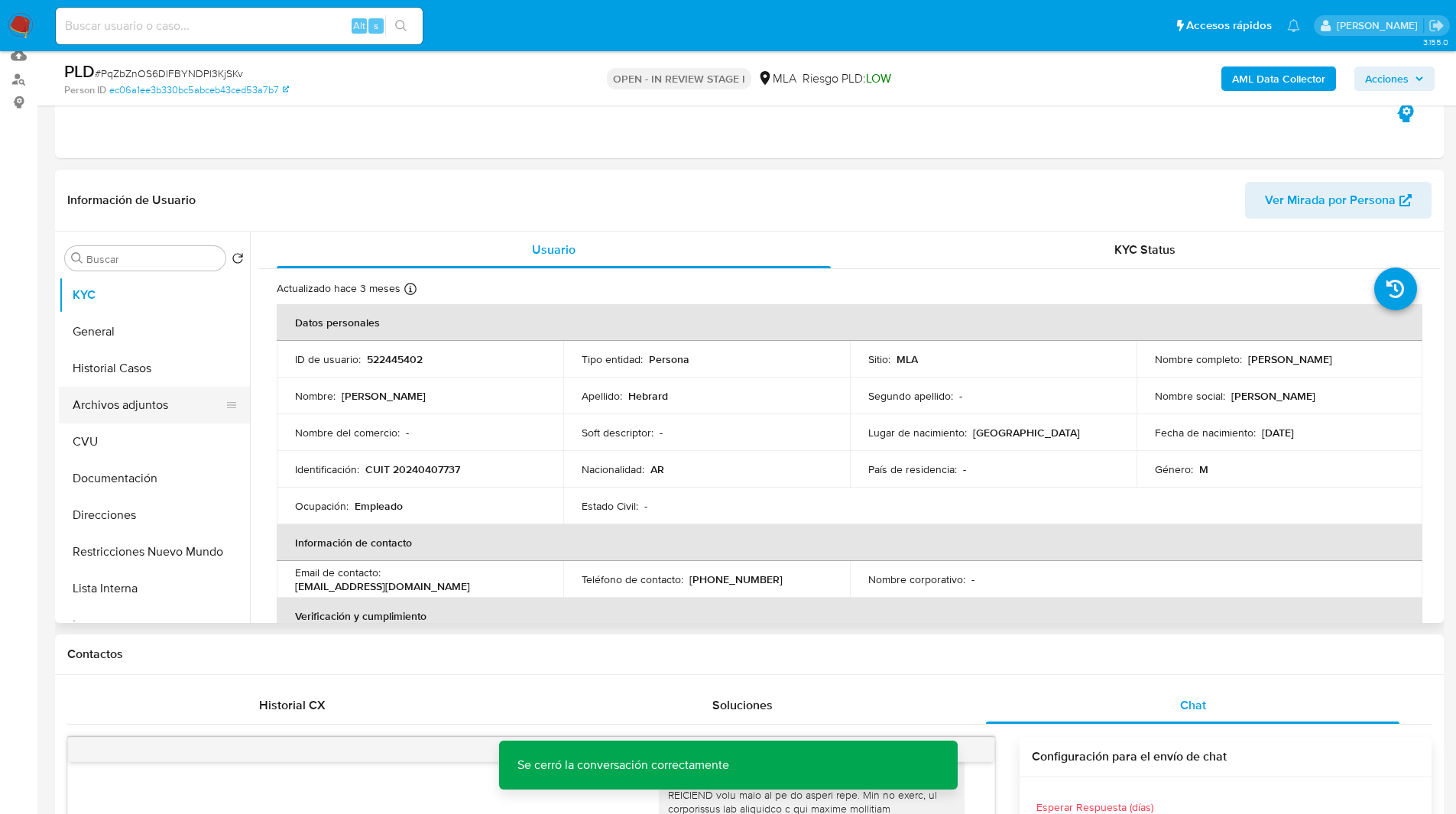
click at [96, 411] on button "Archivos adjuntos" at bounding box center [148, 405] width 179 height 37
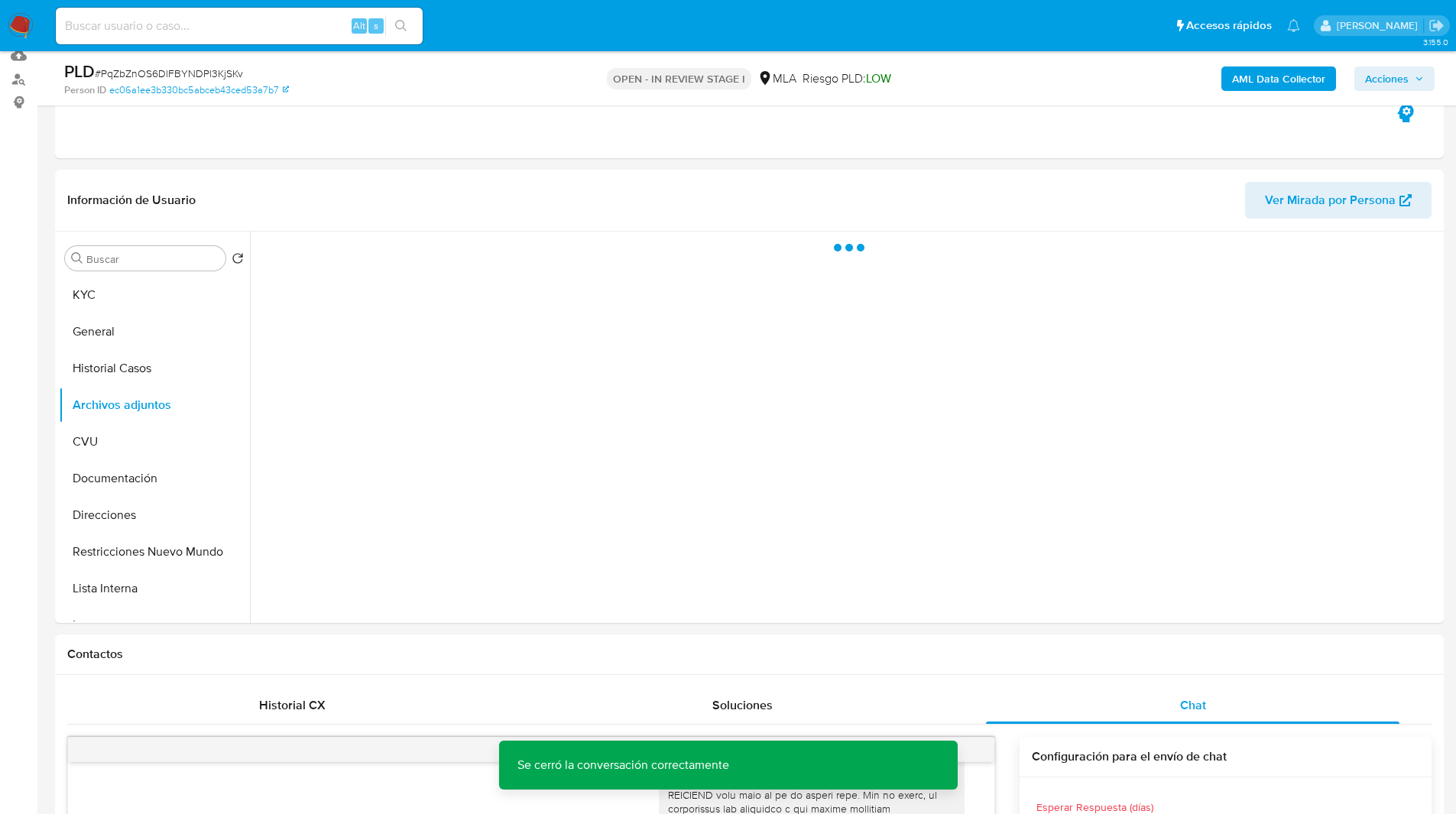
click at [1259, 87] on b "AML Data Collector" at bounding box center [1279, 79] width 93 height 25
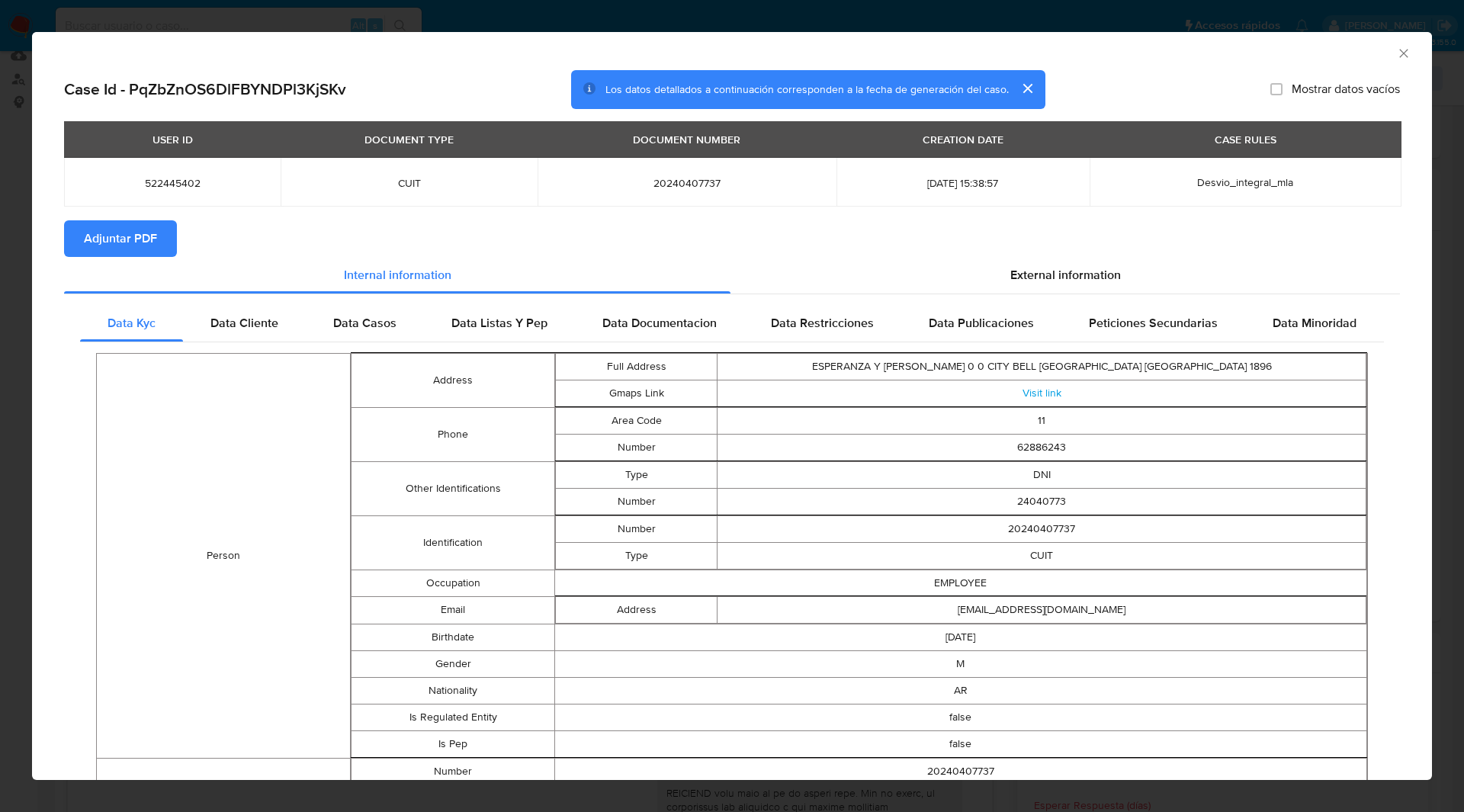
click at [156, 236] on span "Adjuntar PDF" at bounding box center [120, 238] width 73 height 34
click at [479, 235] on section "Adjuntar PDF Creando" at bounding box center [732, 240] width 1336 height 40
click at [1396, 56] on icon "Cerrar ventana" at bounding box center [1404, 53] width 15 height 15
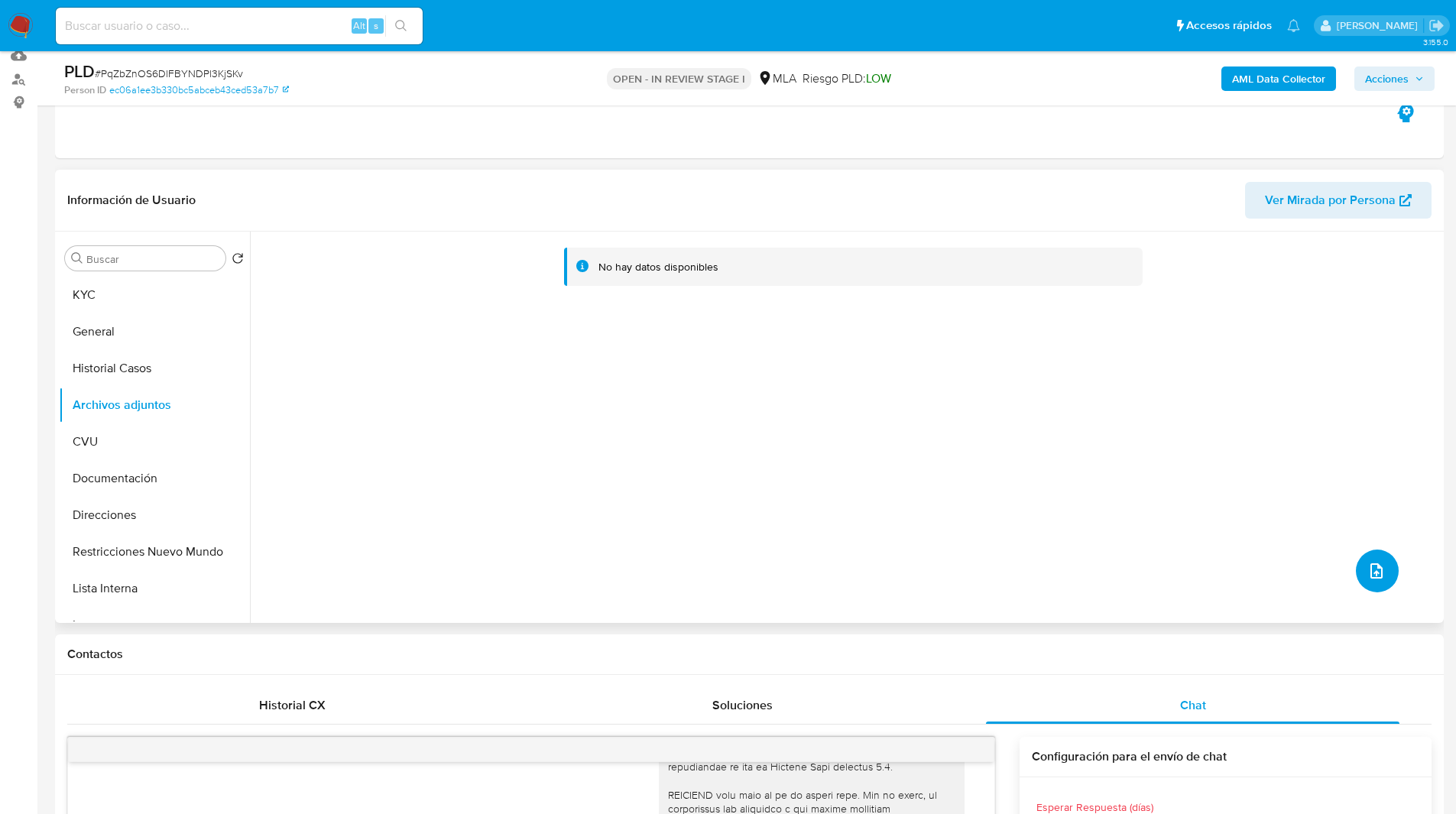
click at [1375, 571] on icon "upload-file" at bounding box center [1377, 571] width 12 height 15
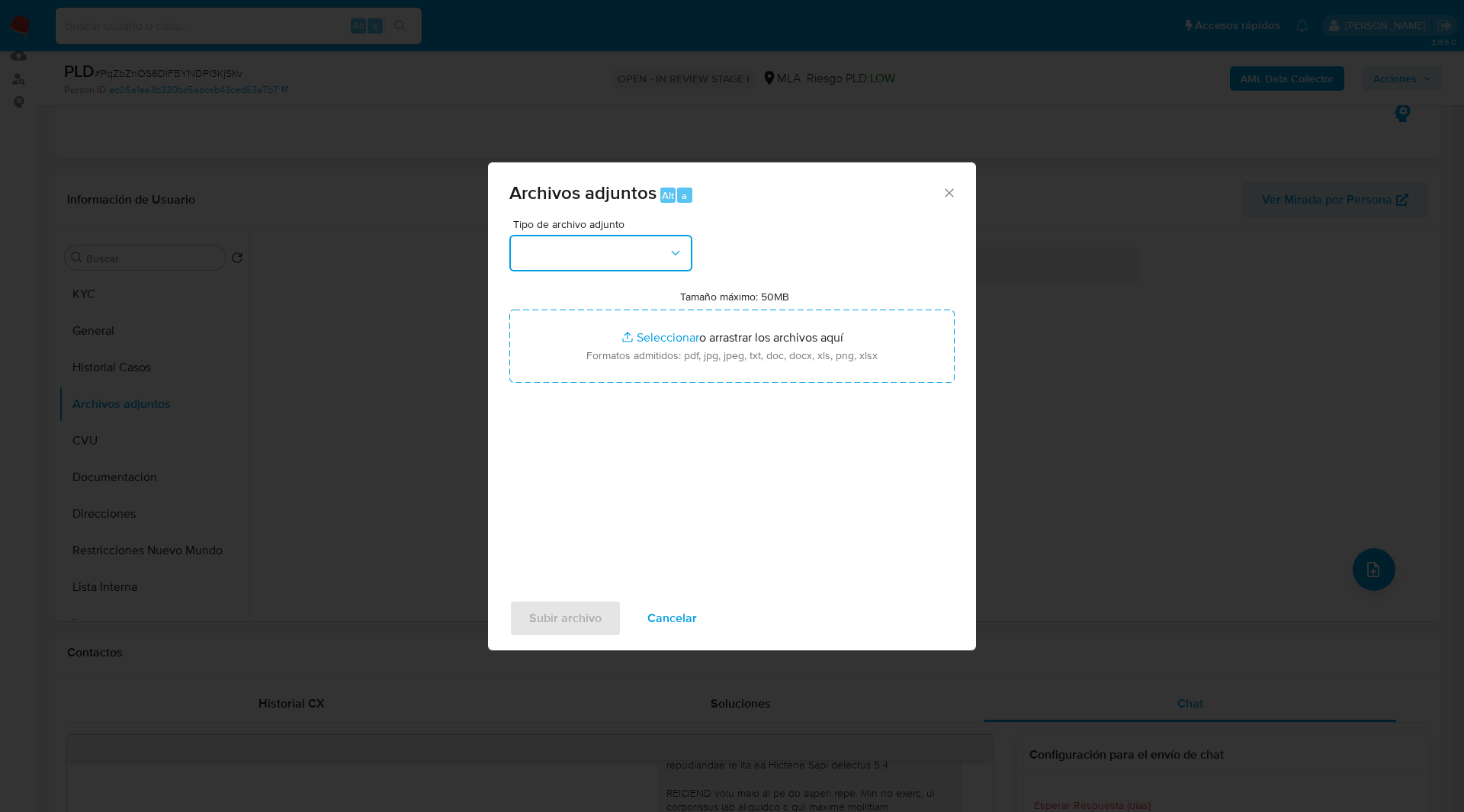
click at [646, 264] on button "button" at bounding box center [601, 253] width 183 height 37
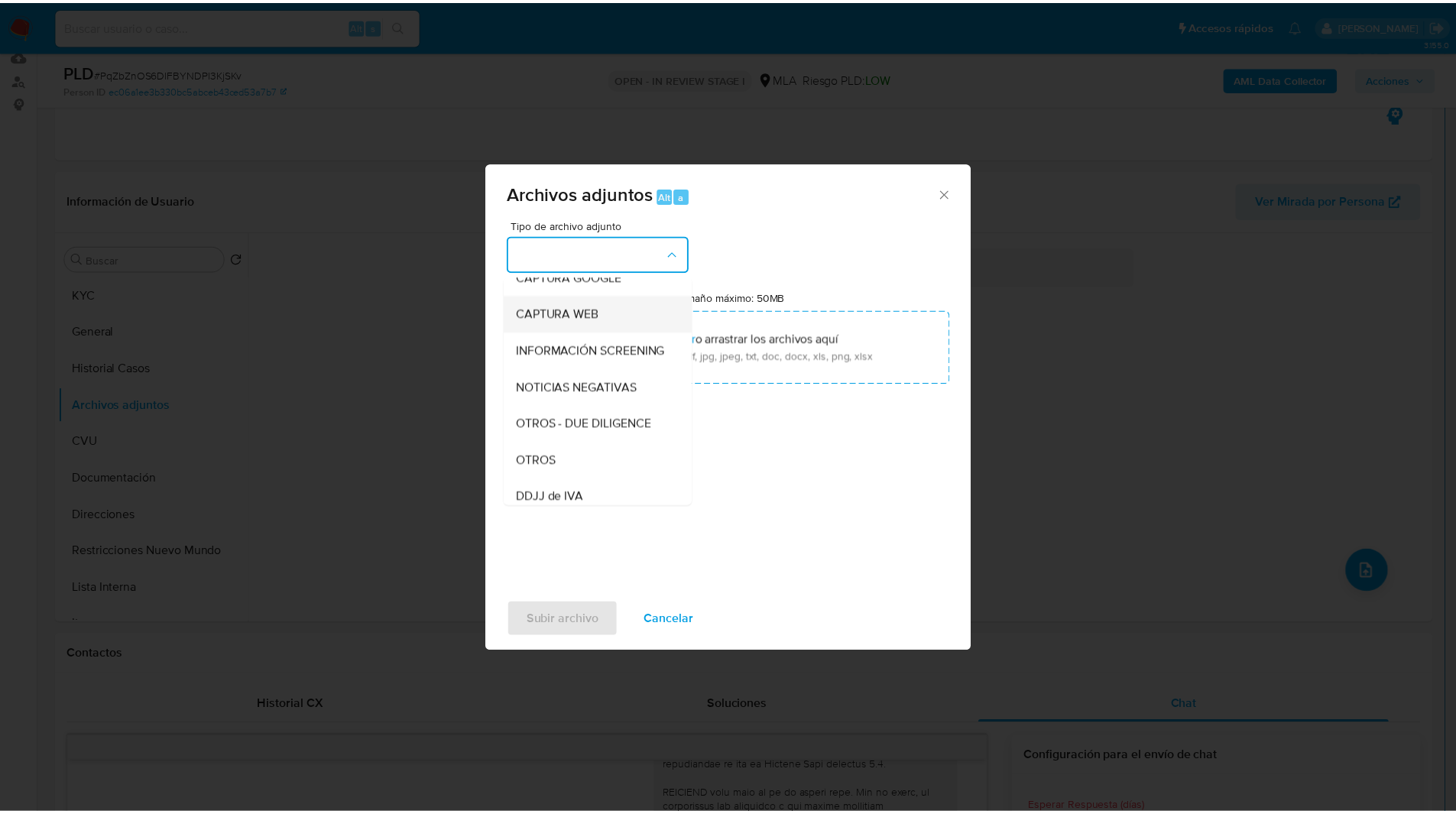
scroll to position [130, 0]
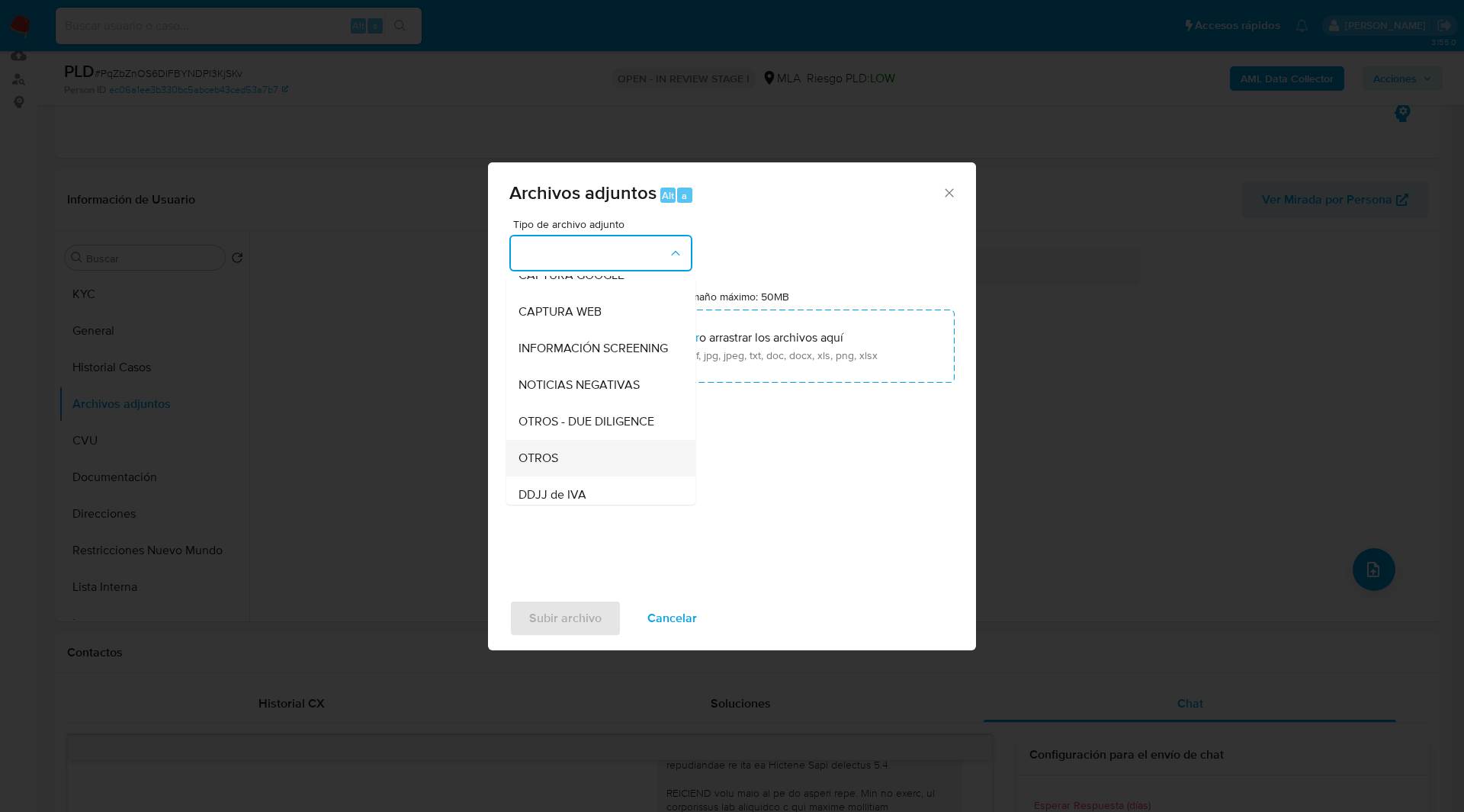
click at [581, 471] on div "OTROS" at bounding box center [596, 458] width 155 height 37
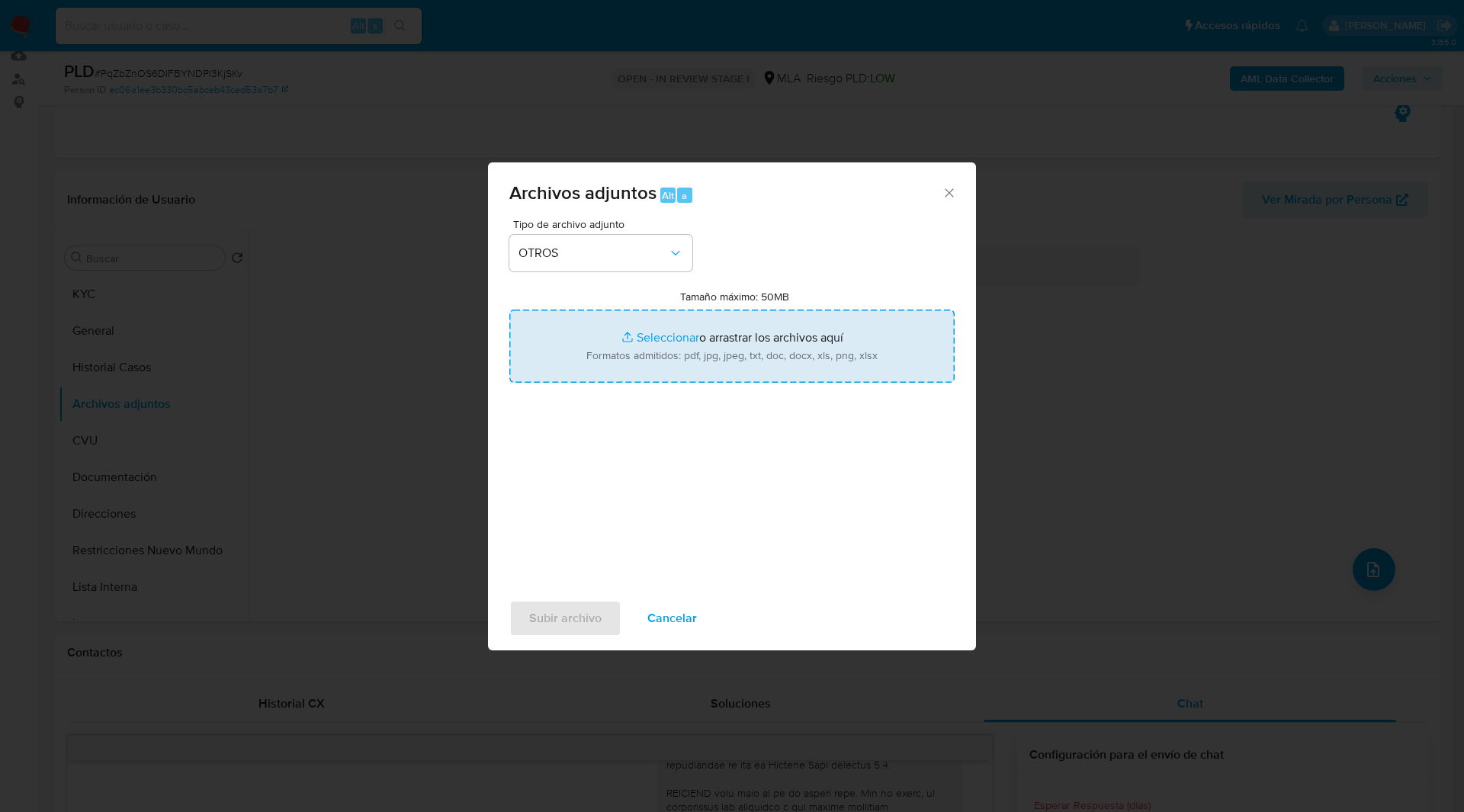
type input "C:\fakepath\Caselog PqZbZnOS6DlFBYNDPl3KjSKv_2025_08_19_10_30_20.docx"
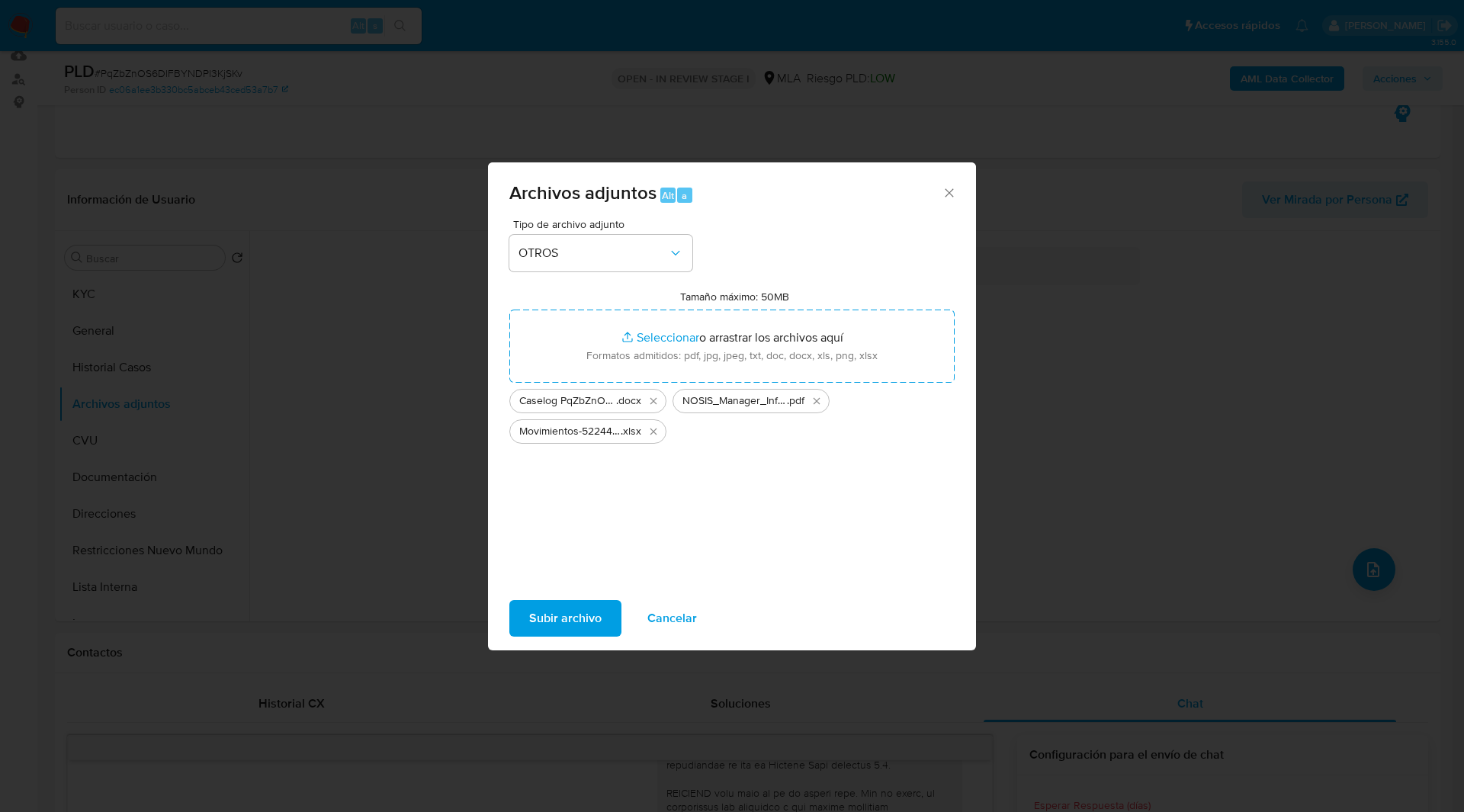
click at [571, 614] on span "Subir archivo" at bounding box center [565, 618] width 72 height 34
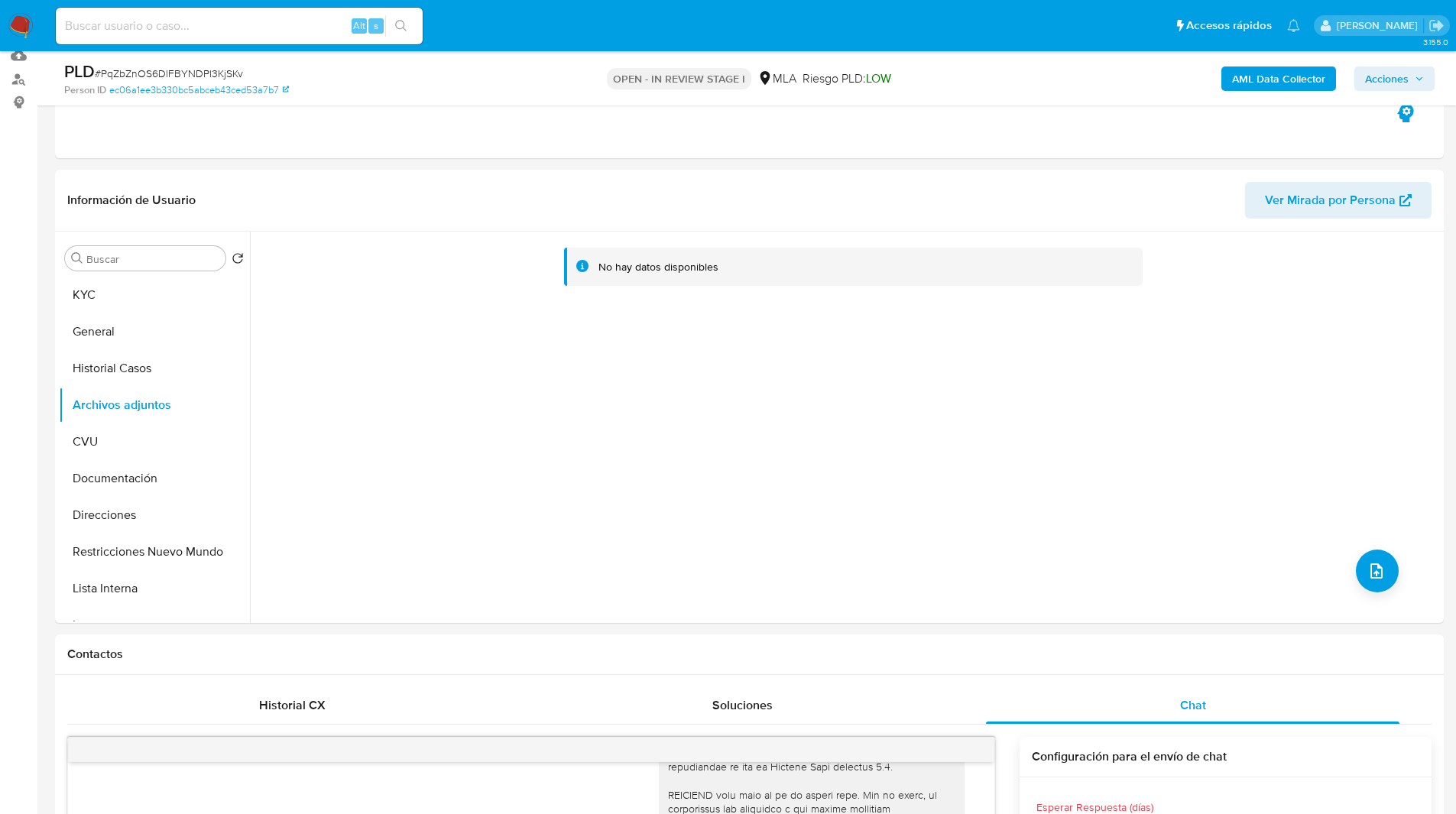
click at [1395, 86] on span "Acciones" at bounding box center [1387, 79] width 43 height 25
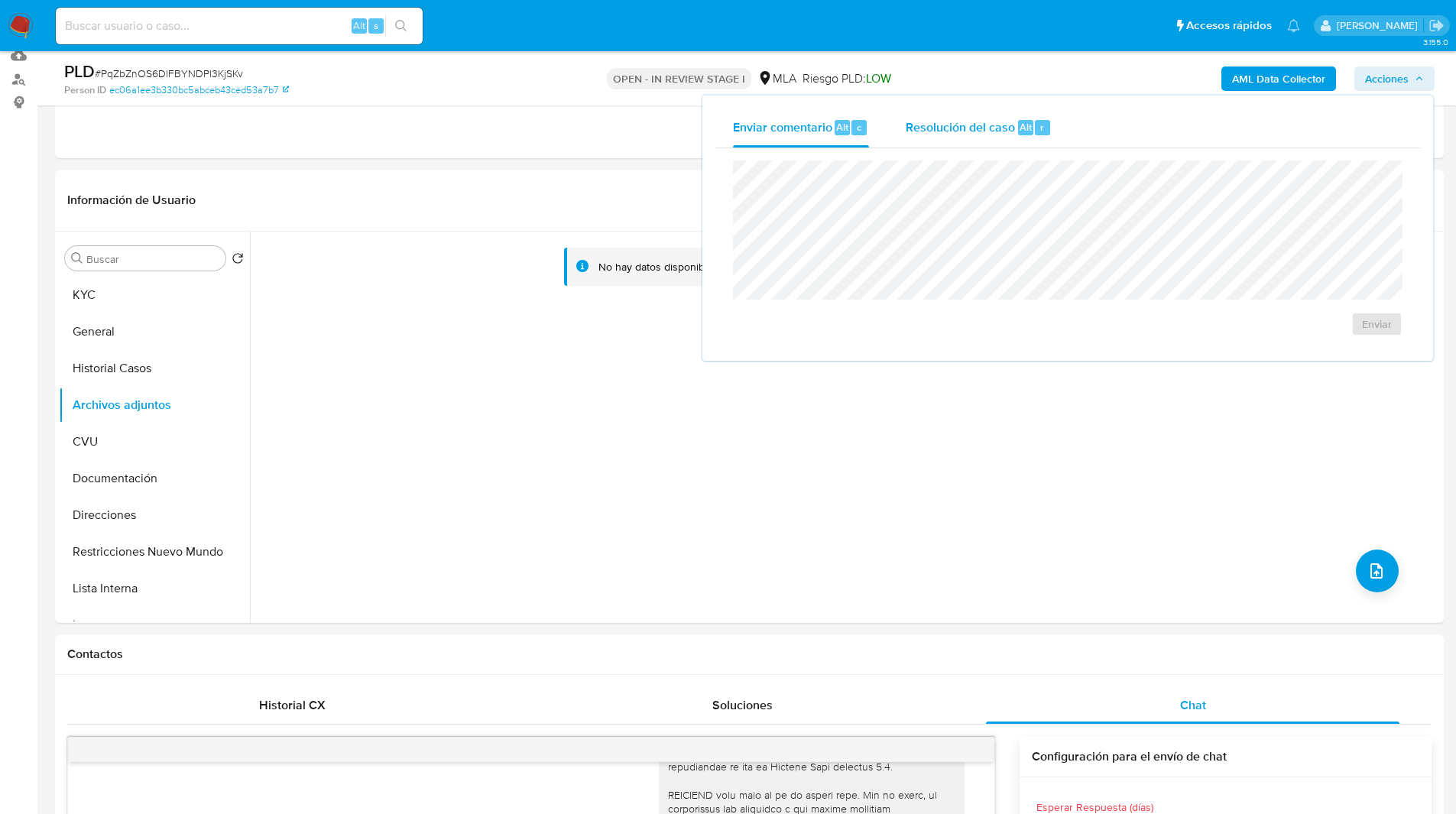
click at [1012, 124] on span "Resolución del caso" at bounding box center [961, 126] width 110 height 18
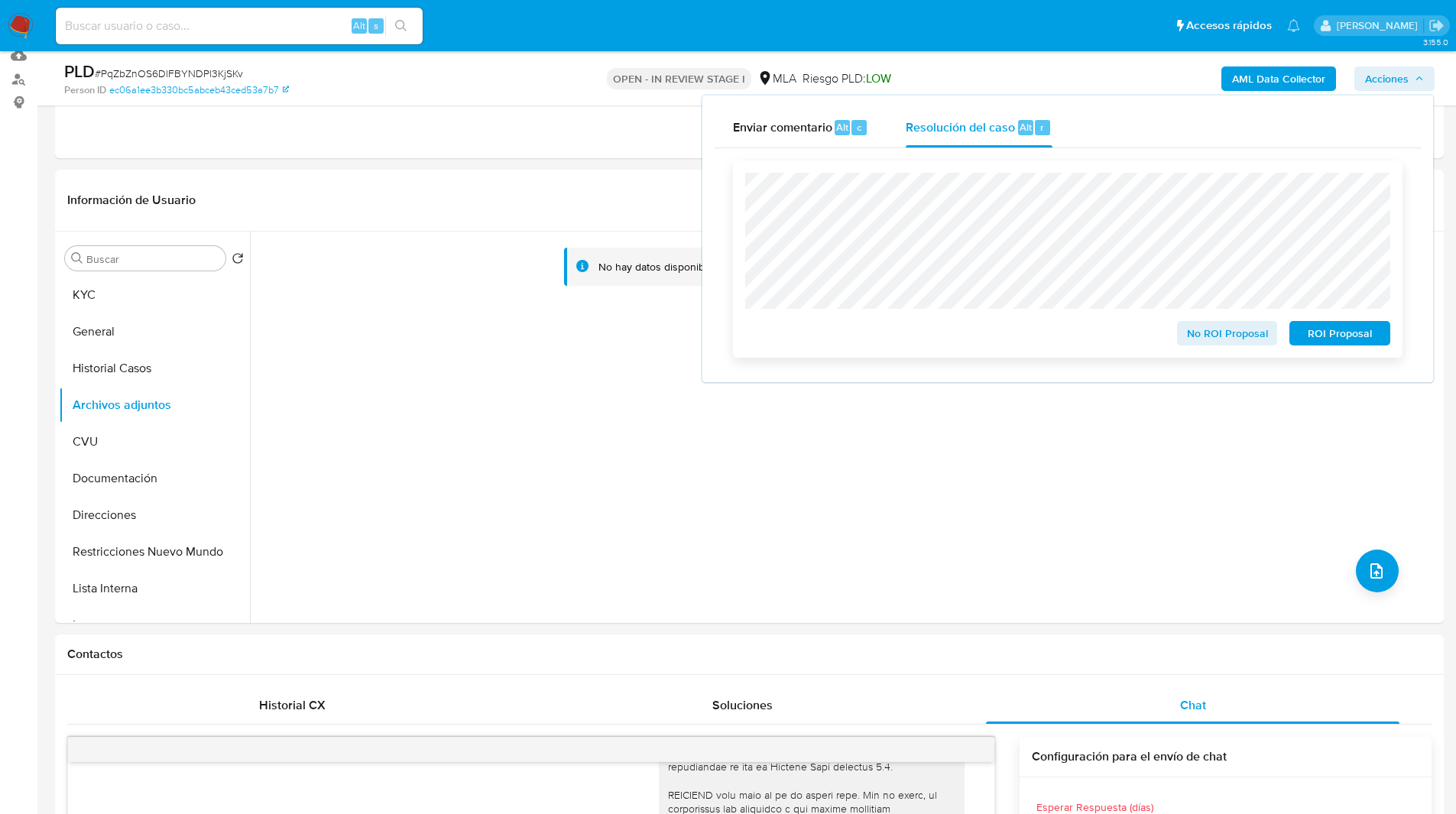
click at [1201, 332] on span "No ROI Proposal" at bounding box center [1227, 333] width 79 height 22
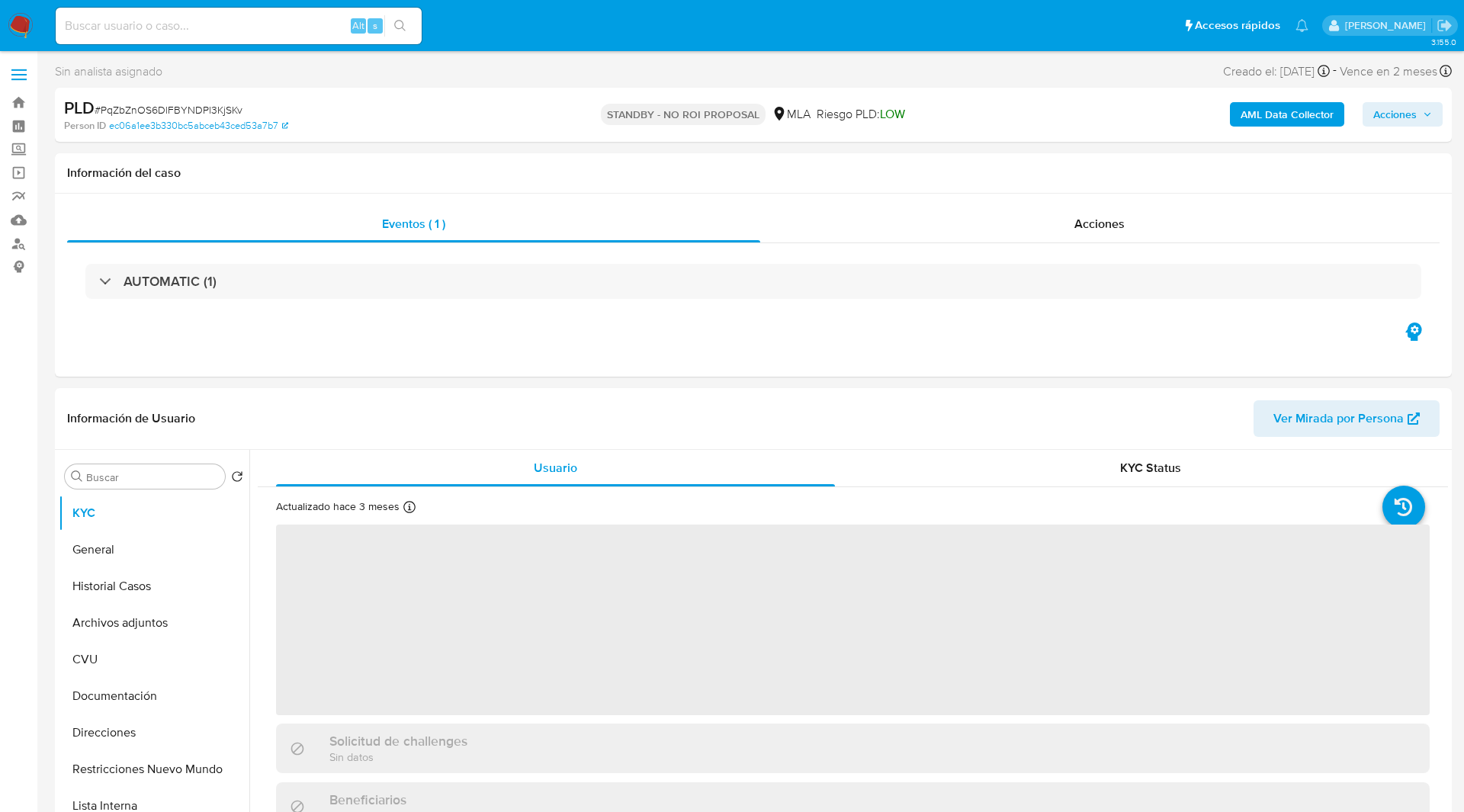
select select "10"
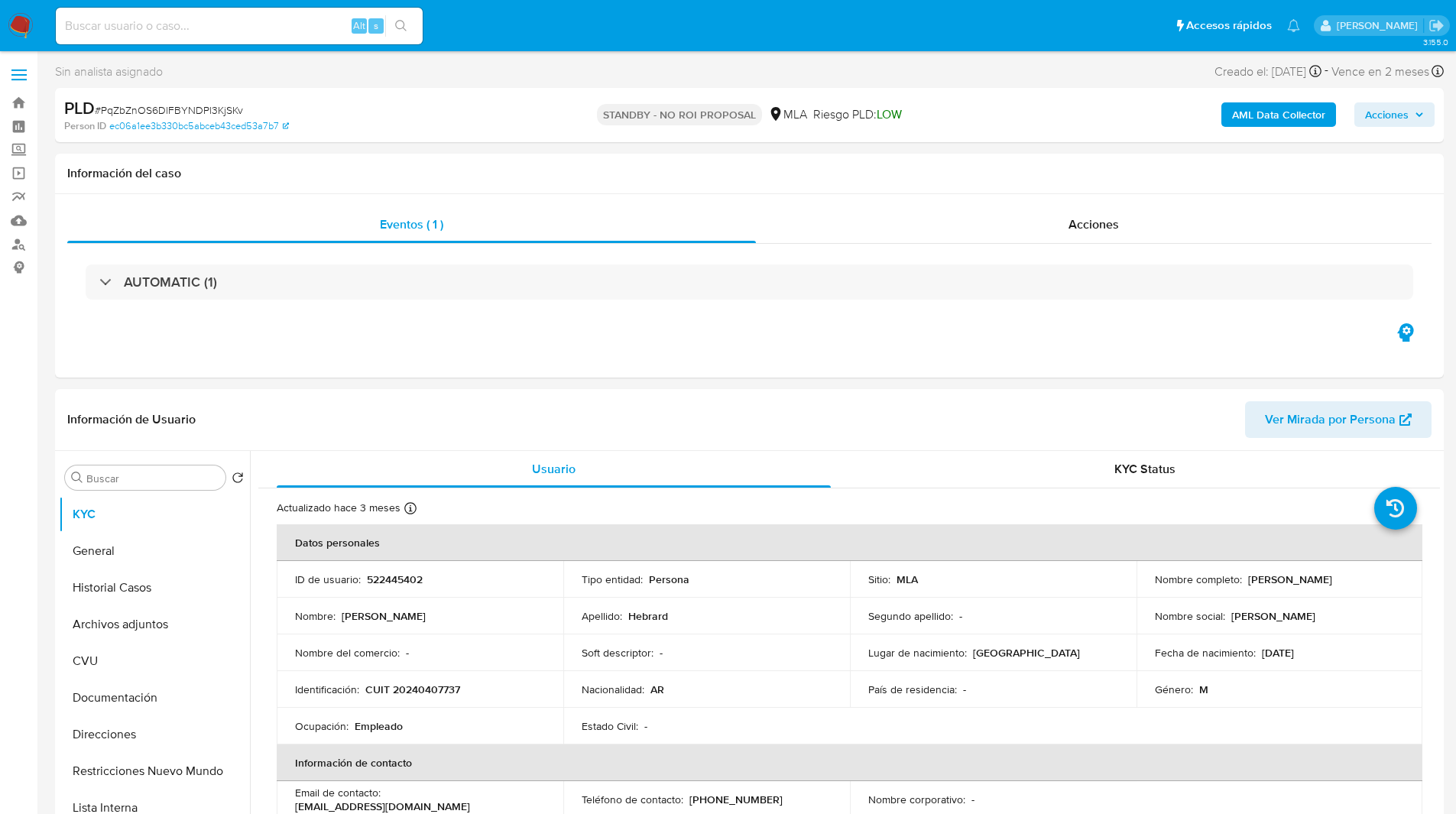
click at [189, 16] on input at bounding box center [239, 26] width 367 height 20
paste input "ugacMVCZNYcM0lEMLRUrn6kO"
type input "ugacMVCZNYcM0lEMLRUrn6kO"
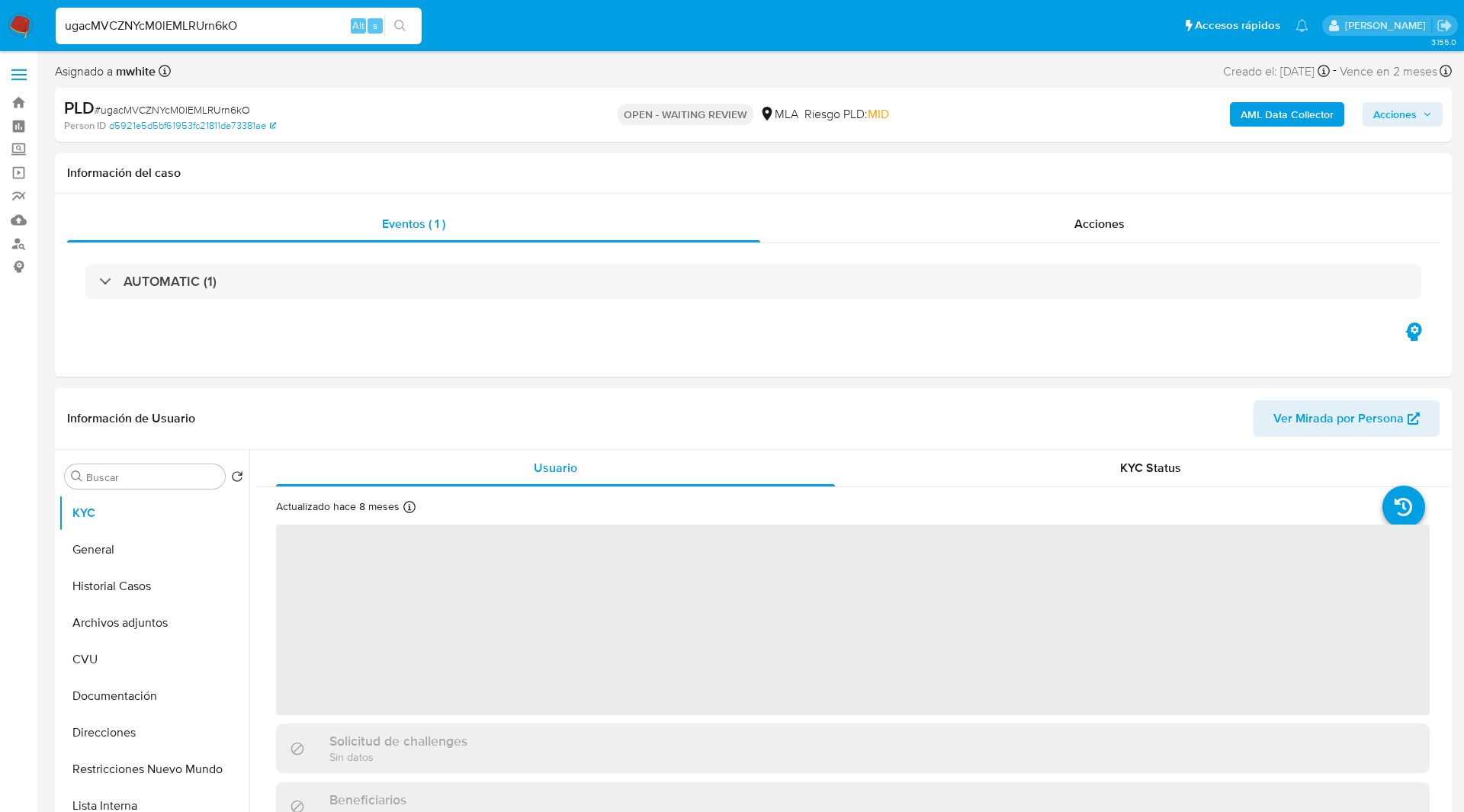
select select "10"
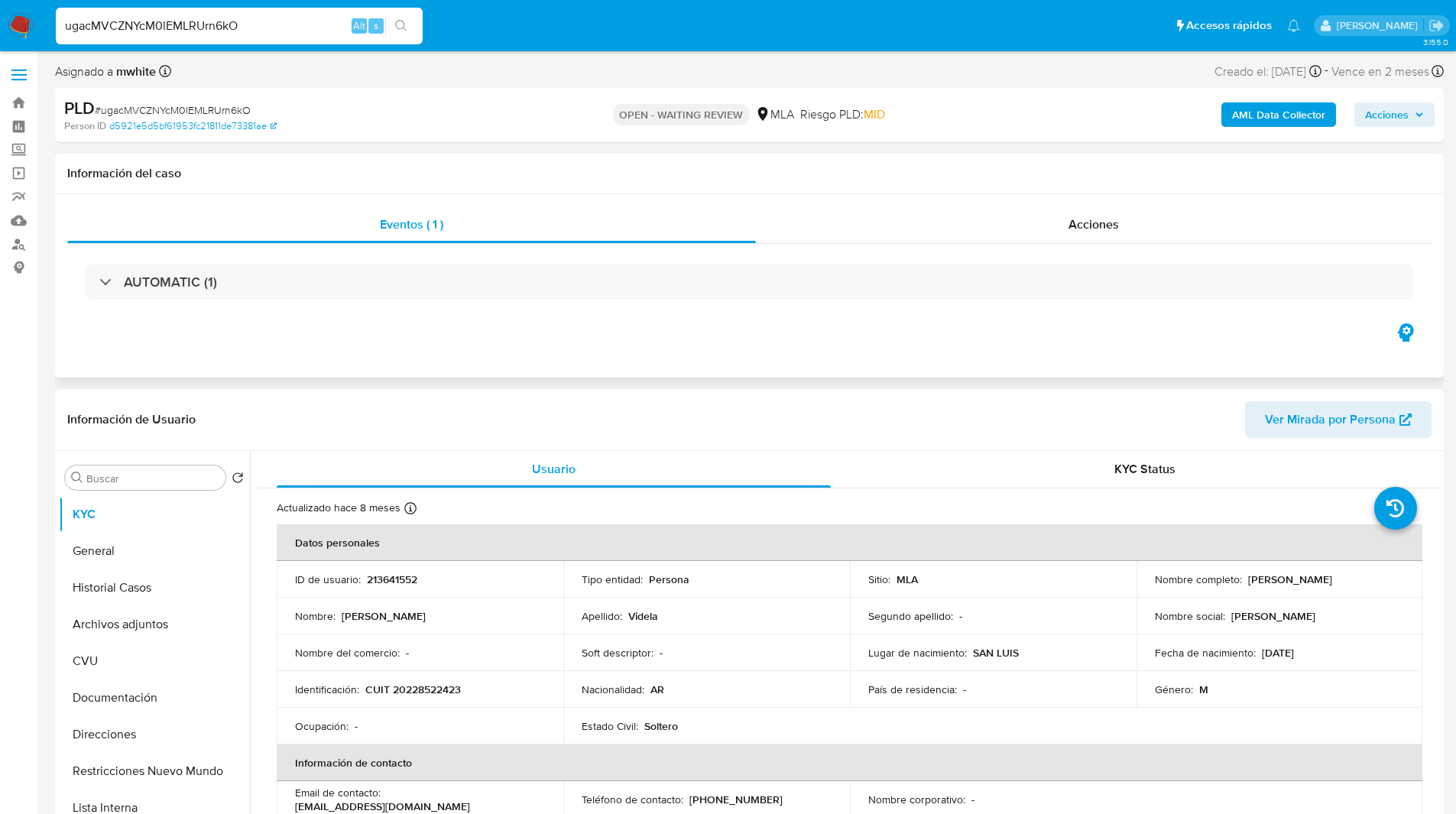
click at [821, 157] on div "Información del caso" at bounding box center [749, 173] width 1389 height 41
click at [441, 679] on td "Identificación : CUIT 20228522423" at bounding box center [420, 689] width 287 height 37
click at [440, 686] on p "CUIT 20228522423" at bounding box center [413, 689] width 96 height 14
copy p "20228522423"
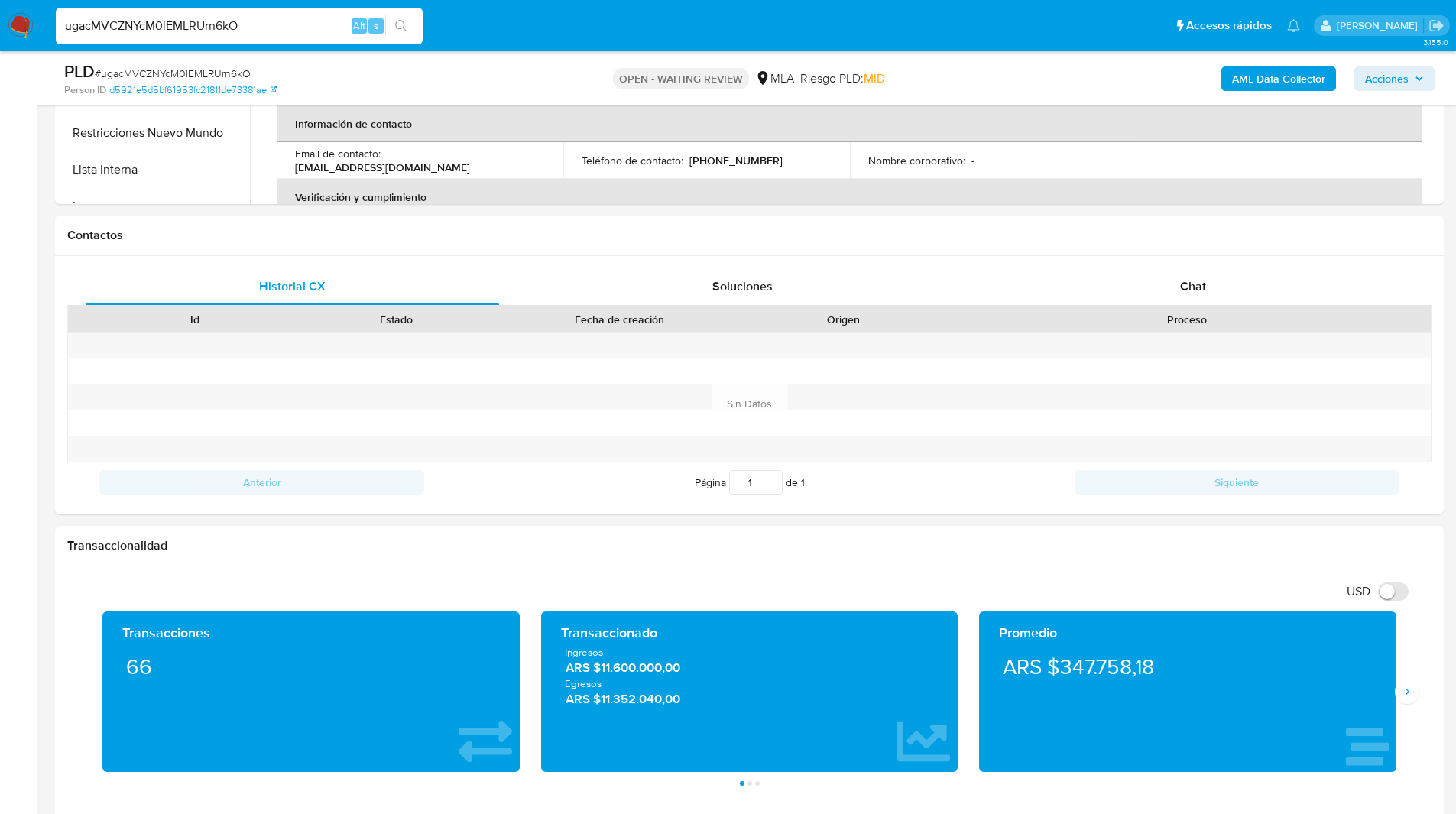
scroll to position [658, 0]
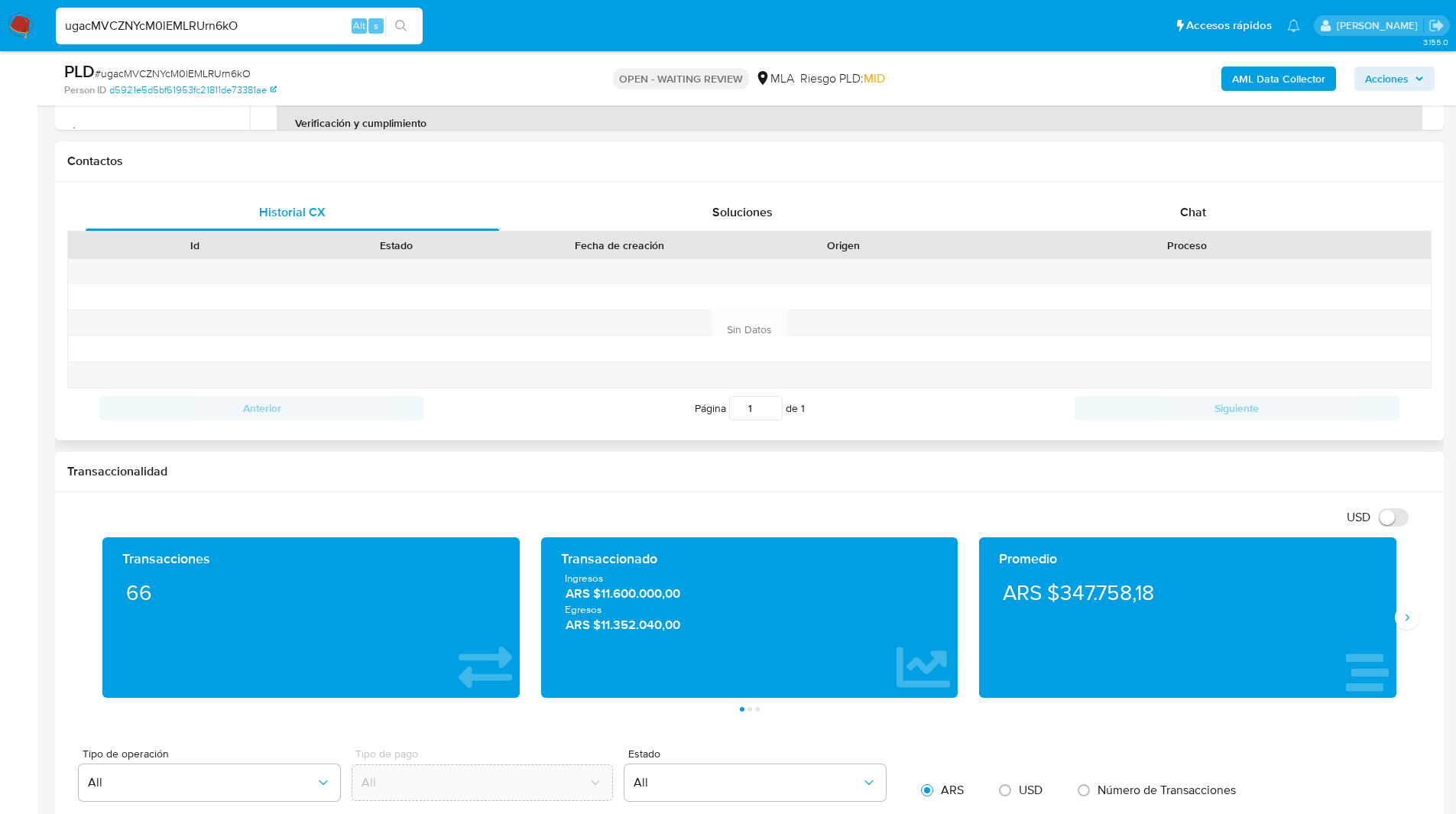
click at [1219, 190] on div "Historial CX Soluciones Chat Id Estado Fecha de creación Origen Proceso Anterio…" at bounding box center [749, 311] width 1389 height 258
click at [1202, 213] on span "Chat" at bounding box center [1193, 212] width 26 height 18
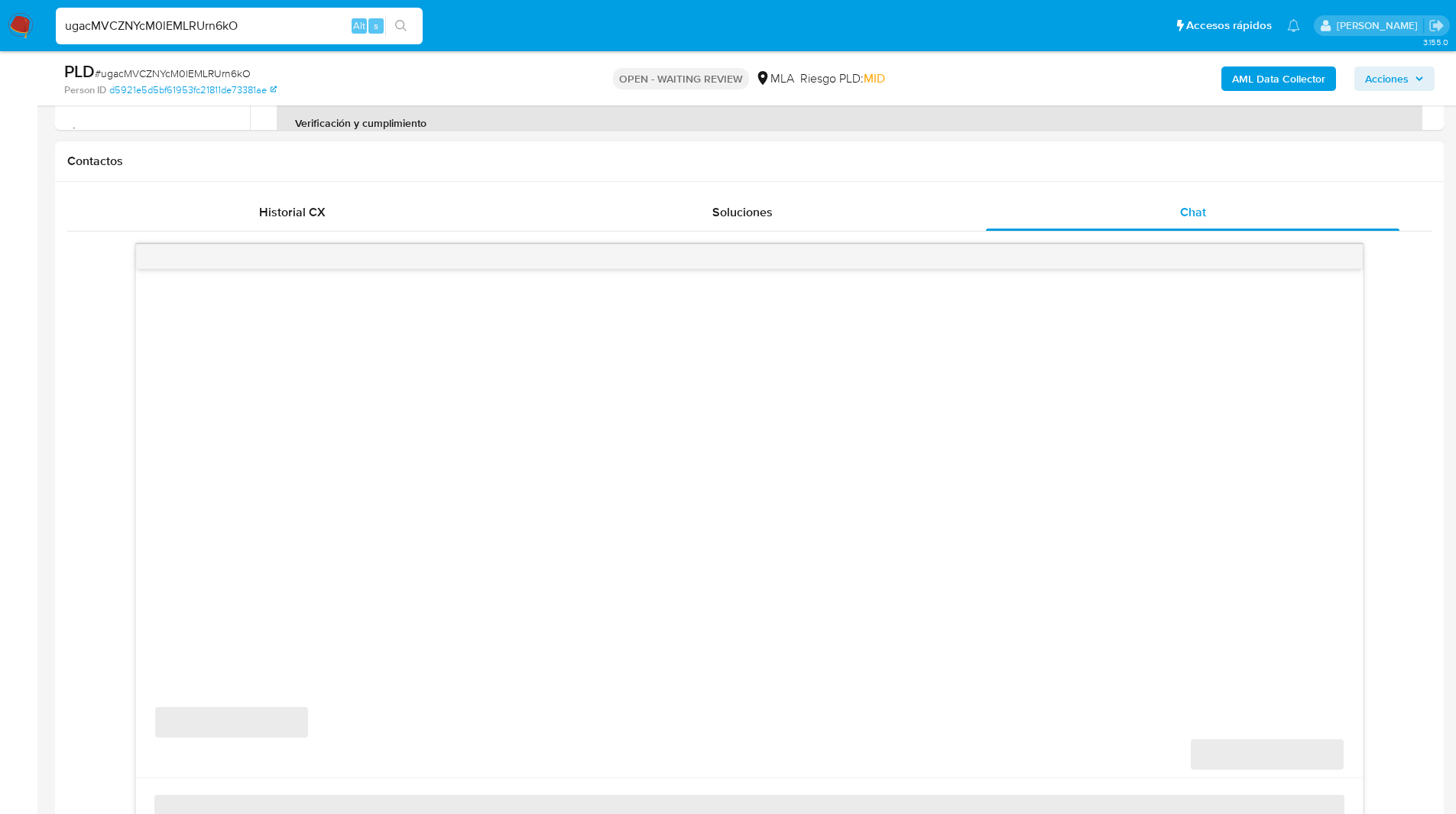
click at [1003, 161] on h1 "Contactos" at bounding box center [749, 161] width 1364 height 15
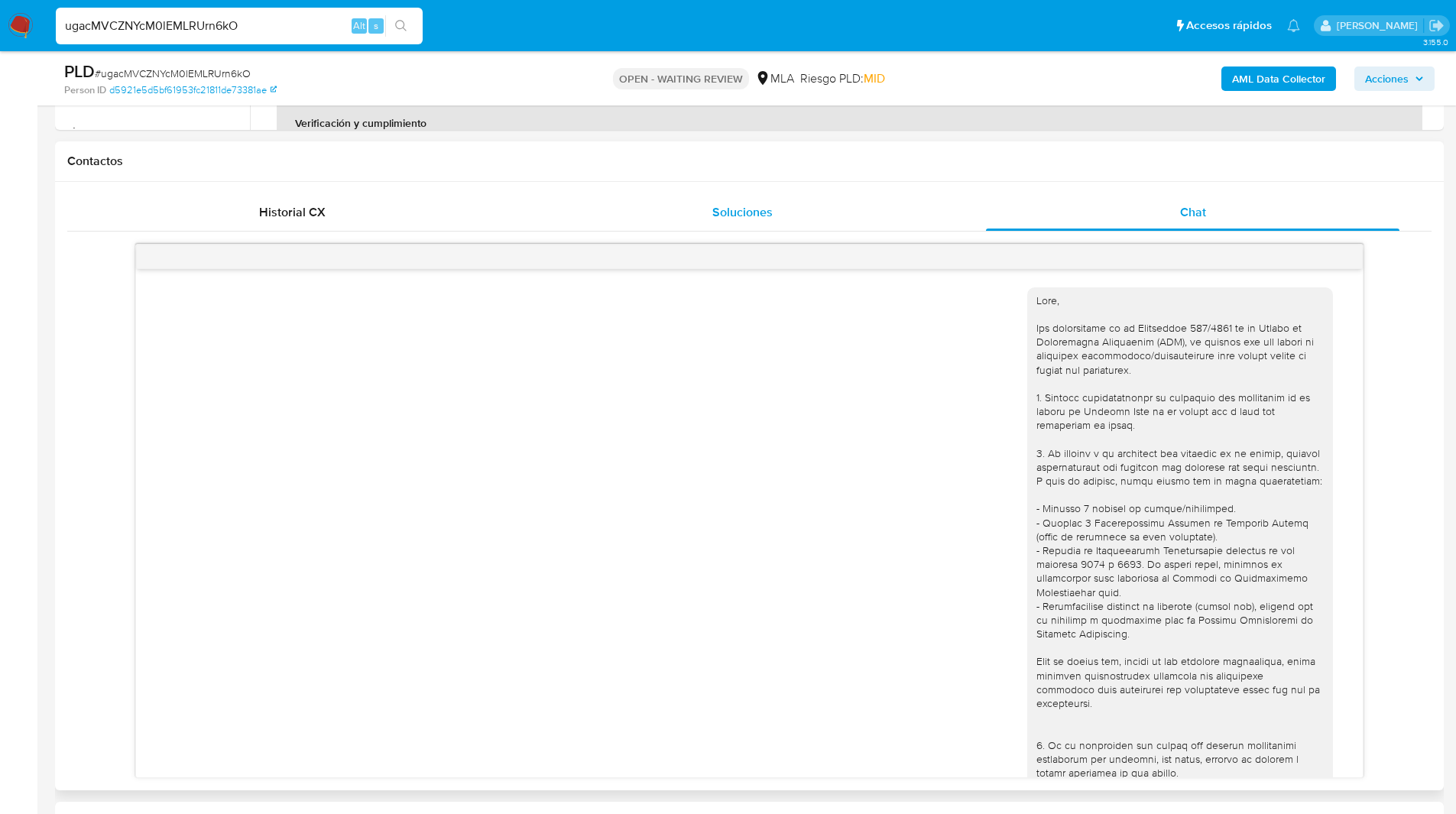
scroll to position [575, 0]
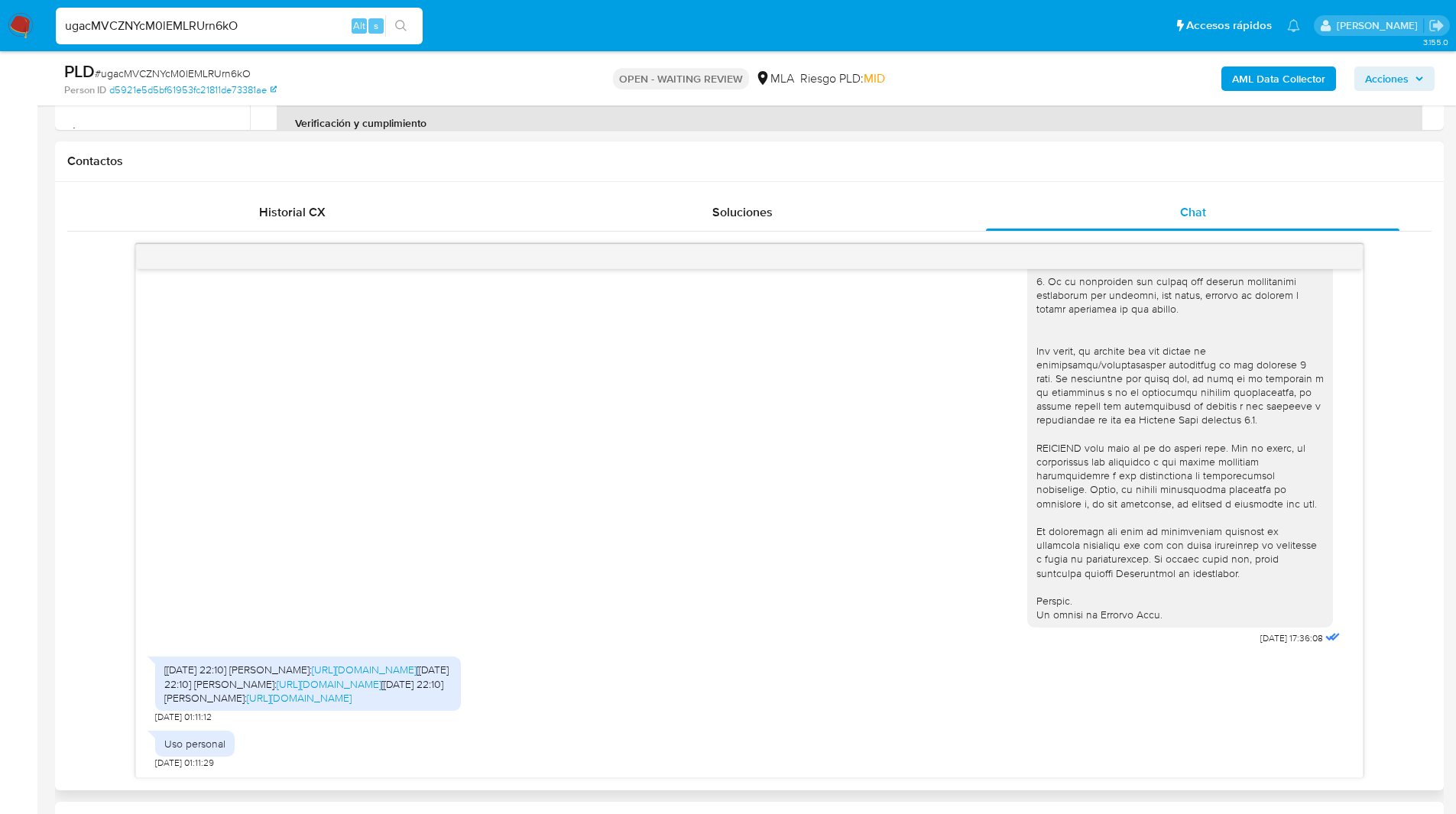
click at [55, 517] on div "Historial CX Soluciones Chat Id Estado Fecha de creación Origen Proceso Anterio…" at bounding box center [749, 486] width 1389 height 608
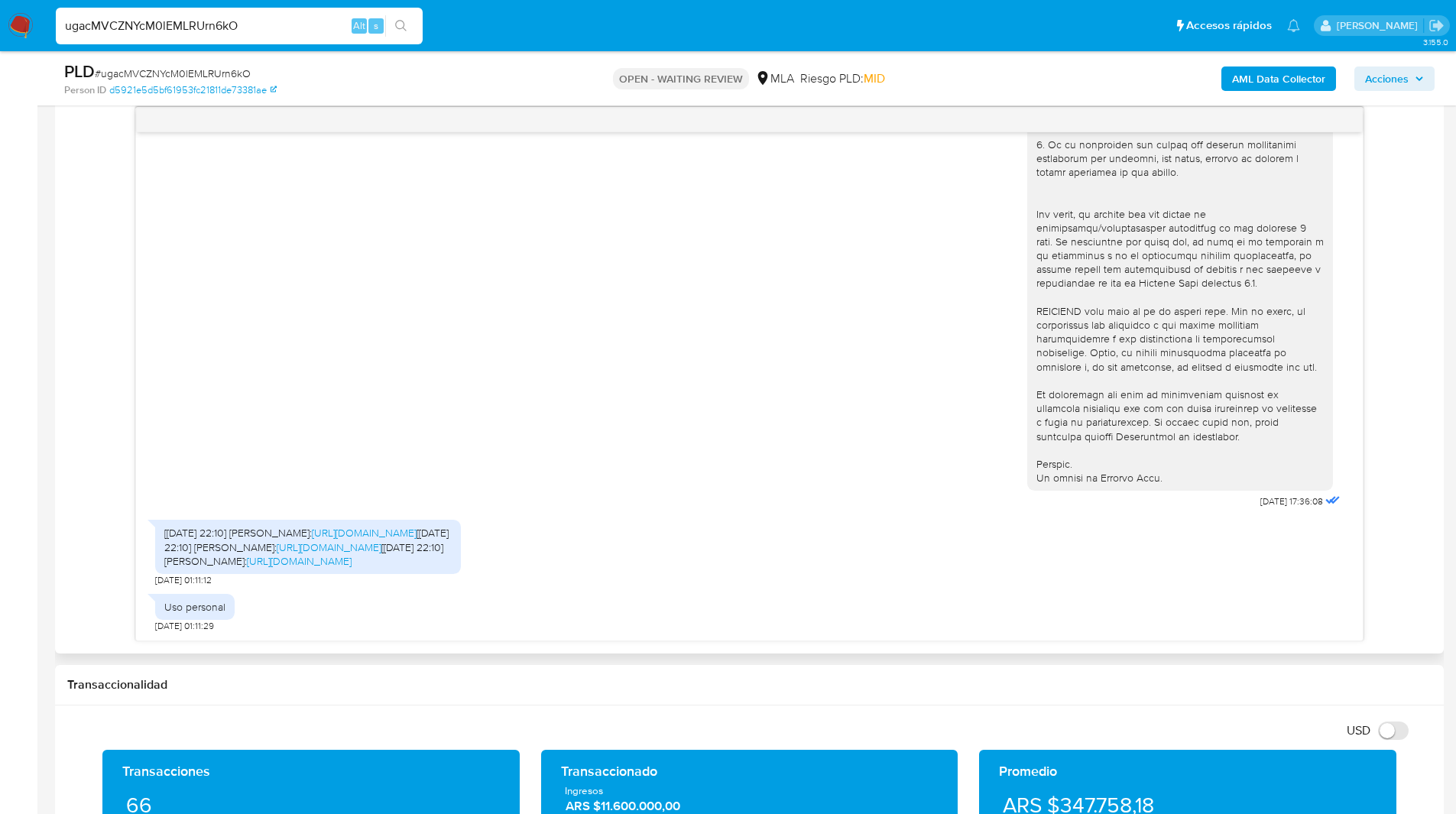
scroll to position [0, 0]
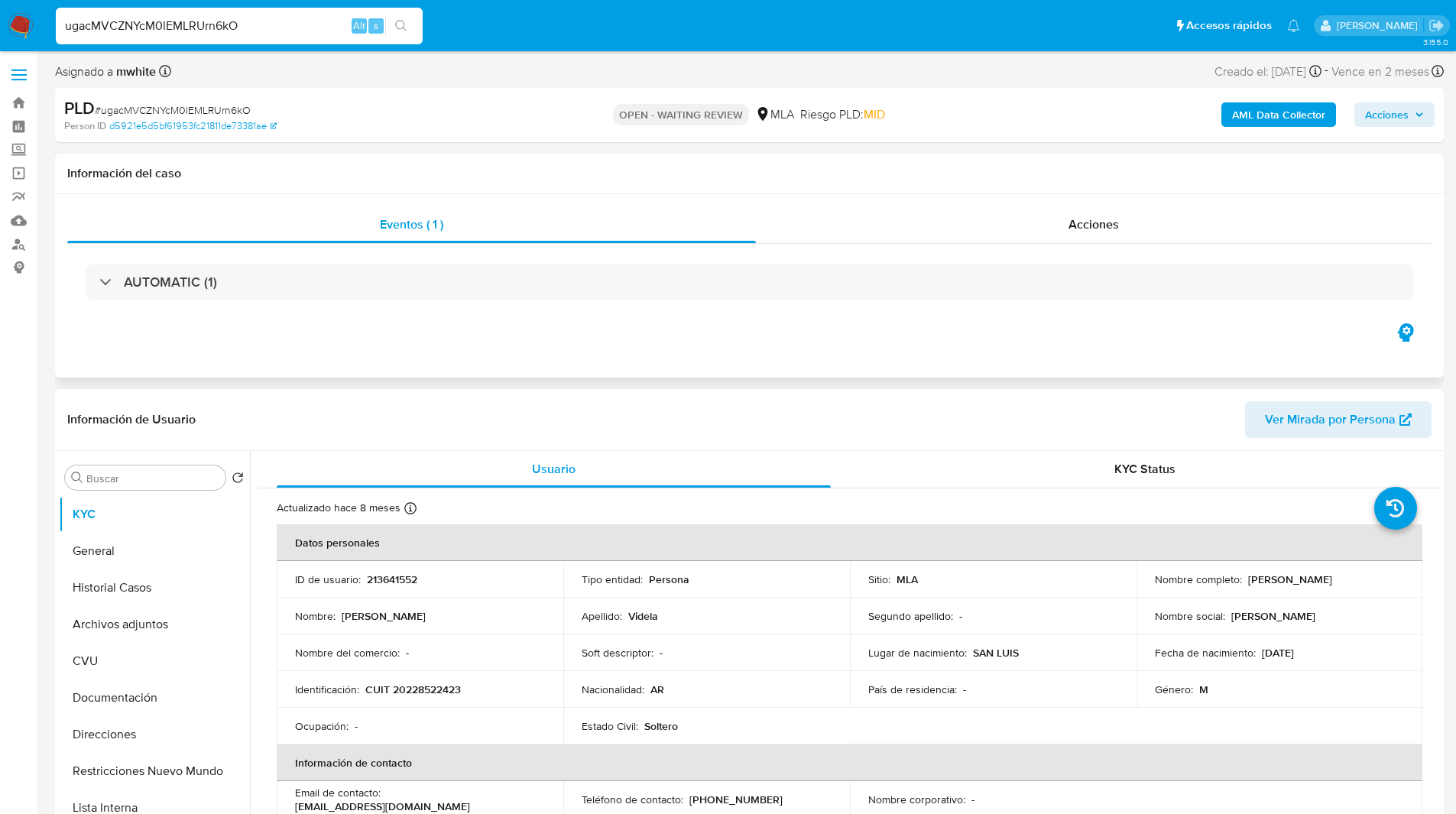
click at [307, 346] on div "Eventos ( 1 ) Acciones AUTOMATIC (1)" at bounding box center [749, 286] width 1389 height 183
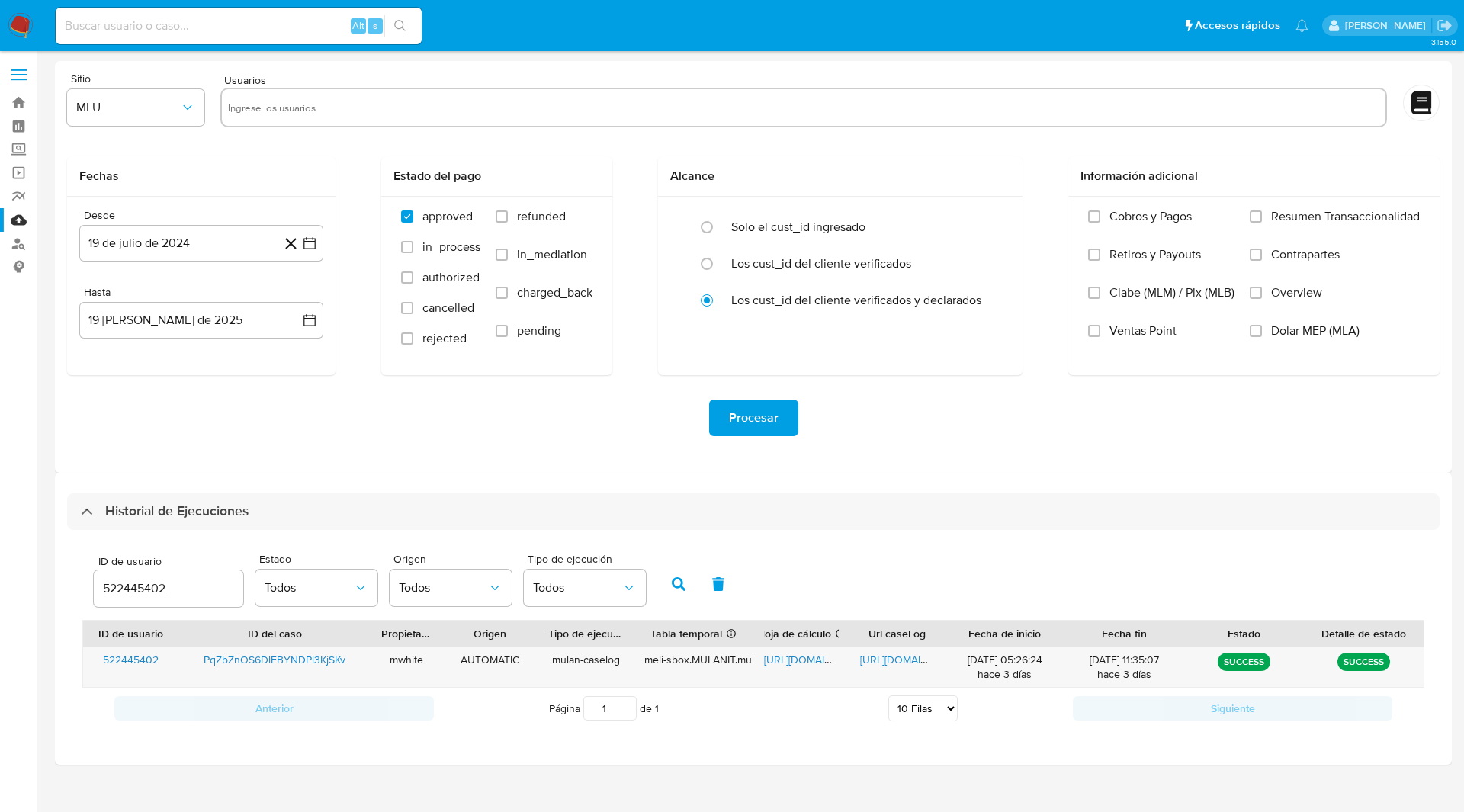
select select "10"
click at [128, 584] on input "522445402" at bounding box center [168, 588] width 149 height 20
paste input "21364155"
type input "213641552"
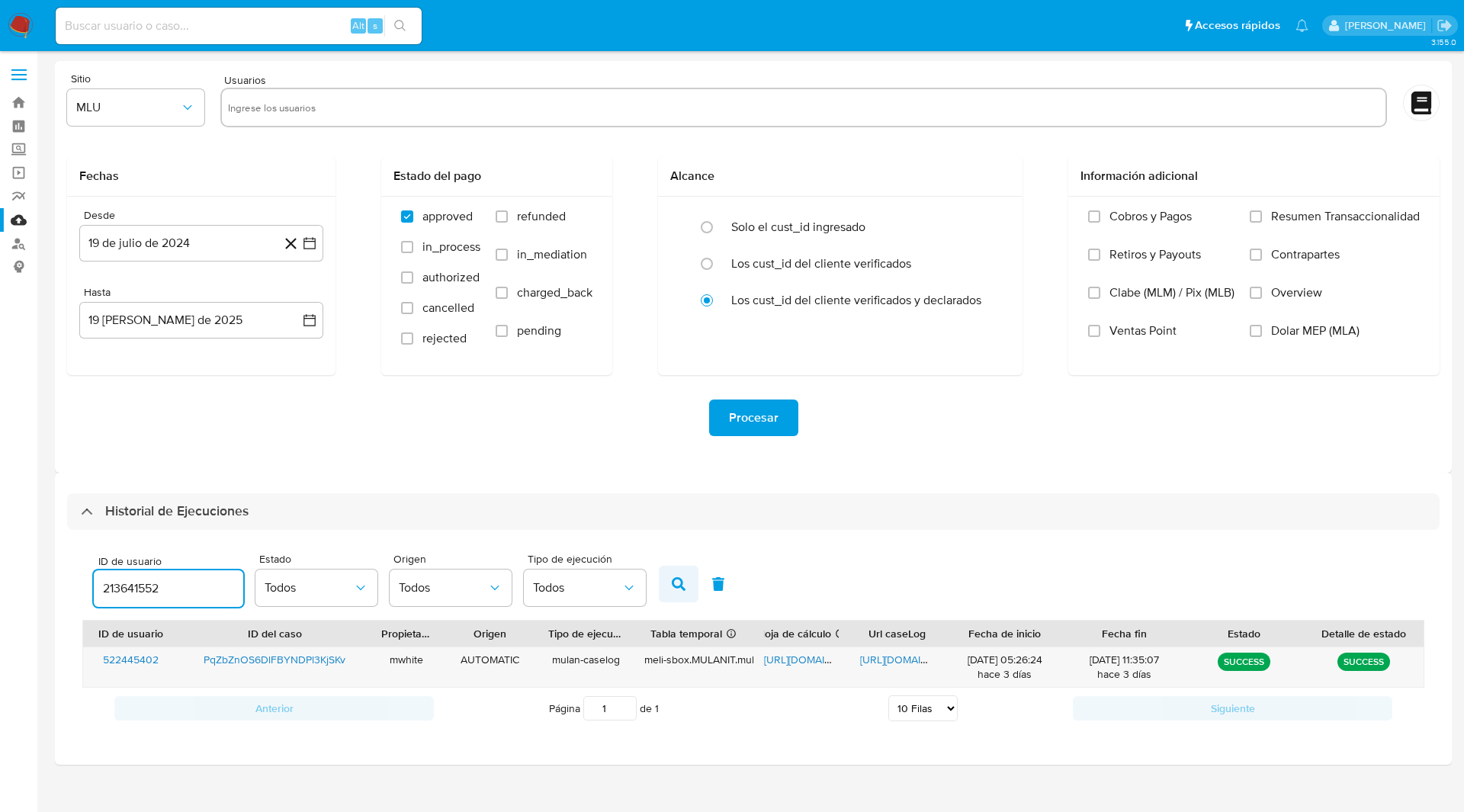
click at [676, 584] on icon "button" at bounding box center [679, 584] width 14 height 14
click at [806, 659] on span "[URL][DOMAIN_NAME]" at bounding box center [816, 659] width 105 height 15
click at [859, 658] on div "[URL][DOMAIN_NAME]" at bounding box center [897, 667] width 96 height 40
click at [880, 662] on span "[URL][DOMAIN_NAME]" at bounding box center [912, 659] width 105 height 15
